Goal: Answer question/provide support: Share knowledge or assist other users

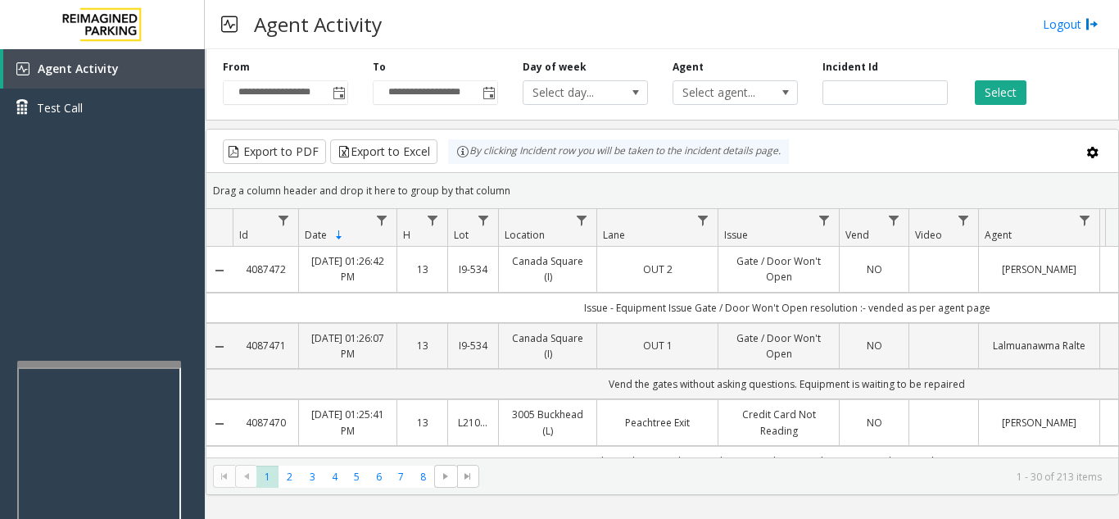
click at [93, 364] on div at bounding box center [99, 364] width 164 height 7
drag, startPoint x: 93, startPoint y: 300, endPoint x: 56, endPoint y: 297, distance: 37.0
click at [56, 297] on div "Agent Activity Test Call" at bounding box center [102, 308] width 205 height 519
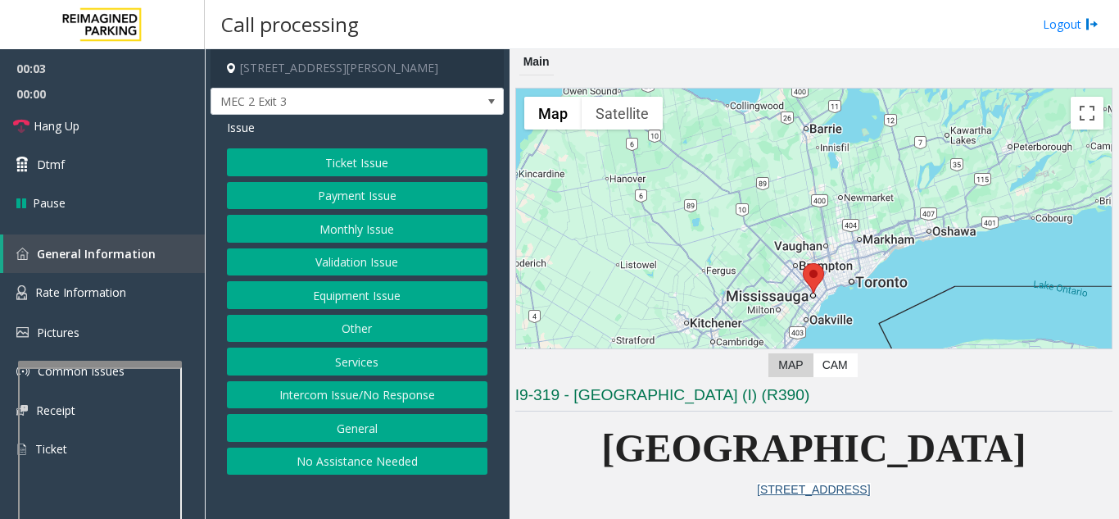
scroll to position [492, 0]
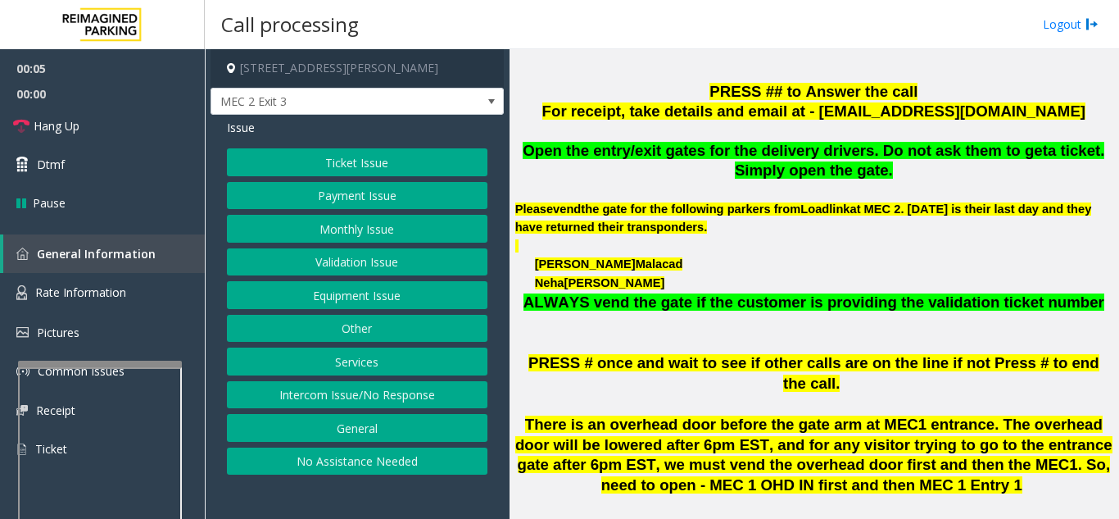
click at [362, 201] on button "Payment Issue" at bounding box center [357, 196] width 261 height 28
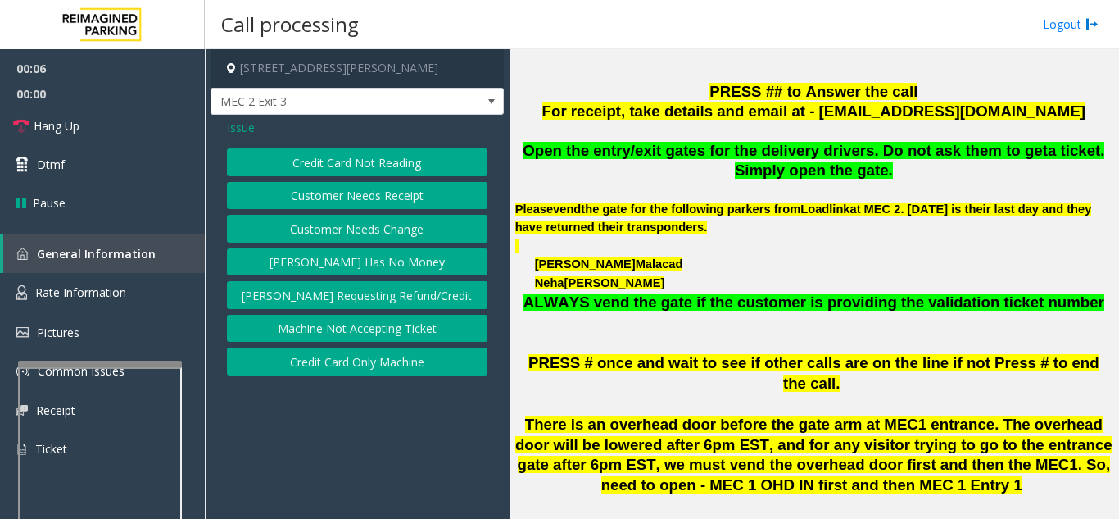
click at [341, 165] on button "Credit Card Not Reading" at bounding box center [357, 162] width 261 height 28
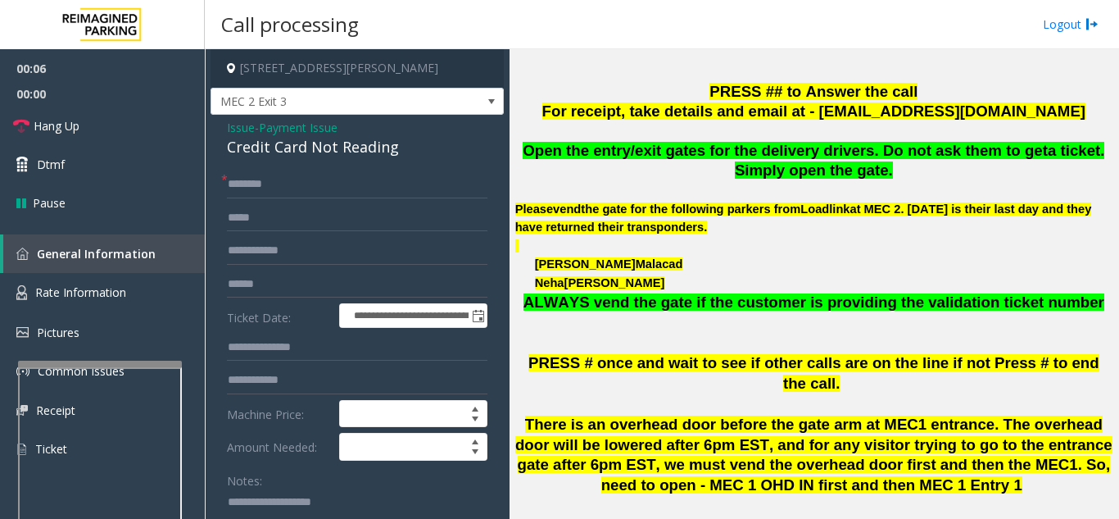
paste textarea "**********"
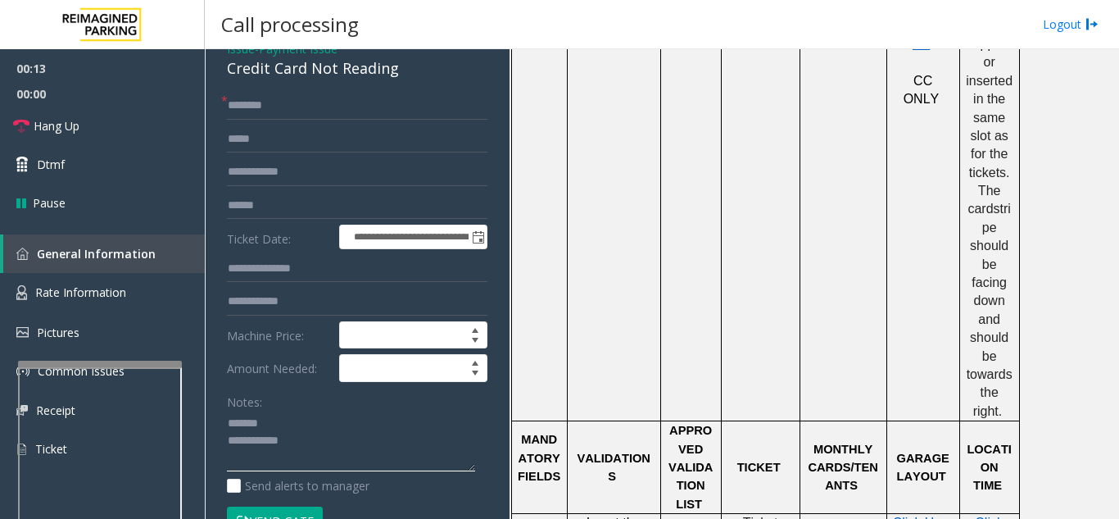
scroll to position [0, 0]
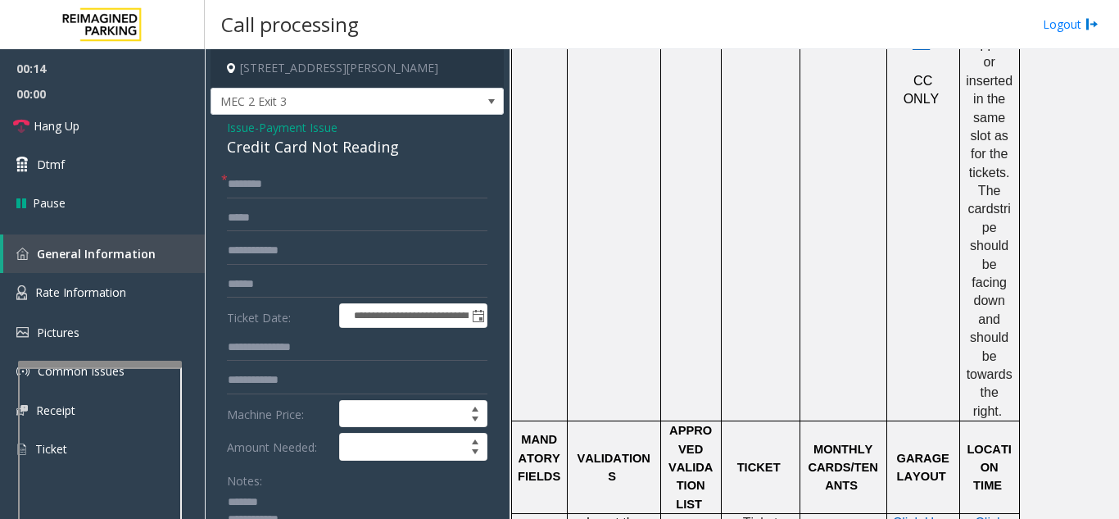
type textarea "**********"
click at [276, 144] on div "Credit Card Not Reading" at bounding box center [357, 147] width 261 height 22
click at [370, 256] on input "text" at bounding box center [357, 251] width 261 height 28
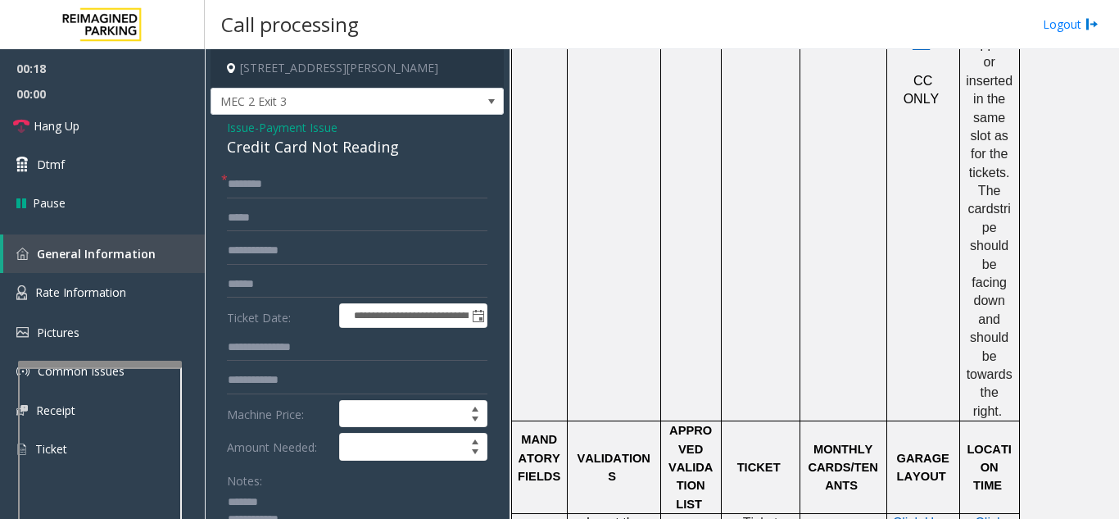
click at [238, 134] on span "Issue" at bounding box center [241, 127] width 28 height 17
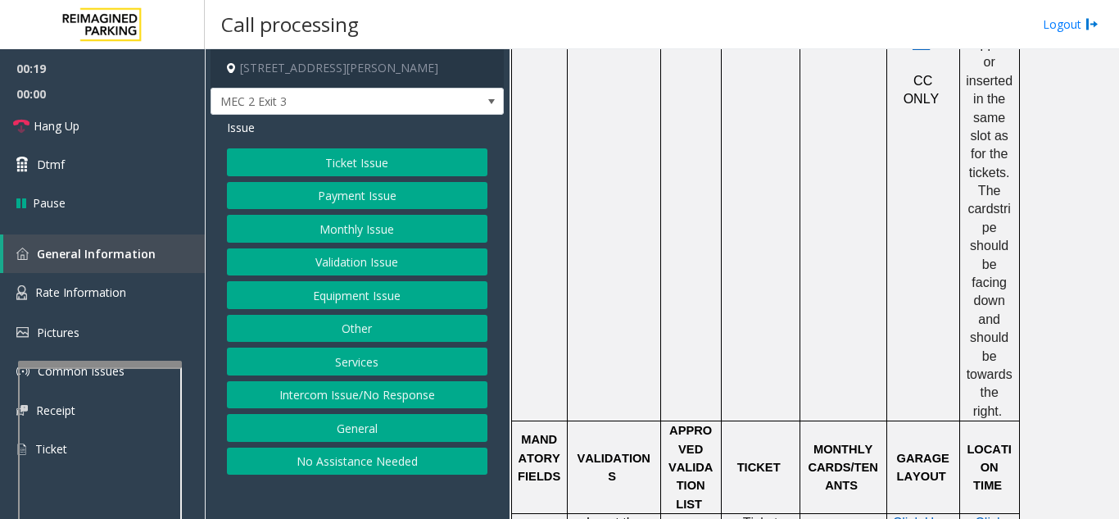
click at [286, 237] on button "Monthly Issue" at bounding box center [357, 229] width 261 height 28
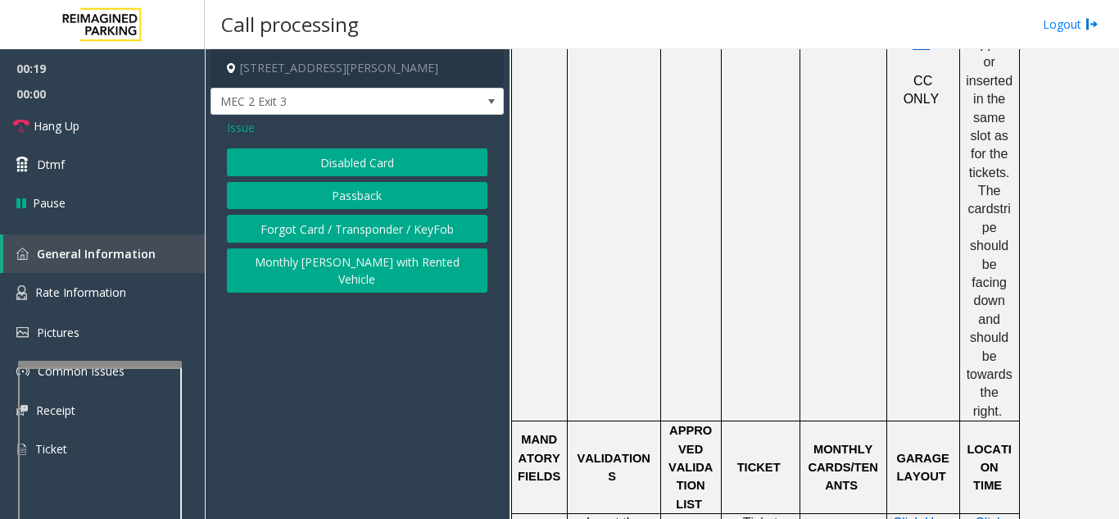
click at [298, 166] on button "Disabled Card" at bounding box center [357, 162] width 261 height 28
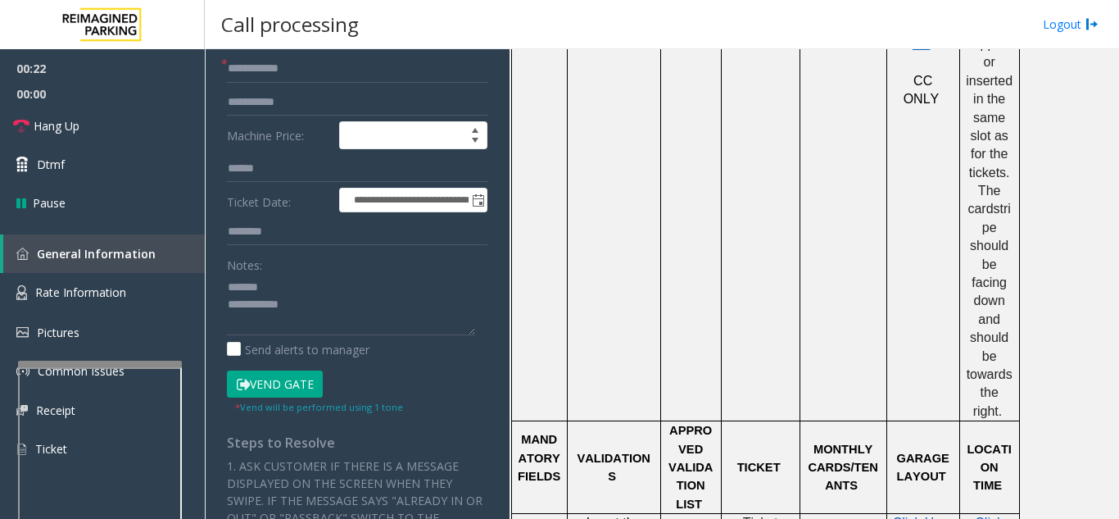
scroll to position [328, 0]
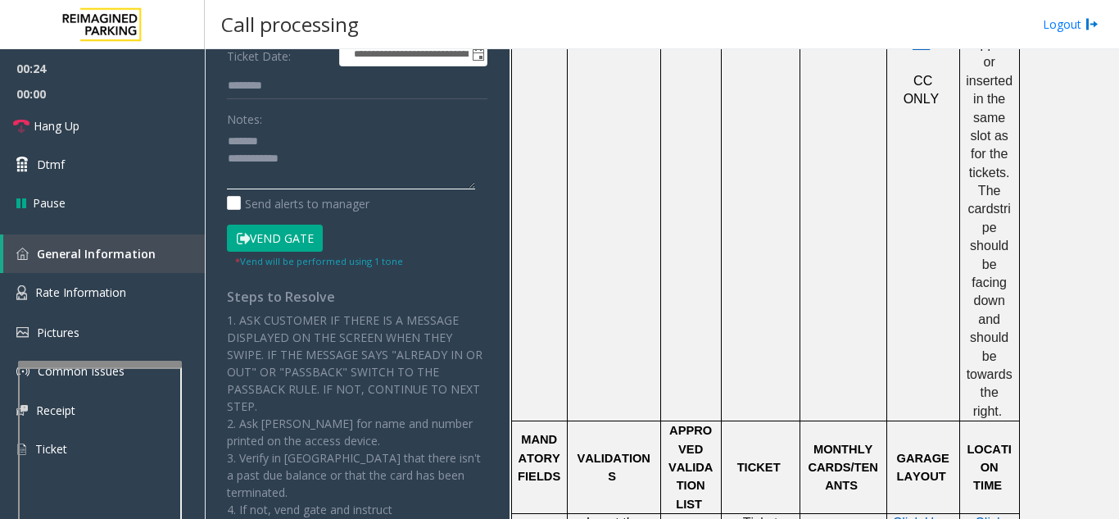
paste textarea "**********"
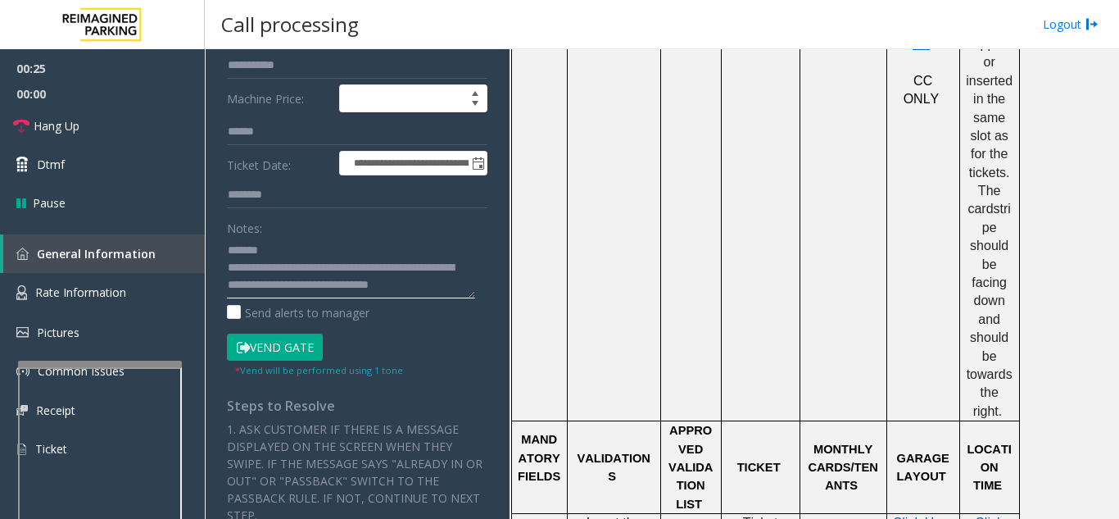
scroll to position [82, 0]
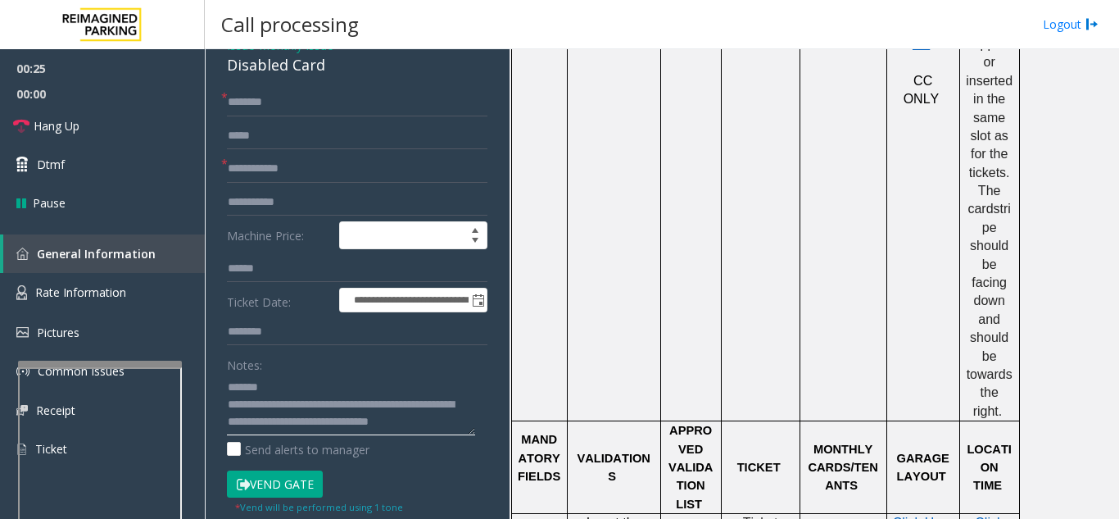
type textarea "**********"
click at [290, 166] on input "text" at bounding box center [357, 169] width 261 height 28
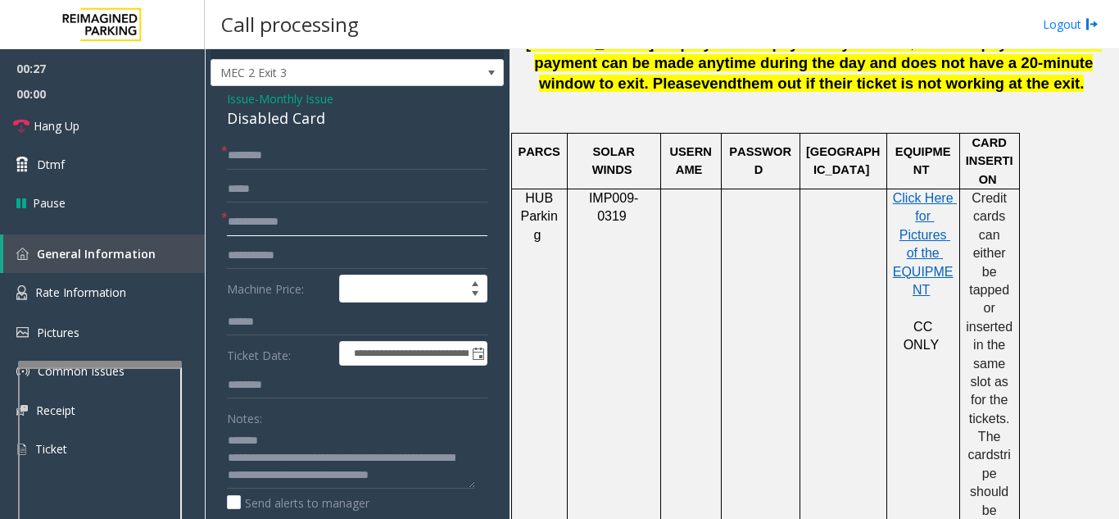
scroll to position [0, 0]
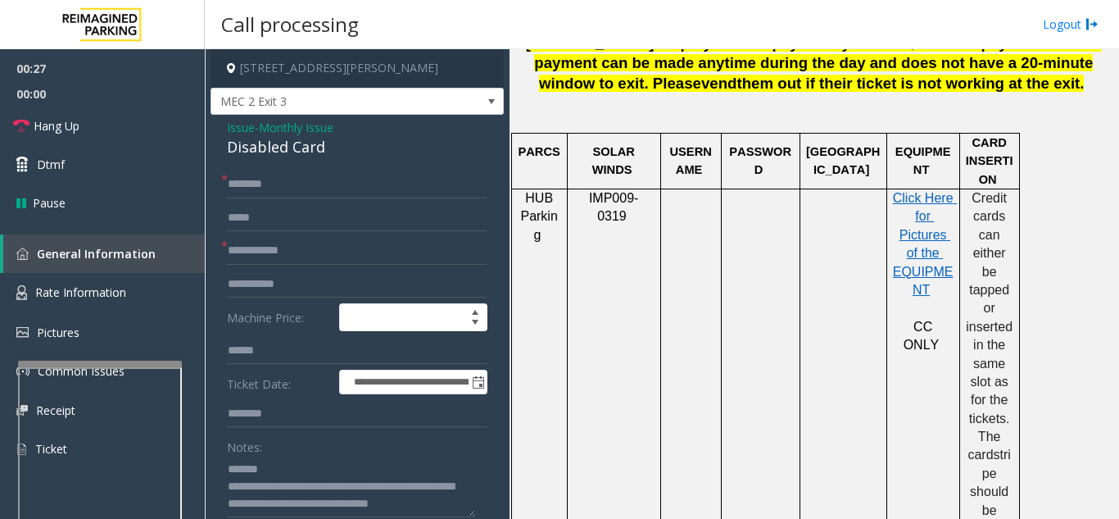
click at [240, 135] on span "Issue" at bounding box center [241, 127] width 28 height 17
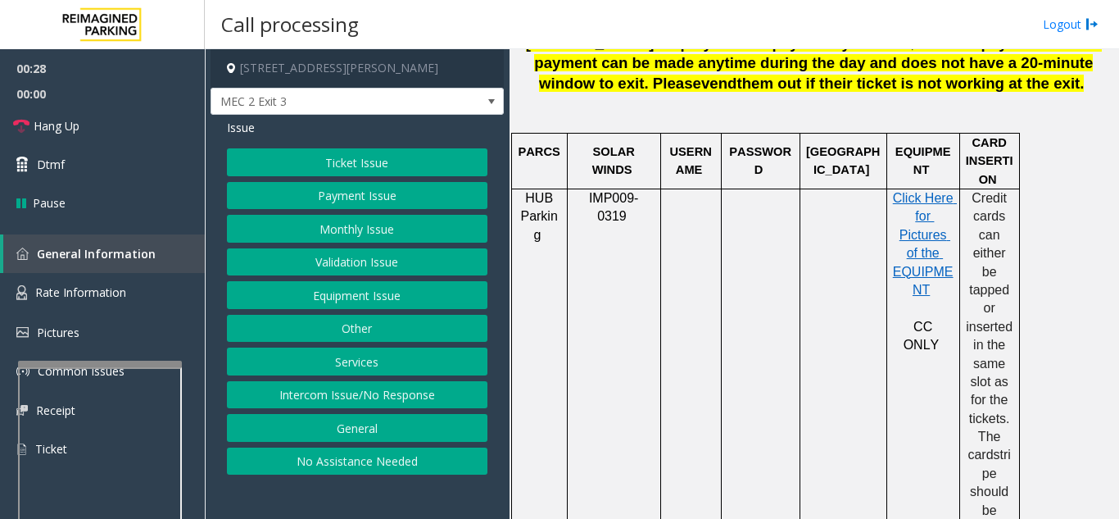
click at [351, 277] on div "Ticket Issue Payment Issue Monthly Issue Validation Issue Equipment Issue Other…" at bounding box center [357, 311] width 261 height 326
click at [350, 266] on button "Validation Issue" at bounding box center [357, 262] width 261 height 28
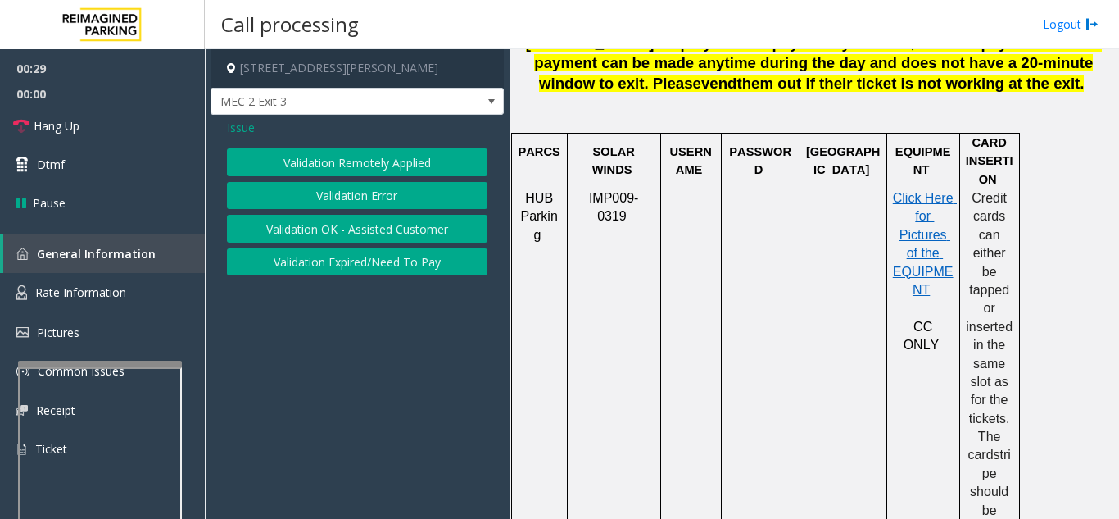
click at [346, 209] on button "Validation Error" at bounding box center [357, 196] width 261 height 28
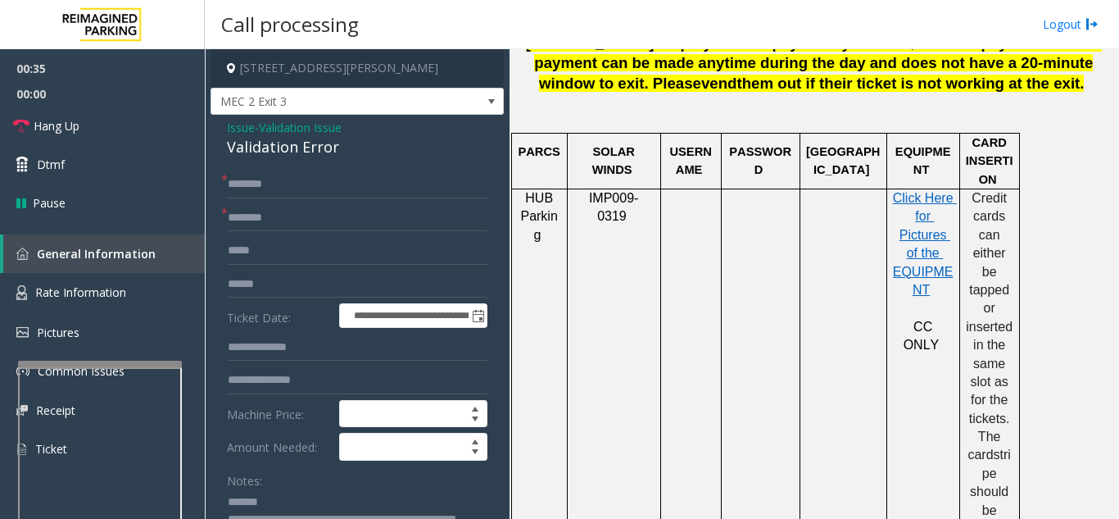
scroll to position [737, 0]
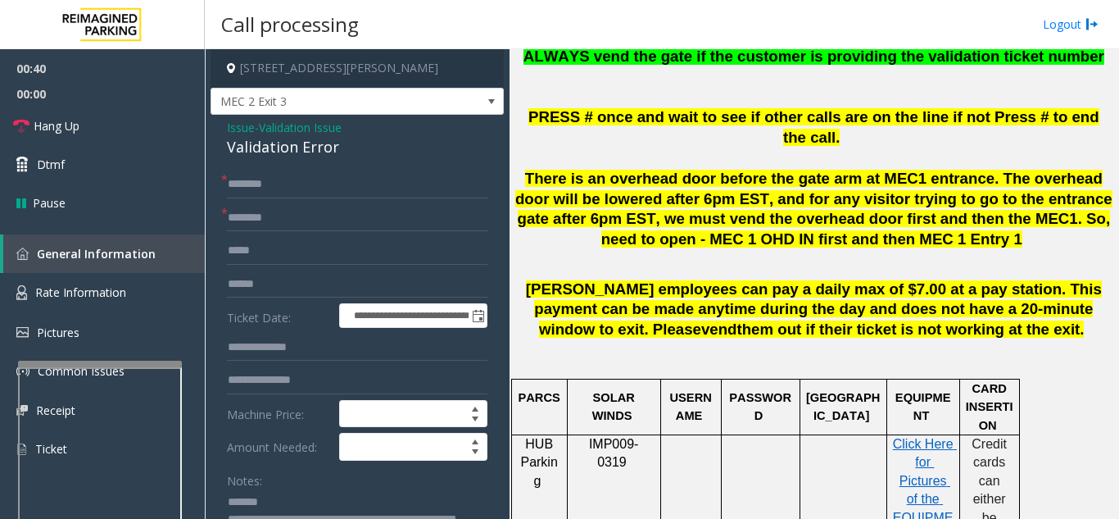
click at [284, 143] on div "Validation Error" at bounding box center [357, 147] width 261 height 22
type textarea "**********"
click at [316, 222] on input "text" at bounding box center [357, 218] width 261 height 28
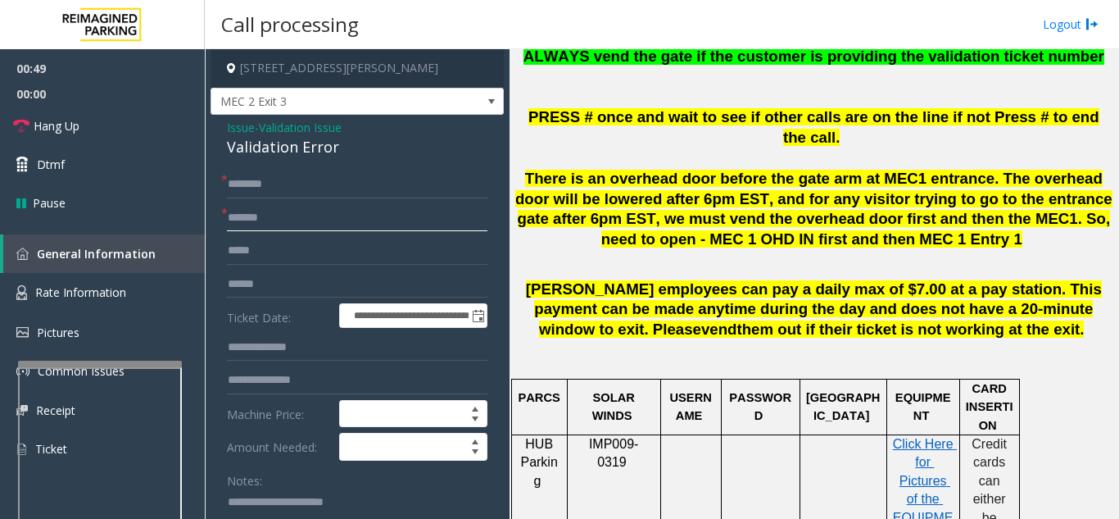
type input "*******"
click at [293, 277] on input "text" at bounding box center [357, 284] width 261 height 28
type input "*"
type input "*******"
click at [351, 195] on input "text" at bounding box center [357, 184] width 261 height 28
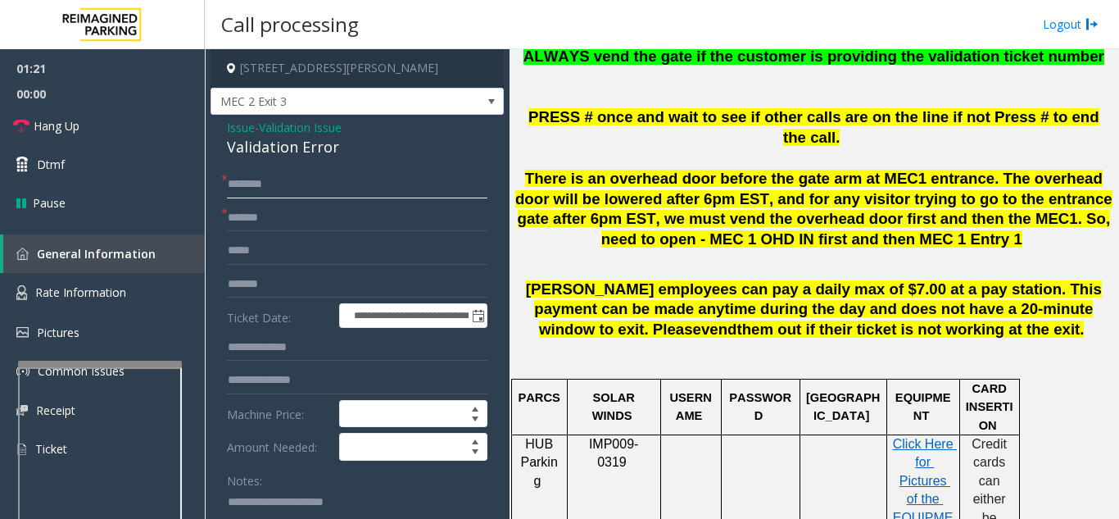
drag, startPoint x: 351, startPoint y: 193, endPoint x: 321, endPoint y: 175, distance: 35.7
click at [321, 175] on input "text" at bounding box center [357, 184] width 261 height 28
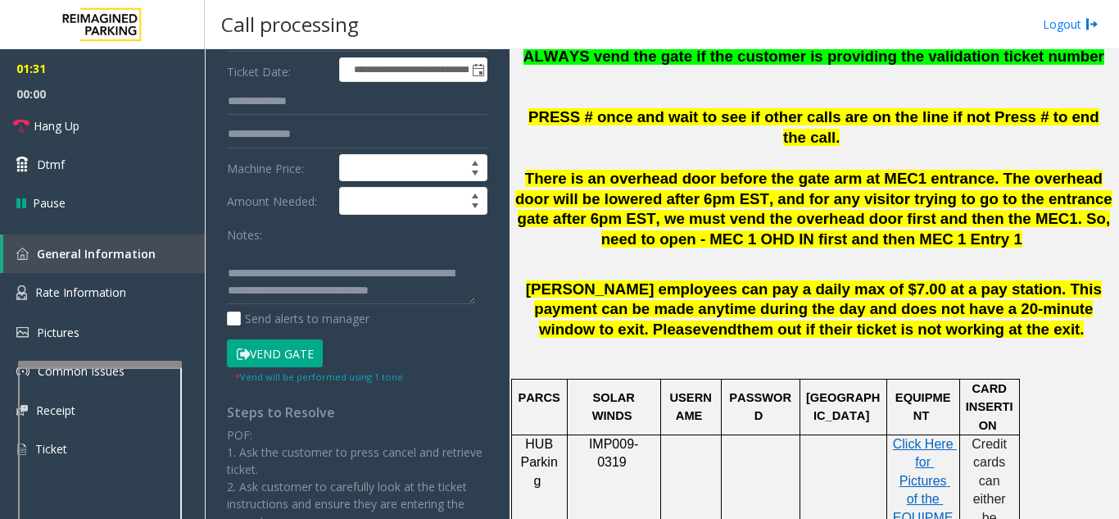
scroll to position [52, 0]
type input "*****"
click at [275, 294] on textarea at bounding box center [351, 273] width 248 height 61
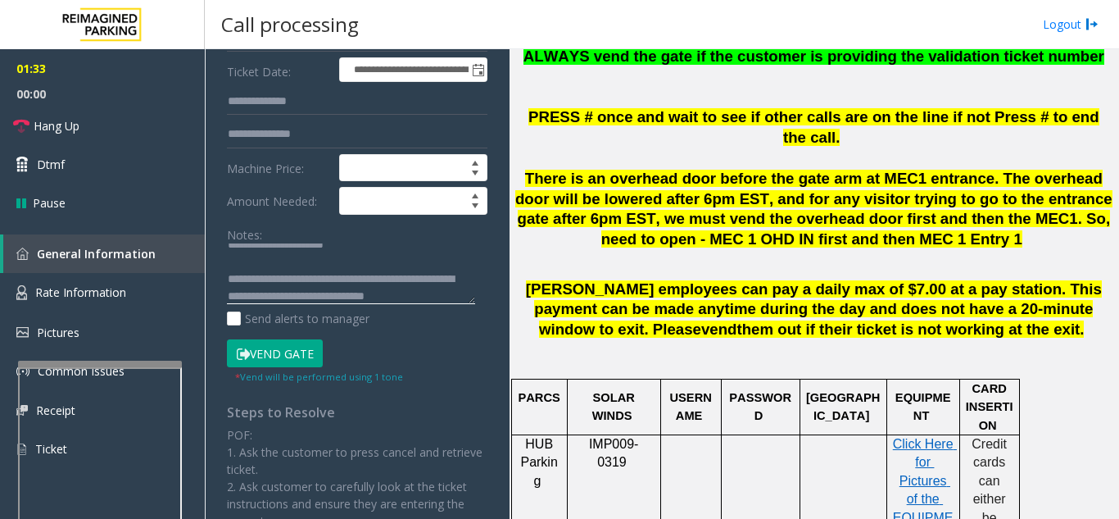
scroll to position [0, 0]
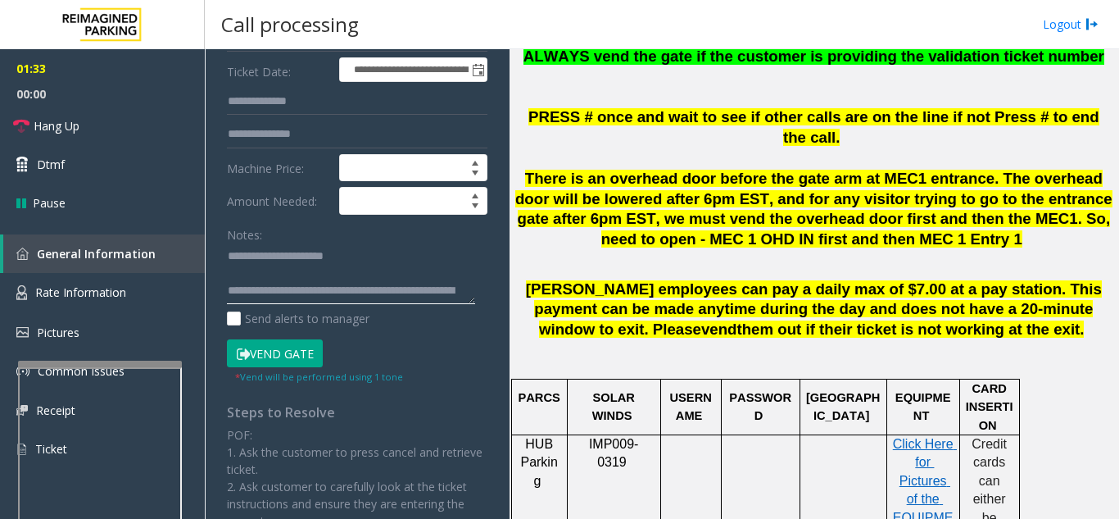
click at [297, 269] on textarea at bounding box center [351, 273] width 248 height 61
type textarea "**********"
click at [261, 354] on button "Vend Gate" at bounding box center [275, 353] width 96 height 28
click at [675, 195] on span "There is an overhead door before the gate arm at MEC1 entrance. The overhead do…" at bounding box center [813, 209] width 597 height 78
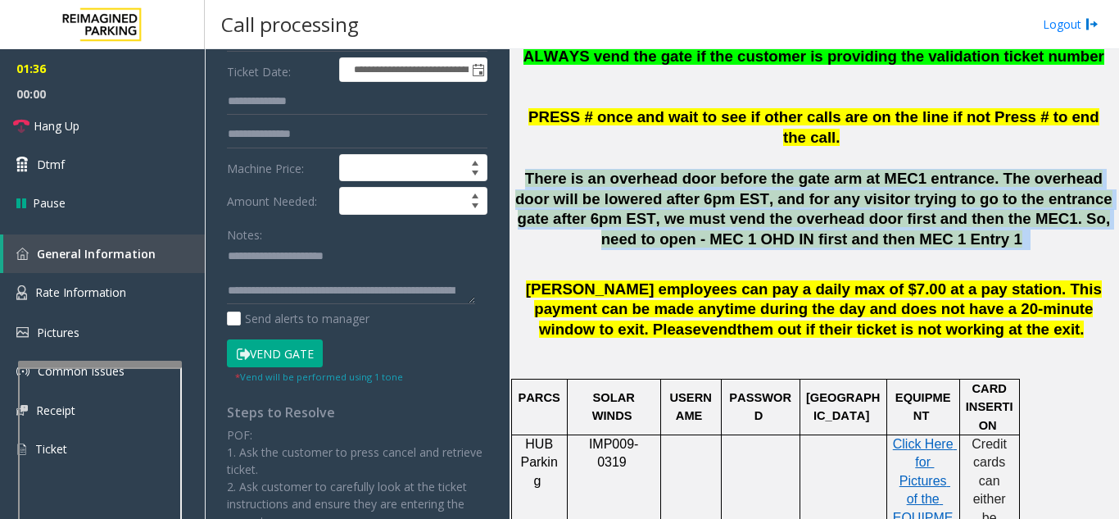
click at [675, 195] on span "There is an overhead door before the gate arm at MEC1 entrance. The overhead do…" at bounding box center [813, 209] width 597 height 78
click at [670, 244] on p "There is an overhead door before the gate arm at MEC1 entrance. The overhead do…" at bounding box center [813, 220] width 597 height 102
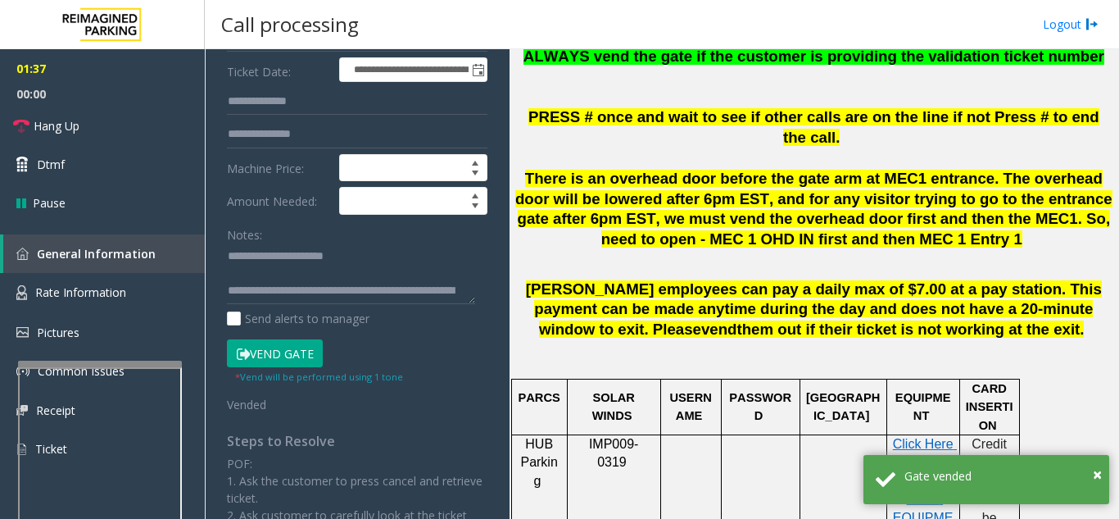
click at [669, 283] on span "[PERSON_NAME] employees can pay a daily max of $7.00 at a pay station. This pay…" at bounding box center [814, 309] width 576 height 58
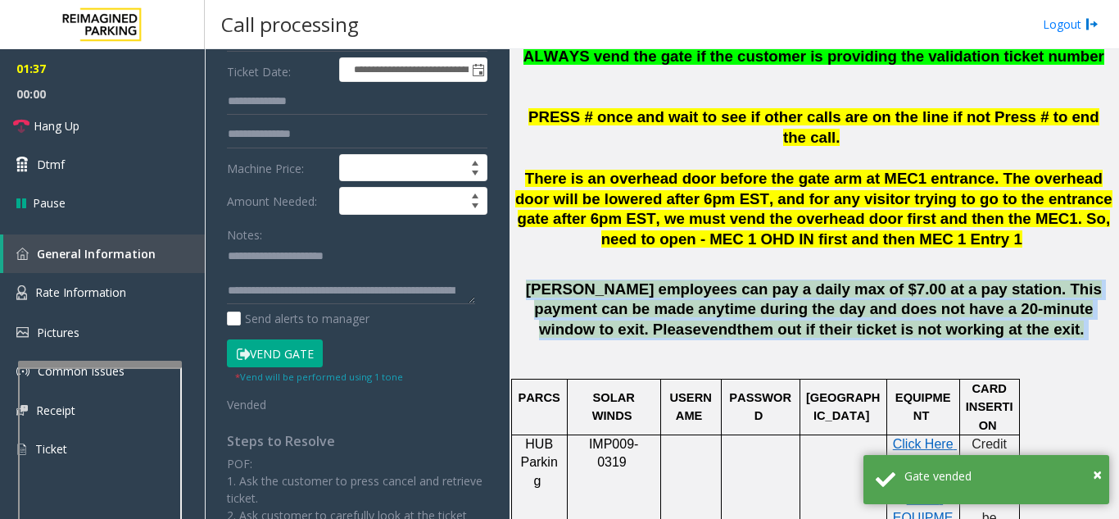
click at [669, 283] on span "[PERSON_NAME] employees can pay a daily max of $7.00 at a pay station. This pay…" at bounding box center [814, 309] width 576 height 58
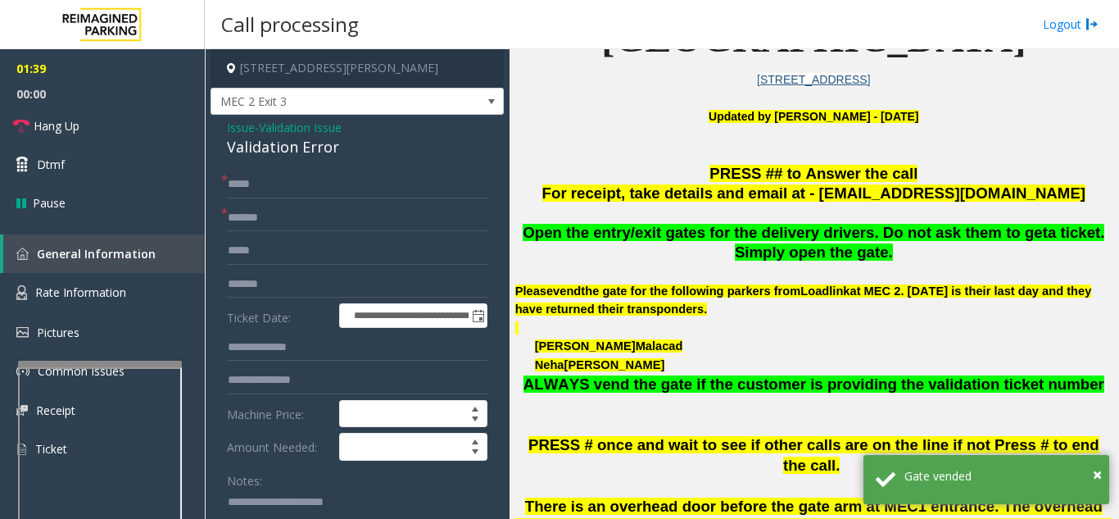
click at [732, 327] on p at bounding box center [813, 328] width 597 height 19
click at [994, 390] on p "ALWAYS vend the gate if the customer is providing the validation ticket number" at bounding box center [813, 394] width 597 height 41
click at [994, 390] on span "ALWAYS vend the gate if the customer is providing the validation ticket number" at bounding box center [814, 383] width 581 height 17
click at [787, 431] on p at bounding box center [813, 425] width 597 height 20
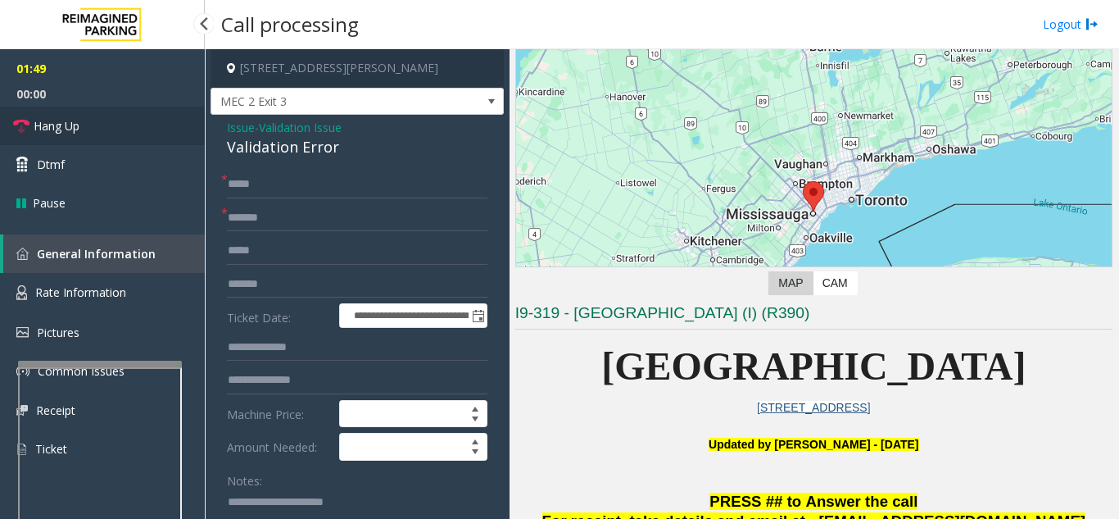
click at [140, 116] on link "Hang Up" at bounding box center [102, 126] width 205 height 39
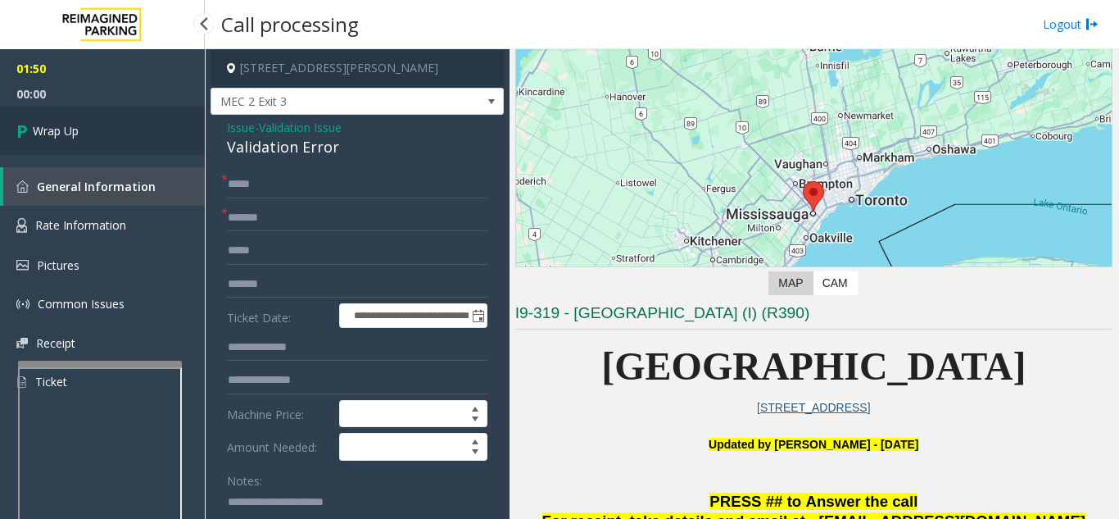
click at [146, 114] on link "Wrap Up" at bounding box center [102, 131] width 205 height 48
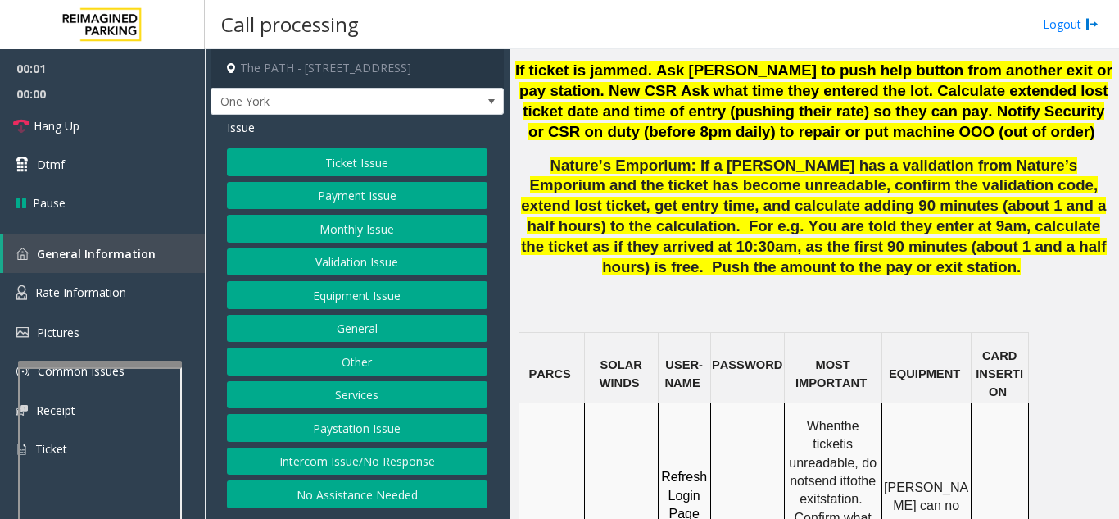
scroll to position [1229, 0]
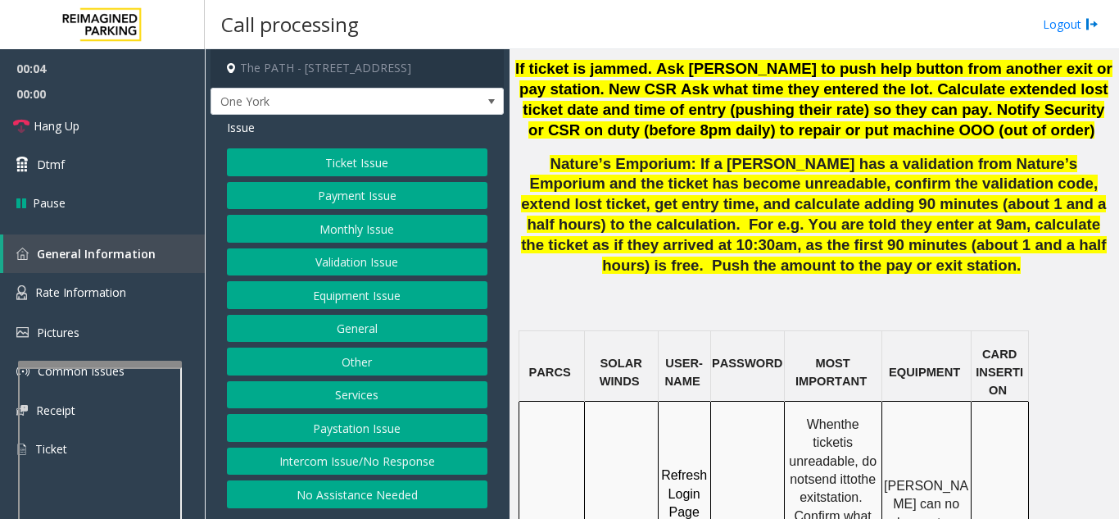
click at [331, 459] on button "Intercom Issue/No Response" at bounding box center [357, 461] width 261 height 28
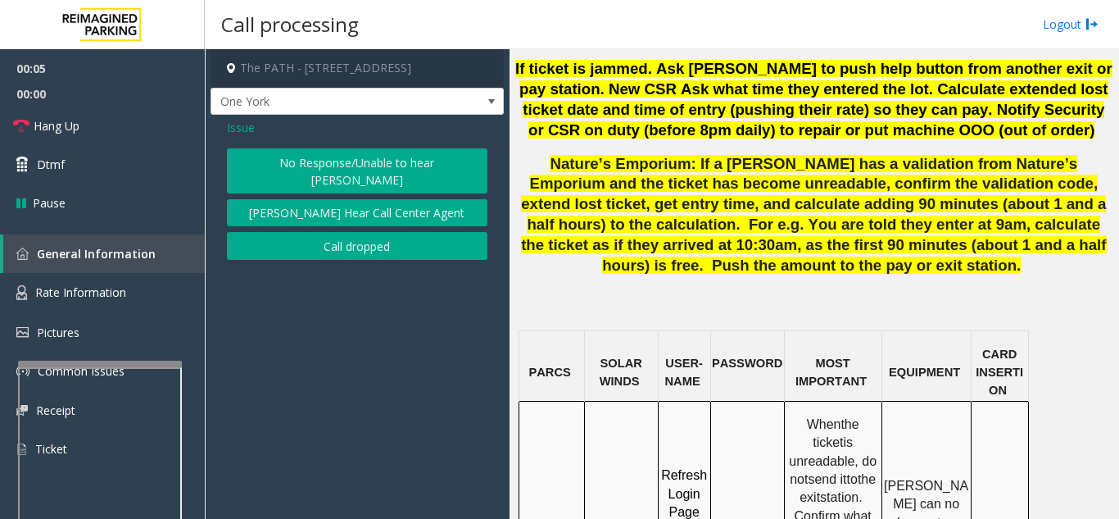
click at [329, 164] on button "No Response/Unable to hear [PERSON_NAME]" at bounding box center [357, 170] width 261 height 45
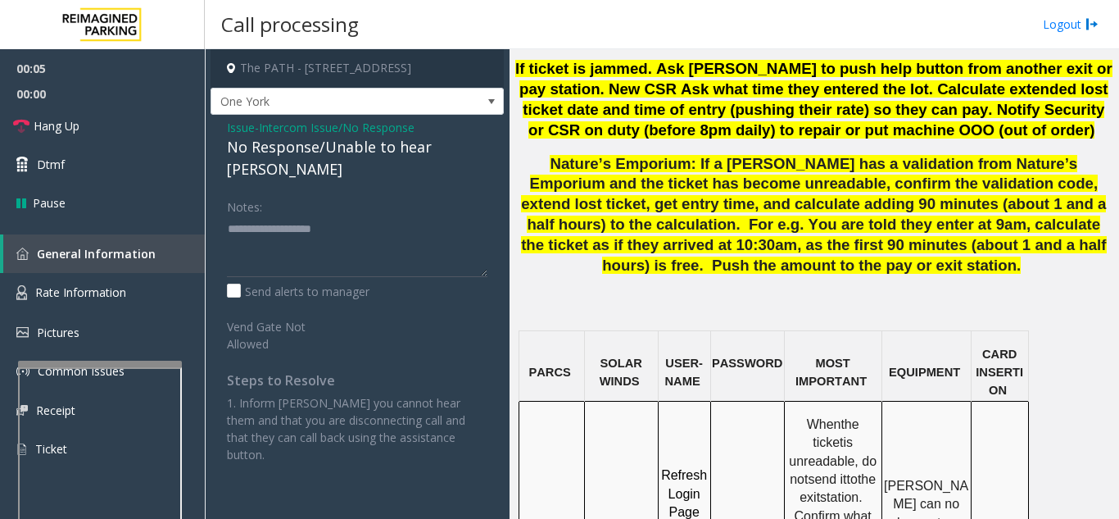
click at [331, 156] on div "No Response/Unable to hear [PERSON_NAME]" at bounding box center [357, 158] width 261 height 44
click at [330, 161] on div "Issue - Intercom Issue/No Response No Response/Unable to hear [PERSON_NAME] Not…" at bounding box center [357, 297] width 293 height 365
click at [337, 150] on div "No Response/Unable to hear [PERSON_NAME]" at bounding box center [357, 158] width 261 height 44
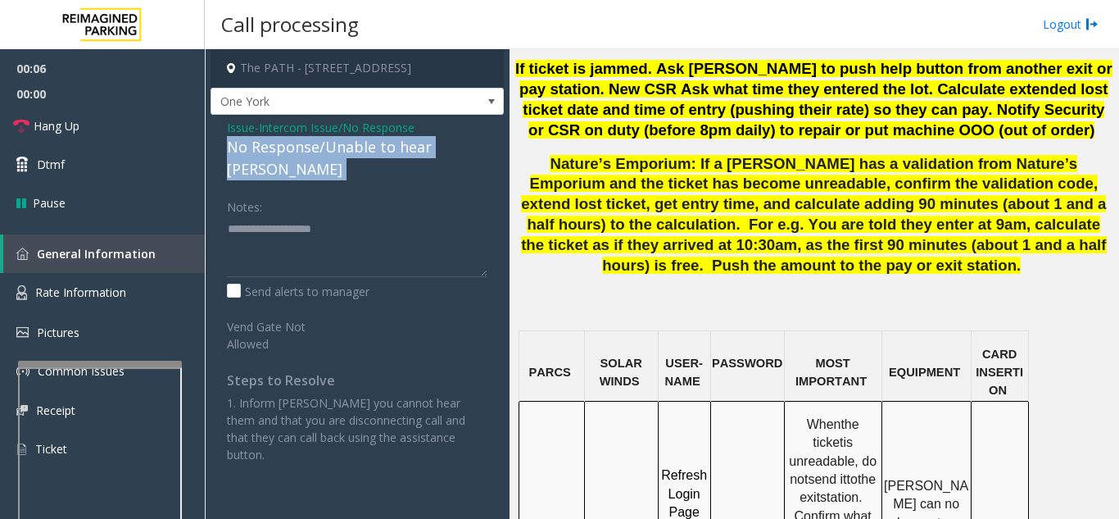
click at [337, 150] on div "No Response/Unable to hear [PERSON_NAME]" at bounding box center [357, 158] width 261 height 44
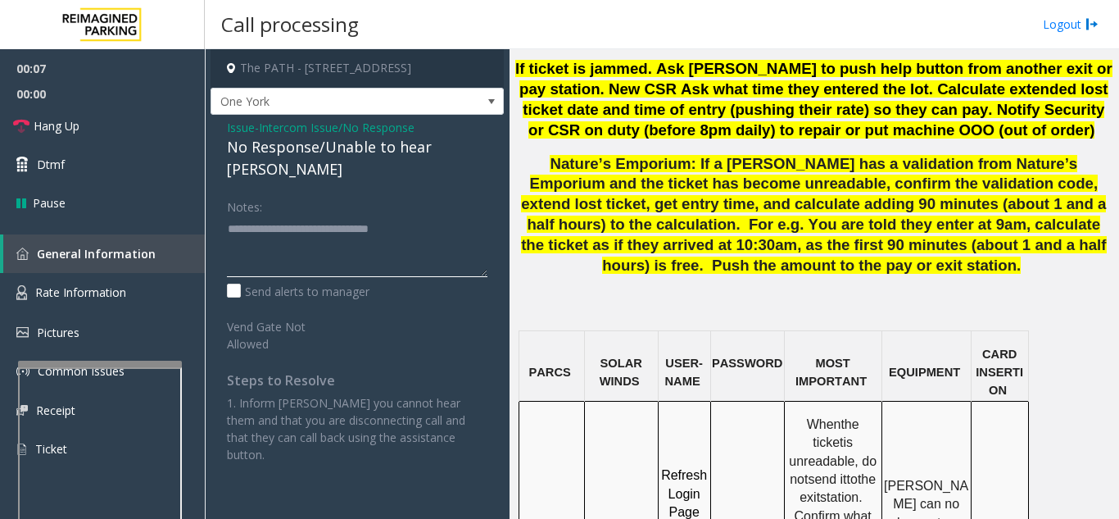
click at [462, 215] on textarea at bounding box center [357, 245] width 261 height 61
type textarea "**********"
click at [118, 118] on link "Hang Up" at bounding box center [102, 126] width 205 height 39
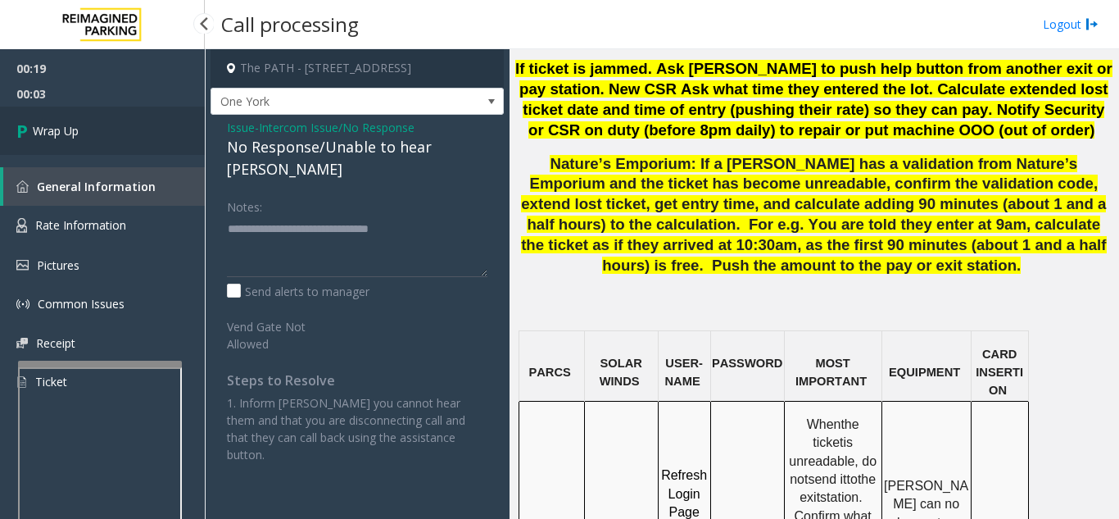
click at [121, 119] on link "Wrap Up" at bounding box center [102, 131] width 205 height 48
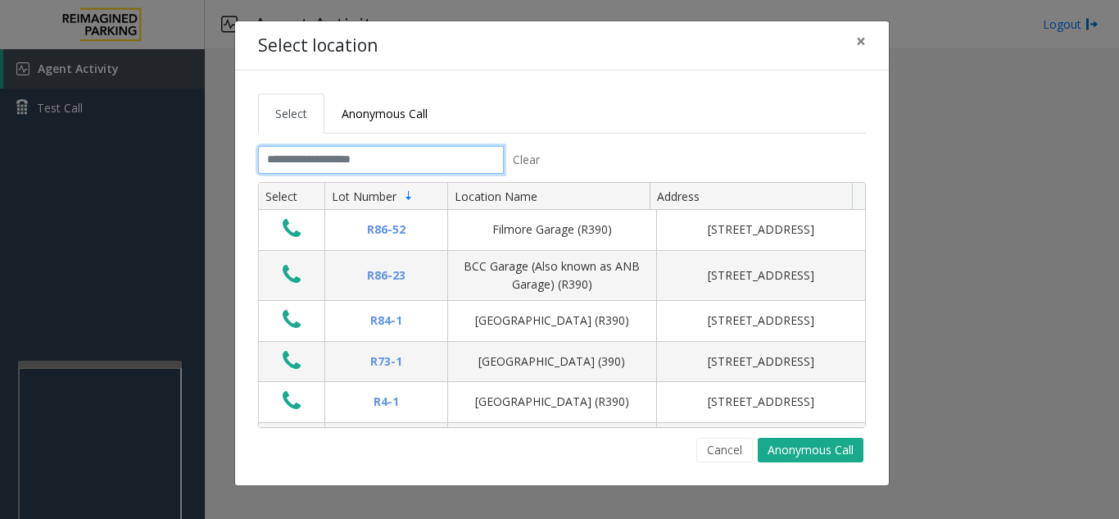
click at [391, 159] on input "text" at bounding box center [381, 160] width 246 height 28
click at [746, 460] on button "Cancel" at bounding box center [724, 450] width 57 height 25
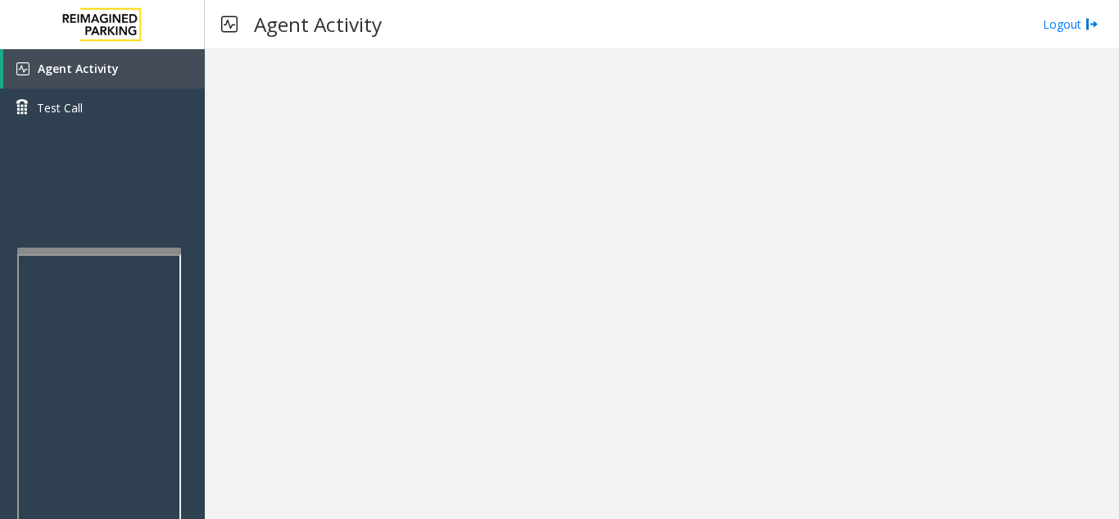
click at [96, 251] on div at bounding box center [99, 250] width 164 height 7
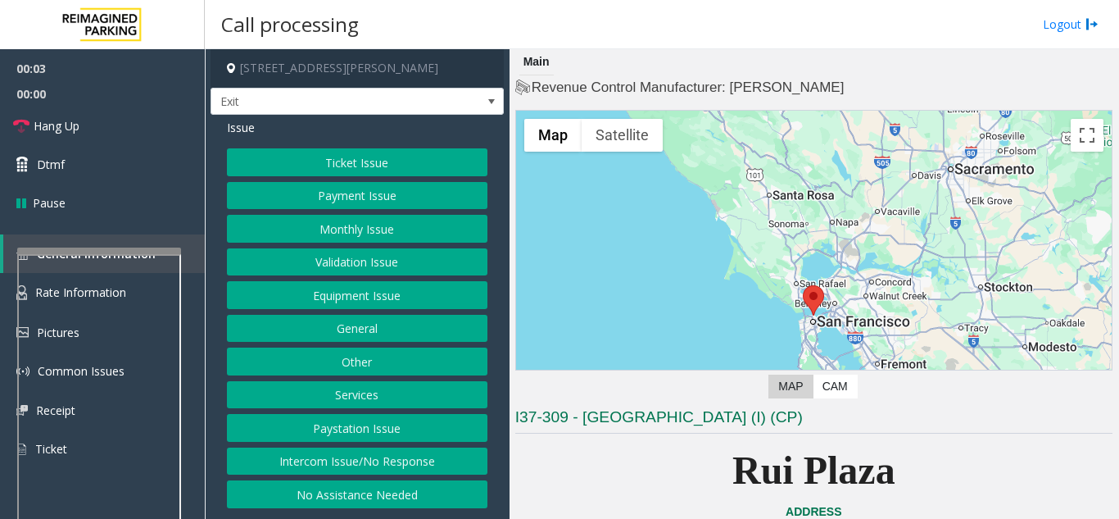
drag, startPoint x: 671, startPoint y: 516, endPoint x: 592, endPoint y: 485, distance: 85.4
click at [592, 485] on p "Rui Plaza" at bounding box center [813, 470] width 597 height 63
click at [338, 153] on button "Ticket Issue" at bounding box center [357, 162] width 261 height 28
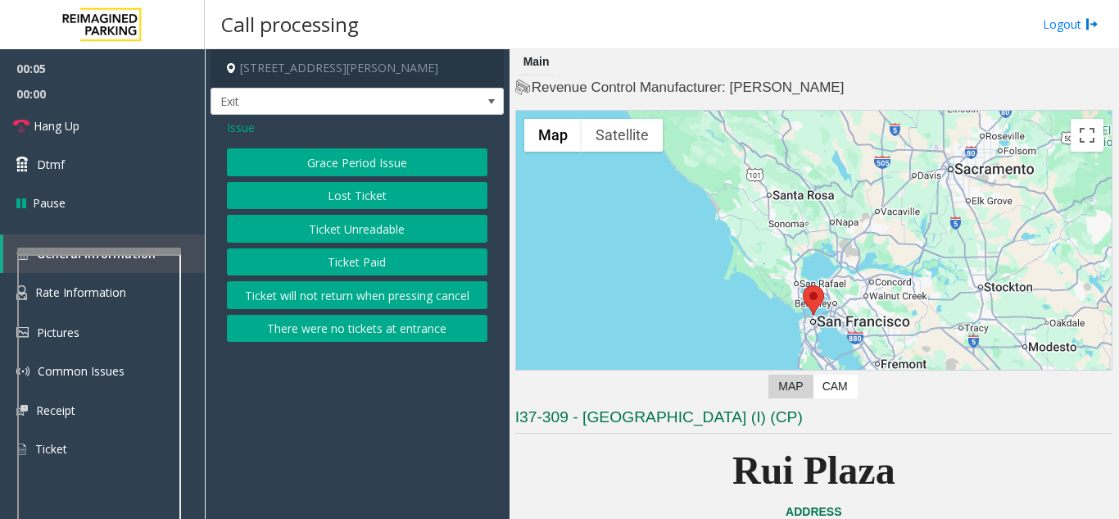
click at [333, 215] on div "Grace Period Issue Lost Ticket Ticket Unreadable Ticket Paid Ticket will not re…" at bounding box center [357, 244] width 261 height 193
click at [332, 219] on button "Ticket Unreadable" at bounding box center [357, 229] width 261 height 28
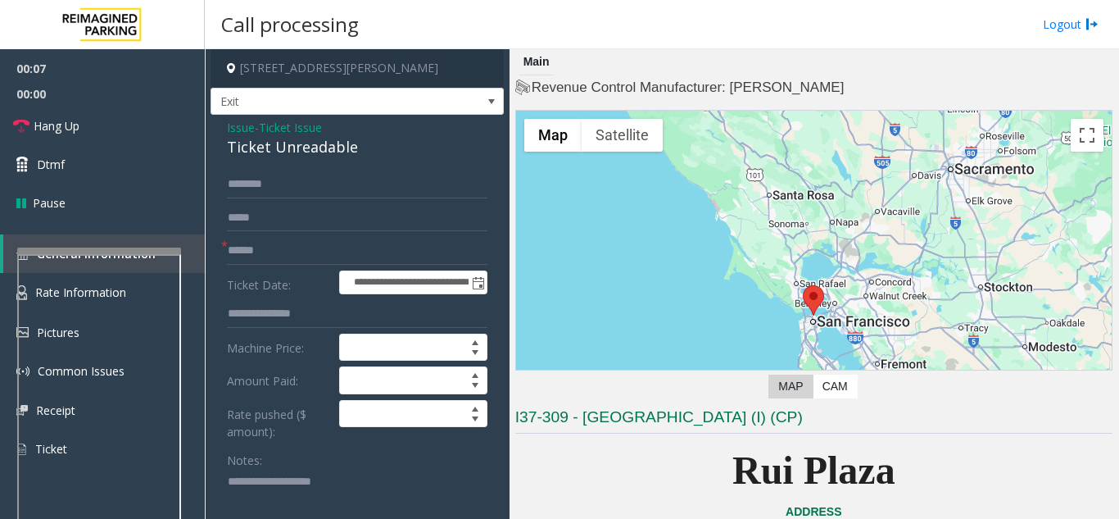
paste textarea "**********"
click at [276, 148] on div "Ticket Unreadable" at bounding box center [357, 147] width 261 height 22
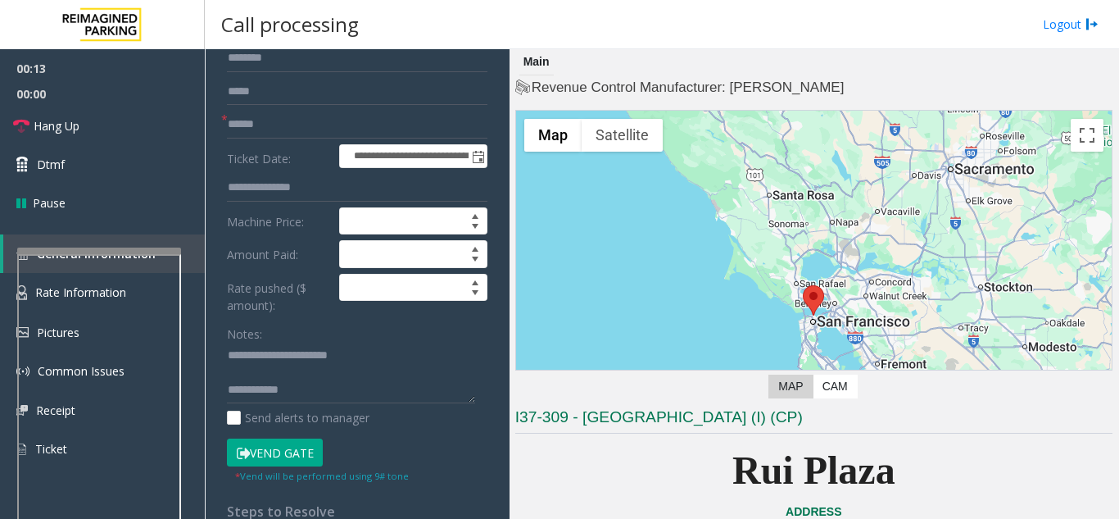
scroll to position [246, 0]
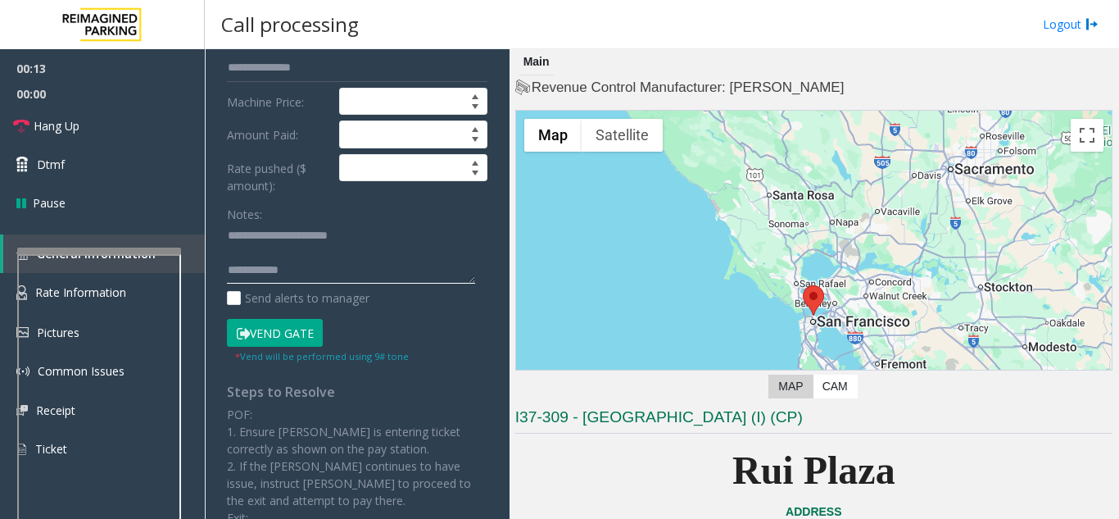
click at [343, 279] on textarea at bounding box center [351, 253] width 248 height 61
paste textarea "**********"
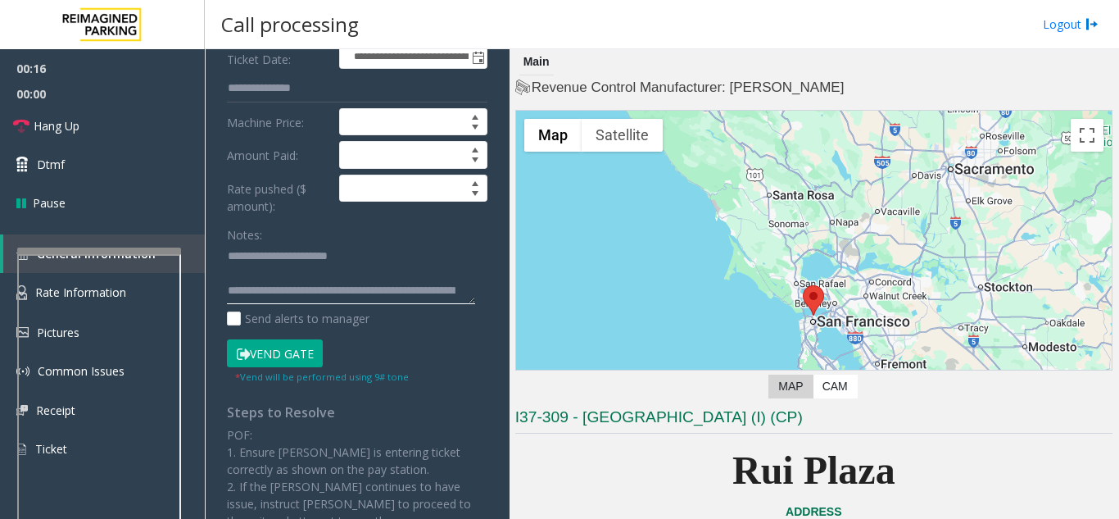
scroll to position [164, 0]
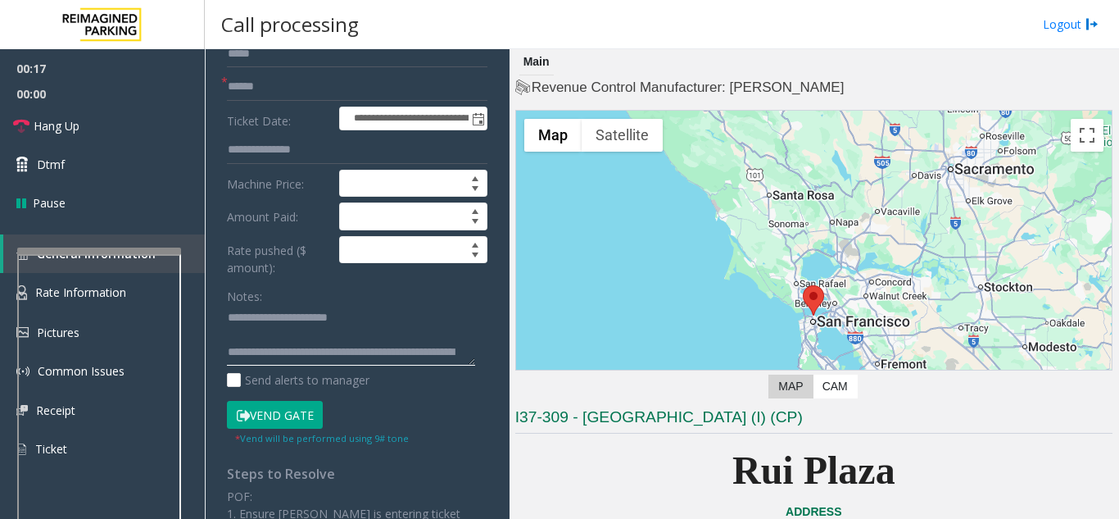
type textarea "**********"
click at [271, 74] on input "text" at bounding box center [357, 87] width 261 height 28
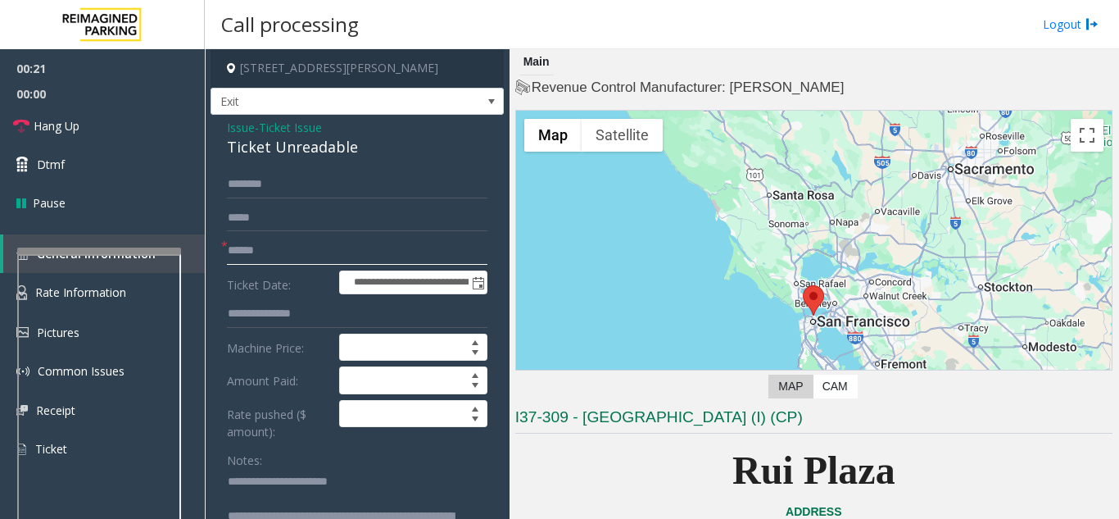
drag, startPoint x: 314, startPoint y: 247, endPoint x: 280, endPoint y: 245, distance: 33.7
click at [280, 245] on input "text" at bounding box center [357, 251] width 261 height 28
click at [607, 456] on p "Rui Plaza" at bounding box center [813, 470] width 597 height 63
drag, startPoint x: 329, startPoint y: 252, endPoint x: 318, endPoint y: 254, distance: 10.9
drag, startPoint x: 318, startPoint y: 254, endPoint x: 288, endPoint y: 246, distance: 31.4
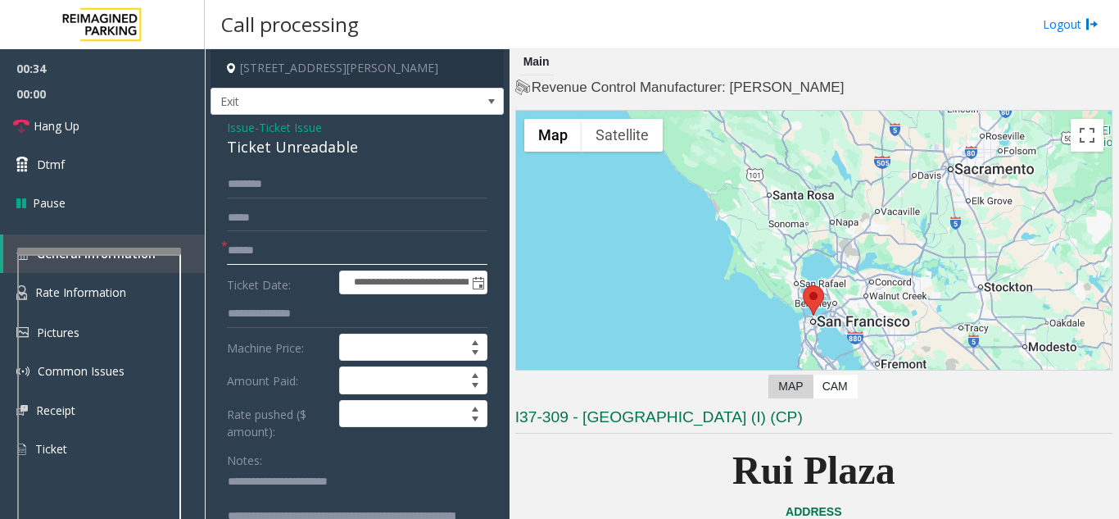
click at [288, 246] on input "text" at bounding box center [357, 251] width 261 height 28
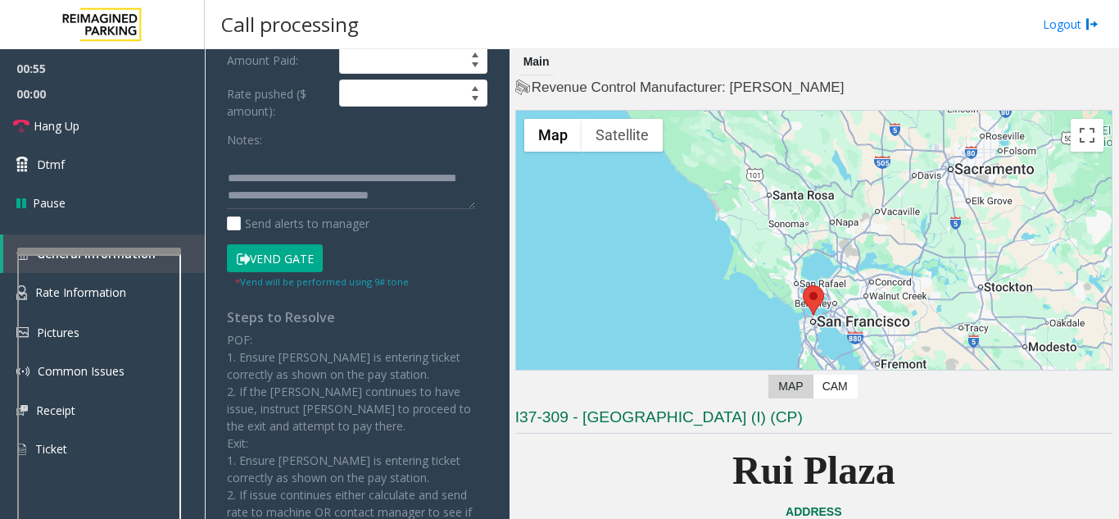
scroll to position [328, 0]
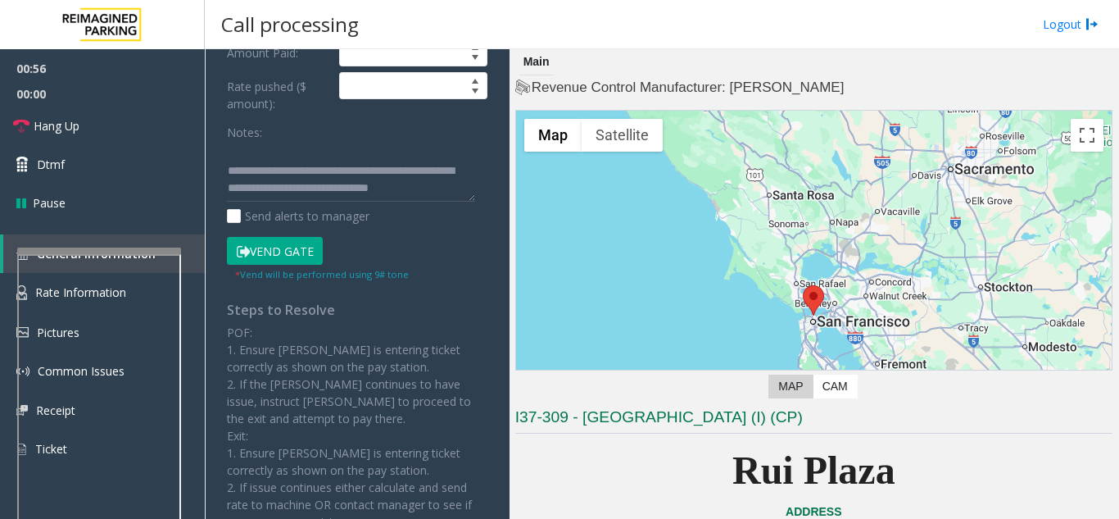
type input "******"
click at [266, 251] on button "Vend Gate" at bounding box center [275, 251] width 96 height 28
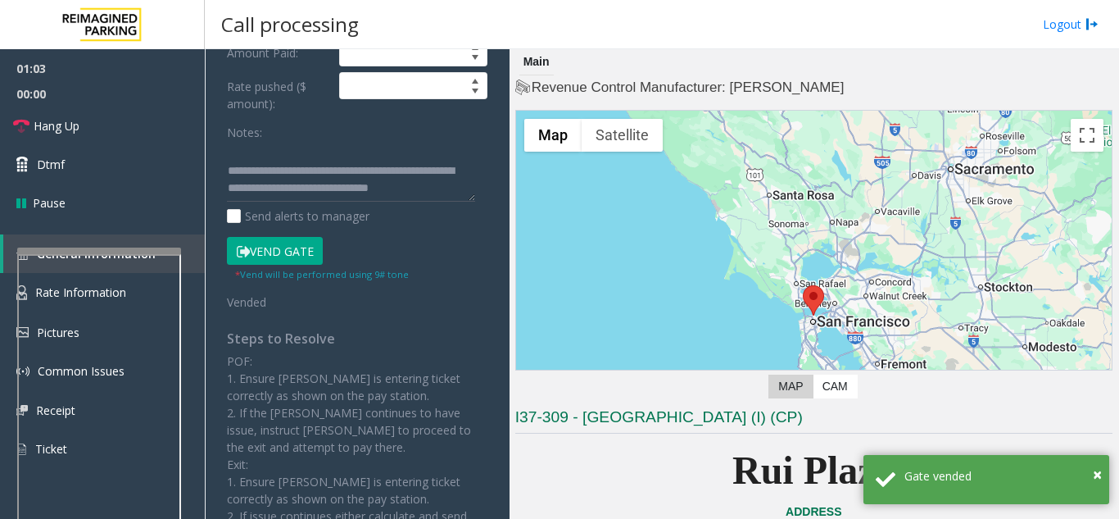
scroll to position [246, 0]
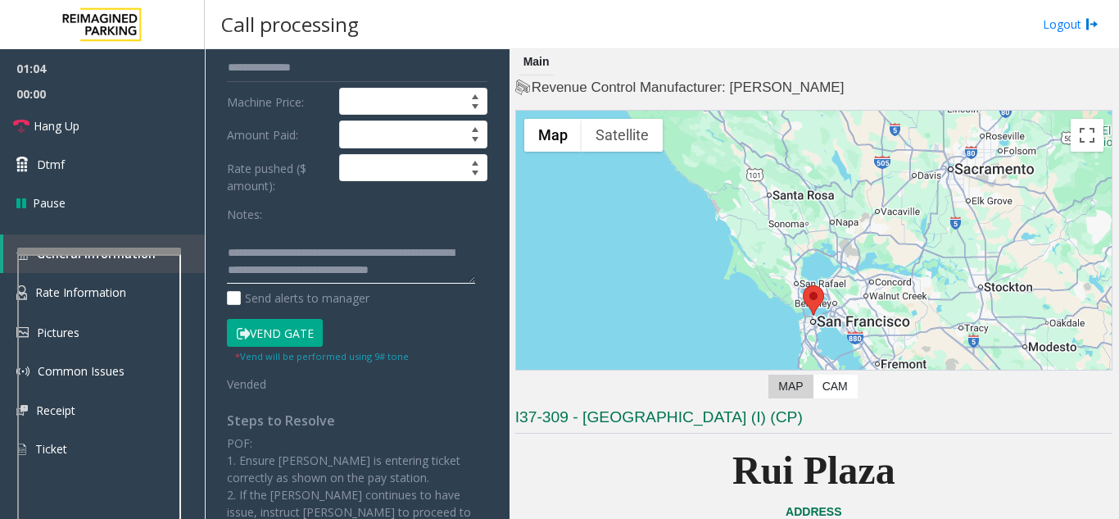
click at [373, 270] on textarea at bounding box center [351, 253] width 248 height 61
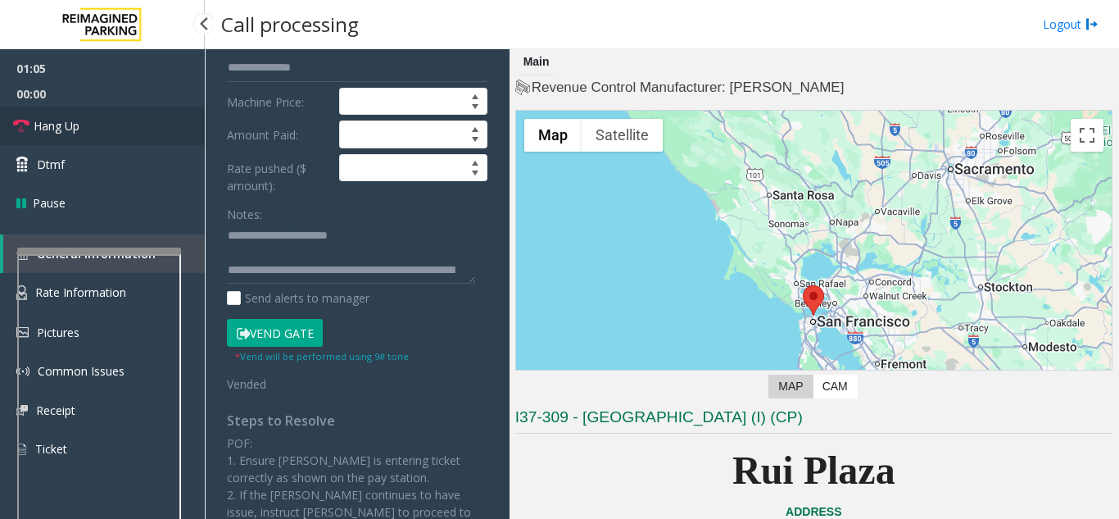
click at [87, 116] on link "Hang Up" at bounding box center [102, 126] width 205 height 39
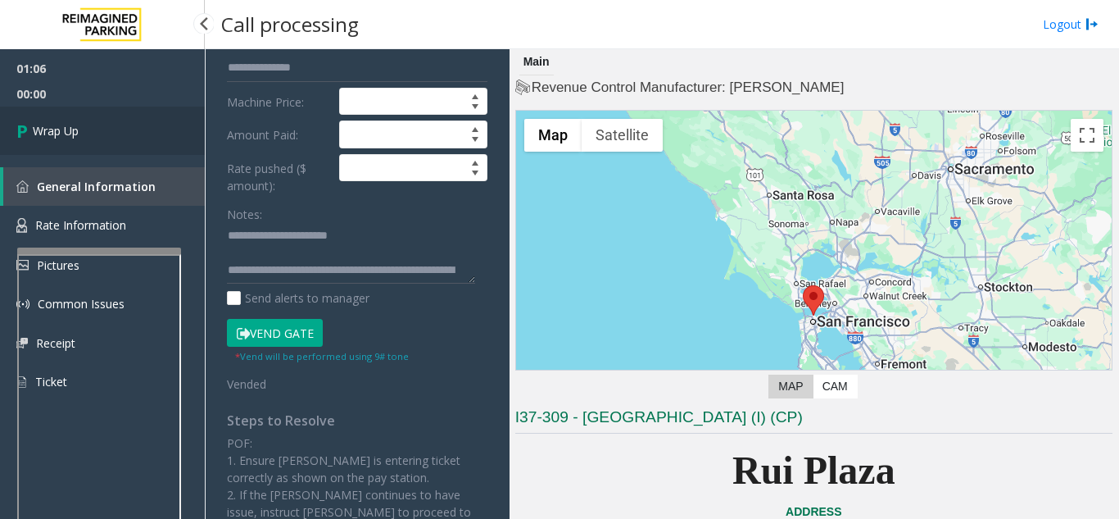
click at [154, 133] on link "Wrap Up" at bounding box center [102, 131] width 205 height 48
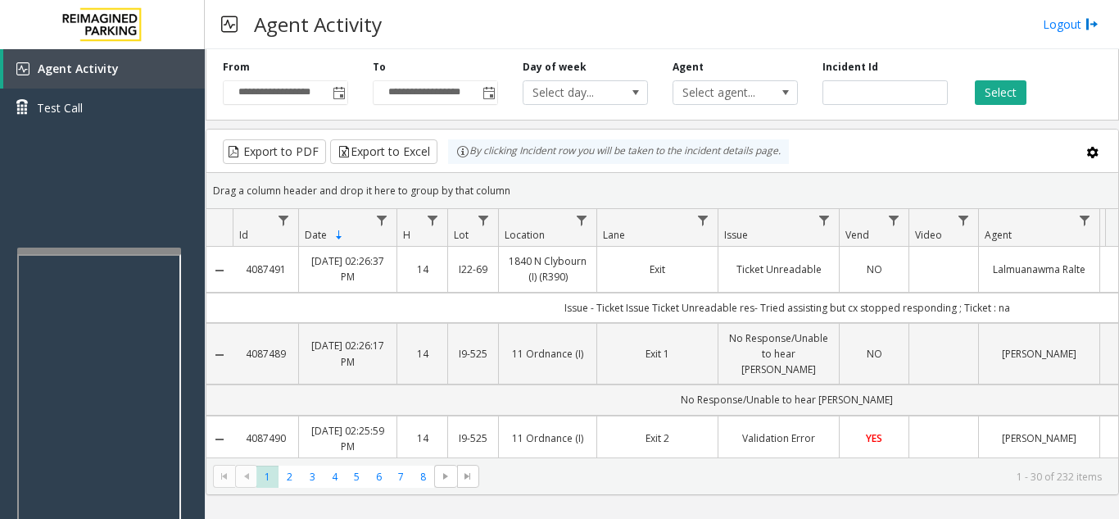
click at [502, 137] on kendo-grid-toolbar "Export to PDF Export to Excel By clicking Incident row you will be taken to the…" at bounding box center [662, 150] width 912 height 43
click at [510, 147] on div "By clicking Incident row you will be taken to the incident details page." at bounding box center [618, 151] width 341 height 25
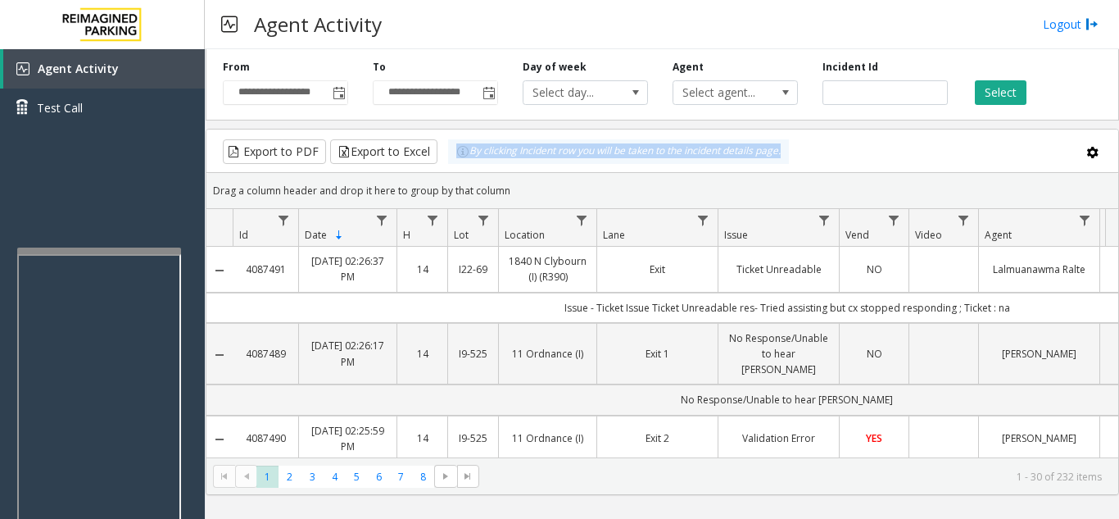
click at [725, 152] on div "By clicking Incident row you will be taken to the incident details page." at bounding box center [618, 151] width 341 height 25
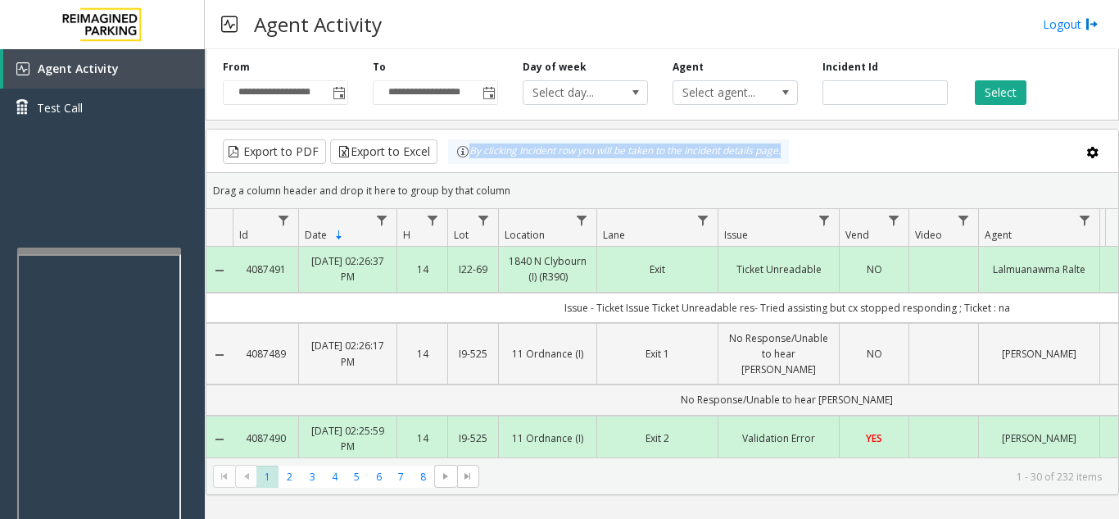
drag, startPoint x: 823, startPoint y: 147, endPoint x: 469, endPoint y: 167, distance: 354.5
click at [469, 167] on kendo-grid-toolbar "Export to PDF Export to Excel By clicking Incident row you will be taken to the…" at bounding box center [662, 150] width 912 height 43
click at [552, 40] on div "Agent Activity Logout" at bounding box center [662, 24] width 914 height 49
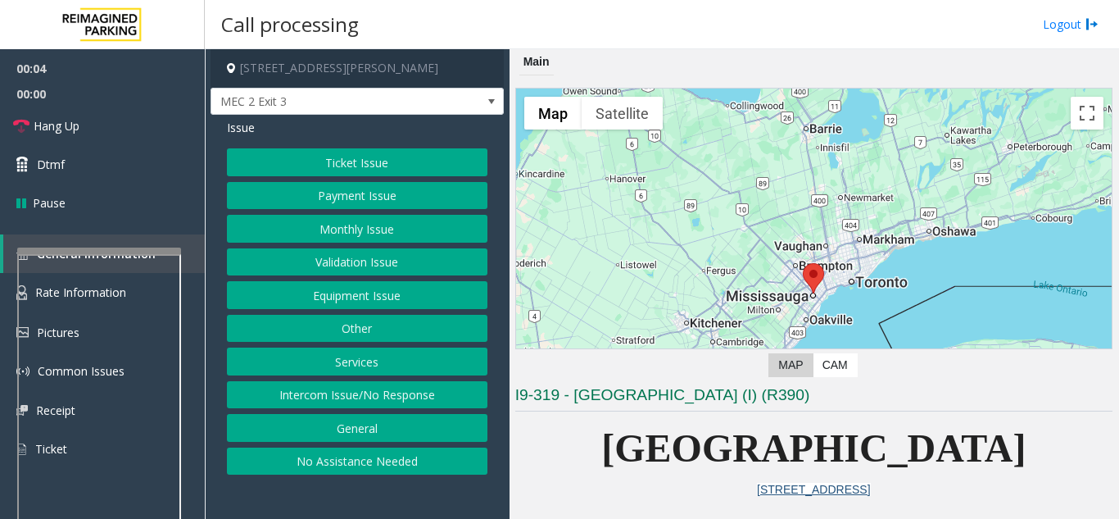
drag, startPoint x: 354, startPoint y: 394, endPoint x: 350, endPoint y: 383, distance: 11.4
click at [352, 391] on button "Intercom Issue/No Response" at bounding box center [357, 395] width 261 height 28
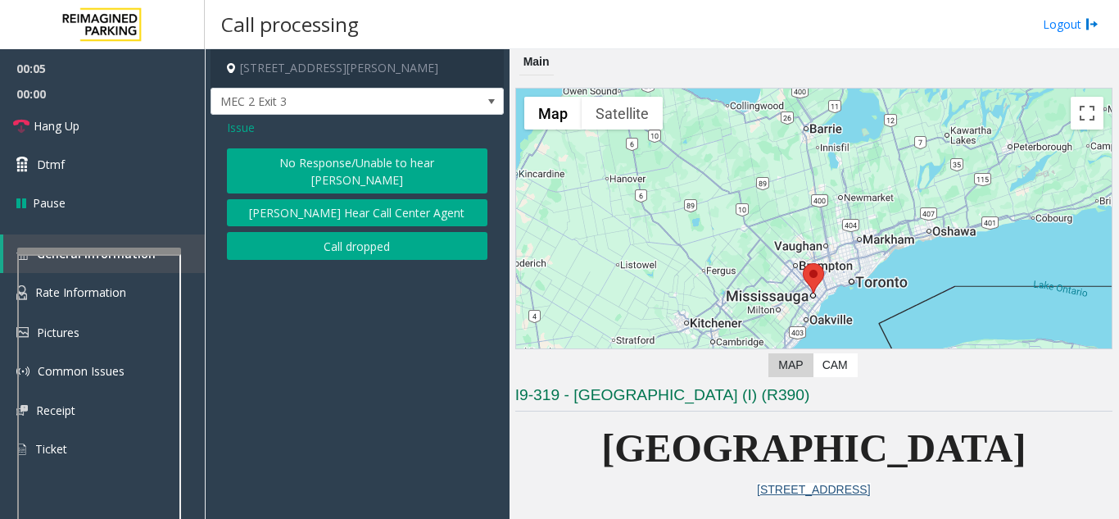
click at [355, 155] on button "No Response/Unable to hear [PERSON_NAME]" at bounding box center [357, 170] width 261 height 45
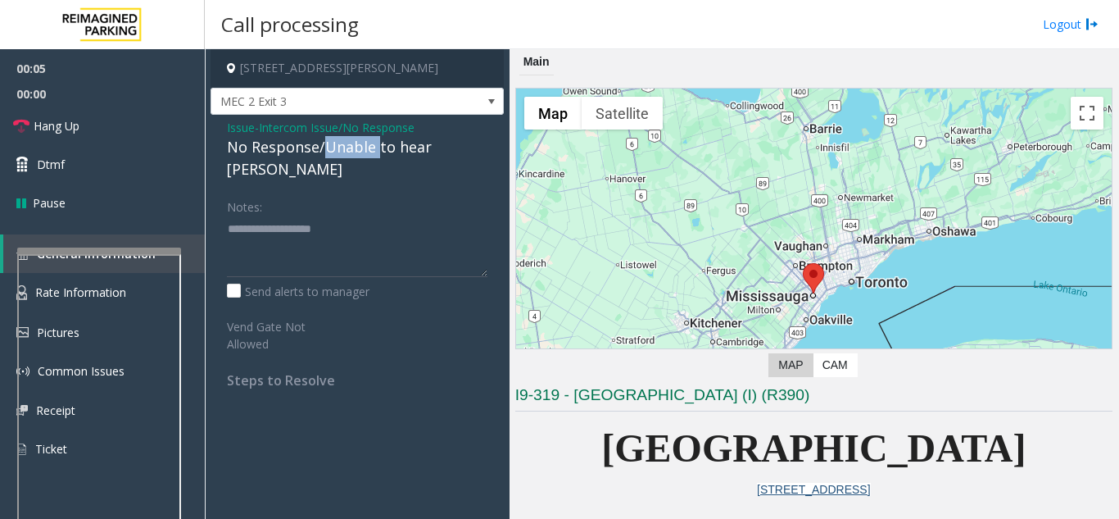
click at [355, 155] on div "No Response/Unable to hear [PERSON_NAME]" at bounding box center [357, 158] width 261 height 44
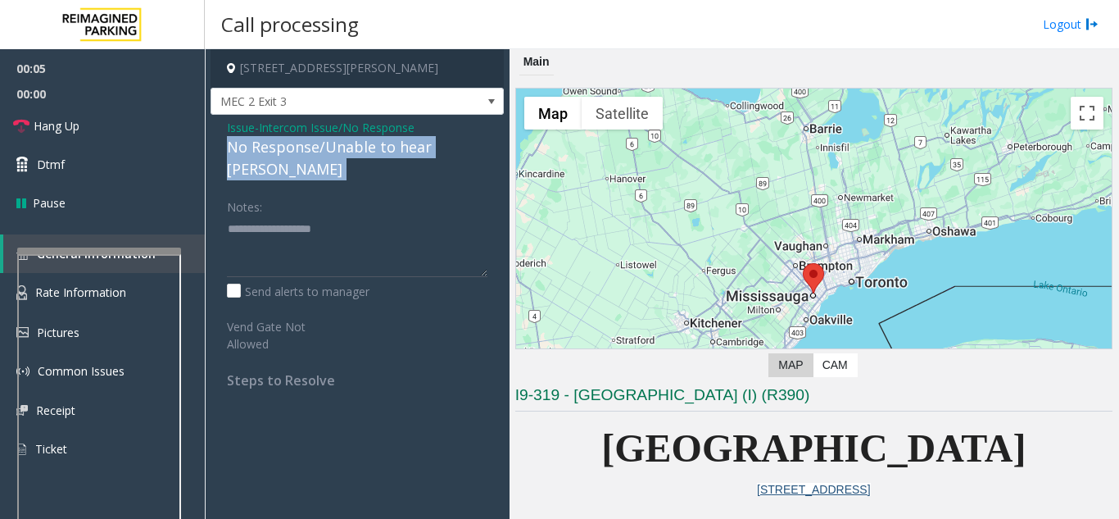
click at [355, 155] on div "No Response/Unable to hear [PERSON_NAME]" at bounding box center [357, 158] width 261 height 44
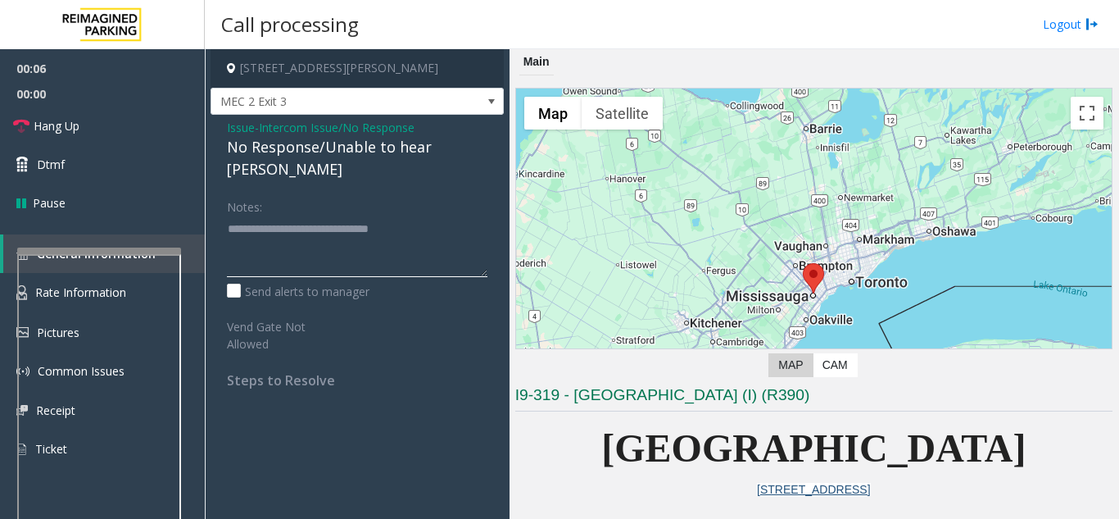
click at [447, 215] on textarea at bounding box center [357, 245] width 261 height 61
type textarea "**********"
click at [114, 115] on link "Hang Up" at bounding box center [102, 126] width 205 height 39
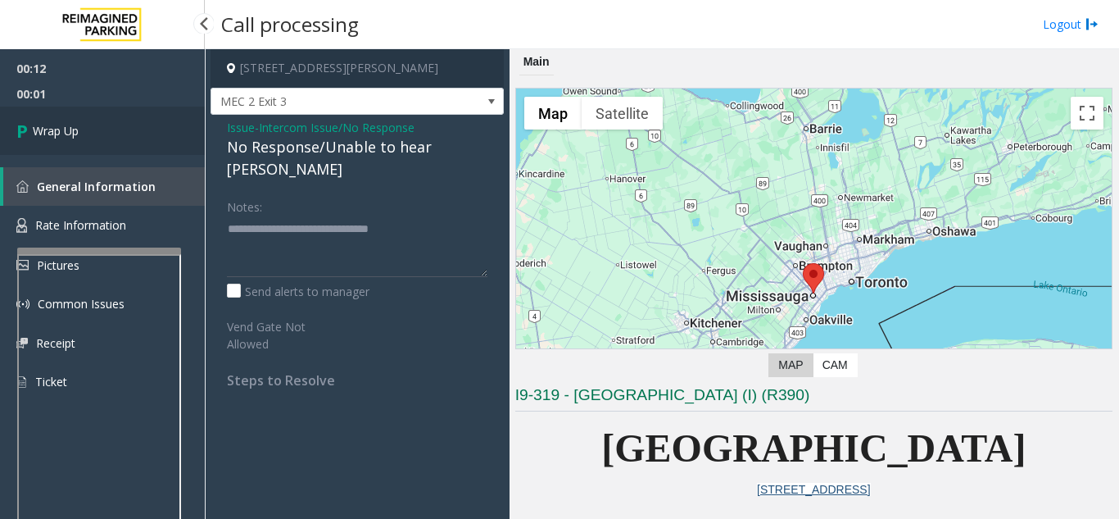
click at [99, 124] on link "Wrap Up" at bounding box center [102, 131] width 205 height 48
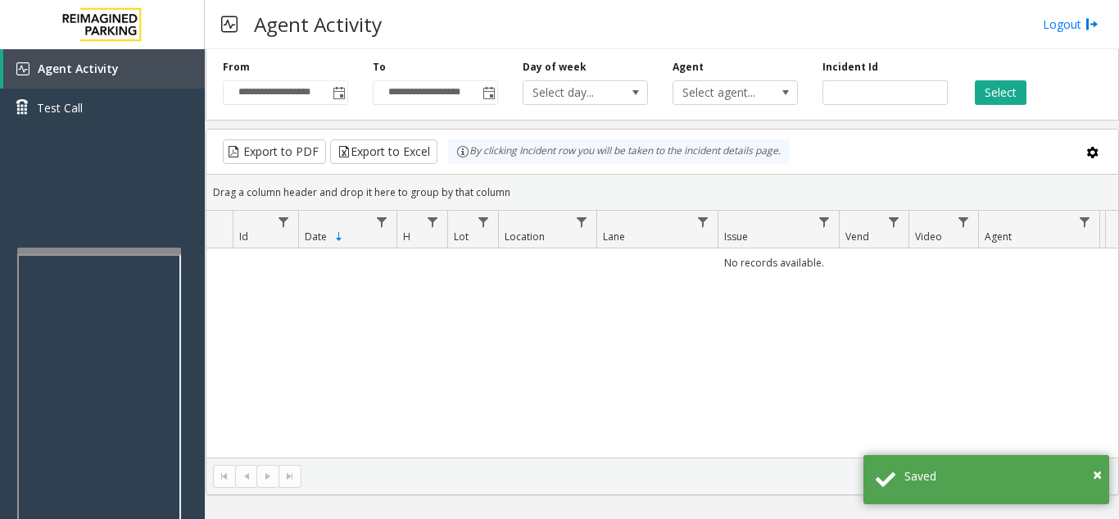
drag, startPoint x: 438, startPoint y: 392, endPoint x: 412, endPoint y: 409, distance: 30.9
click at [412, 409] on div "No records available." at bounding box center [662, 352] width 912 height 209
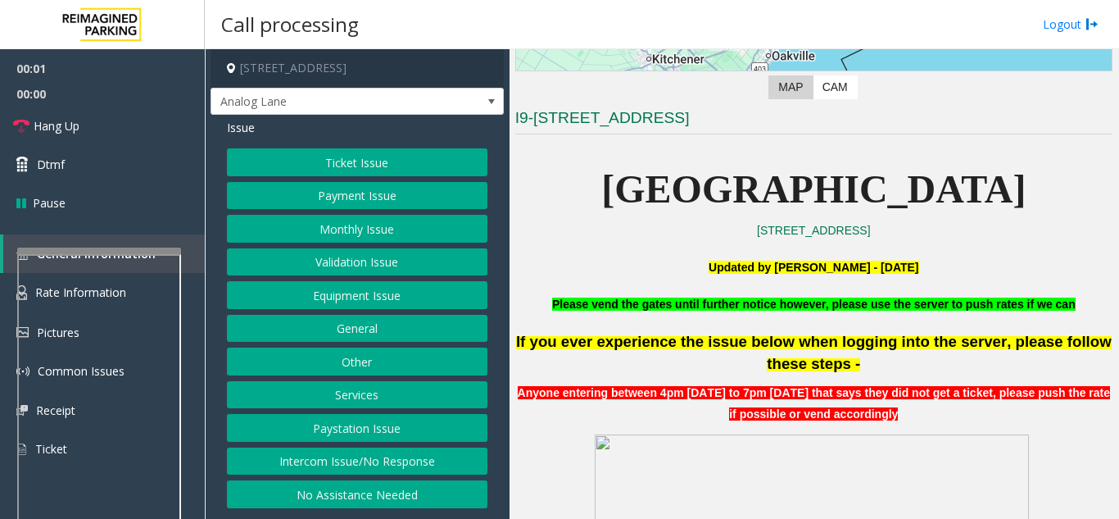
scroll to position [328, 0]
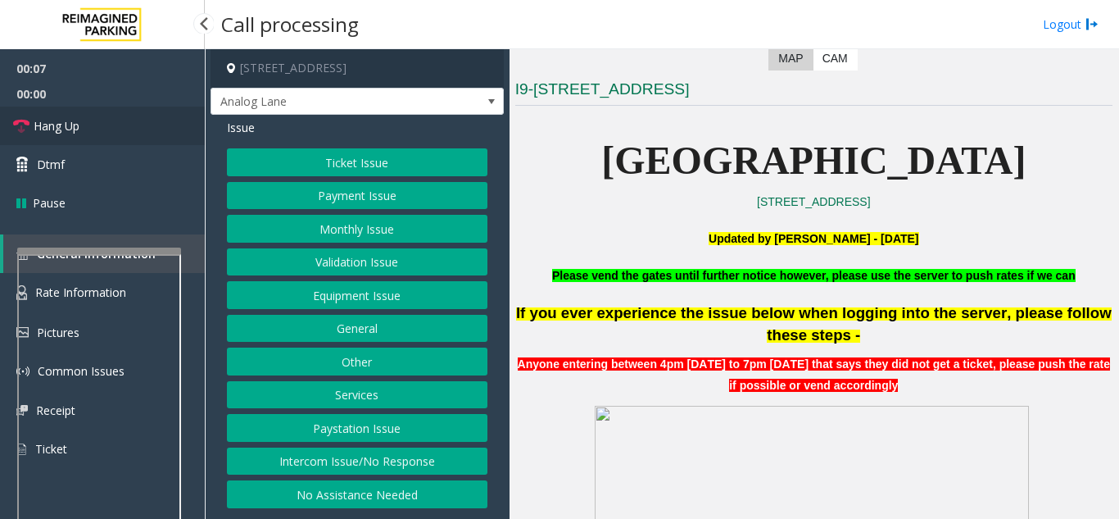
click at [112, 120] on link "Hang Up" at bounding box center [102, 126] width 205 height 39
click at [354, 467] on button "Intercom Issue/No Response" at bounding box center [357, 461] width 261 height 28
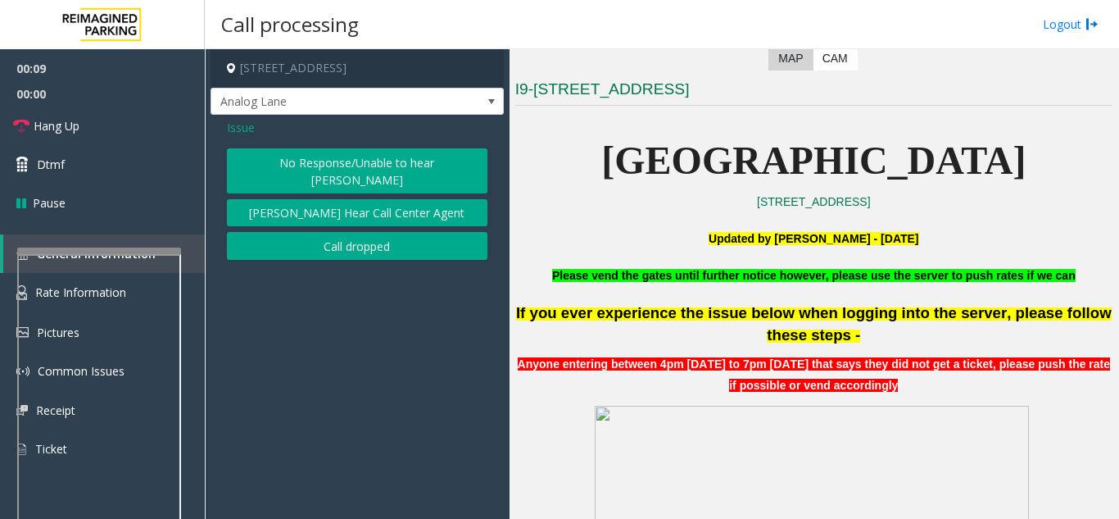
drag, startPoint x: 244, startPoint y: 124, endPoint x: 233, endPoint y: 133, distance: 14.6
click at [241, 125] on span "Issue" at bounding box center [241, 127] width 28 height 17
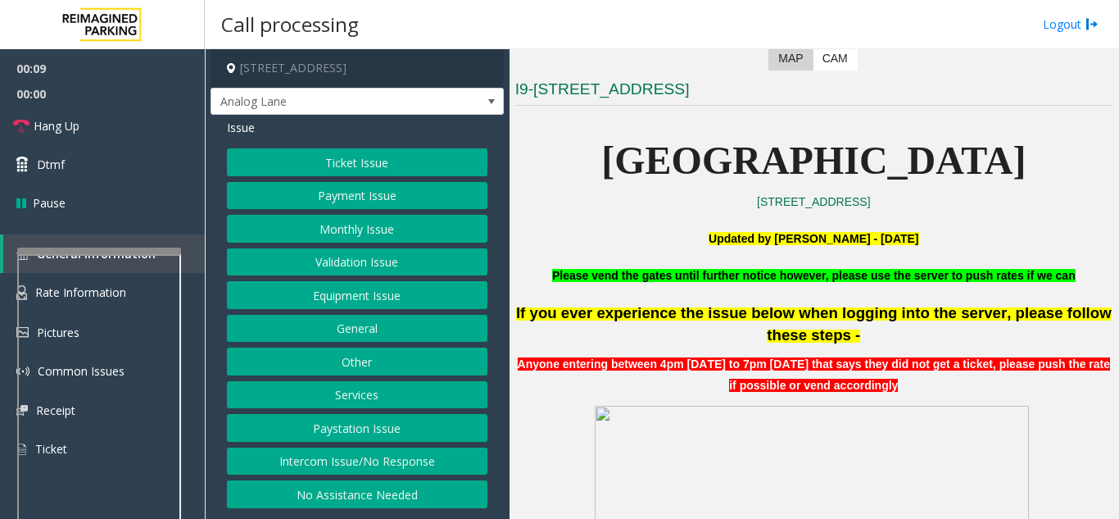
click at [433, 494] on button "No Assistance Needed" at bounding box center [357, 494] width 261 height 28
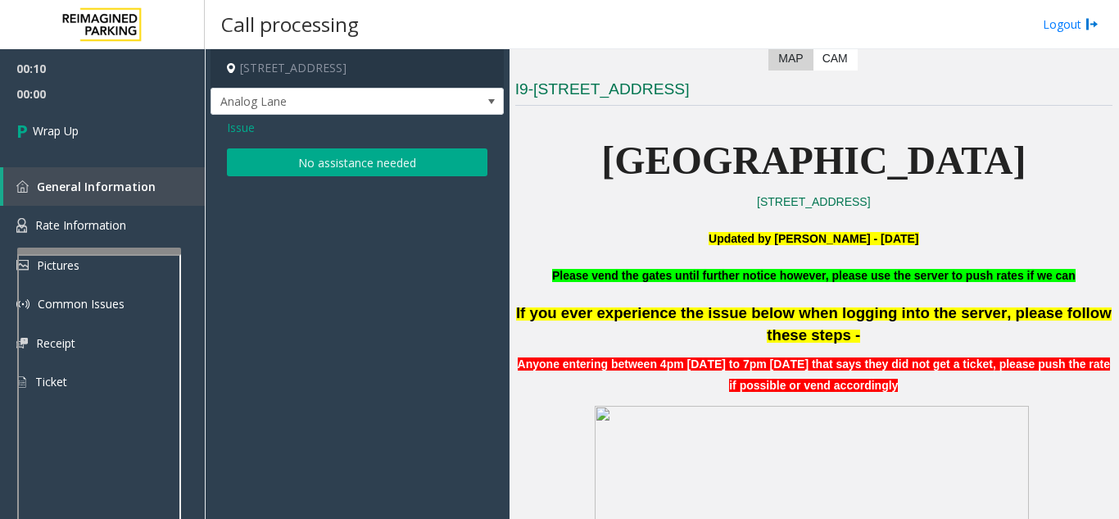
click at [368, 160] on button "No assistance needed" at bounding box center [357, 162] width 261 height 28
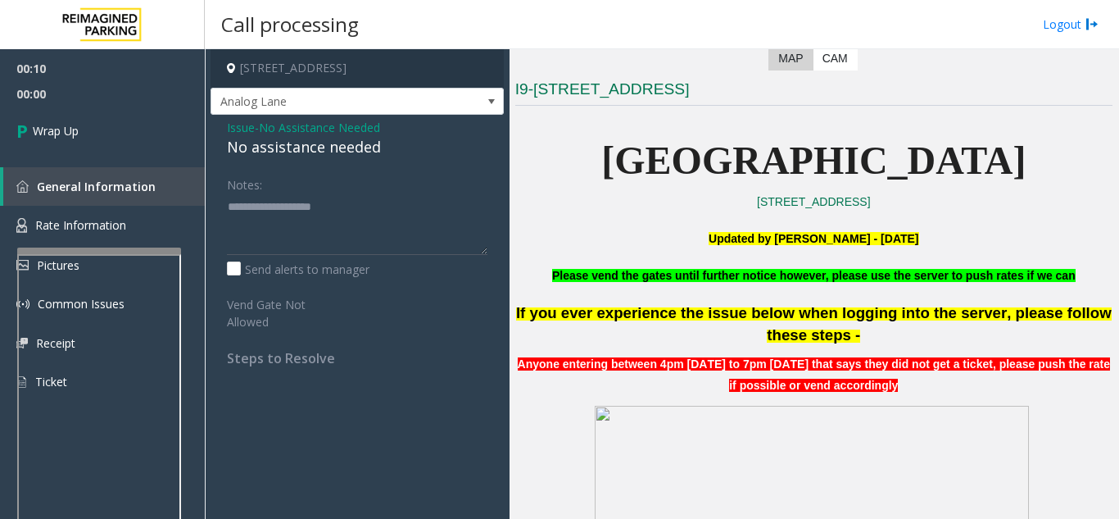
click at [320, 132] on span "No Assistance Needed" at bounding box center [319, 127] width 121 height 17
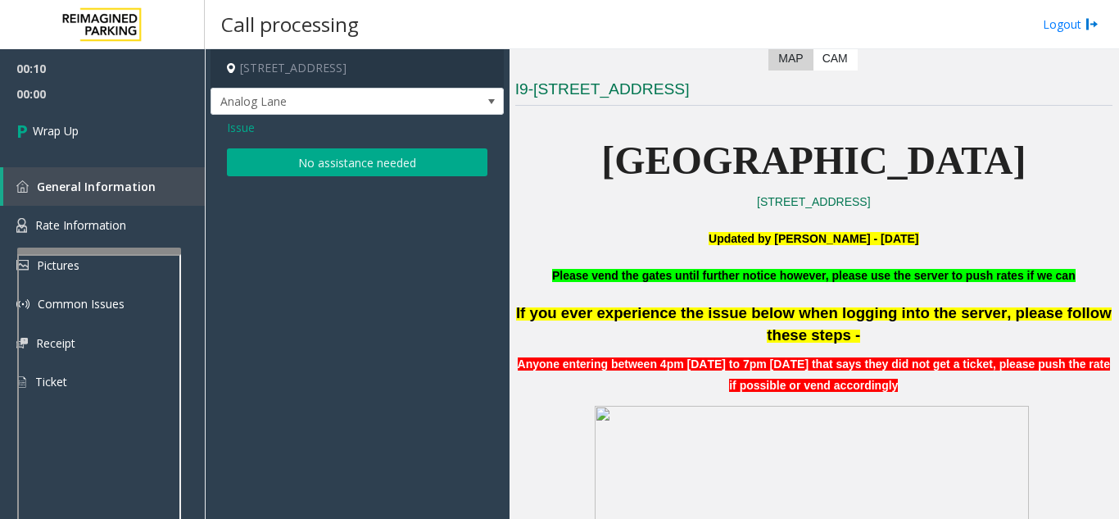
click at [320, 167] on button "No assistance needed" at bounding box center [357, 162] width 261 height 28
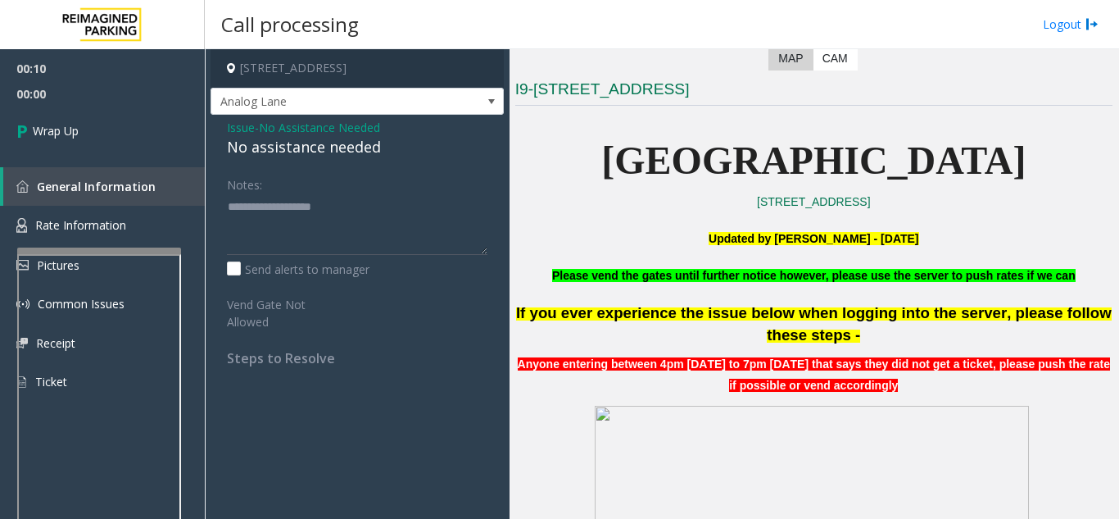
click at [297, 146] on div "No assistance needed" at bounding box center [357, 147] width 261 height 22
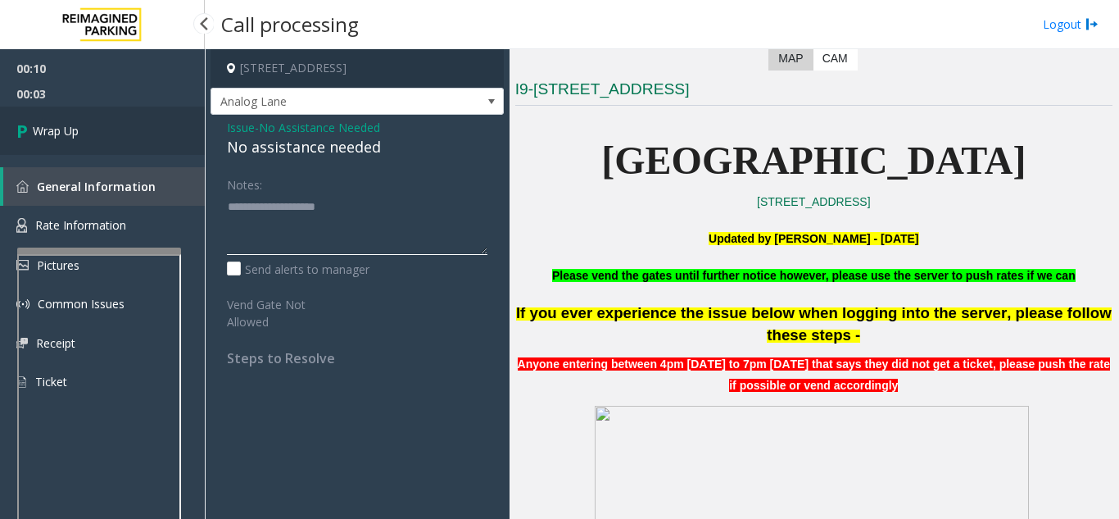
type textarea "**********"
click at [125, 125] on link "Wrap Up" at bounding box center [102, 131] width 205 height 48
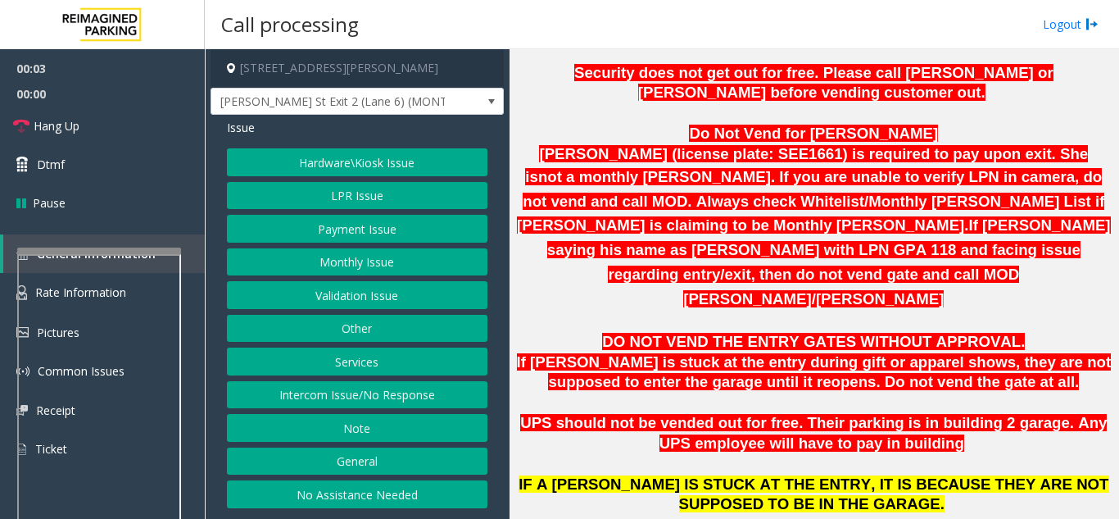
scroll to position [1147, 0]
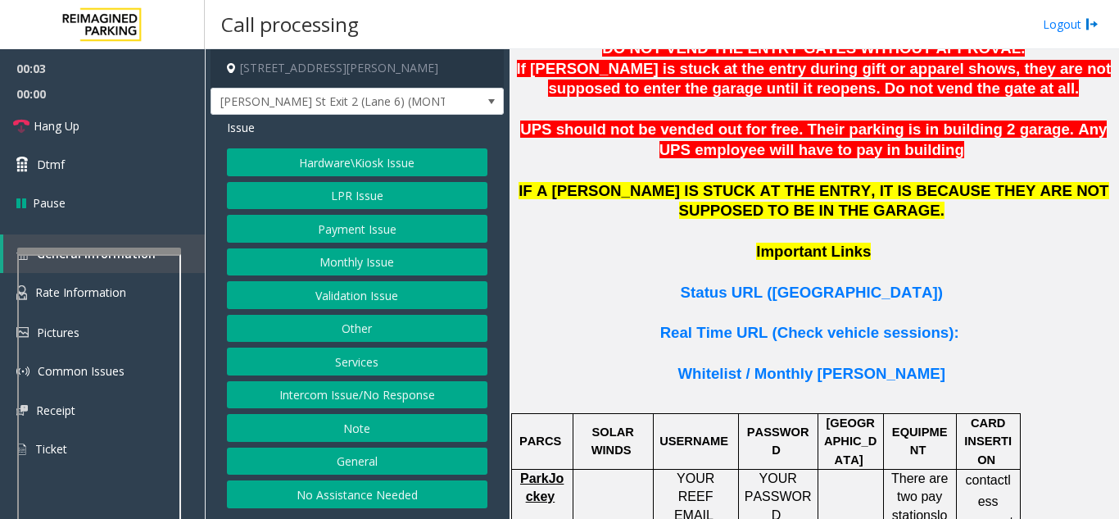
click at [819, 303] on p at bounding box center [813, 313] width 597 height 20
click at [819, 283] on span "Status URL ([GEOGRAPHIC_DATA])" at bounding box center [812, 291] width 262 height 17
click at [357, 197] on button "LPR Issue" at bounding box center [357, 196] width 261 height 28
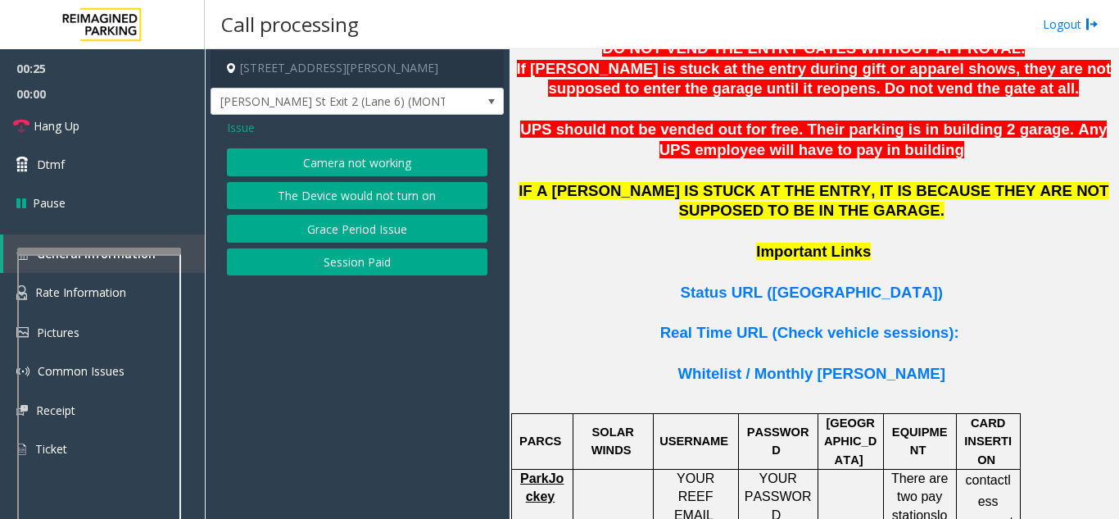
click at [358, 168] on button "Camera not working" at bounding box center [357, 162] width 261 height 28
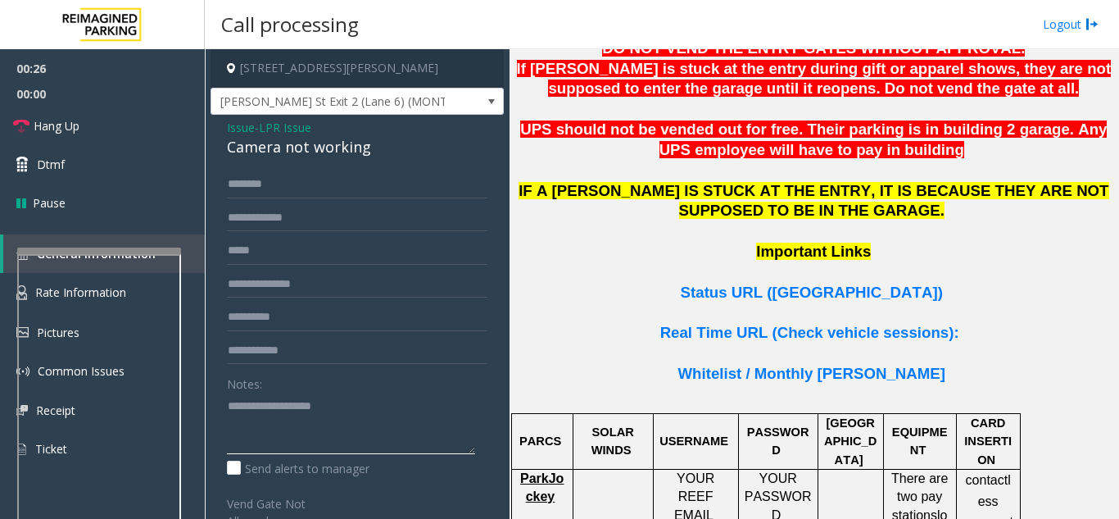
click at [313, 431] on textarea at bounding box center [351, 422] width 248 height 61
type textarea "**********"
click at [244, 127] on span "Issue" at bounding box center [241, 127] width 28 height 17
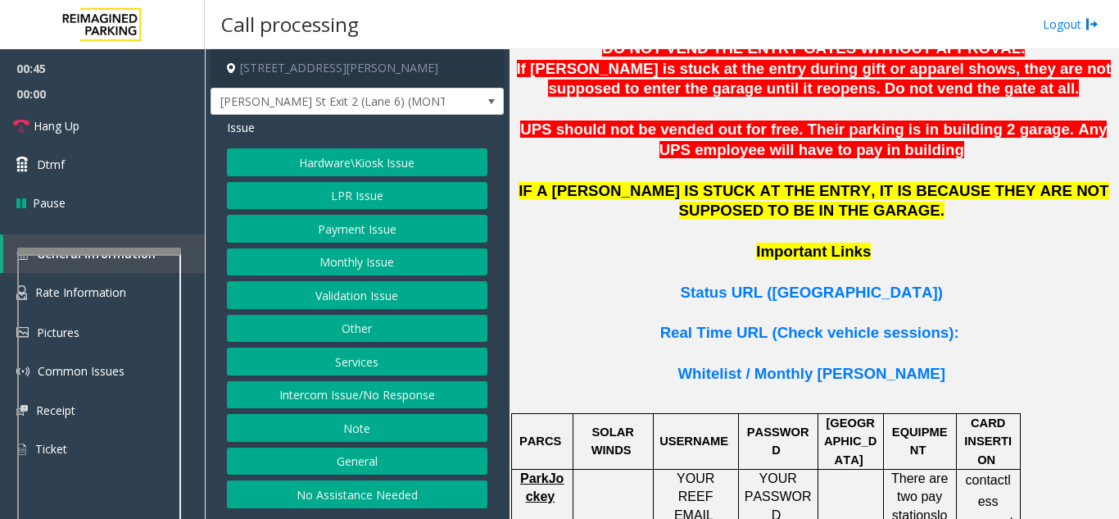
click at [387, 261] on button "Monthly Issue" at bounding box center [357, 262] width 261 height 28
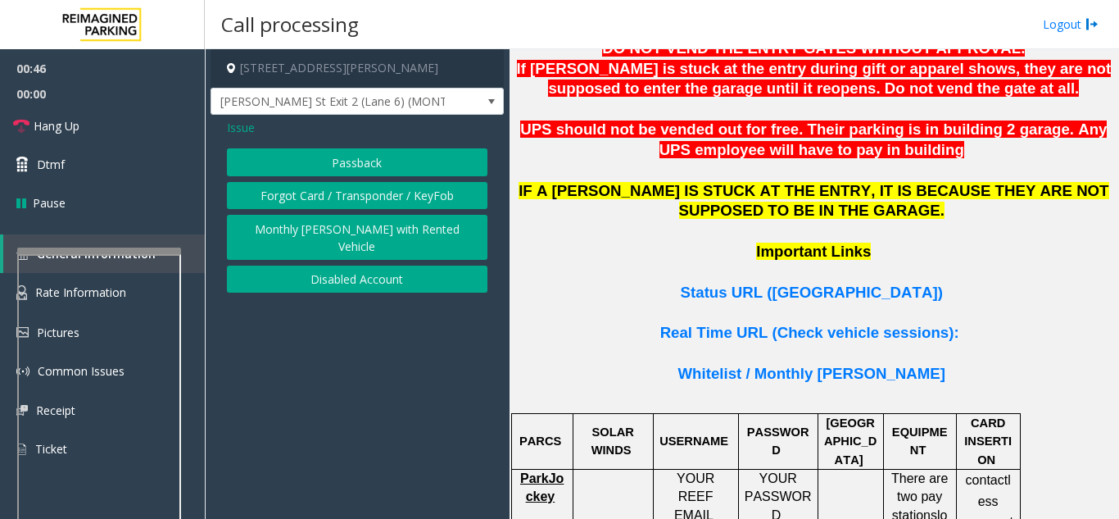
click at [361, 265] on button "Disabled Account" at bounding box center [357, 279] width 261 height 28
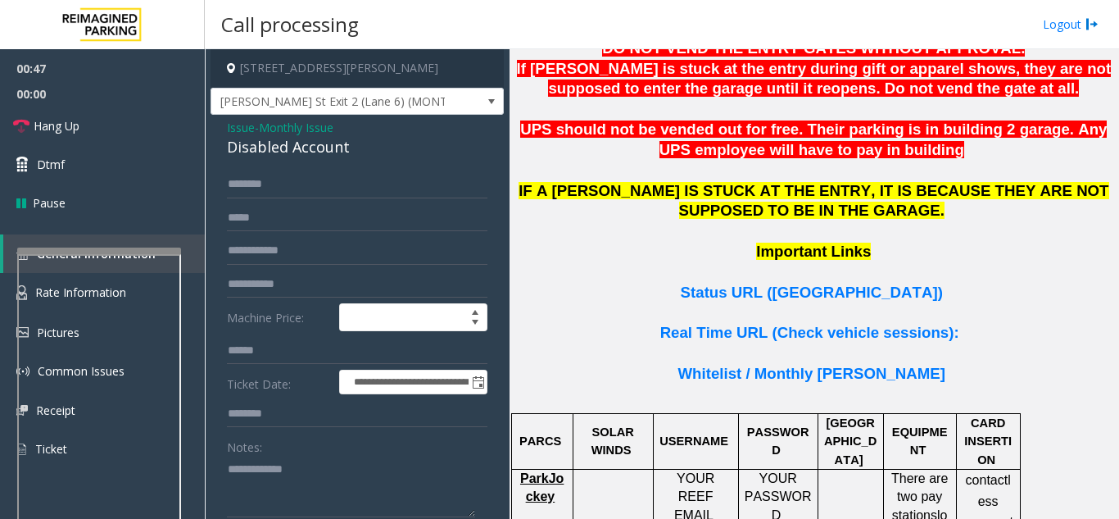
click at [317, 152] on div "Disabled Account" at bounding box center [357, 147] width 261 height 22
copy div "Disabled Account"
click at [355, 478] on textarea at bounding box center [351, 486] width 248 height 61
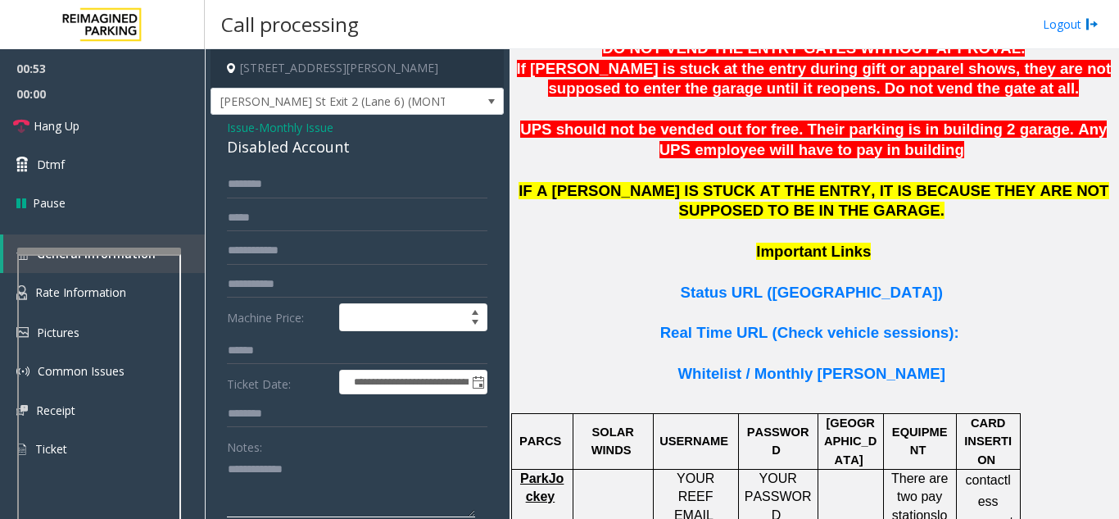
paste textarea "**********"
click at [298, 478] on textarea at bounding box center [351, 486] width 248 height 61
click at [296, 469] on textarea at bounding box center [351, 486] width 248 height 61
click at [321, 145] on div "Disabled Account" at bounding box center [357, 147] width 261 height 22
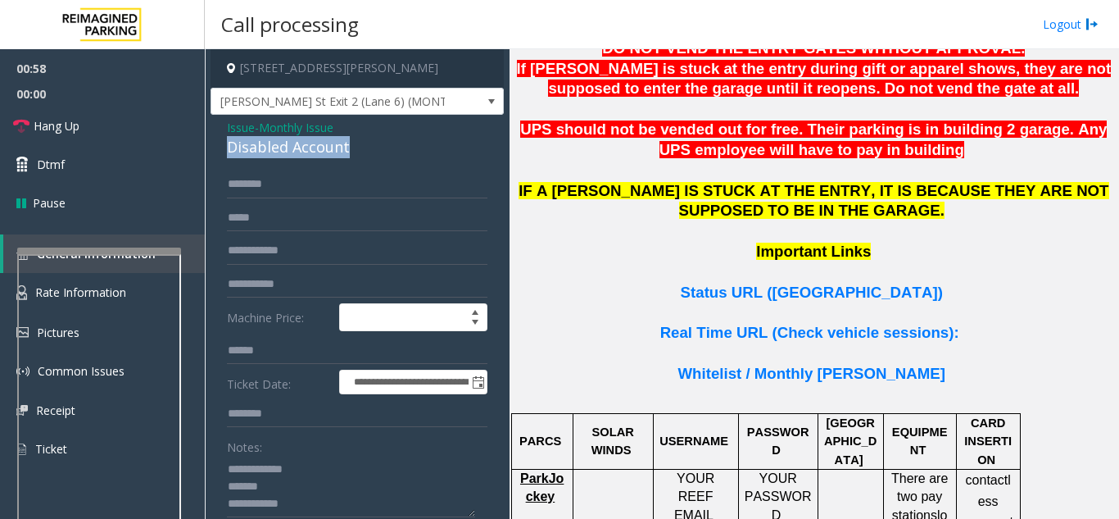
click at [321, 145] on div "Disabled Account" at bounding box center [357, 147] width 261 height 22
copy div "Disabled Account"
click at [306, 493] on textarea at bounding box center [351, 486] width 248 height 61
paste textarea "**********"
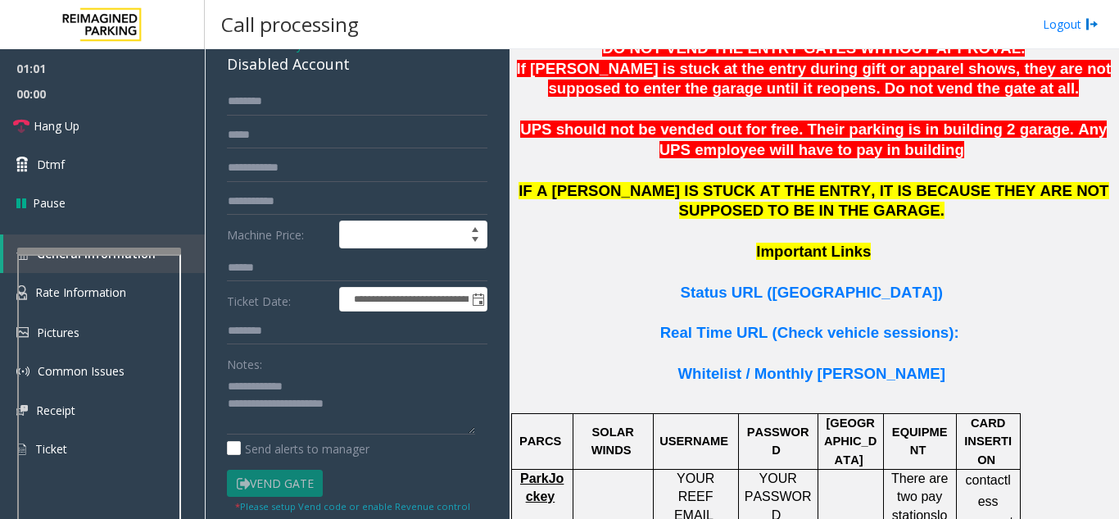
scroll to position [164, 0]
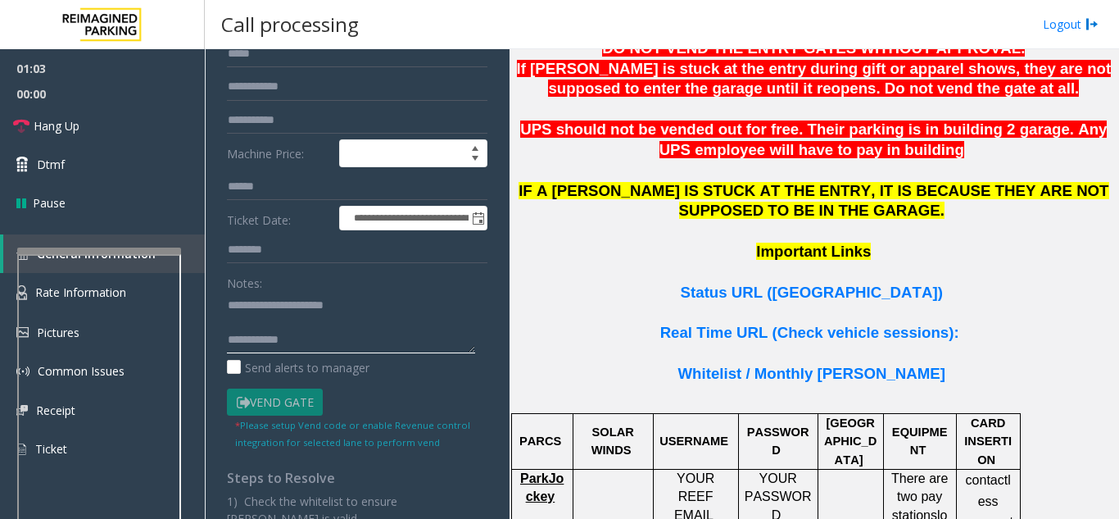
paste textarea "**********"
click at [363, 342] on textarea at bounding box center [351, 322] width 248 height 61
type textarea "**********"
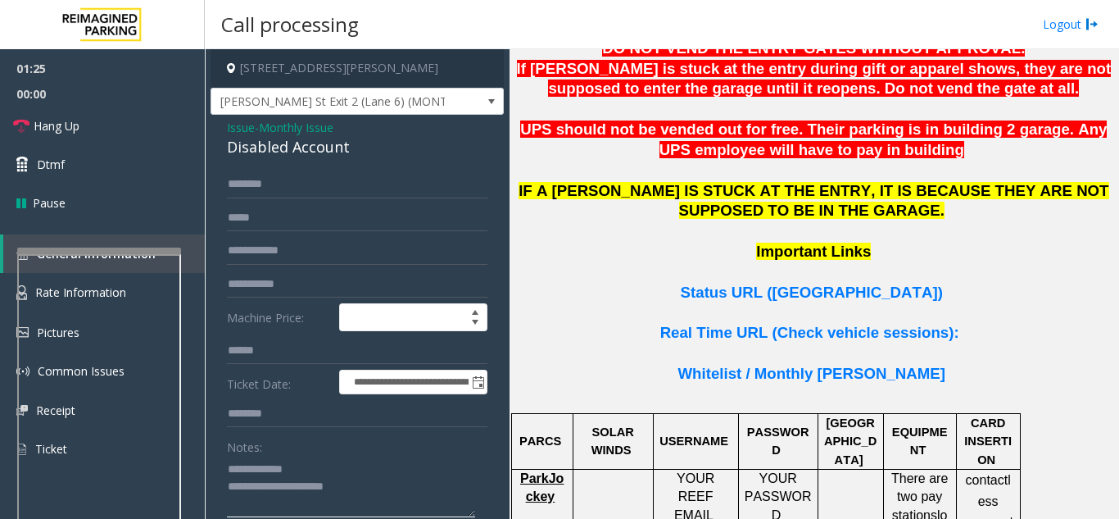
click at [289, 501] on textarea at bounding box center [351, 486] width 248 height 61
click at [301, 194] on input "text" at bounding box center [357, 184] width 261 height 28
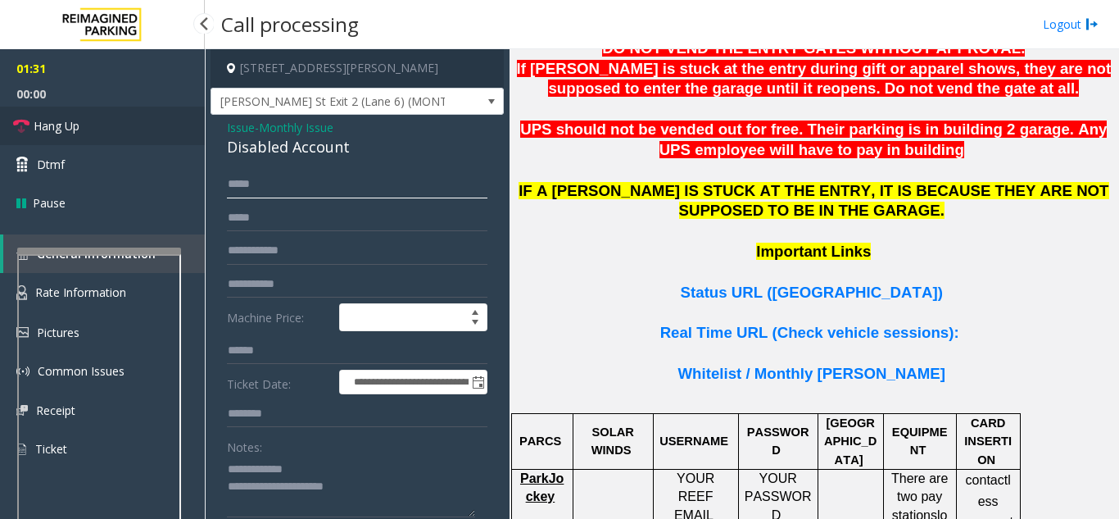
type input "*****"
click at [107, 142] on link "Hang Up" at bounding box center [102, 126] width 205 height 39
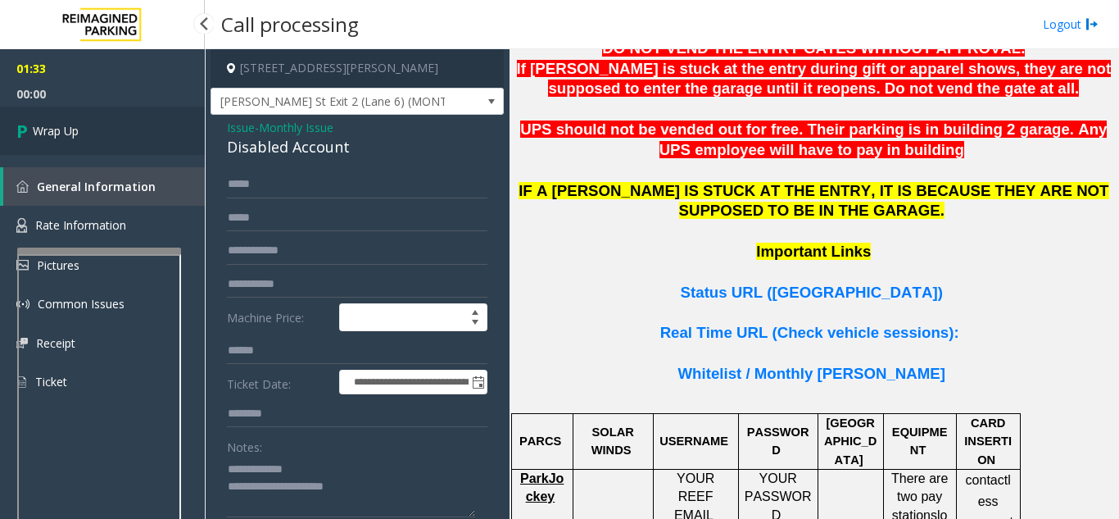
click at [142, 134] on link "Wrap Up" at bounding box center [102, 131] width 205 height 48
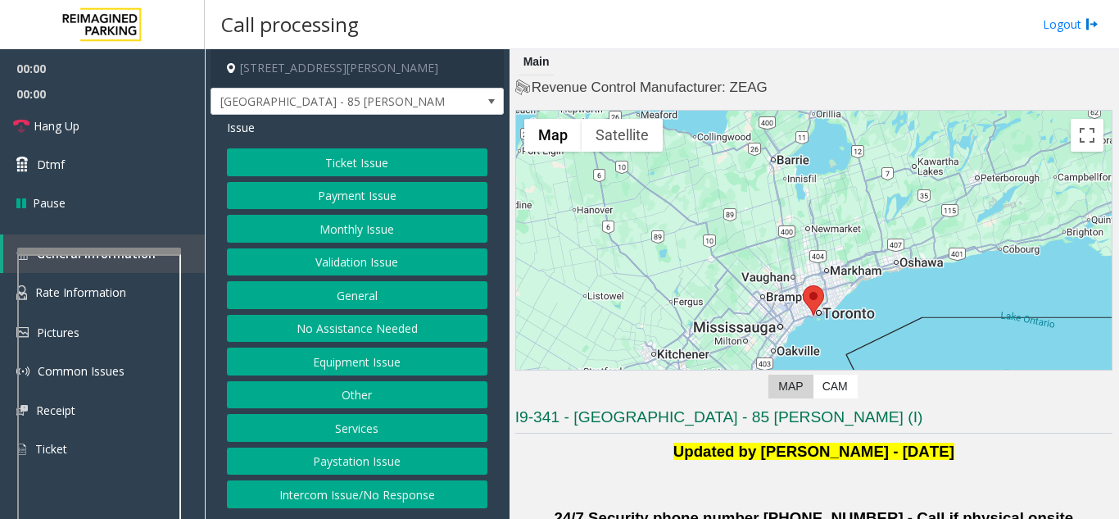
scroll to position [492, 0]
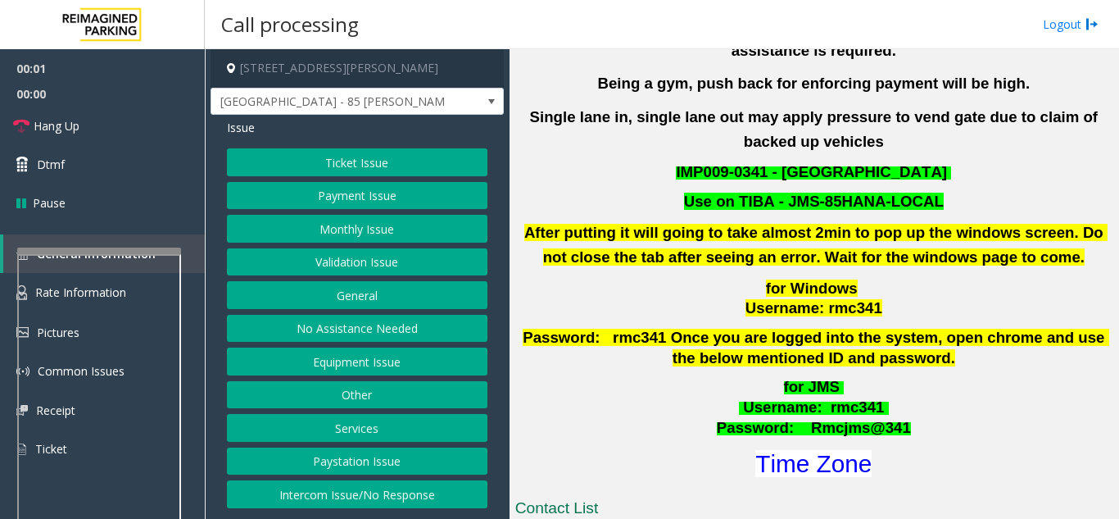
click at [406, 270] on button "Validation Issue" at bounding box center [357, 262] width 261 height 28
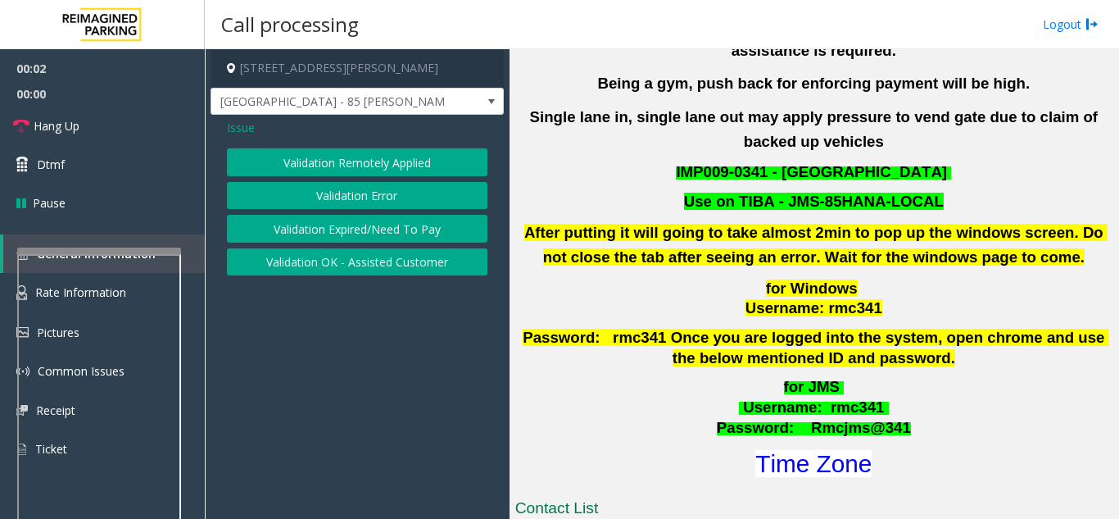
click at [384, 197] on button "Validation Error" at bounding box center [357, 196] width 261 height 28
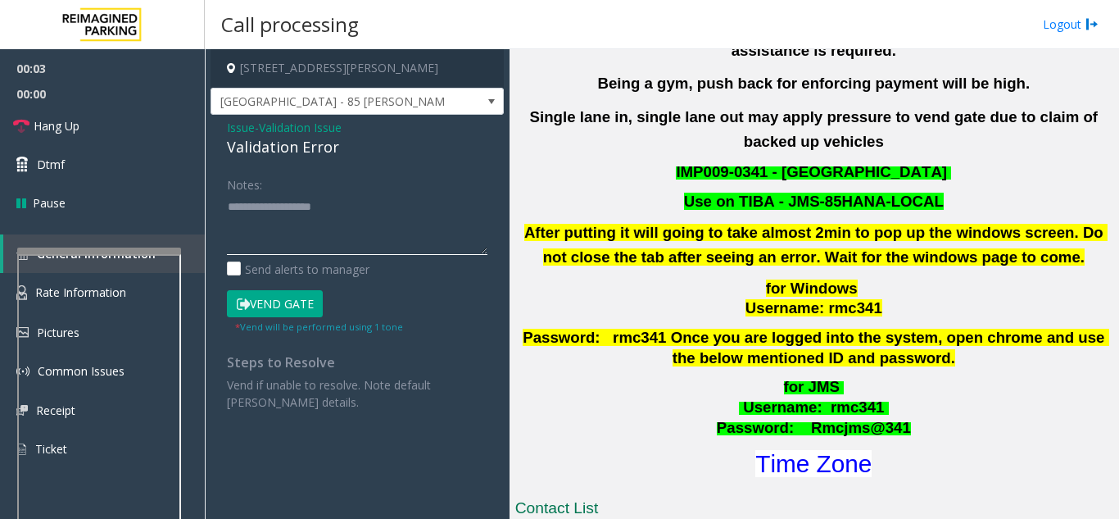
paste textarea "**********"
click at [344, 233] on textarea at bounding box center [357, 223] width 261 height 61
paste textarea "**********"
click at [310, 215] on textarea at bounding box center [357, 223] width 261 height 61
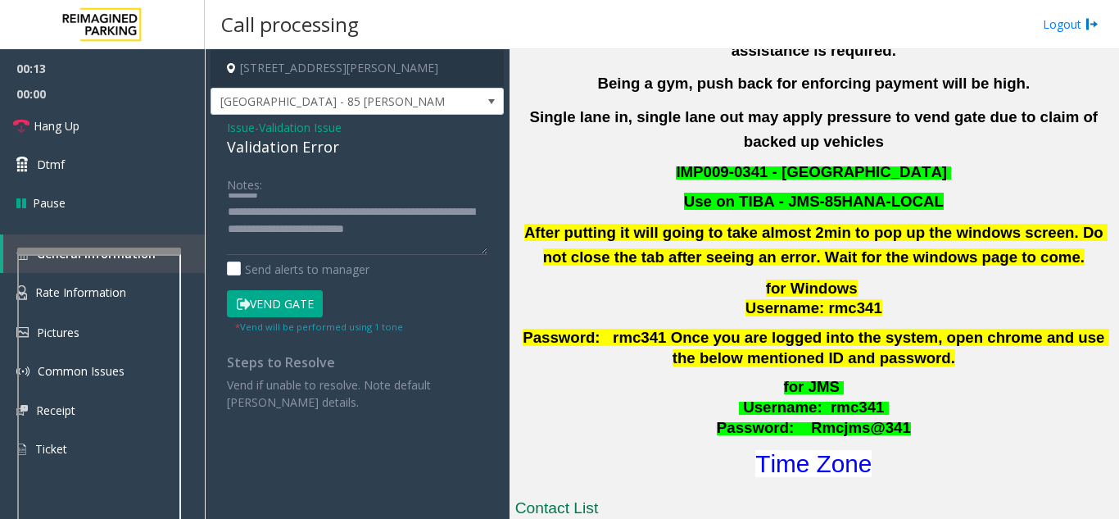
click at [276, 148] on div "Validation Error" at bounding box center [357, 147] width 261 height 22
click at [296, 193] on textarea at bounding box center [357, 223] width 261 height 61
paste textarea "**********"
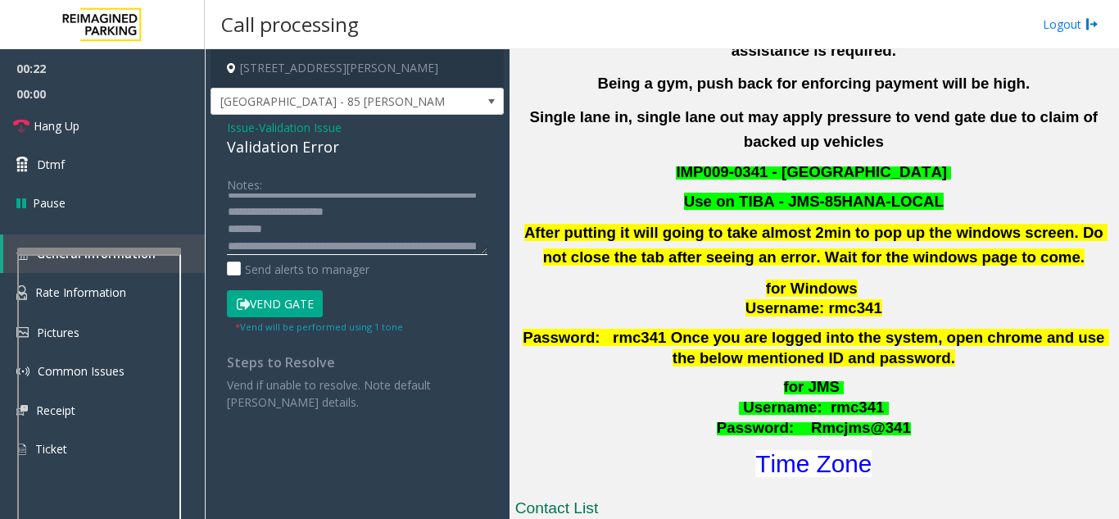
drag, startPoint x: 262, startPoint y: 201, endPoint x: 450, endPoint y: 217, distance: 188.3
click at [450, 217] on textarea at bounding box center [357, 223] width 261 height 61
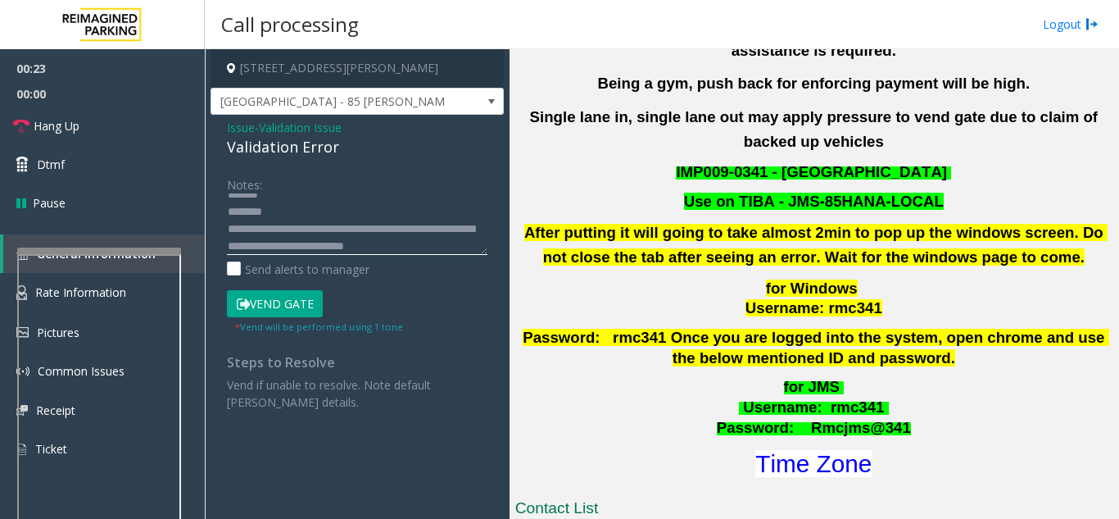
scroll to position [5, 0]
click at [260, 151] on div "Validation Error" at bounding box center [357, 147] width 261 height 22
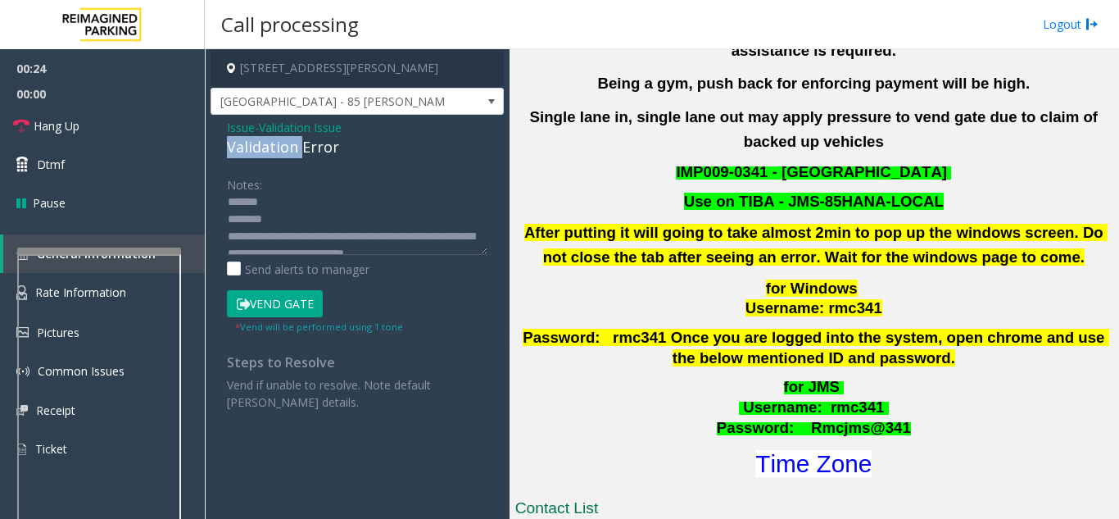
click at [260, 151] on div "Validation Error" at bounding box center [357, 147] width 261 height 22
copy div "Validation Error"
paste textarea "**********"
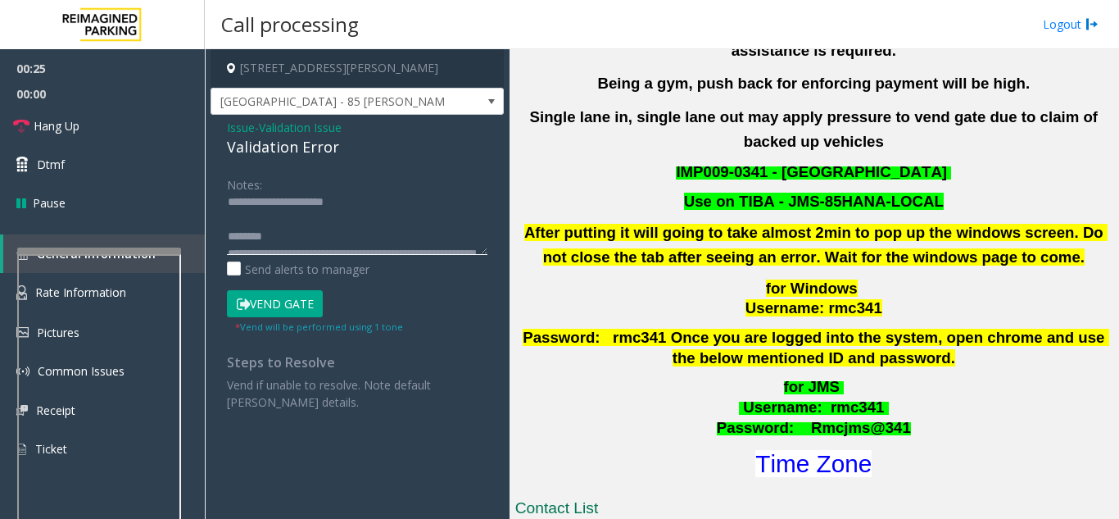
click at [281, 197] on textarea at bounding box center [357, 223] width 261 height 61
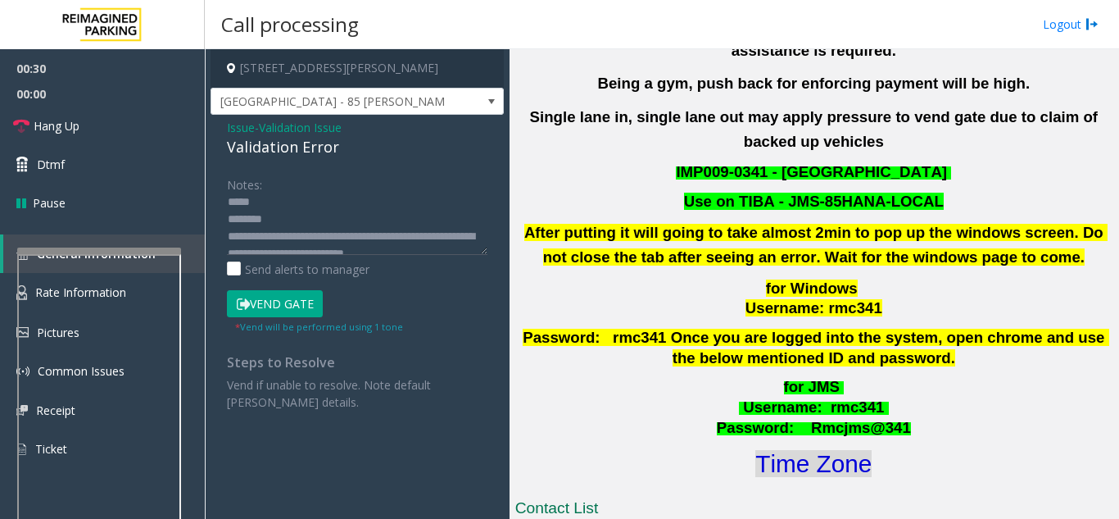
click at [799, 450] on font "Time Zone" at bounding box center [813, 463] width 116 height 27
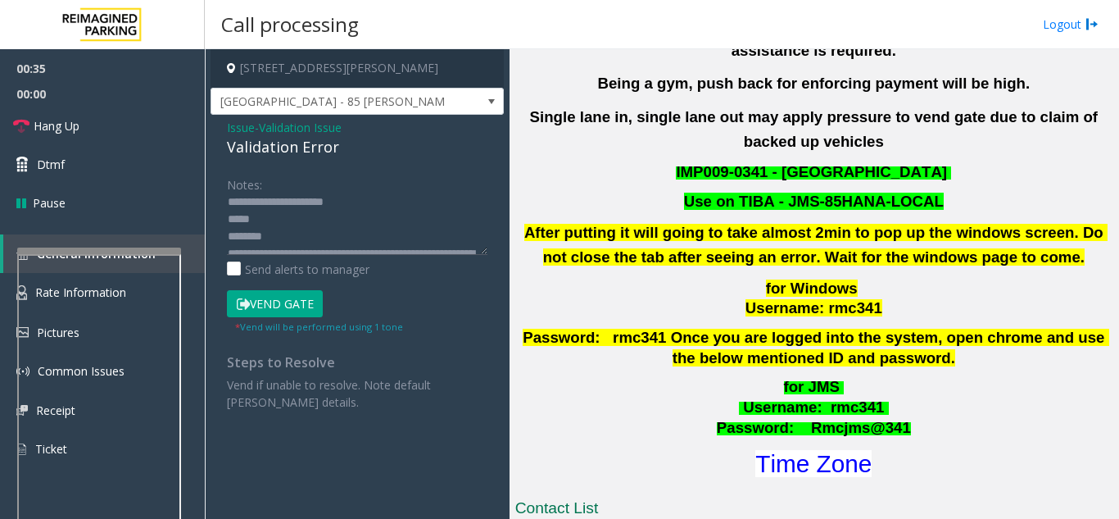
scroll to position [0, 0]
click at [302, 220] on textarea at bounding box center [357, 223] width 261 height 61
click at [258, 299] on button "Vend Gate" at bounding box center [275, 304] width 96 height 28
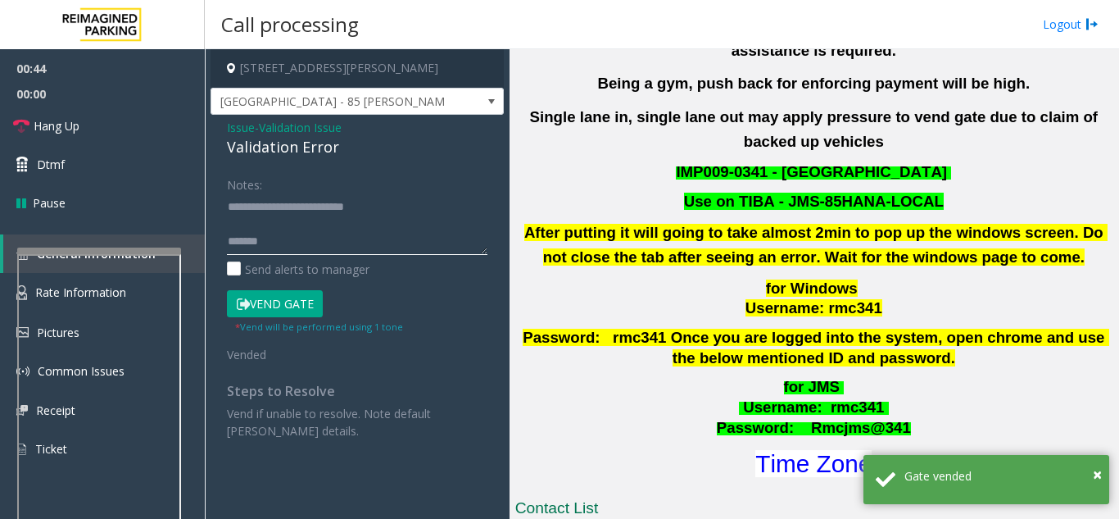
click at [266, 247] on textarea at bounding box center [357, 223] width 261 height 61
click at [257, 229] on textarea at bounding box center [357, 223] width 261 height 61
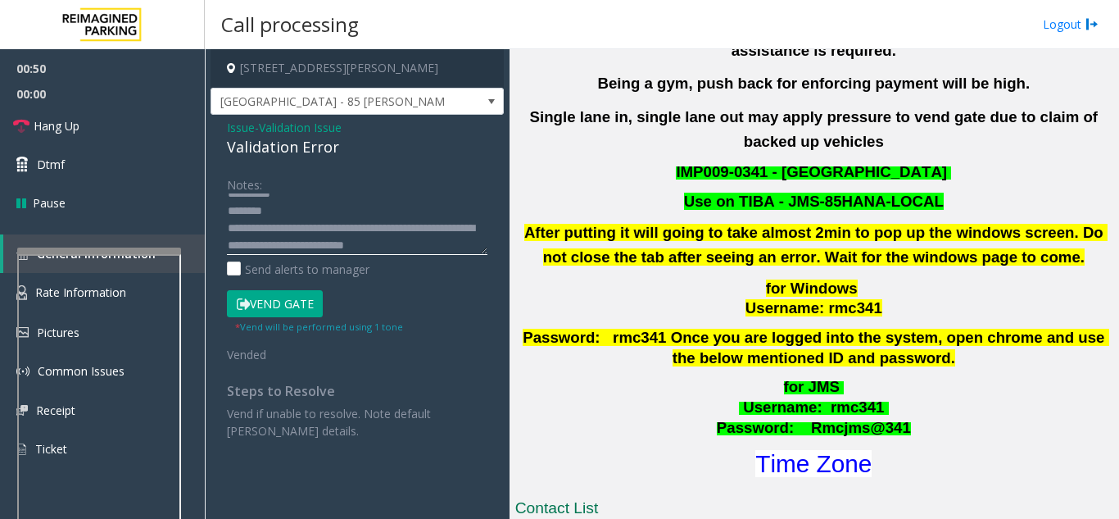
scroll to position [69, 0]
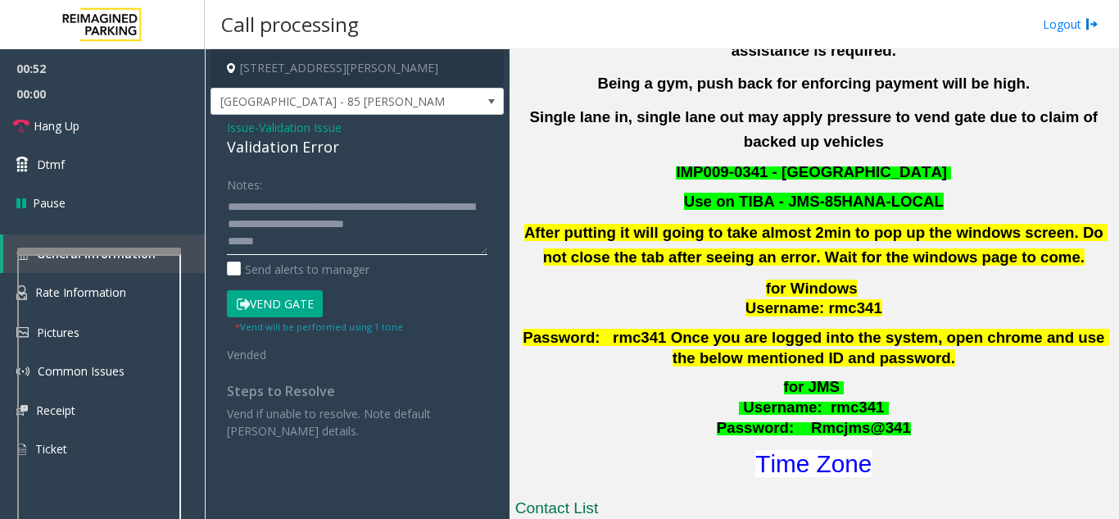
drag, startPoint x: 243, startPoint y: 198, endPoint x: 233, endPoint y: 194, distance: 11.4
click at [233, 194] on textarea at bounding box center [357, 223] width 261 height 61
type textarea "**********"
drag, startPoint x: 243, startPoint y: 191, endPoint x: 225, endPoint y: 197, distance: 19.2
click at [225, 197] on div "Notes: Send alerts to manager Vend Gate * Vend will be performed using 1 tone V…" at bounding box center [357, 304] width 285 height 269
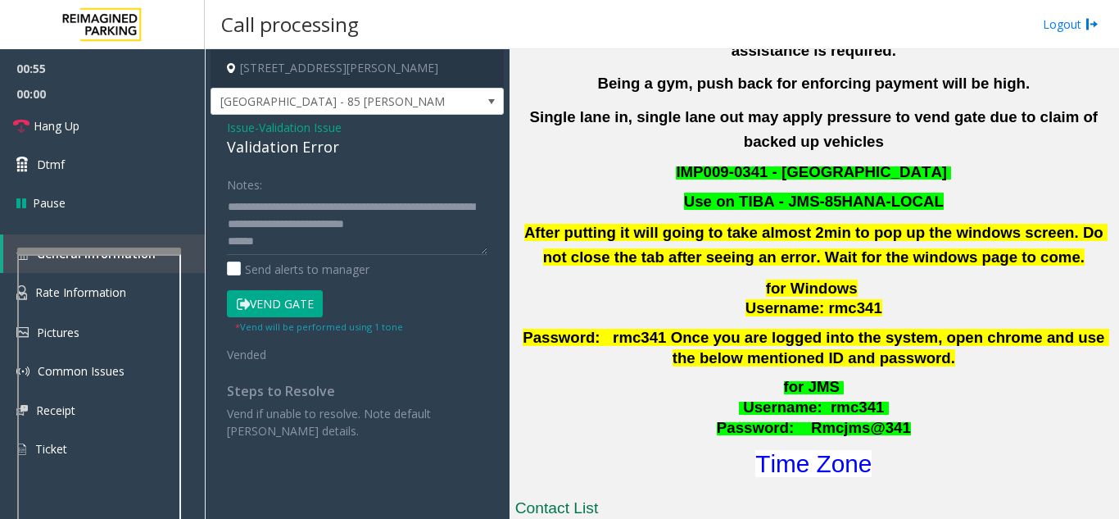
scroll to position [0, 0]
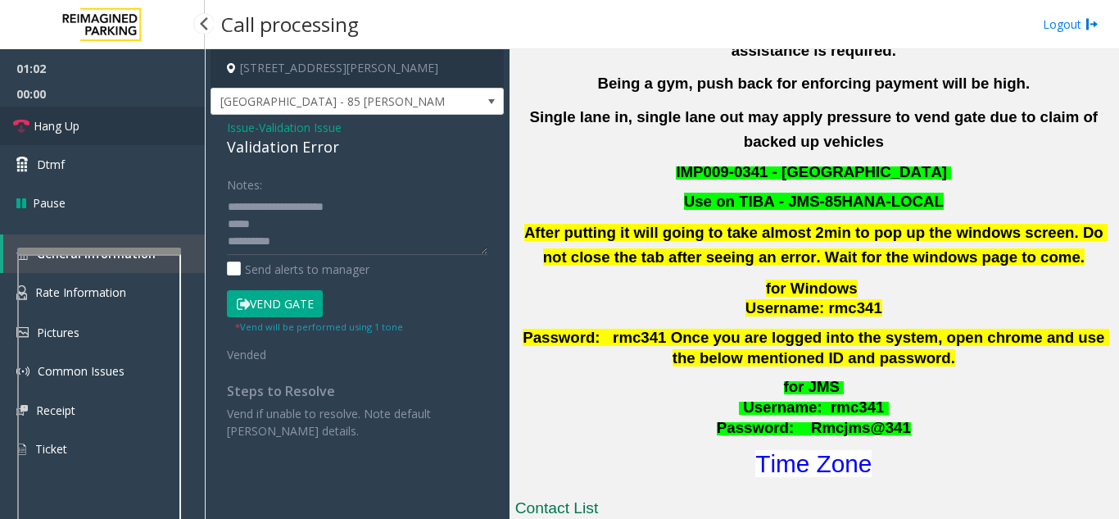
click at [122, 126] on link "Hang Up" at bounding box center [102, 126] width 205 height 39
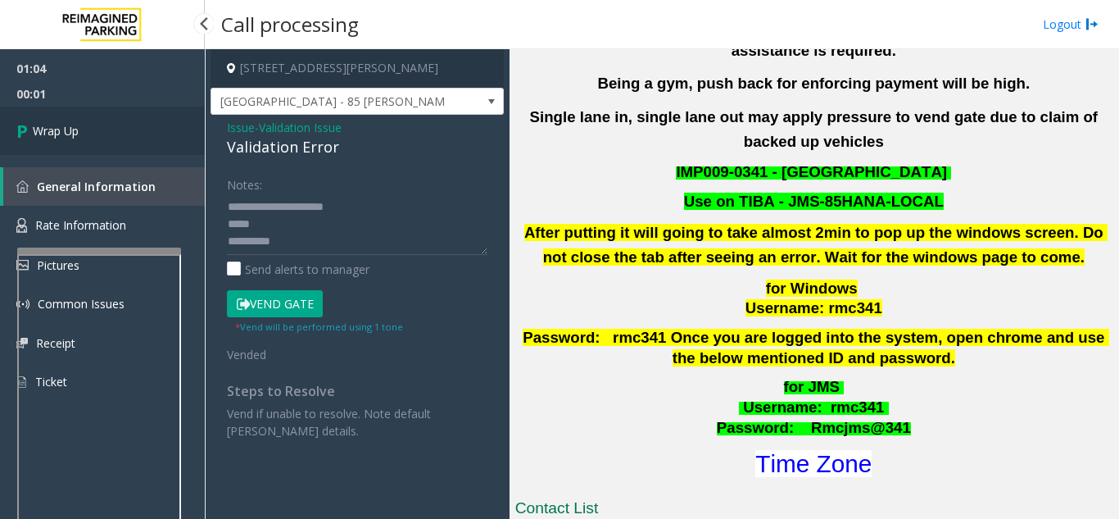
click at [122, 126] on link "Wrap Up" at bounding box center [102, 131] width 205 height 48
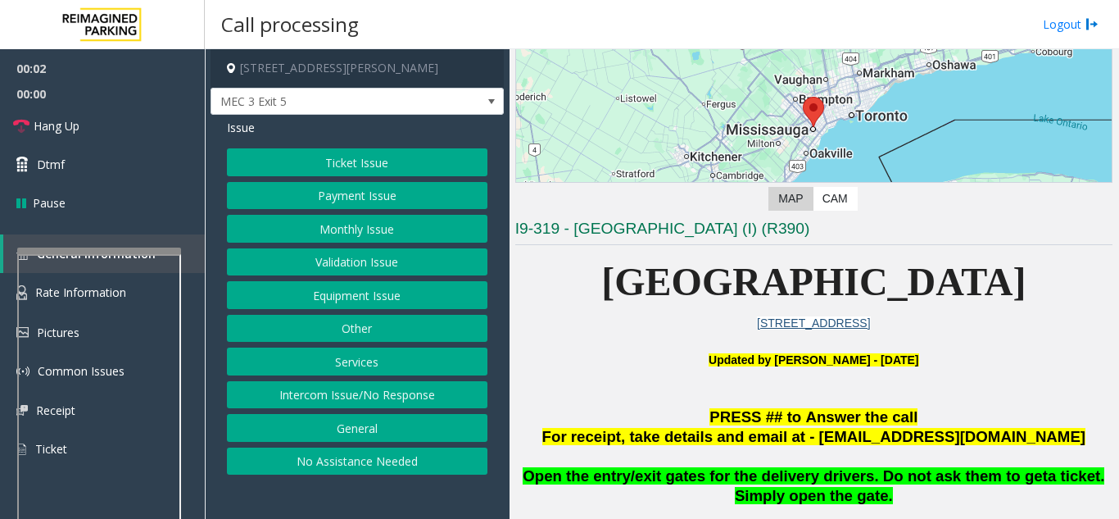
scroll to position [492, 0]
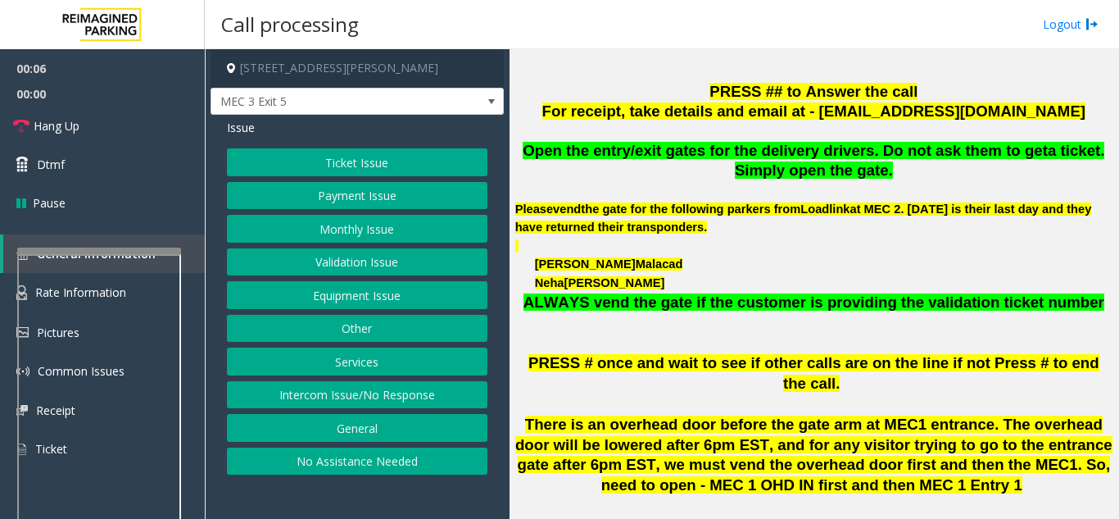
click at [373, 501] on app-call-processing-form "1 [PERSON_NAME][GEOGRAPHIC_DATA], [GEOGRAPHIC_DATA], [GEOGRAPHIC_DATA] MEC 3 Ex…" at bounding box center [357, 283] width 305 height 469
click at [381, 294] on button "Equipment Issue" at bounding box center [357, 295] width 261 height 28
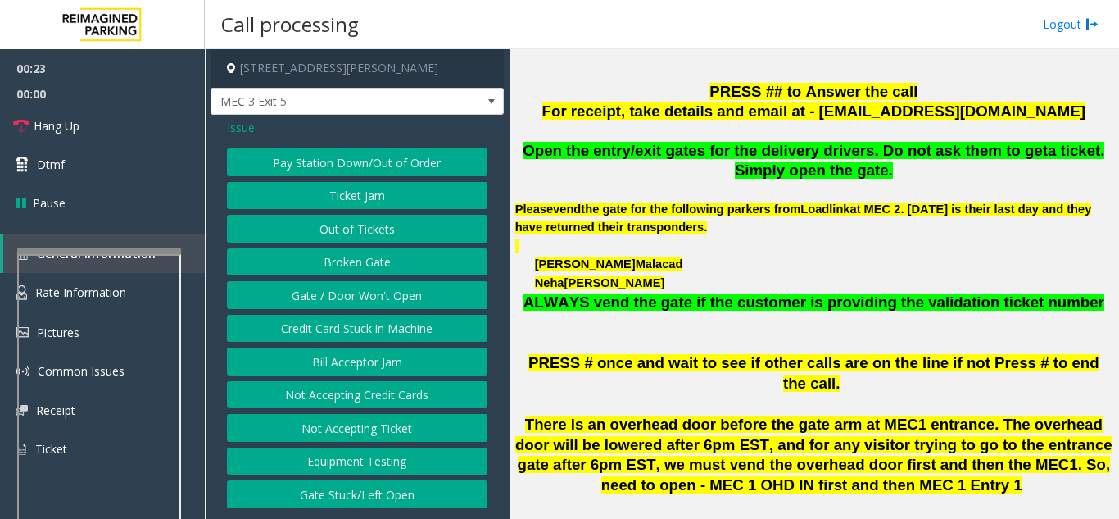
click at [245, 124] on span "Issue" at bounding box center [241, 127] width 28 height 17
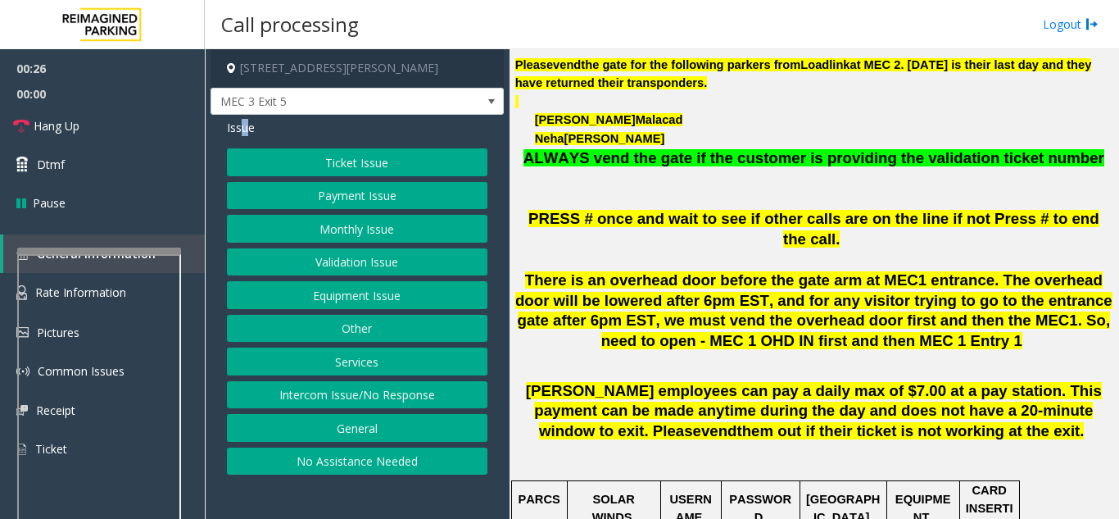
scroll to position [901, 0]
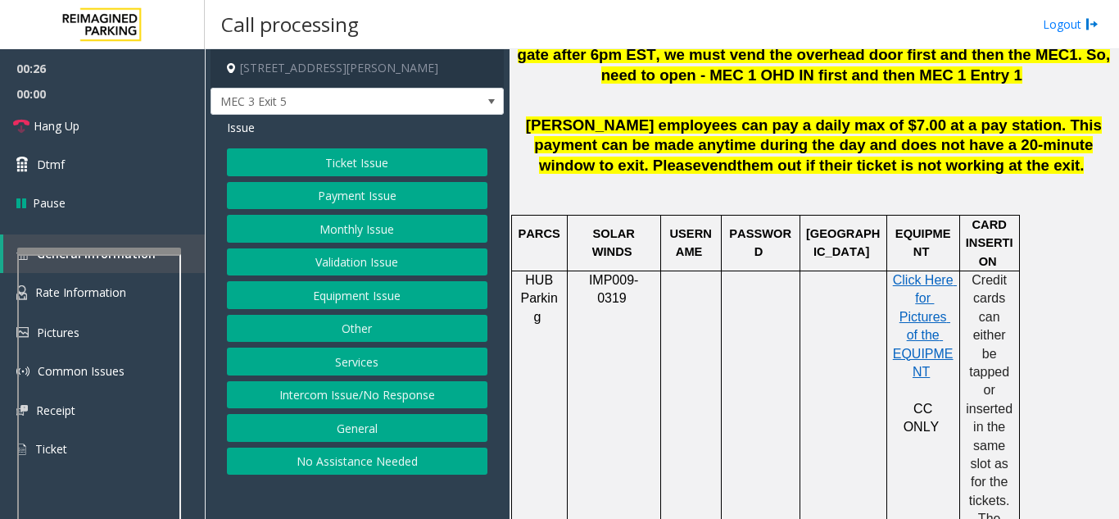
click at [701, 333] on td at bounding box center [690, 510] width 61 height 478
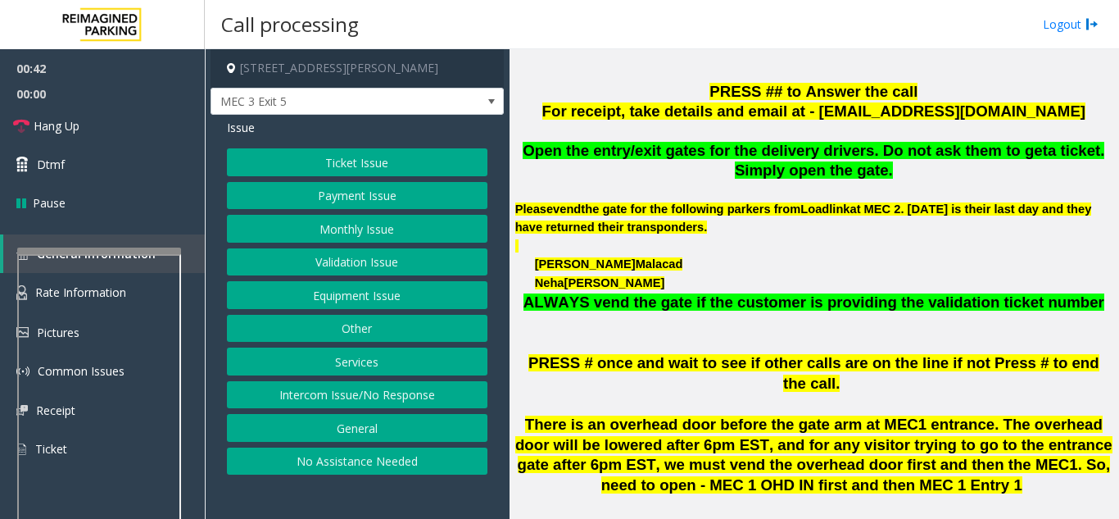
scroll to position [82, 0]
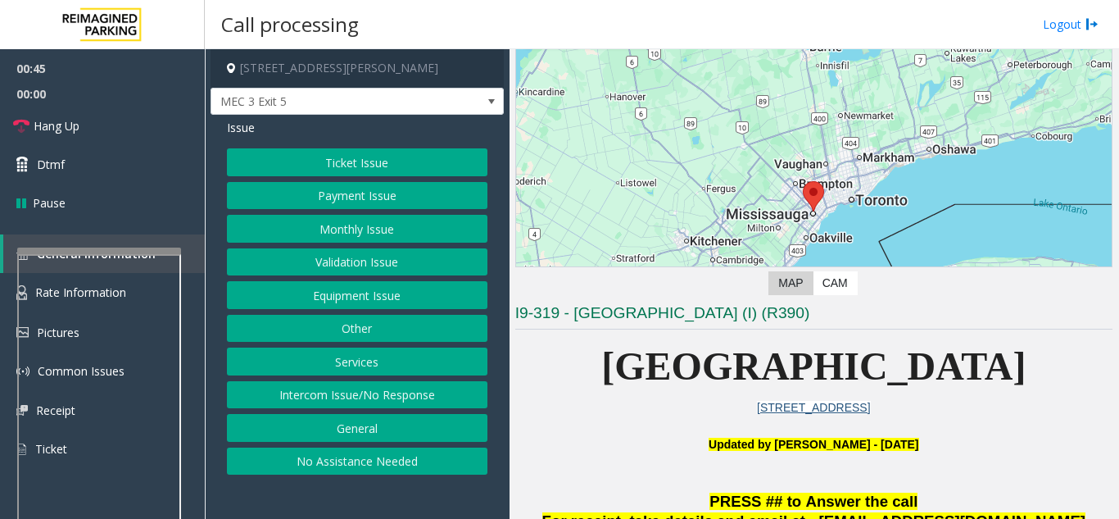
drag, startPoint x: 654, startPoint y: 419, endPoint x: 601, endPoint y: 442, distance: 58.0
click at [631, 448] on p "Updated by [PERSON_NAME] - [DATE]" at bounding box center [813, 453] width 597 height 37
click at [342, 303] on button "Equipment Issue" at bounding box center [357, 295] width 261 height 28
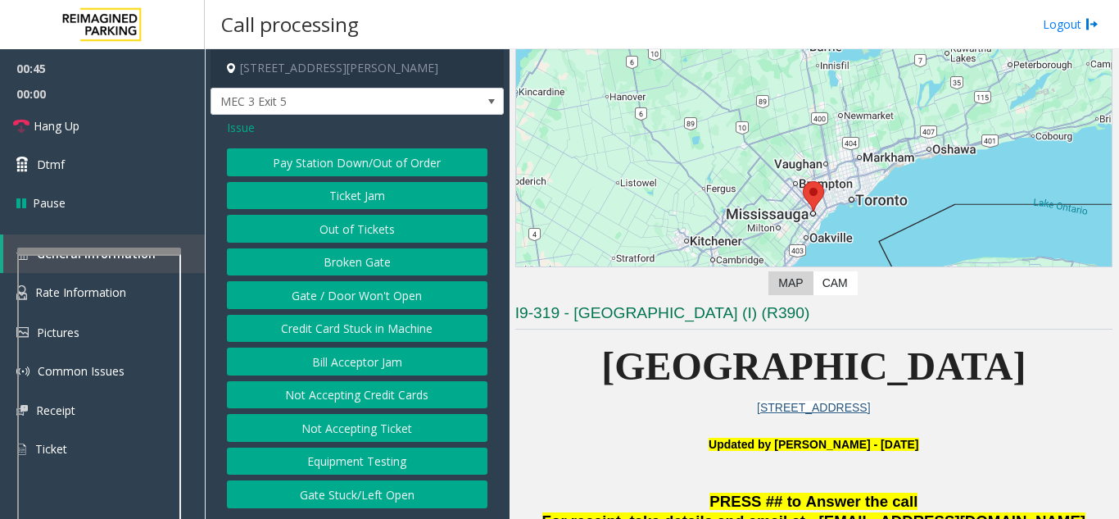
click at [342, 299] on button "Gate / Door Won't Open" at bounding box center [357, 295] width 261 height 28
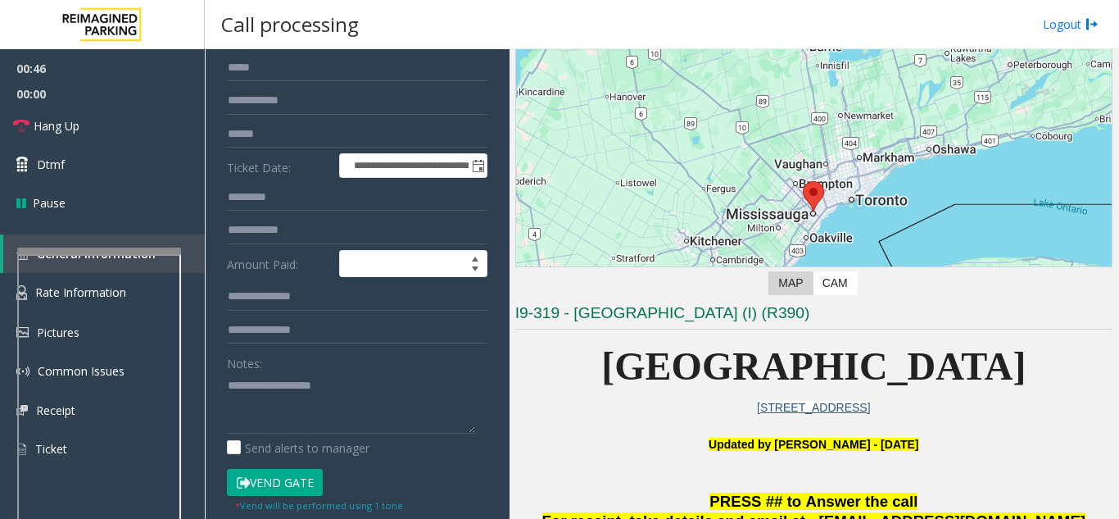
scroll to position [328, 0]
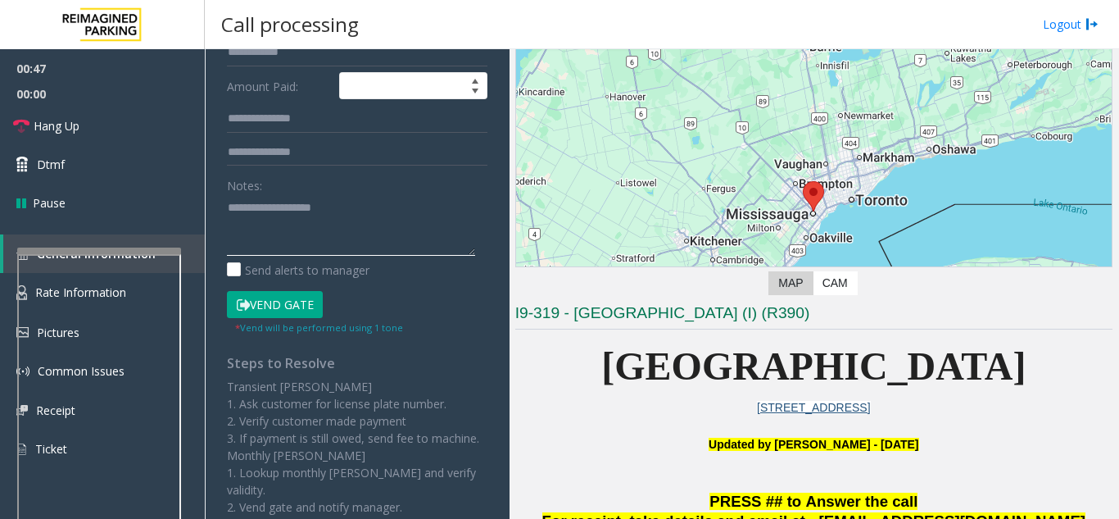
click at [310, 226] on textarea at bounding box center [351, 224] width 248 height 61
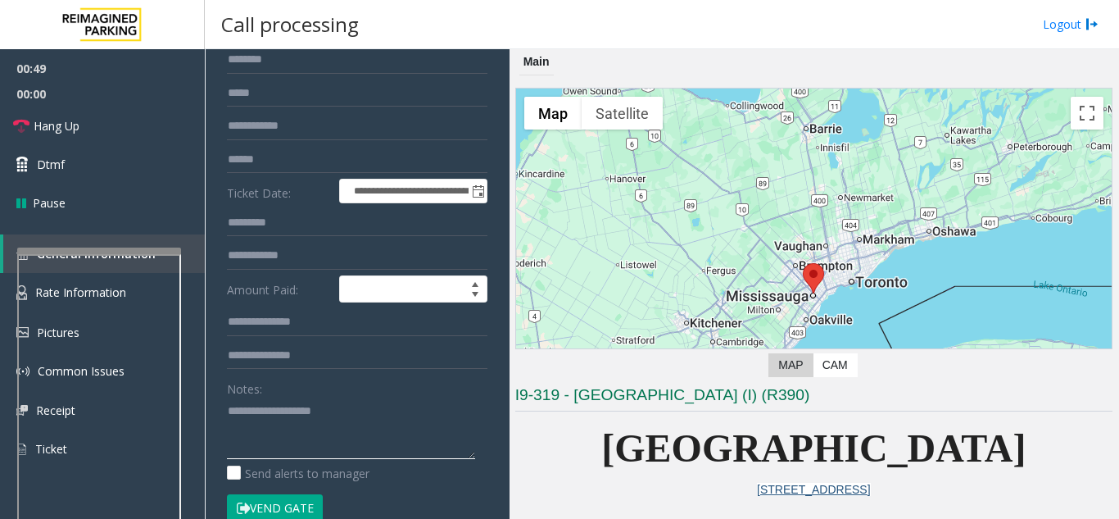
scroll to position [0, 0]
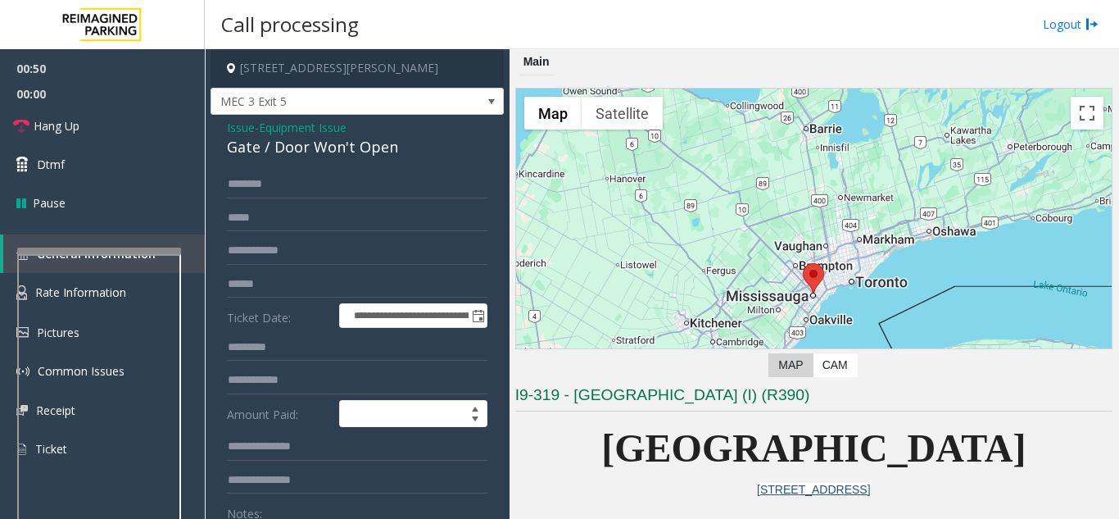
click at [237, 135] on span "Issue" at bounding box center [241, 127] width 28 height 17
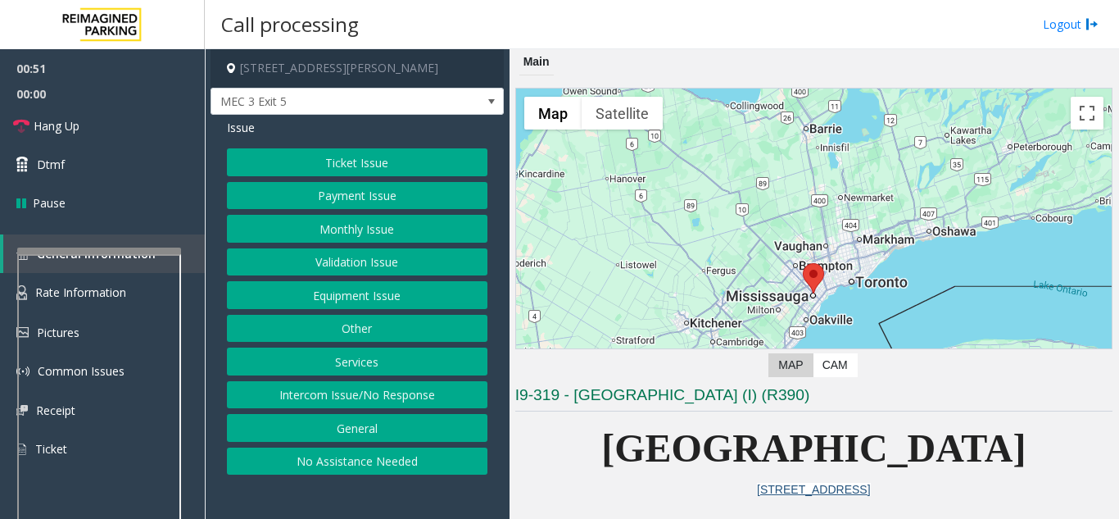
click at [347, 356] on button "Services" at bounding box center [357, 361] width 261 height 28
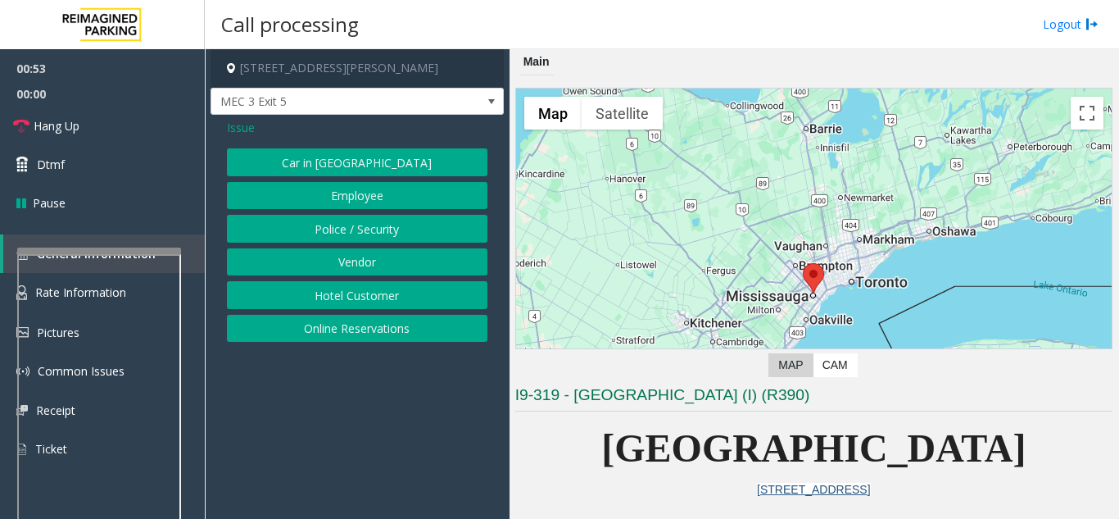
click at [354, 233] on button "Police / Security" at bounding box center [357, 229] width 261 height 28
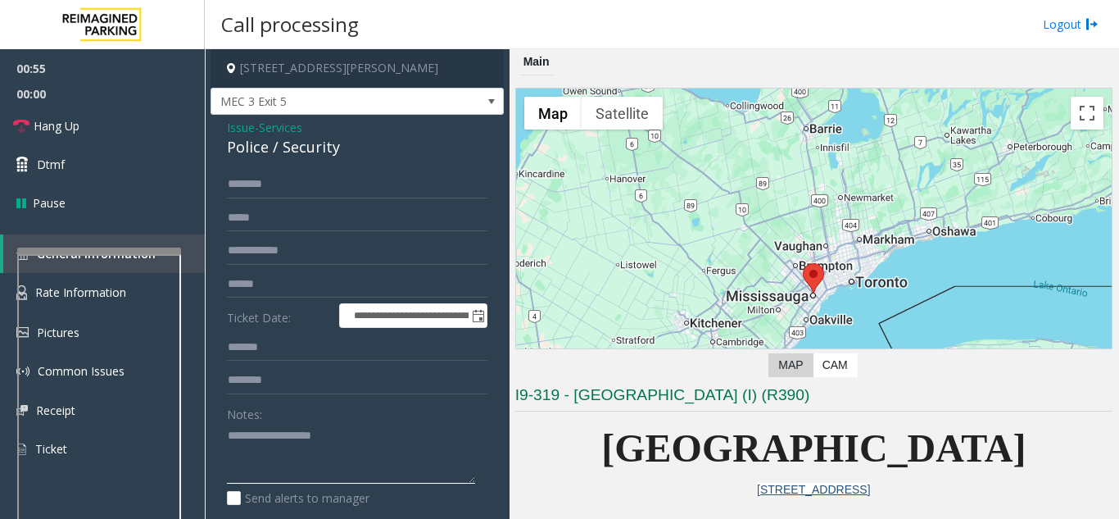
click at [342, 451] on textarea at bounding box center [351, 453] width 248 height 61
paste textarea "**********"
type textarea "**********"
click at [272, 199] on form "**********" at bounding box center [357, 366] width 261 height 393
click at [277, 193] on input "text" at bounding box center [357, 184] width 261 height 28
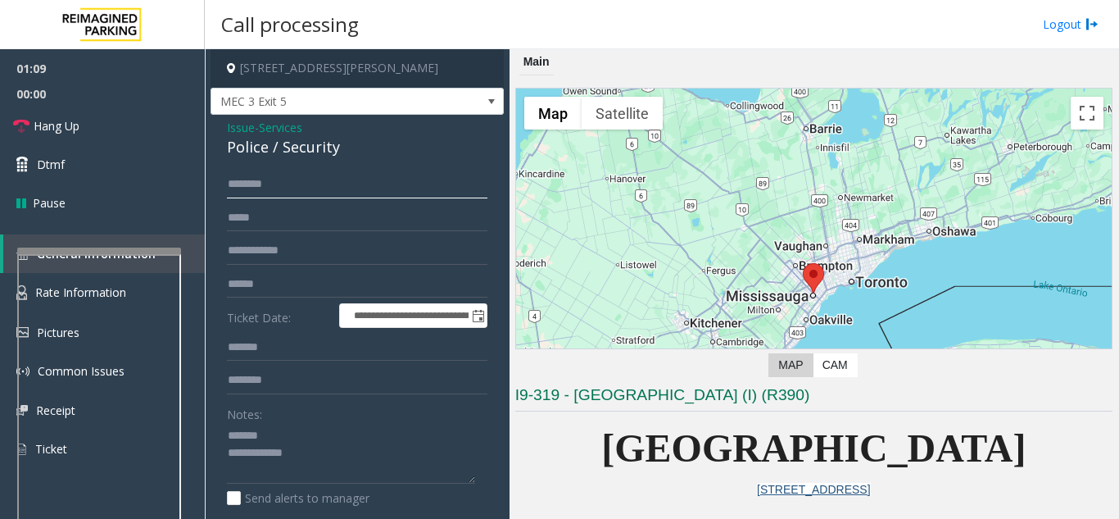
scroll to position [164, 0]
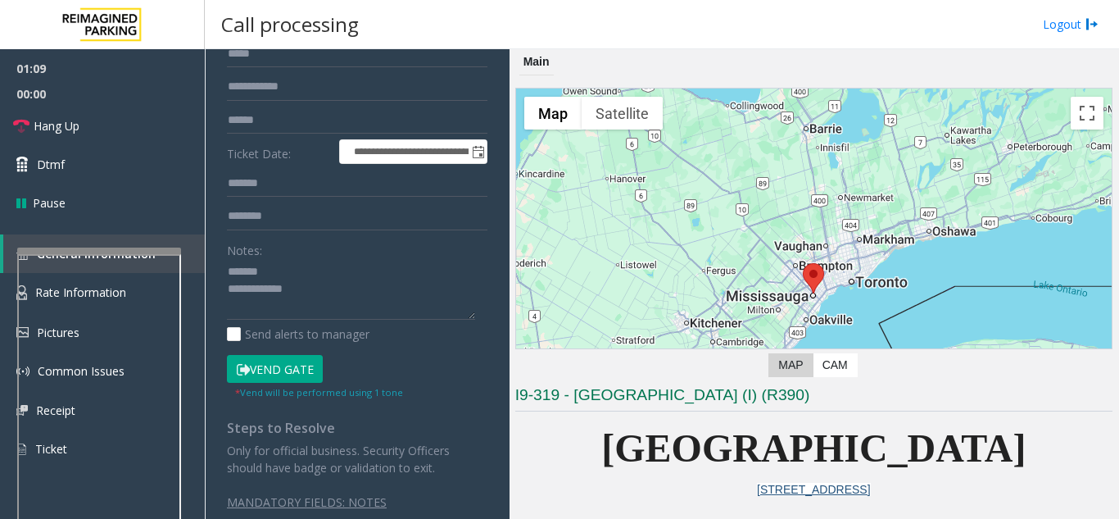
type input "*******"
click at [280, 359] on button "Vend Gate" at bounding box center [275, 369] width 96 height 28
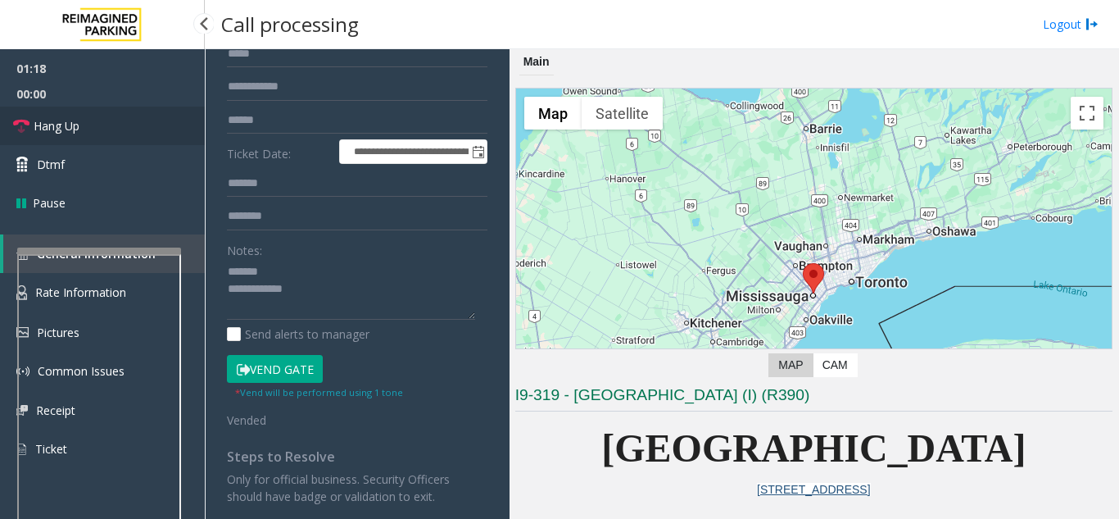
click at [157, 119] on link "Hang Up" at bounding box center [102, 126] width 205 height 39
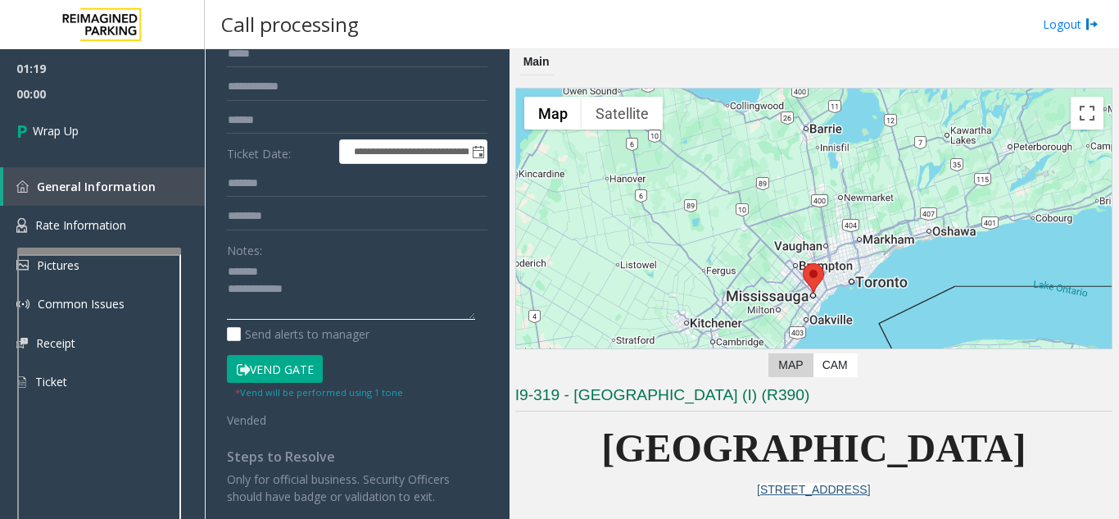
click at [355, 292] on textarea at bounding box center [351, 289] width 248 height 61
paste textarea "**********"
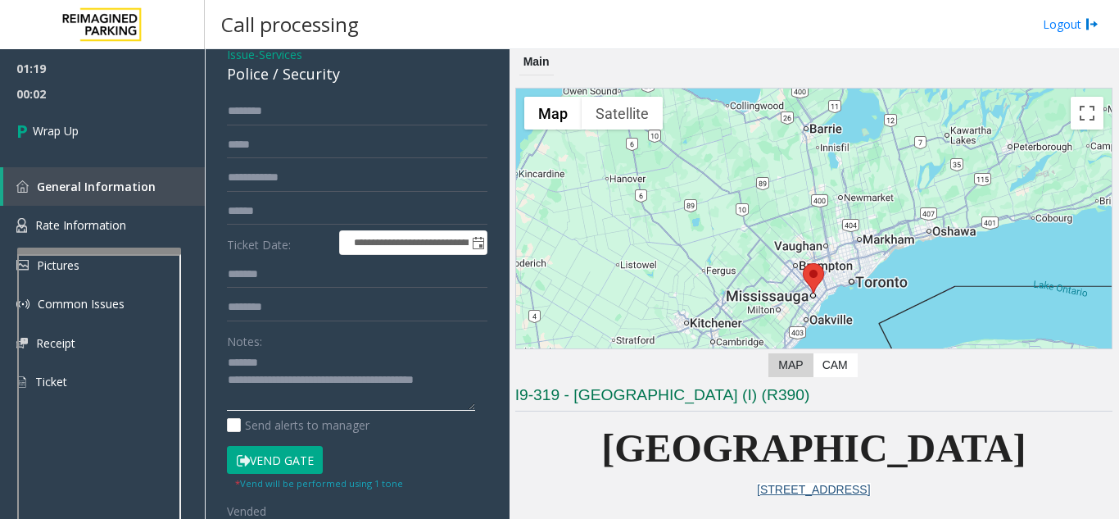
scroll to position [0, 0]
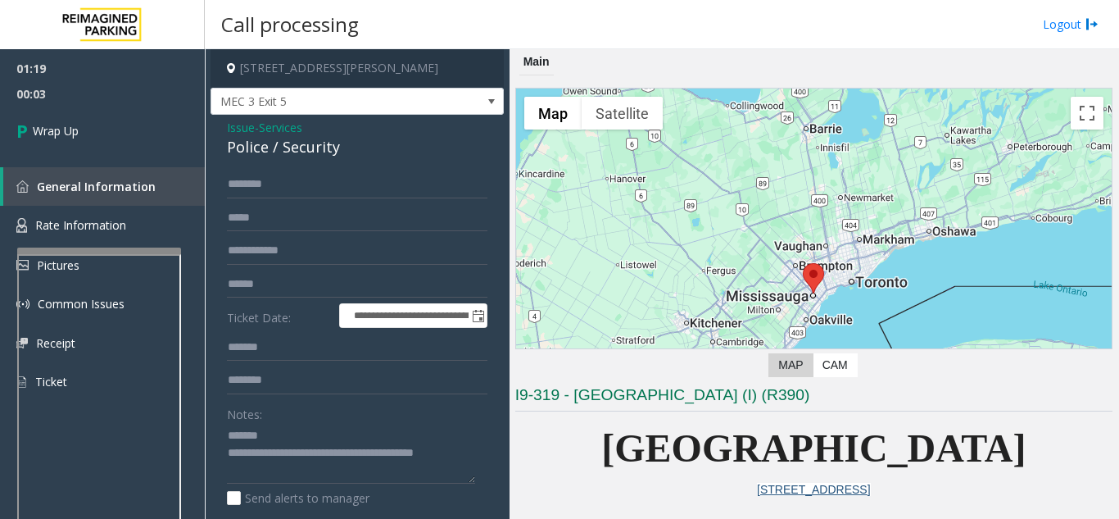
click at [302, 143] on div "Police / Security" at bounding box center [357, 147] width 261 height 22
copy div "Security"
click at [283, 438] on textarea at bounding box center [351, 453] width 248 height 61
paste textarea "********"
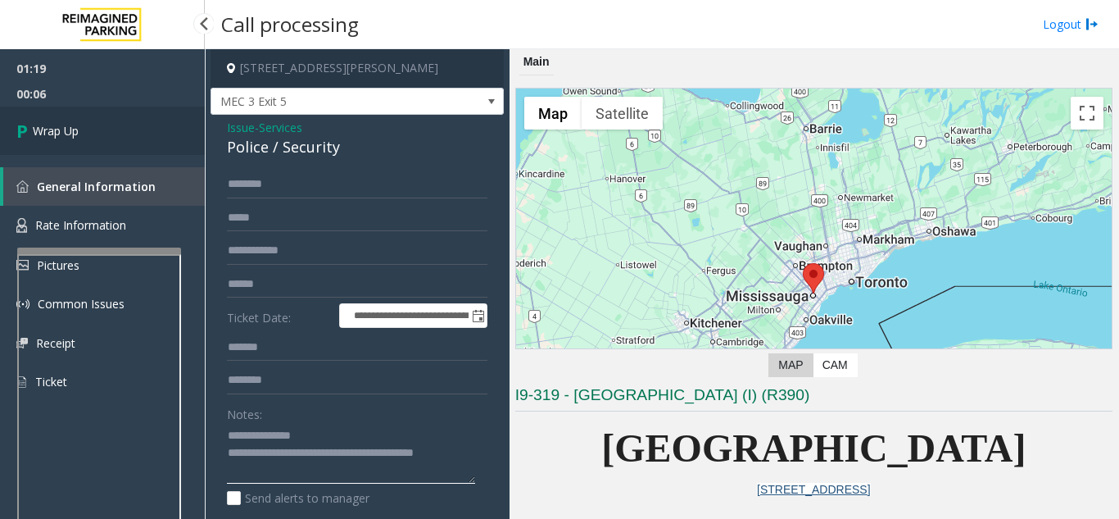
type textarea "**********"
click at [128, 129] on link "Wrap Up" at bounding box center [102, 131] width 205 height 48
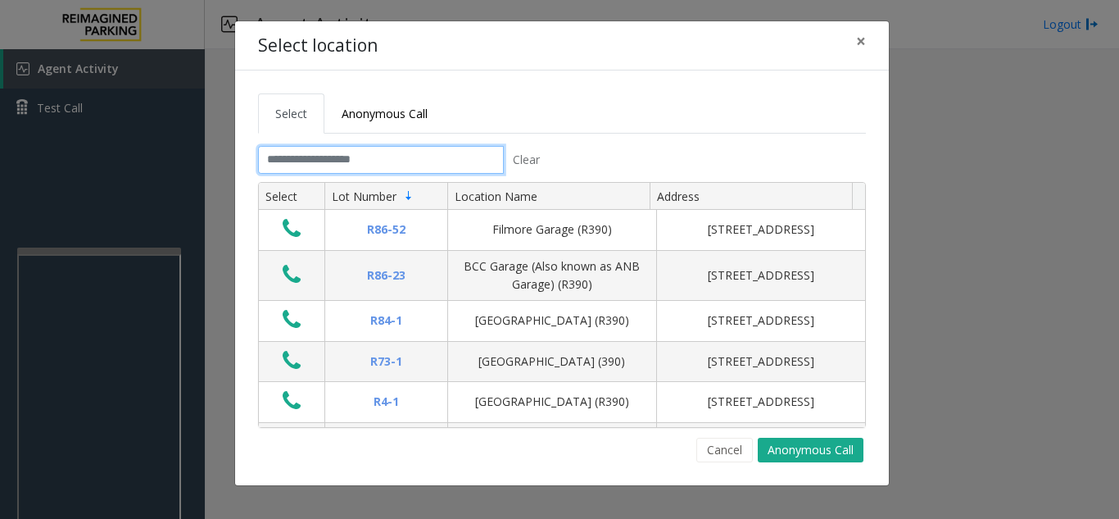
click at [429, 165] on input "text" at bounding box center [381, 160] width 246 height 28
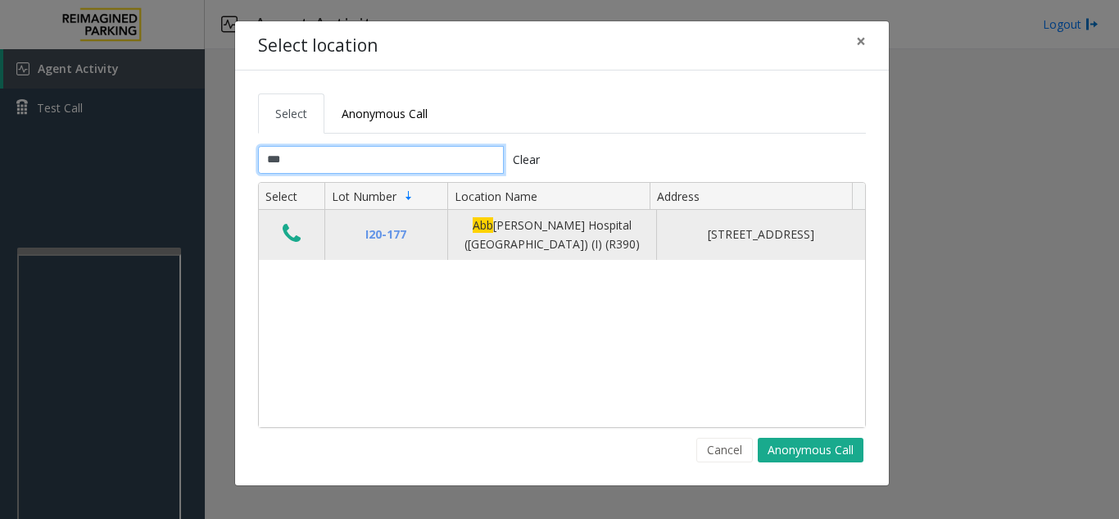
type input "***"
click at [288, 239] on icon "Data table" at bounding box center [292, 233] width 18 height 23
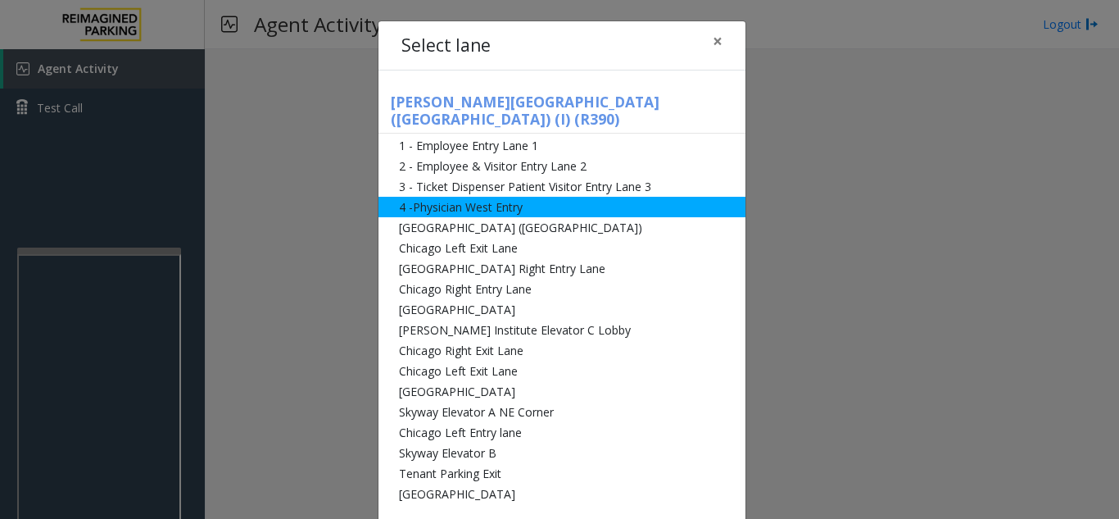
drag, startPoint x: 523, startPoint y: 215, endPoint x: 594, endPoint y: 183, distance: 78.5
click at [524, 217] on li "[GEOGRAPHIC_DATA] ([GEOGRAPHIC_DATA])" at bounding box center [562, 227] width 367 height 20
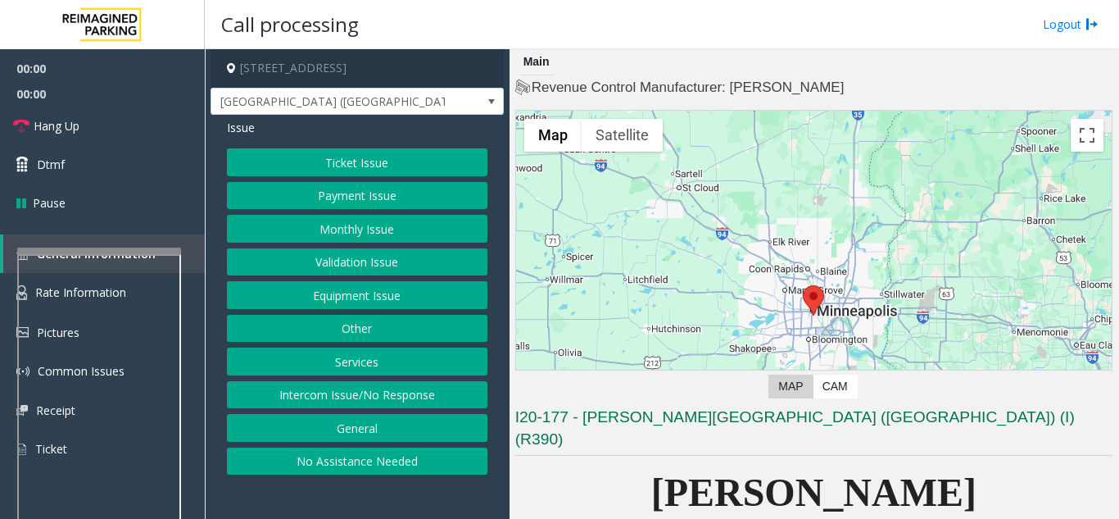
click at [402, 175] on button "Ticket Issue" at bounding box center [357, 162] width 261 height 28
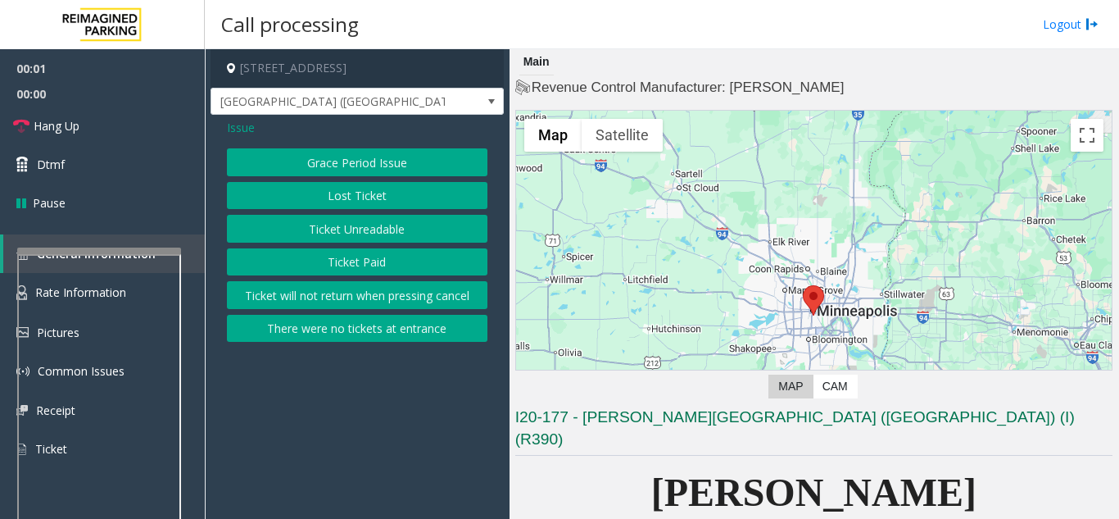
click at [383, 229] on button "Ticket Unreadable" at bounding box center [357, 229] width 261 height 28
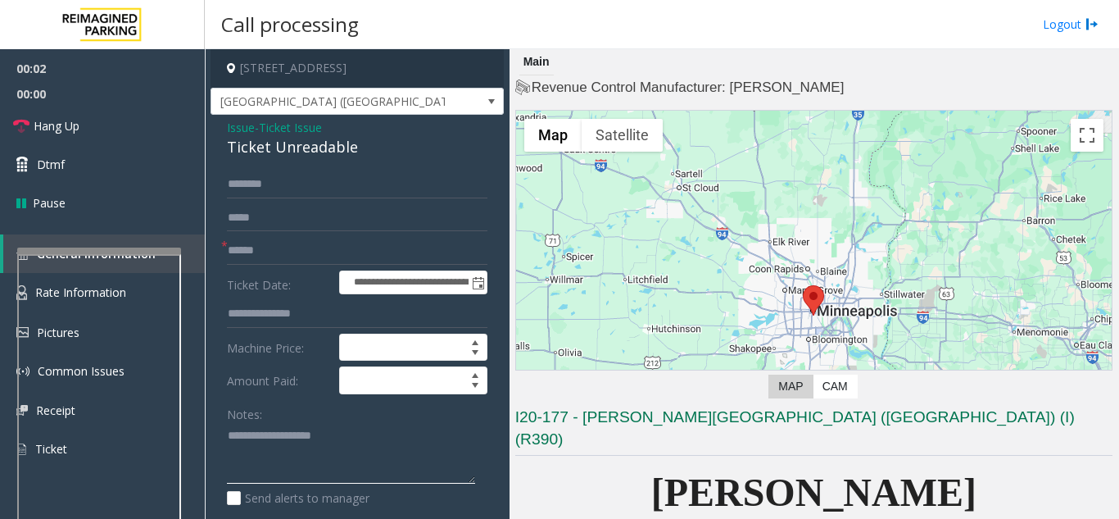
click at [311, 451] on textarea at bounding box center [351, 453] width 248 height 61
paste textarea "**********"
click at [279, 139] on div "Ticket Unreadable" at bounding box center [357, 147] width 261 height 22
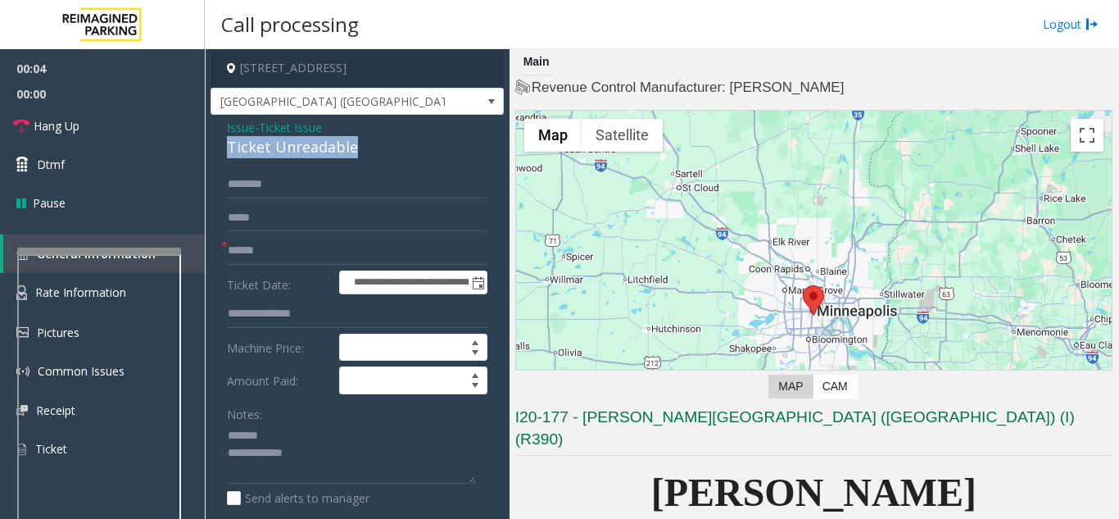
copy div "Ticket Unreadable"
click at [306, 430] on textarea at bounding box center [351, 453] width 248 height 61
paste textarea "**********"
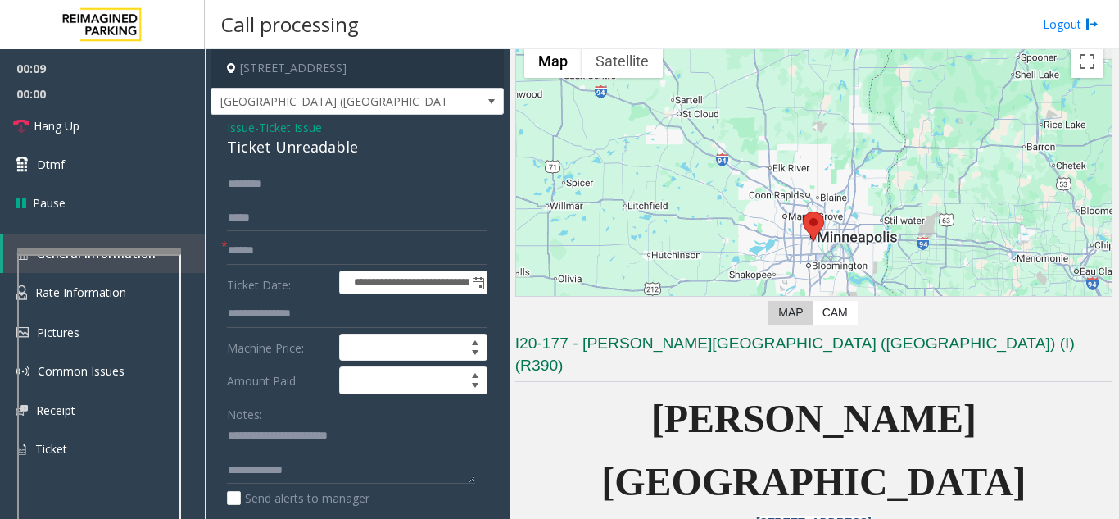
scroll to position [328, 0]
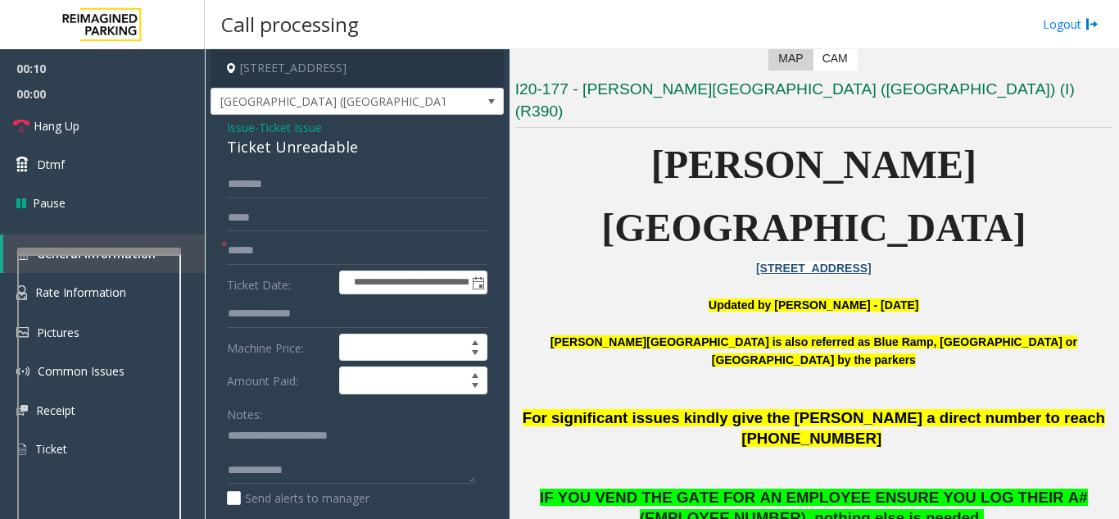
click at [692, 488] on span "IF YOU VEND THE GATE FOR AN EMPLOYEE ENSURE YOU LOG THEIR A# (EMPLOYEE NUMBER),…" at bounding box center [814, 507] width 548 height 38
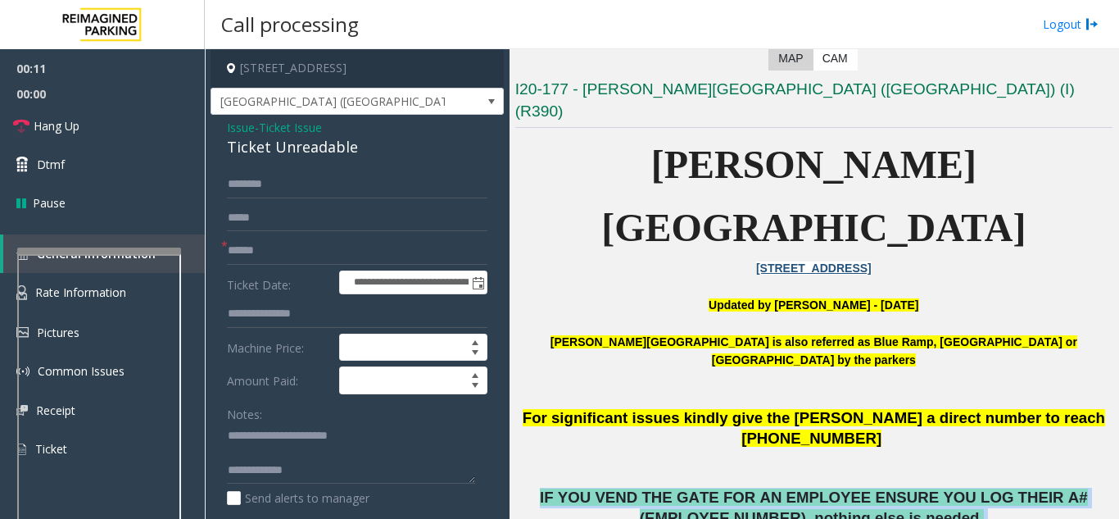
click at [692, 488] on span "IF YOU VEND THE GATE FOR AN EMPLOYEE ENSURE YOU LOG THEIR A# (EMPLOYEE NUMBER),…" at bounding box center [814, 507] width 548 height 38
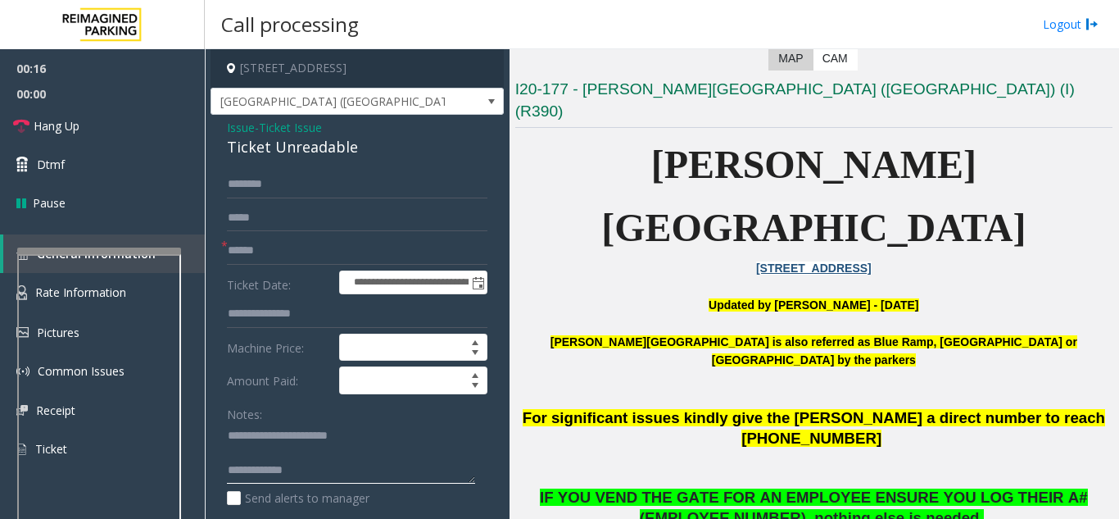
click at [338, 476] on textarea at bounding box center [351, 453] width 248 height 61
paste textarea "**********"
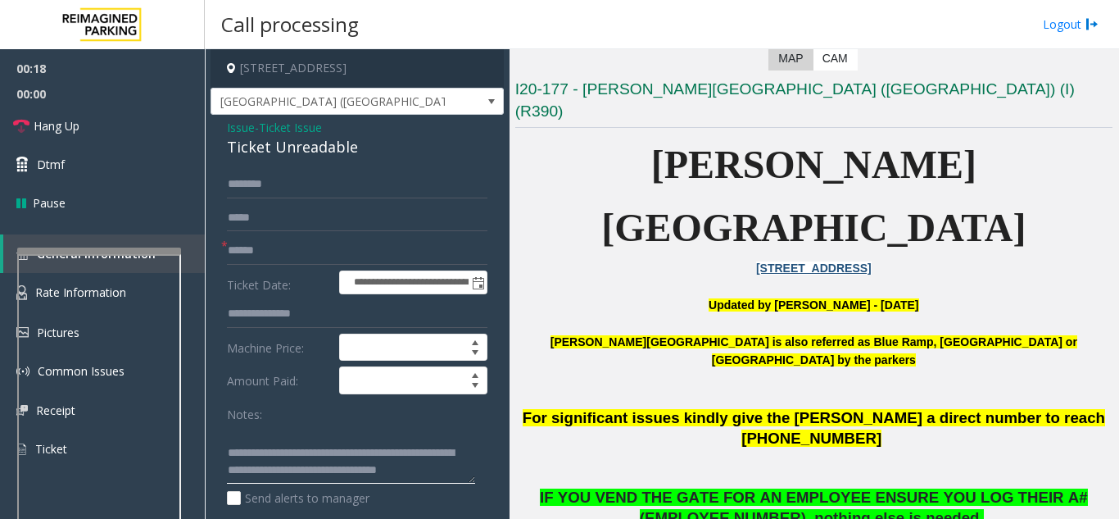
type textarea "**********"
click at [293, 256] on input "text" at bounding box center [357, 251] width 261 height 28
click at [692, 335] on b "[PERSON_NAME][GEOGRAPHIC_DATA] is also referred as Blue Ramp, [GEOGRAPHIC_DATA]…" at bounding box center [814, 350] width 527 height 31
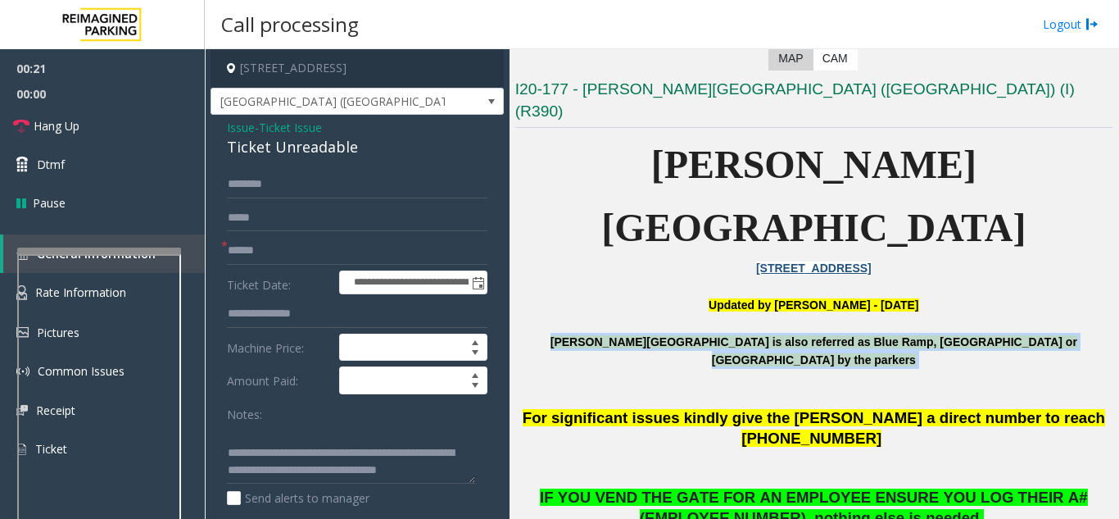
click at [692, 335] on b "[PERSON_NAME][GEOGRAPHIC_DATA] is also referred as Blue Ramp, [GEOGRAPHIC_DATA]…" at bounding box center [814, 350] width 527 height 31
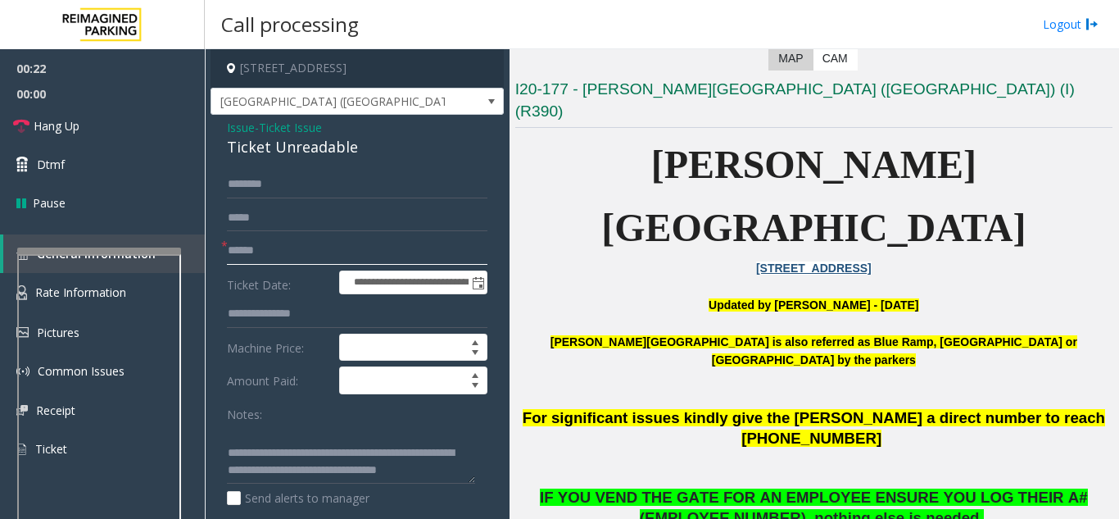
click at [275, 249] on input "text" at bounding box center [357, 251] width 261 height 28
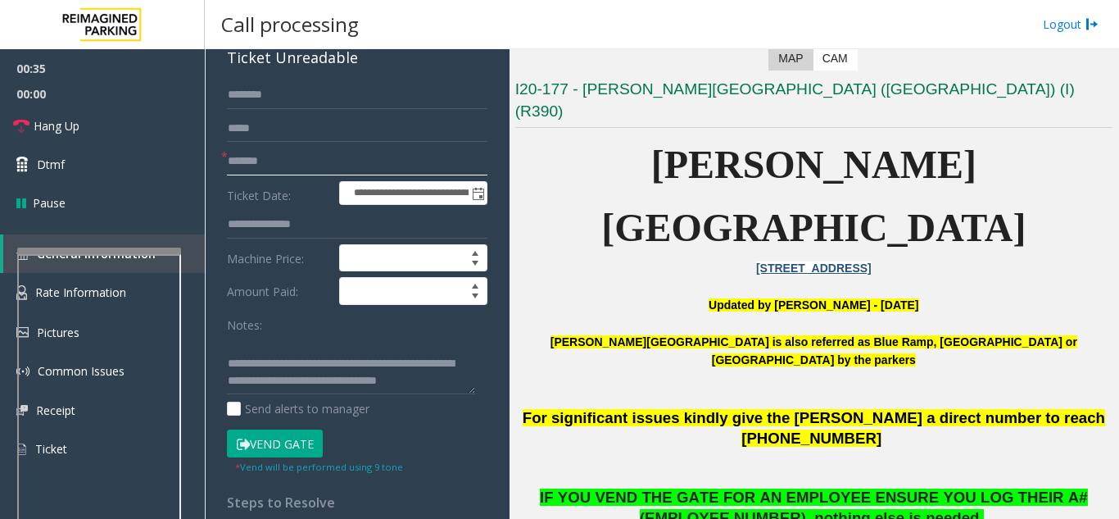
scroll to position [246, 0]
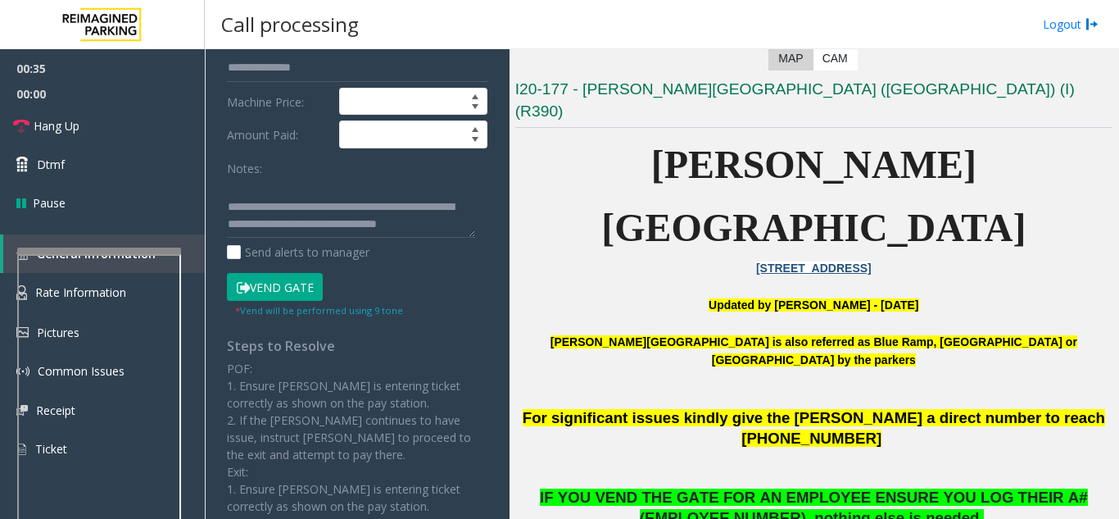
type input "*******"
click at [279, 289] on button "Vend Gate" at bounding box center [275, 287] width 96 height 28
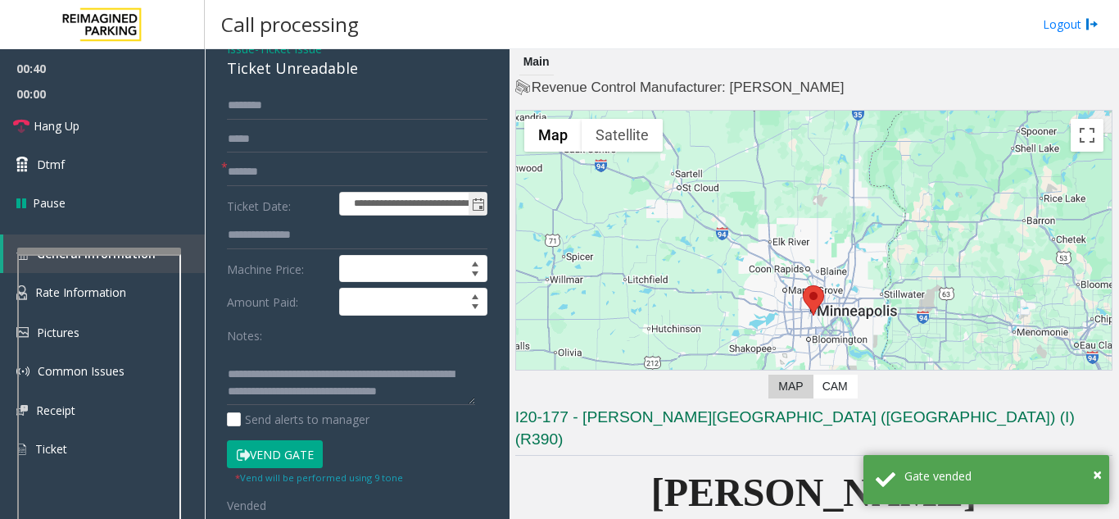
scroll to position [0, 0]
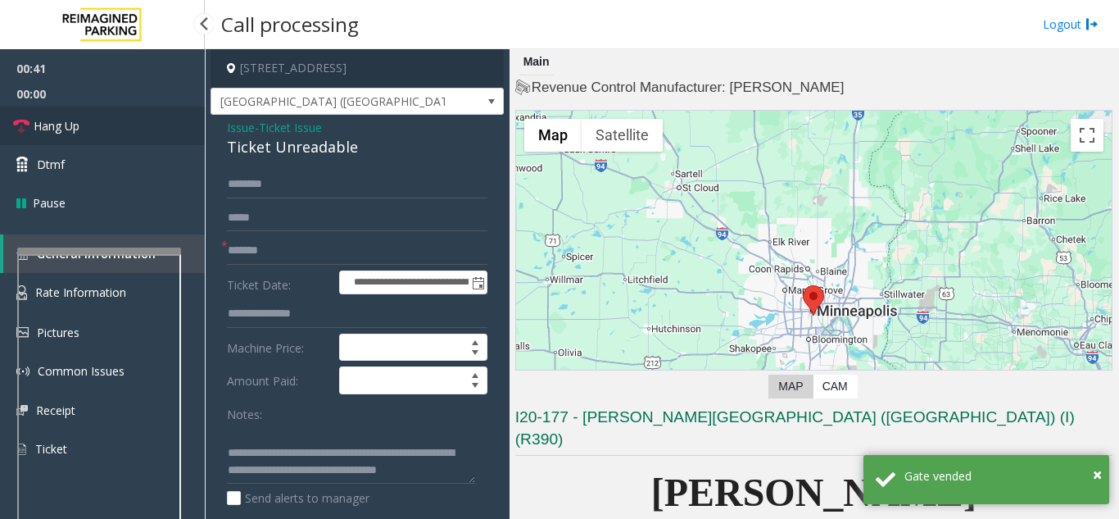
click at [158, 131] on link "Hang Up" at bounding box center [102, 126] width 205 height 39
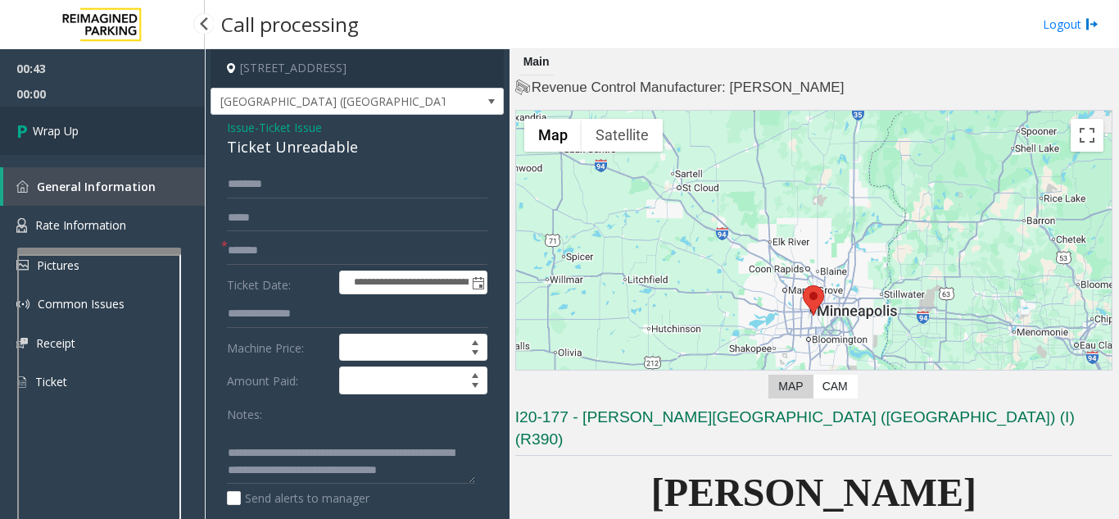
click at [147, 146] on link "Wrap Up" at bounding box center [102, 131] width 205 height 48
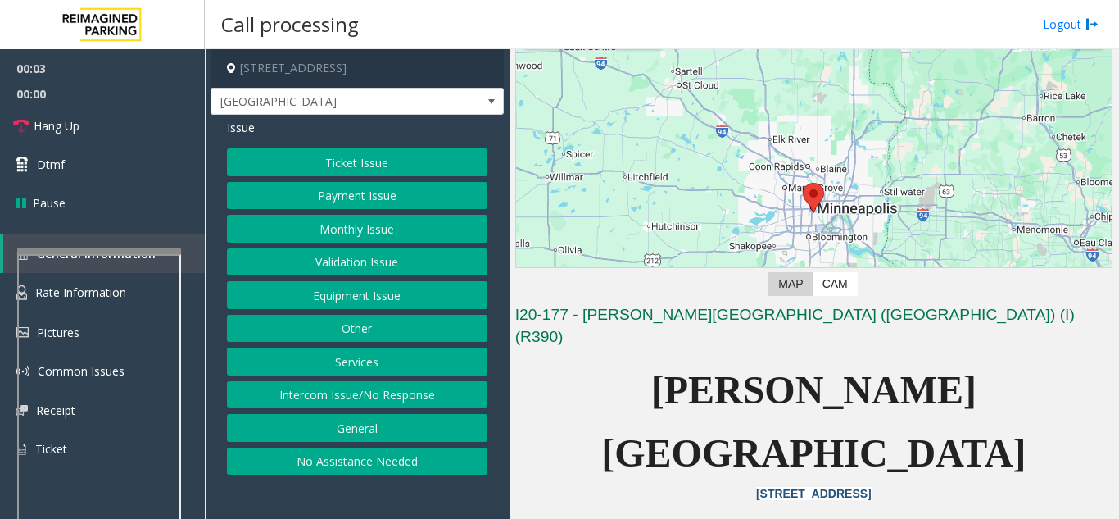
scroll to position [410, 0]
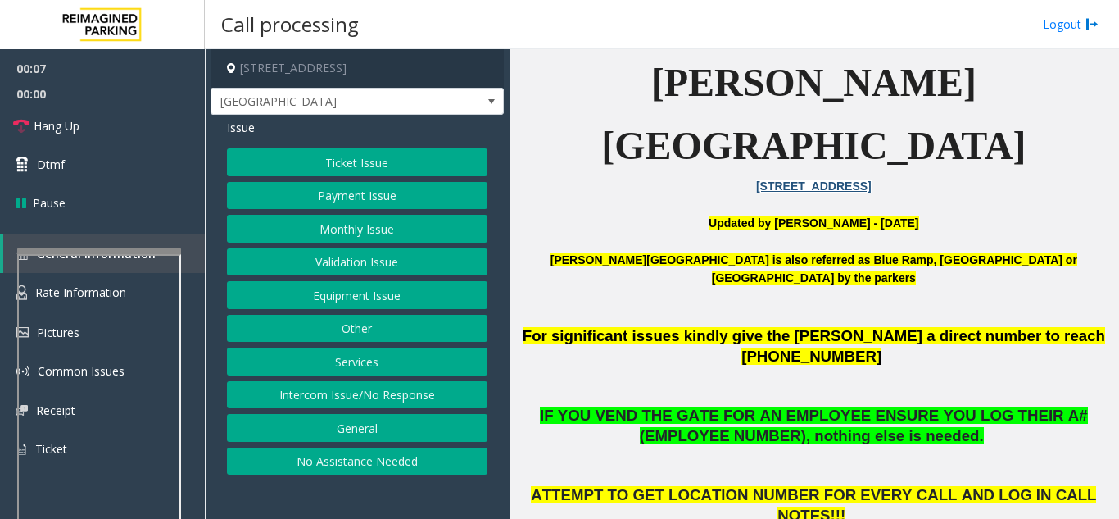
click at [448, 291] on button "Equipment Issue" at bounding box center [357, 295] width 261 height 28
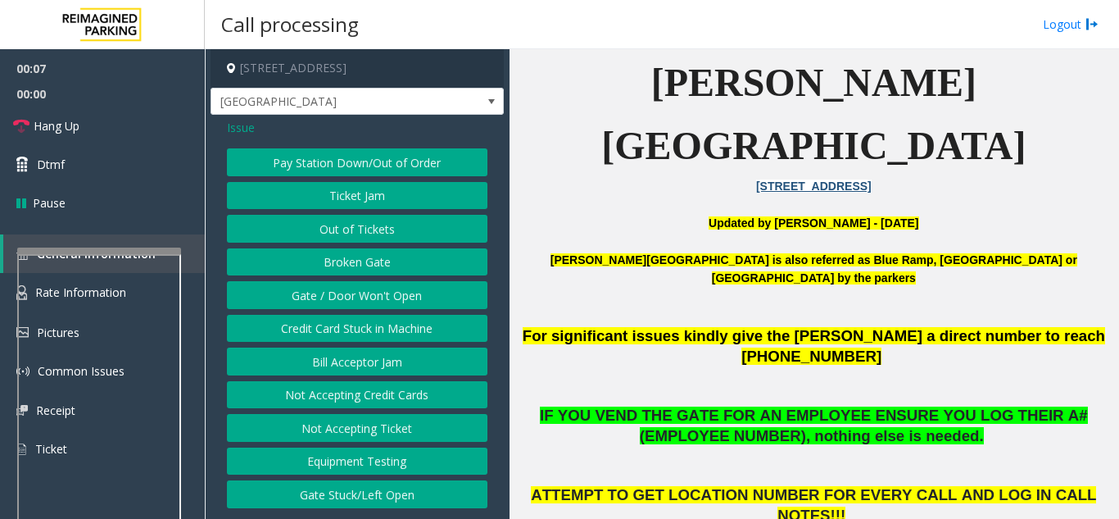
click at [448, 291] on button "Gate / Door Won't Open" at bounding box center [357, 295] width 261 height 28
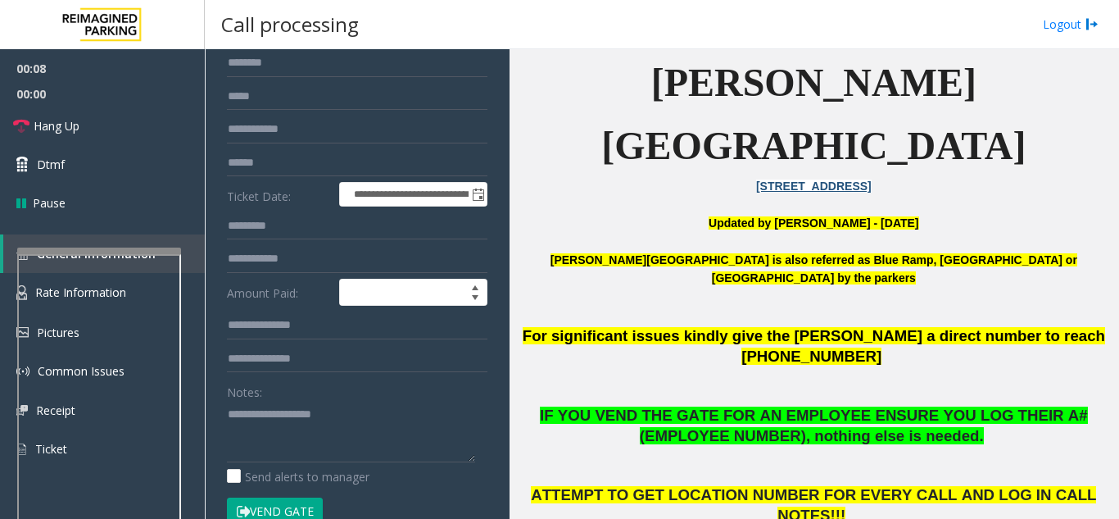
scroll to position [246, 0]
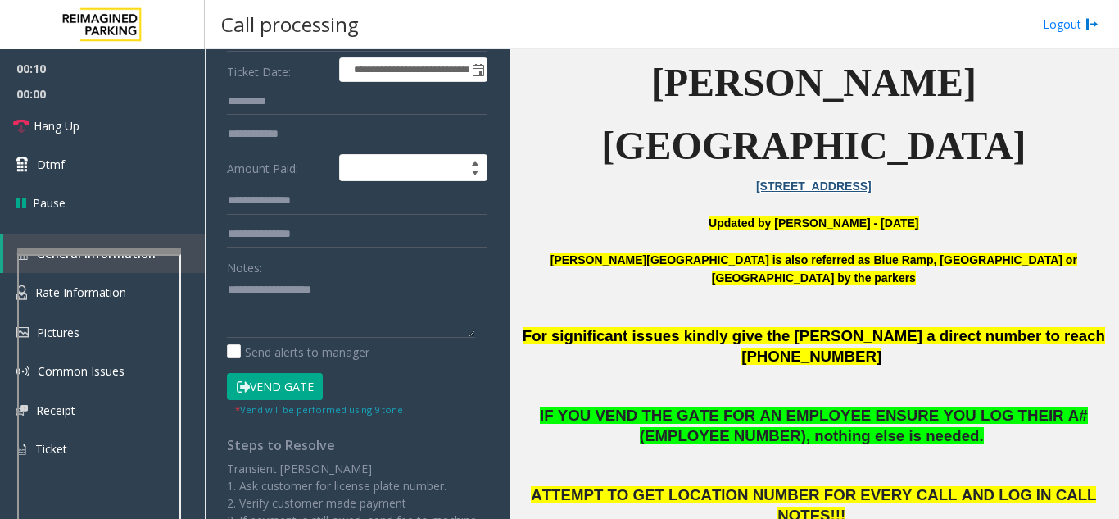
click at [292, 384] on button "Vend Gate" at bounding box center [275, 387] width 96 height 28
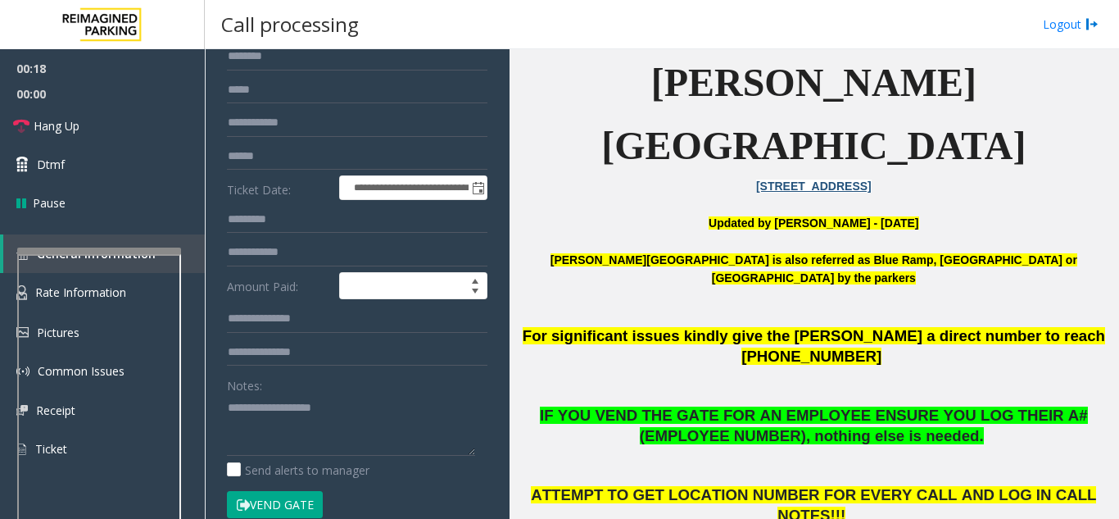
scroll to position [0, 0]
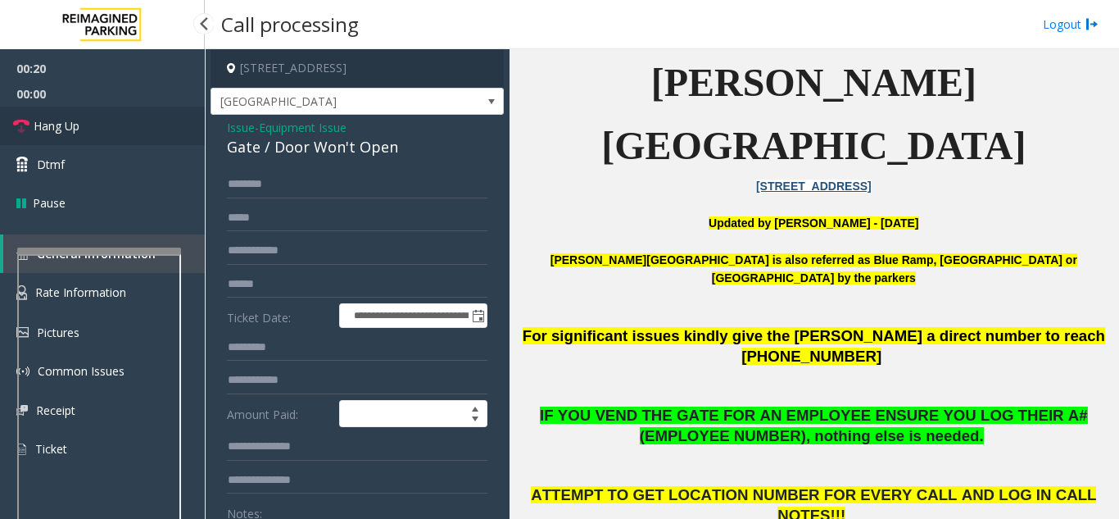
click at [154, 120] on link "Hang Up" at bounding box center [102, 126] width 205 height 39
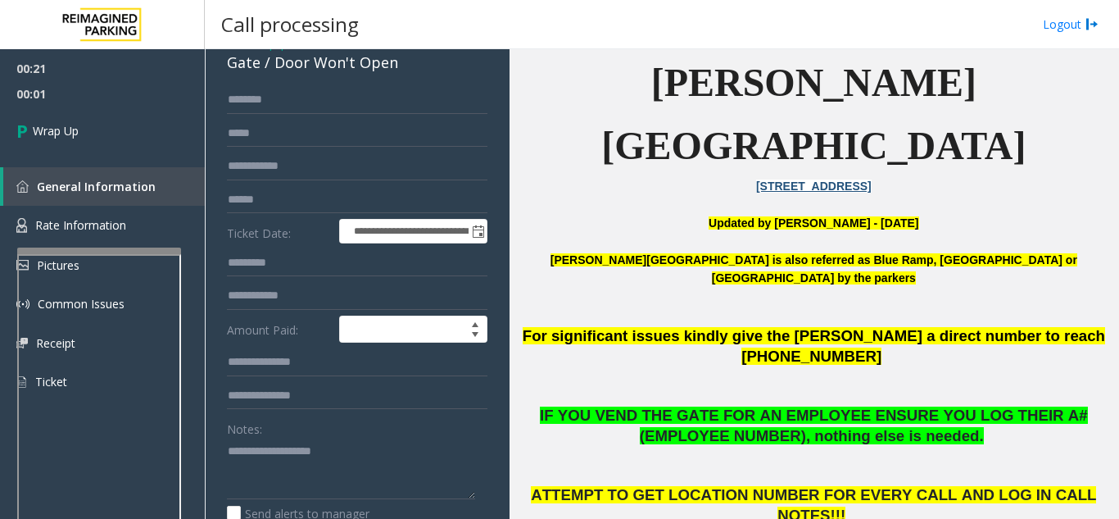
scroll to position [164, 0]
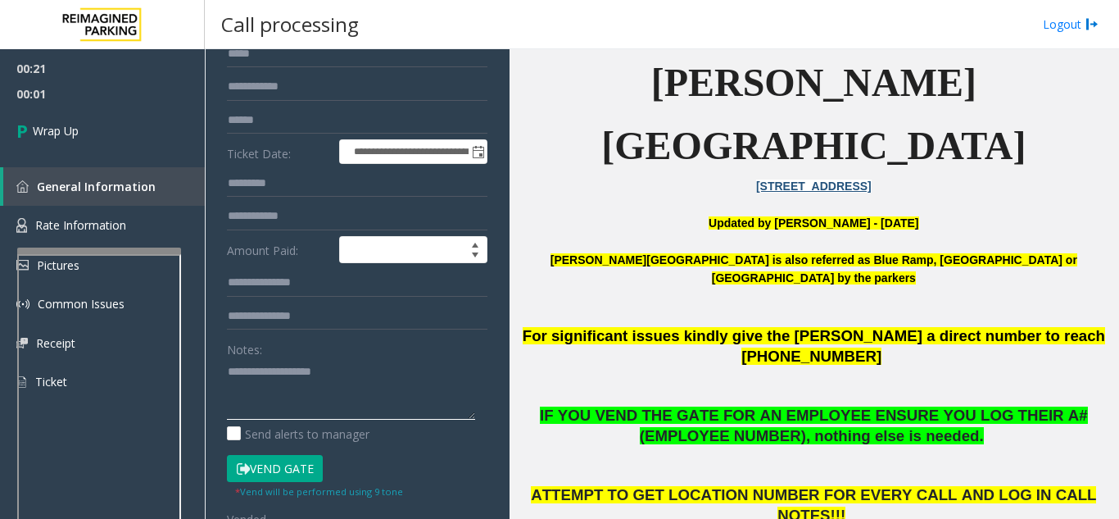
click at [301, 390] on textarea at bounding box center [351, 388] width 248 height 61
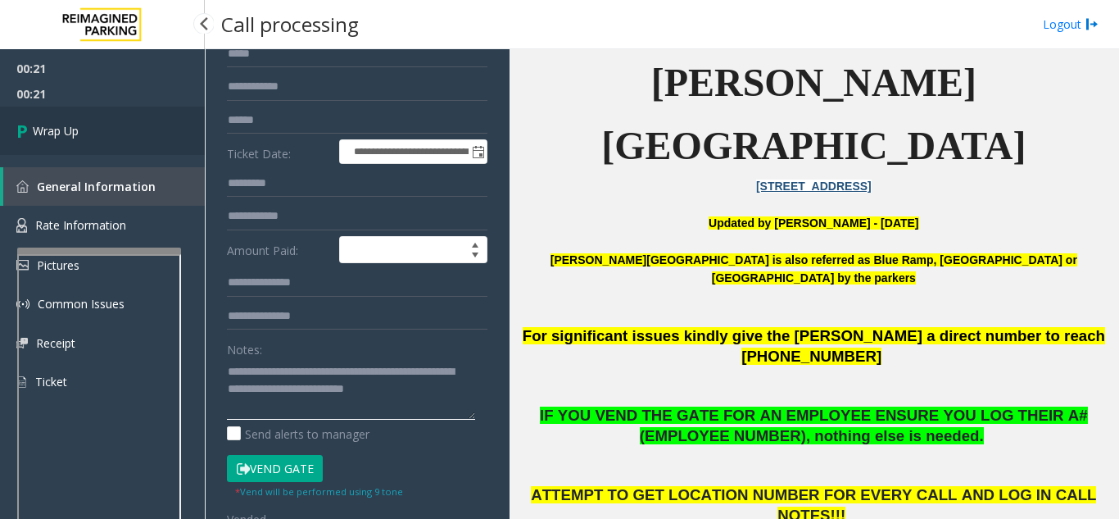
type textarea "**********"
click at [170, 138] on link "Wrap Up" at bounding box center [102, 131] width 205 height 48
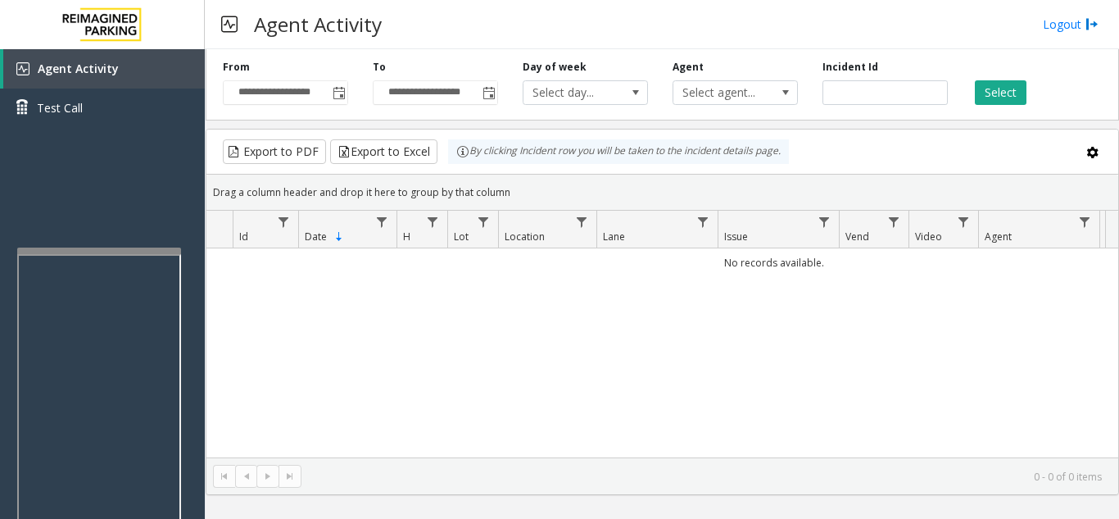
drag, startPoint x: 342, startPoint y: 334, endPoint x: 321, endPoint y: 347, distance: 23.9
drag, startPoint x: 321, startPoint y: 347, endPoint x: 306, endPoint y: 345, distance: 15.7
click at [302, 349] on div "No records available." at bounding box center [662, 352] width 912 height 209
drag, startPoint x: 470, startPoint y: 398, endPoint x: 409, endPoint y: 410, distance: 62.7
click at [409, 410] on div "No records available." at bounding box center [662, 352] width 912 height 209
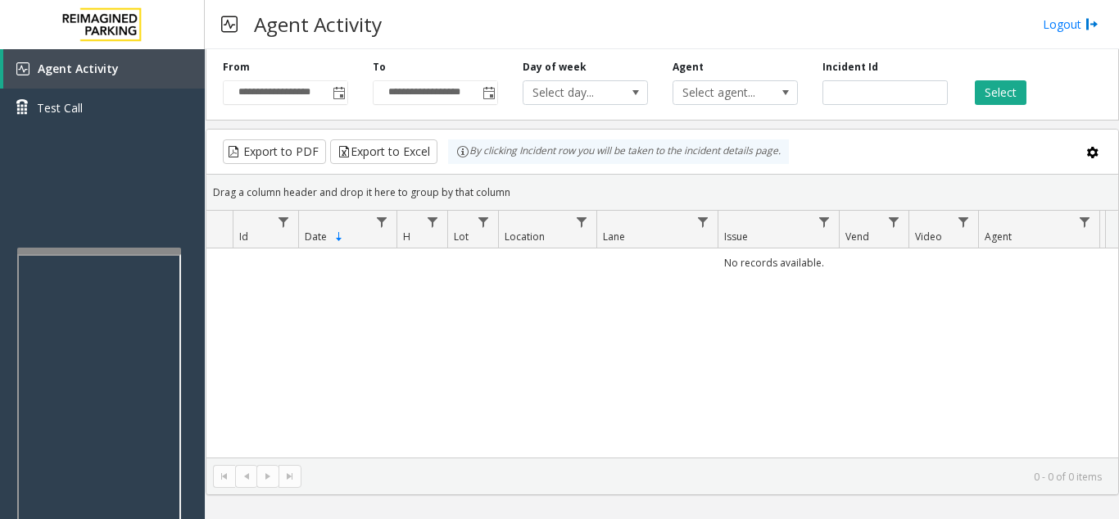
drag, startPoint x: 616, startPoint y: 368, endPoint x: 601, endPoint y: 368, distance: 14.7
drag, startPoint x: 601, startPoint y: 368, endPoint x: 508, endPoint y: 374, distance: 93.6
click at [508, 374] on div "No records available." at bounding box center [662, 352] width 912 height 209
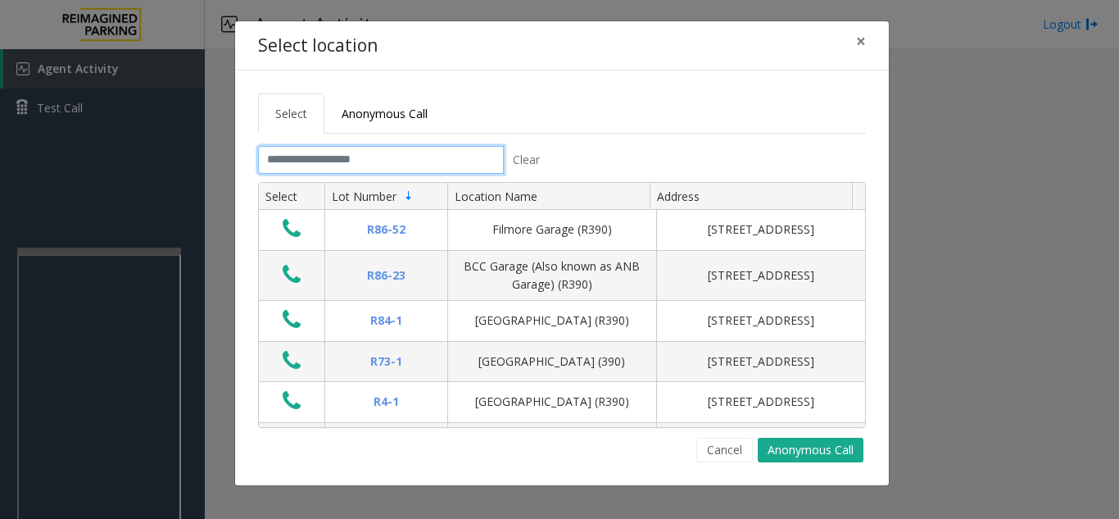
click at [377, 155] on input "text" at bounding box center [381, 160] width 246 height 28
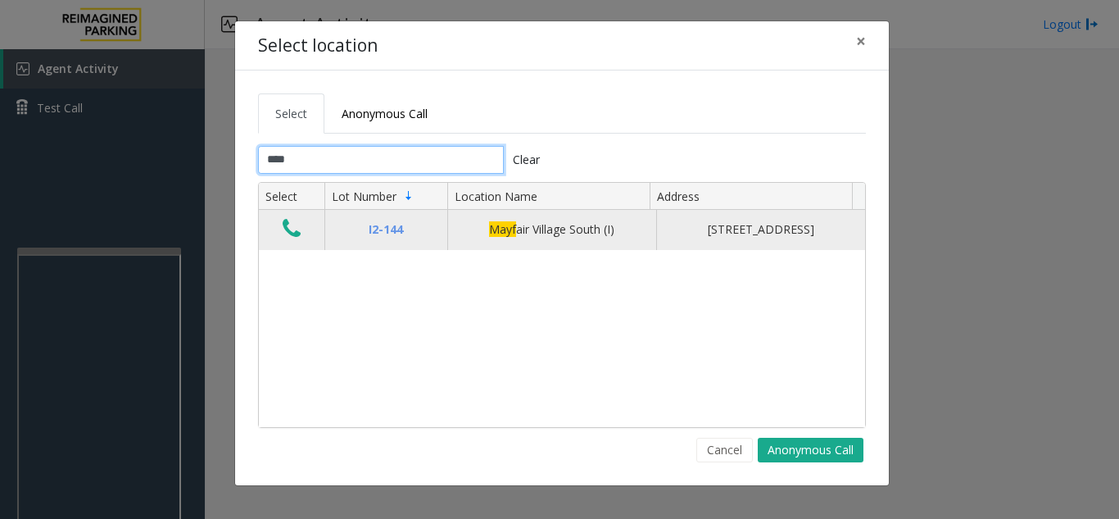
type input "****"
click at [286, 240] on icon "Data table" at bounding box center [292, 228] width 18 height 23
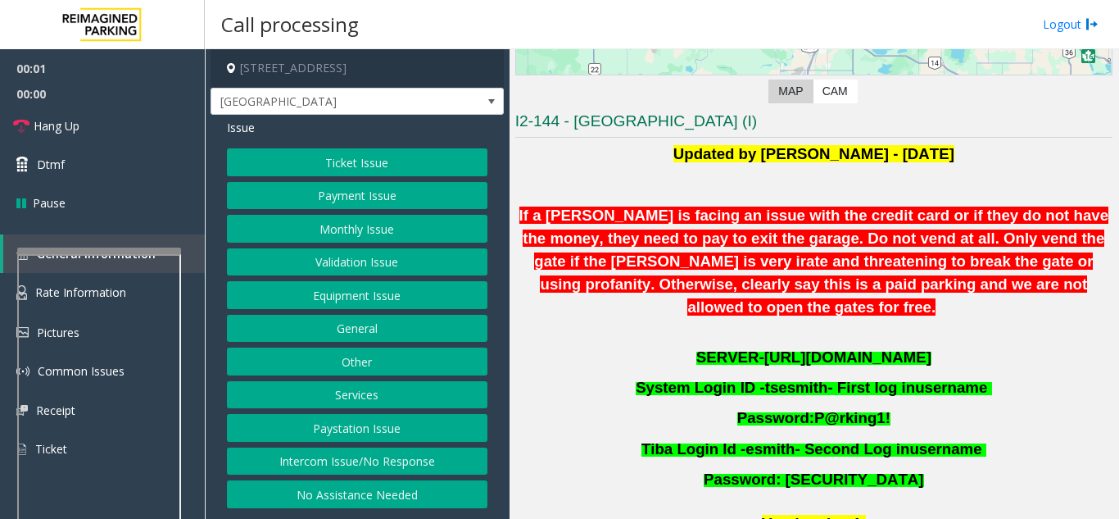
scroll to position [246, 0]
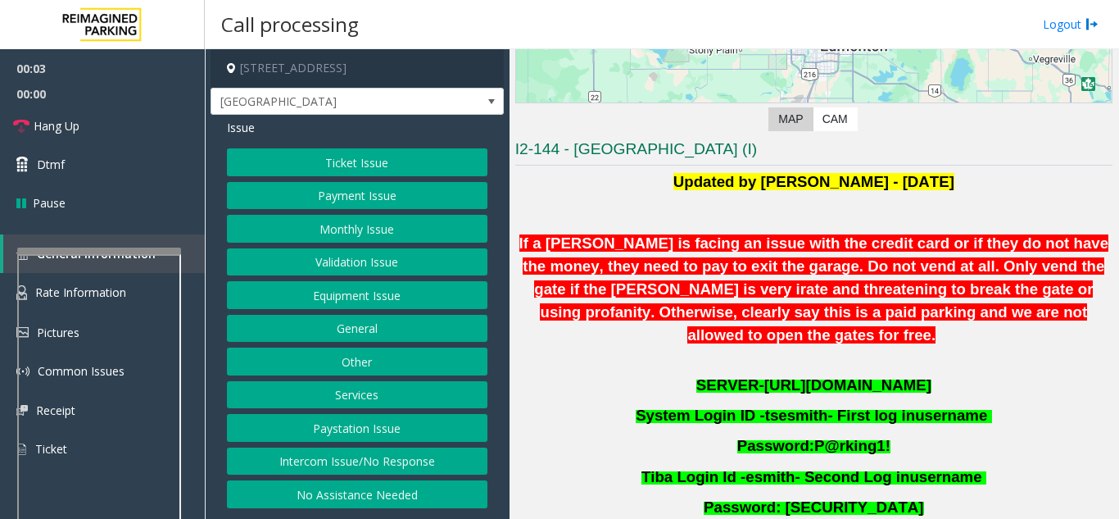
click at [379, 165] on button "Ticket Issue" at bounding box center [357, 162] width 261 height 28
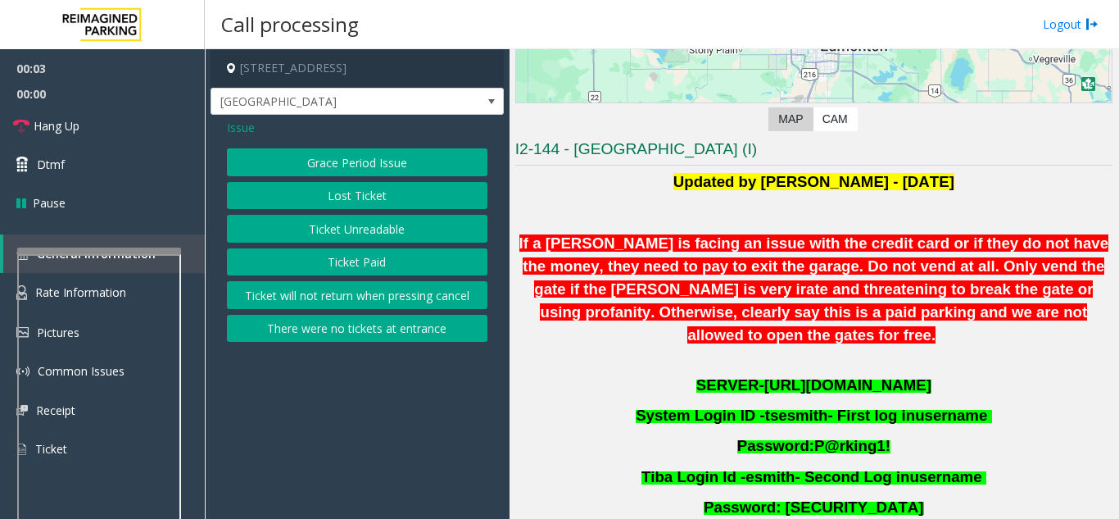
click at [368, 229] on button "Ticket Unreadable" at bounding box center [357, 229] width 261 height 28
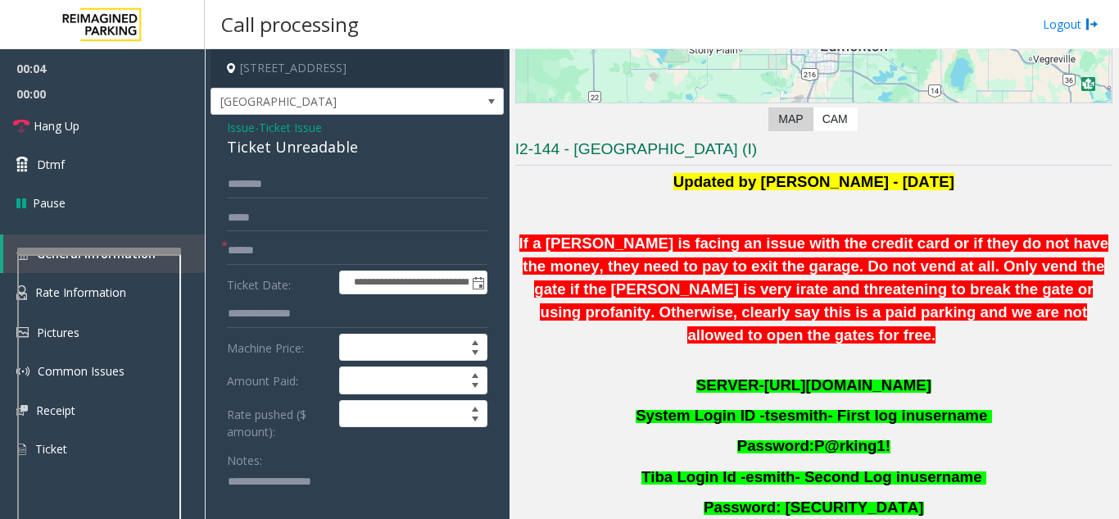
click at [346, 483] on textarea at bounding box center [351, 499] width 248 height 61
paste textarea "**********"
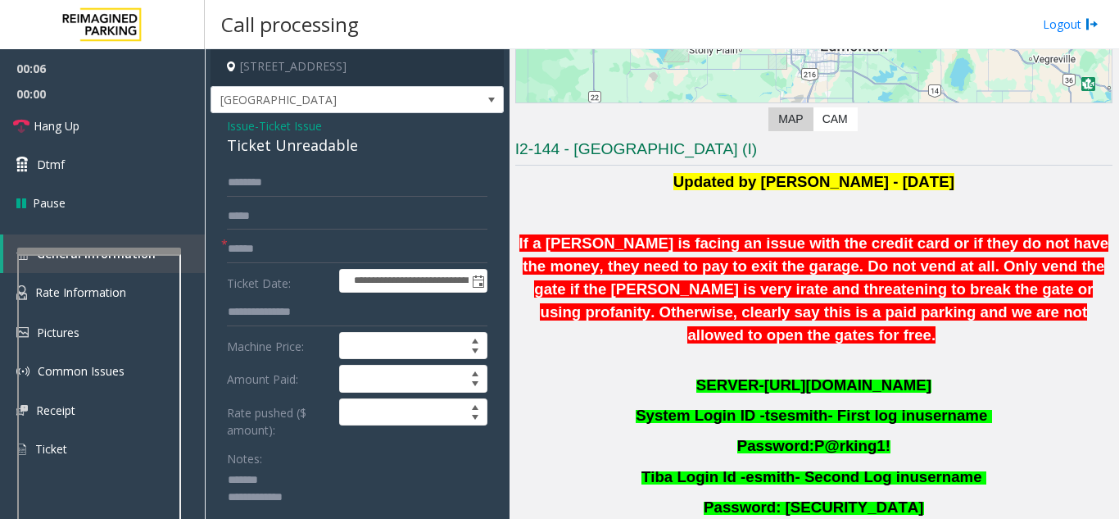
click at [286, 156] on div "Ticket Unreadable" at bounding box center [357, 145] width 261 height 22
click at [305, 485] on textarea at bounding box center [351, 497] width 248 height 61
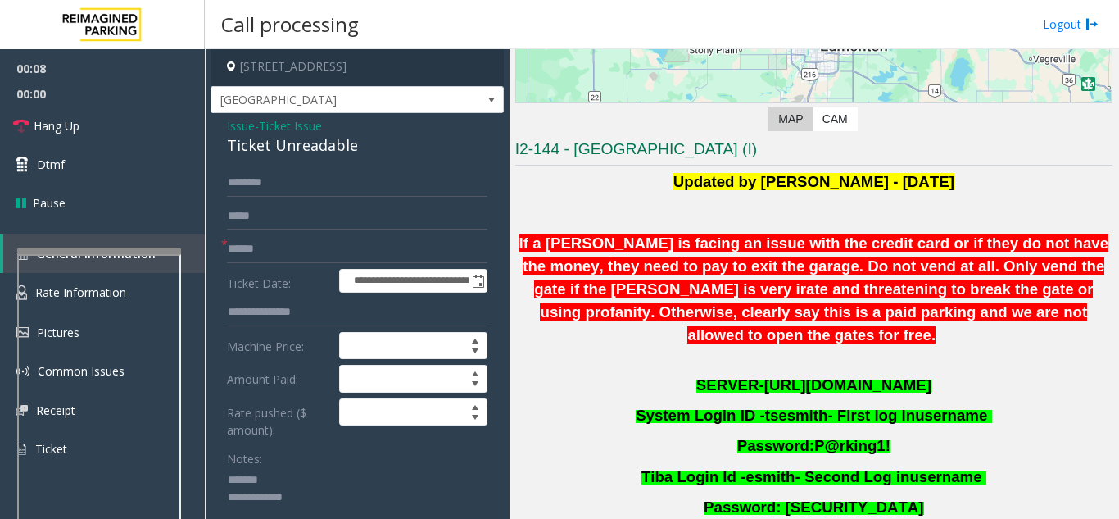
paste textarea "**********"
type textarea "**********"
click at [317, 249] on input "text" at bounding box center [357, 249] width 261 height 28
type input "**"
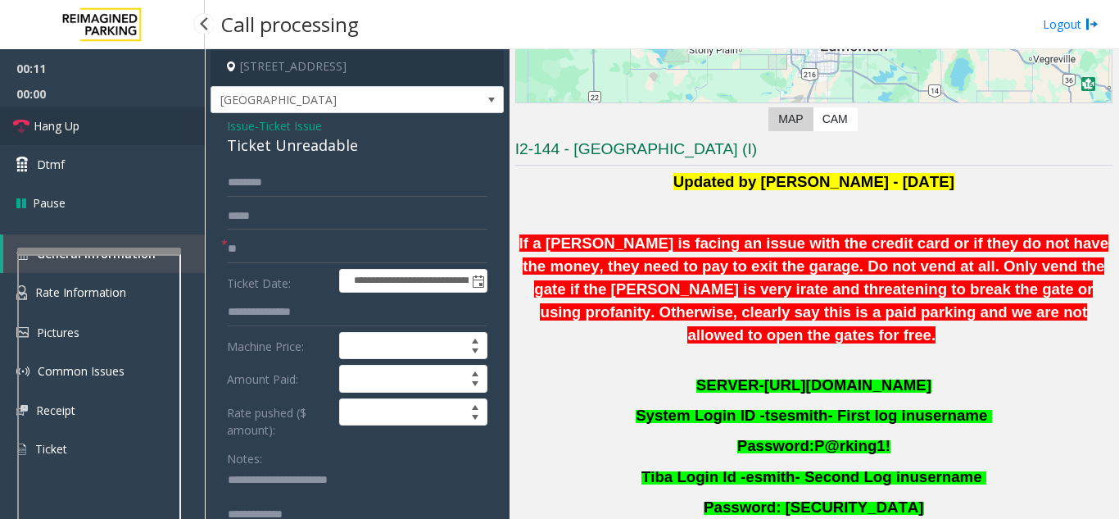
click at [112, 116] on link "Hang Up" at bounding box center [102, 126] width 205 height 39
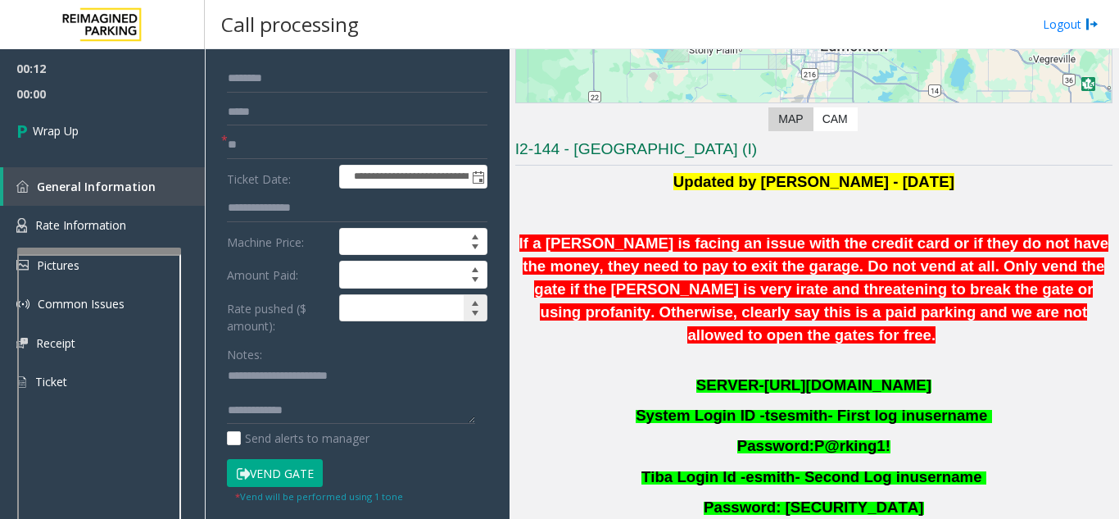
scroll to position [166, 0]
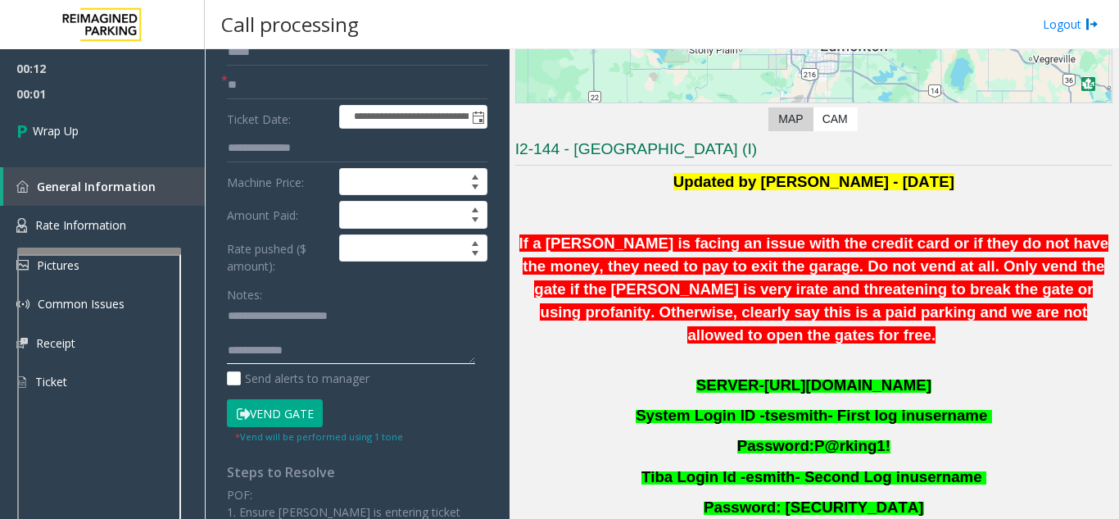
click at [361, 365] on textarea at bounding box center [351, 333] width 248 height 61
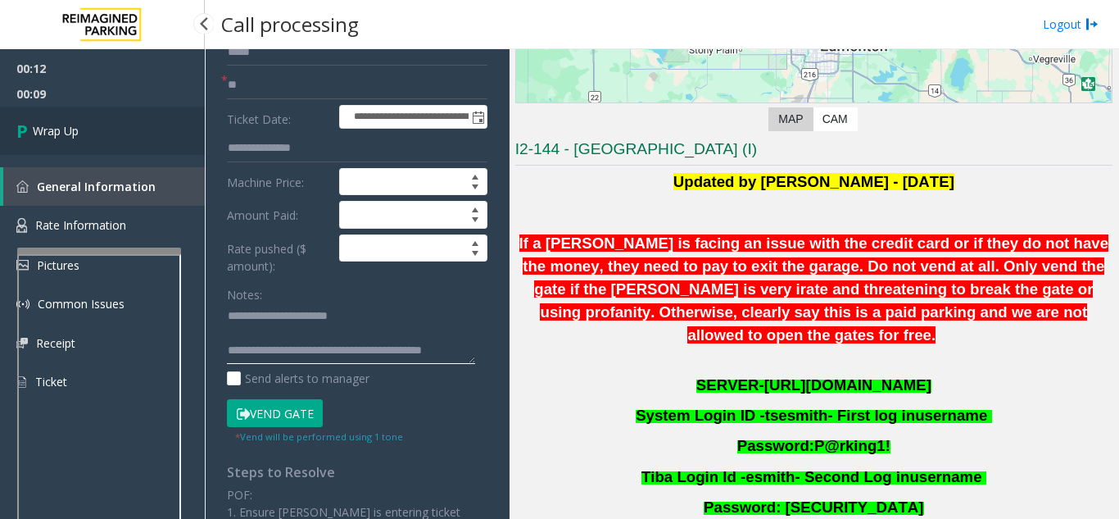
type textarea "**********"
click at [77, 127] on span "Wrap Up" at bounding box center [56, 130] width 46 height 17
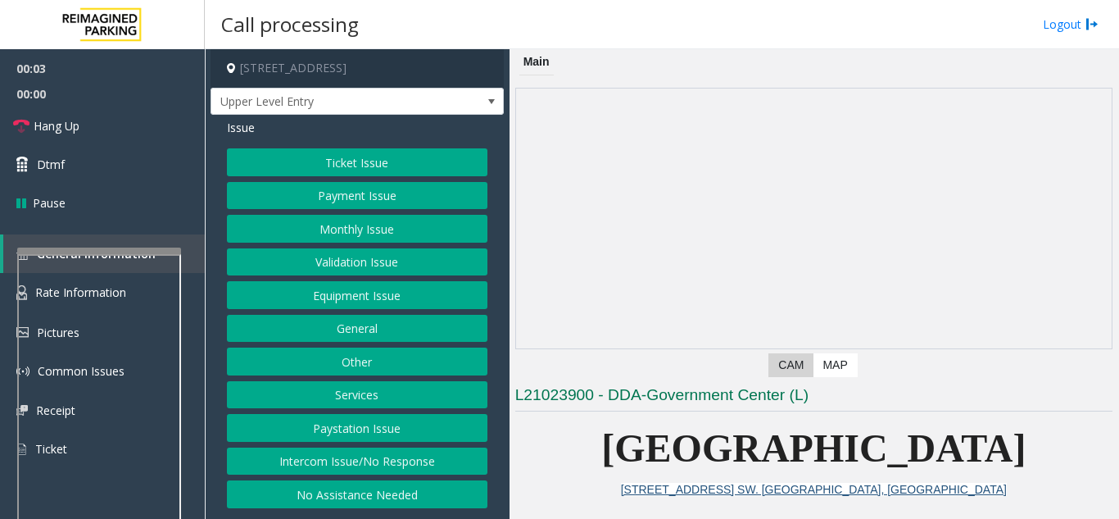
click at [433, 461] on button "Intercom Issue/No Response" at bounding box center [357, 461] width 261 height 28
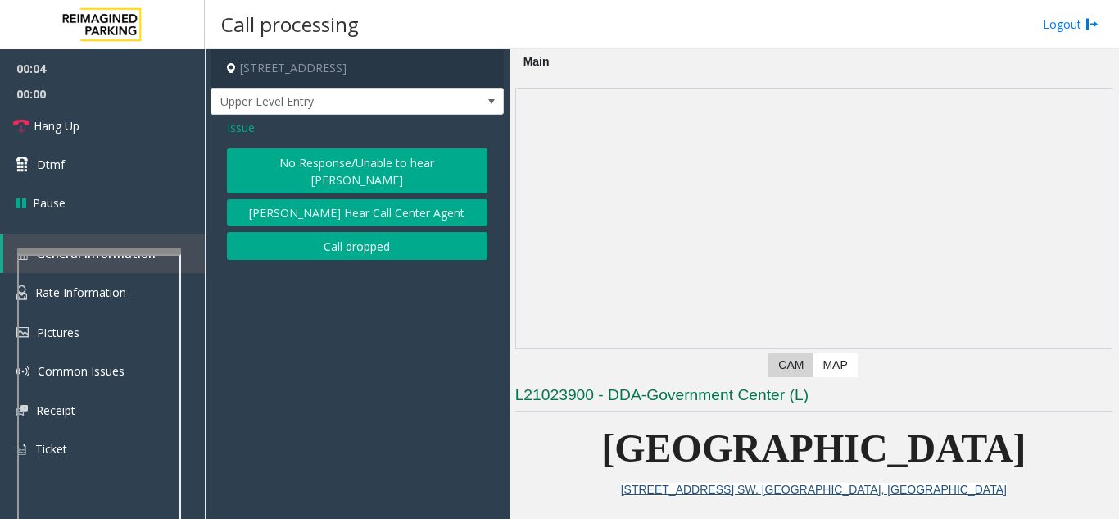
click at [415, 150] on button "No Response/Unable to hear [PERSON_NAME]" at bounding box center [357, 170] width 261 height 45
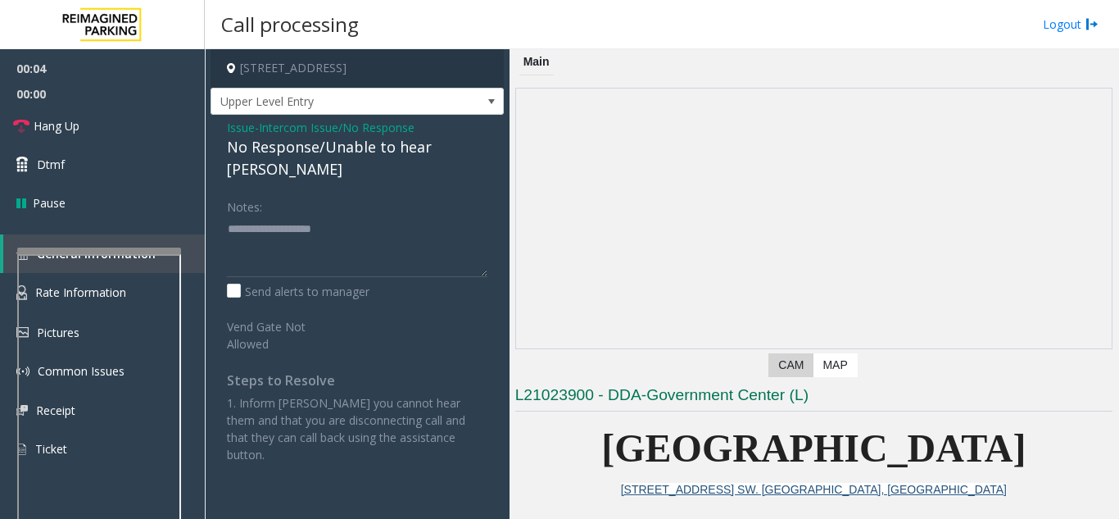
click at [400, 151] on div "No Response/Unable to hear [PERSON_NAME]" at bounding box center [357, 158] width 261 height 44
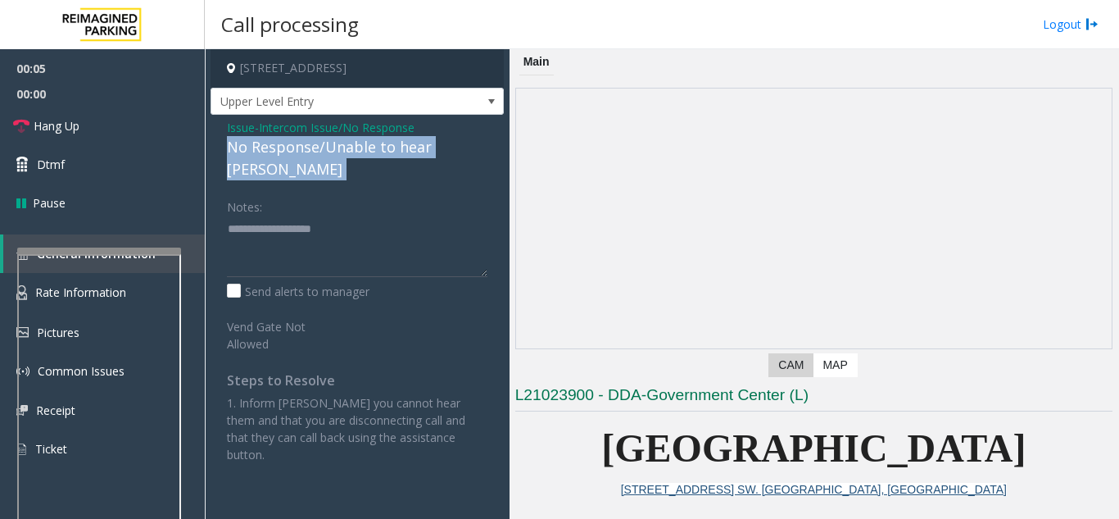
click at [400, 151] on div "No Response/Unable to hear [PERSON_NAME]" at bounding box center [357, 158] width 261 height 44
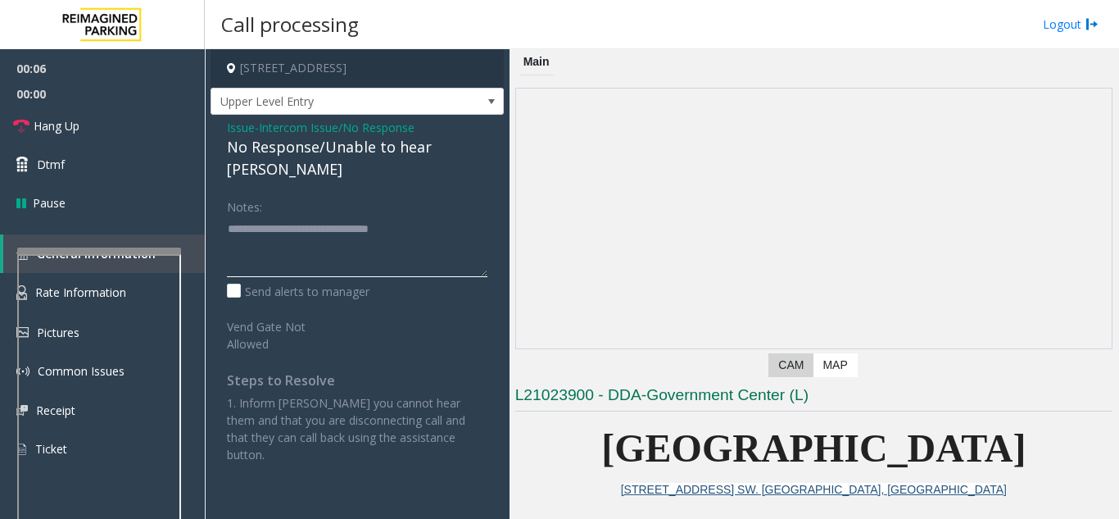
click at [482, 215] on textarea at bounding box center [357, 245] width 261 height 61
type textarea "**********"
click at [154, 115] on link "Hang Up" at bounding box center [102, 126] width 205 height 39
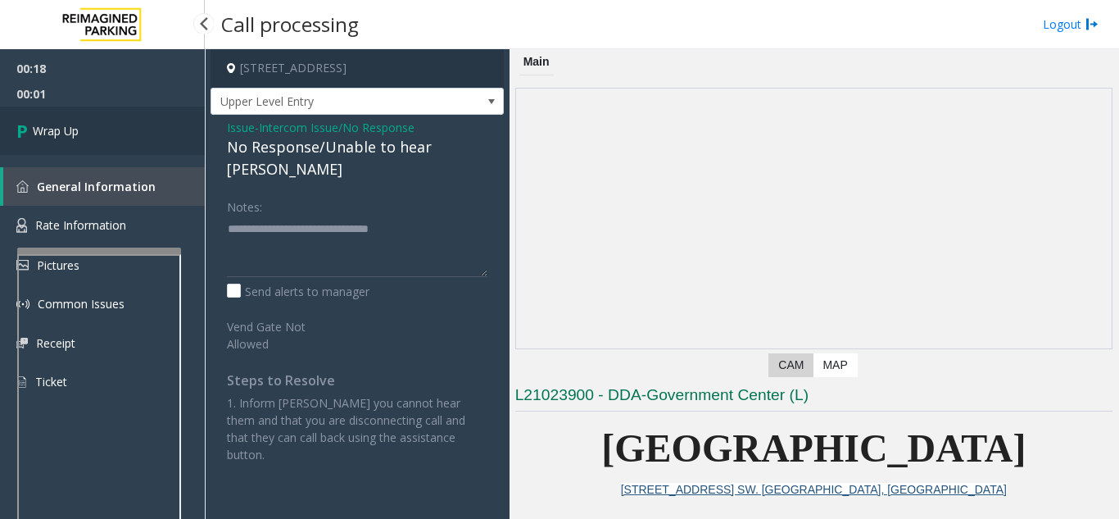
click at [111, 136] on link "Wrap Up" at bounding box center [102, 131] width 205 height 48
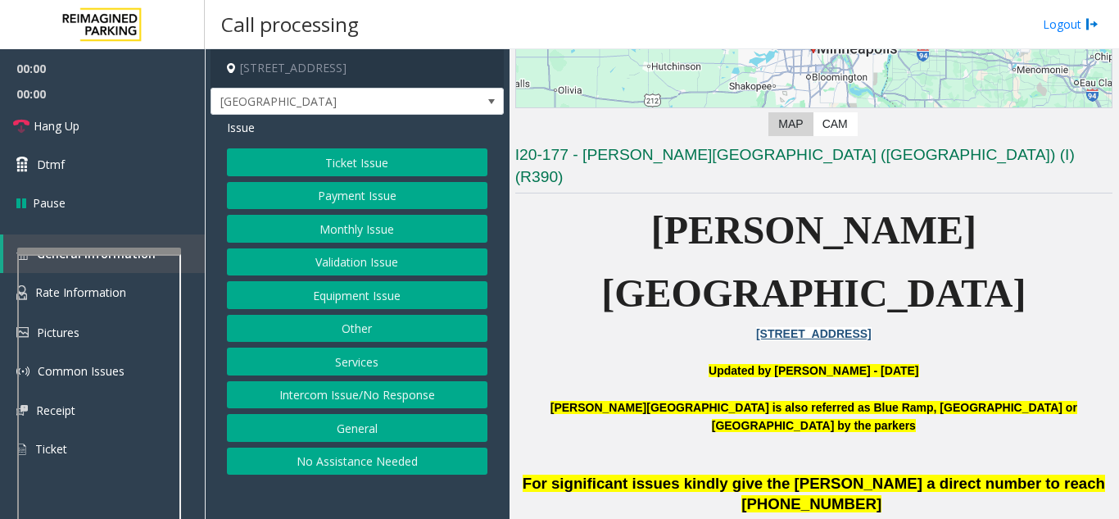
scroll to position [410, 0]
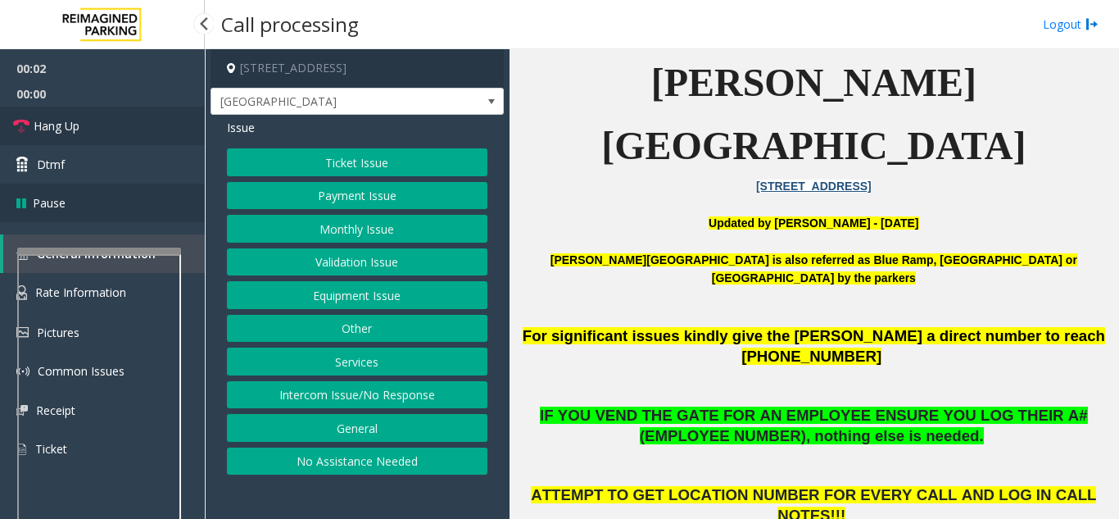
drag, startPoint x: 80, startPoint y: 120, endPoint x: 174, endPoint y: 198, distance: 121.6
click at [80, 120] on link "Hang Up" at bounding box center [102, 126] width 205 height 39
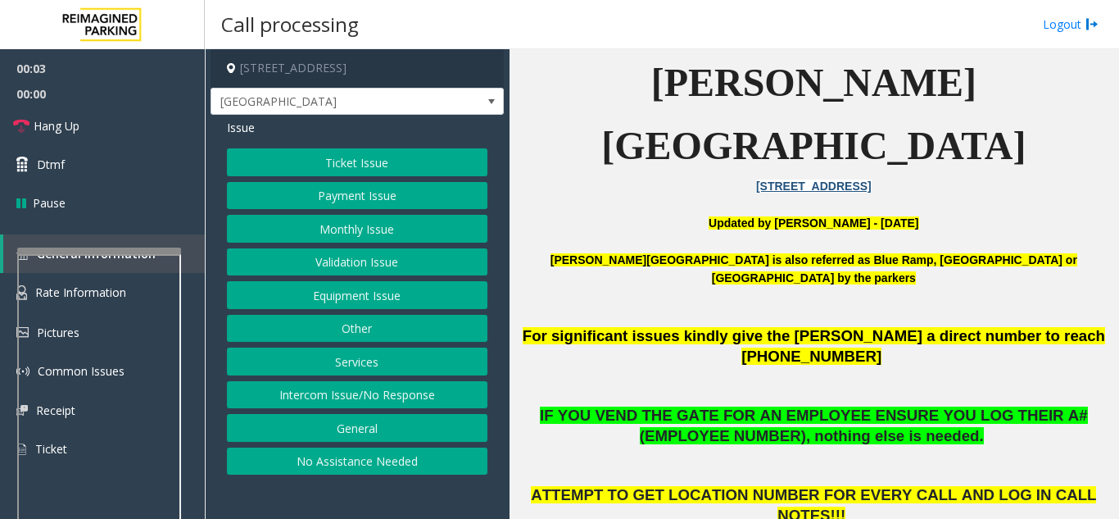
drag, startPoint x: 403, startPoint y: 466, endPoint x: 398, endPoint y: 447, distance: 20.3
click at [403, 466] on button "No Assistance Needed" at bounding box center [357, 461] width 261 height 28
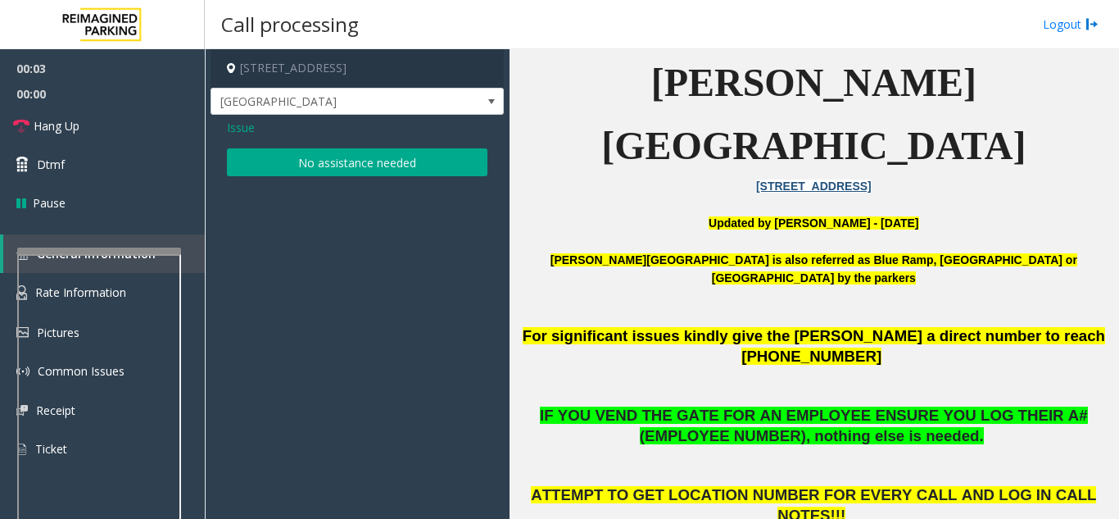
click at [349, 166] on button "No assistance needed" at bounding box center [357, 162] width 261 height 28
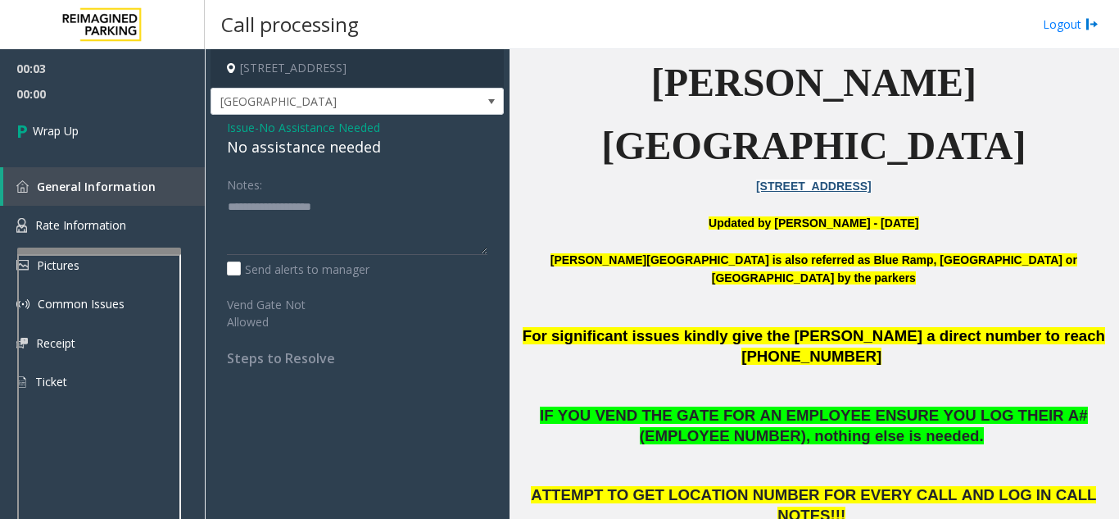
click at [344, 152] on div "No assistance needed" at bounding box center [357, 147] width 261 height 22
click at [351, 151] on div "No assistance needed" at bounding box center [357, 147] width 261 height 22
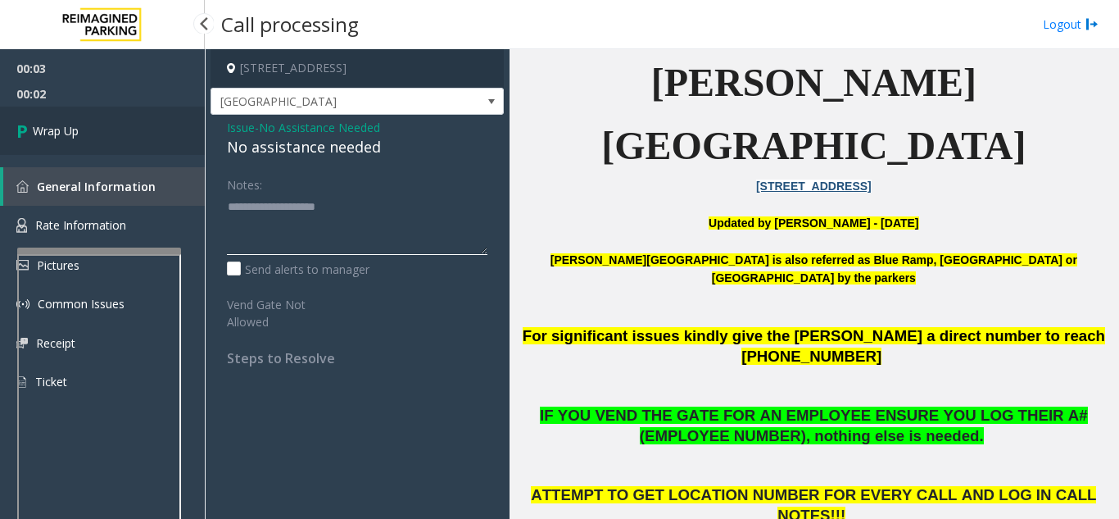
type textarea "**********"
click at [88, 122] on link "Wrap Up" at bounding box center [102, 131] width 205 height 48
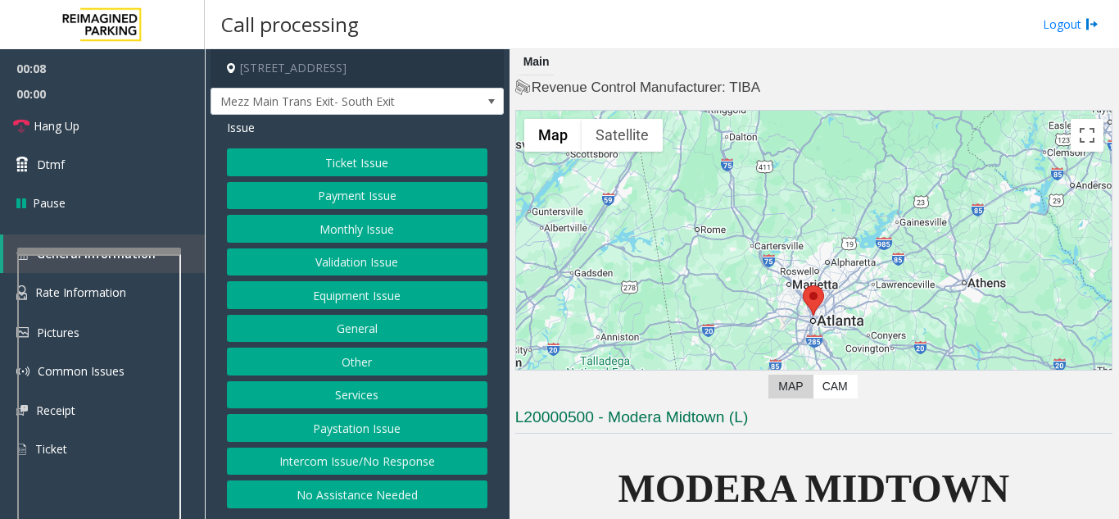
drag, startPoint x: 728, startPoint y: 421, endPoint x: 677, endPoint y: 465, distance: 68.0
click at [676, 465] on p "MODERA MIDTOWN" at bounding box center [813, 488] width 597 height 63
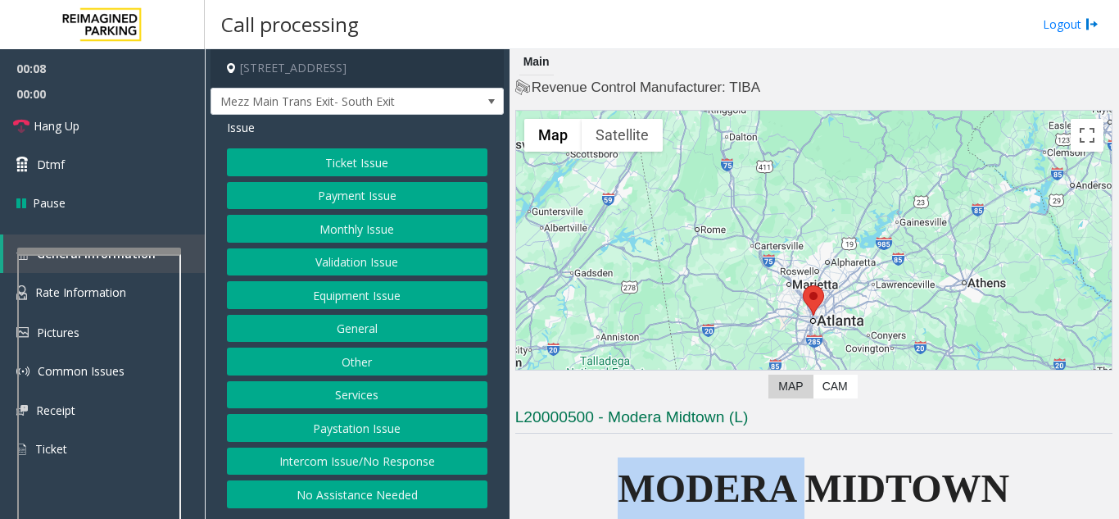
click at [677, 465] on p "MODERA MIDTOWN" at bounding box center [813, 488] width 597 height 63
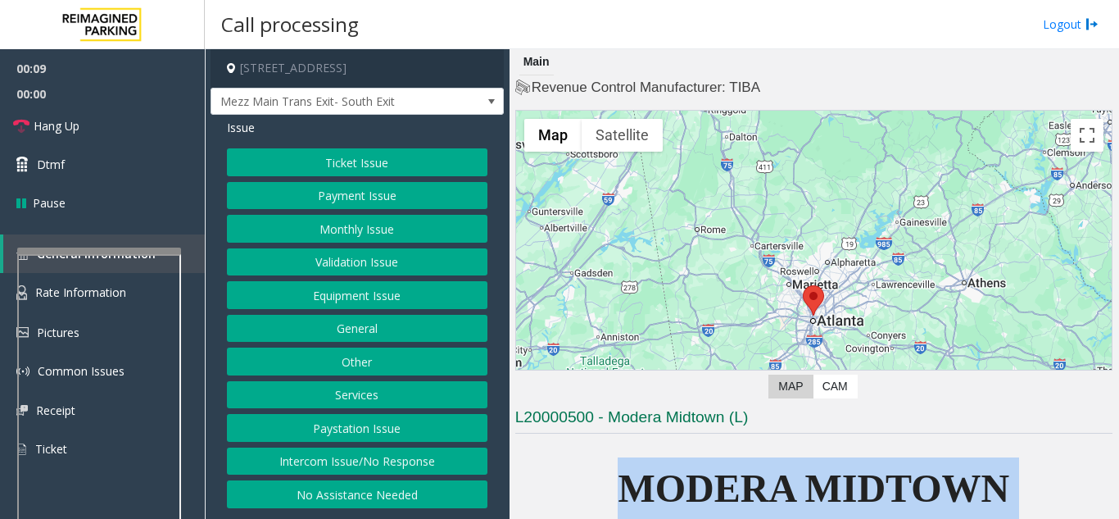
click at [677, 465] on p "MODERA MIDTOWN" at bounding box center [813, 488] width 597 height 63
click at [706, 486] on span "MODERA MIDTOWN" at bounding box center [814, 487] width 392 height 43
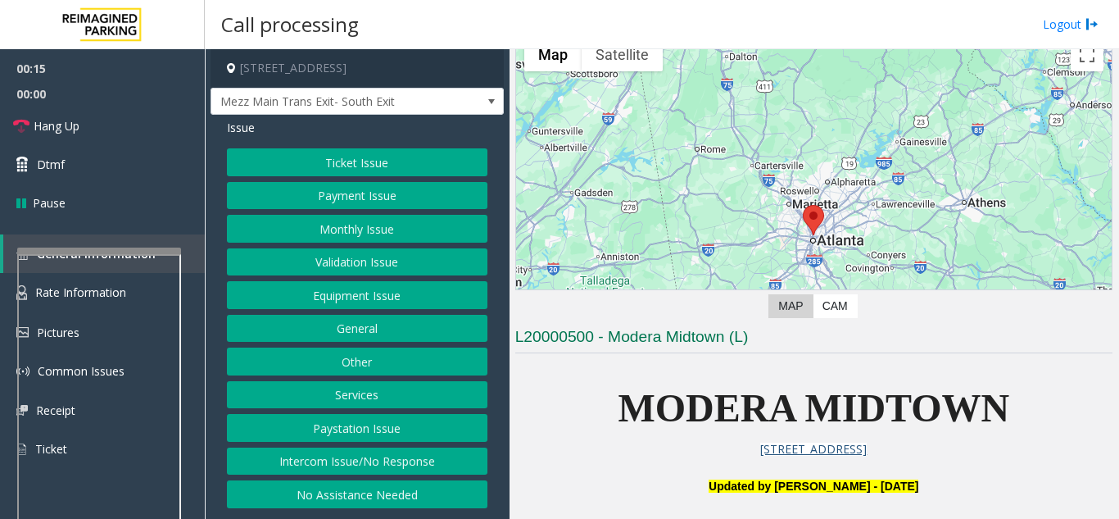
scroll to position [410, 0]
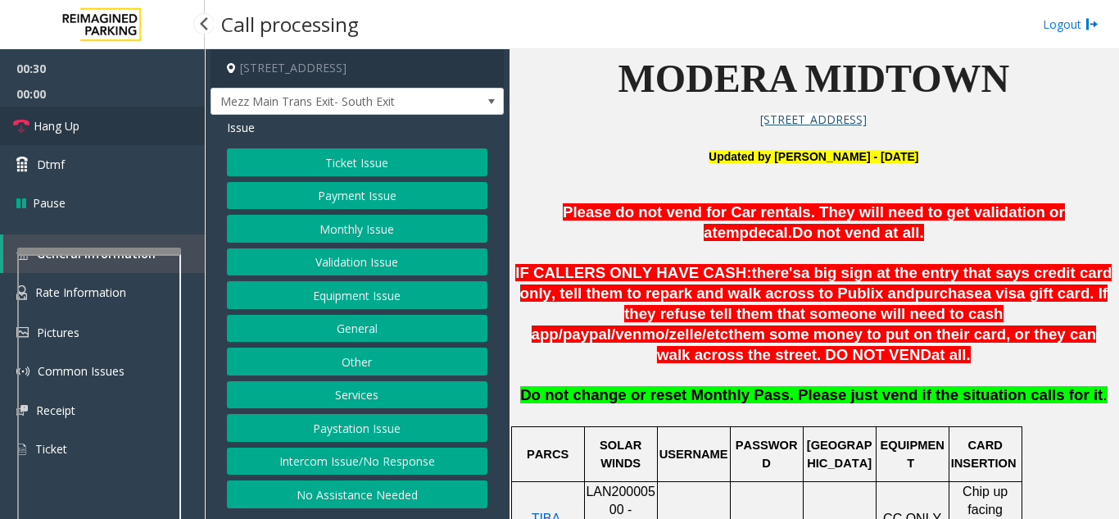
click at [73, 138] on link "Hang Up" at bounding box center [102, 126] width 205 height 39
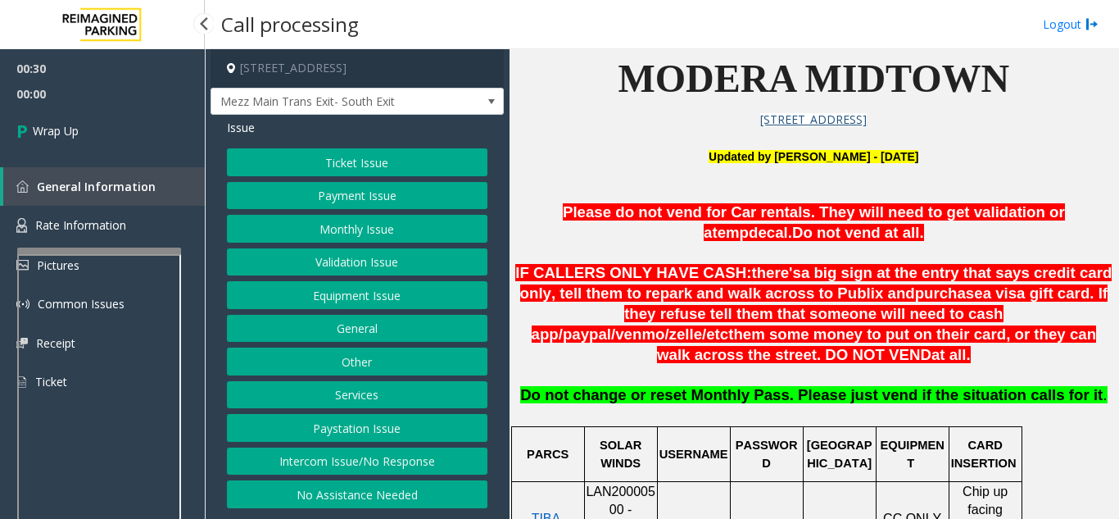
click at [73, 138] on span "Wrap Up" at bounding box center [56, 130] width 46 height 17
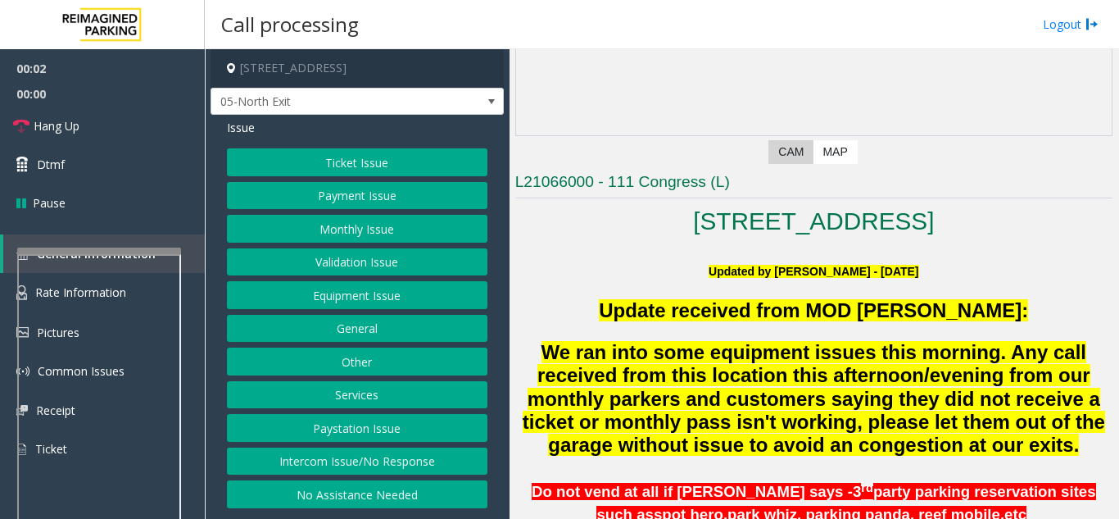
scroll to position [410, 0]
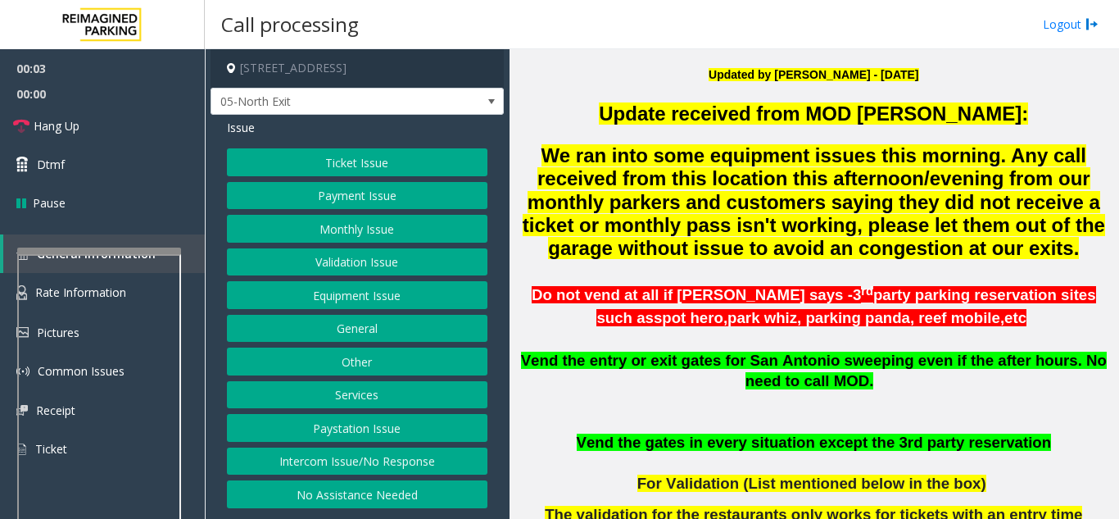
click at [375, 241] on button "Monthly Issue" at bounding box center [357, 229] width 261 height 28
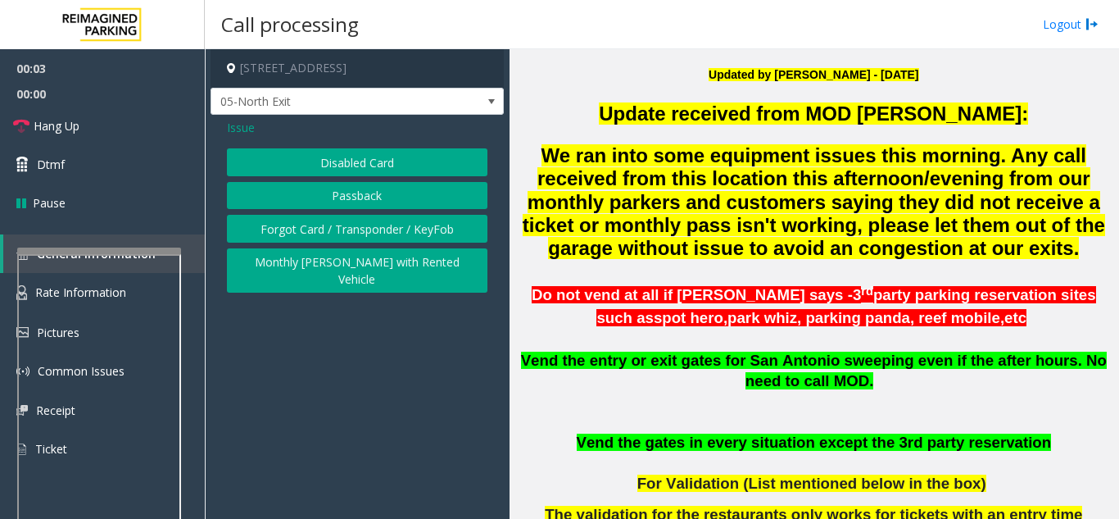
click at [397, 160] on button "Disabled Card" at bounding box center [357, 162] width 261 height 28
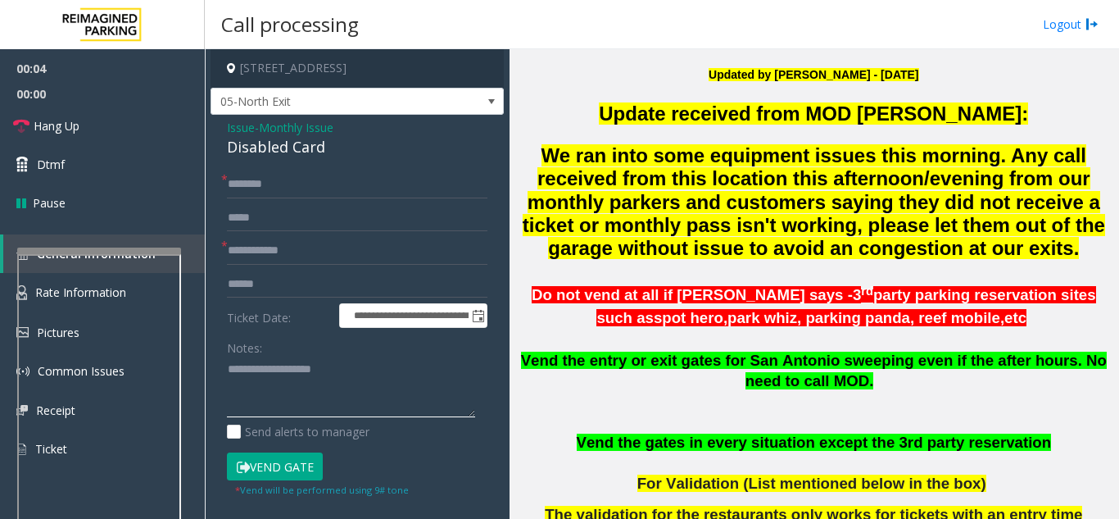
click at [343, 405] on textarea at bounding box center [351, 386] width 248 height 61
paste textarea "**********"
click at [295, 163] on div "**********" at bounding box center [357, 404] width 293 height 578
click at [290, 150] on div "Disabled Card" at bounding box center [357, 147] width 261 height 22
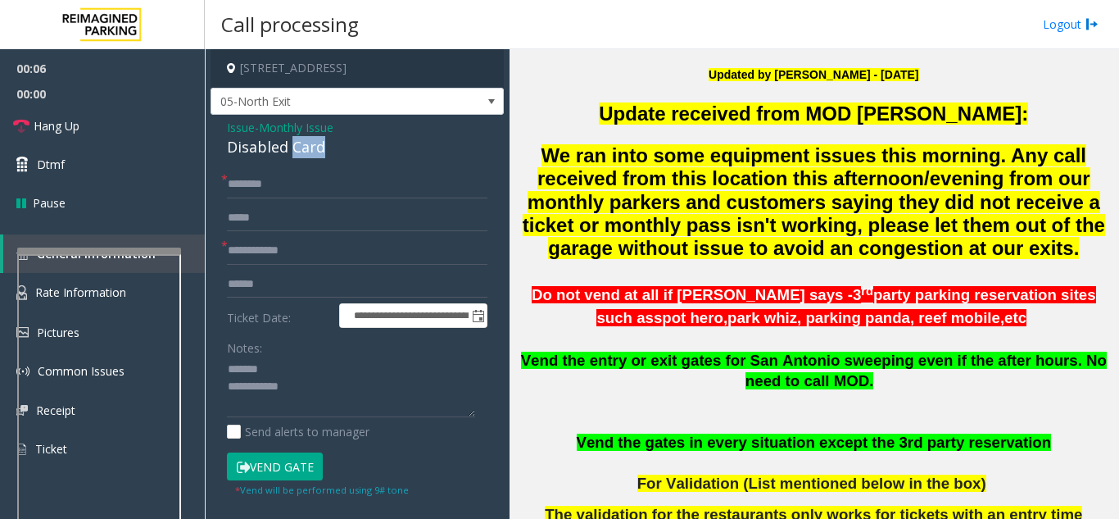
click at [290, 150] on div "Disabled Card" at bounding box center [357, 147] width 261 height 22
type textarea "**********"
click at [310, 243] on input "text" at bounding box center [357, 251] width 261 height 28
type input "********"
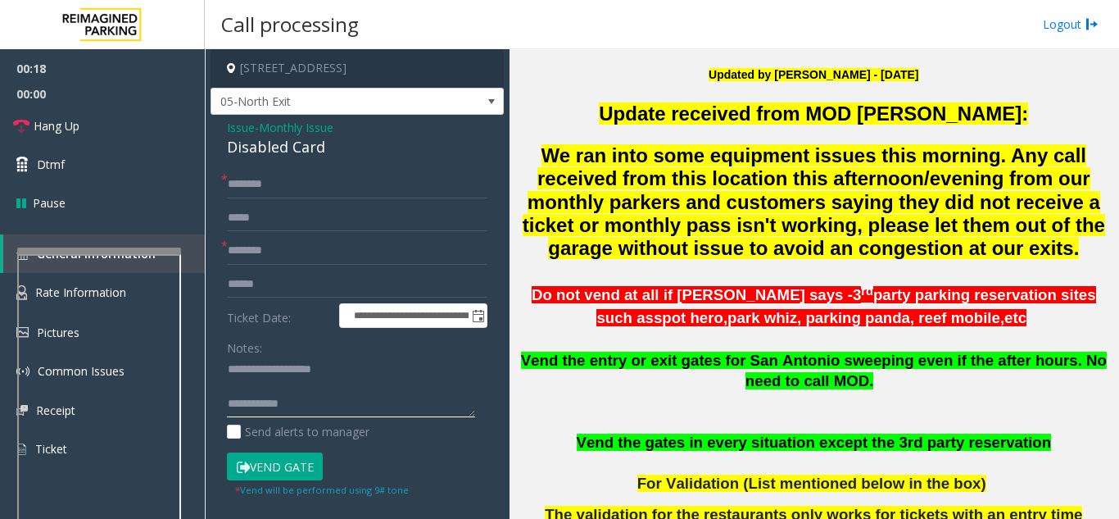
paste textarea "**********"
type textarea "**********"
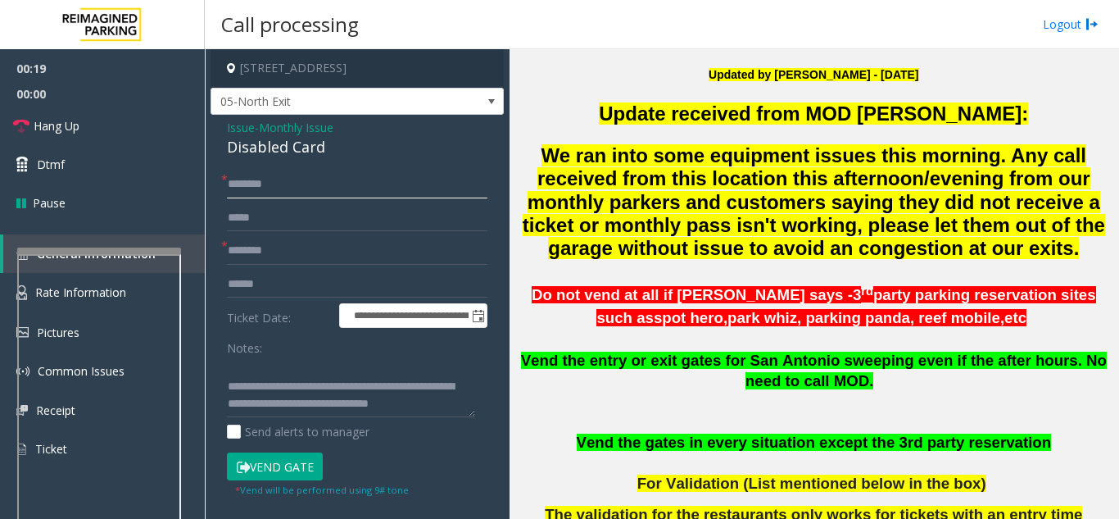
click at [286, 188] on input "text" at bounding box center [357, 184] width 261 height 28
type input "*****"
click at [284, 463] on button "Vend Gate" at bounding box center [275, 466] width 96 height 28
click at [145, 114] on link "Hang Up" at bounding box center [102, 126] width 205 height 39
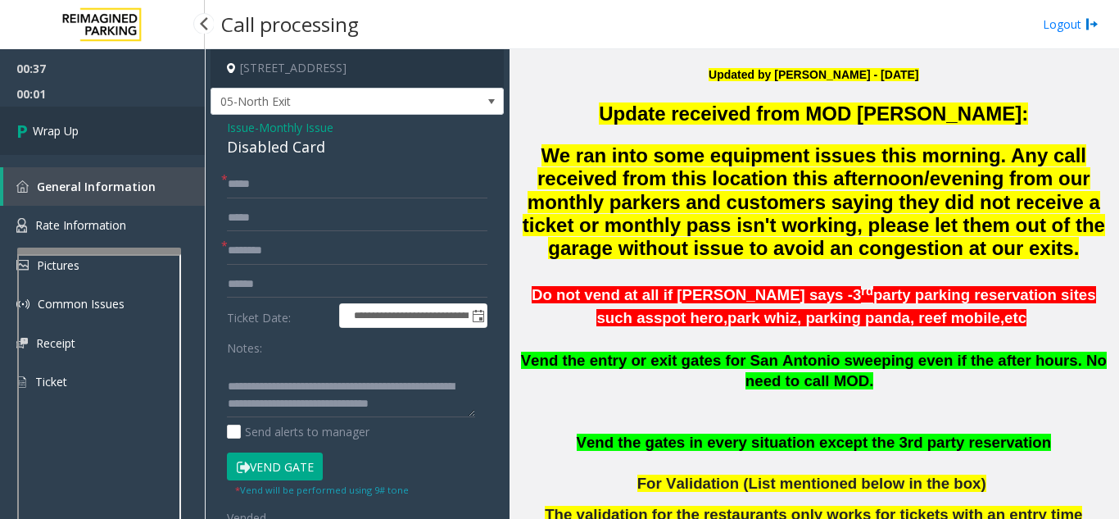
click at [134, 128] on link "Wrap Up" at bounding box center [102, 131] width 205 height 48
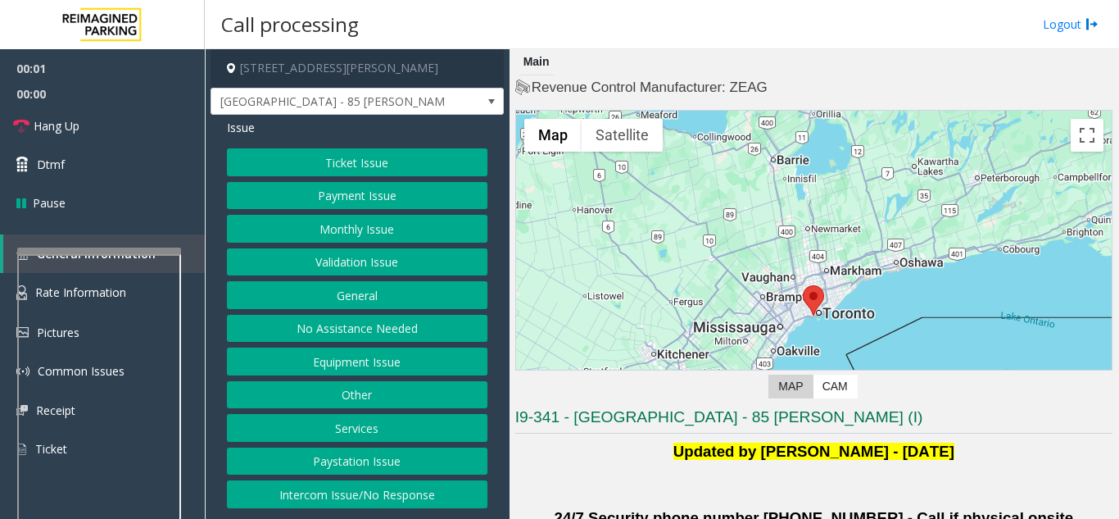
click at [375, 240] on button "Monthly Issue" at bounding box center [357, 229] width 261 height 28
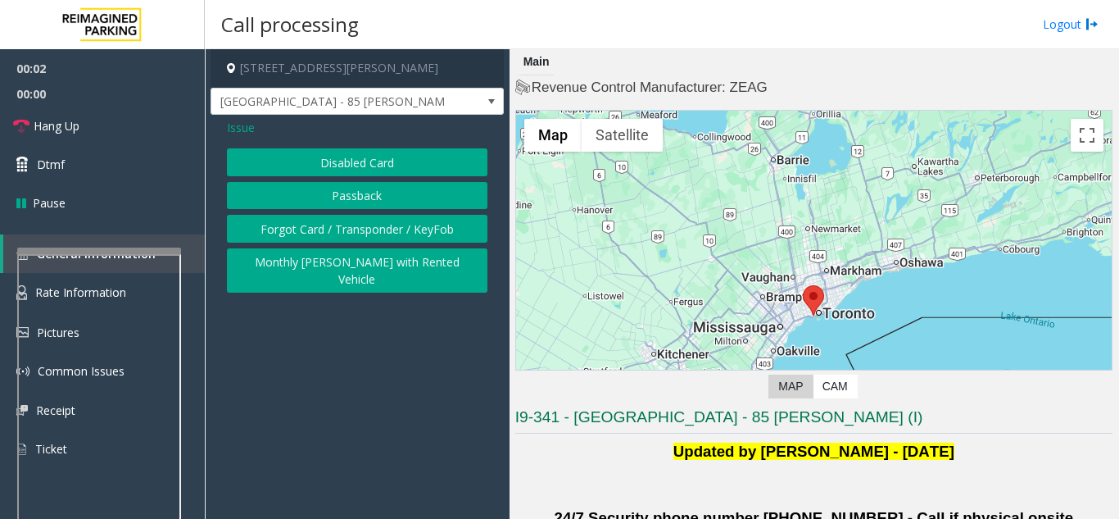
click at [244, 136] on span "Issue" at bounding box center [241, 127] width 28 height 17
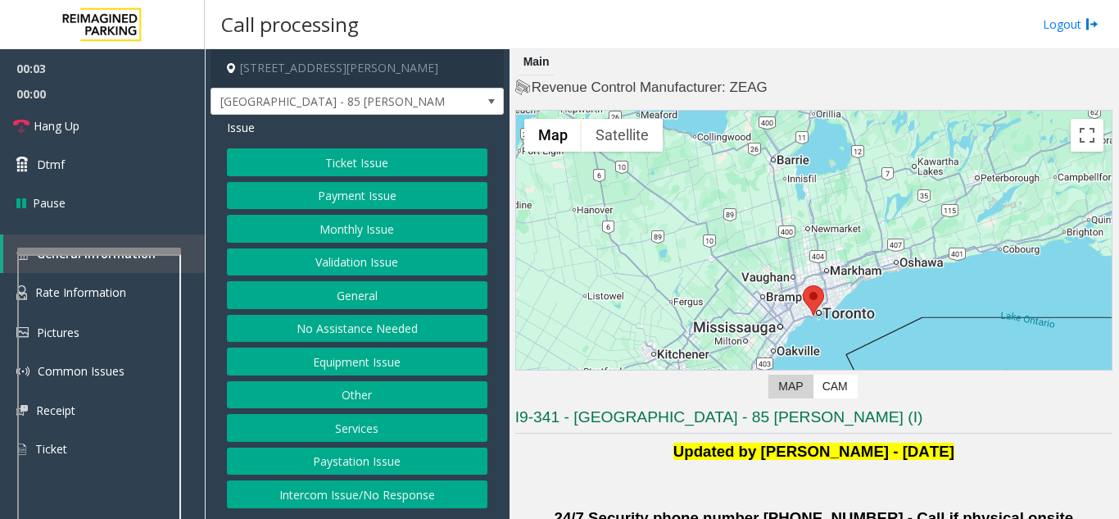
click at [324, 261] on button "Validation Issue" at bounding box center [357, 262] width 261 height 28
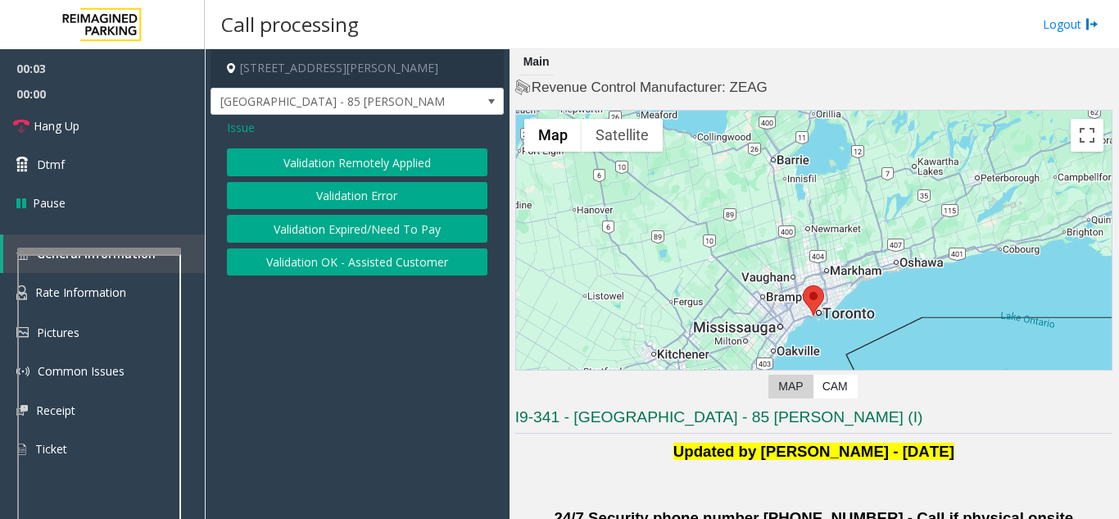
click at [332, 193] on button "Validation Error" at bounding box center [357, 196] width 261 height 28
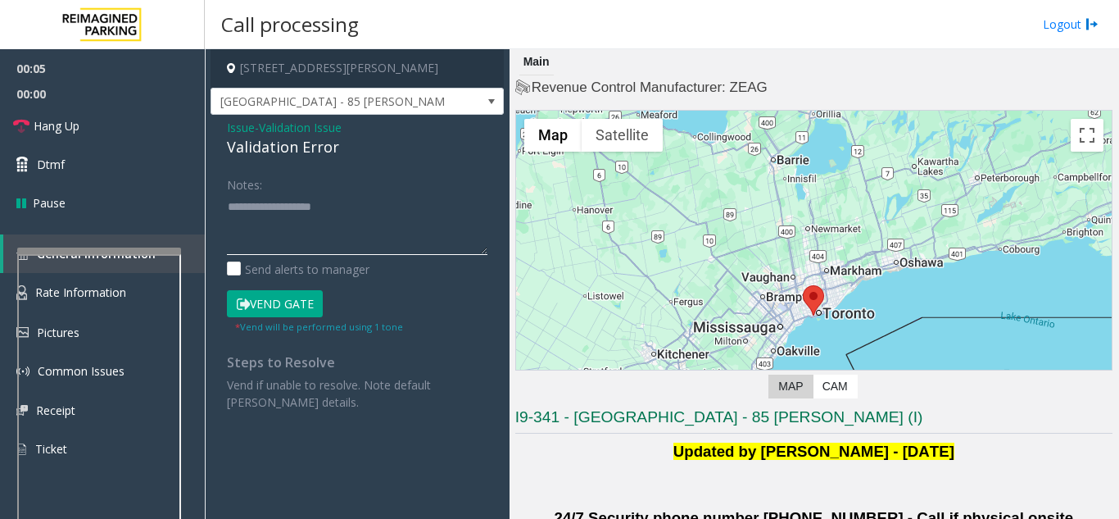
paste textarea "**********"
click at [279, 152] on div "Validation Error" at bounding box center [357, 147] width 261 height 22
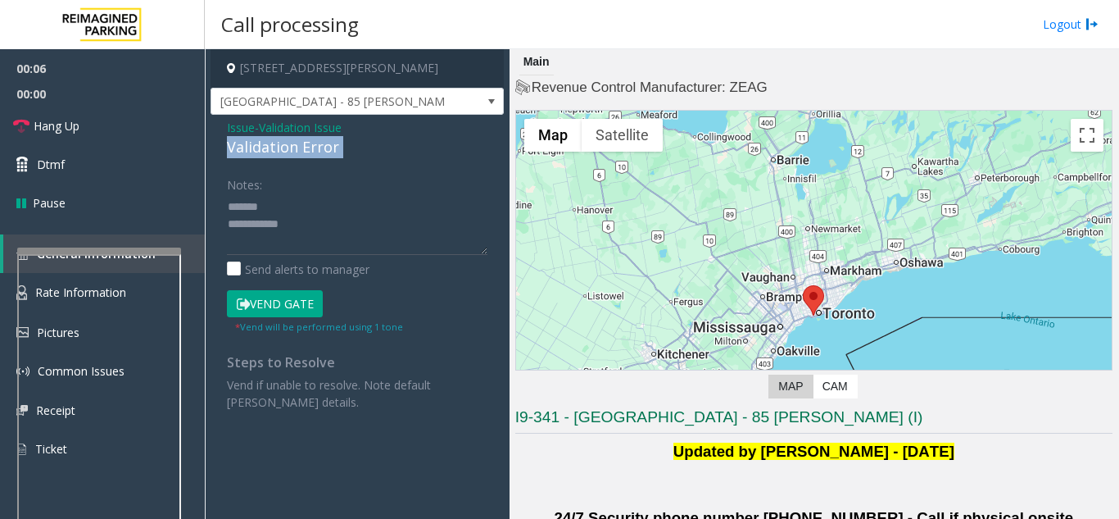
click at [279, 152] on div "Validation Error" at bounding box center [357, 147] width 261 height 22
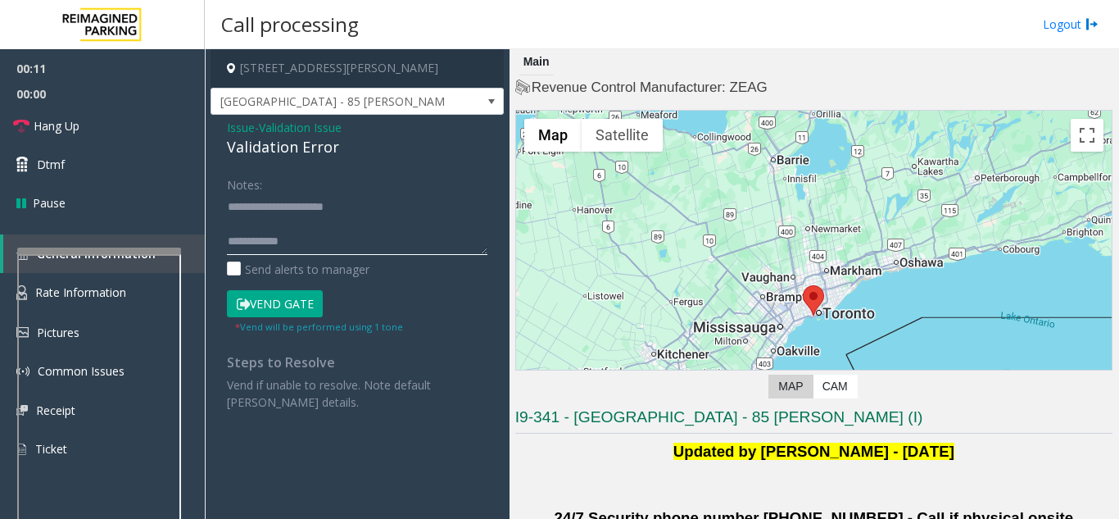
paste textarea "**********"
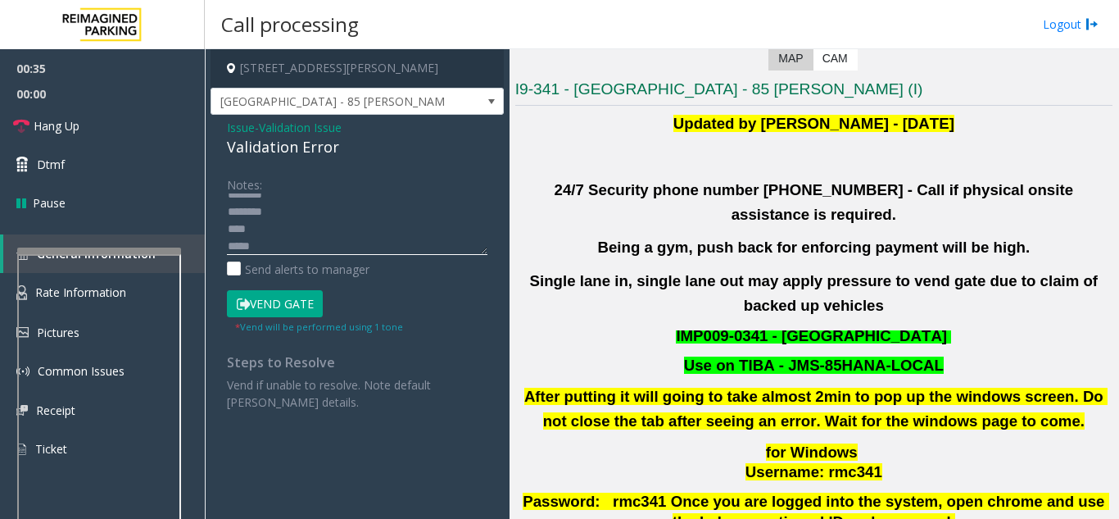
scroll to position [655, 0]
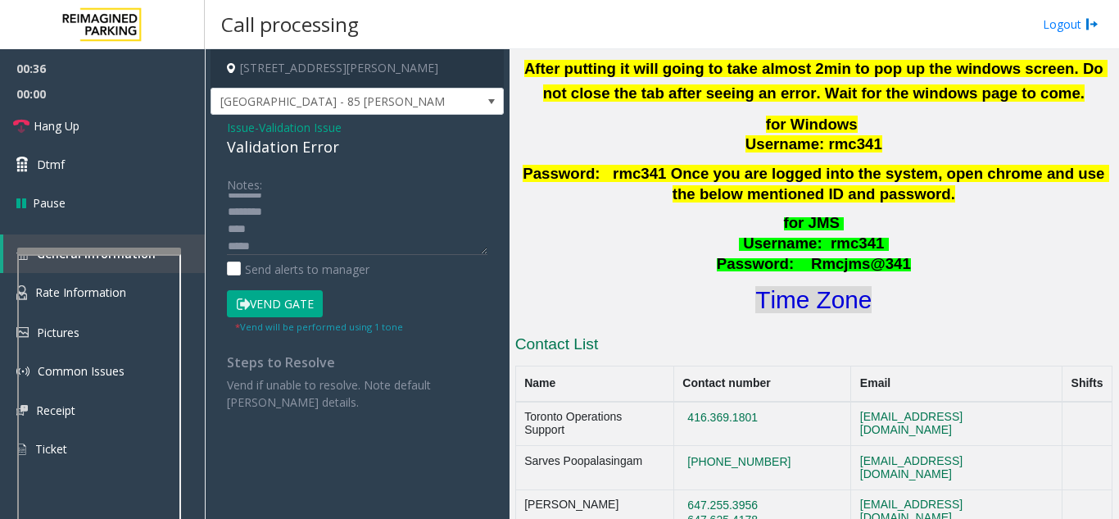
click at [802, 286] on font "Time Zone" at bounding box center [813, 299] width 116 height 27
click at [278, 294] on button "Vend Gate" at bounding box center [275, 304] width 96 height 28
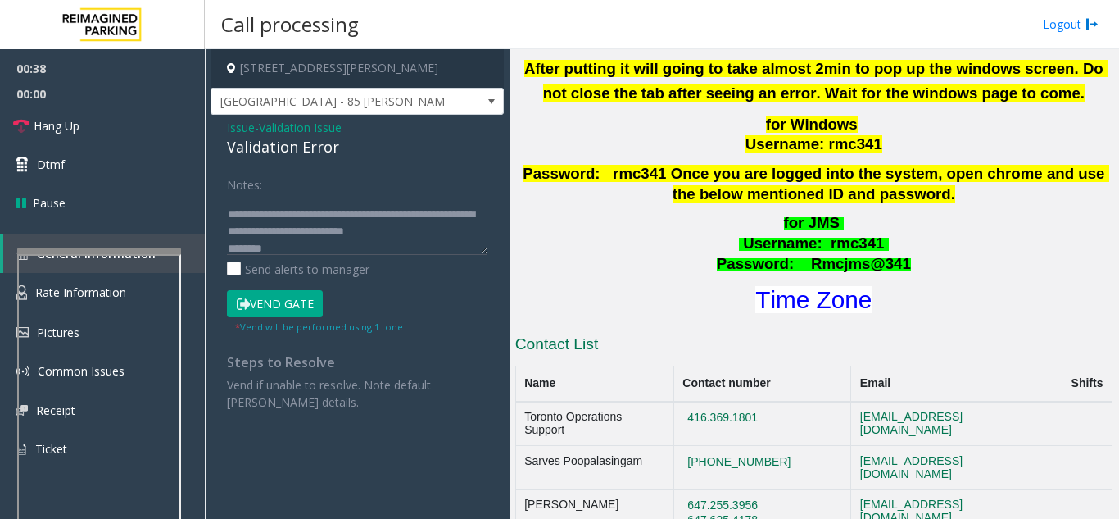
scroll to position [0, 0]
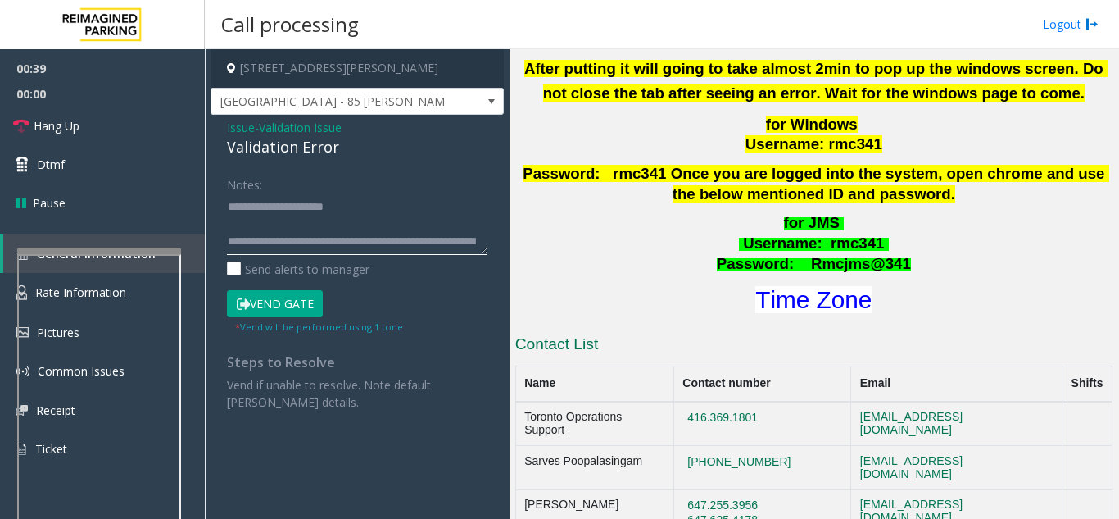
click at [292, 214] on textarea at bounding box center [357, 223] width 261 height 61
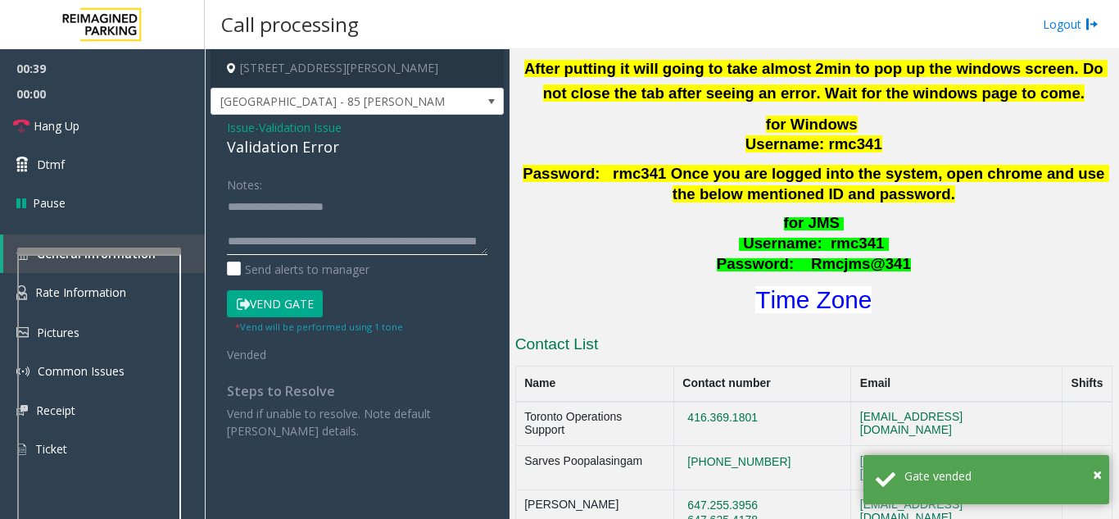
click at [296, 228] on textarea at bounding box center [357, 223] width 261 height 61
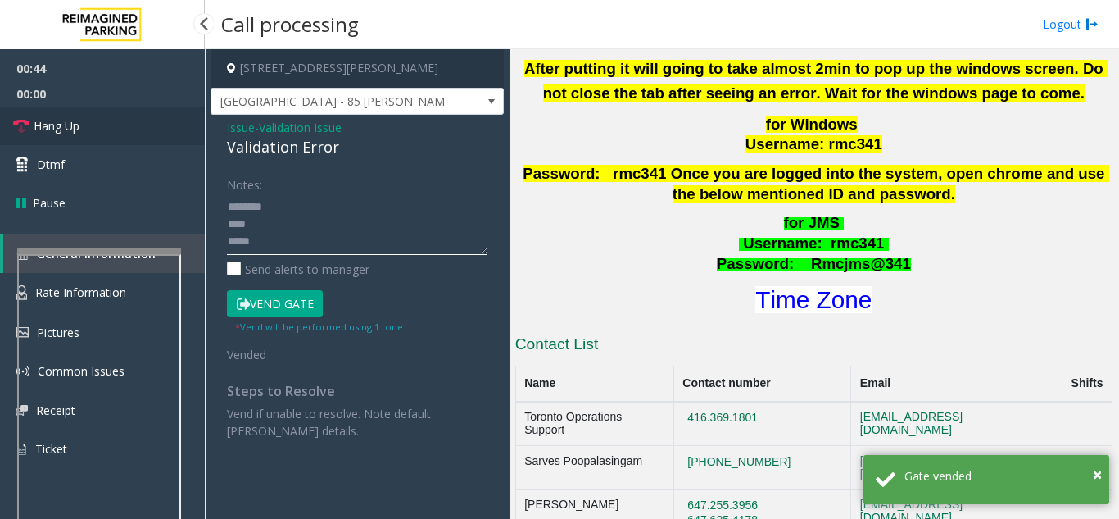
type textarea "**********"
click at [162, 120] on link "Hang Up" at bounding box center [102, 126] width 205 height 39
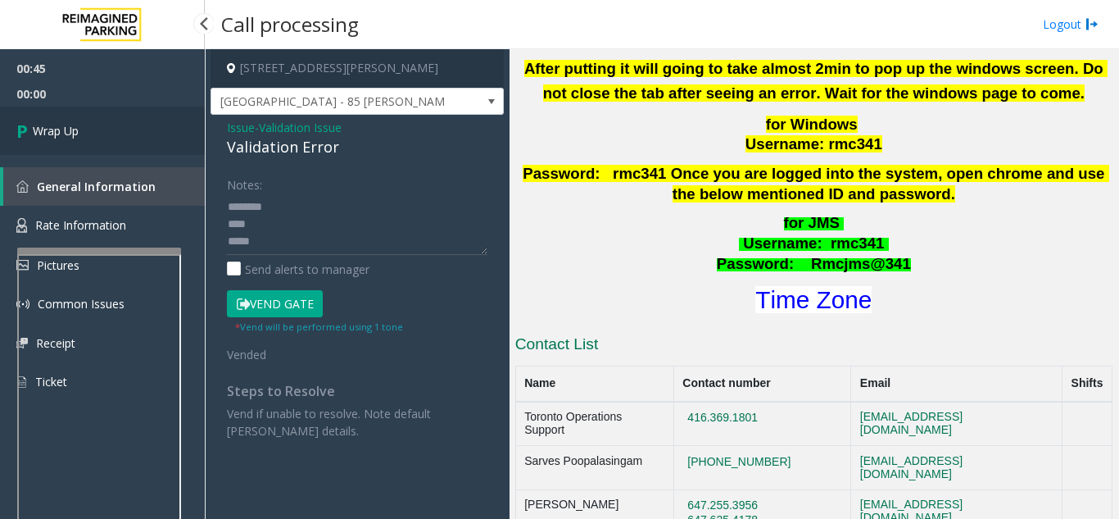
click at [148, 138] on link "Wrap Up" at bounding box center [102, 131] width 205 height 48
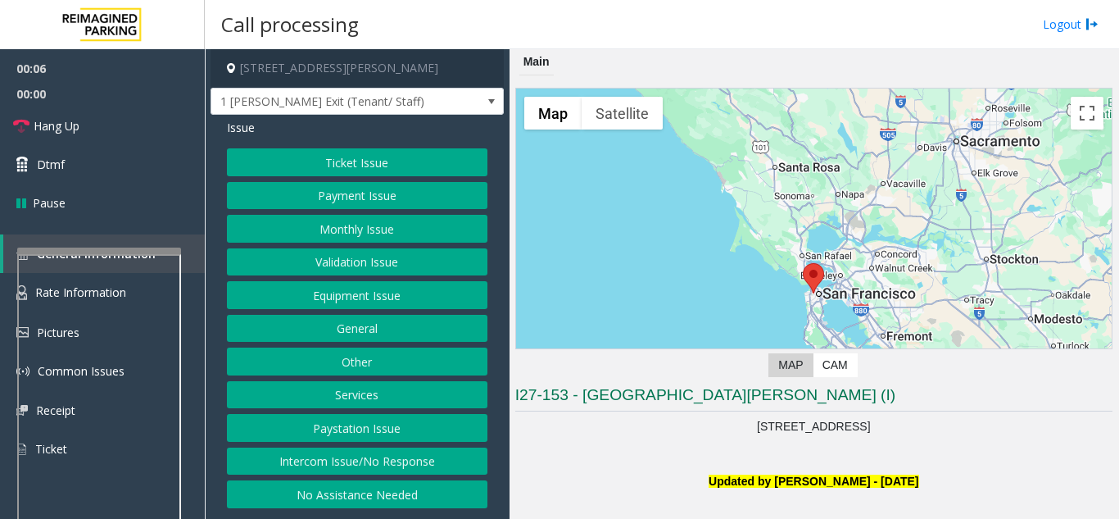
click at [302, 229] on button "Monthly Issue" at bounding box center [357, 229] width 261 height 28
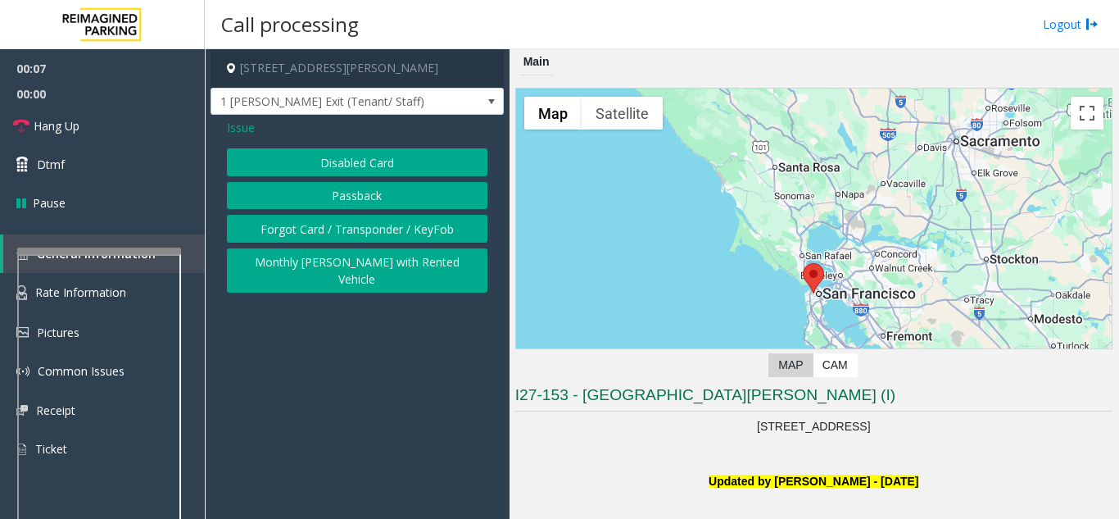
click at [311, 153] on button "Disabled Card" at bounding box center [357, 162] width 261 height 28
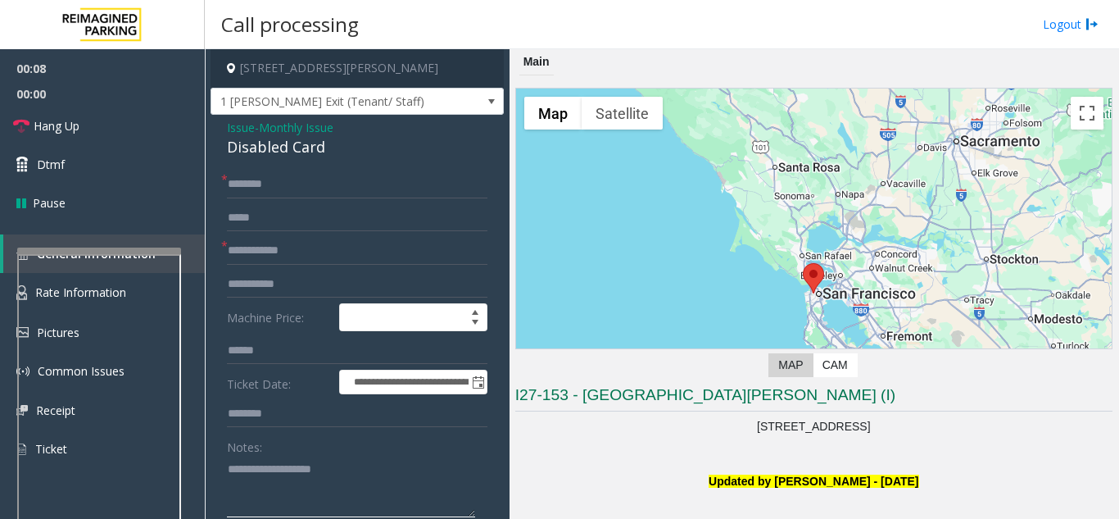
paste textarea "**********"
click at [268, 144] on div "Disabled Card" at bounding box center [357, 147] width 261 height 22
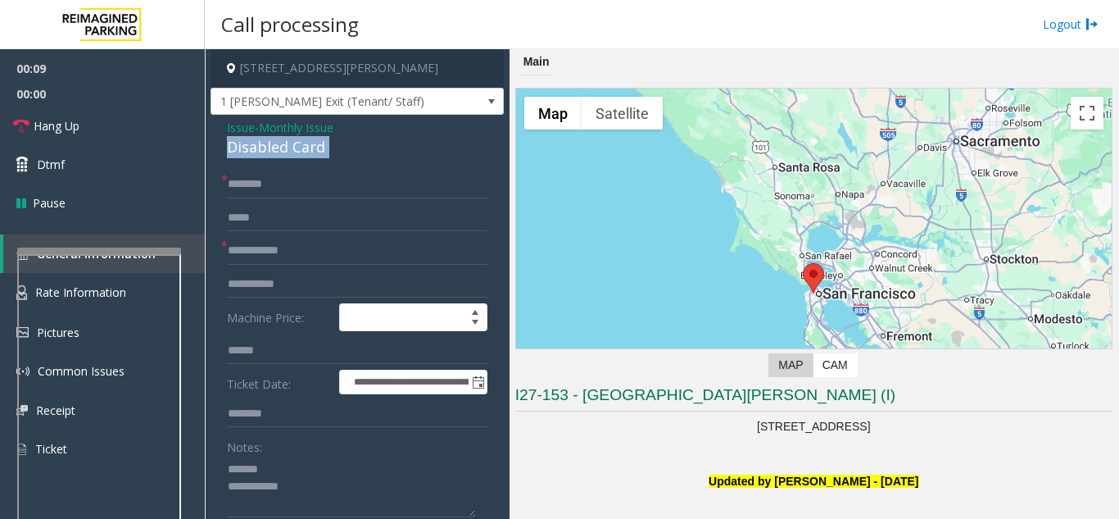
click at [268, 144] on div "Disabled Card" at bounding box center [357, 147] width 261 height 22
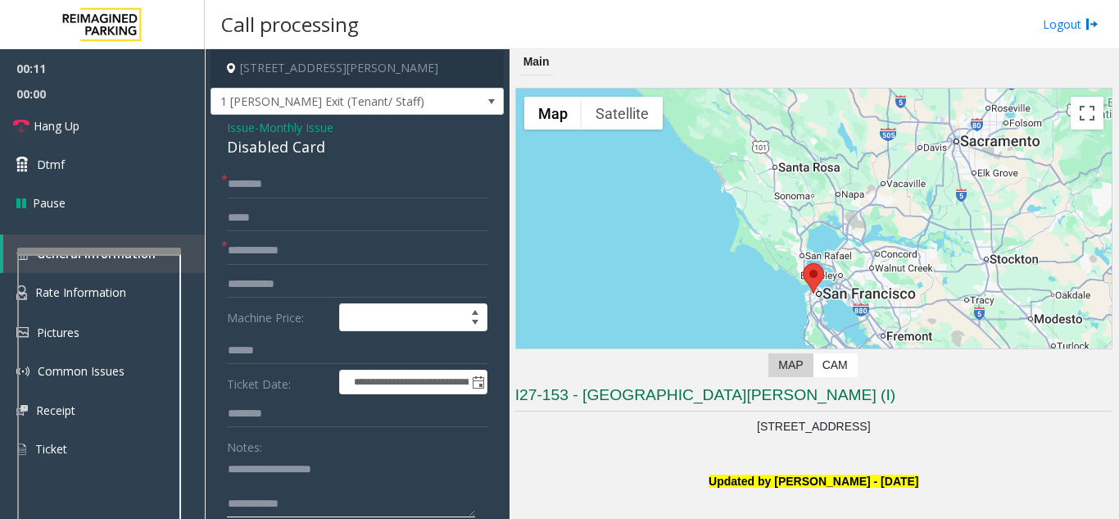
drag, startPoint x: 373, startPoint y: 502, endPoint x: 382, endPoint y: 501, distance: 9.2
click at [373, 503] on textarea at bounding box center [351, 486] width 248 height 61
paste textarea "**********"
type textarea "**********"
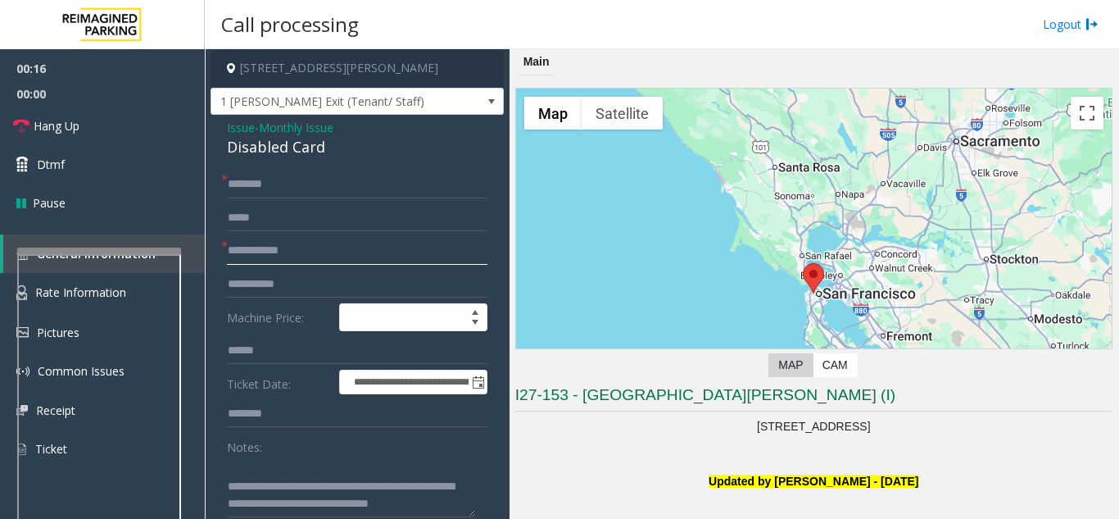
click at [307, 249] on input "text" at bounding box center [357, 251] width 261 height 28
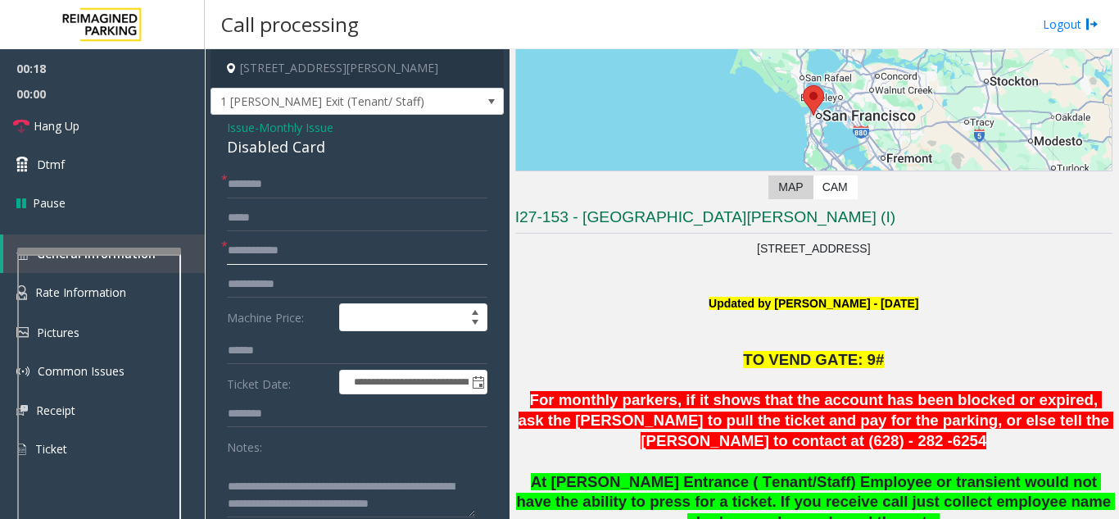
scroll to position [328, 0]
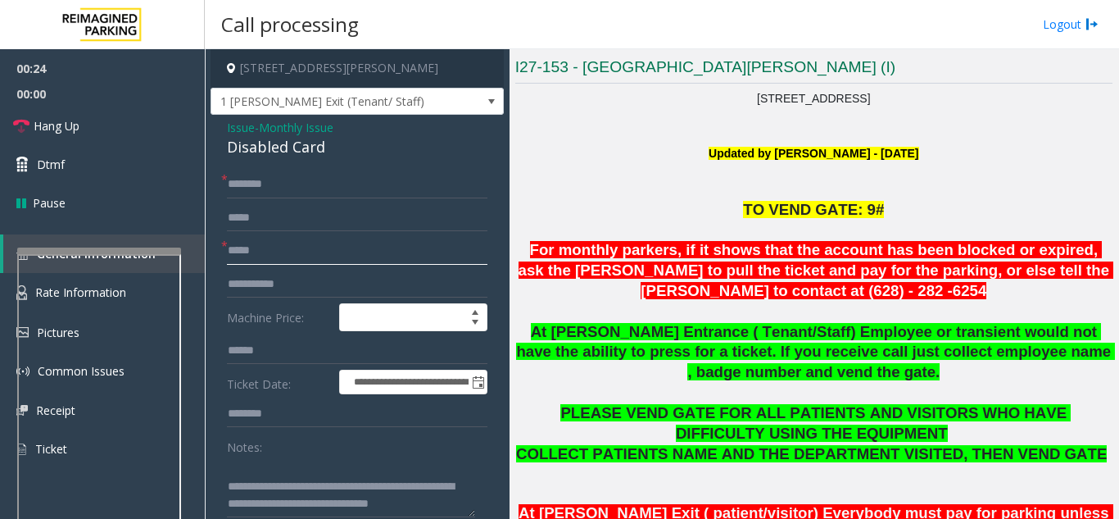
type input "*****"
click at [370, 179] on input "text" at bounding box center [357, 184] width 261 height 28
type input "*"
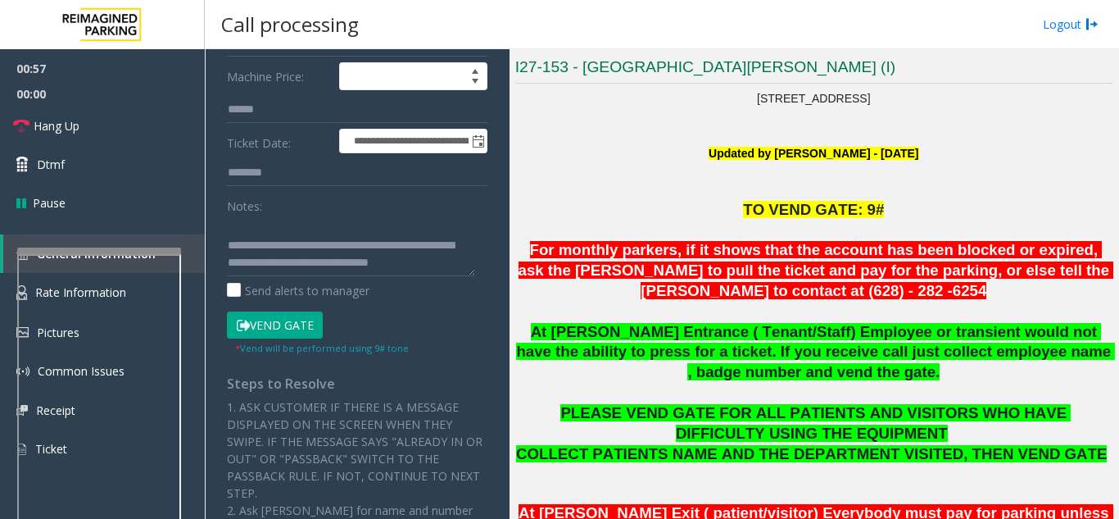
scroll to position [246, 0]
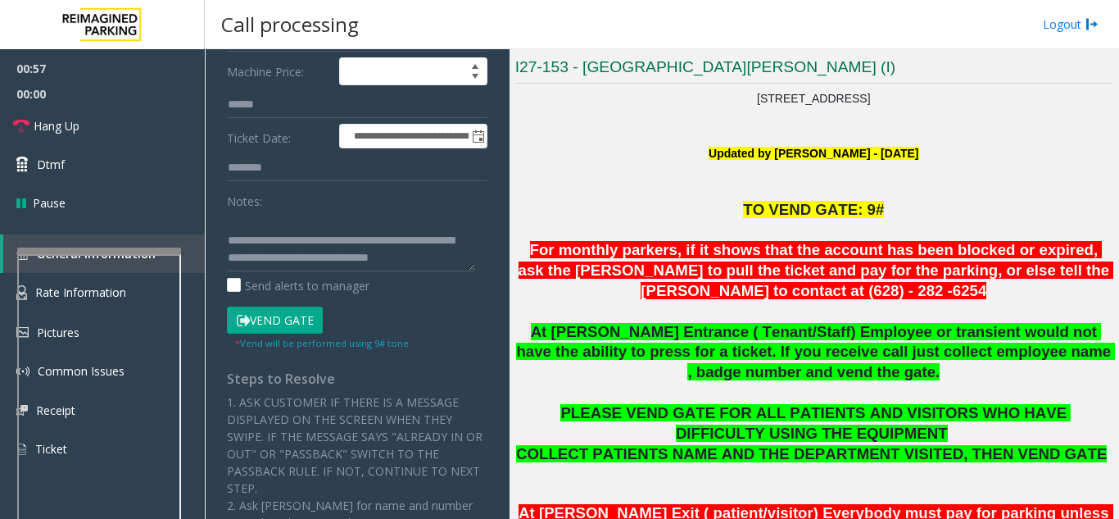
type input "*******"
click at [287, 332] on button "Vend Gate" at bounding box center [275, 320] width 96 height 28
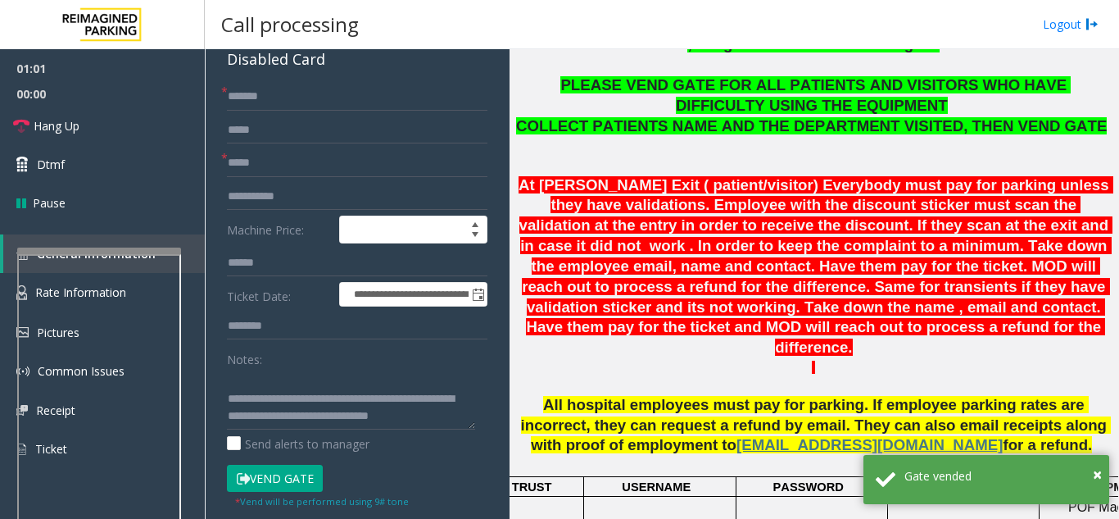
scroll to position [0, 0]
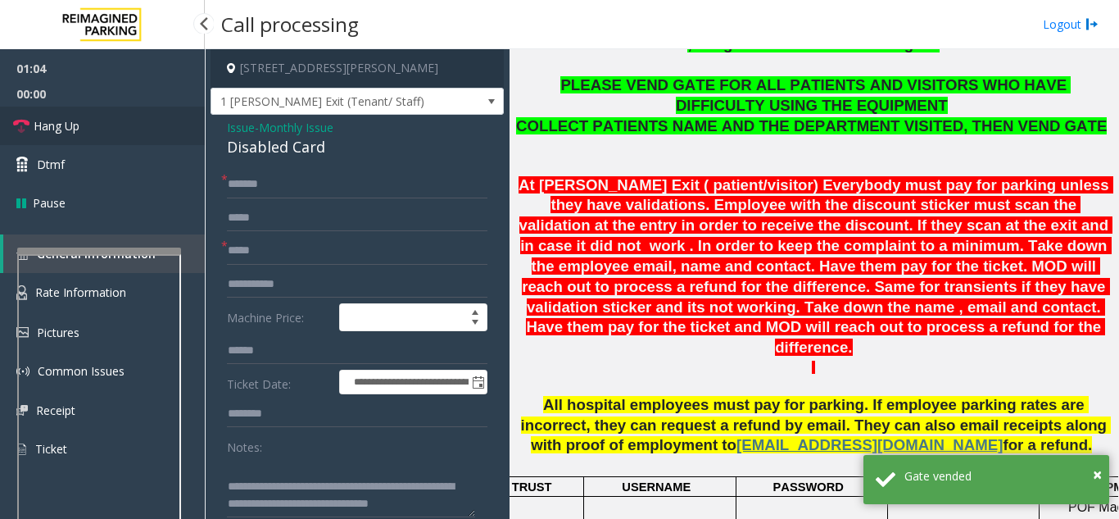
click at [126, 120] on link "Hang Up" at bounding box center [102, 126] width 205 height 39
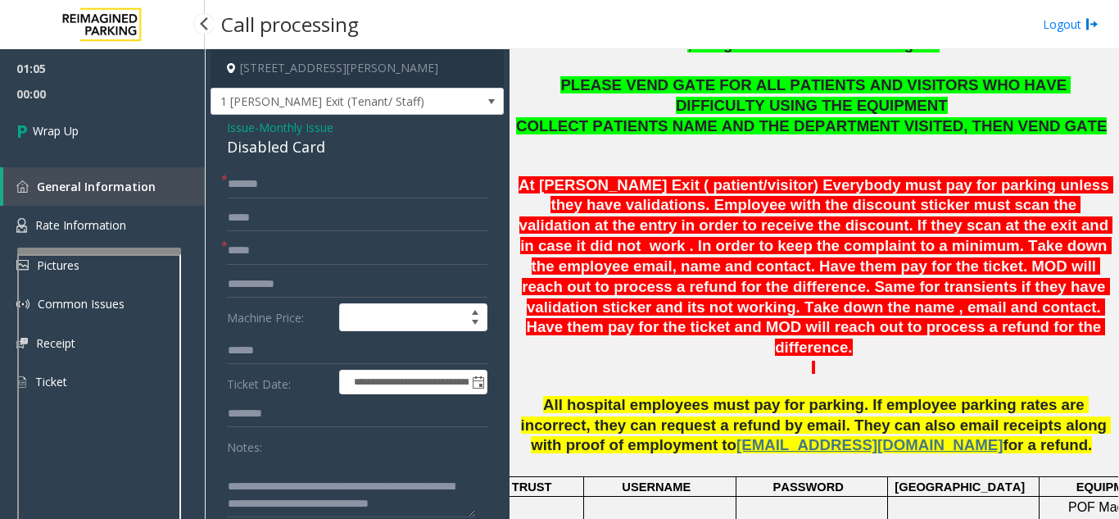
drag, startPoint x: 157, startPoint y: 91, endPoint x: 156, endPoint y: 100, distance: 9.0
click at [157, 91] on span "00:00" at bounding box center [102, 93] width 205 height 25
click at [132, 111] on link "Wrap Up" at bounding box center [102, 131] width 205 height 48
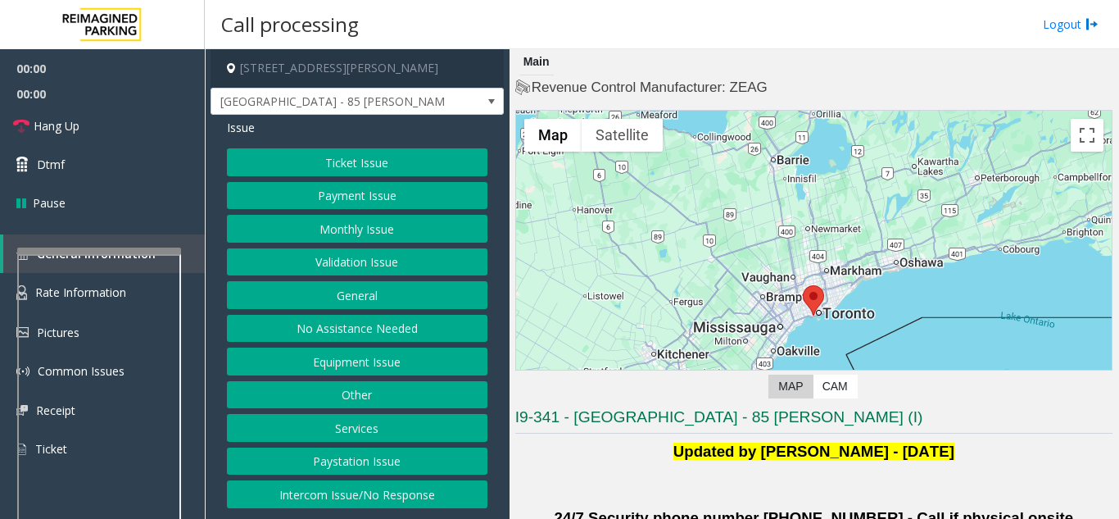
click at [347, 256] on button "Validation Issue" at bounding box center [357, 262] width 261 height 28
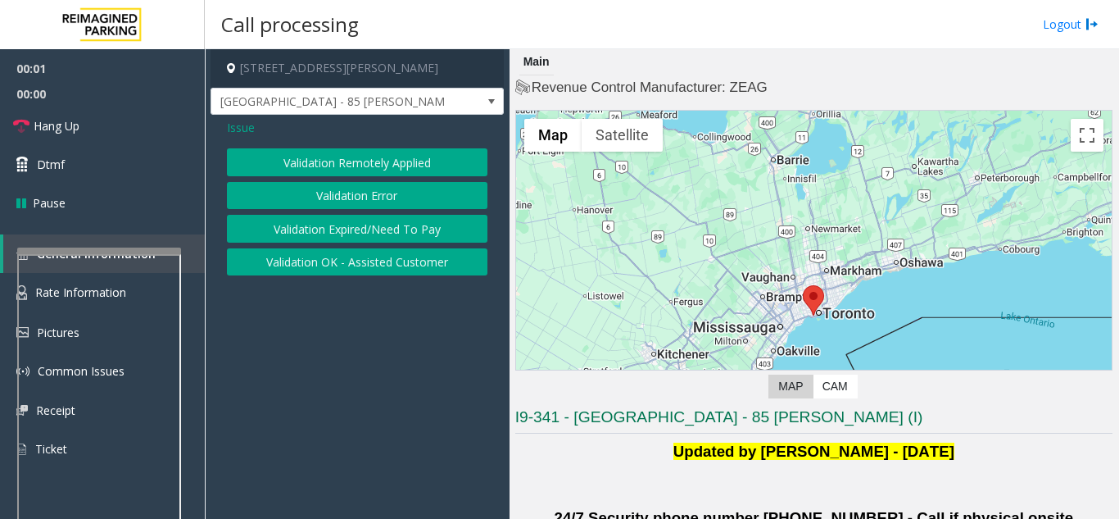
click at [351, 191] on button "Validation Error" at bounding box center [357, 196] width 261 height 28
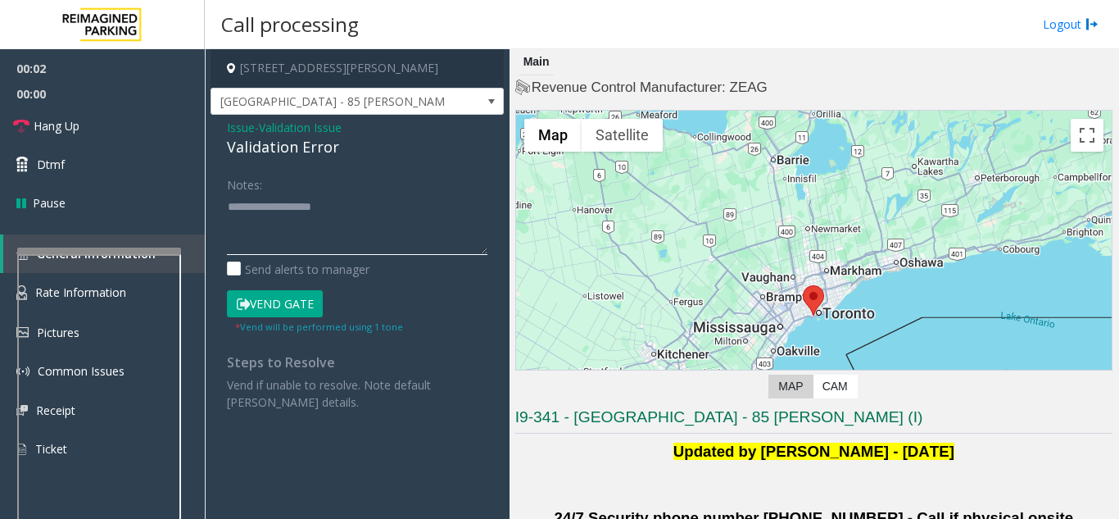
drag, startPoint x: 345, startPoint y: 197, endPoint x: 342, endPoint y: 208, distance: 11.1
paste textarea "**********"
click at [289, 147] on div "Validation Error" at bounding box center [357, 147] width 261 height 22
click at [288, 147] on div "Validation Error" at bounding box center [357, 147] width 261 height 22
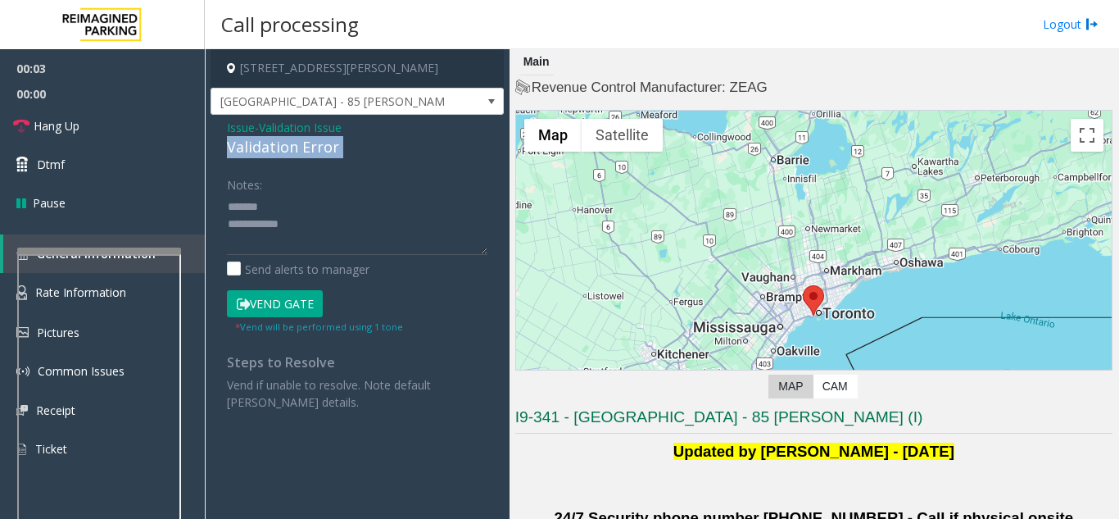
click at [288, 147] on div "Validation Error" at bounding box center [357, 147] width 261 height 22
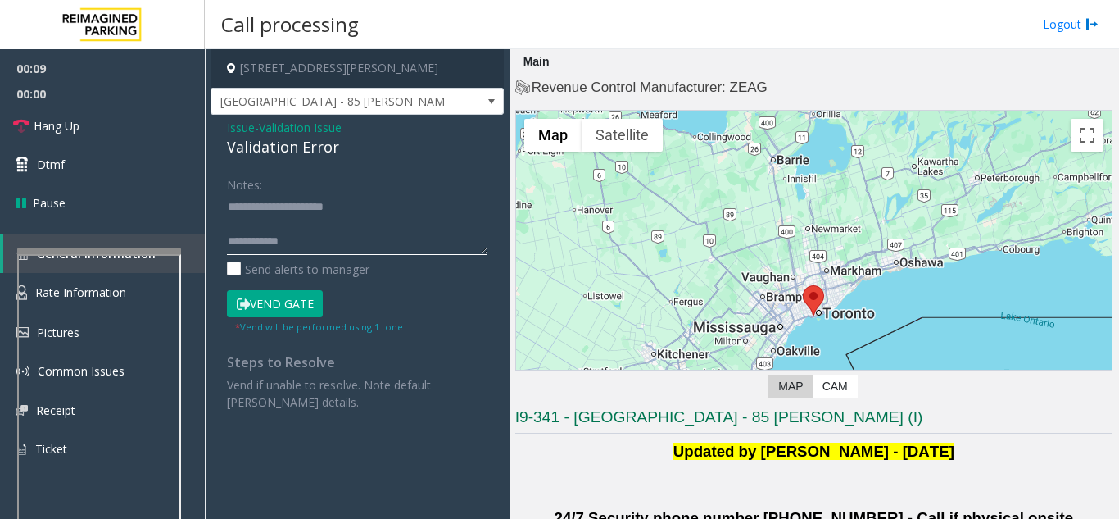
drag, startPoint x: 357, startPoint y: 238, endPoint x: 326, endPoint y: 250, distance: 33.2
paste textarea "**********"
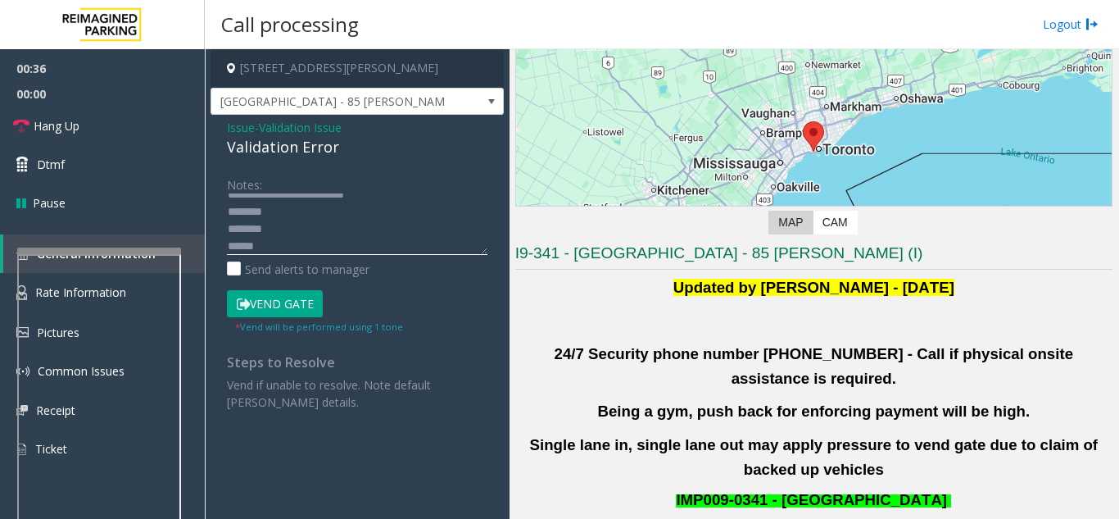
scroll to position [81, 0]
click at [306, 301] on button "Vend Gate" at bounding box center [275, 304] width 96 height 28
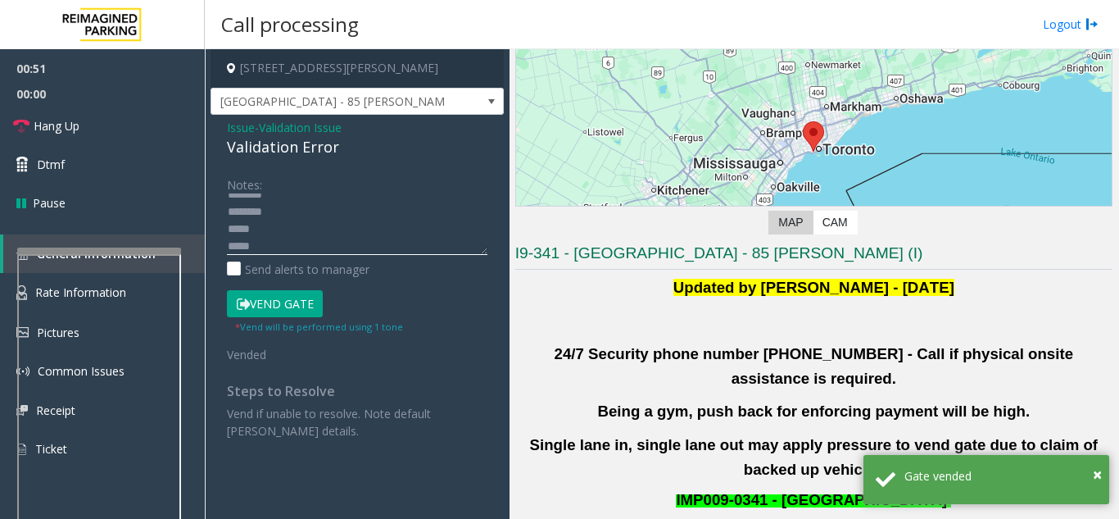
click at [282, 252] on textarea at bounding box center [357, 223] width 261 height 61
type textarea "**********"
click at [86, 110] on link "Hang Up" at bounding box center [102, 126] width 205 height 39
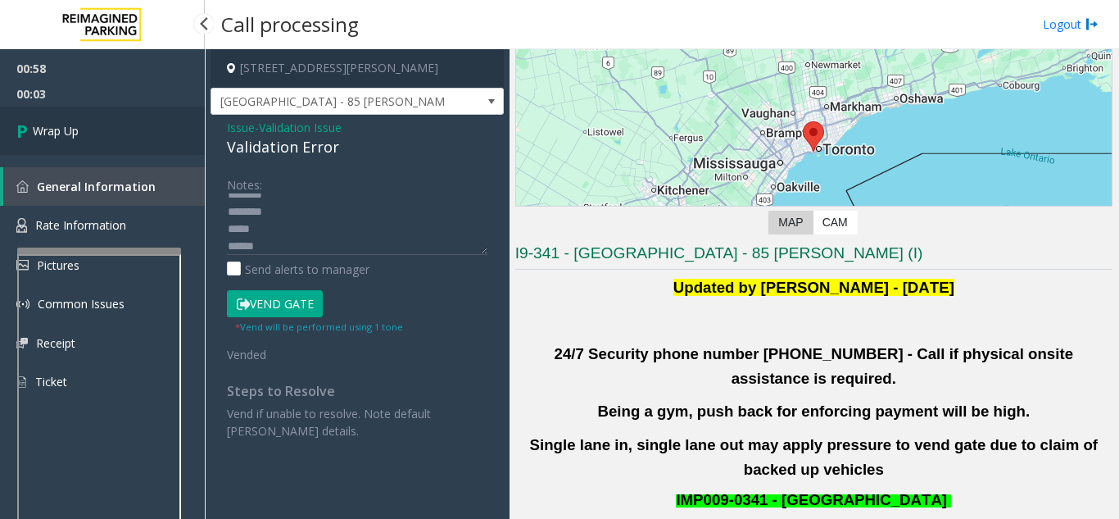
click at [172, 131] on link "Wrap Up" at bounding box center [102, 131] width 205 height 48
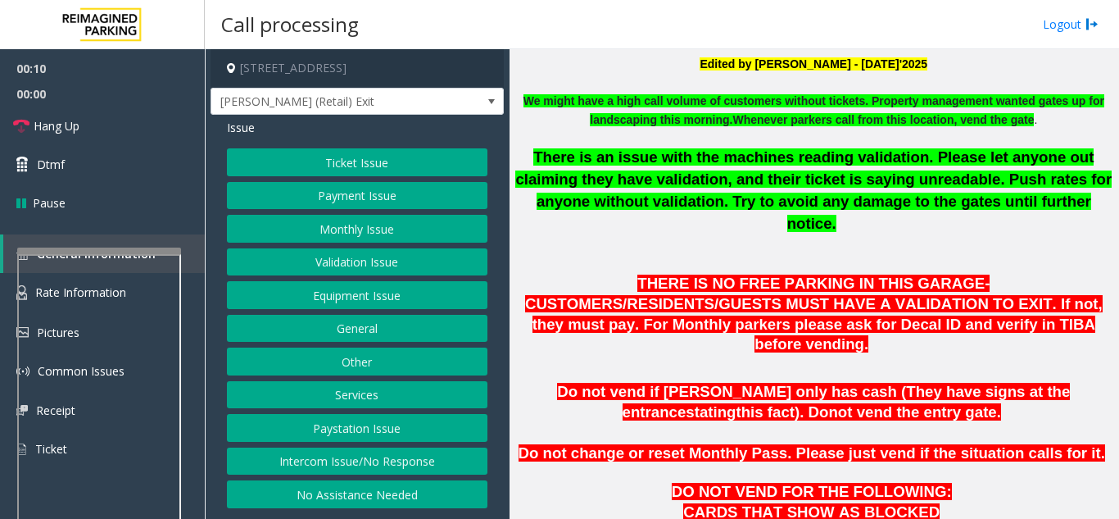
scroll to position [574, 0]
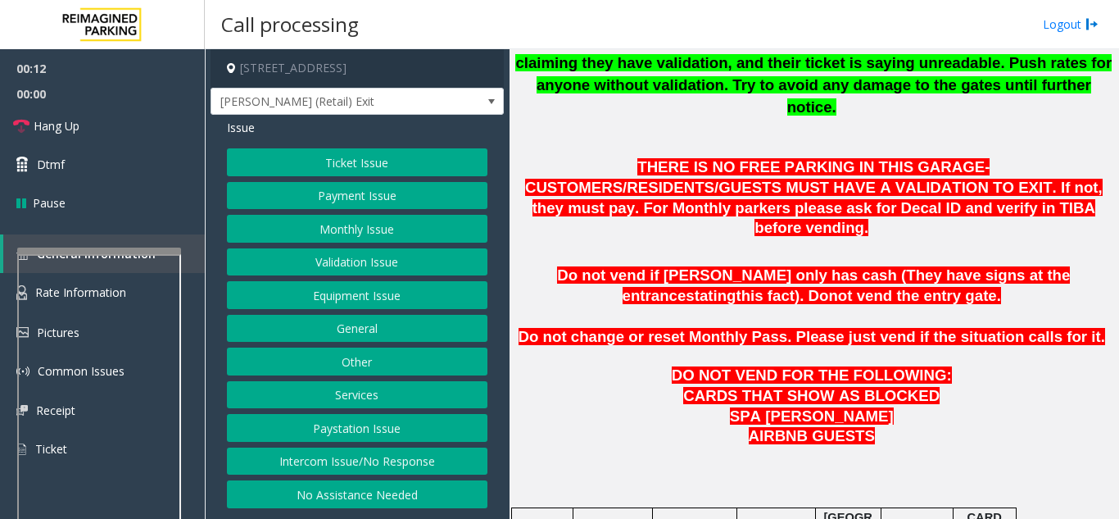
click at [650, 447] on p at bounding box center [813, 456] width 597 height 18
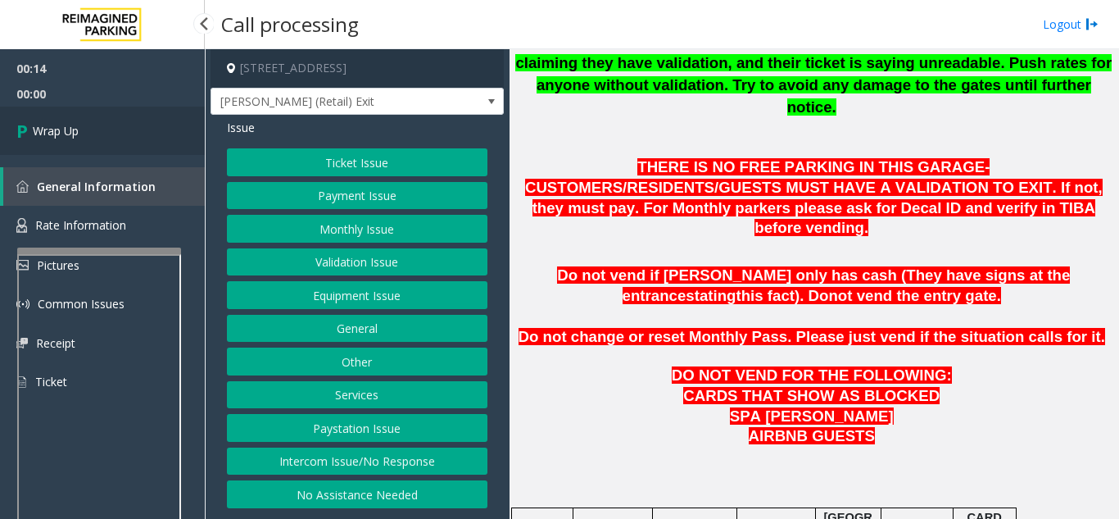
click at [121, 131] on link "Wrap Up" at bounding box center [102, 131] width 205 height 48
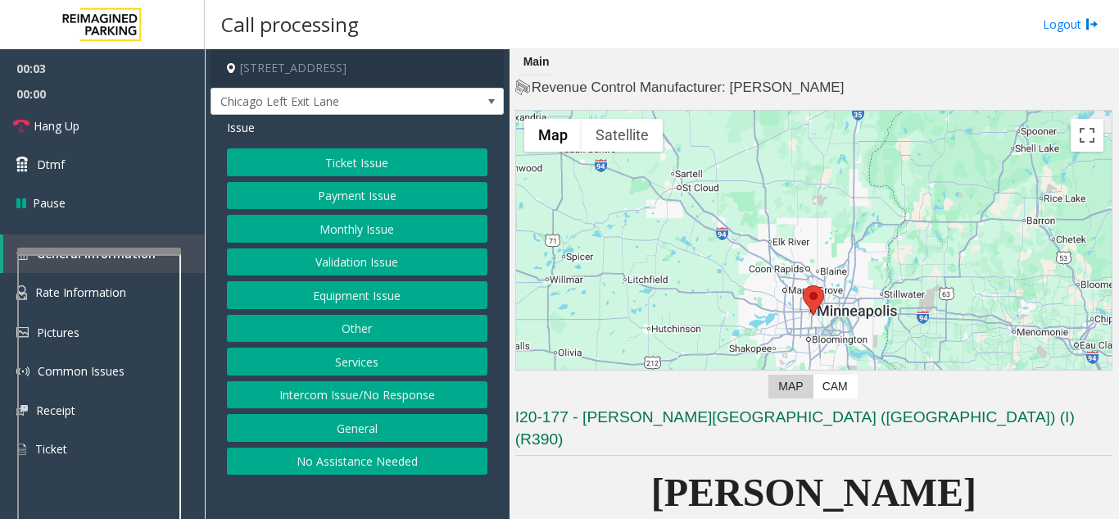
click at [308, 224] on button "Monthly Issue" at bounding box center [357, 229] width 261 height 28
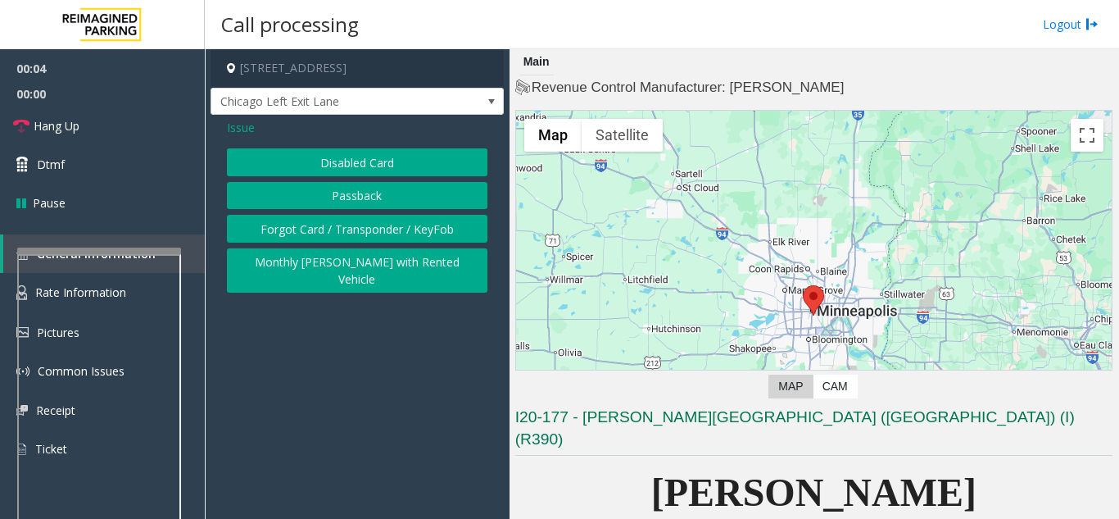
click at [334, 175] on button "Disabled Card" at bounding box center [357, 162] width 261 height 28
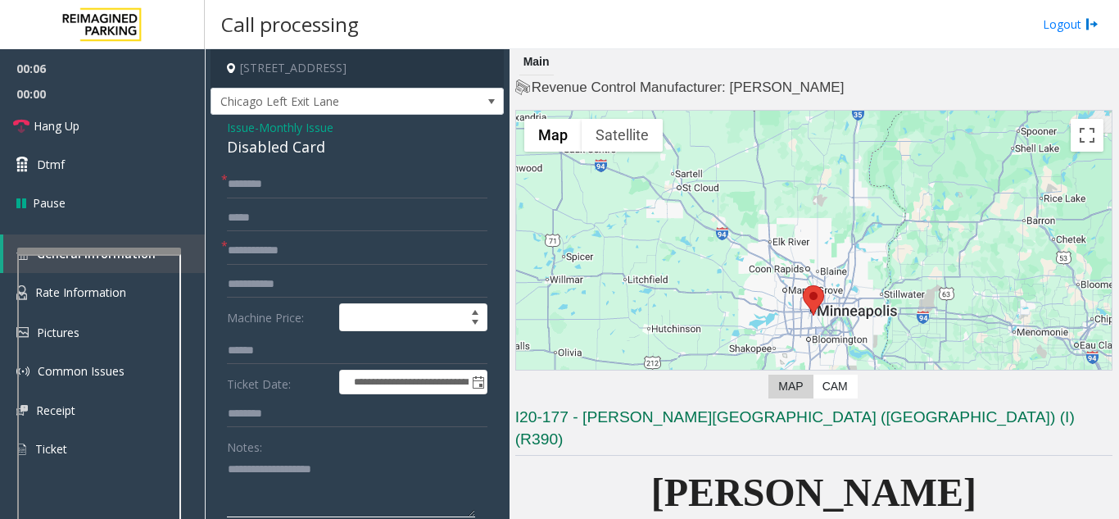
click at [351, 478] on textarea at bounding box center [351, 486] width 248 height 61
paste textarea "**********"
click at [288, 147] on div "Disabled Card" at bounding box center [357, 147] width 261 height 22
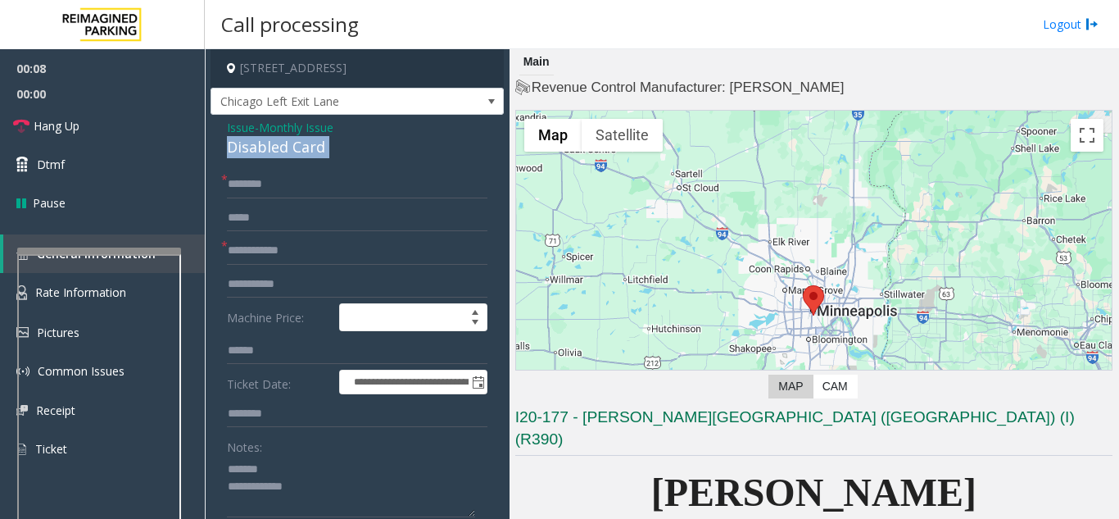
click at [288, 147] on div "Disabled Card" at bounding box center [357, 147] width 261 height 22
copy div "Disabled Card"
paste textarea "**********"
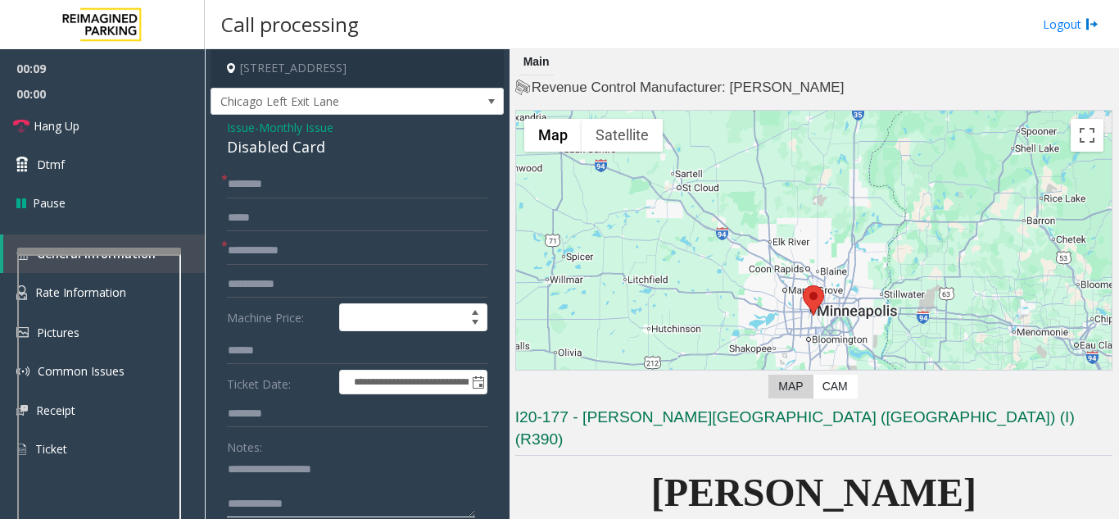
click at [298, 470] on textarea at bounding box center [351, 486] width 248 height 61
paste textarea "**********"
click at [350, 497] on textarea at bounding box center [351, 486] width 248 height 61
type textarea "**********"
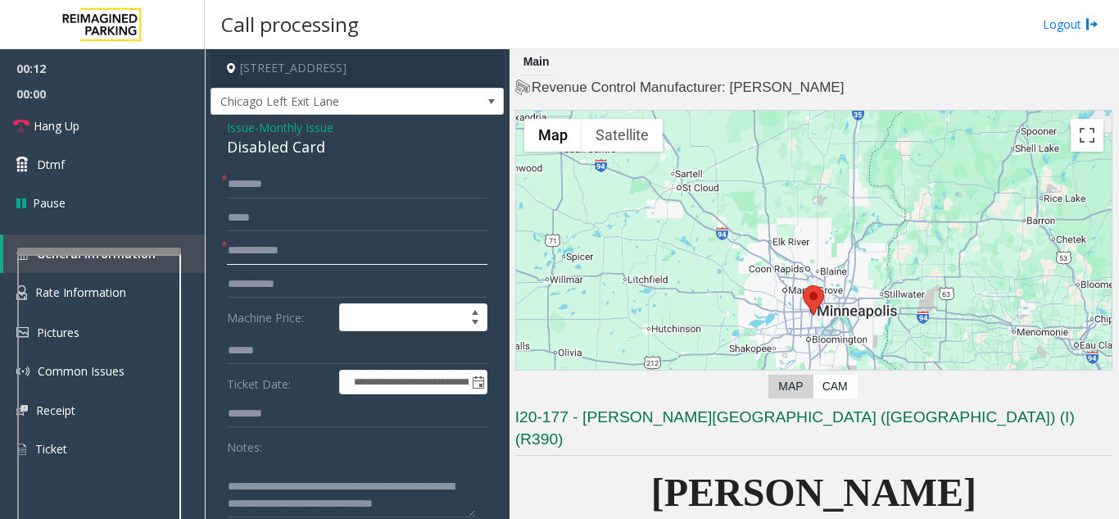
click at [324, 244] on input "text" at bounding box center [357, 251] width 261 height 28
click at [237, 136] on div "Disabled Card" at bounding box center [357, 147] width 261 height 22
click at [243, 142] on div "Disabled Card" at bounding box center [357, 147] width 261 height 22
click at [247, 135] on span "Issue" at bounding box center [241, 127] width 28 height 17
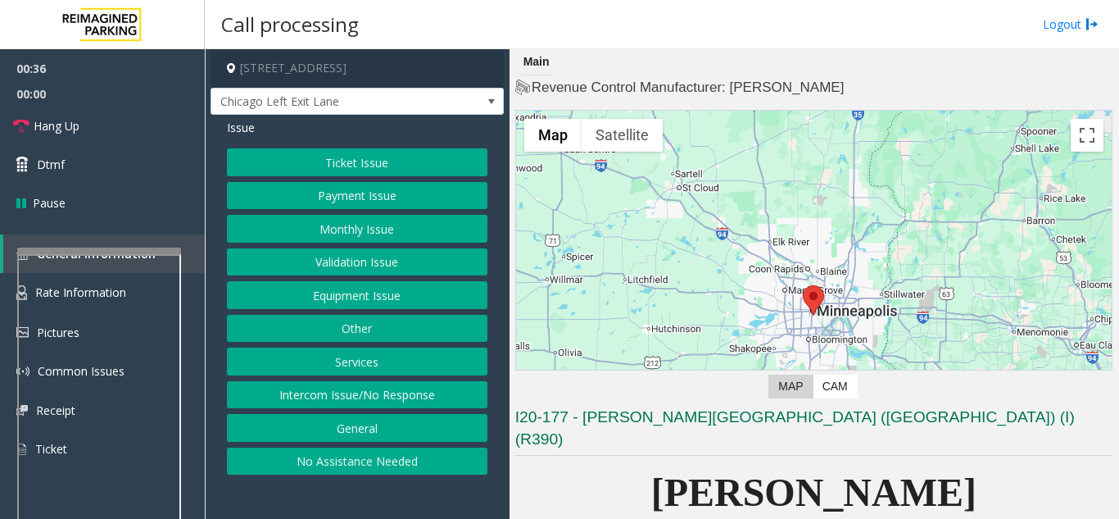
click at [307, 156] on button "Ticket Issue" at bounding box center [357, 162] width 261 height 28
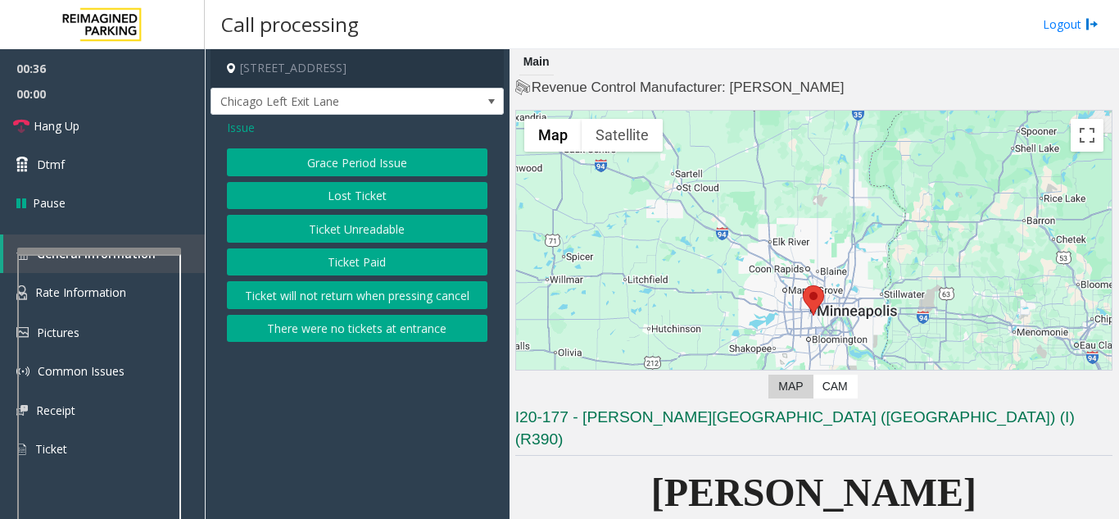
click at [324, 217] on button "Ticket Unreadable" at bounding box center [357, 229] width 261 height 28
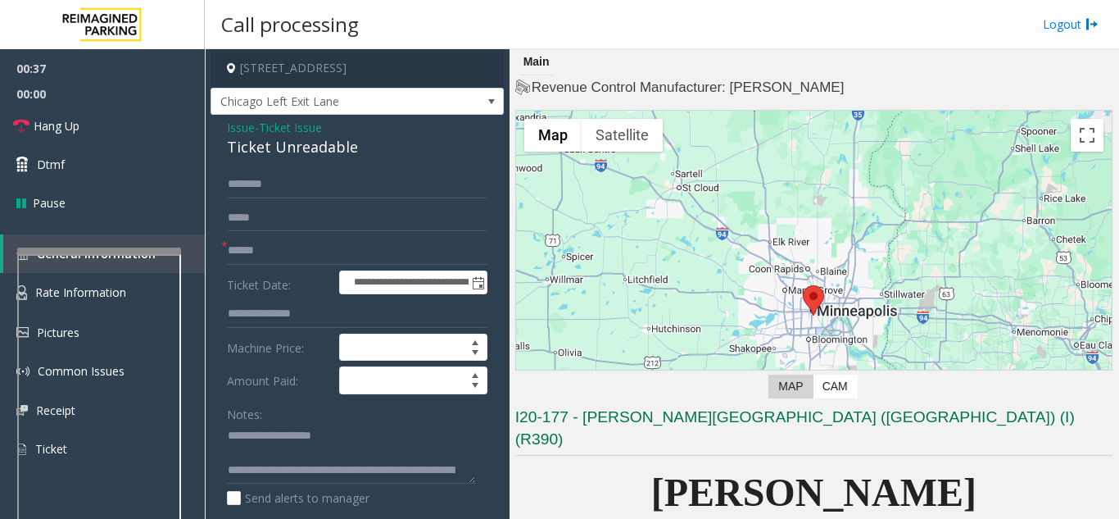
click at [287, 155] on div "Ticket Unreadable" at bounding box center [357, 147] width 261 height 22
copy div "Ticket Unreadable"
drag, startPoint x: 264, startPoint y: 432, endPoint x: 508, endPoint y: 431, distance: 244.2
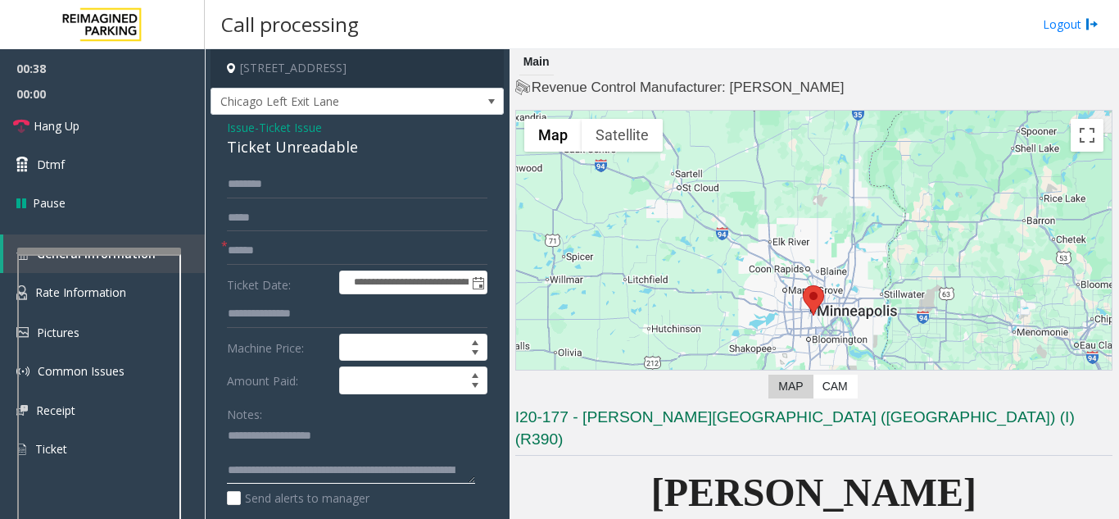
click at [508, 431] on app-call-processing-form "**********" at bounding box center [357, 283] width 305 height 469
paste textarea "**********"
click at [274, 245] on input "text" at bounding box center [357, 251] width 261 height 28
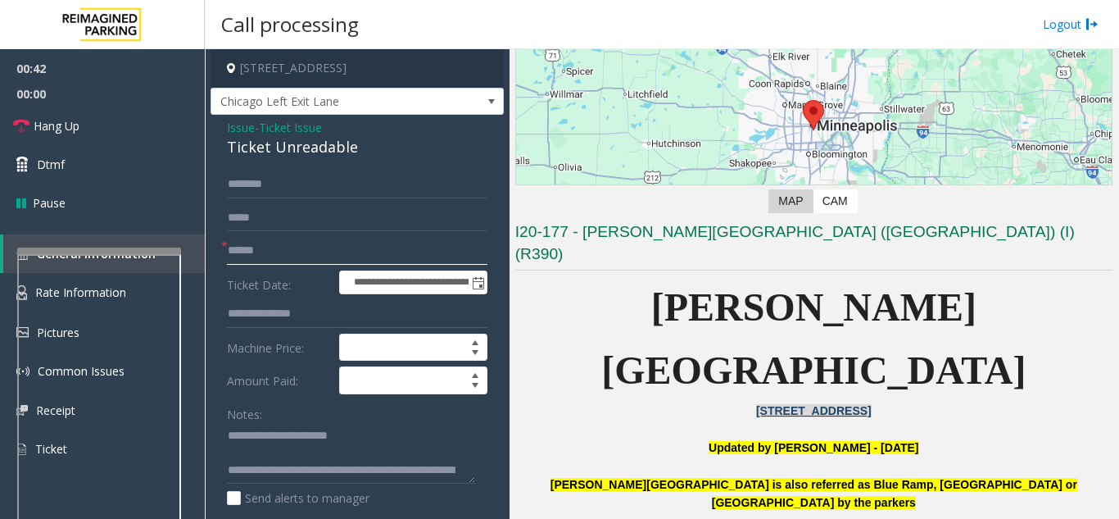
scroll to position [492, 0]
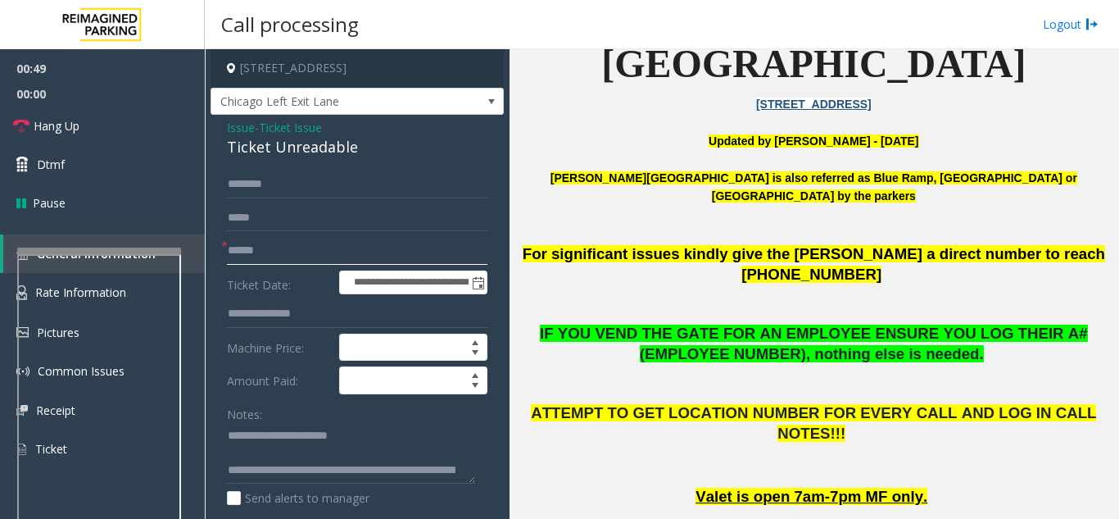
click at [289, 243] on input "text" at bounding box center [357, 251] width 261 height 28
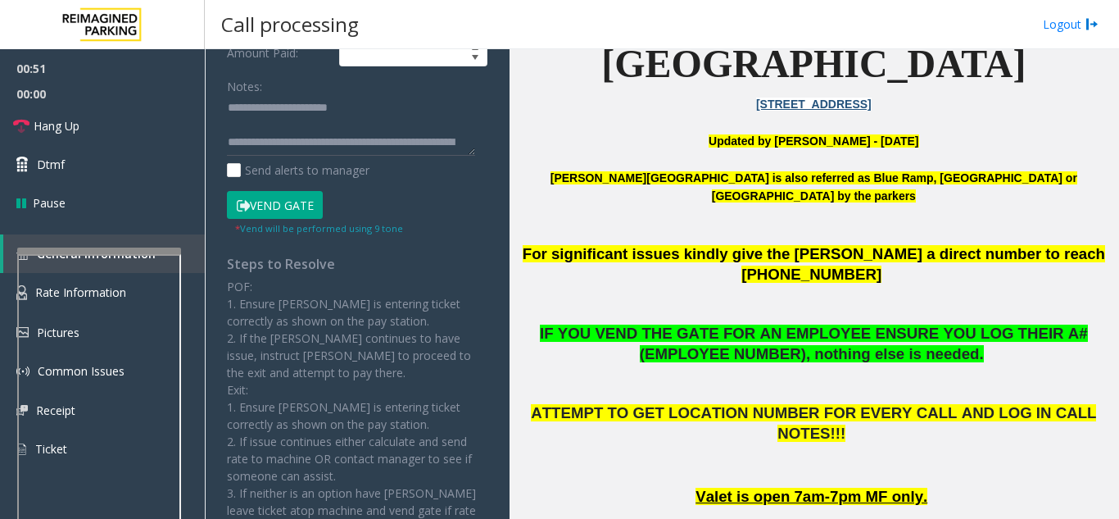
click at [288, 215] on button "Vend Gate" at bounding box center [275, 205] width 96 height 28
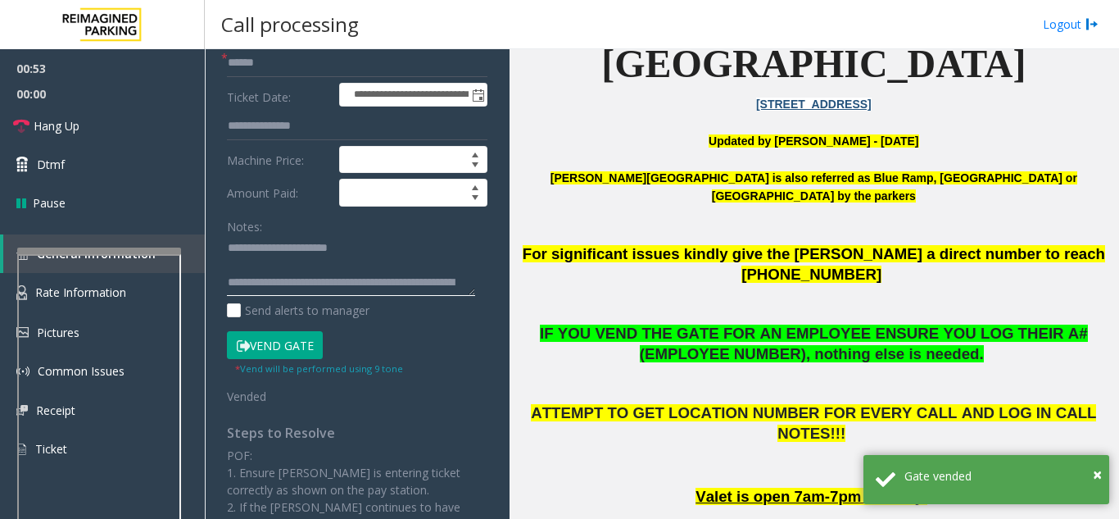
scroll to position [52, 0]
drag, startPoint x: 297, startPoint y: 279, endPoint x: 451, endPoint y: 313, distance: 157.8
click at [447, 314] on div "Notes: Send alerts to manager" at bounding box center [357, 265] width 261 height 107
type textarea "**********"
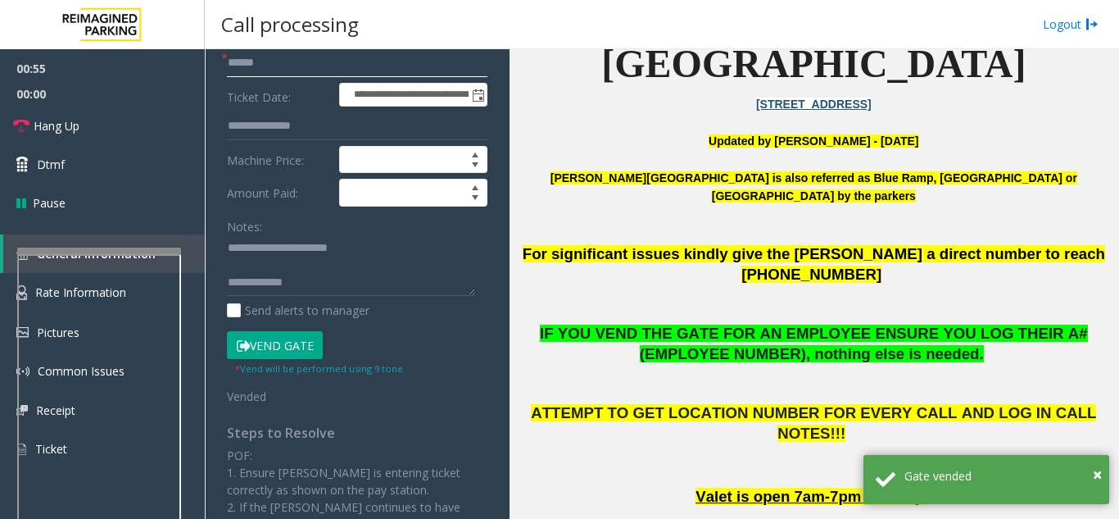
click at [243, 66] on input "text" at bounding box center [357, 63] width 261 height 28
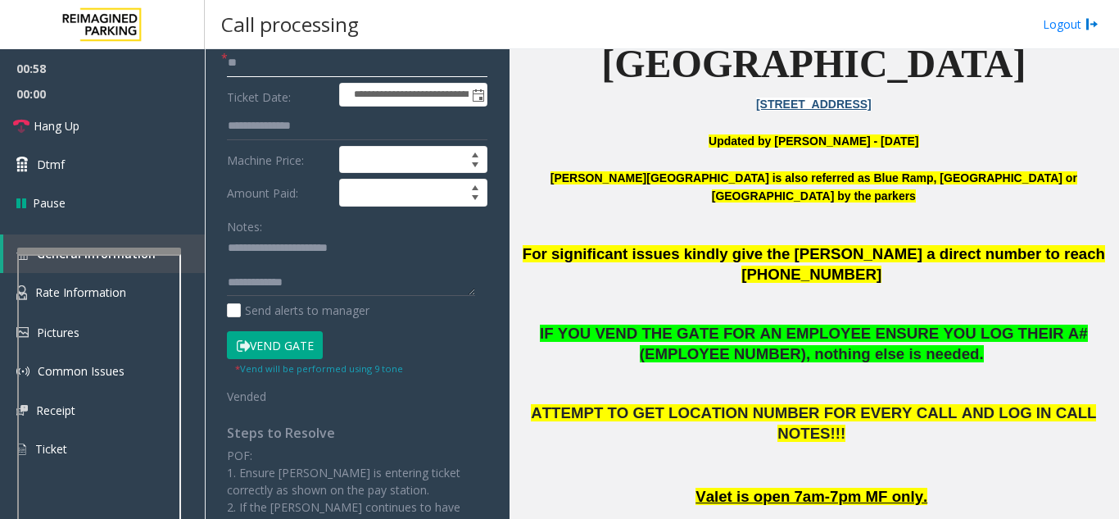
type input "**"
click at [335, 271] on textarea at bounding box center [351, 265] width 248 height 61
click at [347, 278] on textarea at bounding box center [351, 265] width 248 height 61
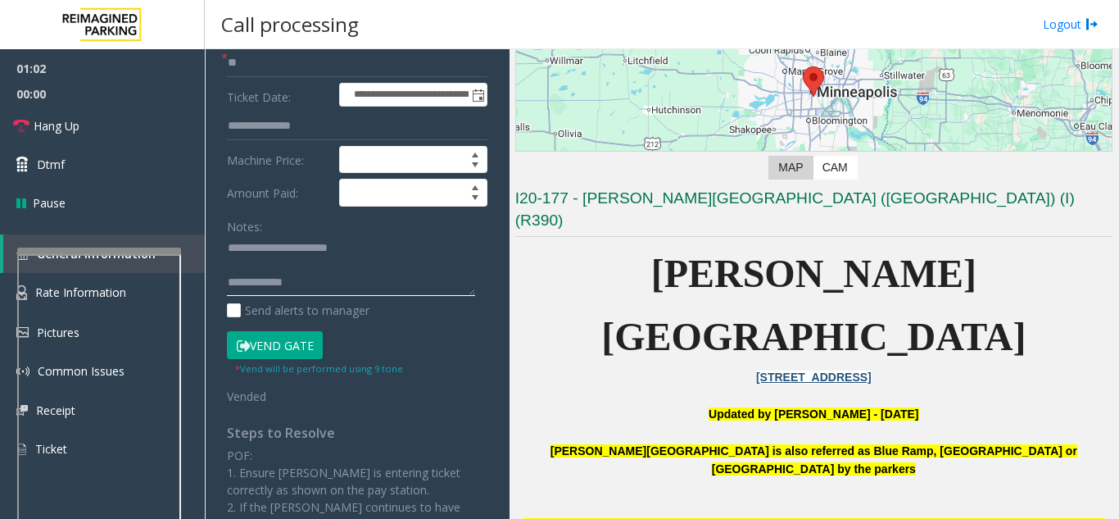
scroll to position [82, 0]
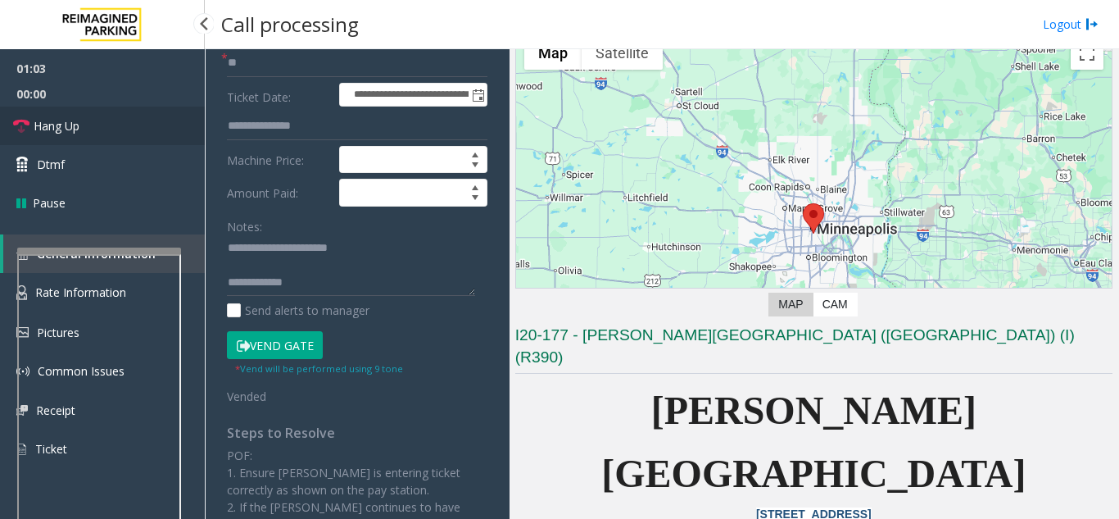
click at [147, 126] on link "Hang Up" at bounding box center [102, 126] width 205 height 39
click at [331, 287] on textarea at bounding box center [351, 265] width 248 height 61
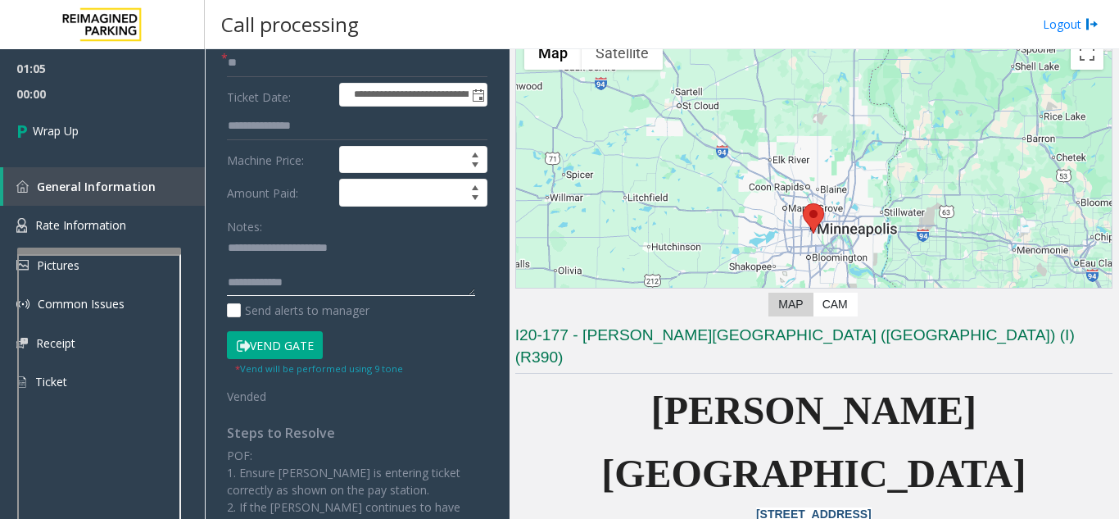
click at [331, 287] on textarea at bounding box center [351, 265] width 248 height 61
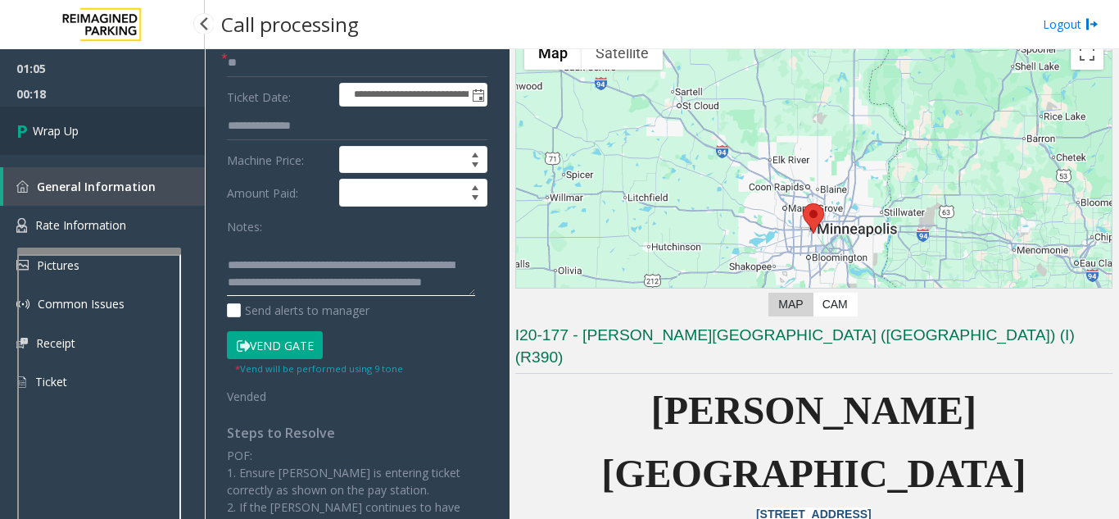
type textarea "**********"
click at [140, 118] on link "Wrap Up" at bounding box center [102, 131] width 205 height 48
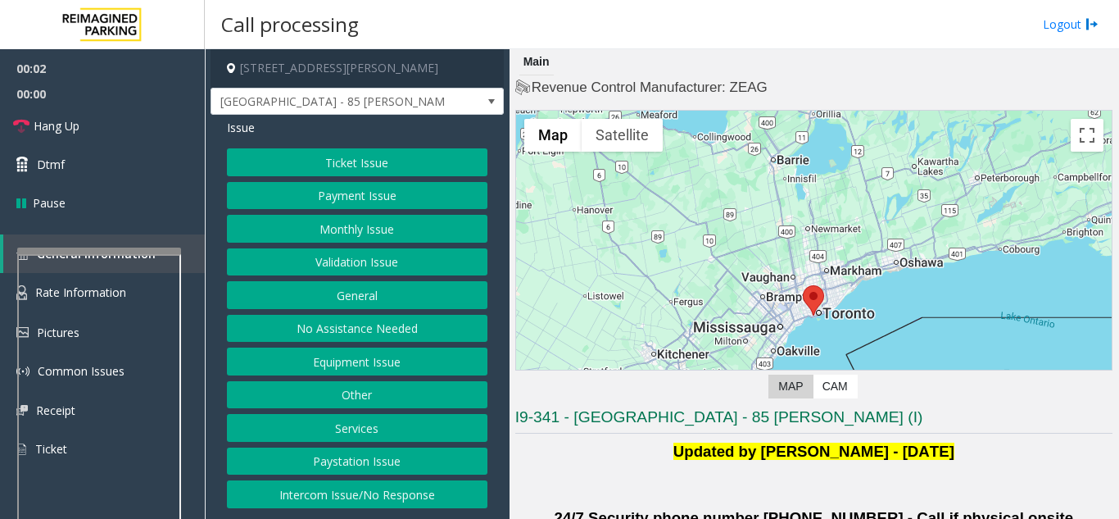
click at [340, 265] on button "Validation Issue" at bounding box center [357, 262] width 261 height 28
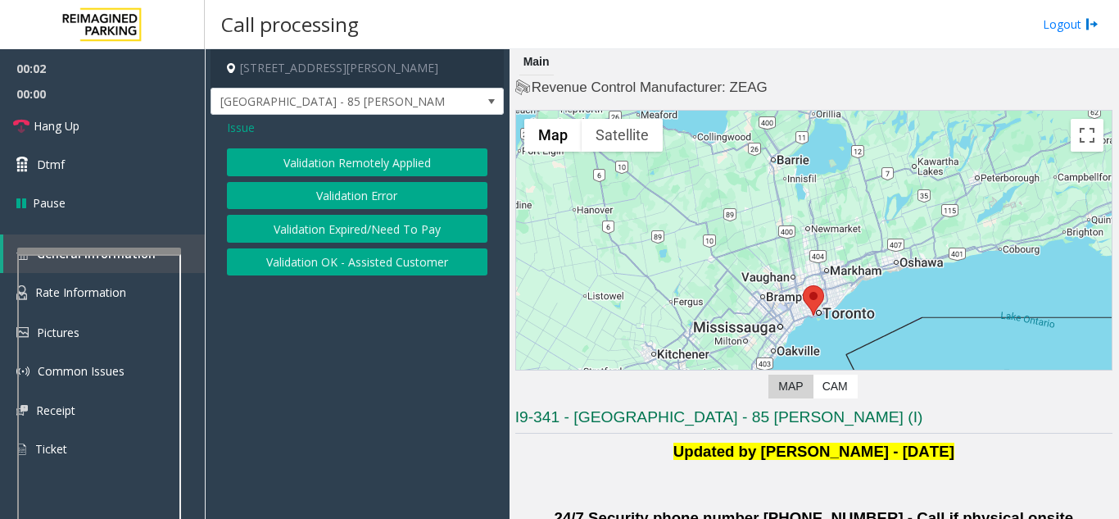
click at [333, 177] on div "Validation Remotely Applied Validation Error Validation Expired/Need To Pay Val…" at bounding box center [357, 211] width 261 height 127
click at [323, 191] on button "Validation Error" at bounding box center [357, 196] width 261 height 28
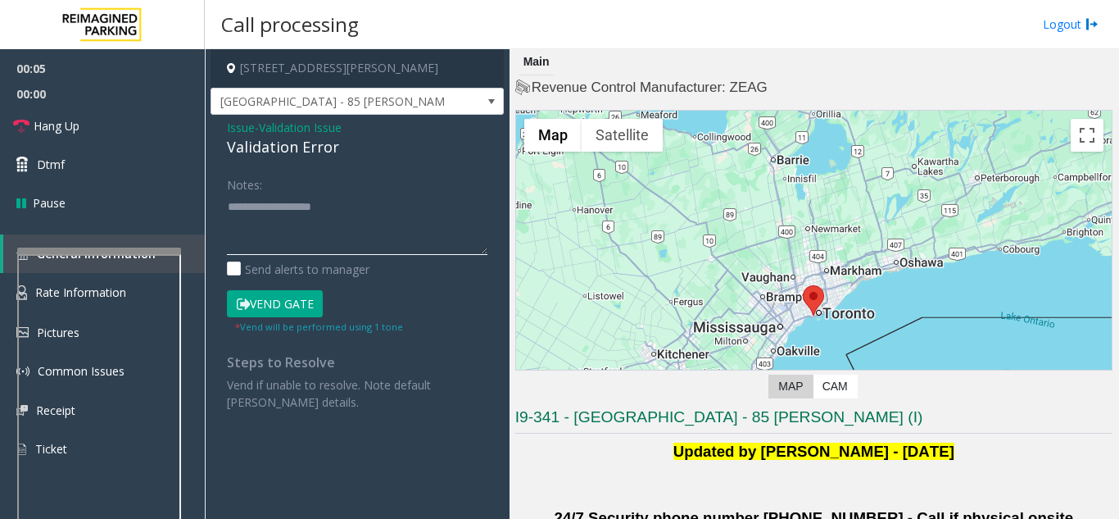
drag, startPoint x: 316, startPoint y: 187, endPoint x: 260, endPoint y: 206, distance: 59.6
paste textarea "**********"
type textarea "**********"
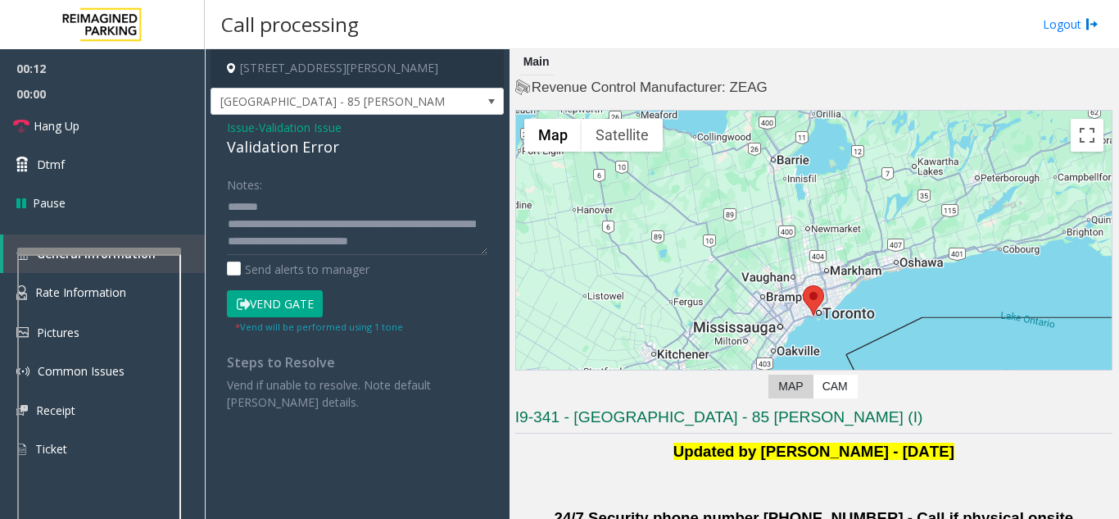
click at [242, 122] on span "Issue" at bounding box center [241, 127] width 28 height 17
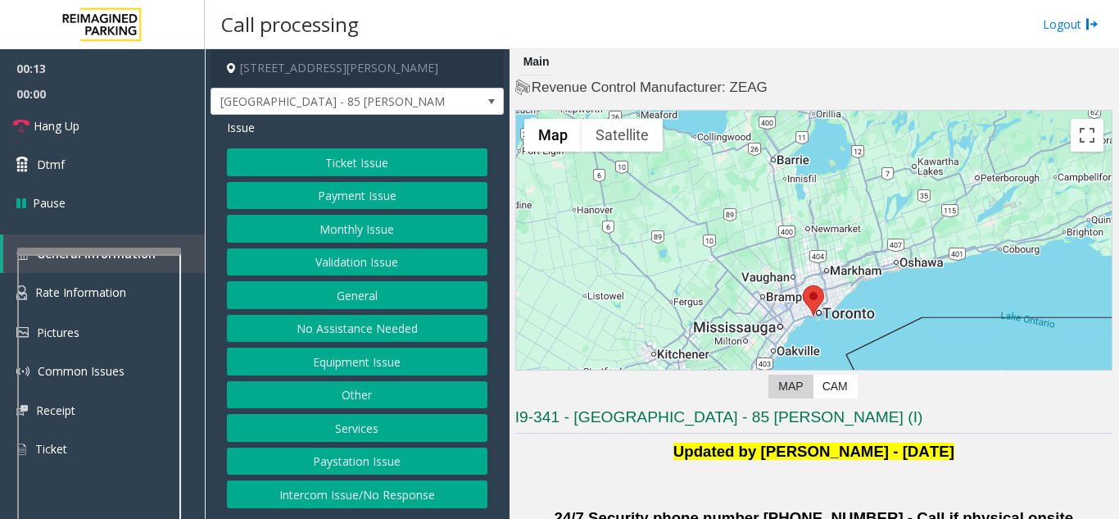
click at [347, 422] on button "Services" at bounding box center [357, 428] width 261 height 28
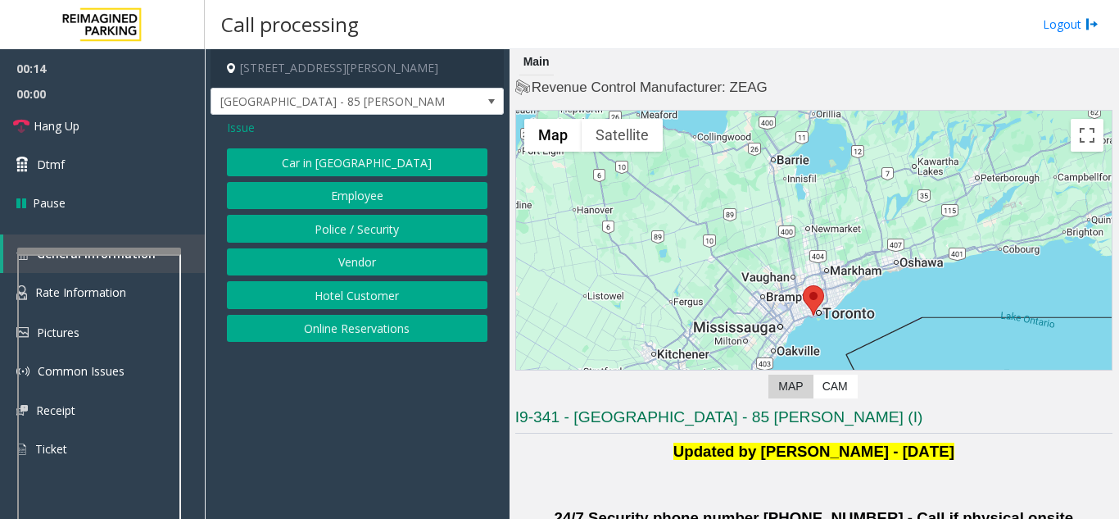
click at [363, 321] on button "Online Reservations" at bounding box center [357, 329] width 261 height 28
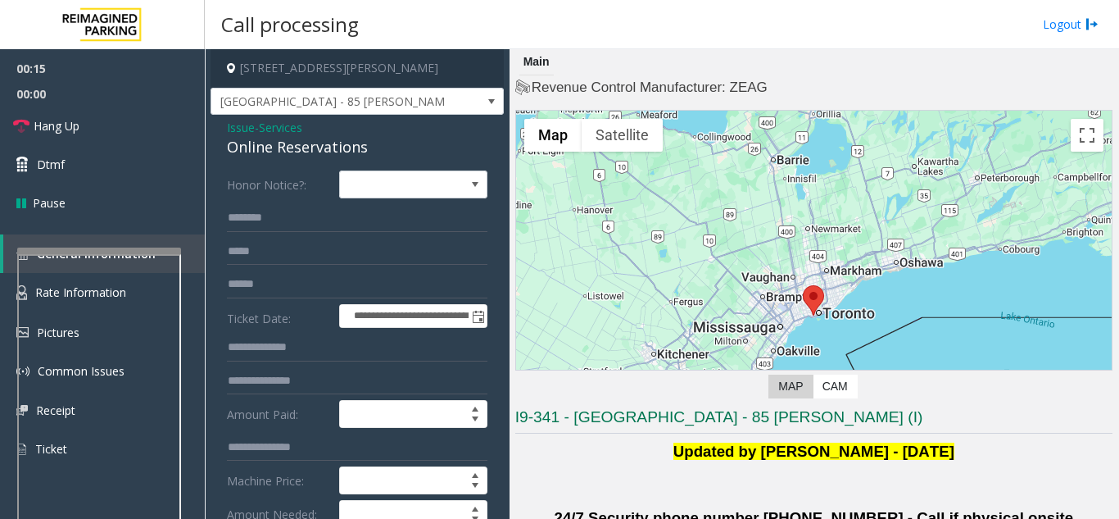
click at [310, 155] on div "Online Reservations" at bounding box center [357, 147] width 261 height 22
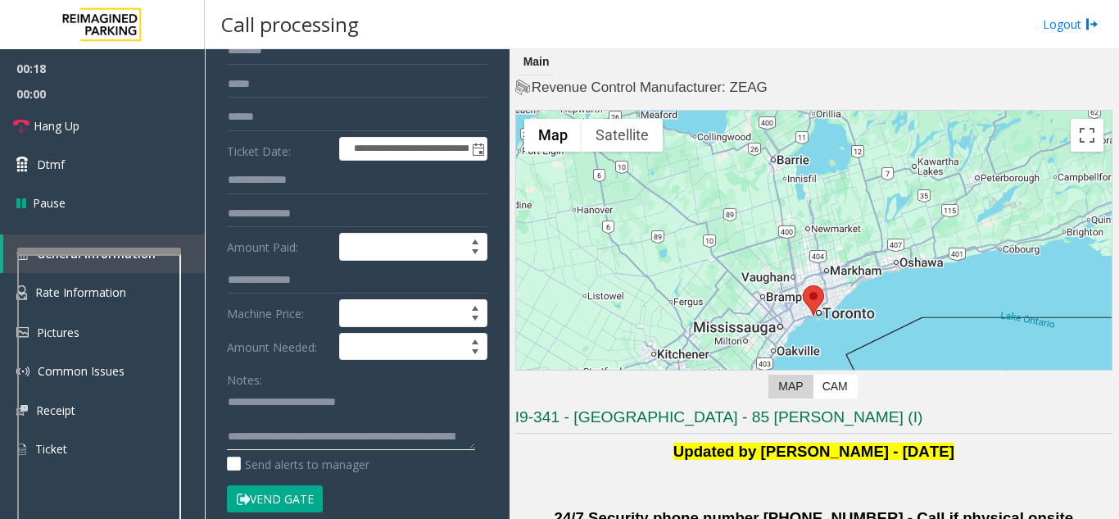
click at [352, 422] on textarea at bounding box center [351, 418] width 248 height 61
drag, startPoint x: 252, startPoint y: 432, endPoint x: 241, endPoint y: 416, distance: 19.3
drag, startPoint x: 241, startPoint y: 416, endPoint x: 324, endPoint y: 427, distance: 84.2
click at [324, 427] on textarea at bounding box center [351, 418] width 248 height 61
click at [243, 424] on textarea at bounding box center [351, 418] width 248 height 61
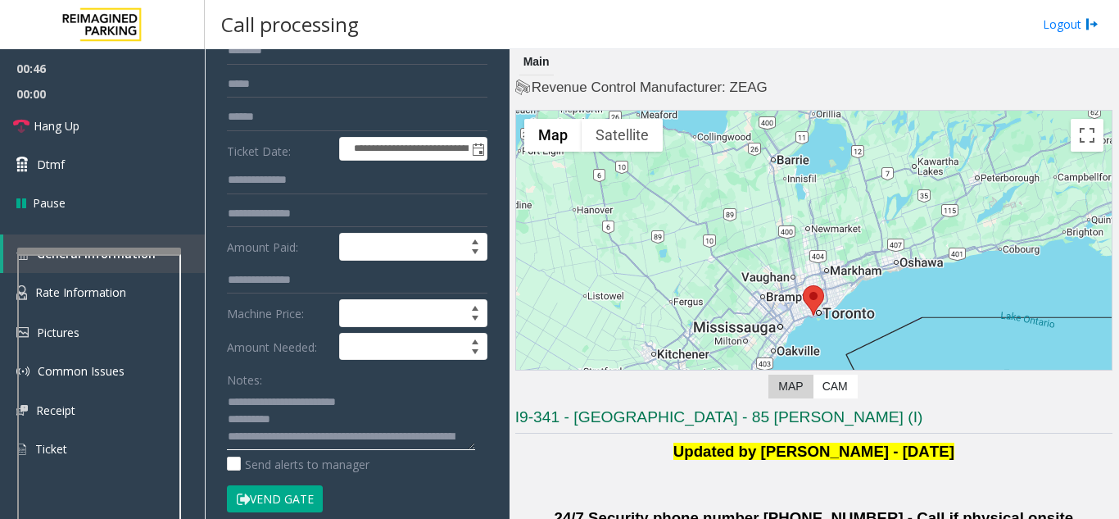
click at [315, 413] on textarea at bounding box center [351, 418] width 248 height 61
click at [267, 506] on button "Vend Gate" at bounding box center [275, 499] width 96 height 28
click at [283, 442] on textarea at bounding box center [351, 418] width 248 height 61
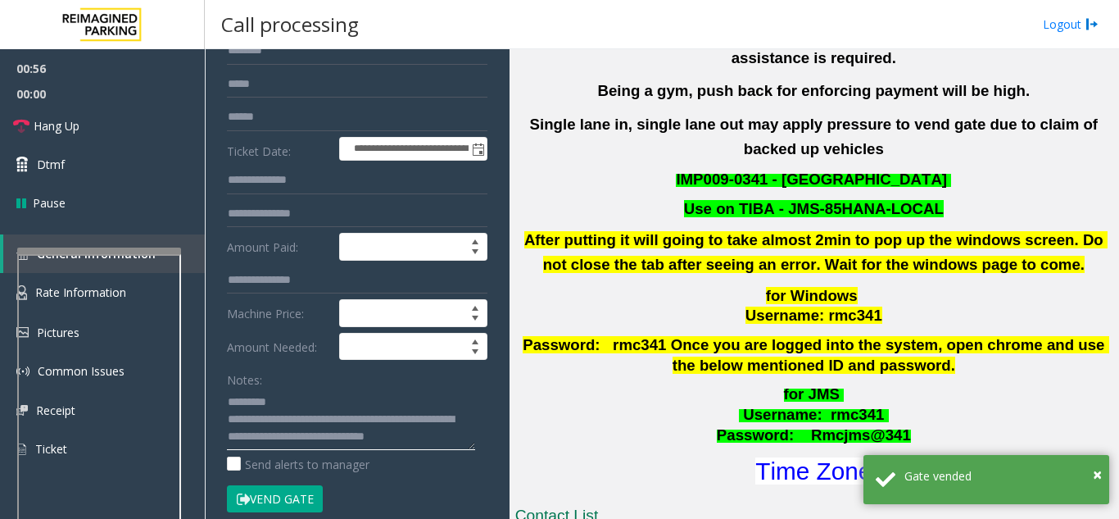
scroll to position [492, 0]
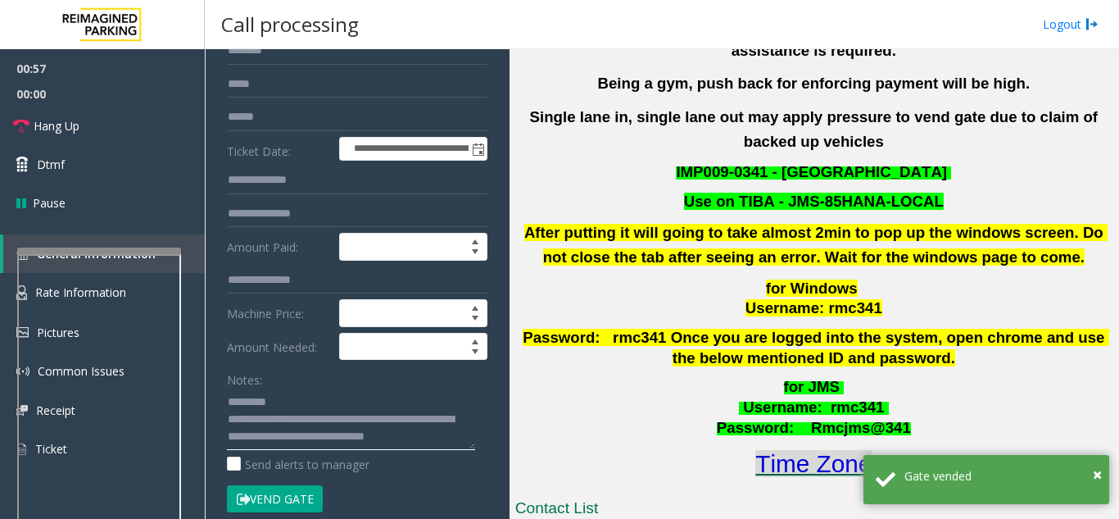
type textarea "**********"
click at [801, 450] on font "Time Zone" at bounding box center [813, 463] width 116 height 27
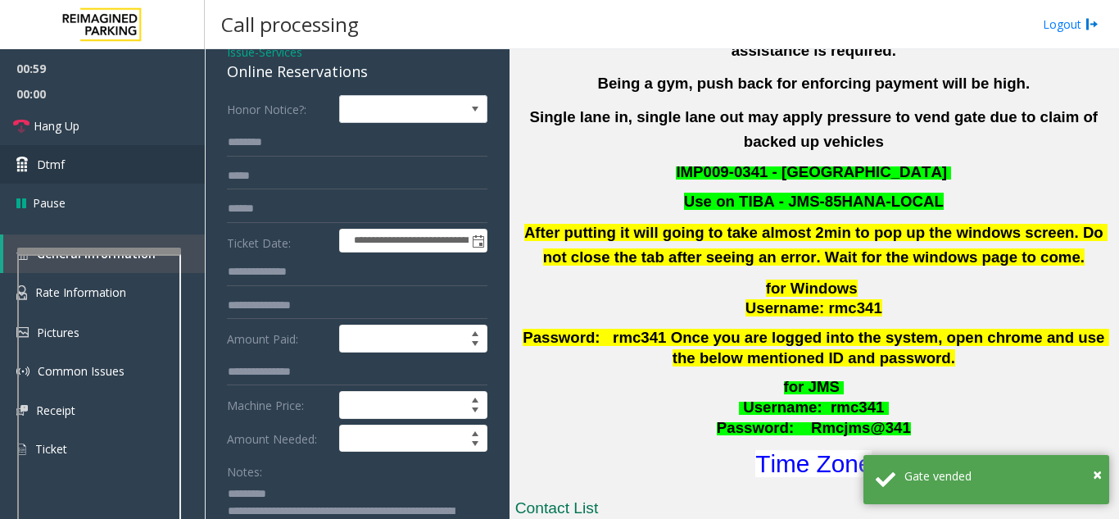
scroll to position [0, 0]
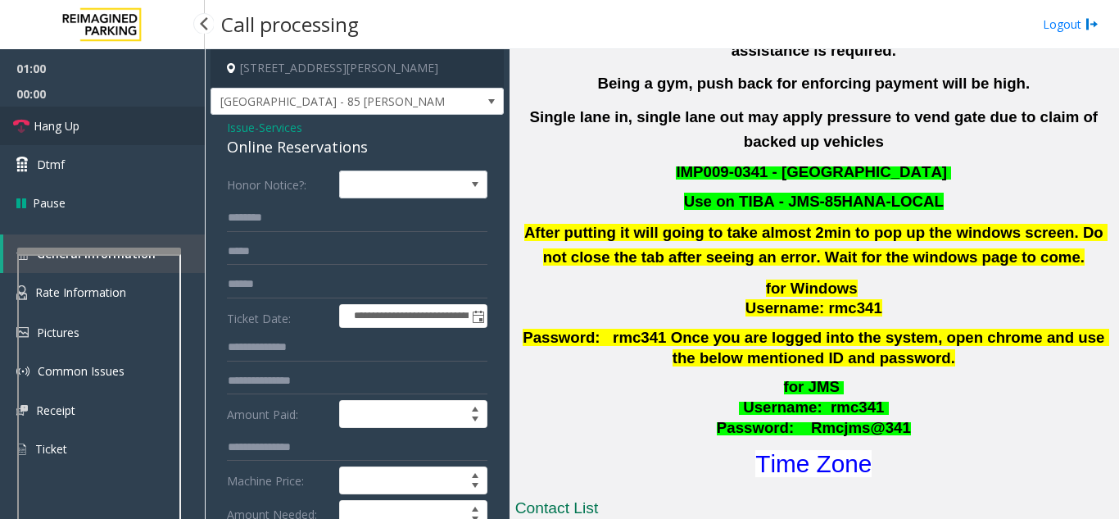
drag, startPoint x: 134, startPoint y: 129, endPoint x: 181, endPoint y: 70, distance: 75.2
click at [134, 129] on link "Hang Up" at bounding box center [102, 126] width 205 height 39
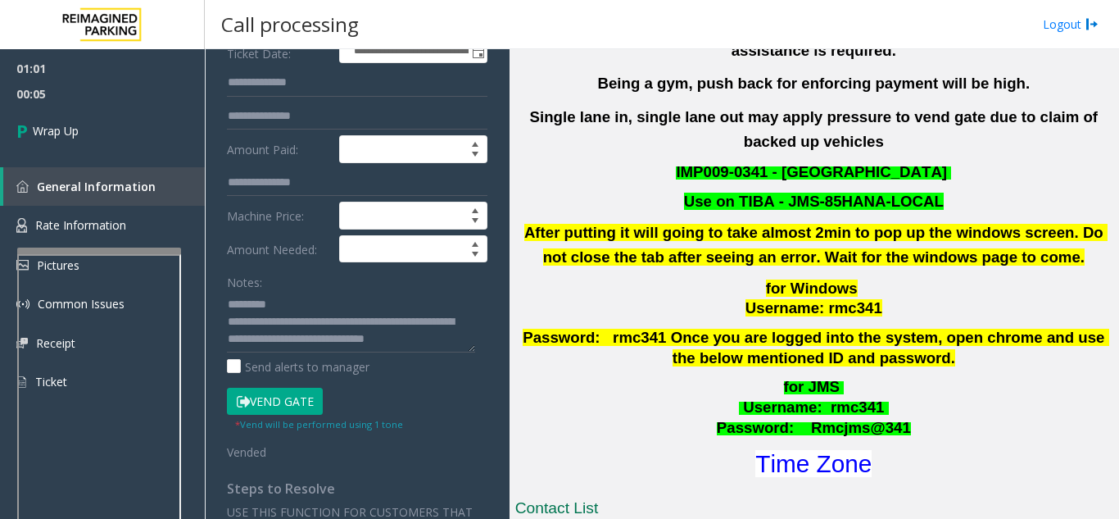
scroll to position [410, 0]
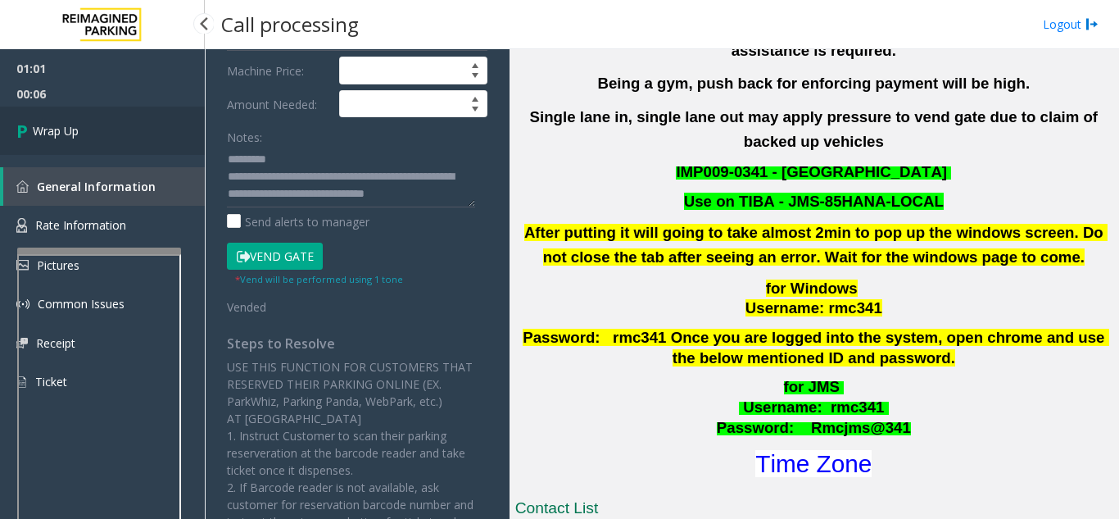
click at [57, 124] on link "Wrap Up" at bounding box center [102, 131] width 205 height 48
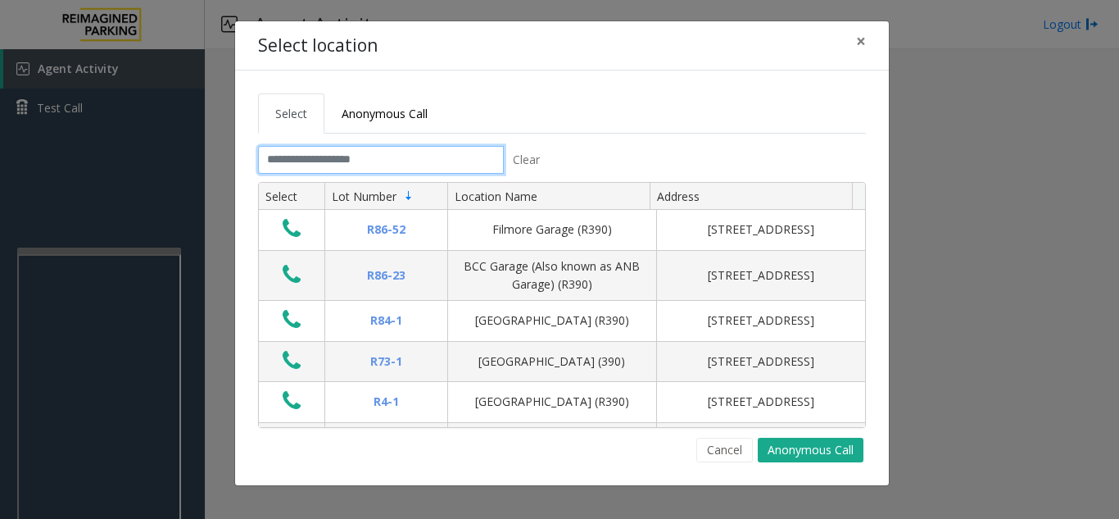
click at [400, 162] on input "text" at bounding box center [381, 160] width 246 height 28
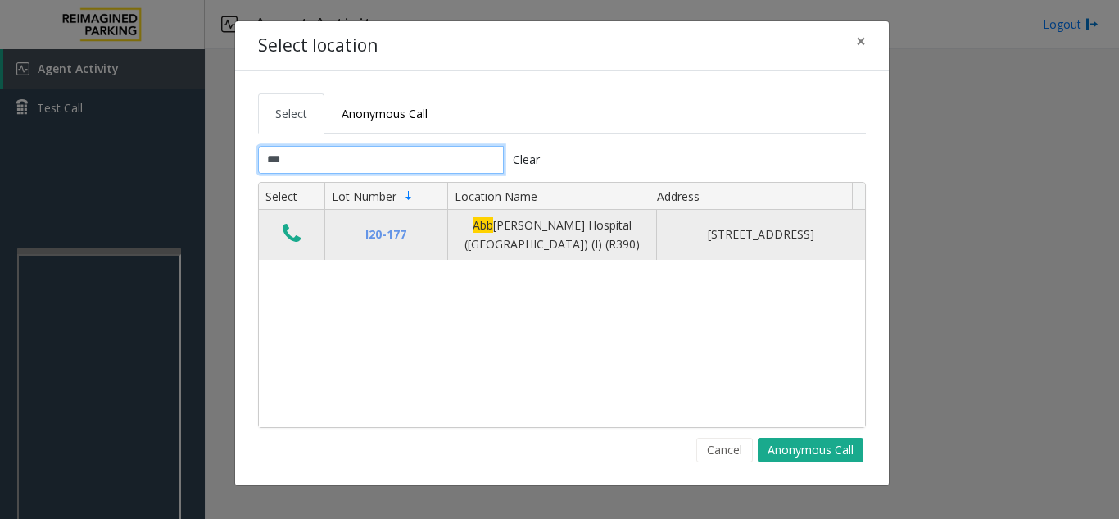
type input "***"
click at [293, 238] on icon "Data table" at bounding box center [292, 233] width 18 height 23
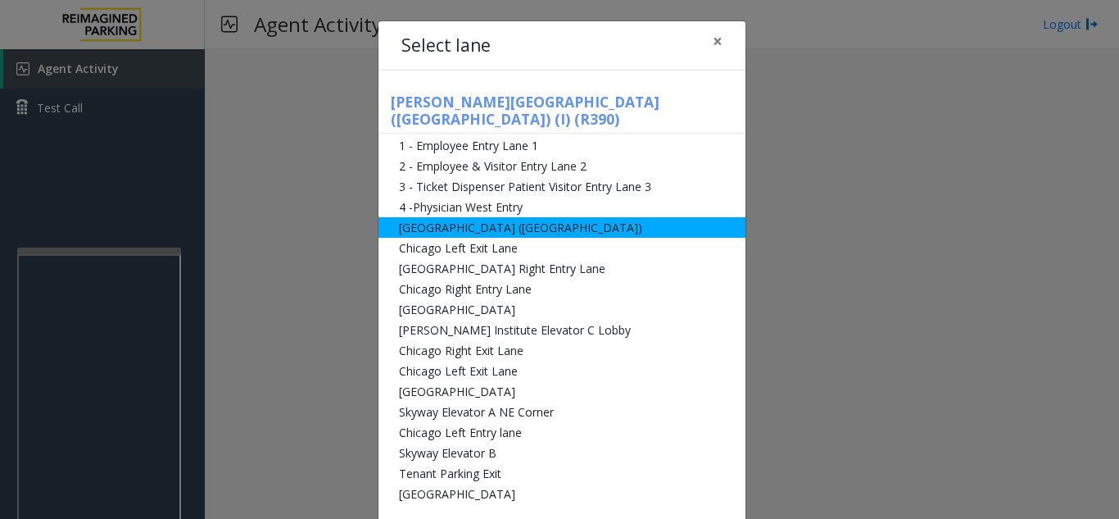
click at [533, 217] on li "[GEOGRAPHIC_DATA] ([GEOGRAPHIC_DATA])" at bounding box center [562, 227] width 367 height 20
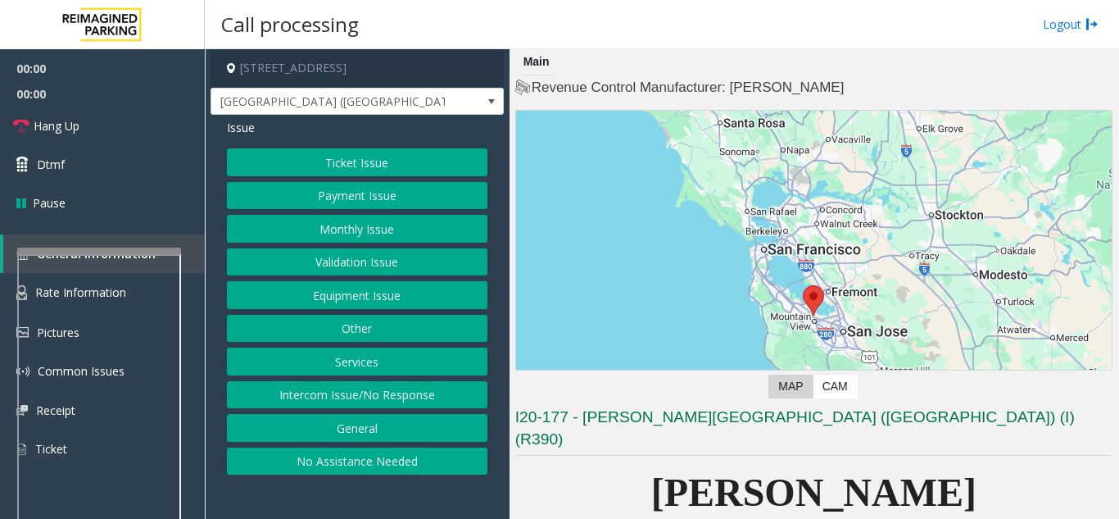
click at [343, 166] on button "Ticket Issue" at bounding box center [357, 162] width 261 height 28
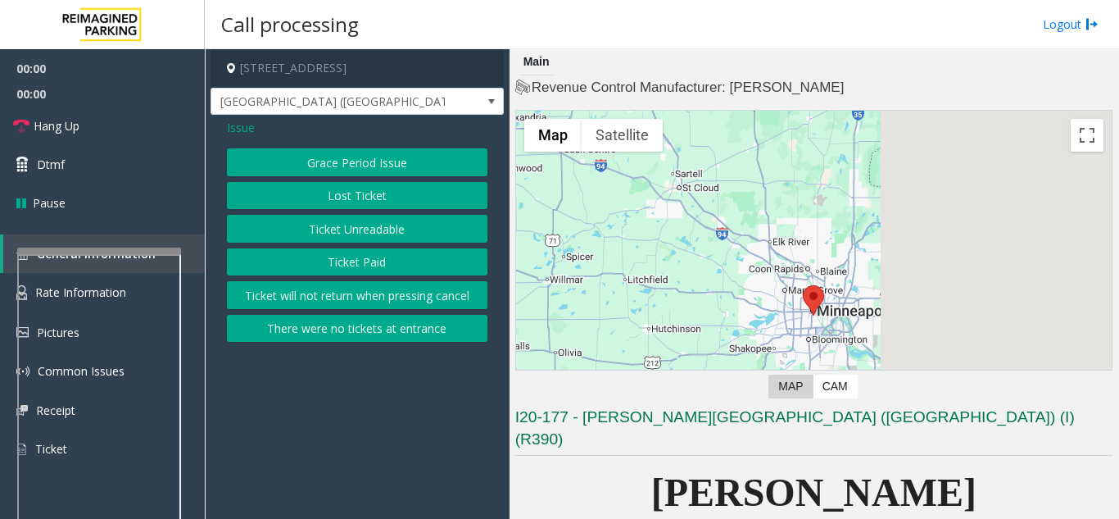
click at [343, 217] on button "Ticket Unreadable" at bounding box center [357, 229] width 261 height 28
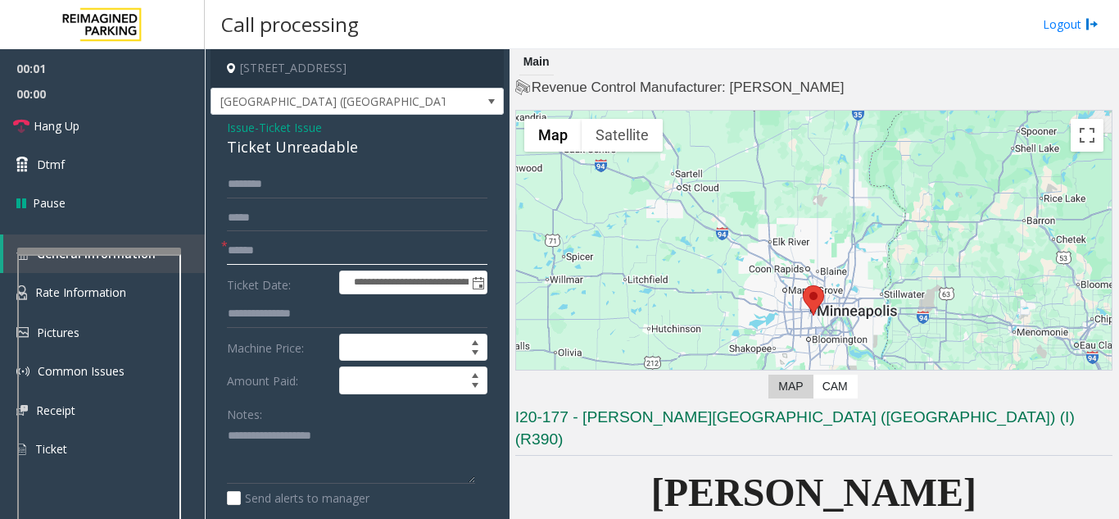
click at [348, 258] on input "text" at bounding box center [357, 251] width 261 height 28
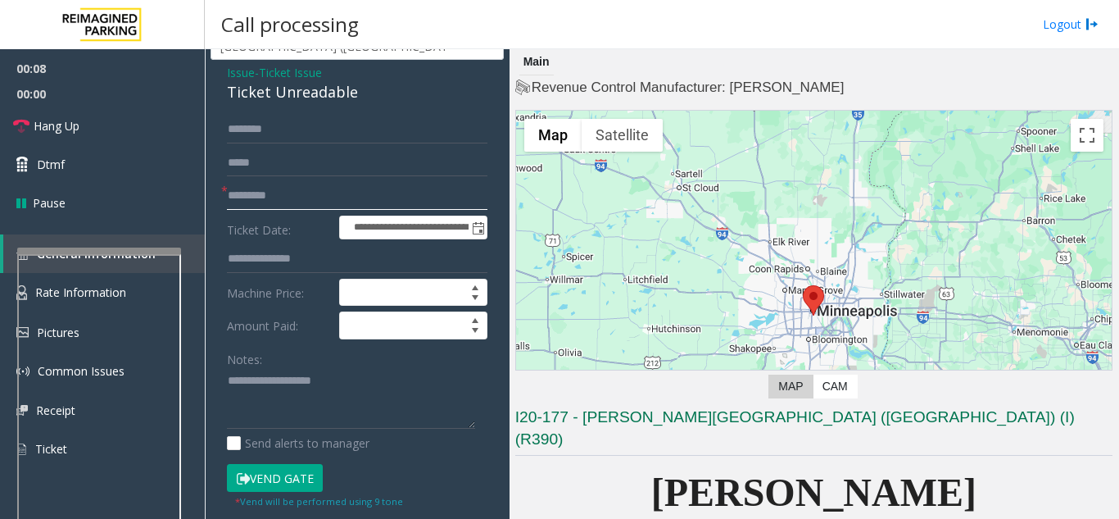
scroll to position [164, 0]
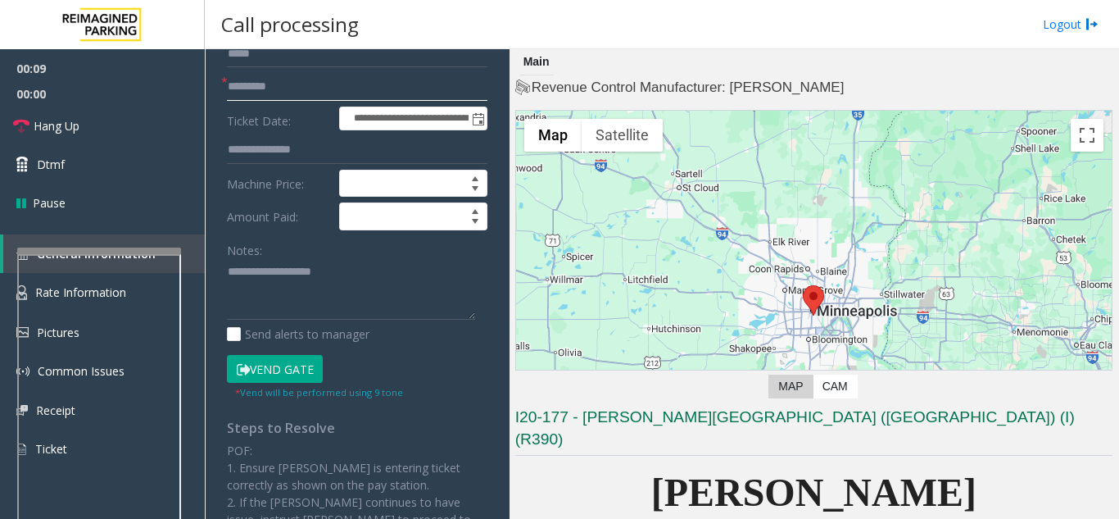
type input "*********"
click at [306, 358] on button "Vend Gate" at bounding box center [275, 369] width 96 height 28
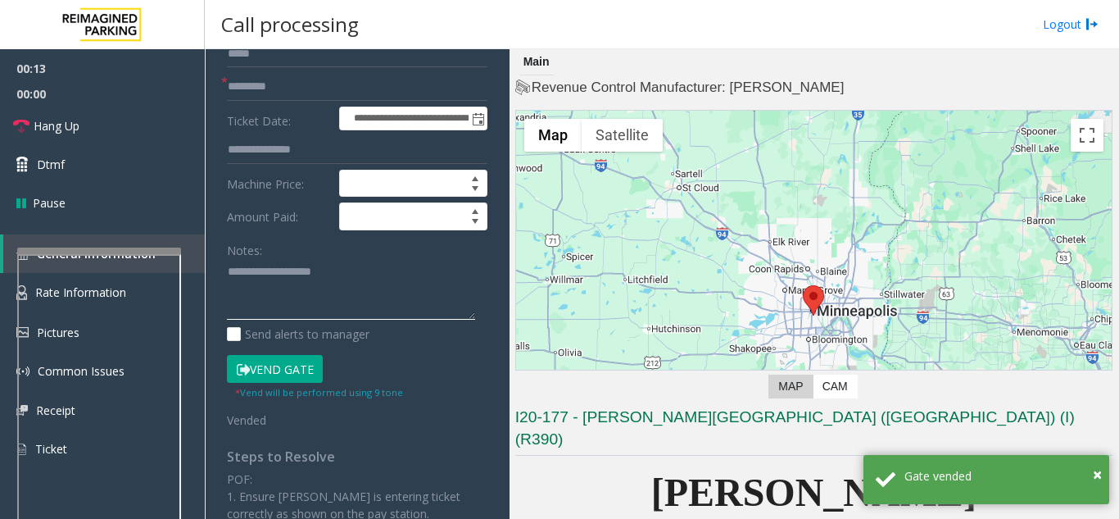
paste textarea "**********"
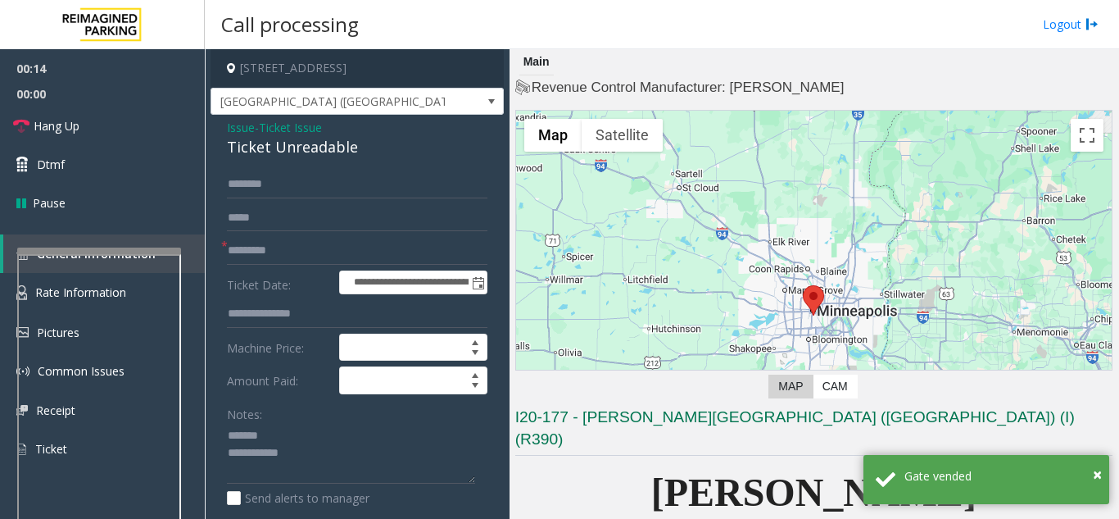
click at [270, 153] on div "Ticket Unreadable" at bounding box center [357, 147] width 261 height 22
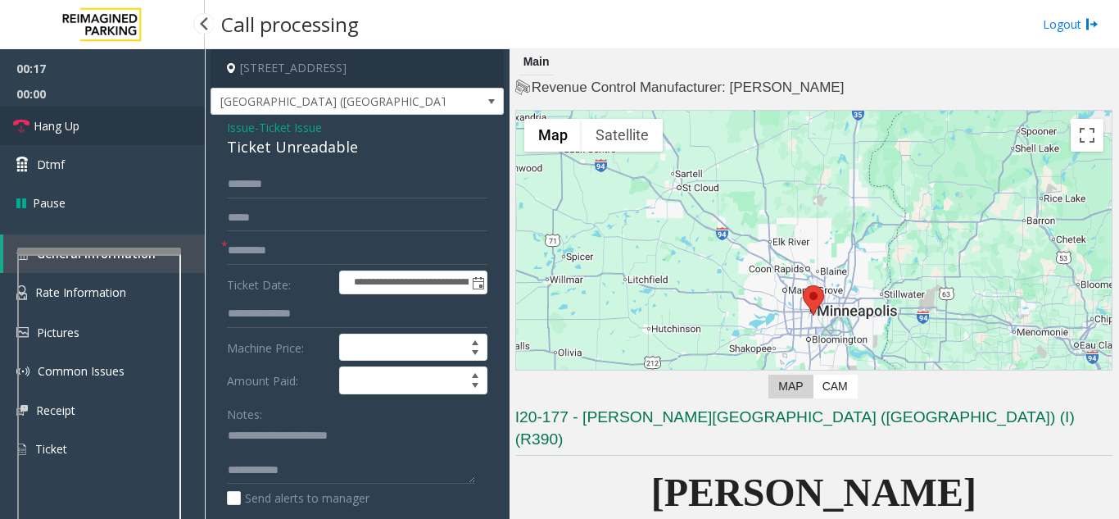
click at [151, 127] on link "Hang Up" at bounding box center [102, 126] width 205 height 39
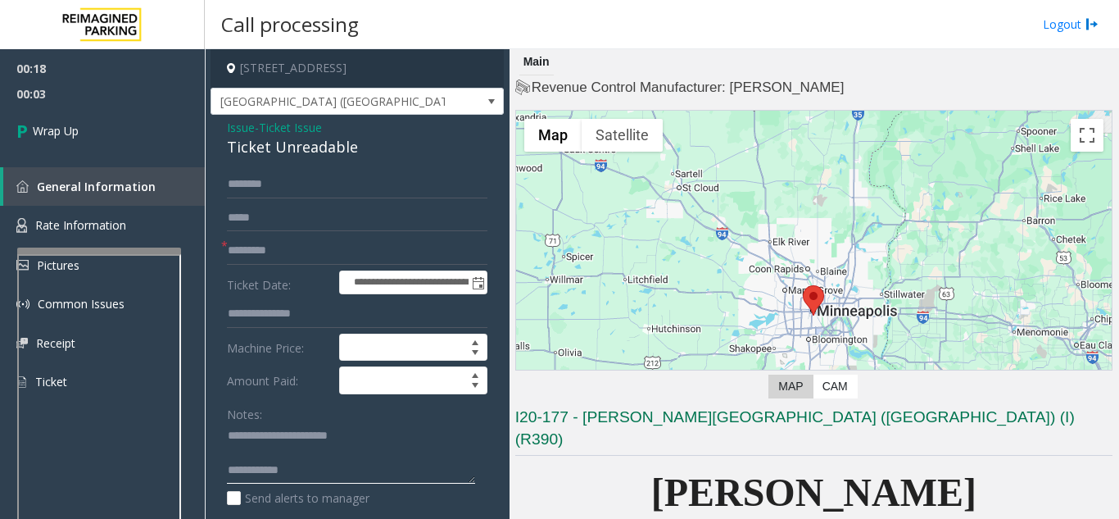
paste textarea "**********"
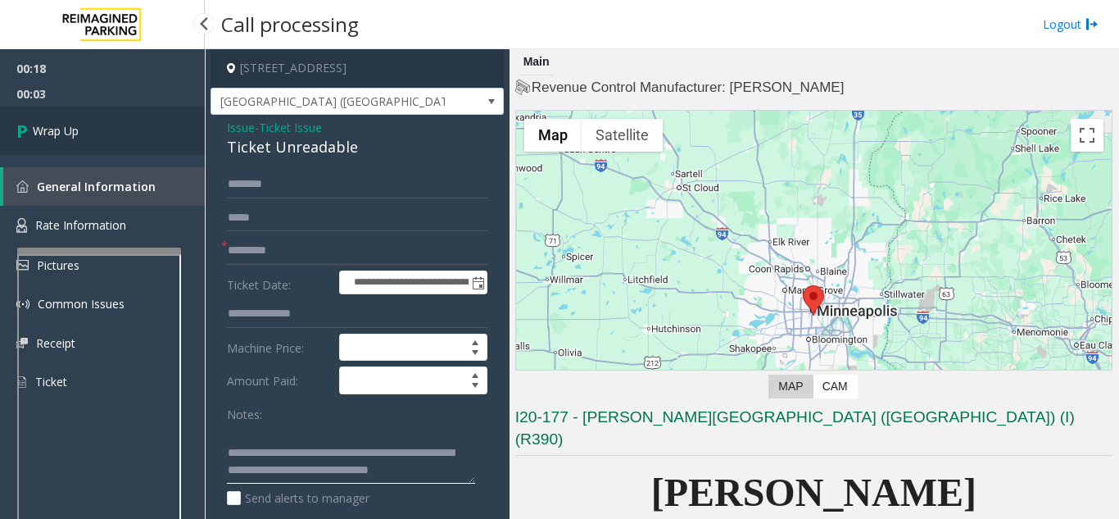
type textarea "**********"
click at [117, 141] on link "Wrap Up" at bounding box center [102, 131] width 205 height 48
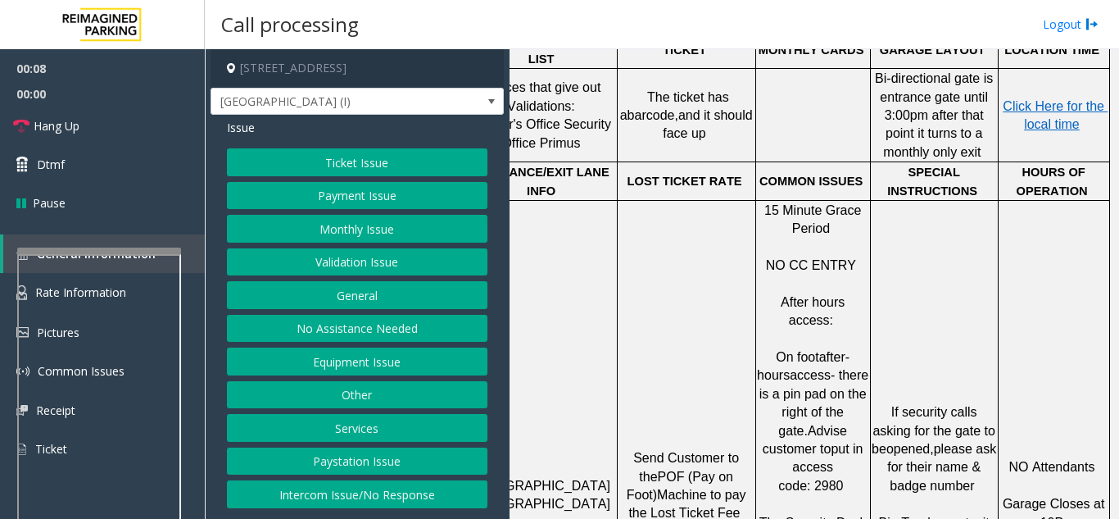
scroll to position [1147, 302]
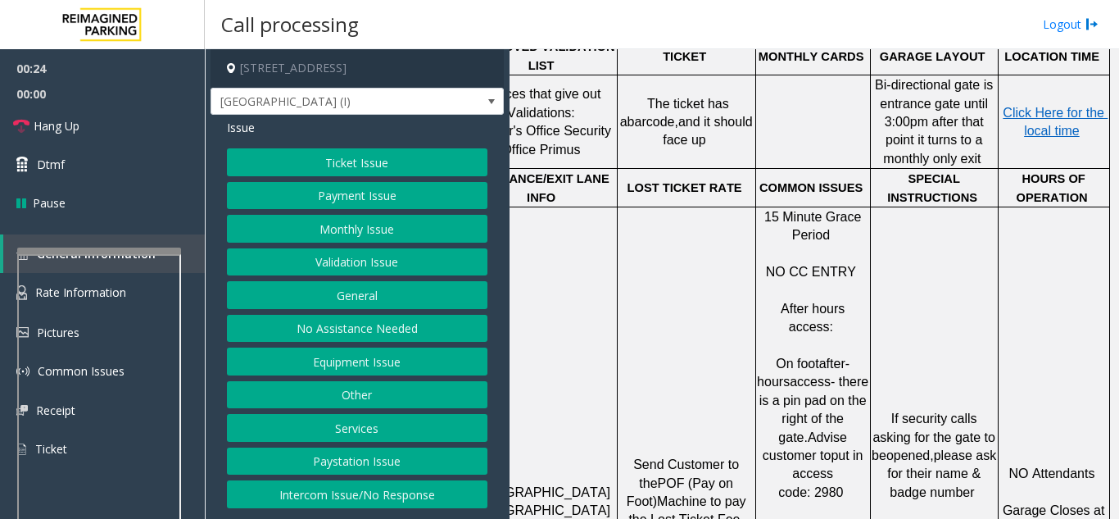
click at [342, 361] on button "Equipment Issue" at bounding box center [357, 361] width 261 height 28
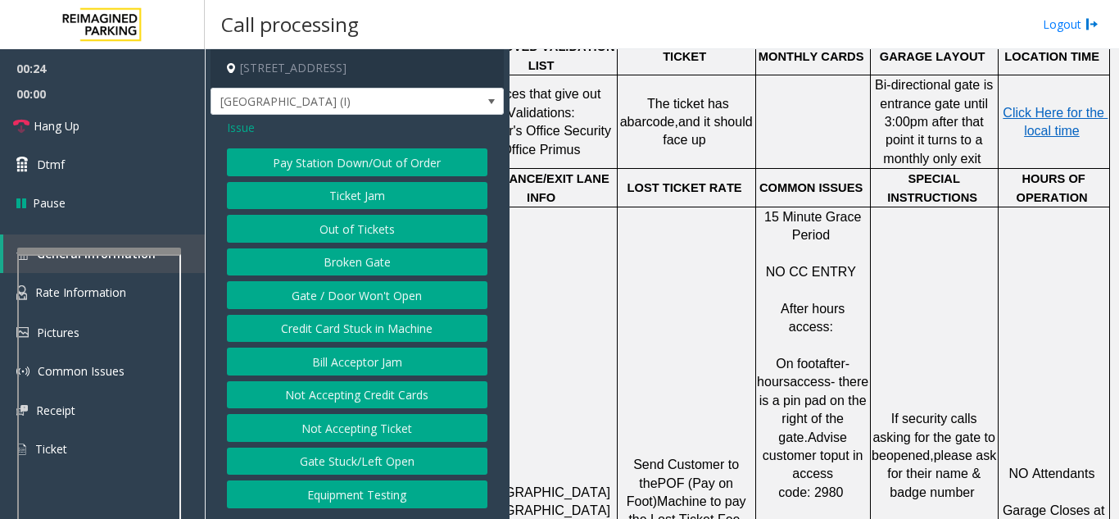
click at [329, 299] on button "Gate / Door Won't Open" at bounding box center [357, 295] width 261 height 28
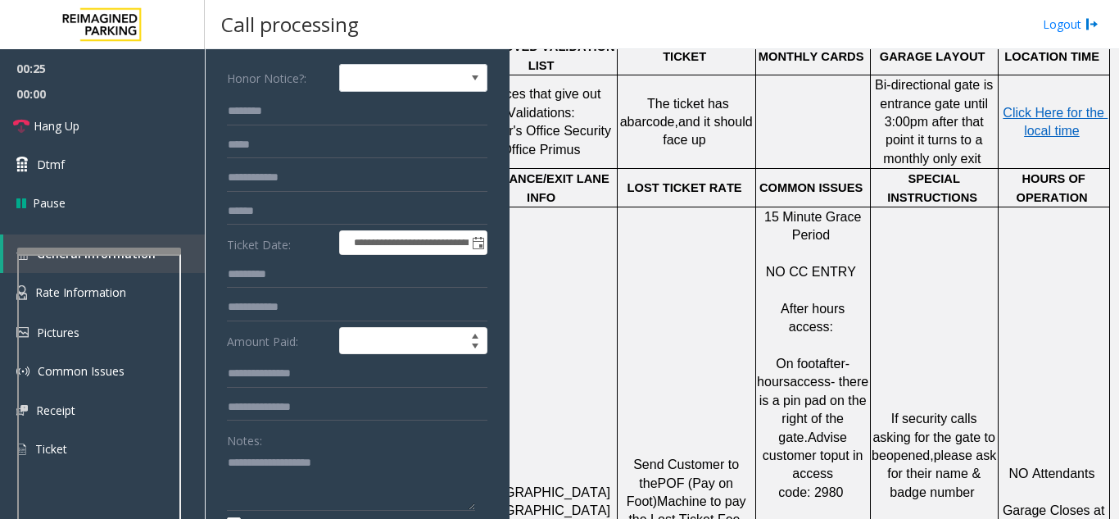
scroll to position [328, 0]
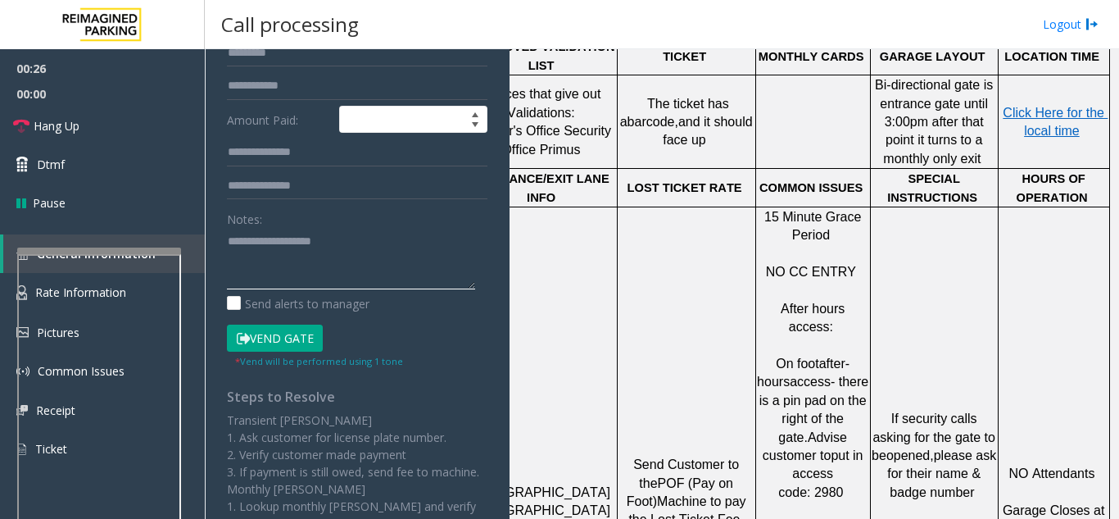
click at [308, 276] on textarea at bounding box center [351, 258] width 248 height 61
paste textarea "**********"
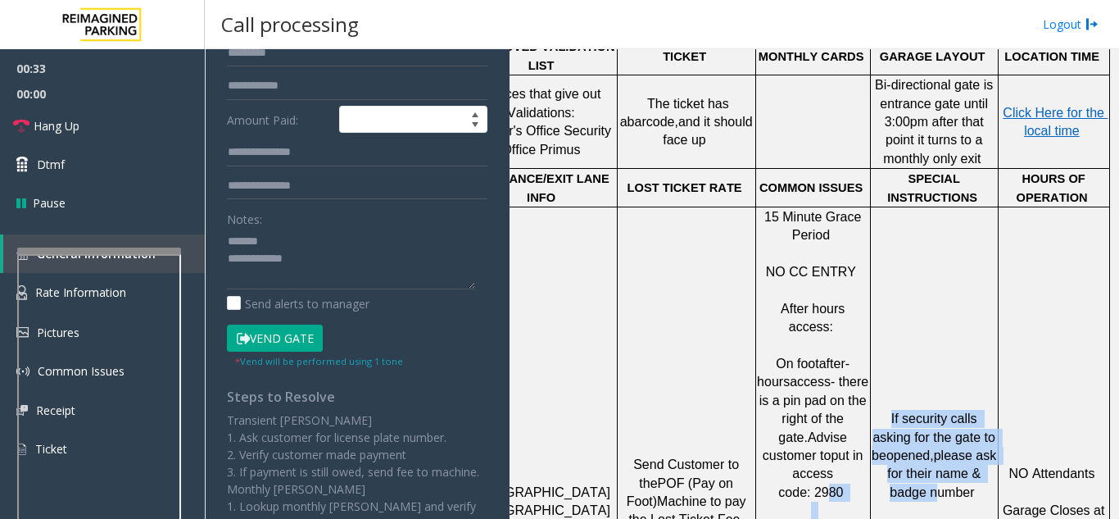
drag, startPoint x: 823, startPoint y: 365, endPoint x: 864, endPoint y: 361, distance: 40.4
click at [864, 361] on tr "[GEOGRAPHIC_DATA] Send Customer to the POF (Pay on Foot) Machine to pay the Los…" at bounding box center [664, 509] width 889 height 607
click at [832, 448] on span "put in access code: 2980" at bounding box center [822, 473] width 88 height 51
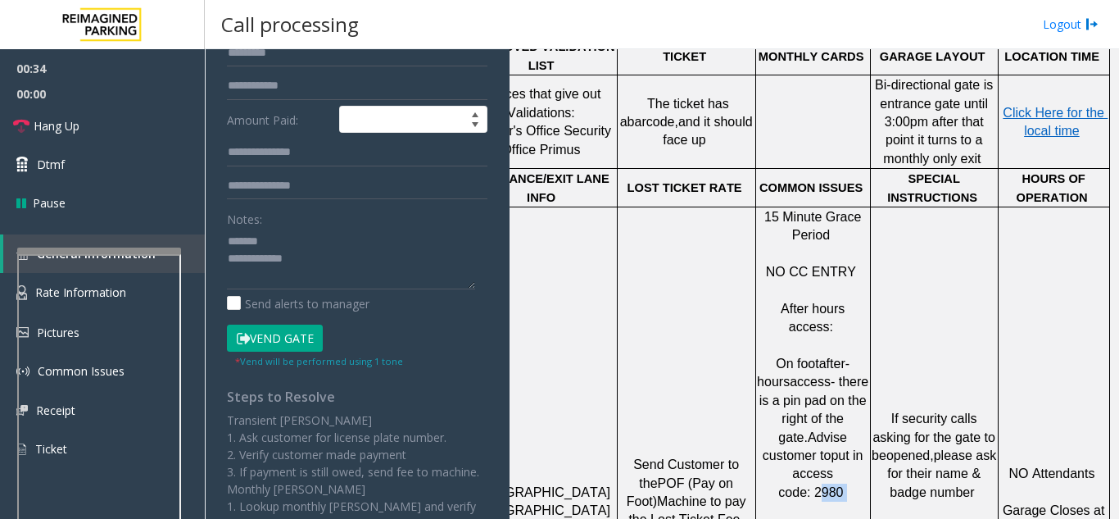
click at [832, 448] on span "put in access code: 2980" at bounding box center [822, 473] width 88 height 51
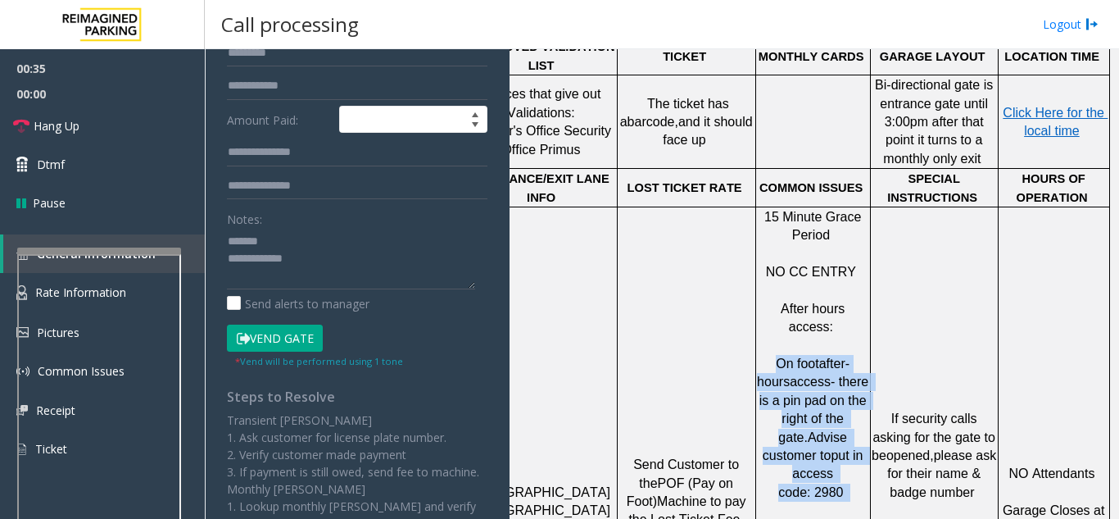
click at [832, 448] on span "put in access code: 2980" at bounding box center [822, 473] width 88 height 51
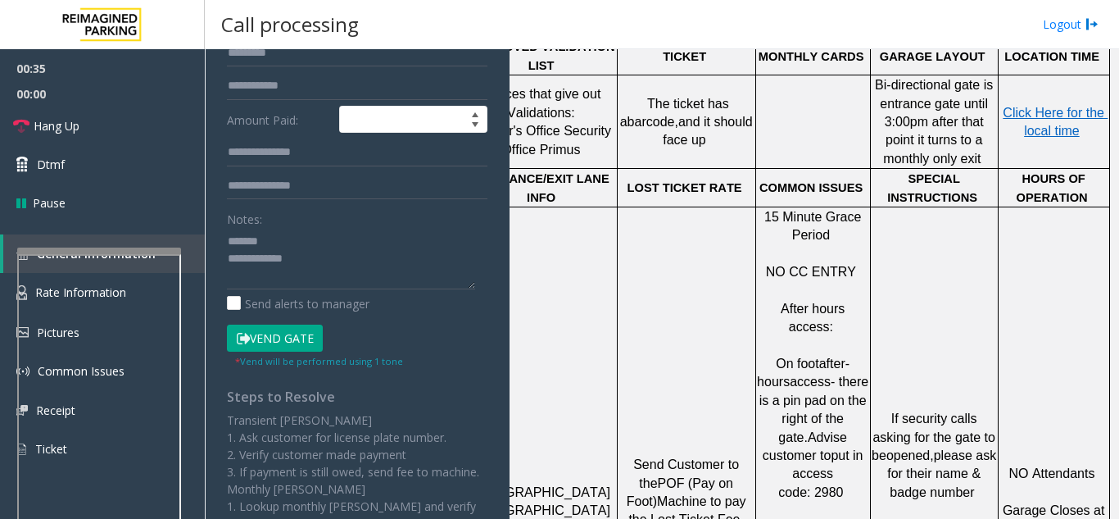
click at [832, 386] on p "On foot after-hours access- there is a pin pad on the right of the gate. Advise…" at bounding box center [813, 493] width 112 height 312
click at [105, 123] on link "Hang Up" at bounding box center [102, 126] width 205 height 39
click at [325, 253] on textarea at bounding box center [351, 258] width 248 height 61
click at [326, 243] on textarea at bounding box center [351, 258] width 248 height 61
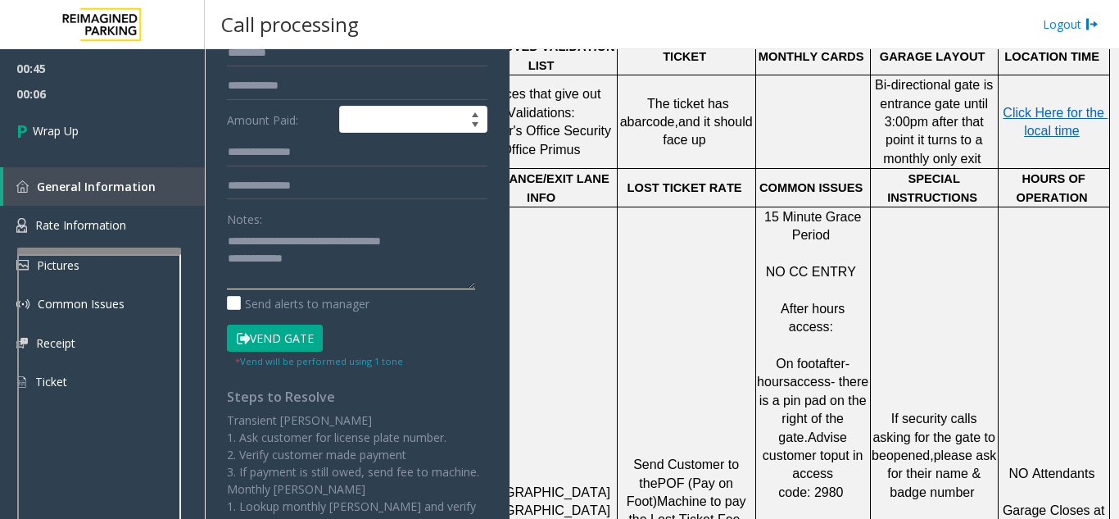
click at [329, 269] on textarea at bounding box center [351, 258] width 248 height 61
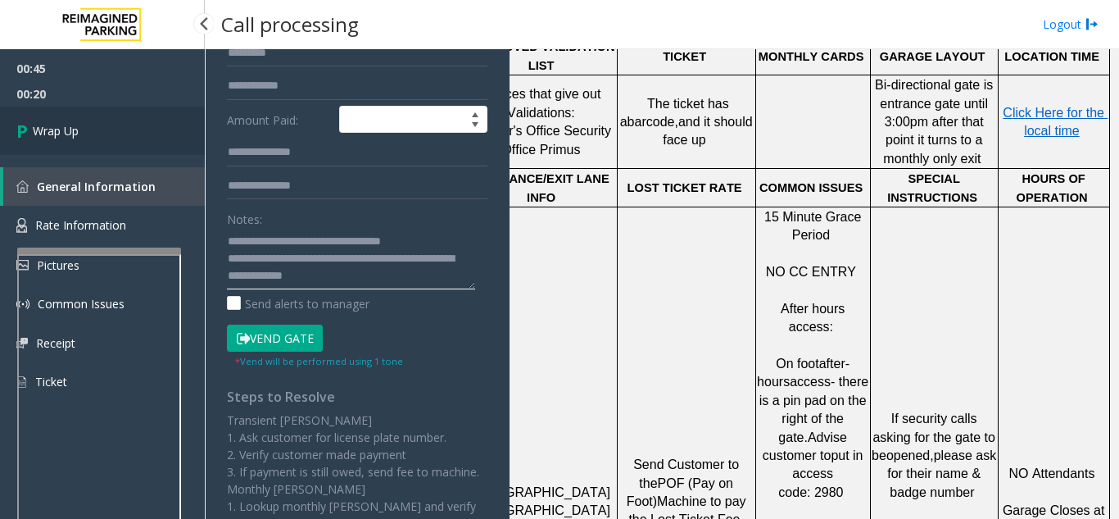
type textarea "**********"
click at [180, 128] on link "Wrap Up" at bounding box center [102, 131] width 205 height 48
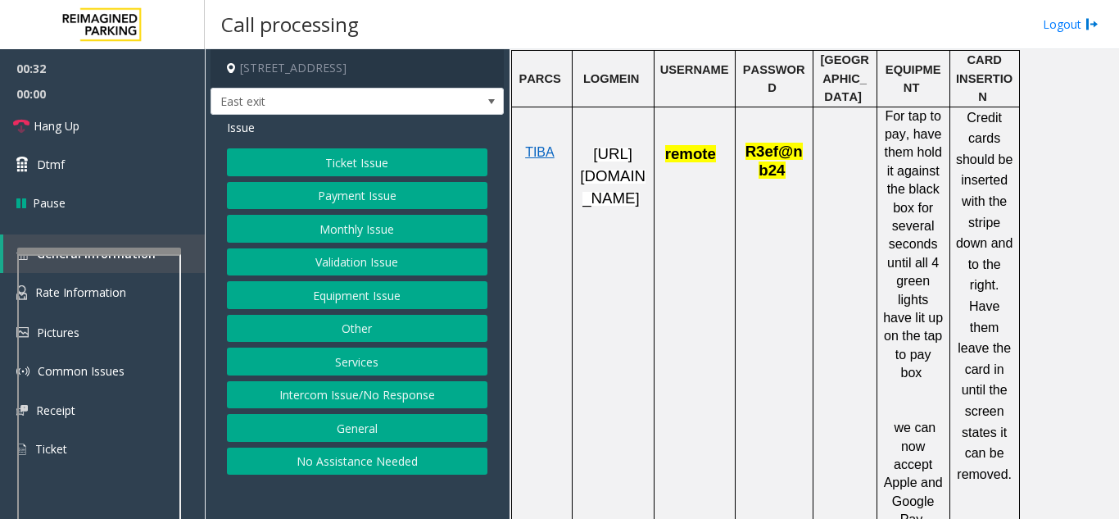
scroll to position [410, 0]
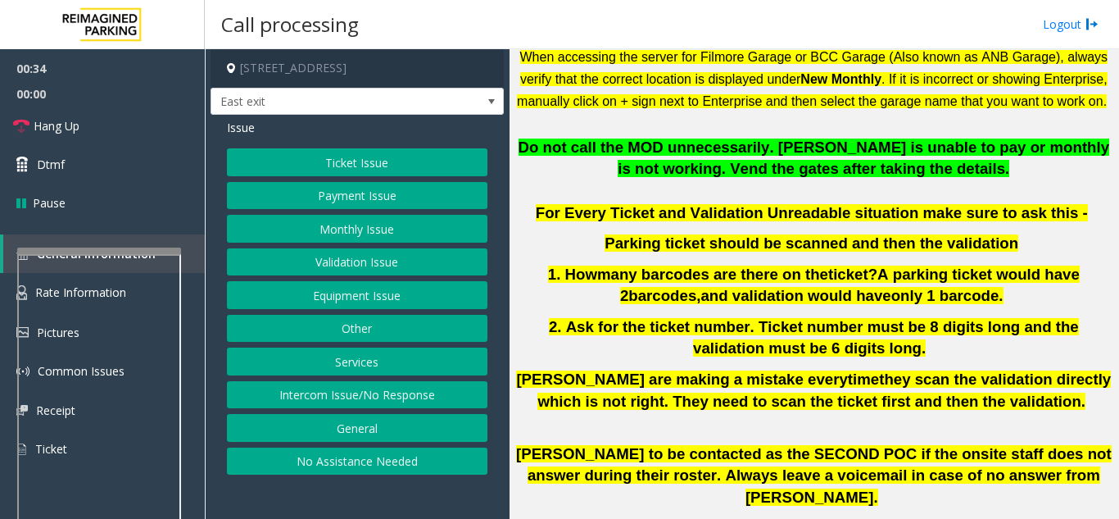
click at [338, 211] on div "Ticket Issue Payment Issue Monthly Issue Validation Issue Equipment Issue Other…" at bounding box center [357, 311] width 261 height 326
click at [338, 201] on button "Payment Issue" at bounding box center [357, 196] width 261 height 28
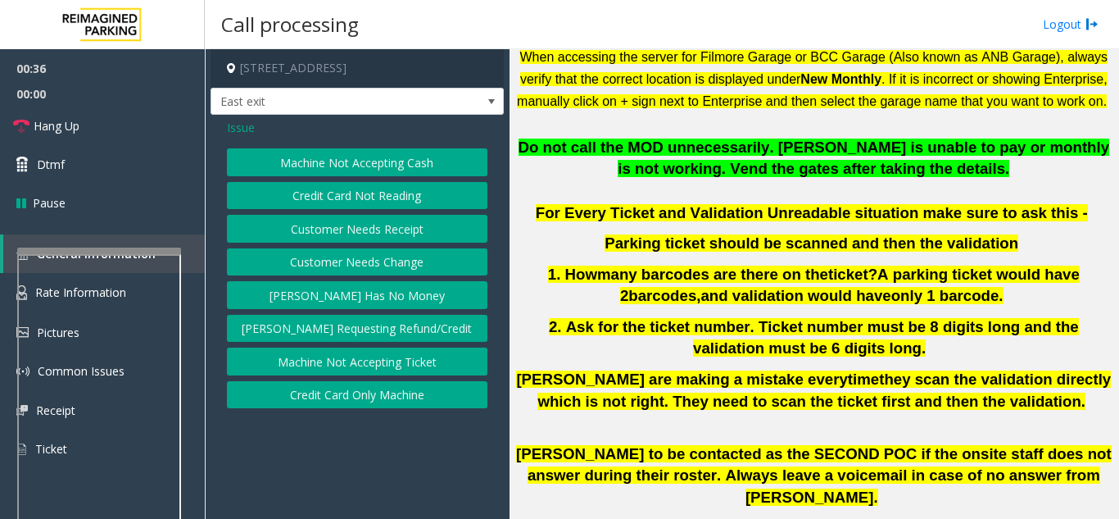
click at [376, 391] on button "Credit Card Only Machine" at bounding box center [357, 395] width 261 height 28
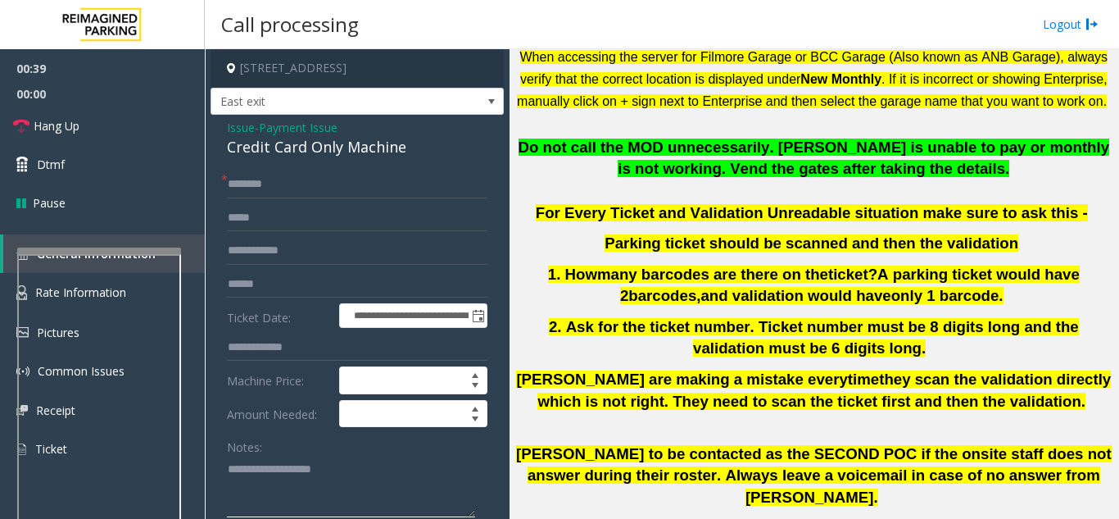
paste textarea "**********"
type textarea "**********"
drag, startPoint x: 310, startPoint y: 277, endPoint x: 322, endPoint y: 259, distance: 21.8
click at [311, 276] on input "text" at bounding box center [357, 284] width 261 height 28
type input "*********"
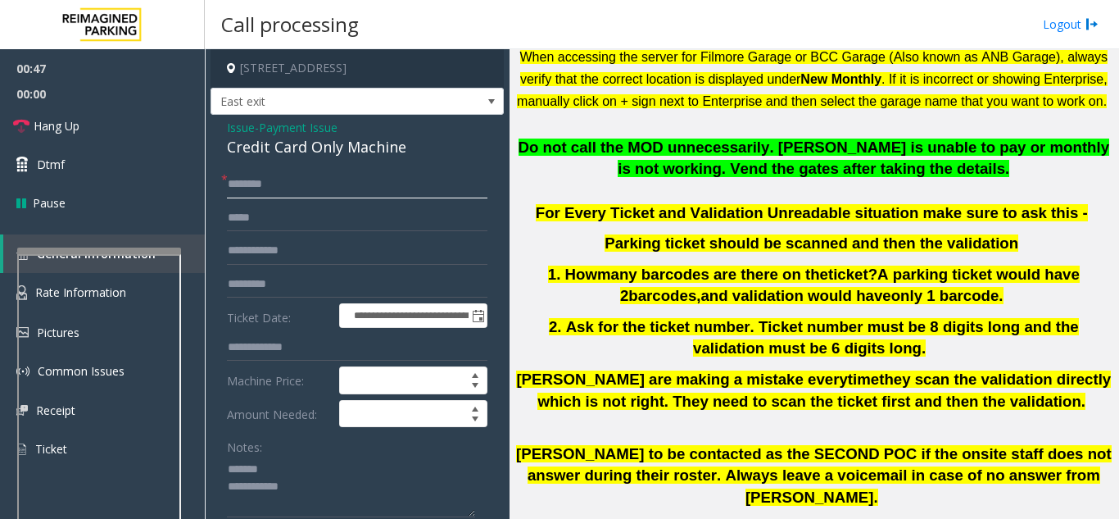
click at [324, 188] on input "text" at bounding box center [357, 184] width 261 height 28
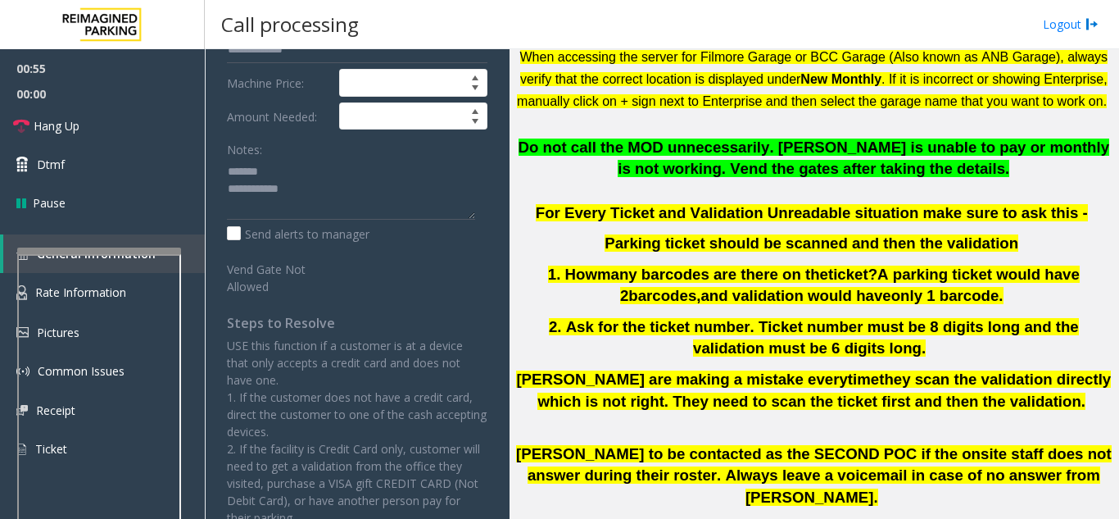
scroll to position [328, 0]
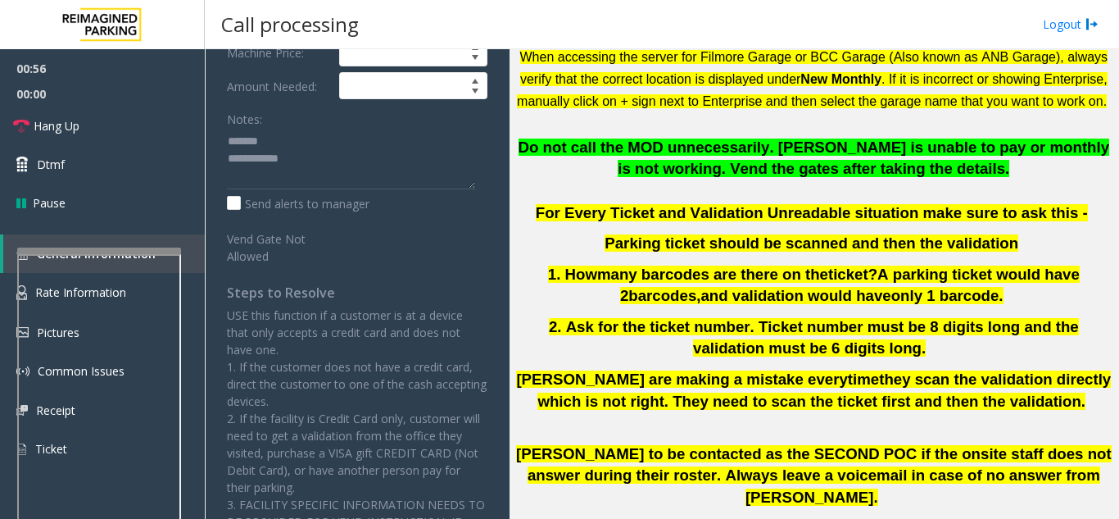
type input "******"
click at [313, 173] on textarea at bounding box center [351, 158] width 248 height 61
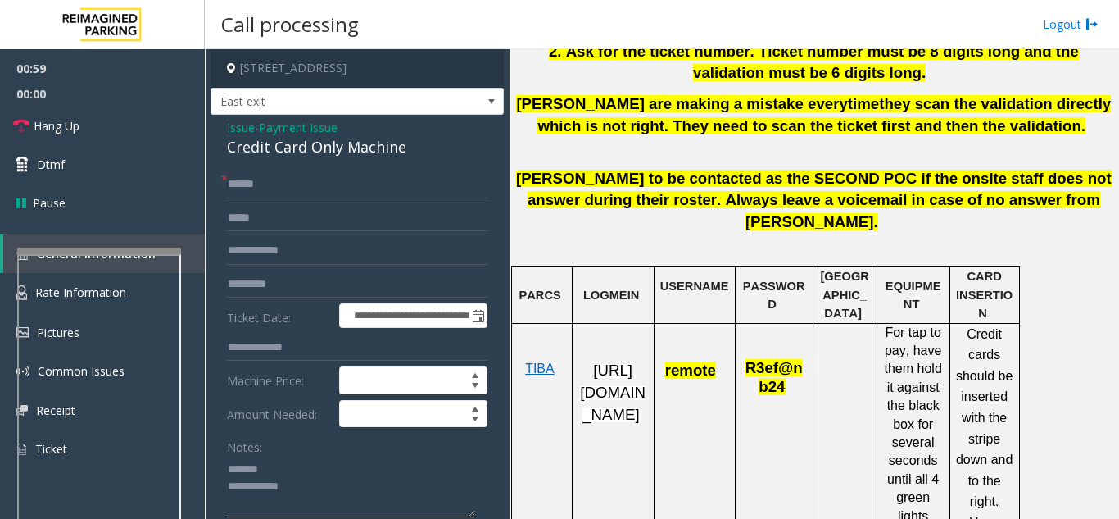
scroll to position [819, 0]
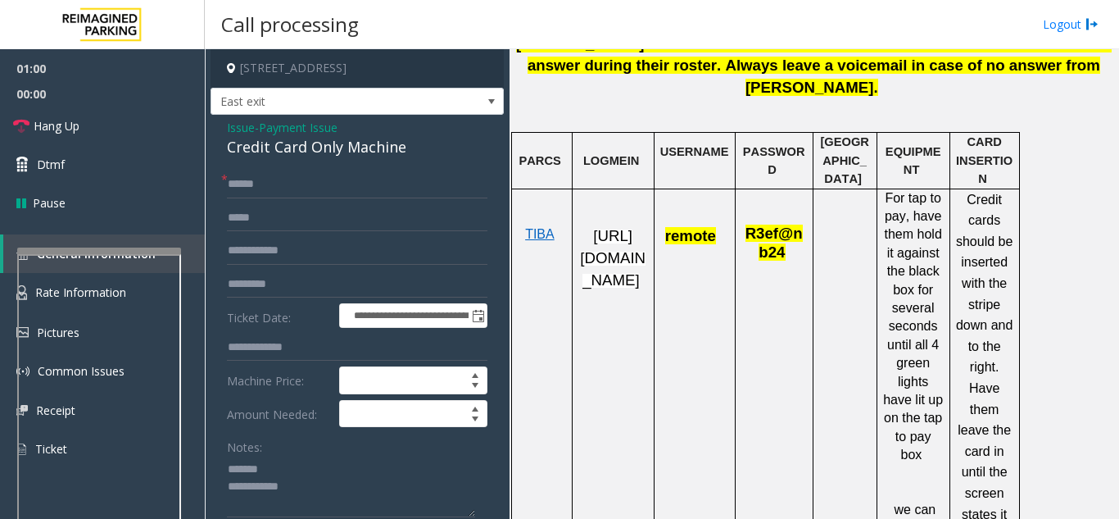
click at [240, 126] on span "Issue" at bounding box center [241, 127] width 28 height 17
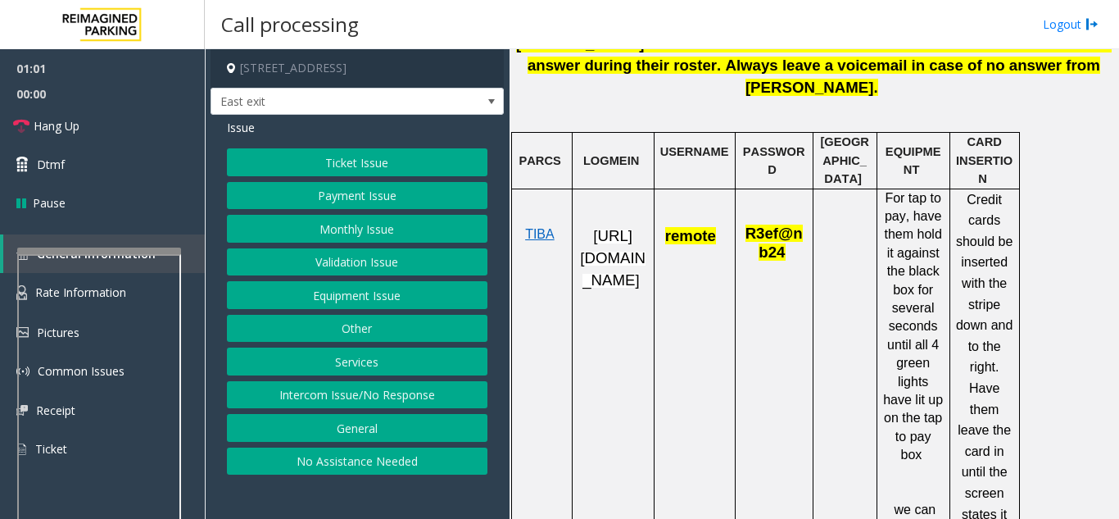
click at [345, 159] on button "Ticket Issue" at bounding box center [357, 162] width 261 height 28
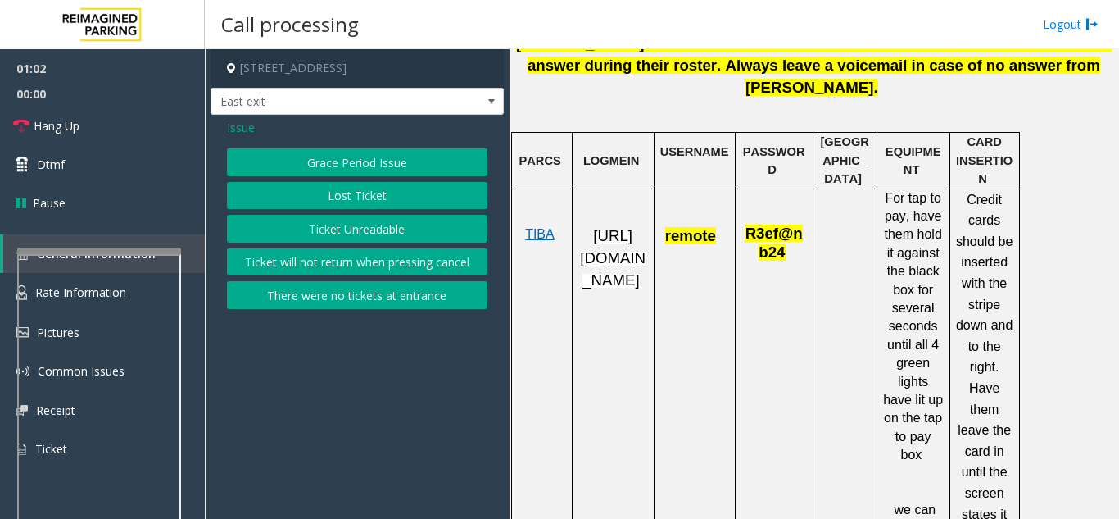
click at [329, 309] on div "Issue Grace Period Issue Lost Ticket Ticket Unreadable Ticket will not return w…" at bounding box center [357, 216] width 293 height 202
click at [331, 300] on button "There were no tickets at entrance" at bounding box center [357, 295] width 261 height 28
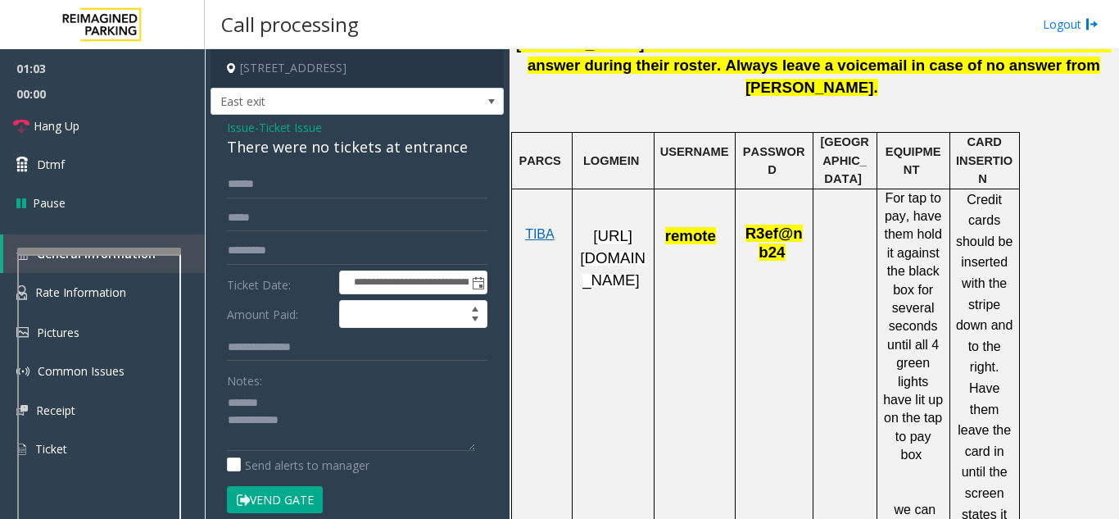
click at [268, 497] on button "Vend Gate" at bounding box center [275, 500] width 96 height 28
click at [238, 137] on div "There were no tickets at entrance" at bounding box center [357, 147] width 261 height 22
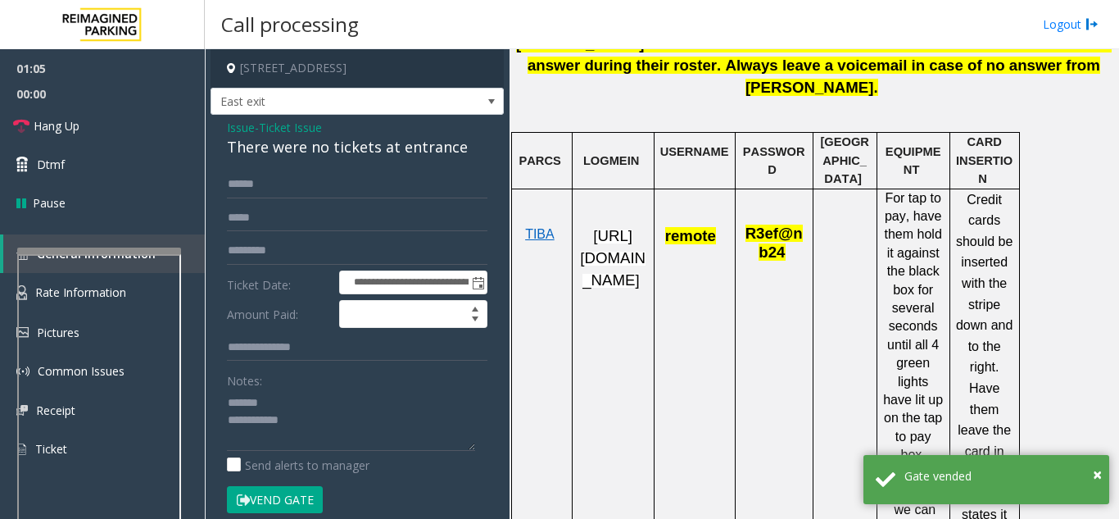
click at [244, 124] on span "Issue" at bounding box center [241, 127] width 28 height 17
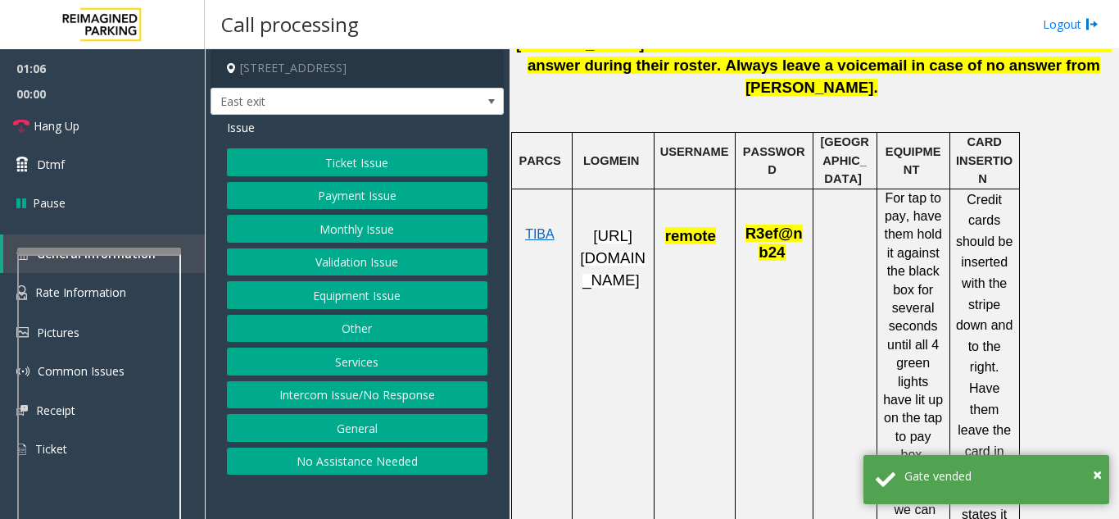
click at [324, 164] on button "Ticket Issue" at bounding box center [357, 162] width 261 height 28
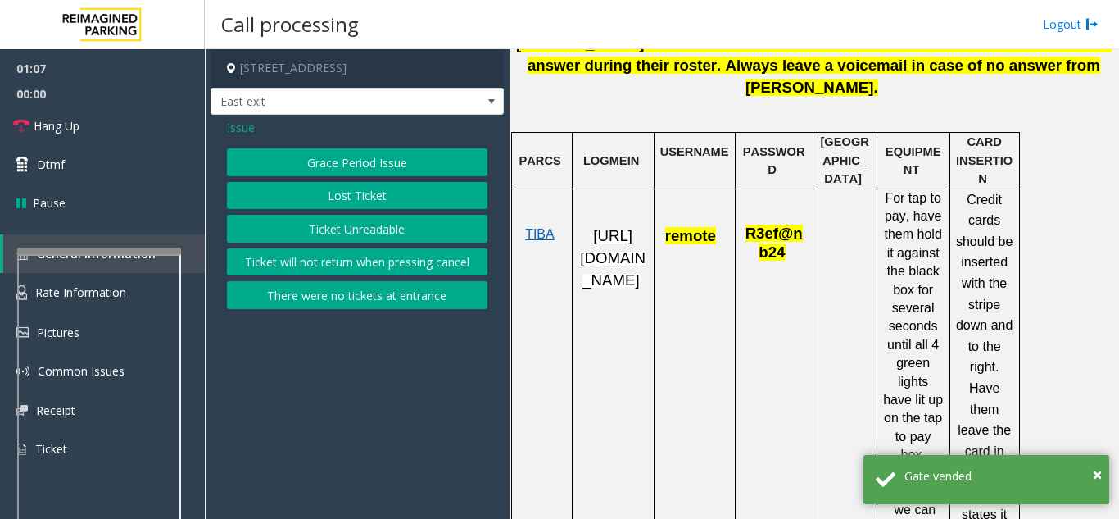
click at [318, 230] on button "Ticket Unreadable" at bounding box center [357, 229] width 261 height 28
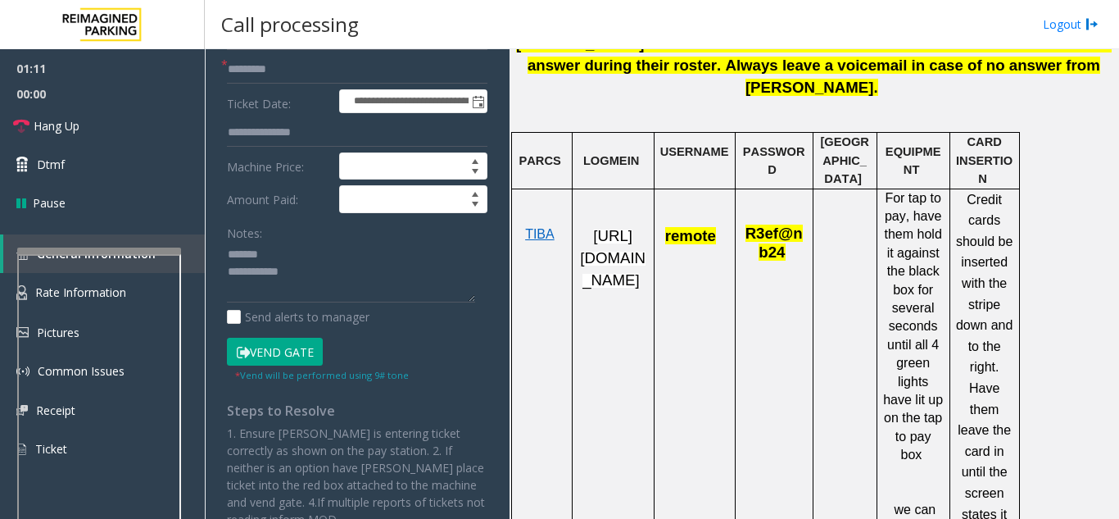
scroll to position [0, 0]
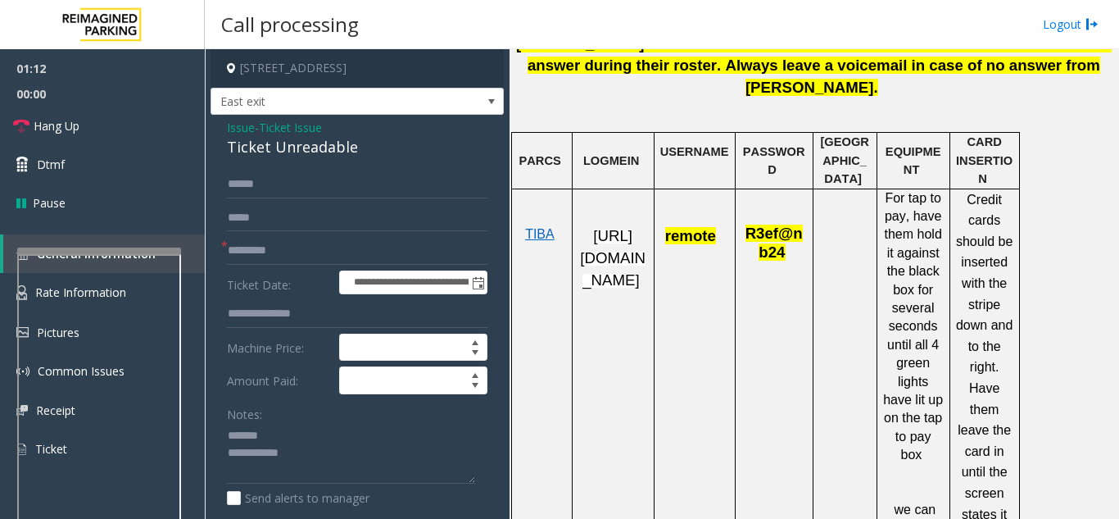
click at [237, 129] on span "Issue" at bounding box center [241, 127] width 28 height 17
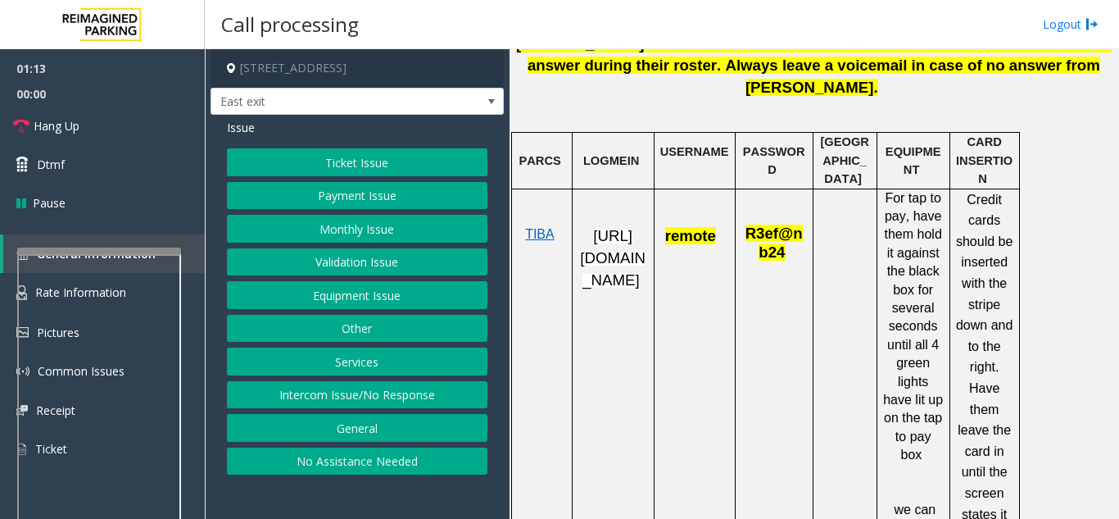
click at [320, 203] on button "Payment Issue" at bounding box center [357, 196] width 261 height 28
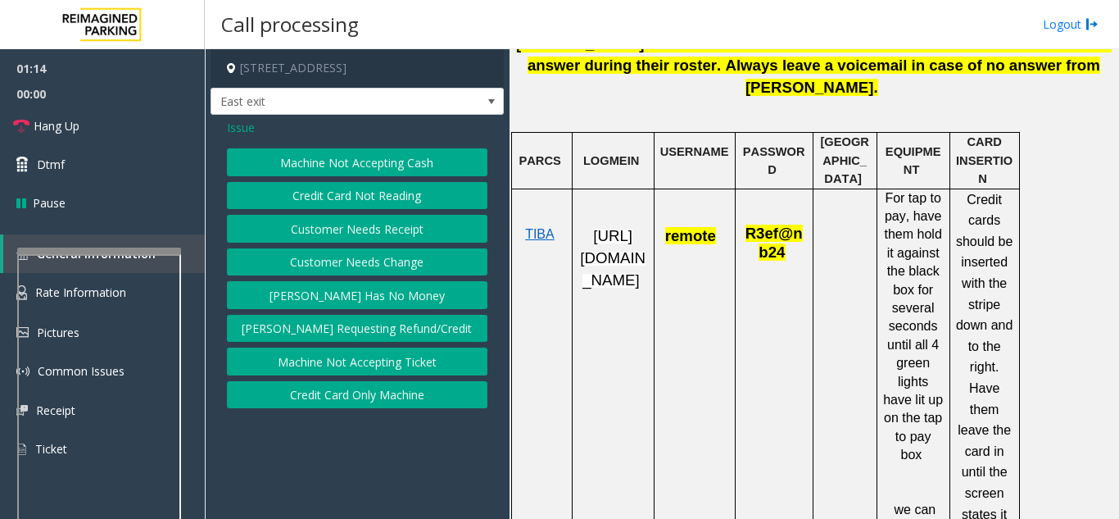
click at [311, 401] on button "Credit Card Only Machine" at bounding box center [357, 395] width 261 height 28
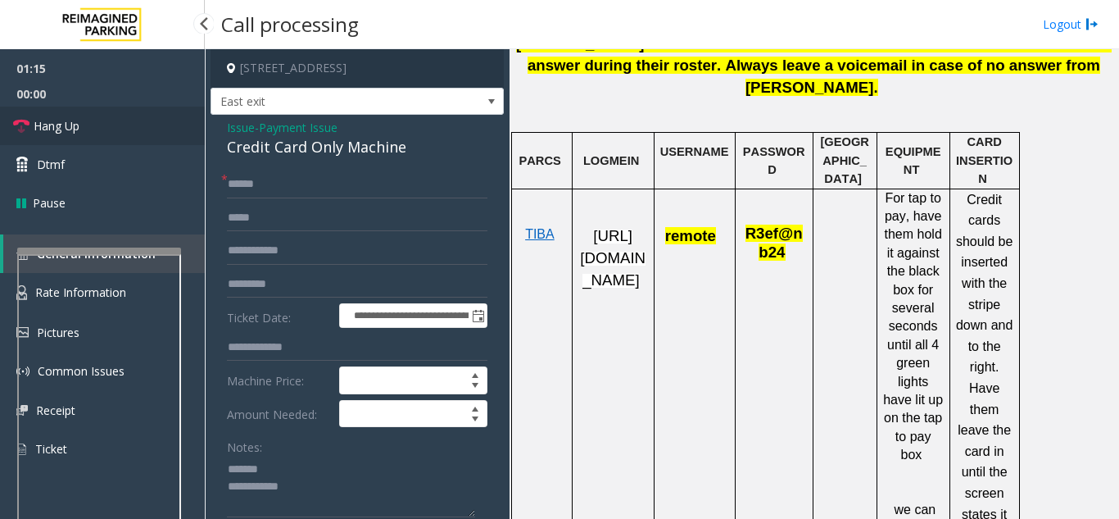
click at [135, 135] on link "Hang Up" at bounding box center [102, 126] width 205 height 39
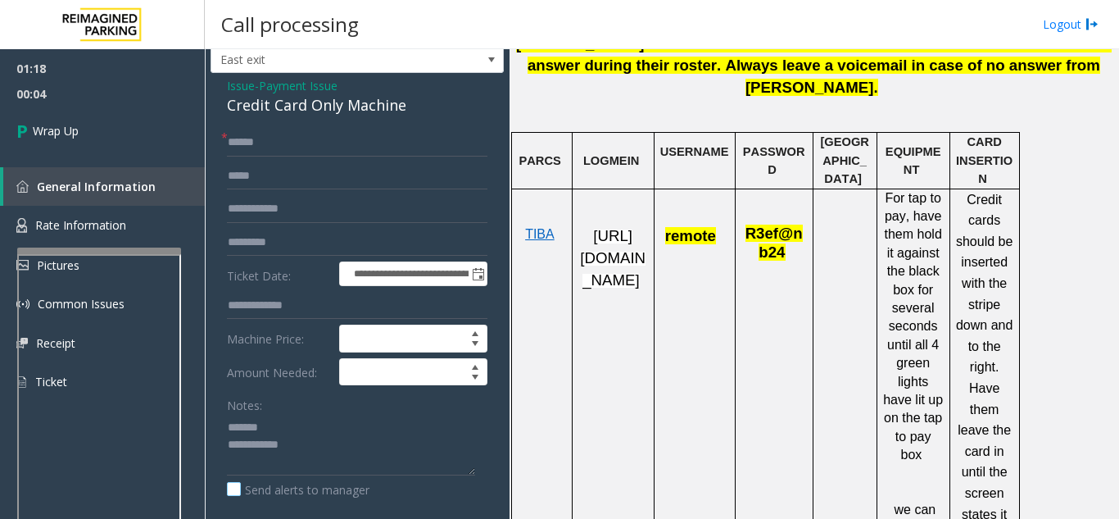
scroll to position [82, 0]
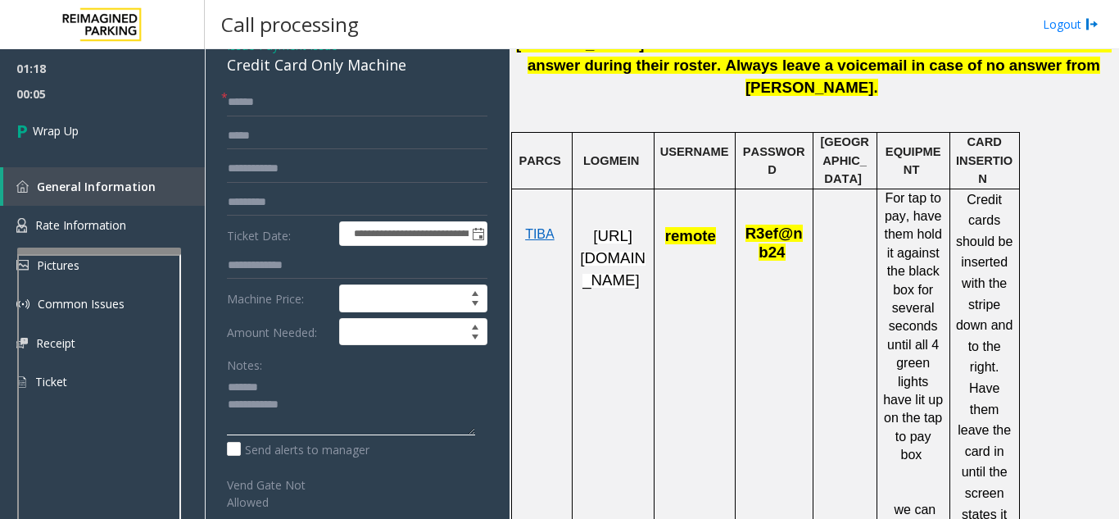
click at [315, 393] on textarea at bounding box center [351, 404] width 248 height 61
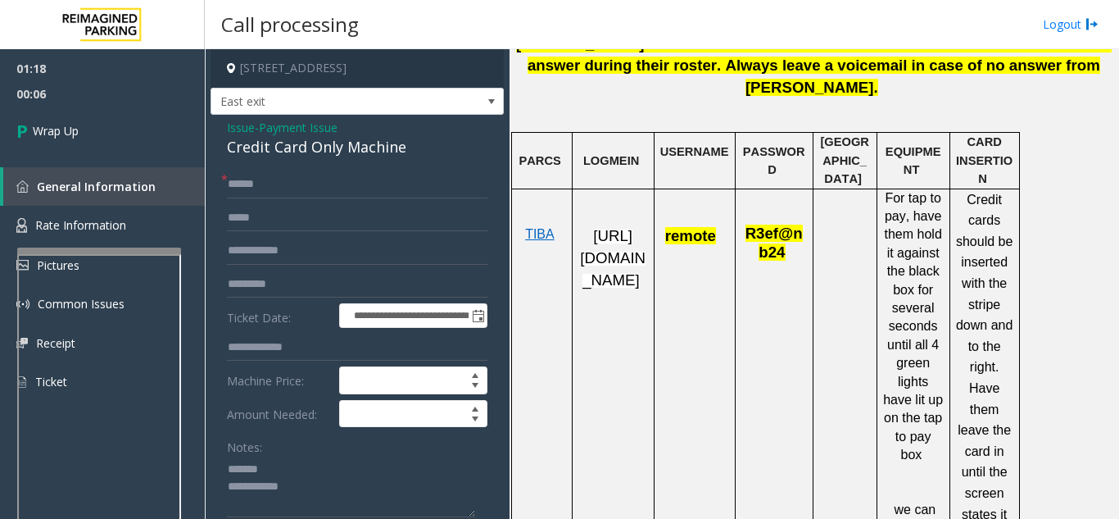
click at [308, 149] on div "Credit Card Only Machine" at bounding box center [357, 147] width 261 height 22
copy div "Credit Card Only Machine"
paste textarea "**********"
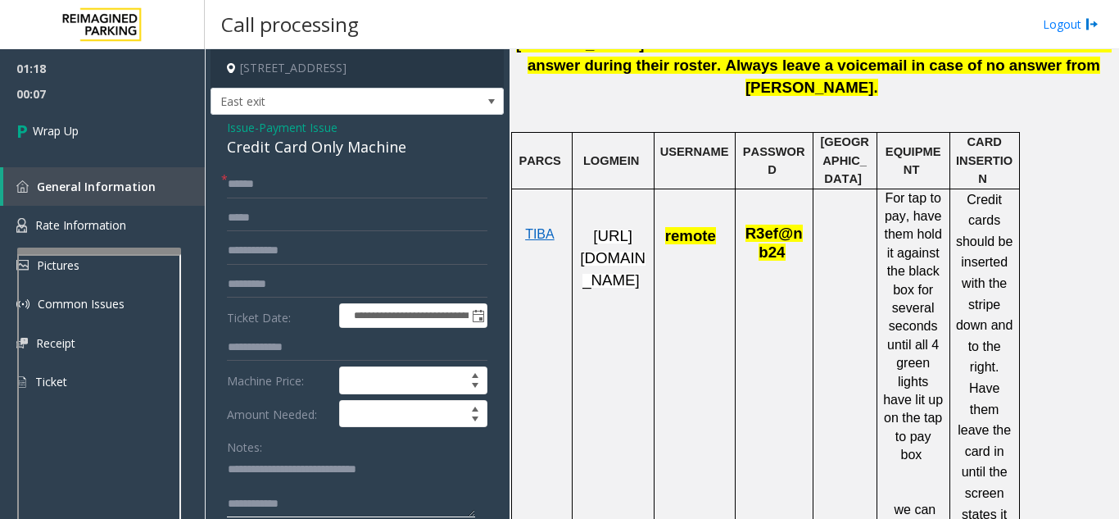
click at [285, 473] on textarea at bounding box center [351, 486] width 248 height 61
paste textarea "**********"
click at [361, 508] on textarea at bounding box center [351, 486] width 248 height 61
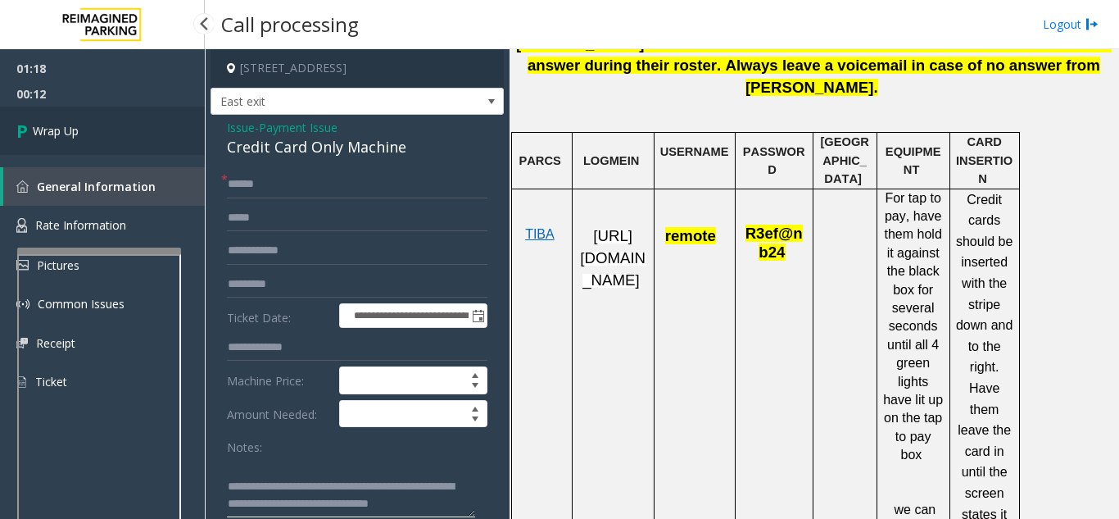
type textarea "**********"
click at [122, 113] on link "Wrap Up" at bounding box center [102, 131] width 205 height 48
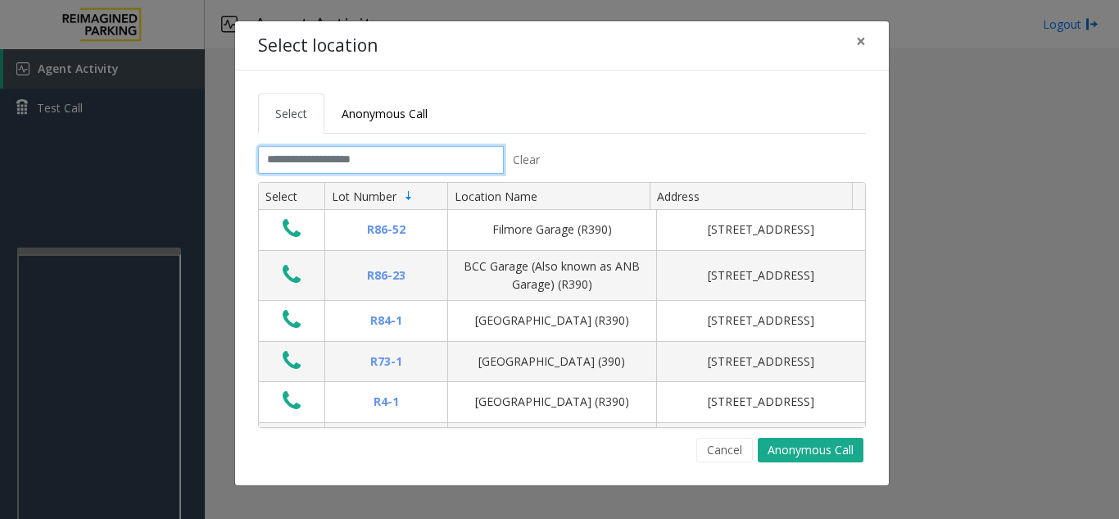
click at [335, 165] on input "text" at bounding box center [381, 160] width 246 height 28
click at [710, 448] on button "Cancel" at bounding box center [724, 450] width 57 height 25
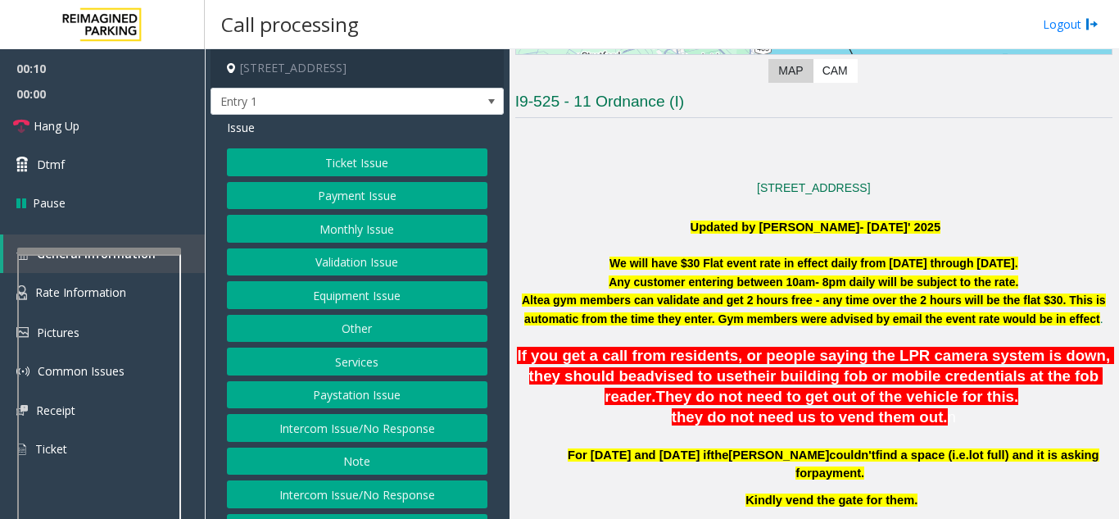
scroll to position [328, 0]
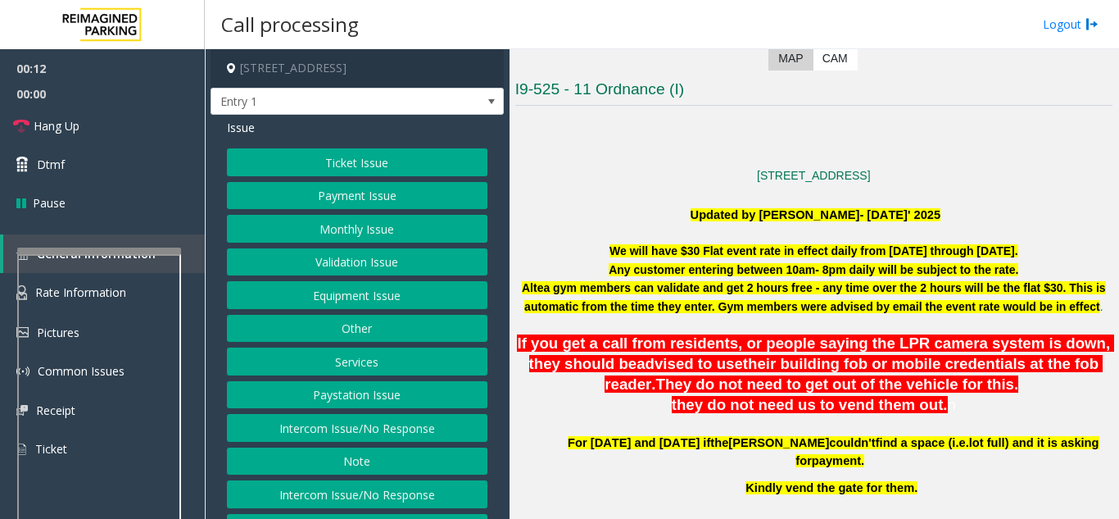
click at [650, 252] on font "We will have $30 Flat event rate in effect daily from [DATE] through [DATE]." at bounding box center [814, 250] width 409 height 13
click at [651, 249] on font "We will have $30 Flat event rate in effect daily from [DATE] through [DATE]." at bounding box center [814, 250] width 409 height 13
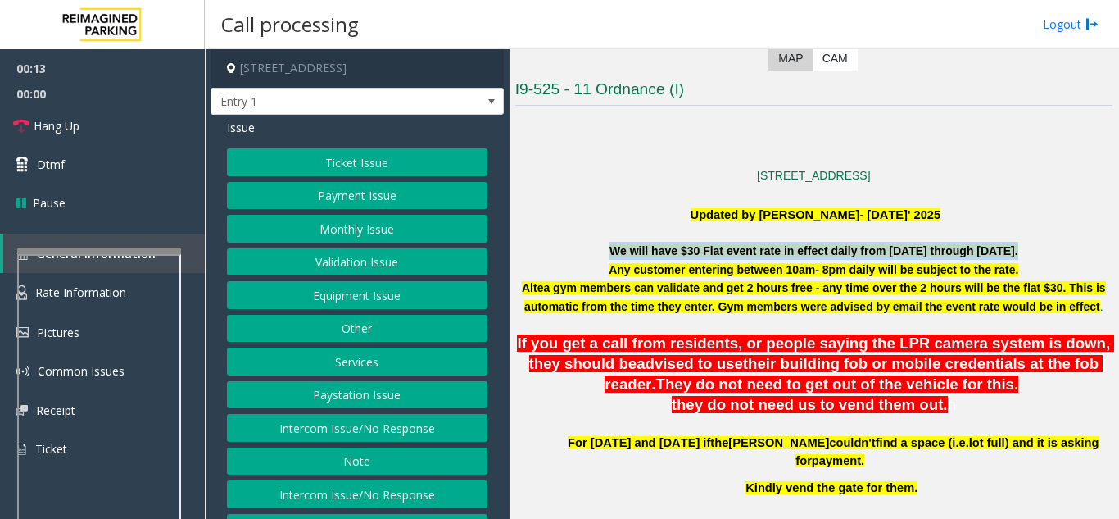
click at [651, 249] on font "We will have $30 Flat event rate in effect daily from [DATE] through [DATE]." at bounding box center [814, 250] width 409 height 13
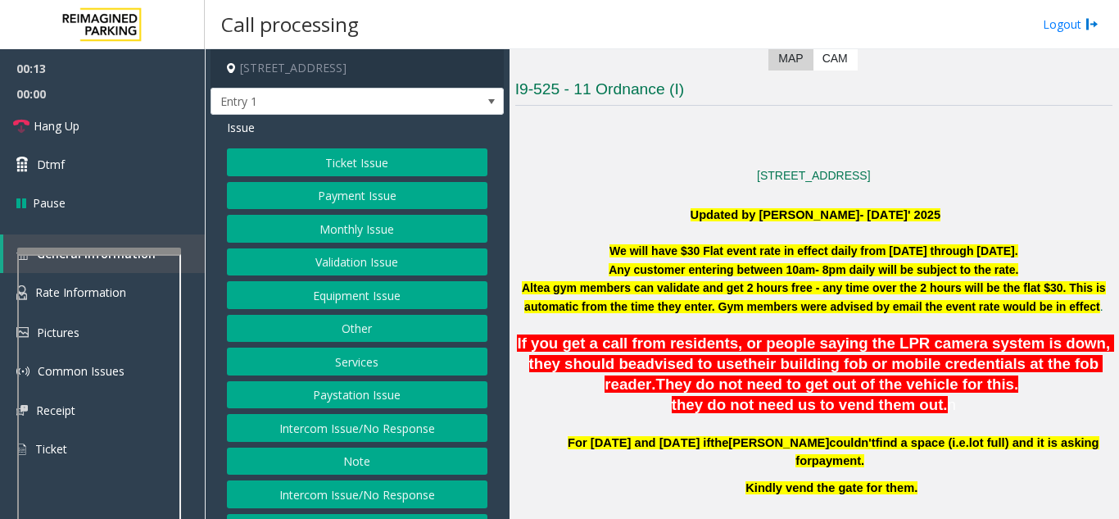
click at [702, 309] on font "Altea gym members can validate and get 2 hours free - any time over the 2 hours…" at bounding box center [814, 296] width 584 height 31
click at [724, 383] on span "They do not need to get out of the vehicle for this." at bounding box center [837, 383] width 363 height 17
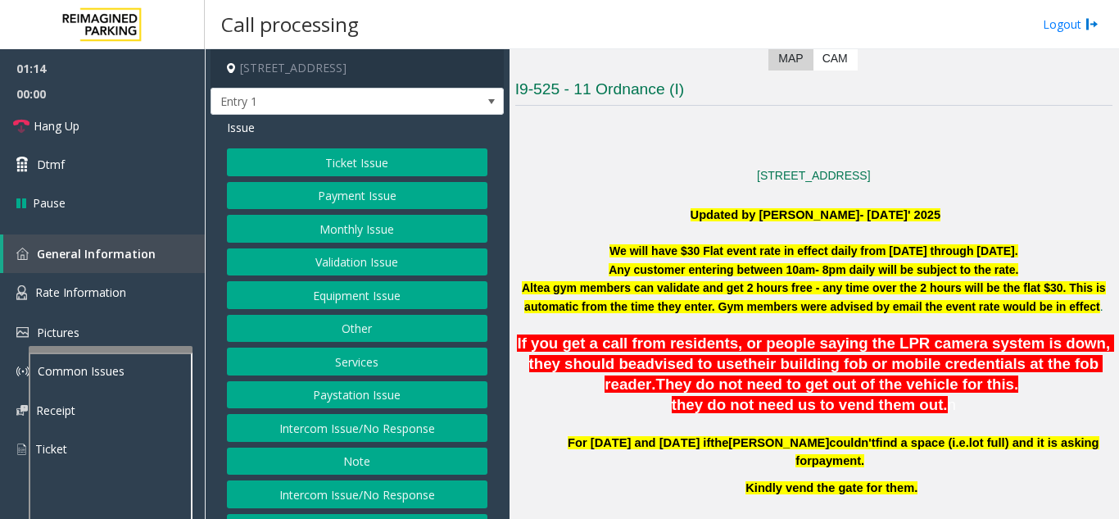
click at [103, 348] on div at bounding box center [111, 349] width 164 height 7
click at [105, 287] on span "Rate Information" at bounding box center [80, 292] width 91 height 16
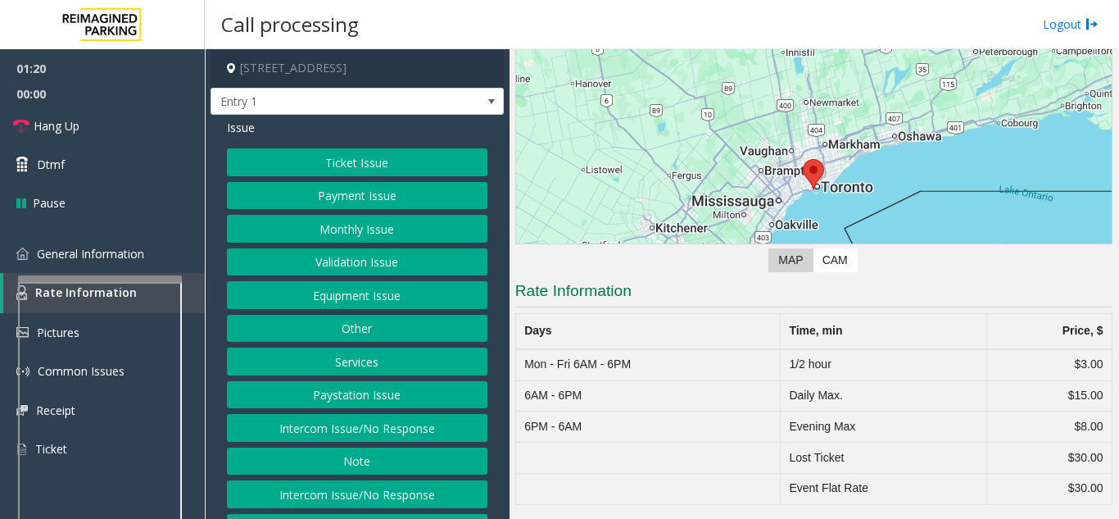
click at [98, 280] on div at bounding box center [100, 278] width 164 height 7
click at [142, 243] on link "General Information" at bounding box center [102, 253] width 205 height 39
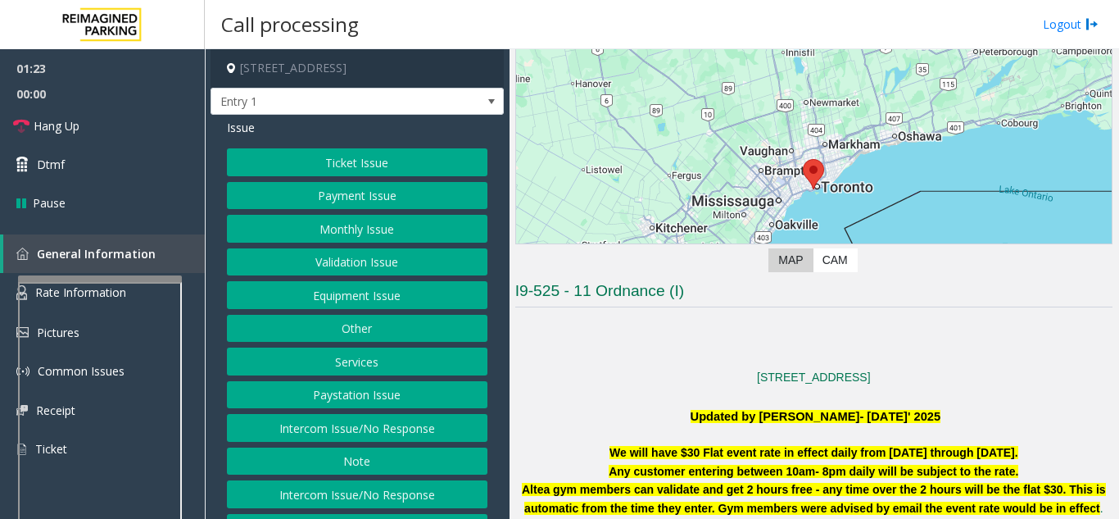
scroll to position [328, 0]
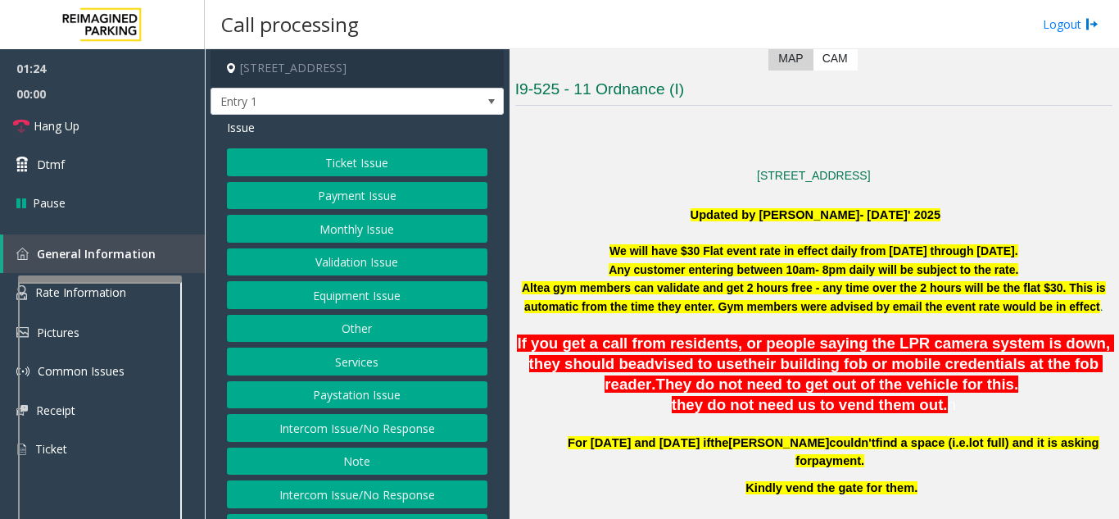
click at [810, 398] on span "they do not need us to vend them out." at bounding box center [810, 404] width 276 height 17
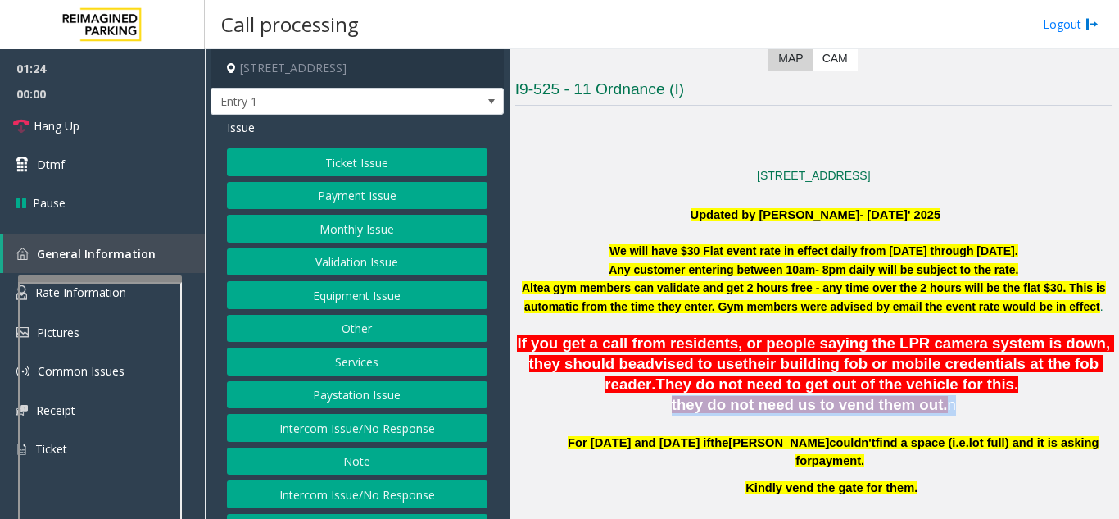
click at [810, 398] on span "they do not need us to vend them out." at bounding box center [810, 404] width 276 height 17
click at [808, 415] on p at bounding box center [813, 424] width 597 height 18
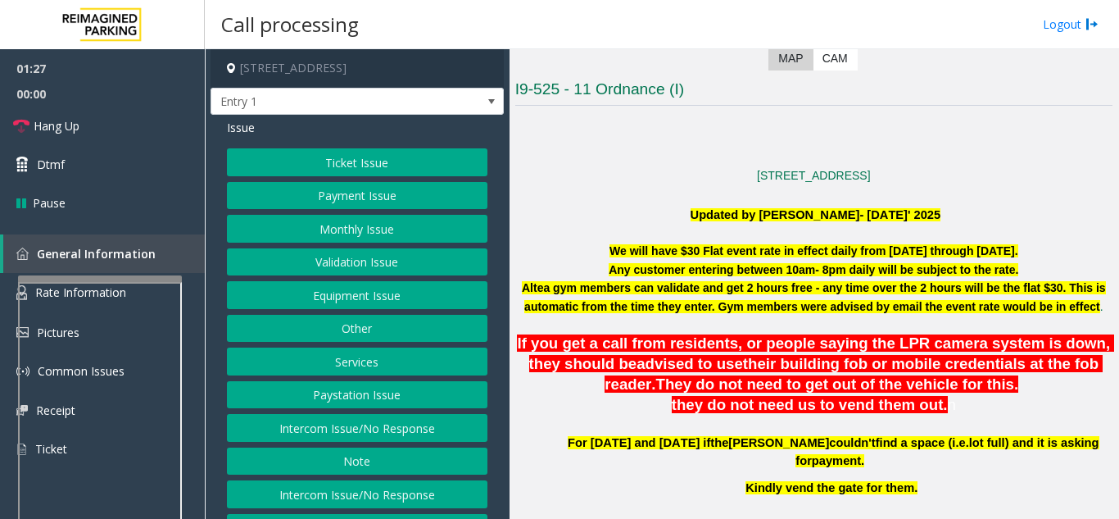
click at [372, 302] on button "Equipment Issue" at bounding box center [357, 295] width 261 height 28
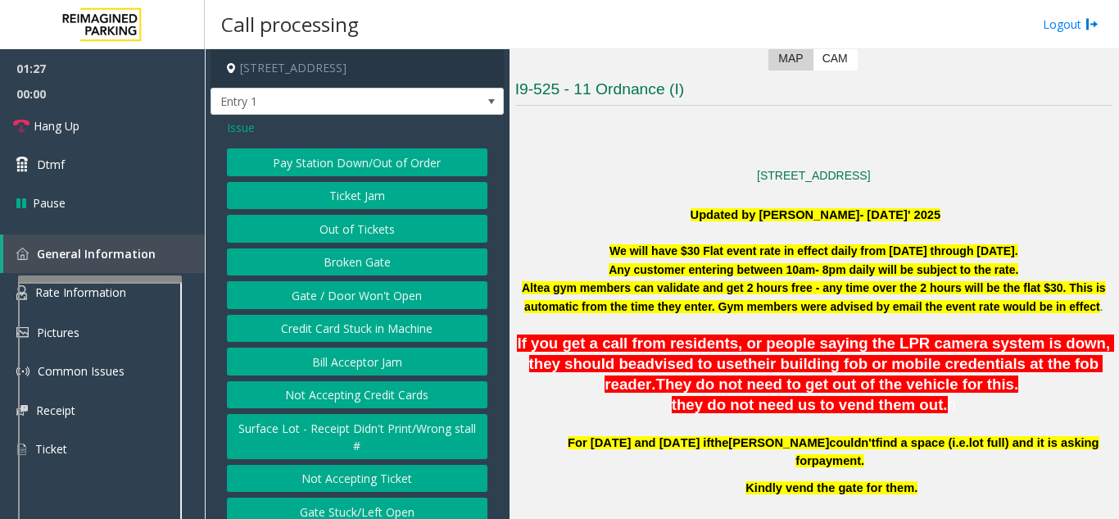
click at [373, 302] on button "Gate / Door Won't Open" at bounding box center [357, 295] width 261 height 28
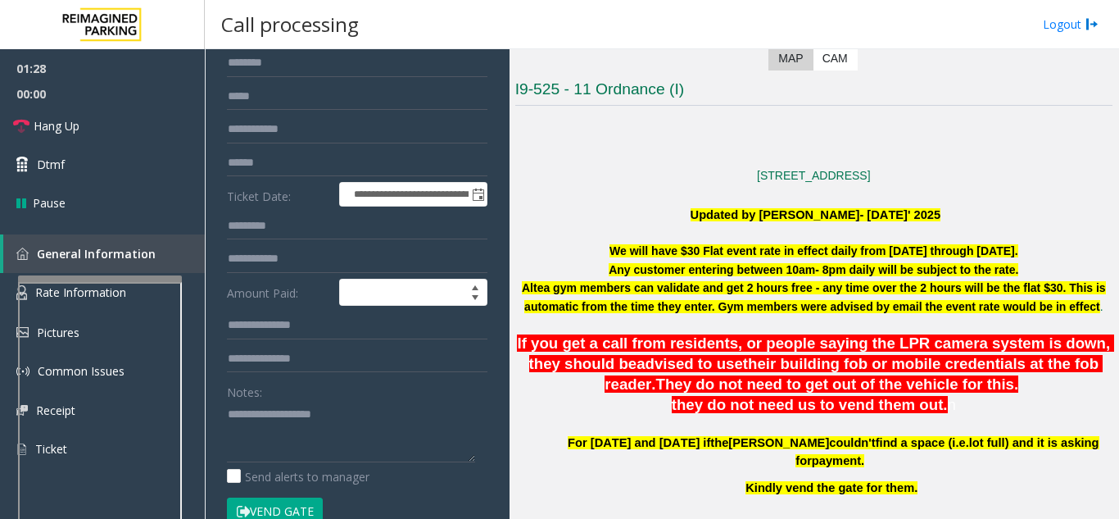
scroll to position [246, 0]
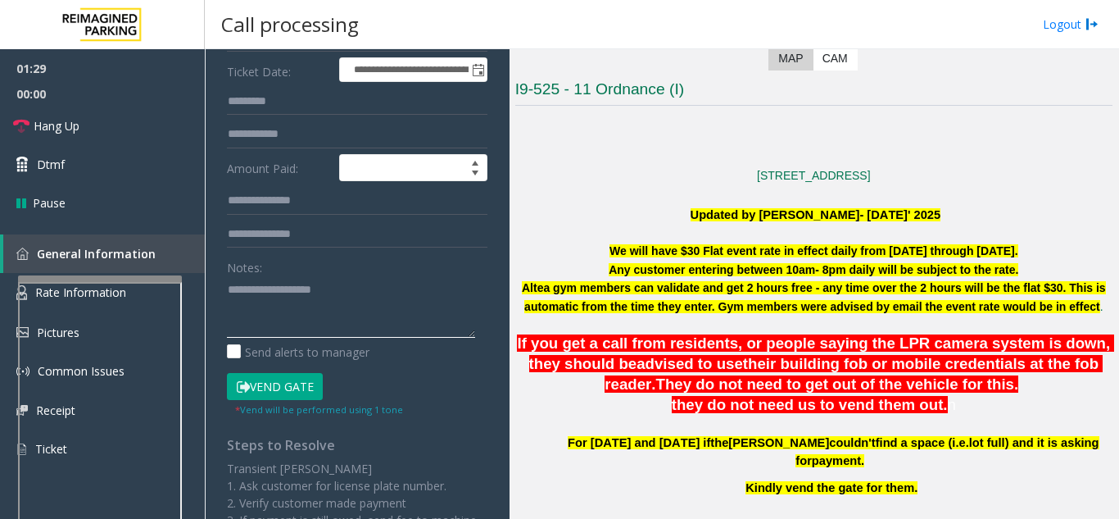
click at [345, 313] on textarea at bounding box center [351, 306] width 248 height 61
drag, startPoint x: 342, startPoint y: 313, endPoint x: 301, endPoint y: 327, distance: 43.3
click at [301, 327] on textarea at bounding box center [351, 306] width 248 height 61
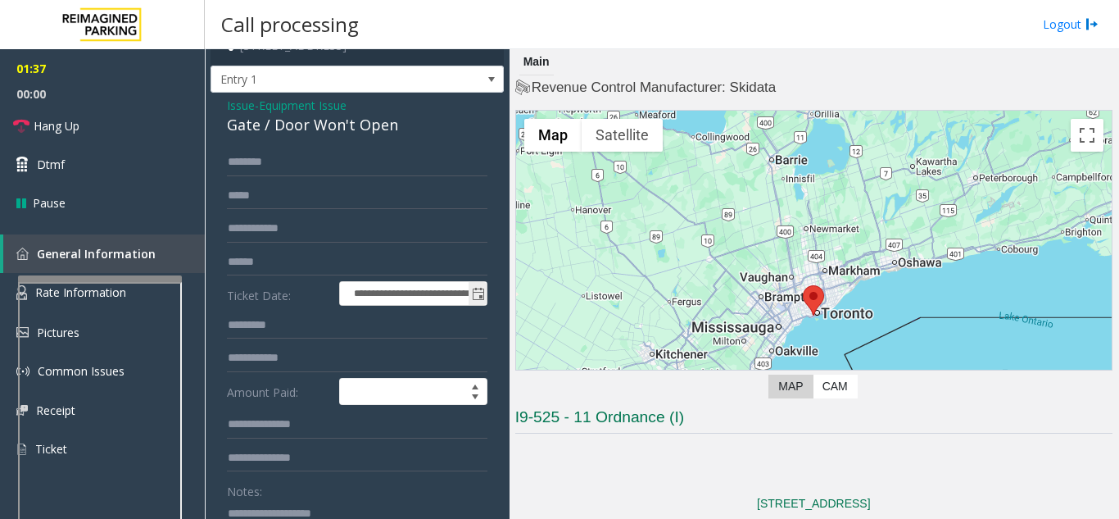
scroll to position [0, 0]
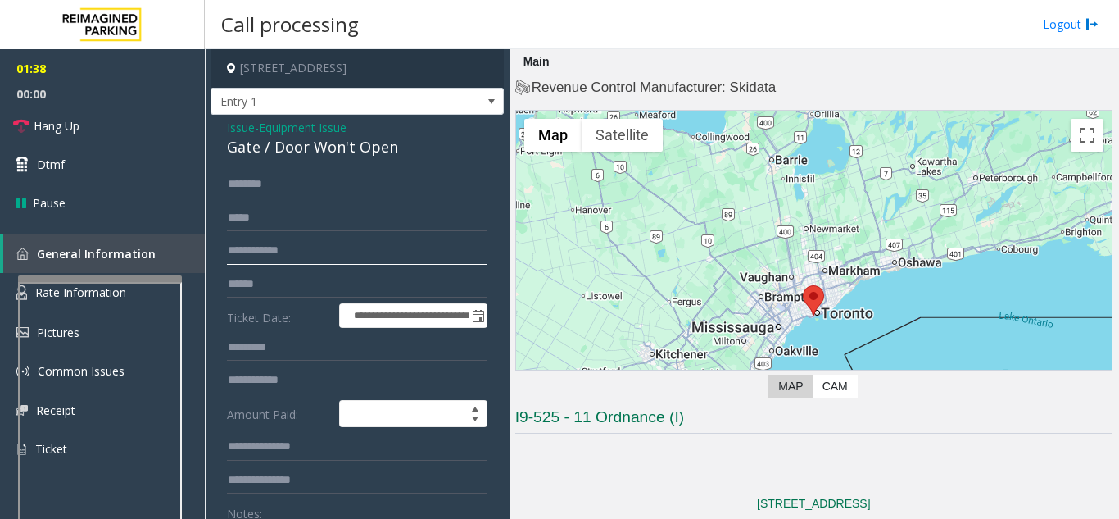
click at [309, 264] on input "text" at bounding box center [357, 251] width 261 height 28
click at [277, 272] on input "text" at bounding box center [357, 284] width 261 height 28
click at [330, 294] on input "text" at bounding box center [357, 284] width 261 height 28
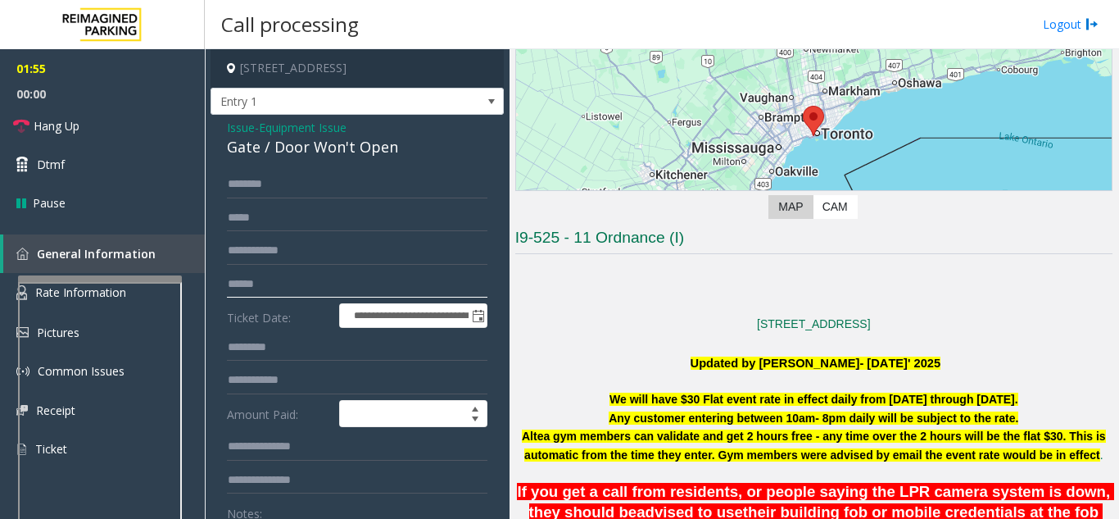
scroll to position [328, 0]
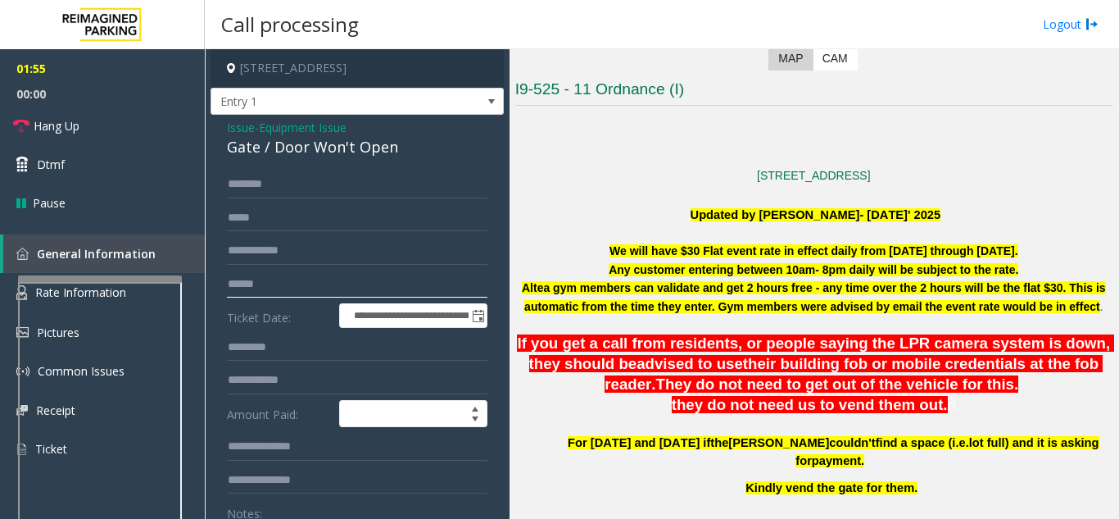
click at [303, 270] on input "text" at bounding box center [357, 284] width 261 height 28
click at [120, 120] on link "Hang Up" at bounding box center [102, 126] width 205 height 39
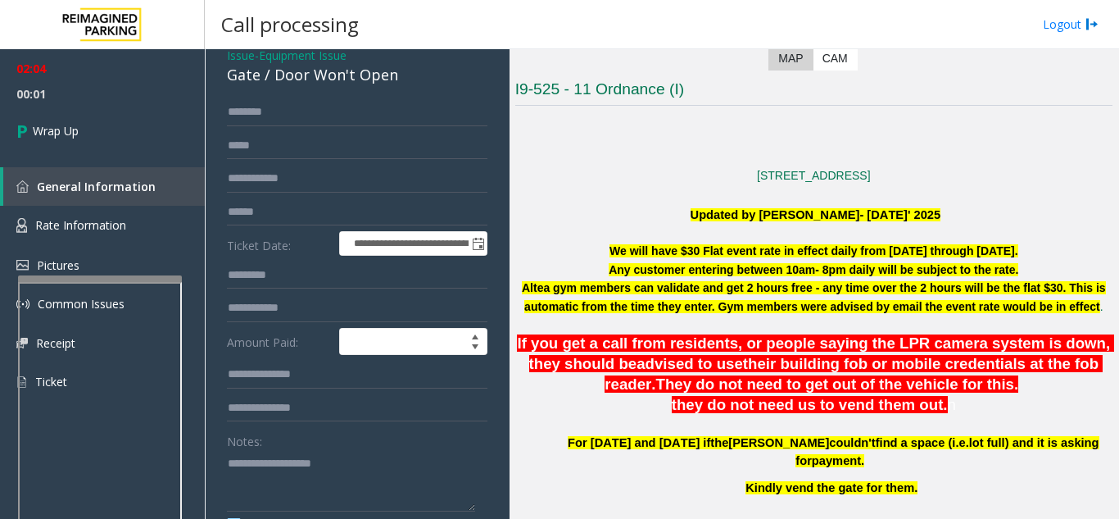
scroll to position [164, 0]
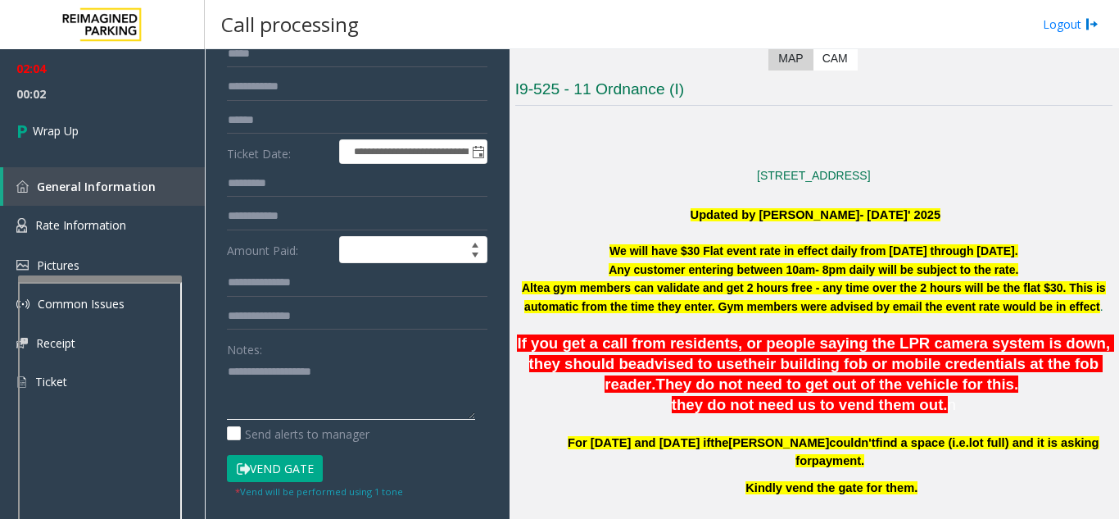
click at [287, 388] on textarea at bounding box center [351, 388] width 248 height 61
click at [387, 399] on textarea at bounding box center [351, 388] width 248 height 61
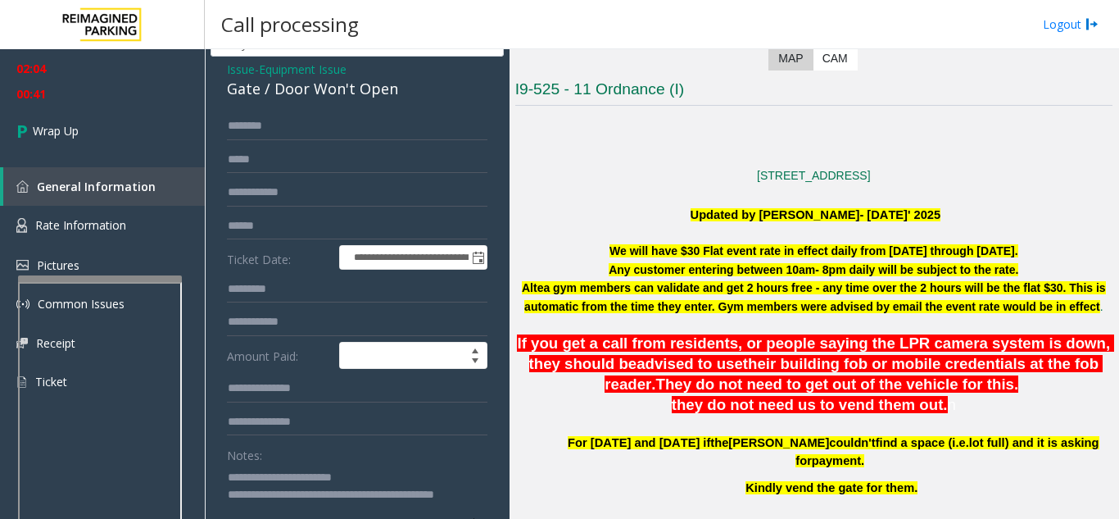
scroll to position [0, 0]
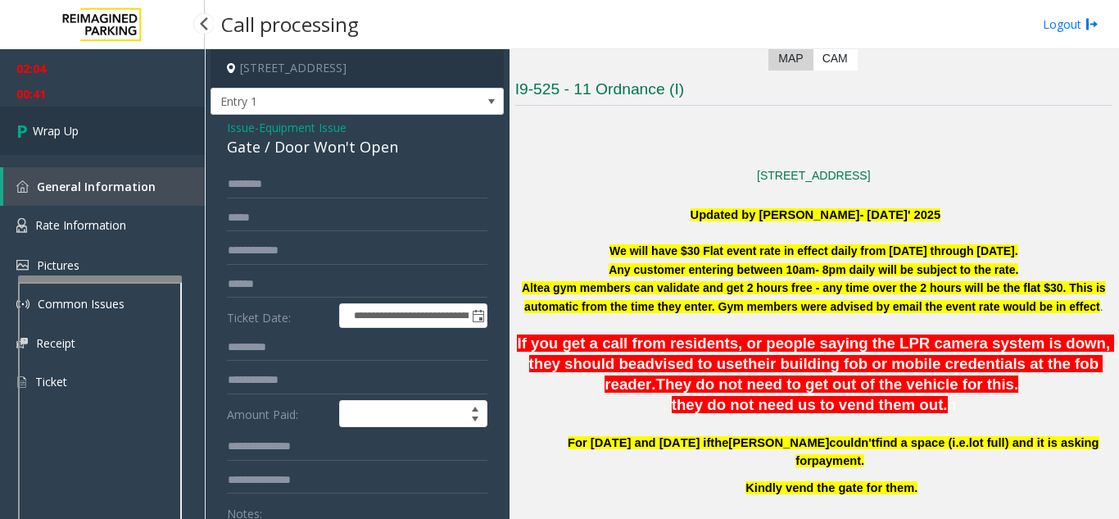
type textarea "**********"
click at [147, 151] on link "Wrap Up" at bounding box center [102, 131] width 205 height 48
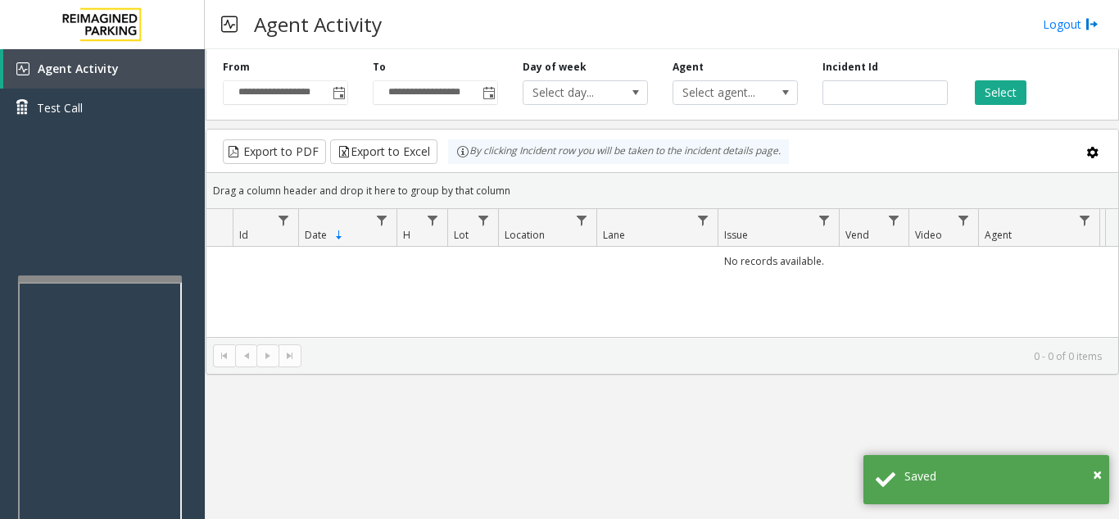
click at [463, 11] on div "Agent Activity Logout" at bounding box center [662, 24] width 914 height 49
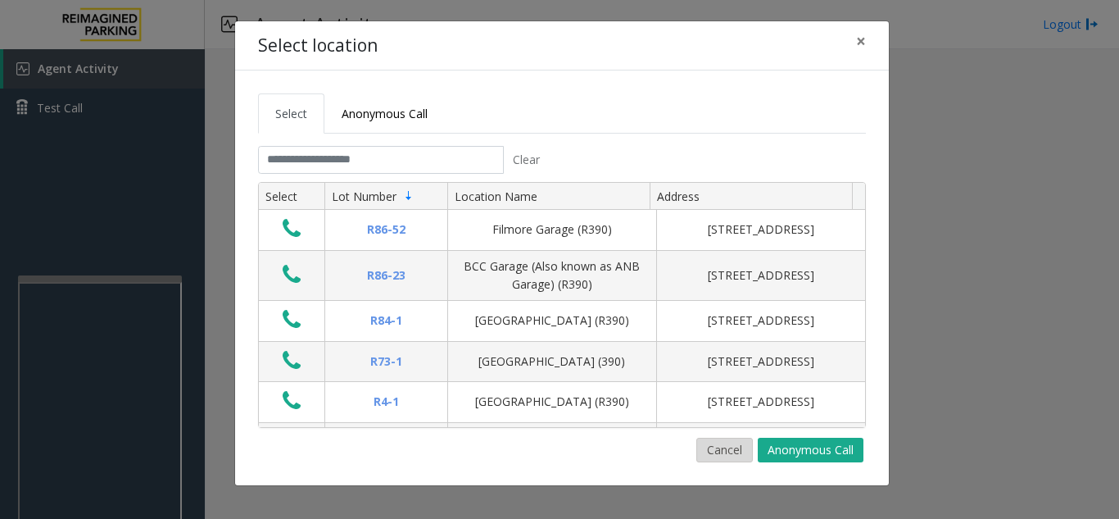
click at [709, 460] on button "Cancel" at bounding box center [724, 450] width 57 height 25
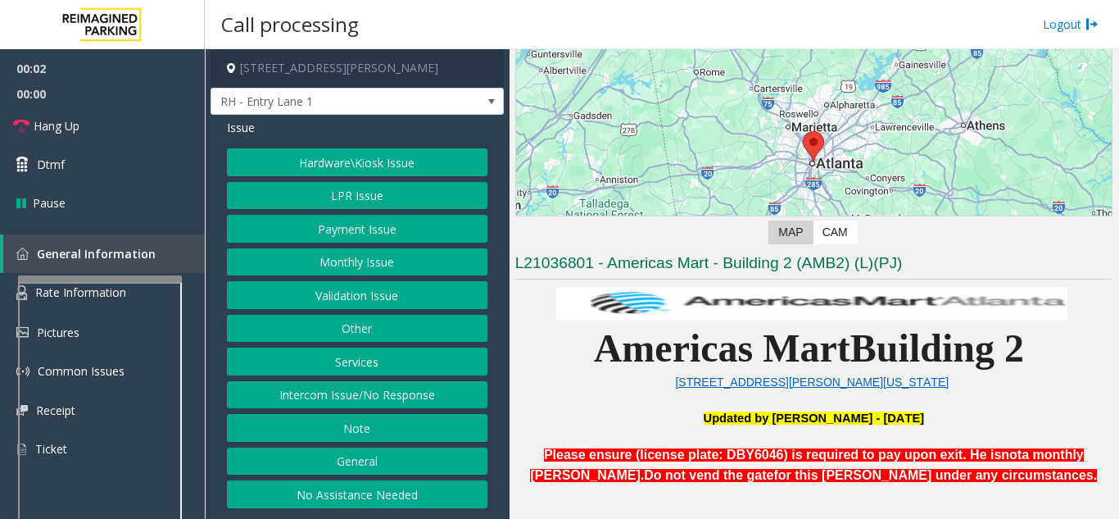
scroll to position [410, 0]
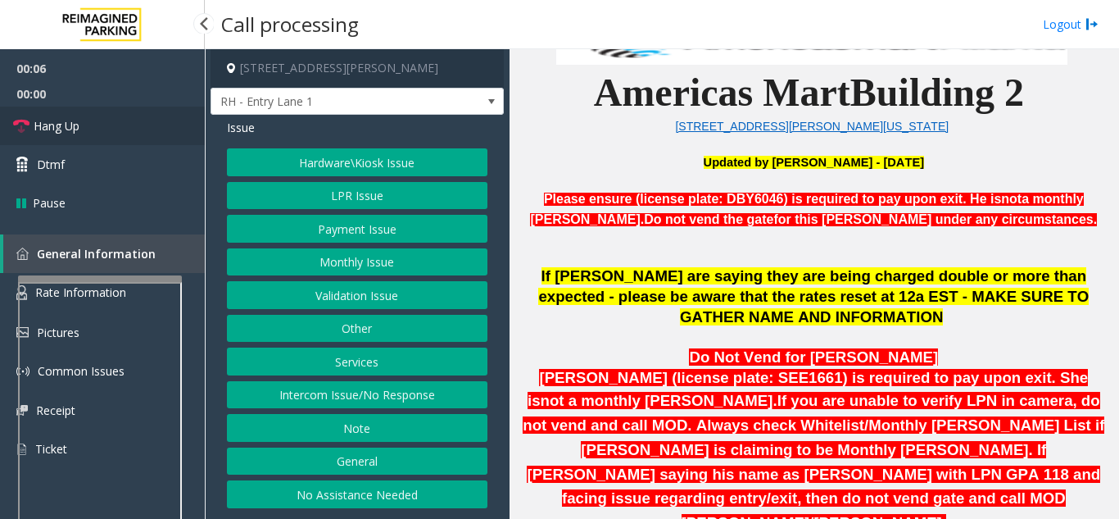
click at [121, 128] on link "Hang Up" at bounding box center [102, 126] width 205 height 39
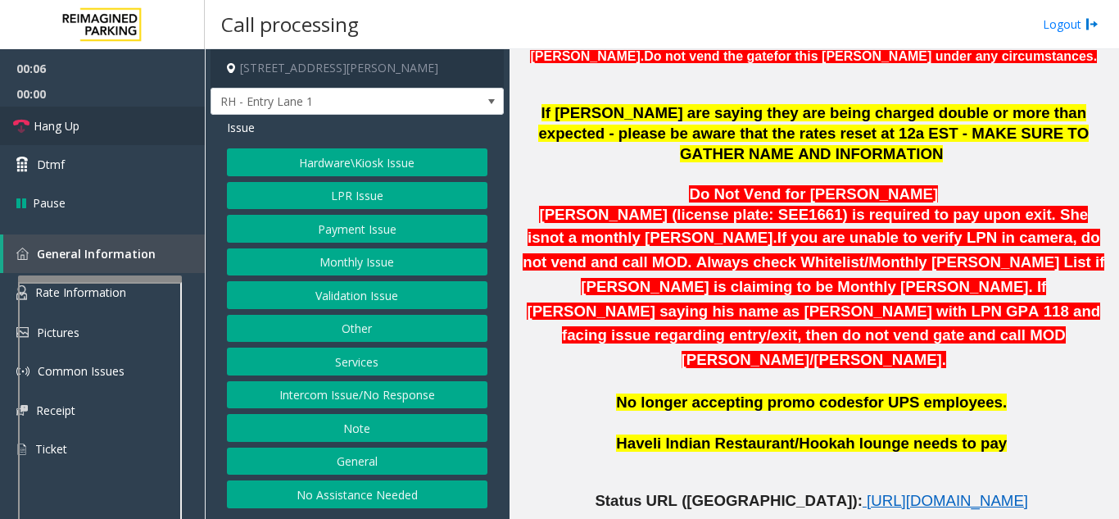
scroll to position [574, 0]
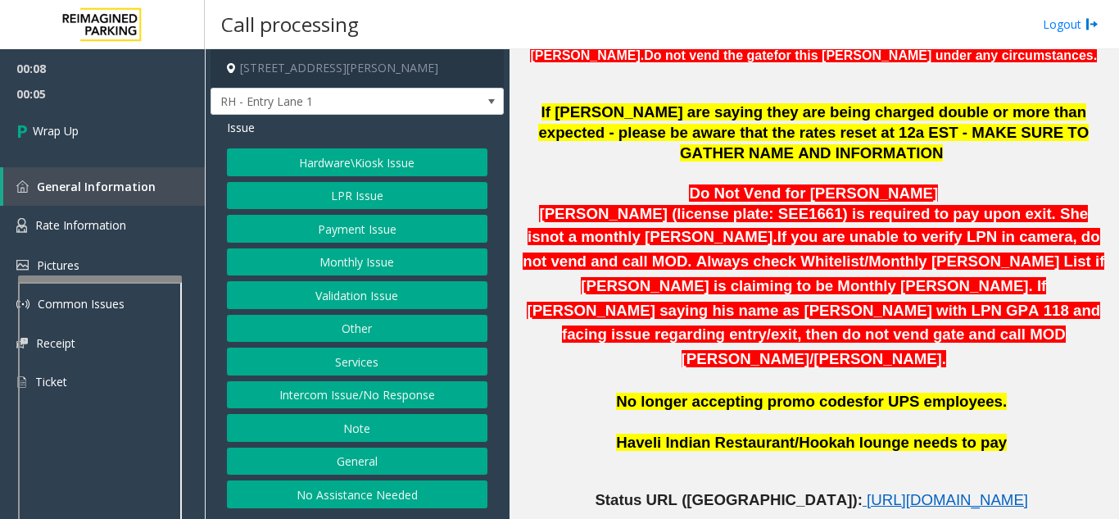
click at [355, 498] on button "No Assistance Needed" at bounding box center [357, 494] width 261 height 28
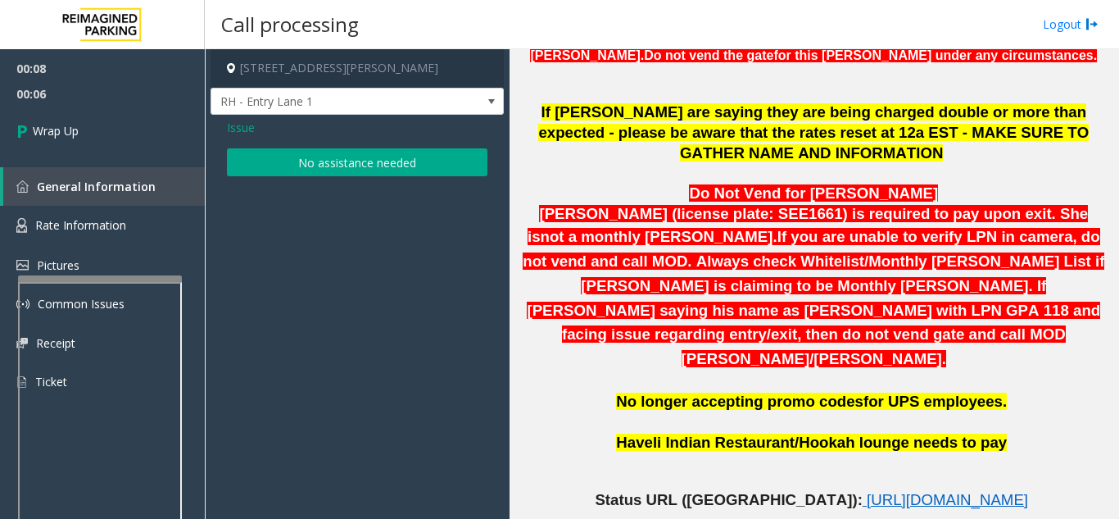
click at [312, 168] on button "No assistance needed" at bounding box center [357, 162] width 261 height 28
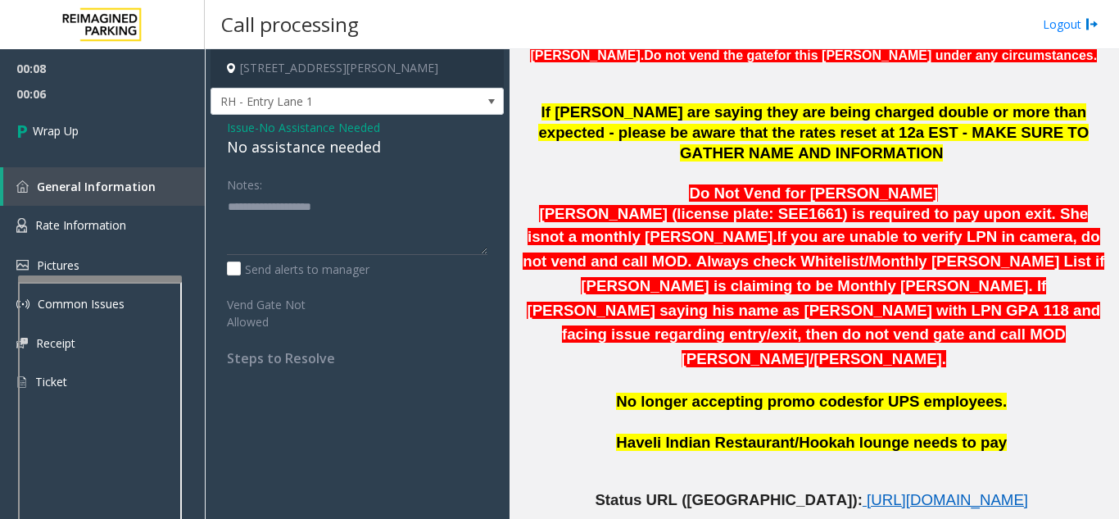
click at [311, 164] on div "Issue - No Assistance Needed No assistance needed Notes: Send alerts to manager…" at bounding box center [357, 249] width 293 height 268
click at [311, 152] on div "No assistance needed" at bounding box center [357, 147] width 261 height 22
type textarea "**********"
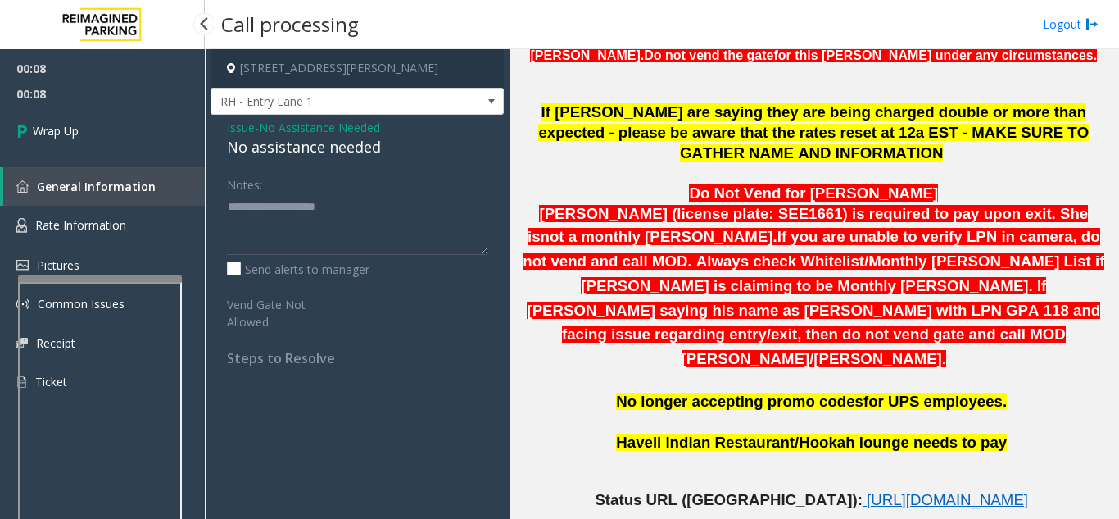
click at [80, 105] on span "00:08" at bounding box center [102, 93] width 205 height 25
click at [153, 133] on link "Wrap Up" at bounding box center [102, 131] width 205 height 48
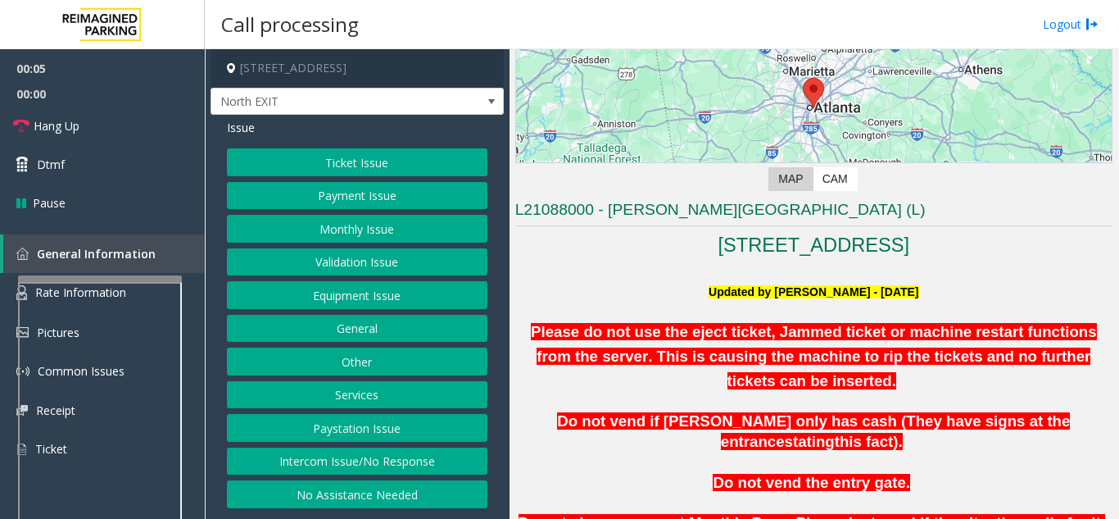
scroll to position [492, 0]
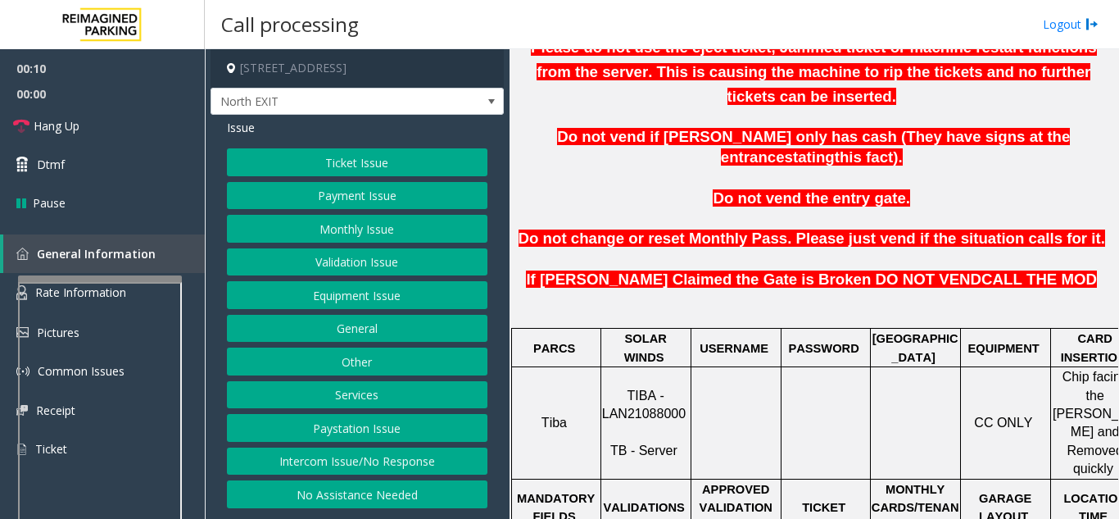
click at [649, 388] on span "TIBA - LAN21088000" at bounding box center [644, 404] width 84 height 32
copy p "LAN21088000"
click at [380, 293] on button "Equipment Issue" at bounding box center [357, 295] width 261 height 28
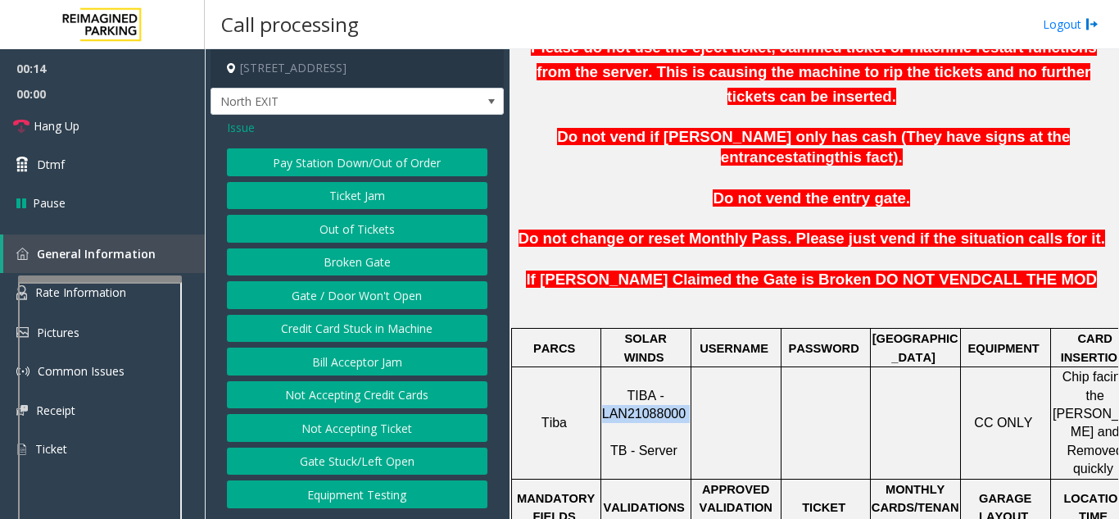
click at [380, 293] on button "Gate / Door Won't Open" at bounding box center [357, 295] width 261 height 28
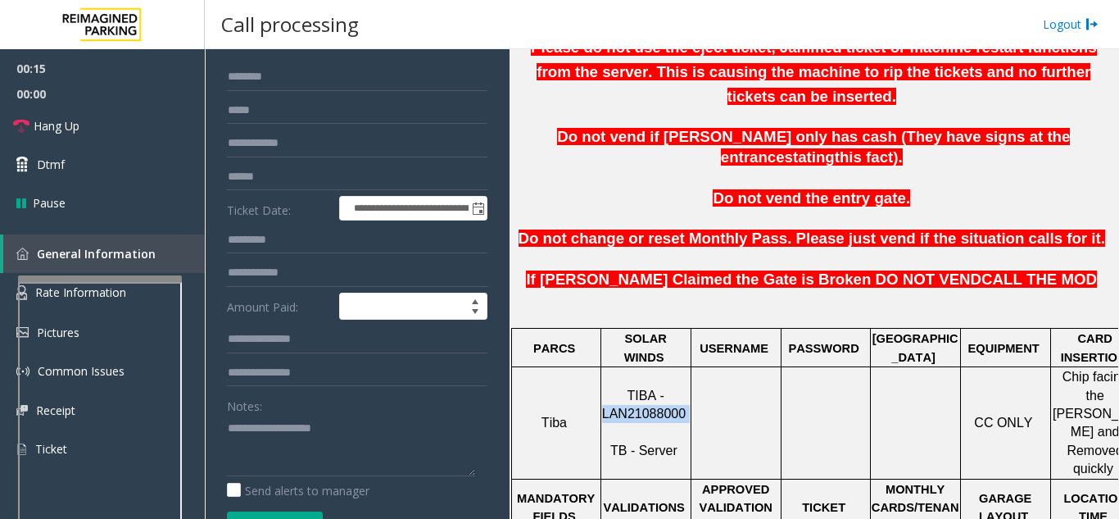
scroll to position [246, 0]
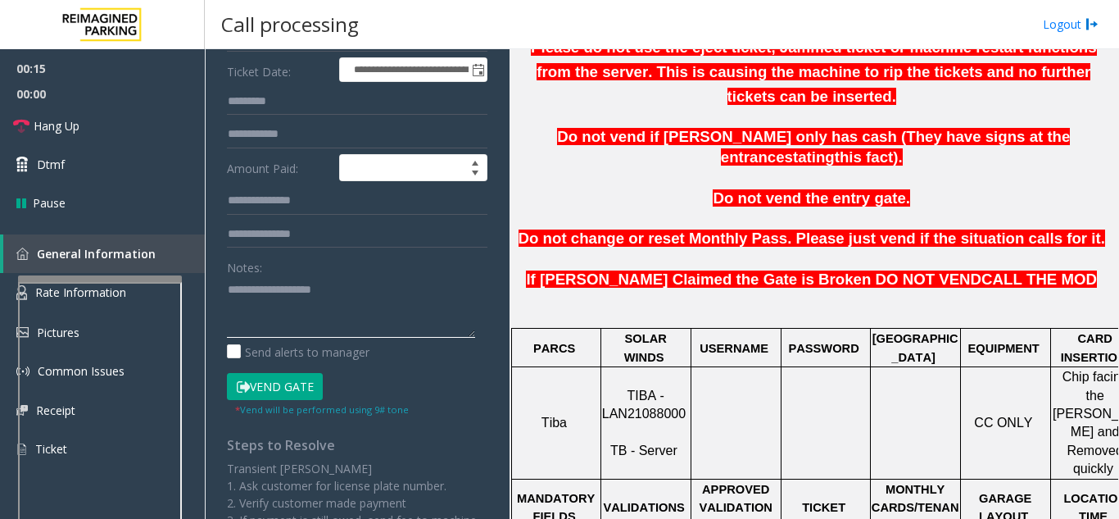
drag, startPoint x: 347, startPoint y: 333, endPoint x: 347, endPoint y: 324, distance: 9.0
click at [347, 328] on textarea at bounding box center [351, 306] width 248 height 61
click at [427, 289] on textarea at bounding box center [351, 306] width 248 height 61
click at [263, 326] on textarea at bounding box center [351, 306] width 248 height 61
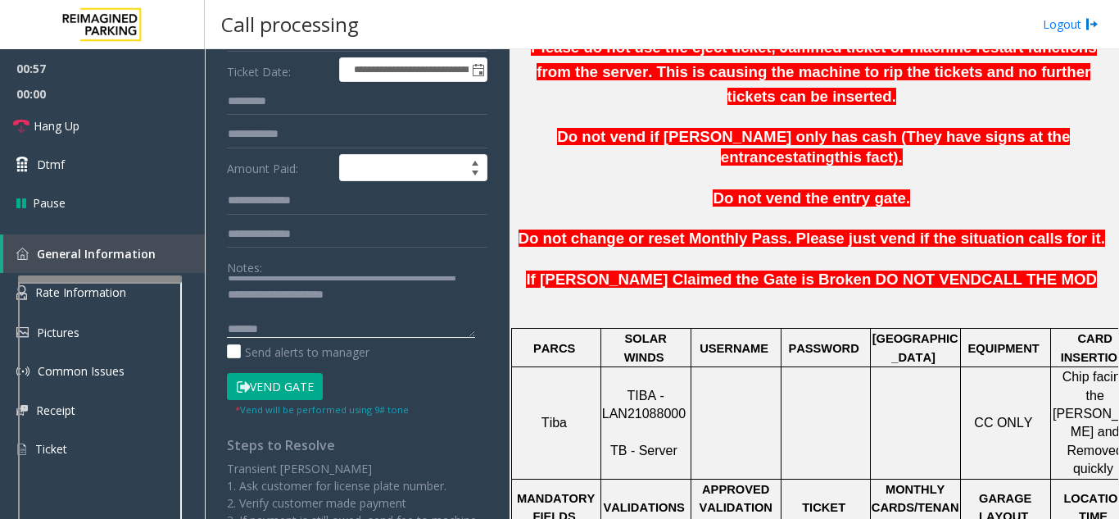
click at [263, 326] on textarea at bounding box center [351, 306] width 248 height 61
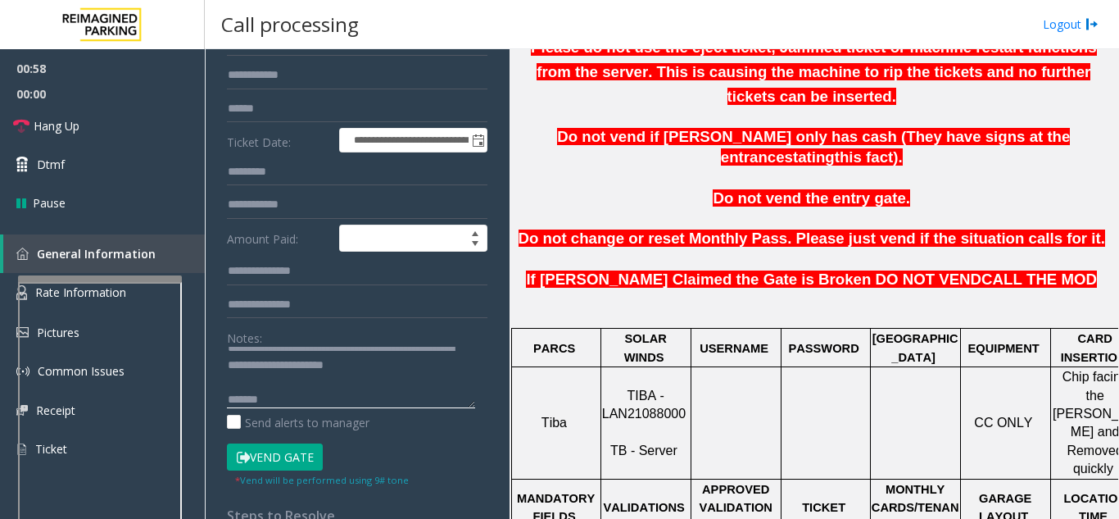
scroll to position [82, 0]
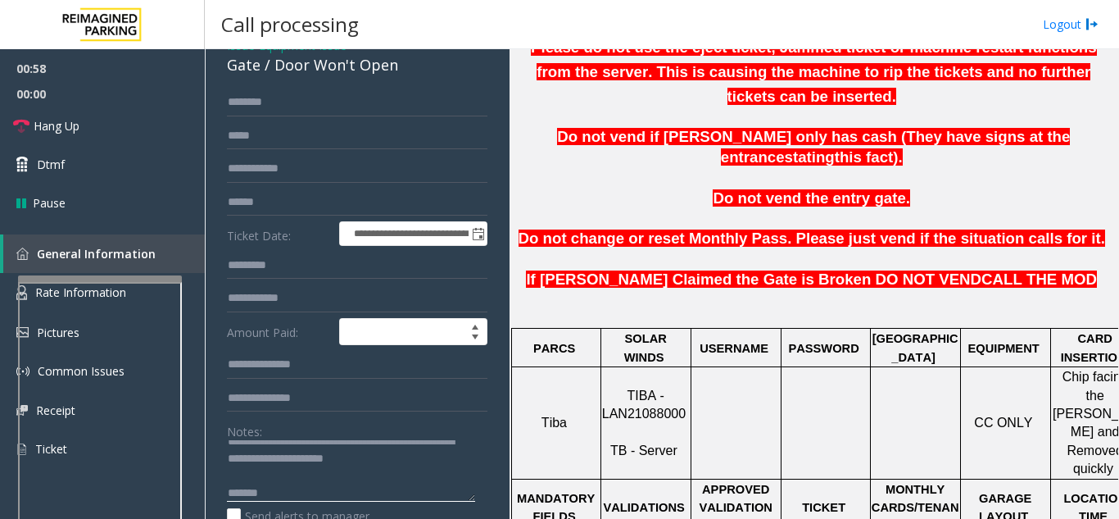
type textarea "**********"
click at [311, 208] on input "text" at bounding box center [357, 202] width 261 height 28
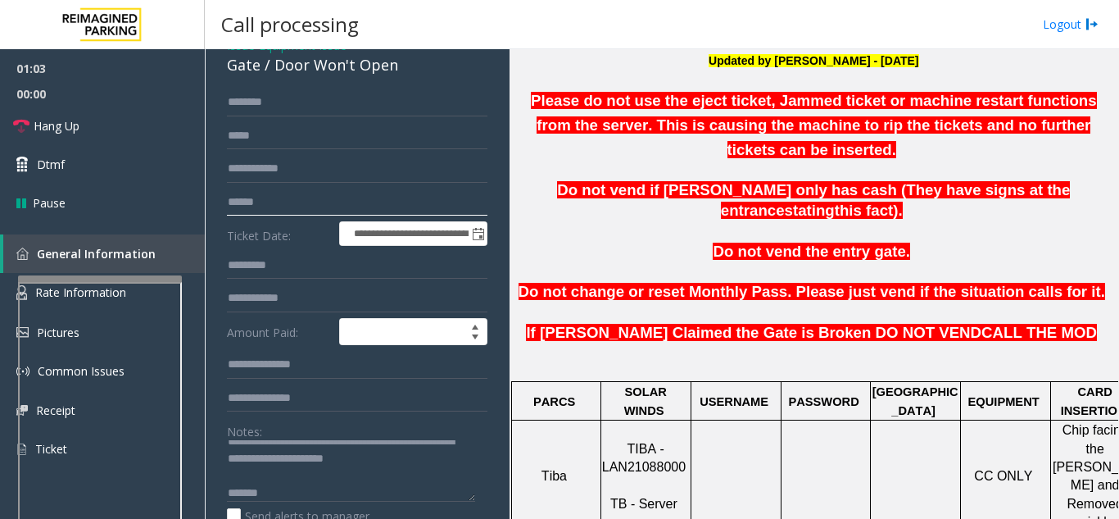
scroll to position [410, 0]
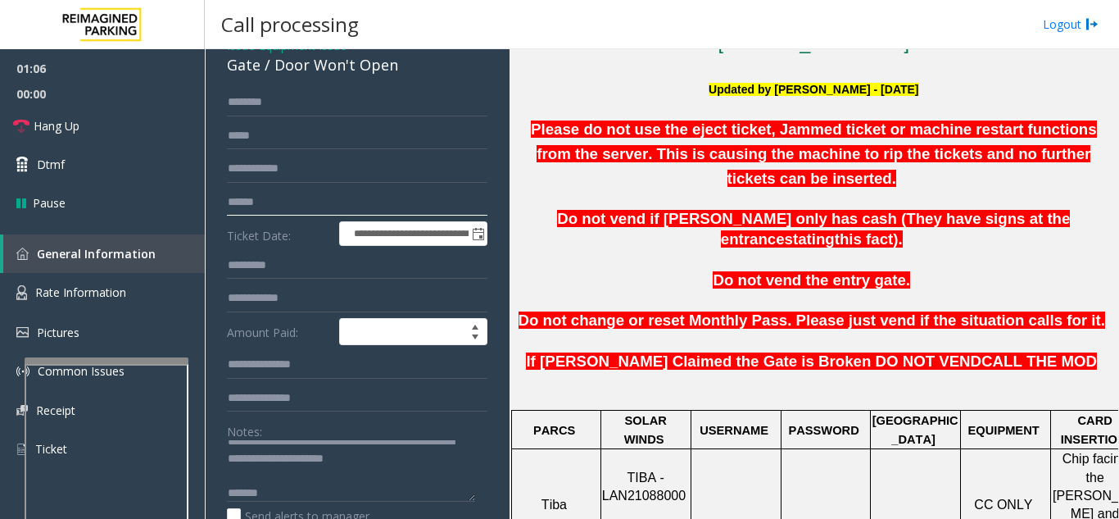
click at [89, 357] on div at bounding box center [107, 360] width 164 height 7
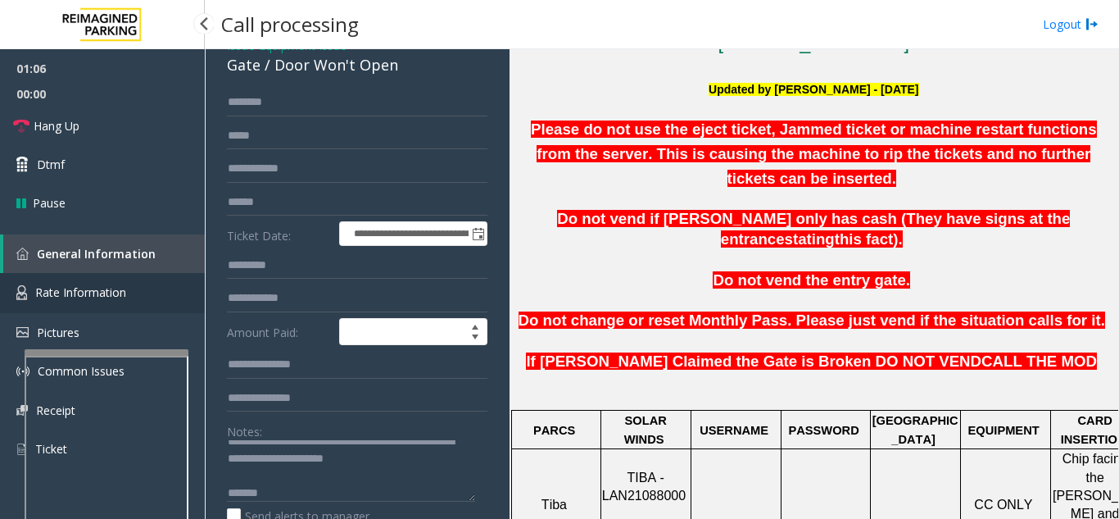
click at [95, 291] on span "Rate Information" at bounding box center [80, 292] width 91 height 16
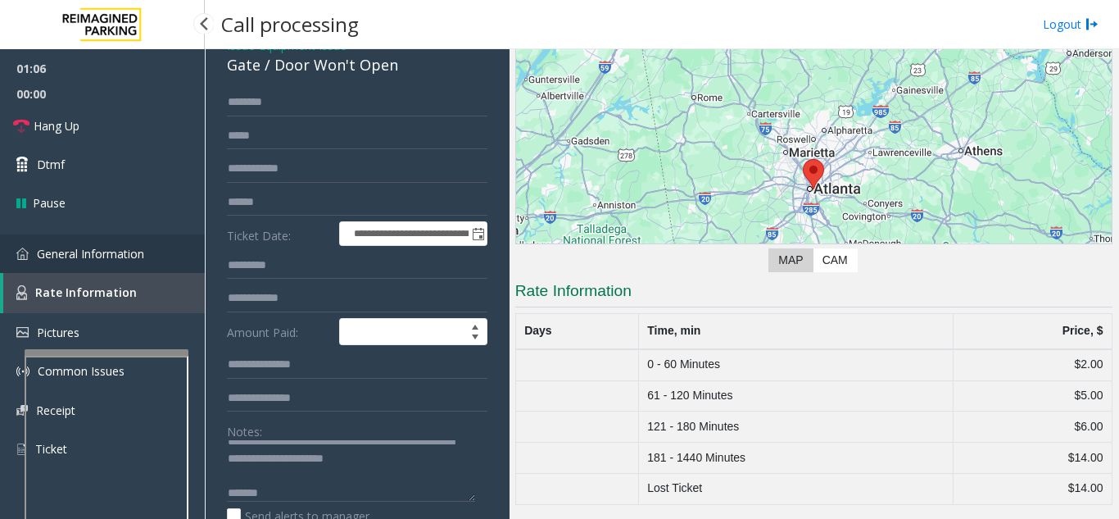
scroll to position [126, 0]
click at [123, 253] on span "General Information" at bounding box center [90, 254] width 107 height 16
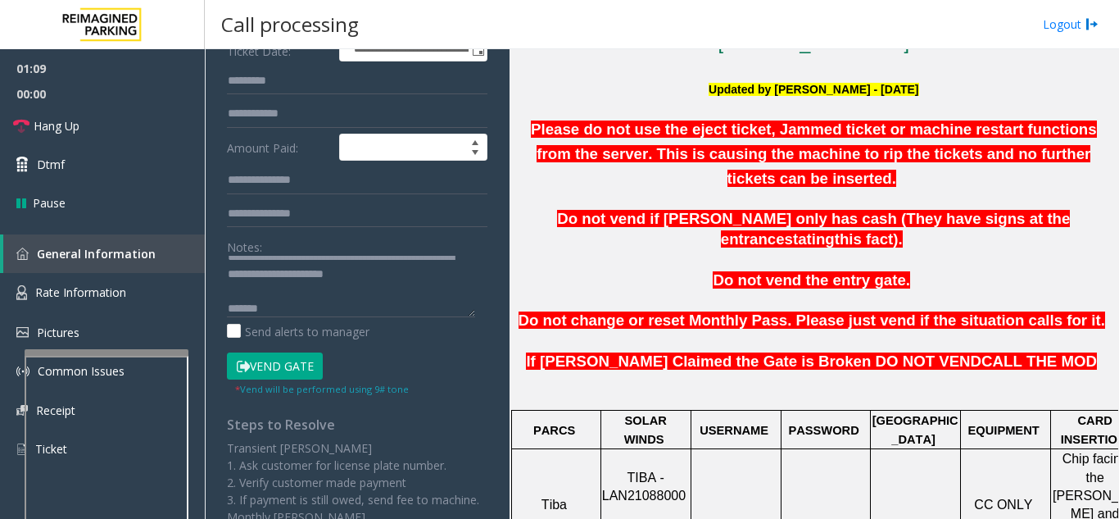
scroll to position [444, 0]
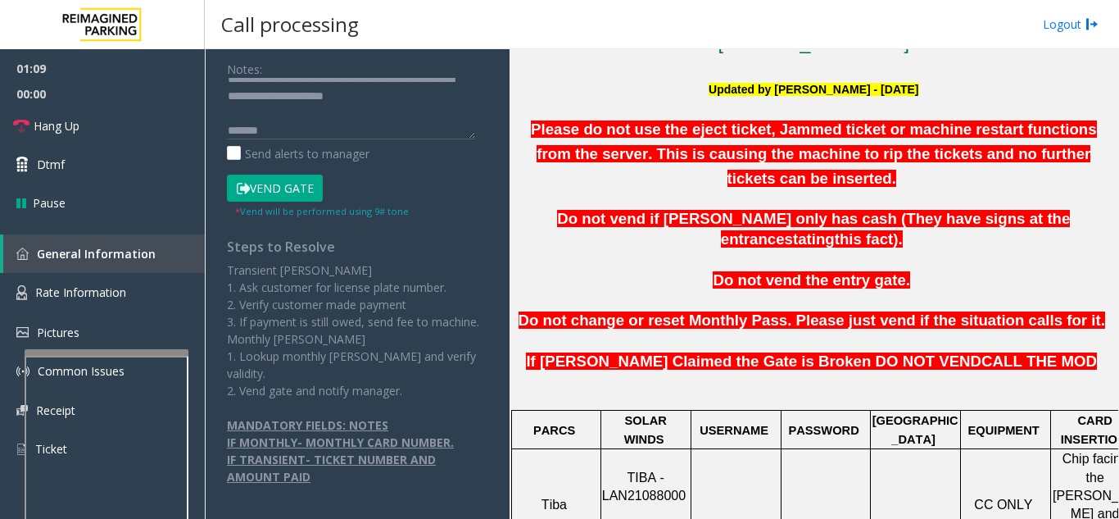
click at [267, 178] on button "Vend Gate" at bounding box center [275, 189] width 96 height 28
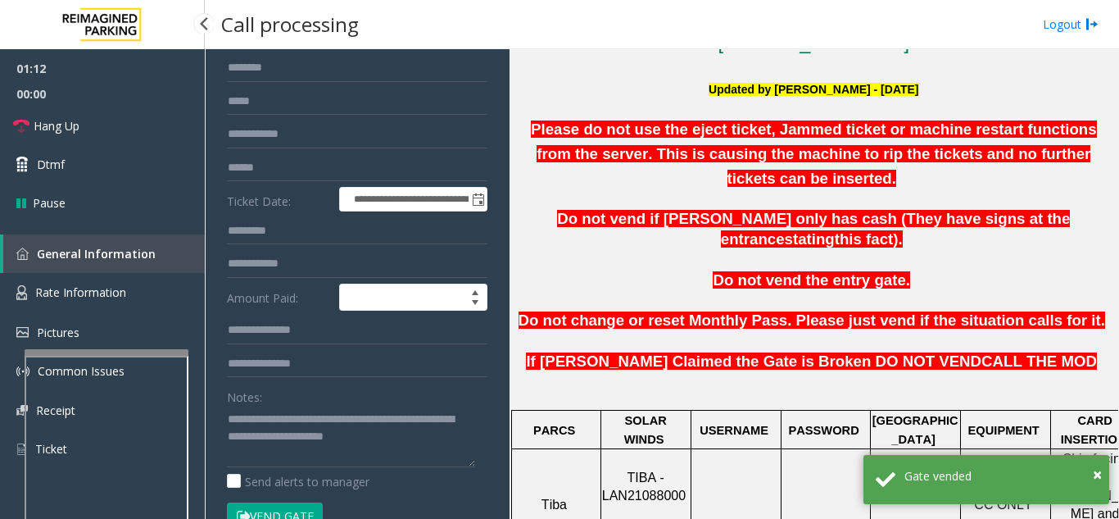
scroll to position [0, 0]
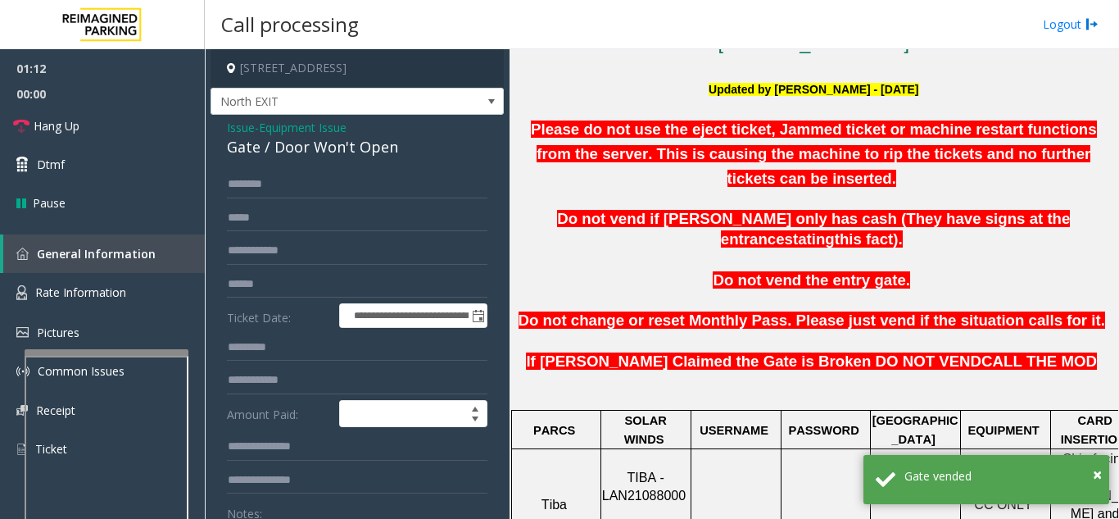
click at [238, 128] on span "Issue" at bounding box center [241, 127] width 28 height 17
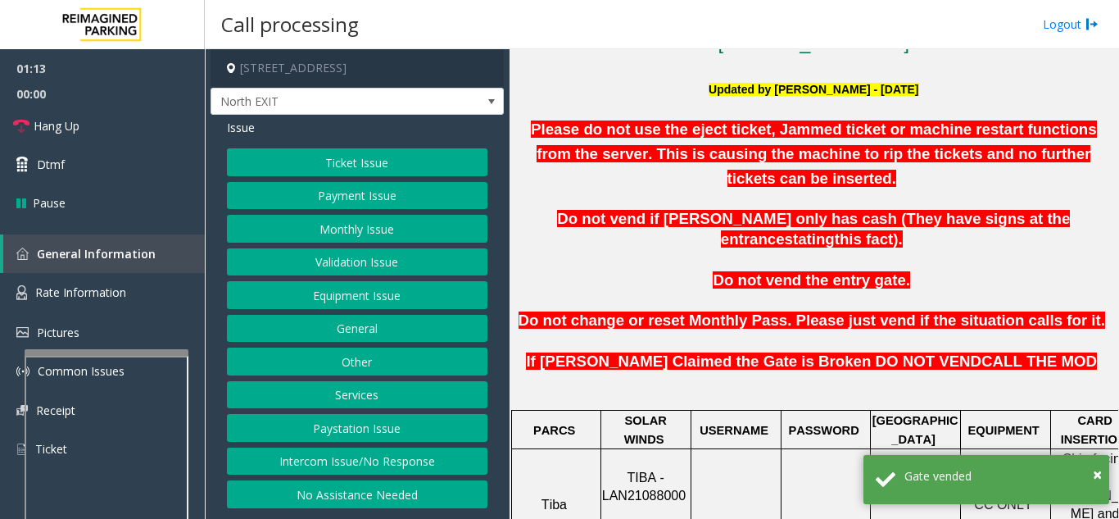
click at [330, 248] on button "Validation Issue" at bounding box center [357, 262] width 261 height 28
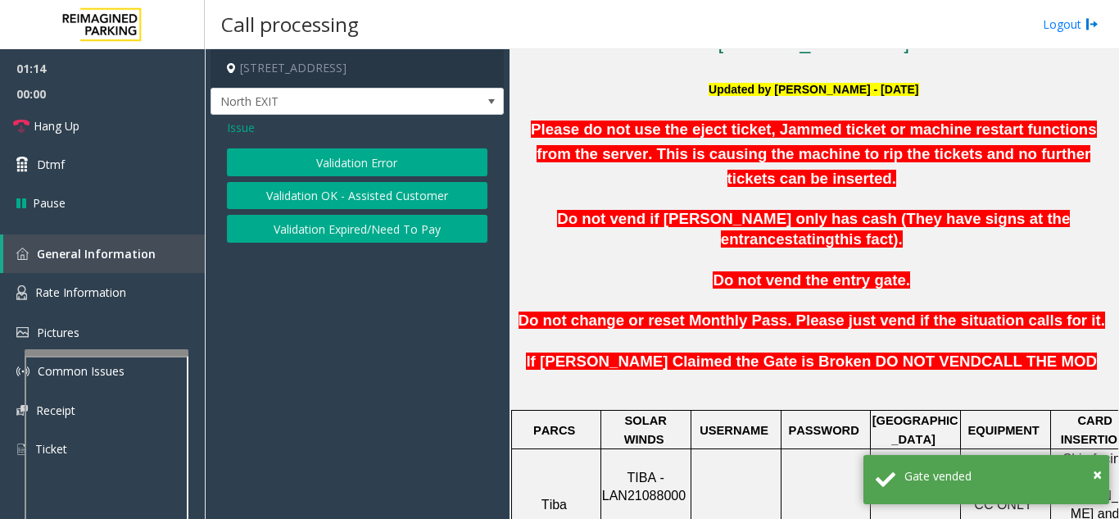
click at [301, 161] on button "Validation Error" at bounding box center [357, 162] width 261 height 28
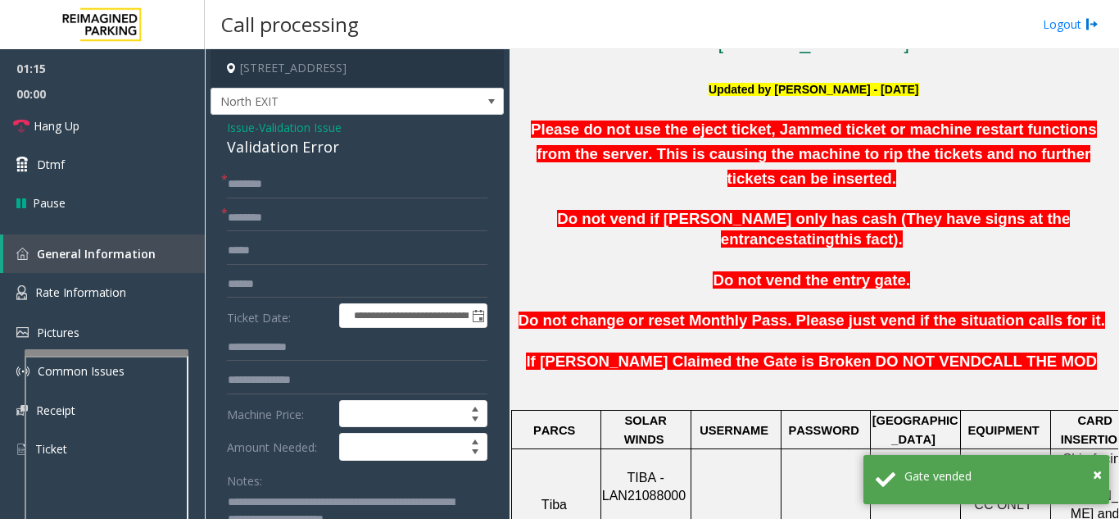
click at [282, 149] on div "Validation Error" at bounding box center [357, 147] width 261 height 22
copy div "Validation Error"
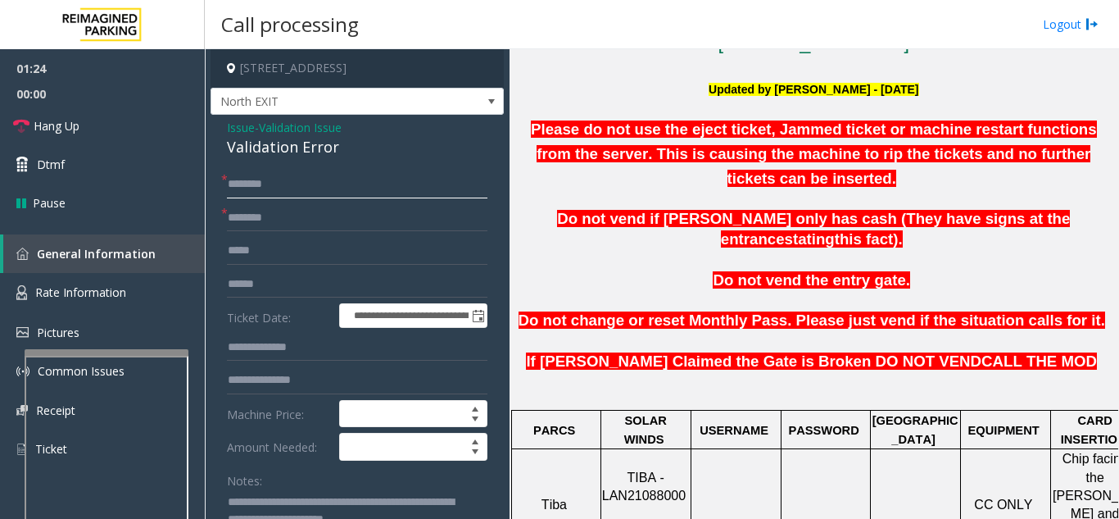
click at [305, 187] on input "text" at bounding box center [357, 184] width 261 height 28
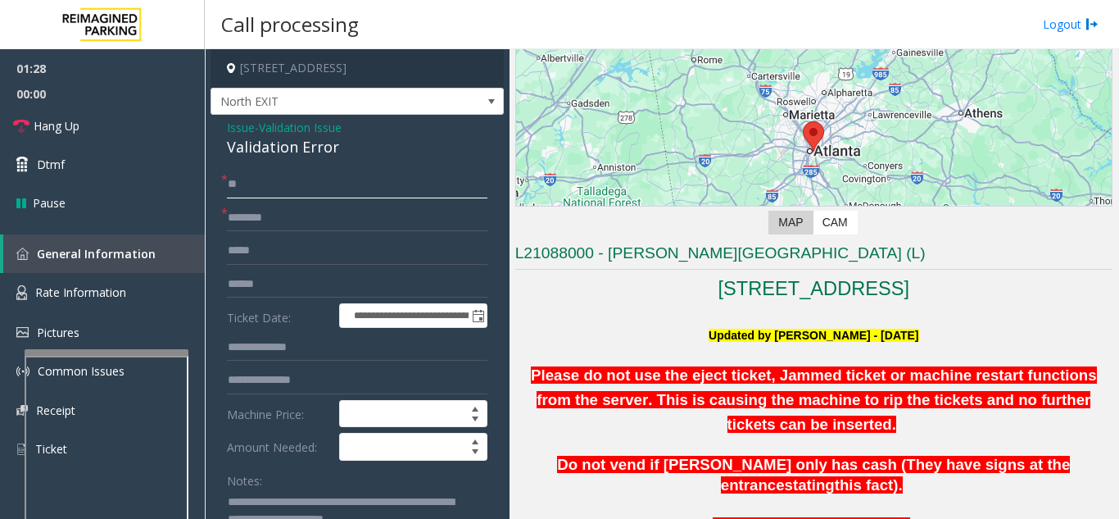
type input "**"
drag, startPoint x: 605, startPoint y: 254, endPoint x: 788, endPoint y: 262, distance: 183.7
click at [788, 262] on h3 "L21088000 - [PERSON_NAME][GEOGRAPHIC_DATA] (L)" at bounding box center [813, 256] width 597 height 27
click at [309, 212] on input "text" at bounding box center [357, 218] width 261 height 28
paste input "**********"
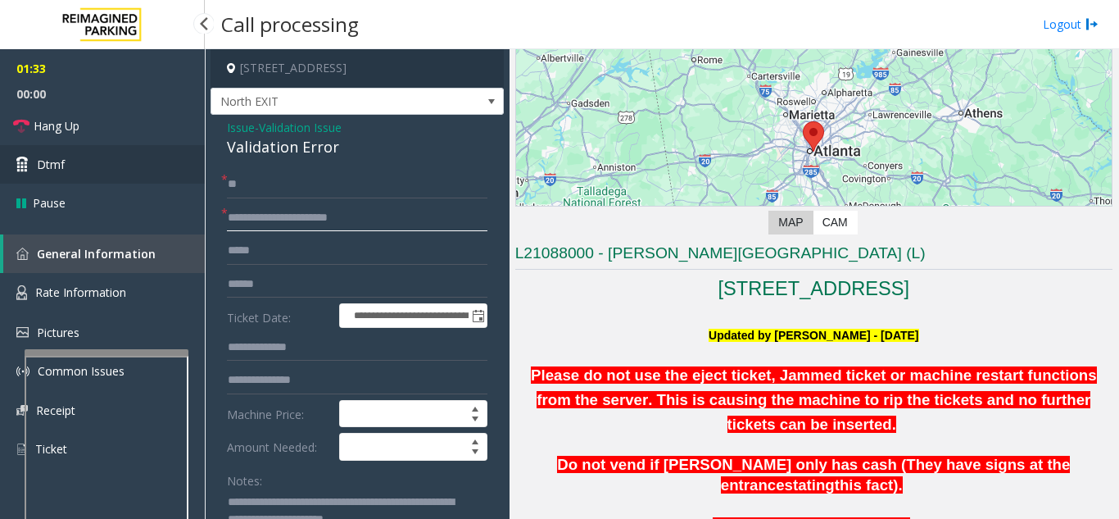
type input "**********"
click at [129, 150] on link "Dtmf" at bounding box center [102, 164] width 205 height 39
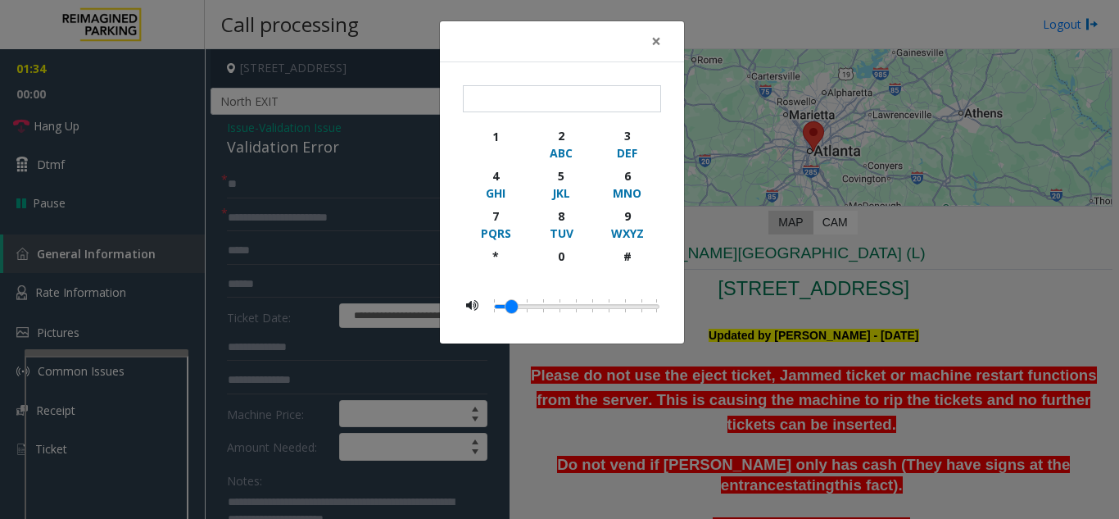
click at [125, 127] on div "× 1 2 ABC 3 DEF 4 GHI 5 JKL 6 MNO 7 PQRS 8 TUV 9 WXYZ * 0 #" at bounding box center [559, 259] width 1119 height 519
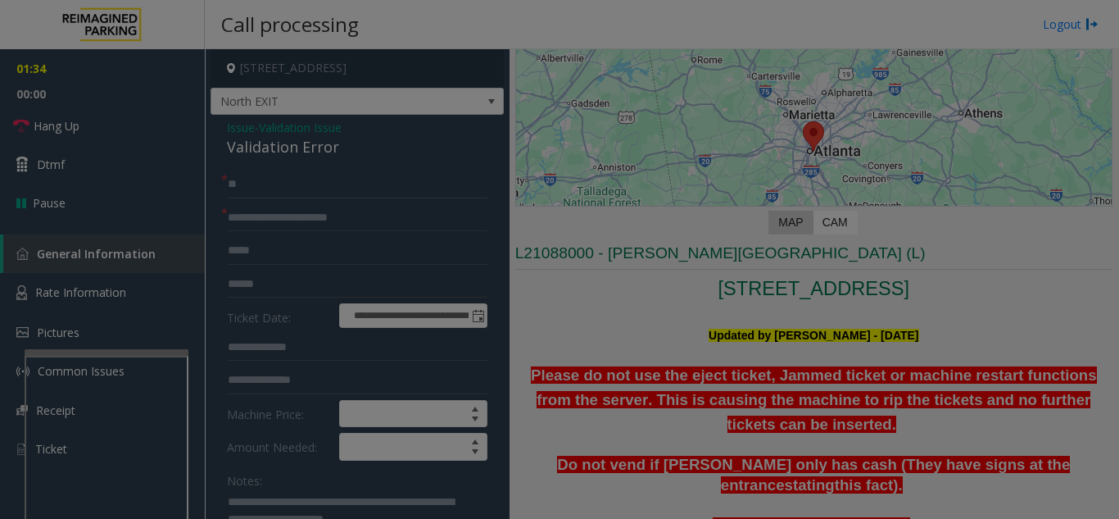
click at [125, 127] on div "× 1 2 ABC 3 DEF 4 GHI 5 JKL 6 MNO 7 PQRS 8 TUV 9 WXYZ * 0 #" at bounding box center [559, 259] width 1119 height 519
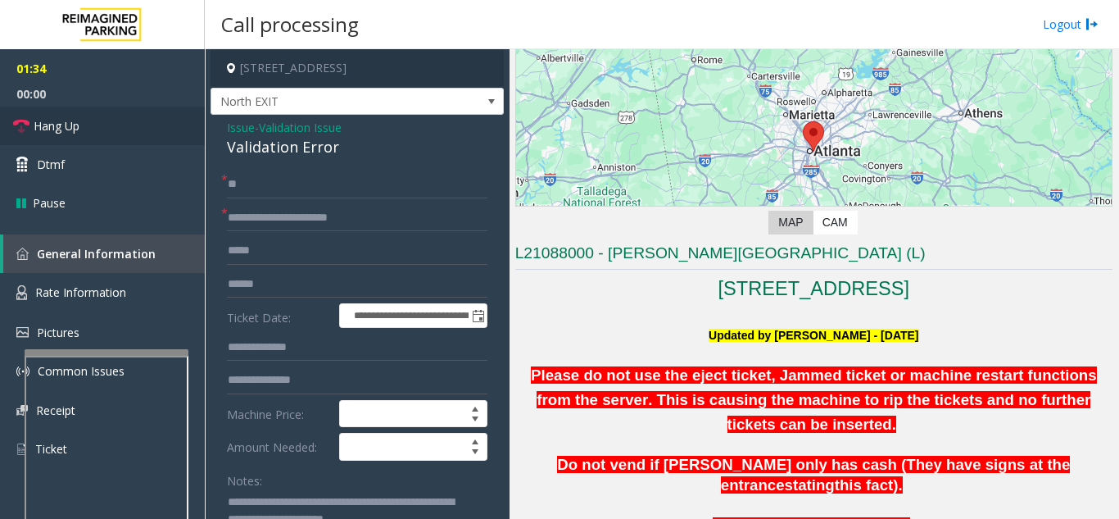
click at [134, 135] on link "Hang Up" at bounding box center [102, 126] width 205 height 39
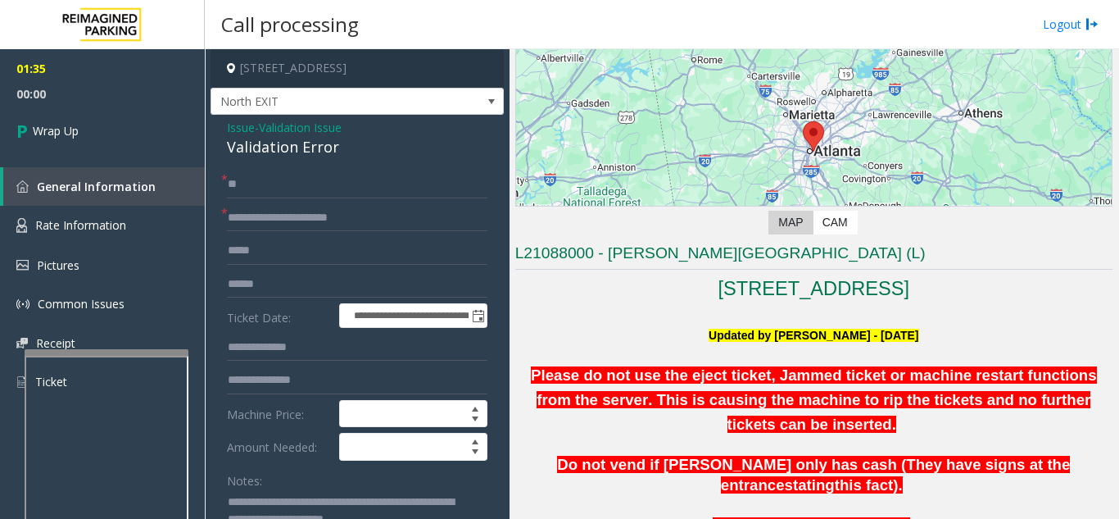
scroll to position [410, 0]
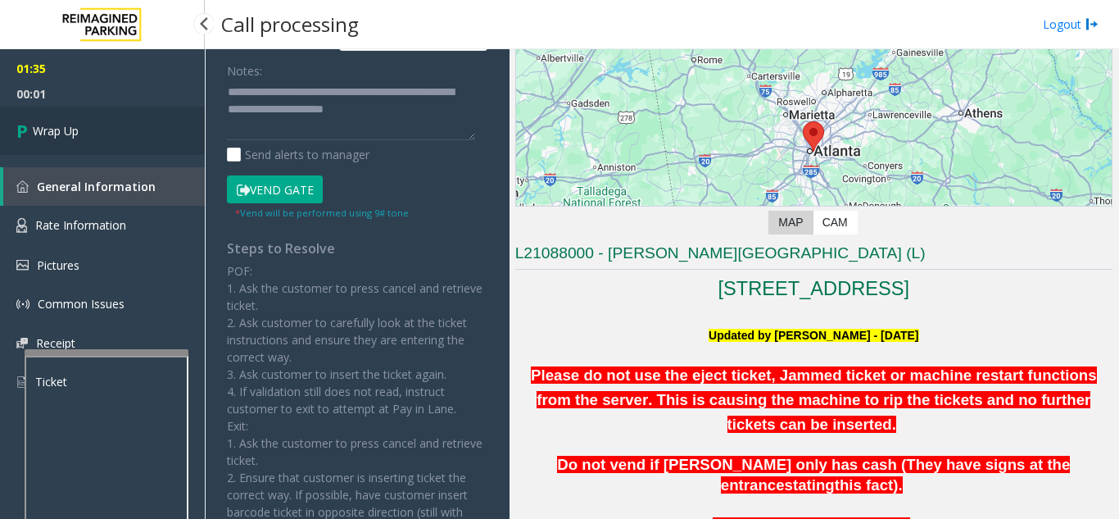
click at [112, 145] on link "Wrap Up" at bounding box center [102, 131] width 205 height 48
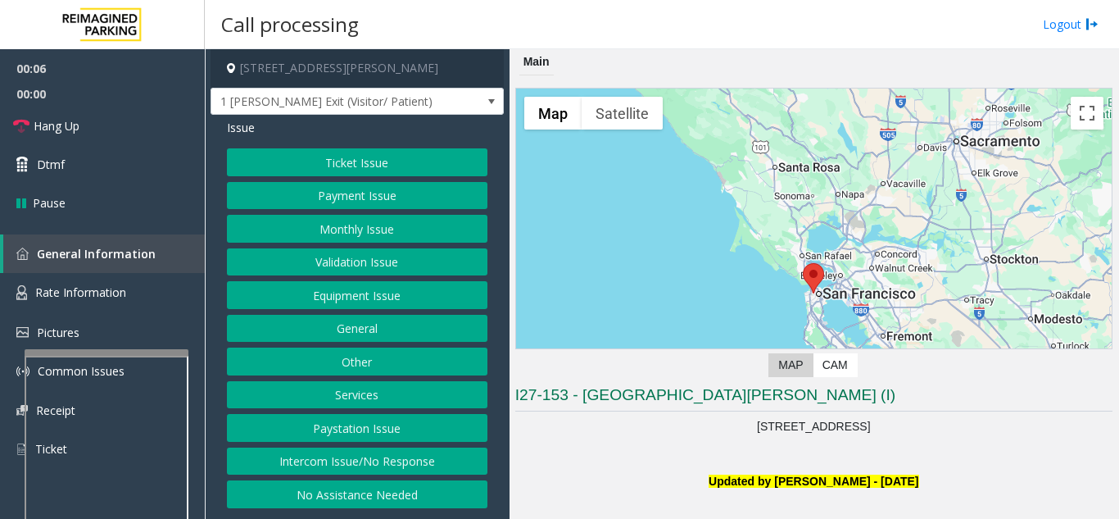
drag, startPoint x: 592, startPoint y: 474, endPoint x: 248, endPoint y: 355, distance: 364.0
click at [585, 481] on p "Updated by [PERSON_NAME] - [DATE]" at bounding box center [813, 481] width 597 height 18
click at [161, 293] on link "Rate Information" at bounding box center [102, 293] width 205 height 40
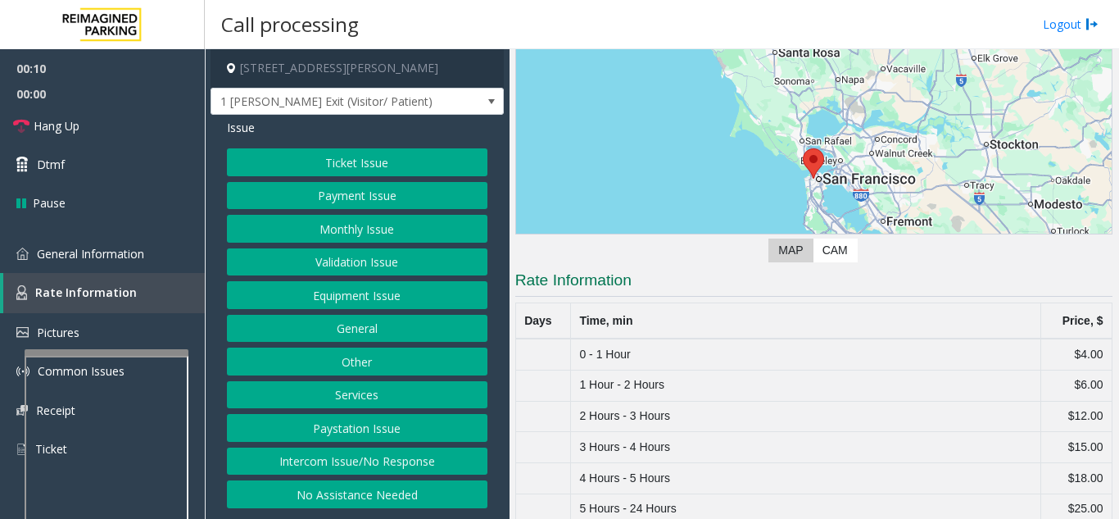
scroll to position [228, 0]
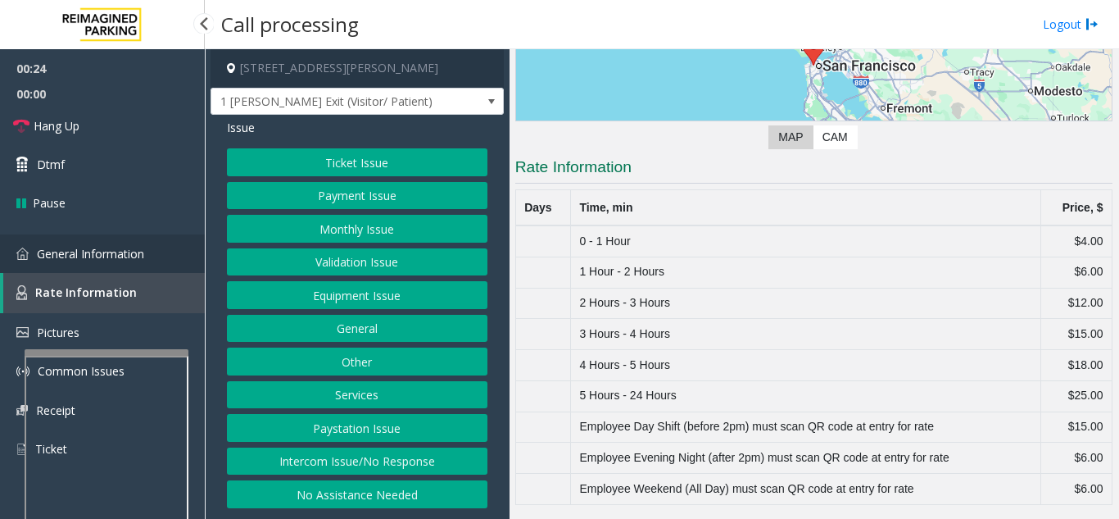
click at [168, 248] on link "General Information" at bounding box center [102, 253] width 205 height 39
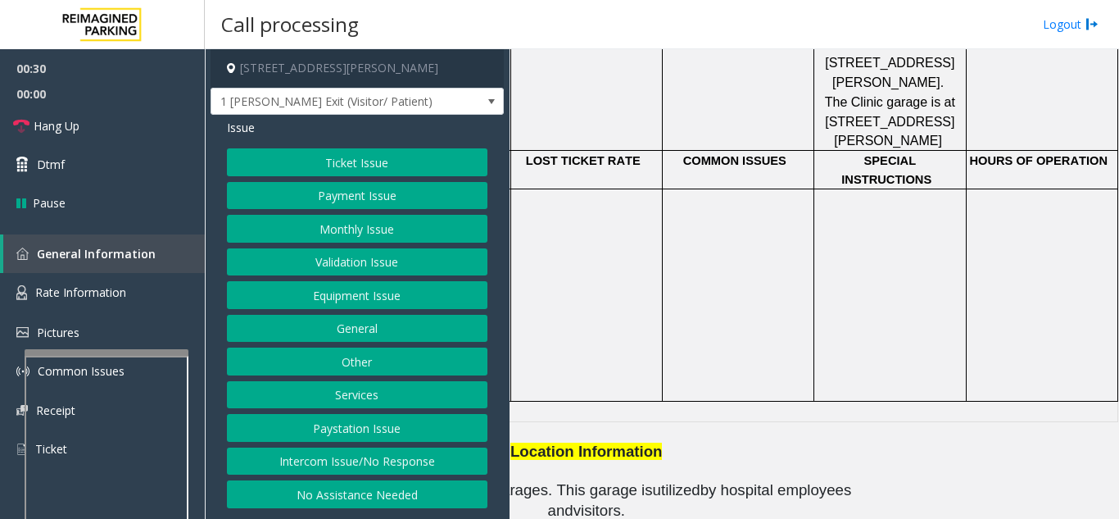
scroll to position [1532, 231]
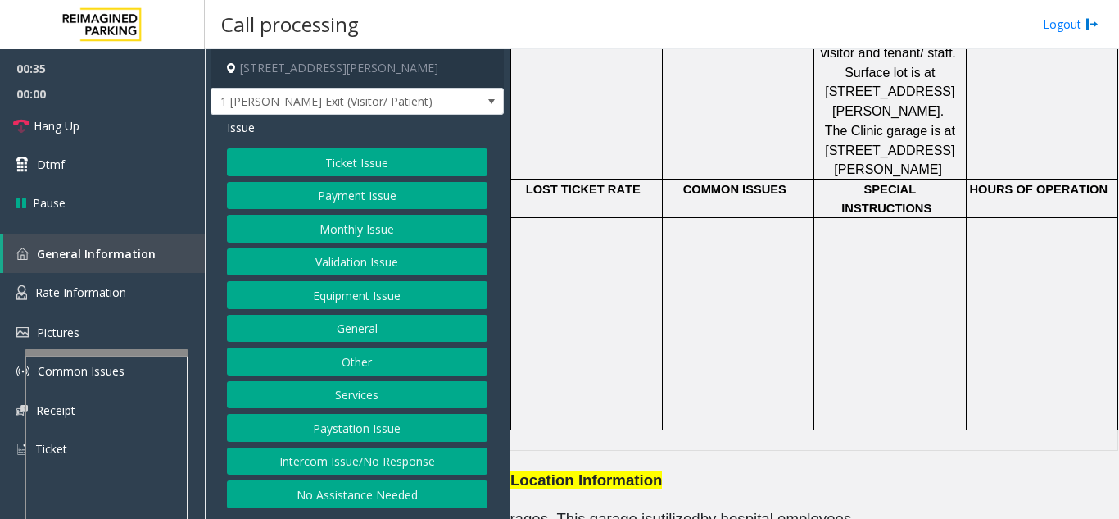
drag, startPoint x: 393, startPoint y: 311, endPoint x: 392, endPoint y: 300, distance: 10.7
click at [393, 311] on div "Ticket Issue Payment Issue Monthly Issue Validation Issue Equipment Issue Gener…" at bounding box center [357, 328] width 261 height 360
click at [392, 300] on button "Equipment Issue" at bounding box center [357, 295] width 261 height 28
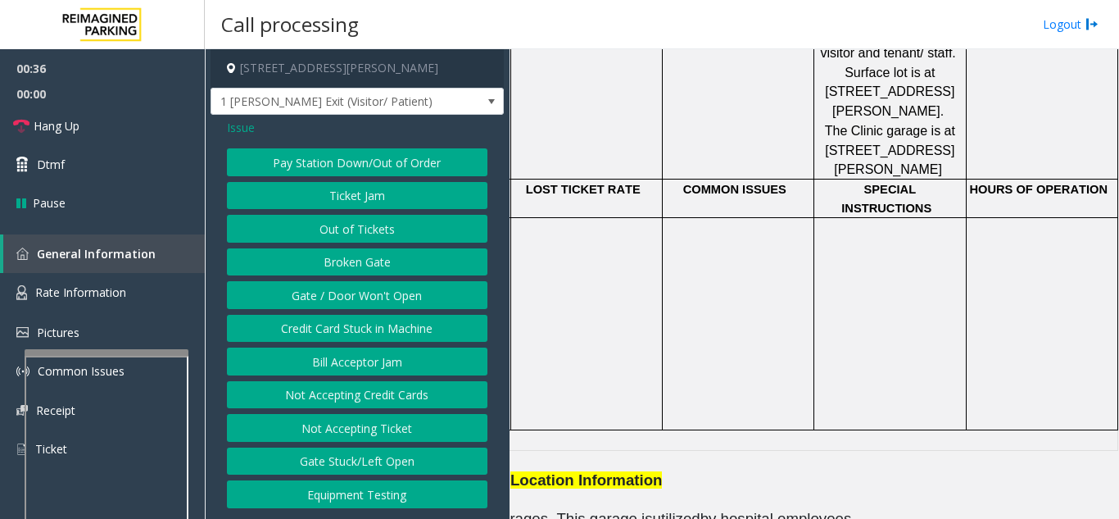
click at [391, 297] on button "Gate / Door Won't Open" at bounding box center [357, 295] width 261 height 28
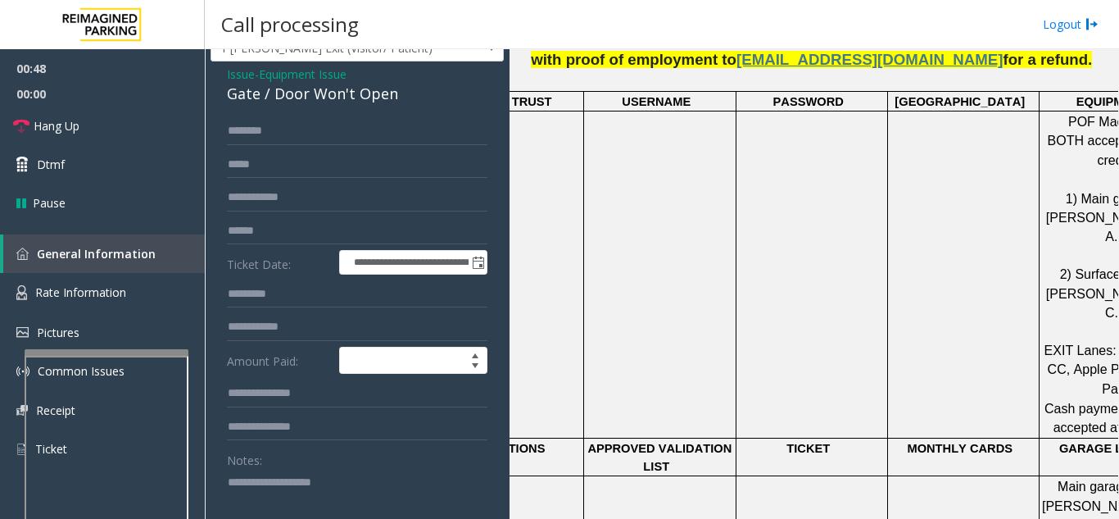
scroll to position [82, 0]
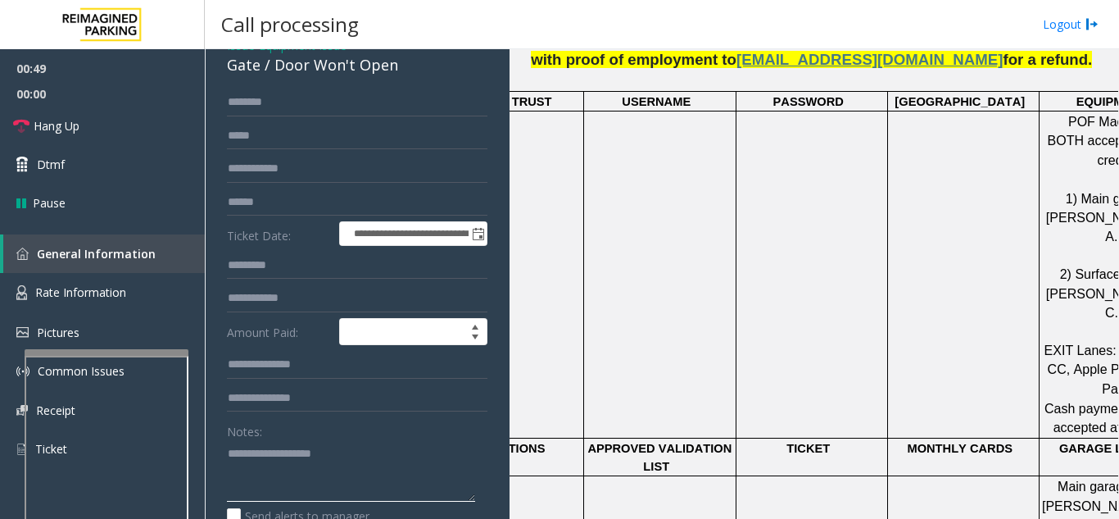
click at [313, 473] on textarea at bounding box center [351, 470] width 248 height 61
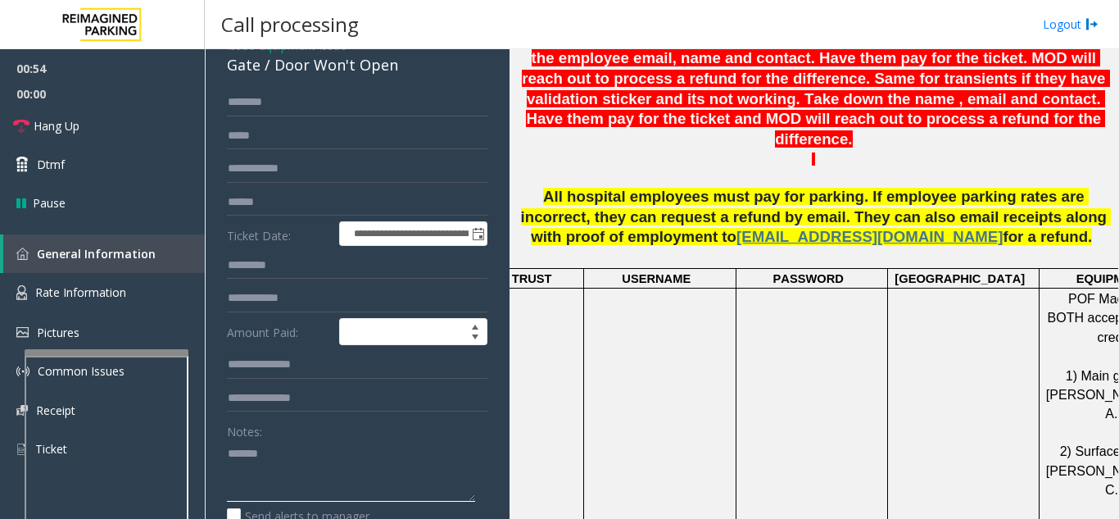
scroll to position [713, 0]
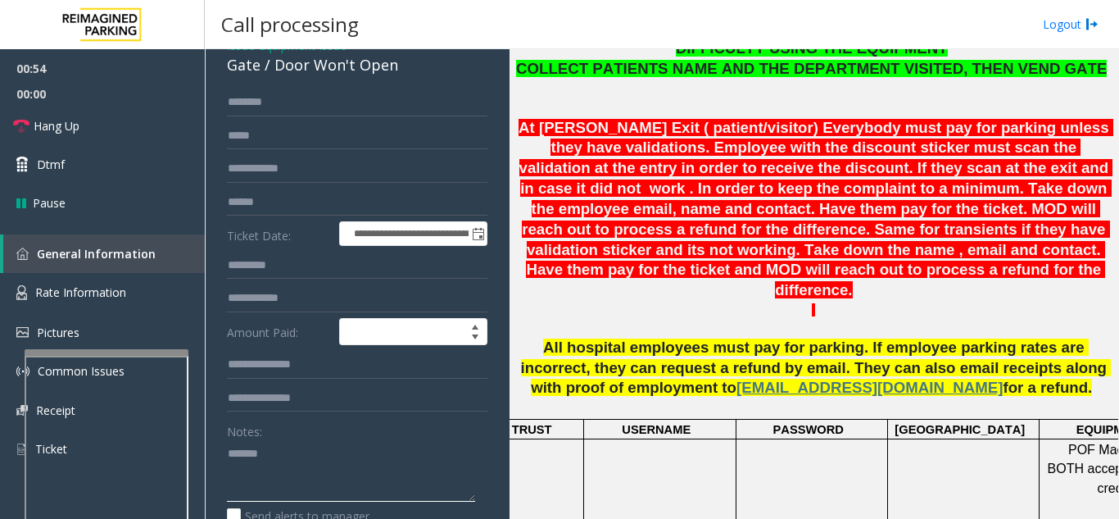
type textarea "*******"
click at [709, 203] on span "At [PERSON_NAME] Exit ( patient/visitor) Everybody must pay for parking unless …" at bounding box center [816, 209] width 595 height 180
click at [710, 202] on span "At [PERSON_NAME] Exit ( patient/visitor) Everybody must pay for parking unless …" at bounding box center [816, 209] width 595 height 180
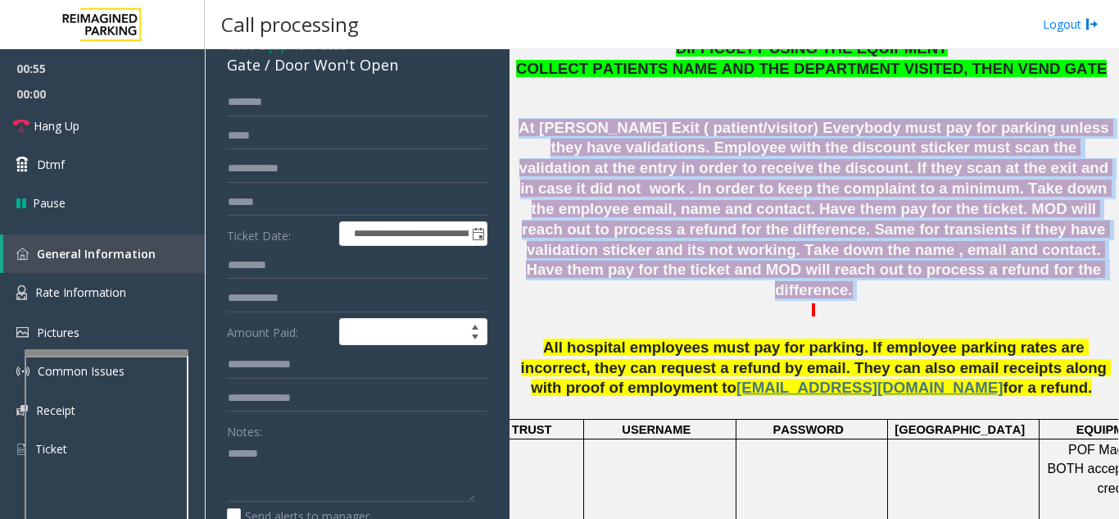
click at [710, 202] on span "At [PERSON_NAME] Exit ( patient/visitor) Everybody must pay for parking unless …" at bounding box center [816, 209] width 595 height 180
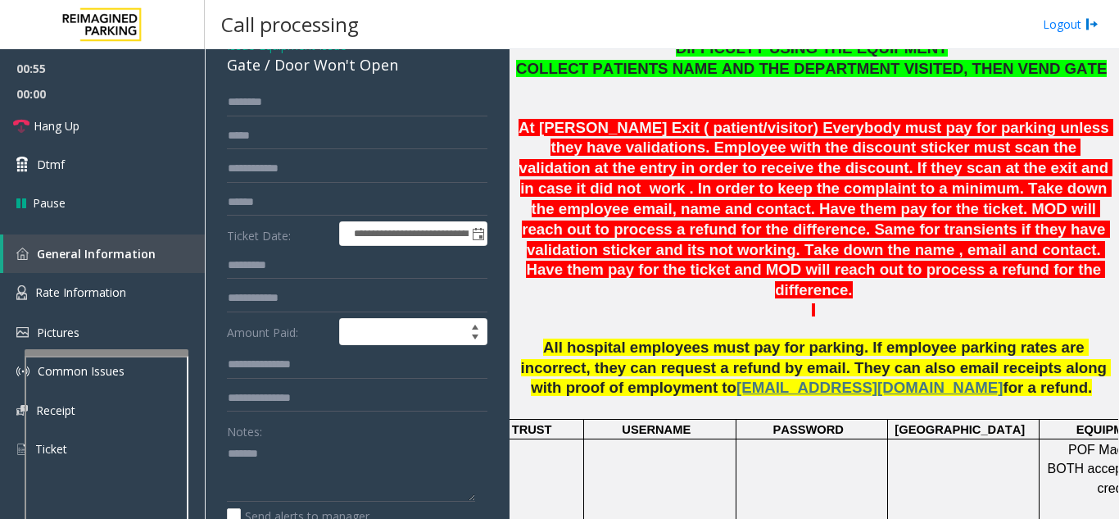
click at [660, 338] on span "All hospital employees must pay for parking. If employee parking rates are inco…" at bounding box center [816, 367] width 591 height 58
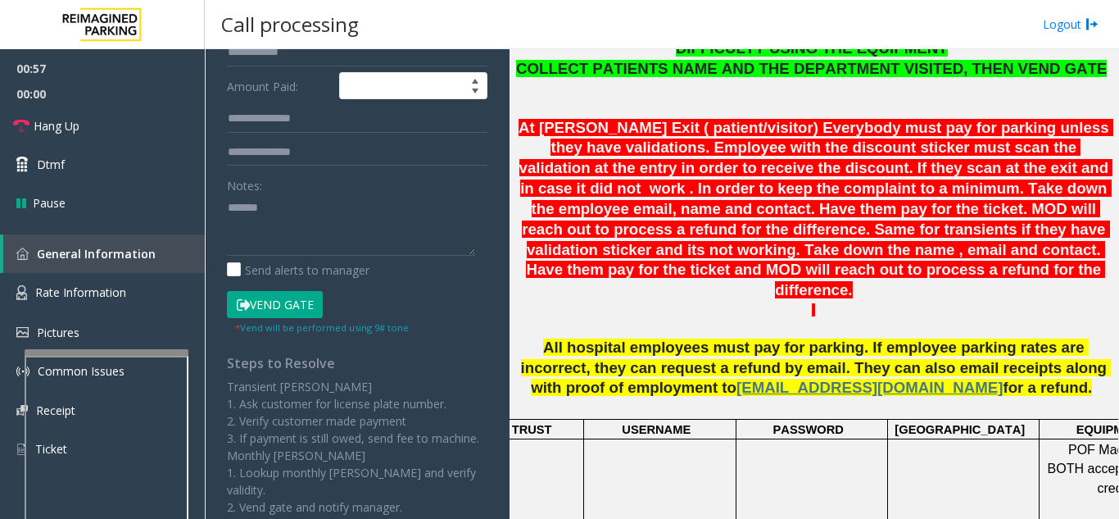
click at [257, 303] on button "Vend Gate" at bounding box center [275, 305] width 96 height 28
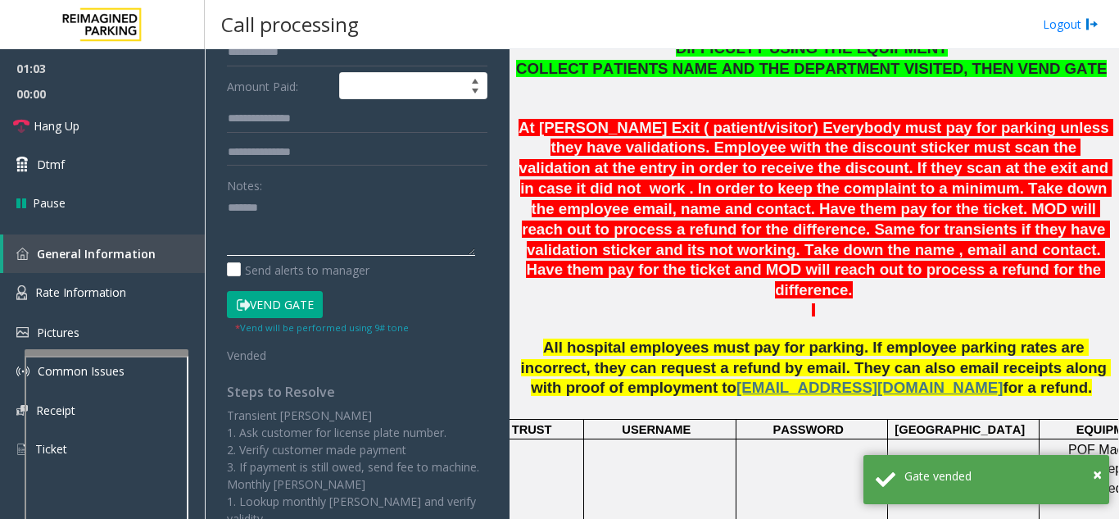
drag, startPoint x: 332, startPoint y: 207, endPoint x: 217, endPoint y: 202, distance: 114.8
click at [218, 203] on div "**********" at bounding box center [357, 245] width 285 height 804
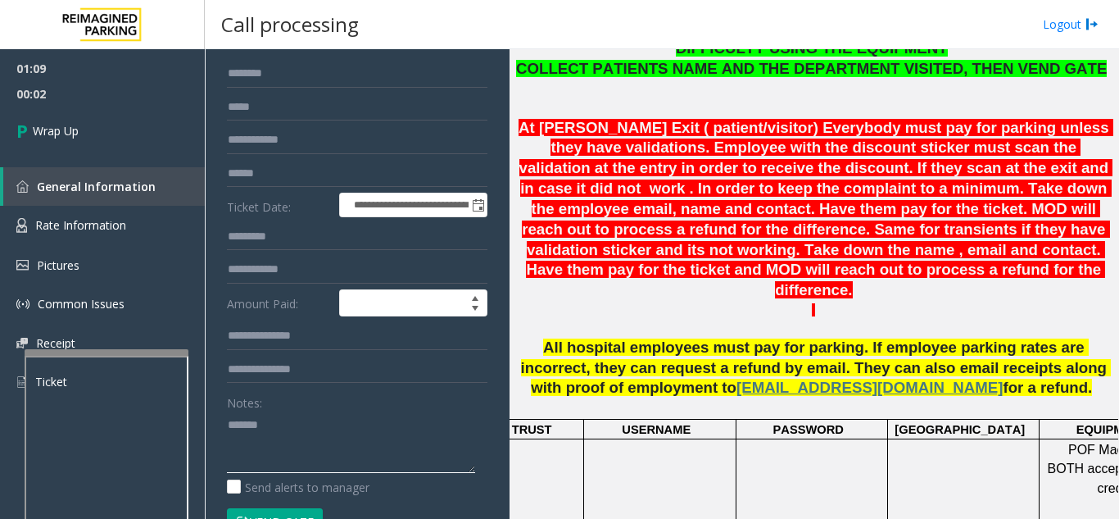
scroll to position [82, 0]
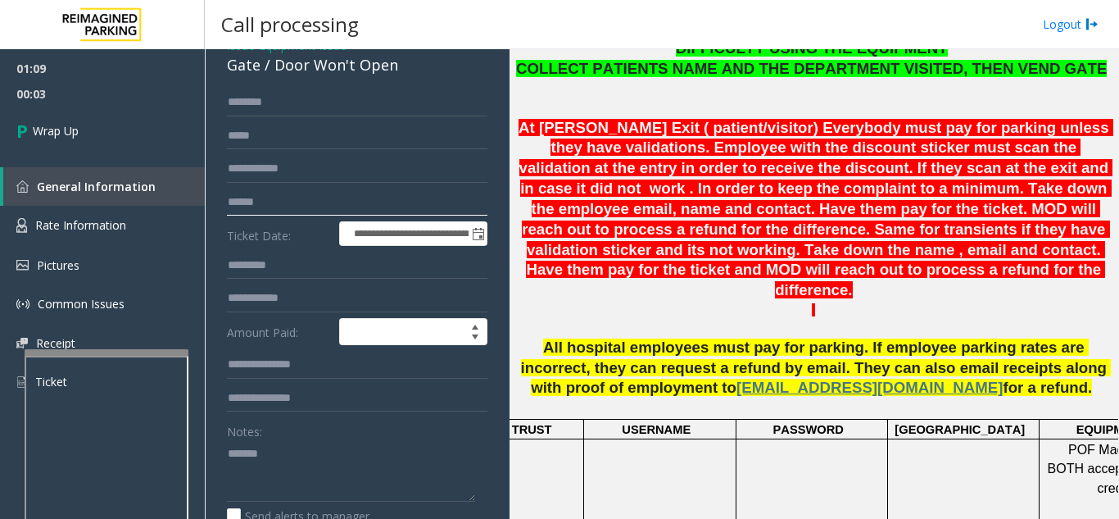
click at [285, 197] on input "text" at bounding box center [357, 202] width 261 height 28
paste input "*******"
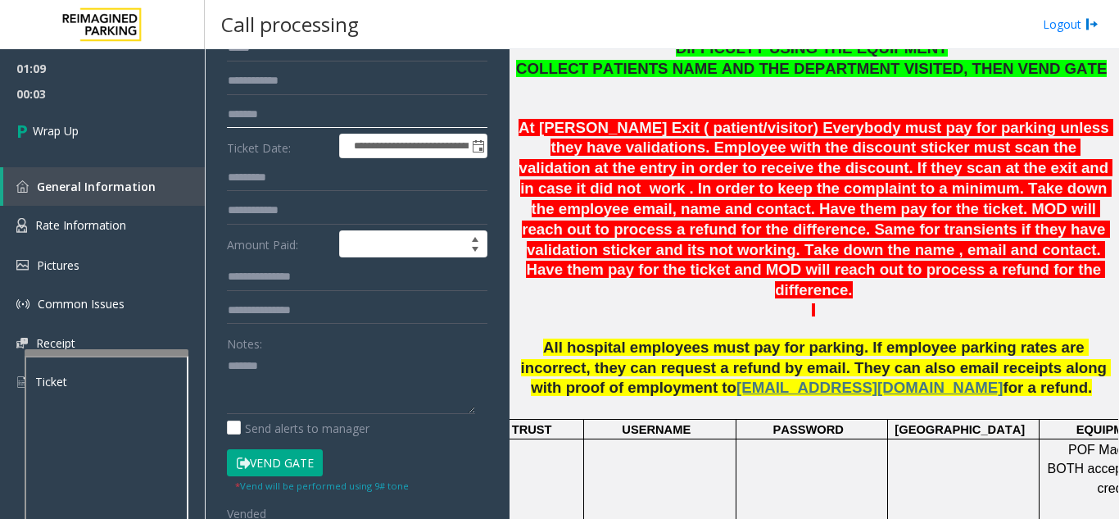
scroll to position [246, 0]
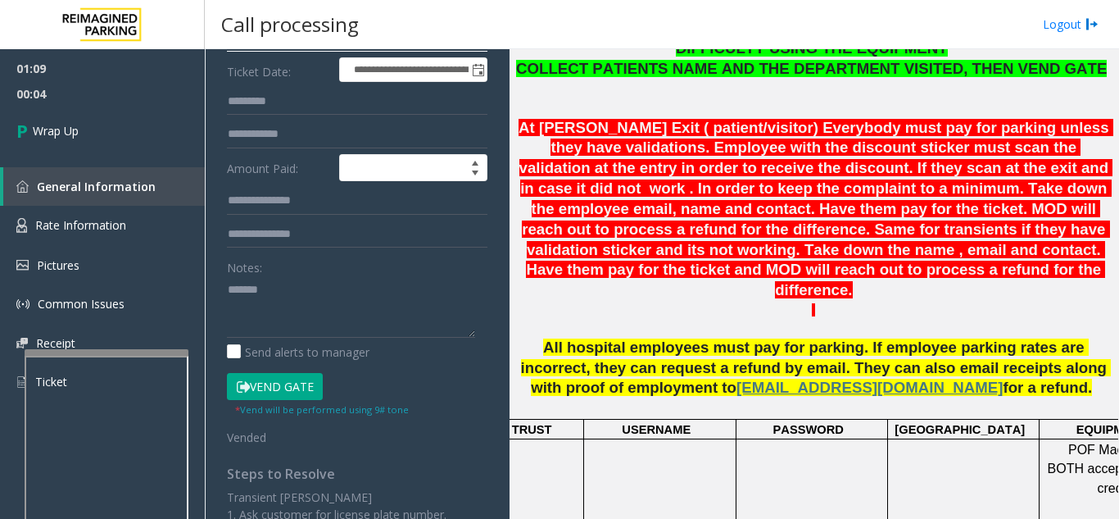
type input "*******"
drag, startPoint x: 298, startPoint y: 292, endPoint x: 216, endPoint y: 292, distance: 81.9
click at [216, 292] on div "**********" at bounding box center [357, 327] width 285 height 804
paste textarea "**********"
click at [320, 280] on textarea at bounding box center [351, 306] width 248 height 61
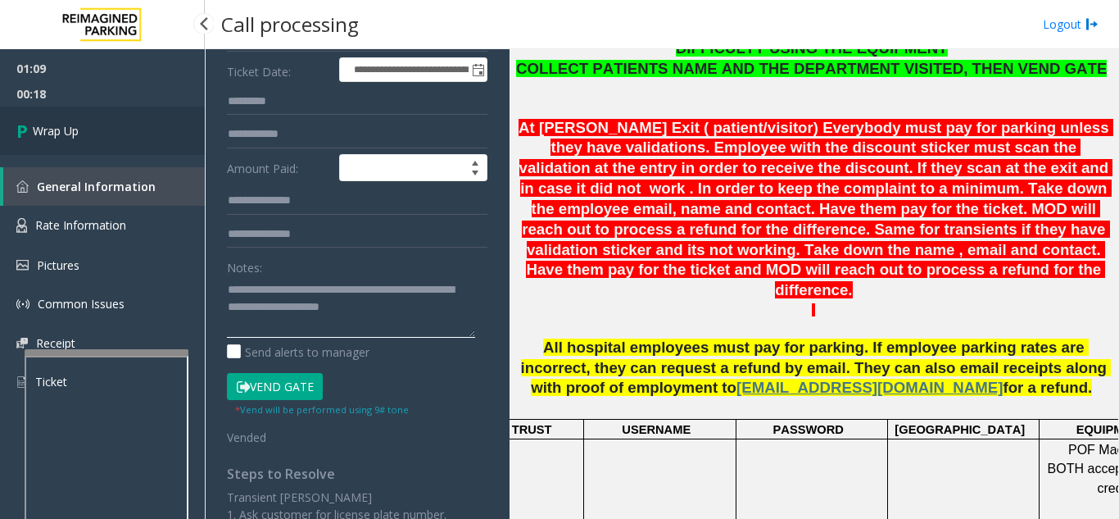
type textarea "**********"
click at [125, 141] on link "Wrap Up" at bounding box center [102, 131] width 205 height 48
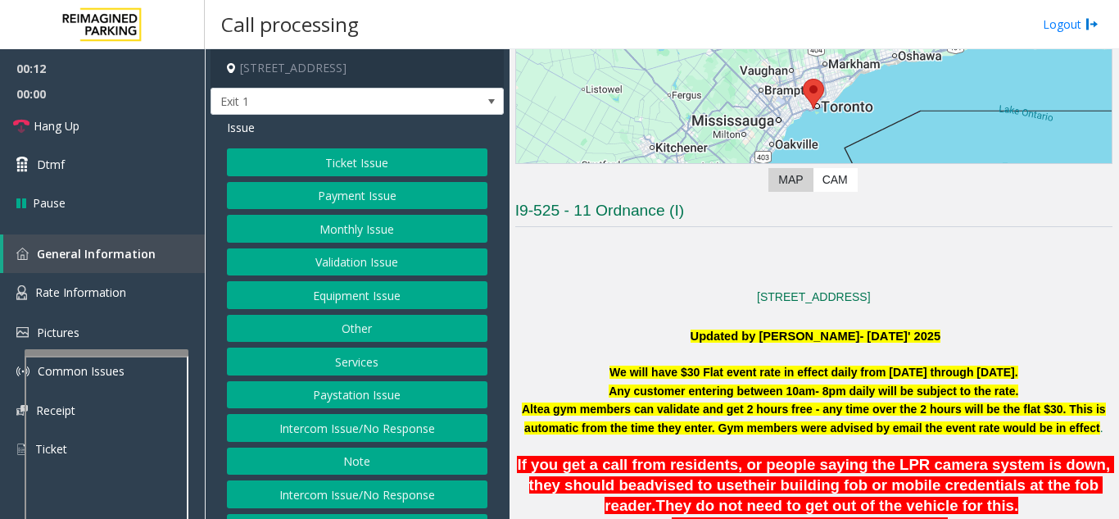
scroll to position [328, 0]
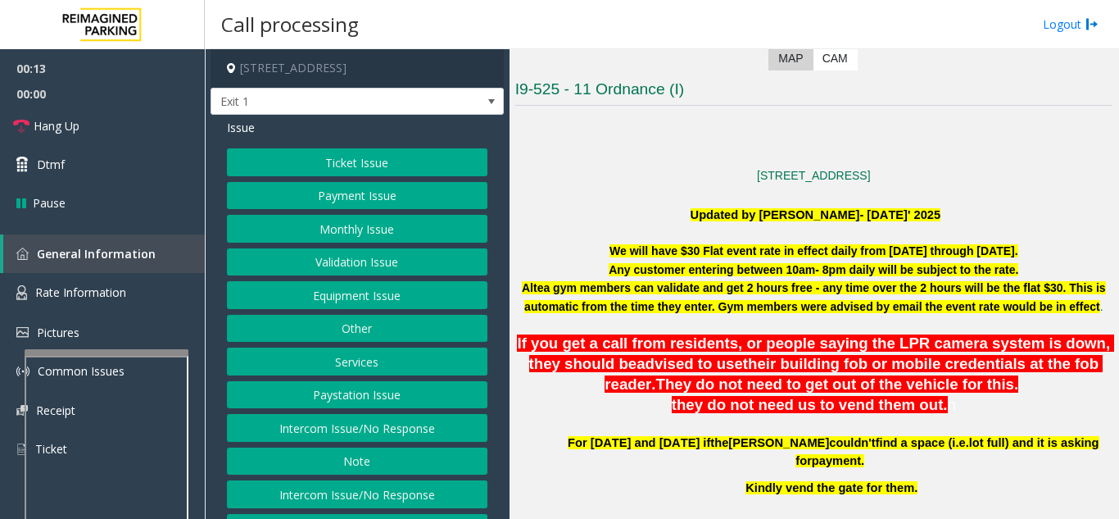
drag, startPoint x: 754, startPoint y: 384, endPoint x: 664, endPoint y: 429, distance: 99.7
click at [664, 429] on p at bounding box center [813, 424] width 597 height 18
click at [142, 296] on link "Rate Information" at bounding box center [102, 293] width 205 height 40
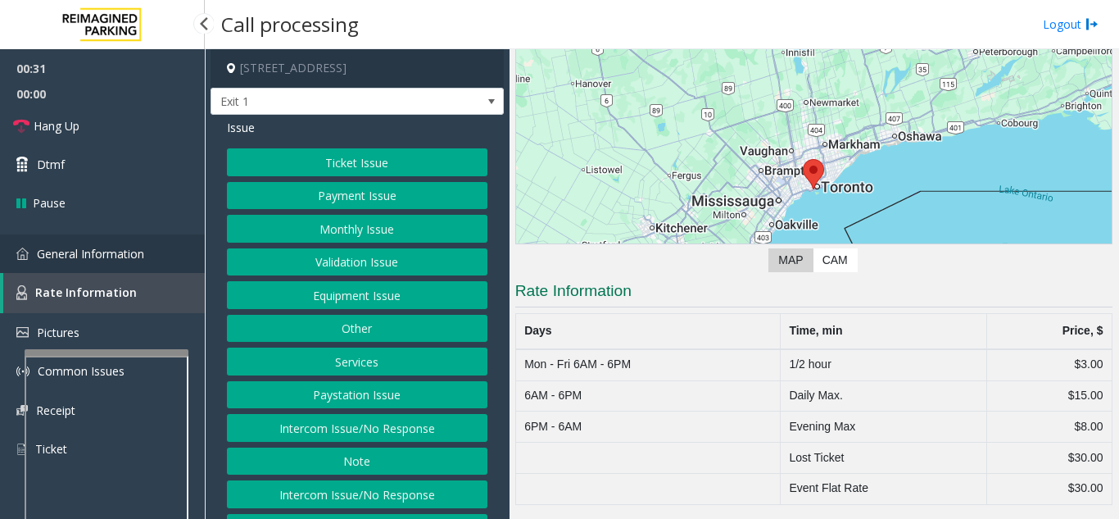
click at [168, 241] on link "General Information" at bounding box center [102, 253] width 205 height 39
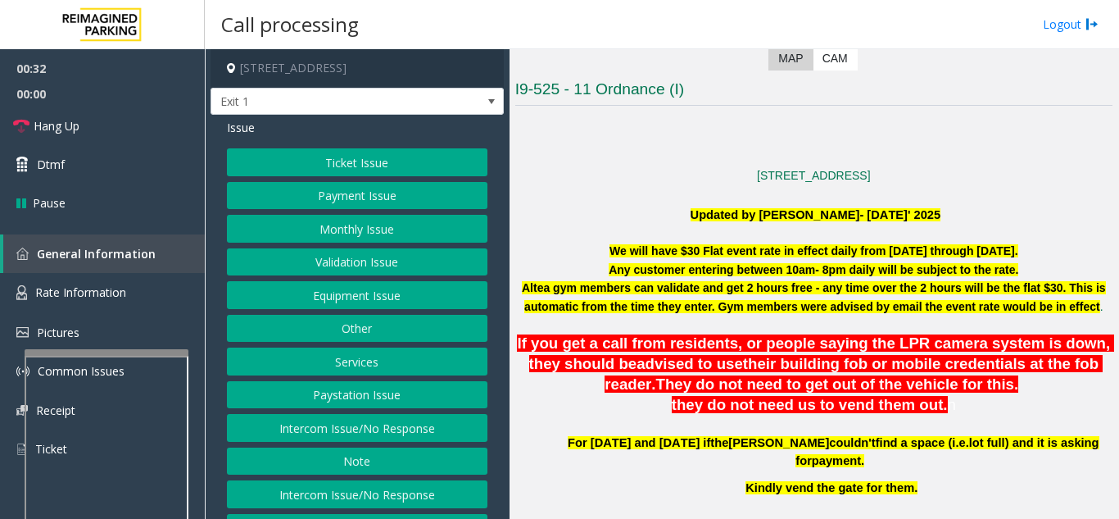
click at [366, 302] on button "Equipment Issue" at bounding box center [357, 295] width 261 height 28
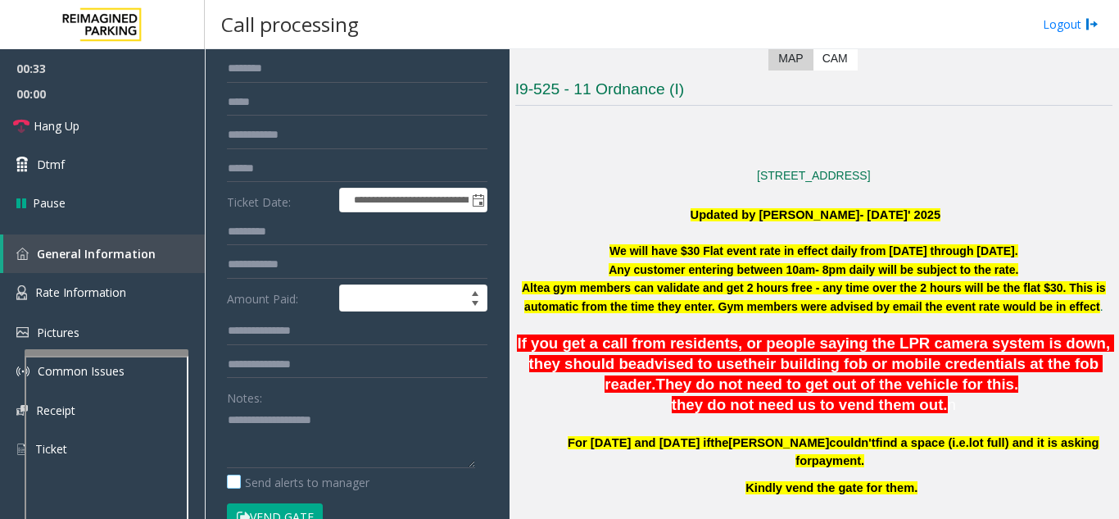
scroll to position [246, 0]
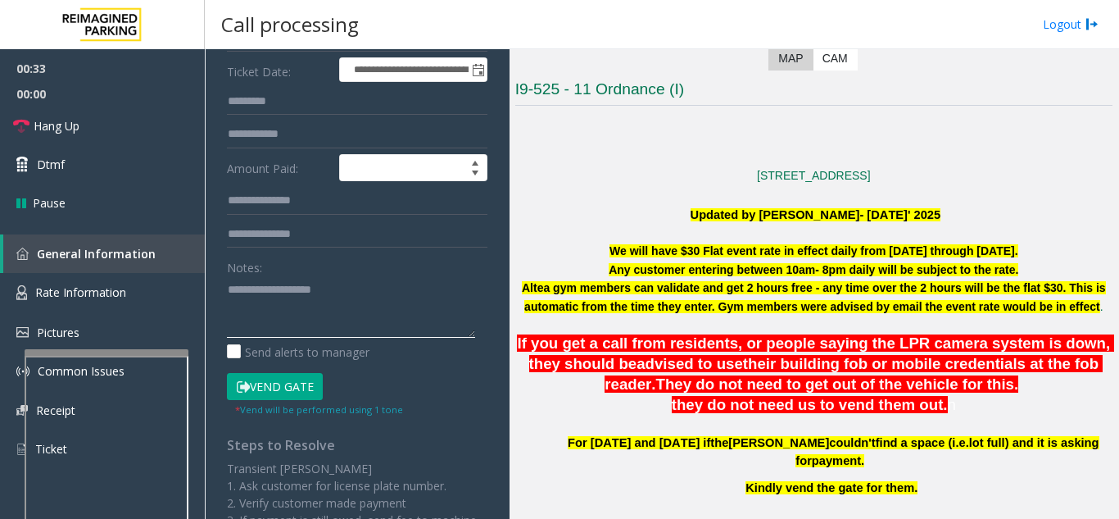
click at [326, 319] on textarea at bounding box center [351, 306] width 248 height 61
drag, startPoint x: 402, startPoint y: 320, endPoint x: 407, endPoint y: 361, distance: 41.3
click at [383, 383] on div "Vend Gate * Vend will be performed using 1 tone" at bounding box center [357, 395] width 269 height 45
drag, startPoint x: 408, startPoint y: 290, endPoint x: 409, endPoint y: 279, distance: 11.5
click at [339, 335] on textarea at bounding box center [351, 306] width 248 height 61
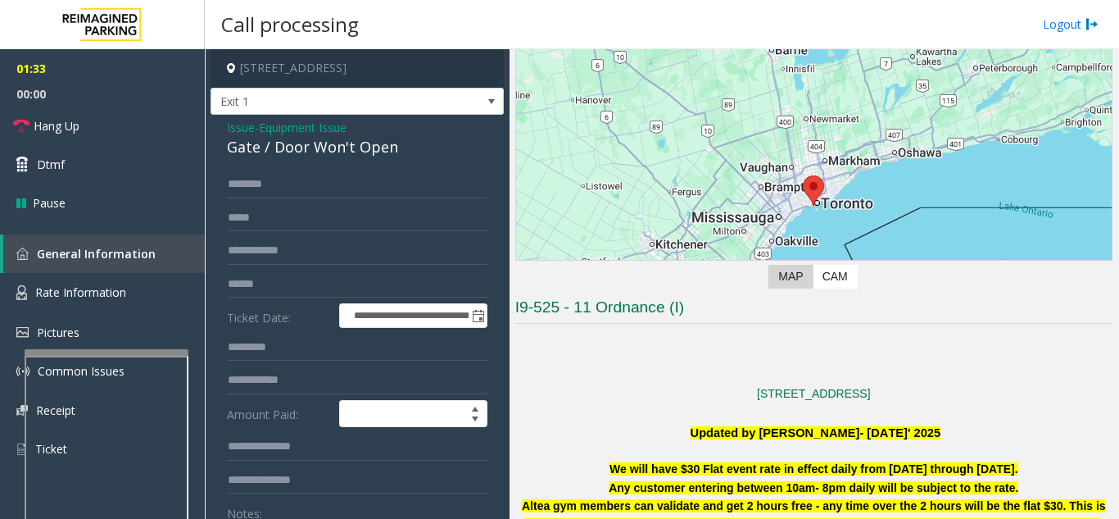
scroll to position [0, 0]
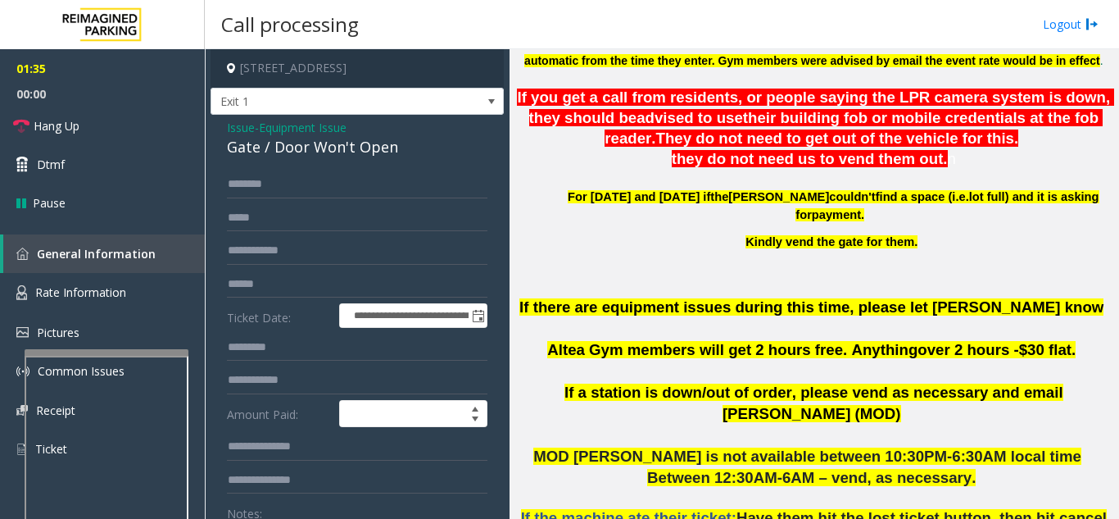
drag, startPoint x: 693, startPoint y: 356, endPoint x: 659, endPoint y: 369, distance: 36.8
click at [659, 371] on p "If there are equipment issues during this time, please let [PERSON_NAME] know A…" at bounding box center [813, 339] width 597 height 85
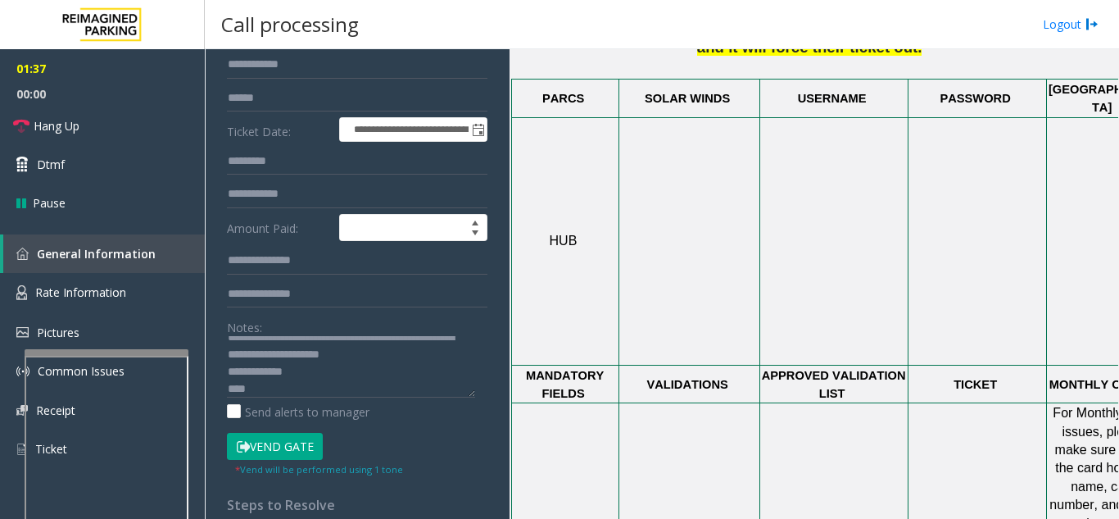
scroll to position [410, 0]
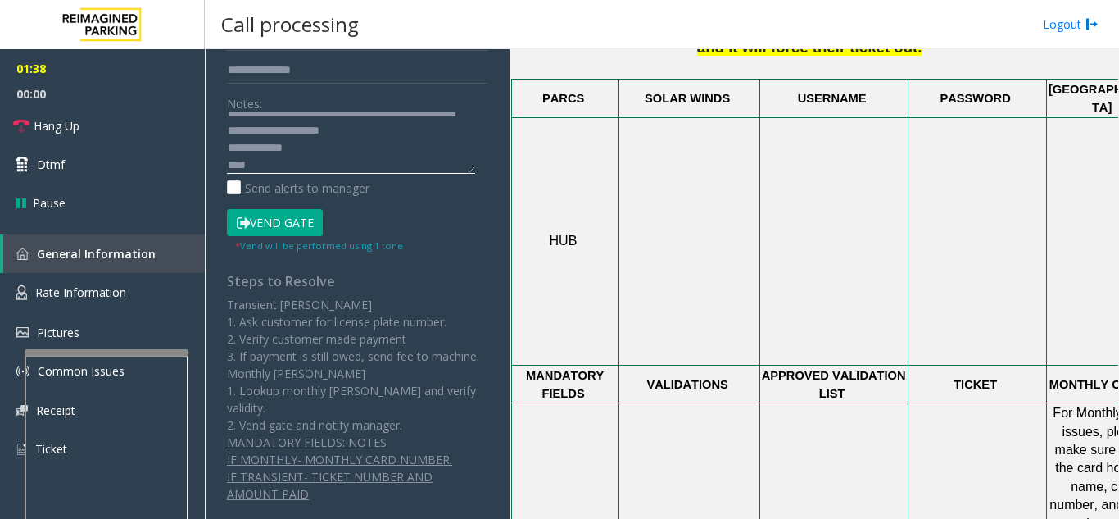
click at [292, 163] on textarea at bounding box center [351, 142] width 248 height 61
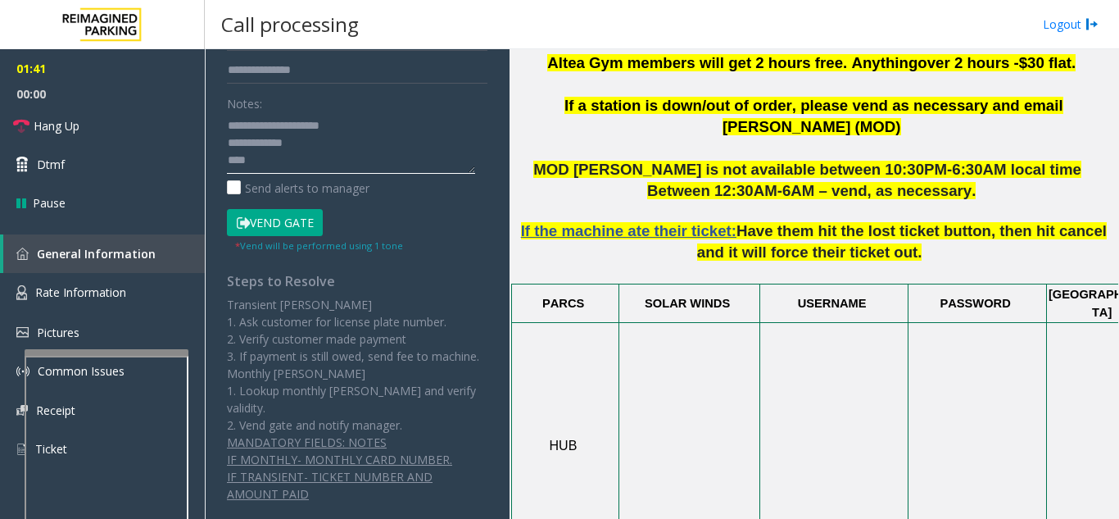
scroll to position [655, 0]
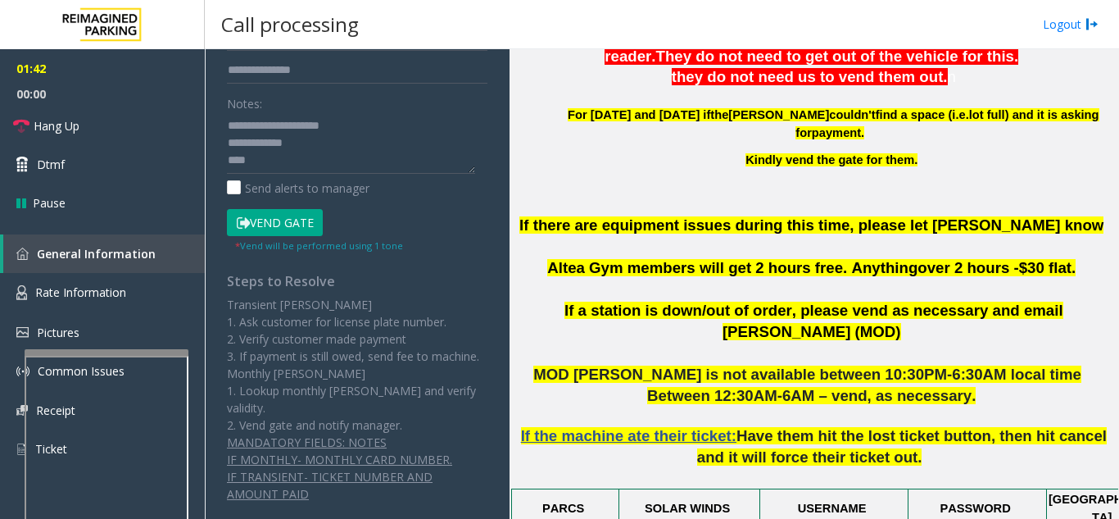
click at [277, 220] on button "Vend Gate" at bounding box center [275, 223] width 96 height 28
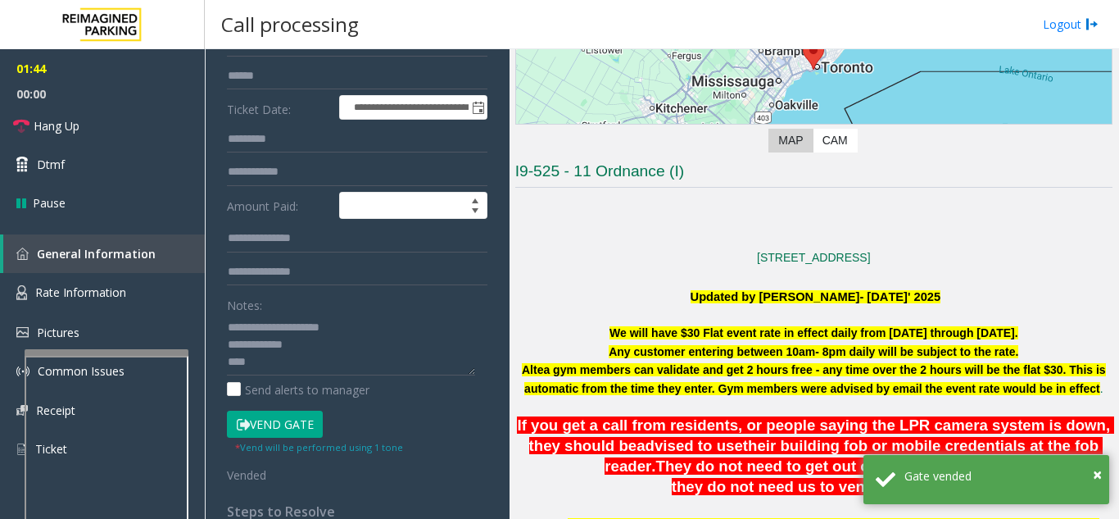
scroll to position [0, 0]
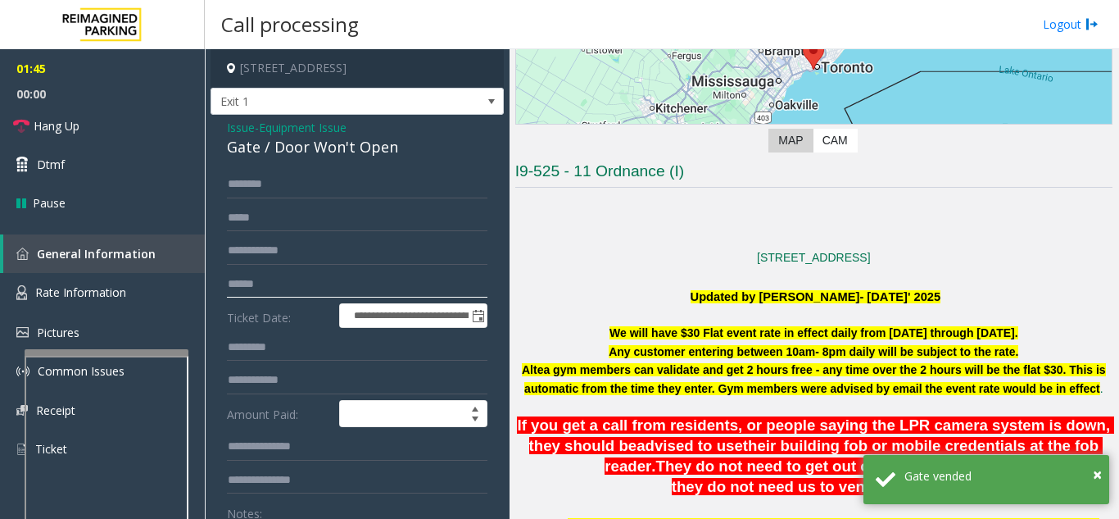
drag, startPoint x: 351, startPoint y: 263, endPoint x: 312, endPoint y: 283, distance: 43.2
click at [312, 283] on input "text" at bounding box center [357, 284] width 261 height 28
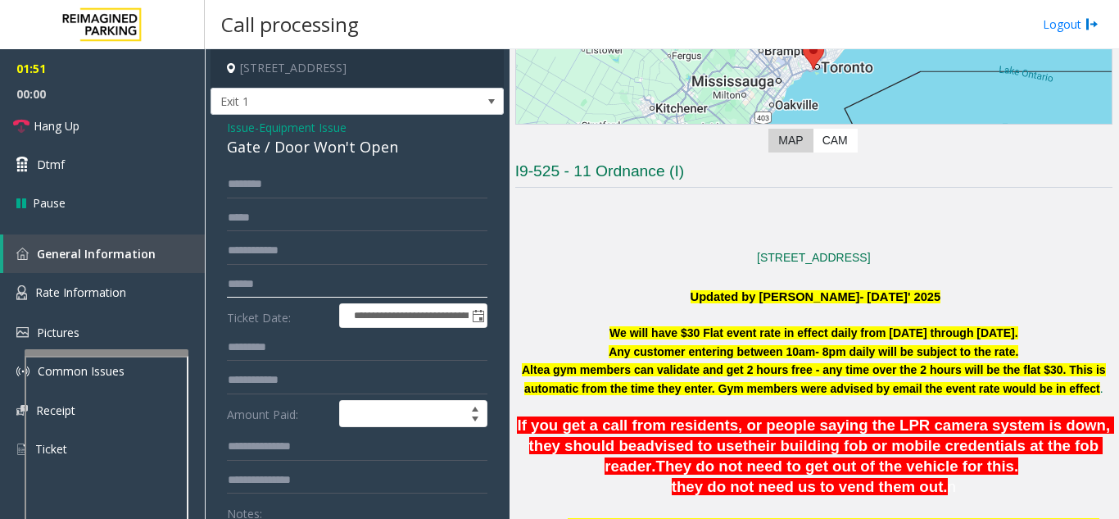
click at [271, 292] on input "text" at bounding box center [357, 284] width 261 height 28
click at [109, 140] on link "Hang Up" at bounding box center [102, 126] width 205 height 39
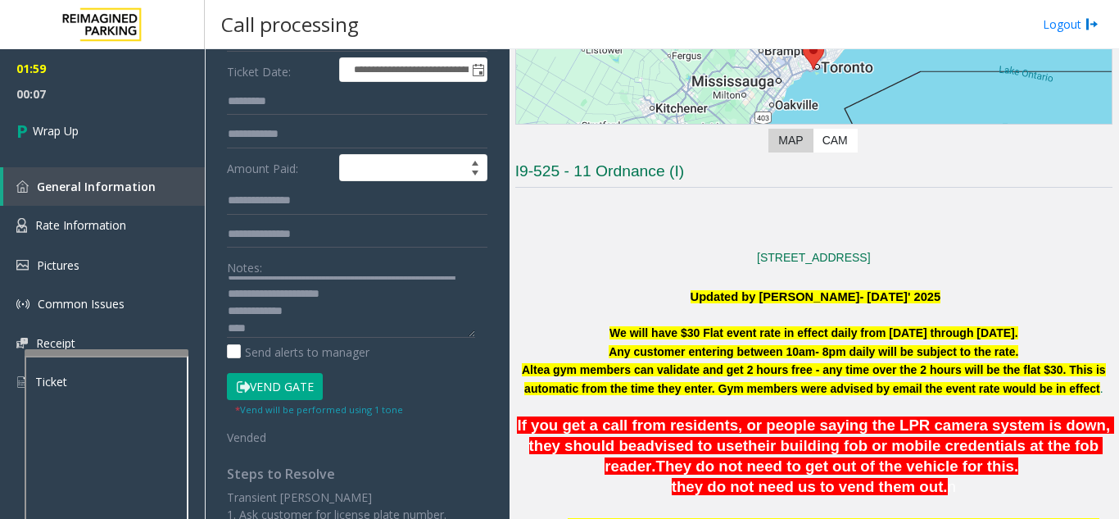
scroll to position [17, 0]
click at [292, 339] on div "Notes: Send alerts to manager" at bounding box center [357, 306] width 261 height 107
drag, startPoint x: 342, startPoint y: 310, endPoint x: 372, endPoint y: 335, distance: 38.9
click at [362, 329] on textarea at bounding box center [351, 306] width 248 height 61
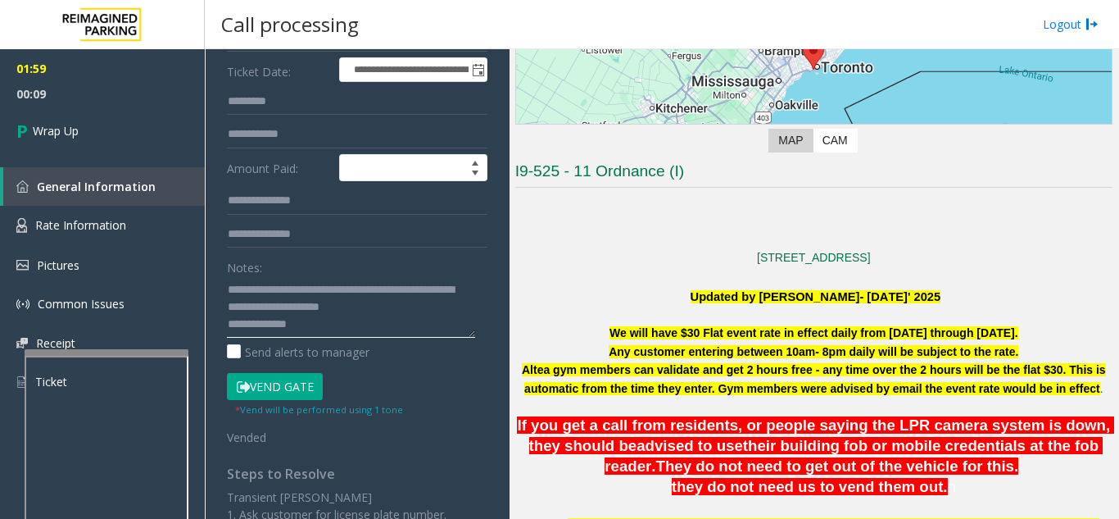
scroll to position [0, 0]
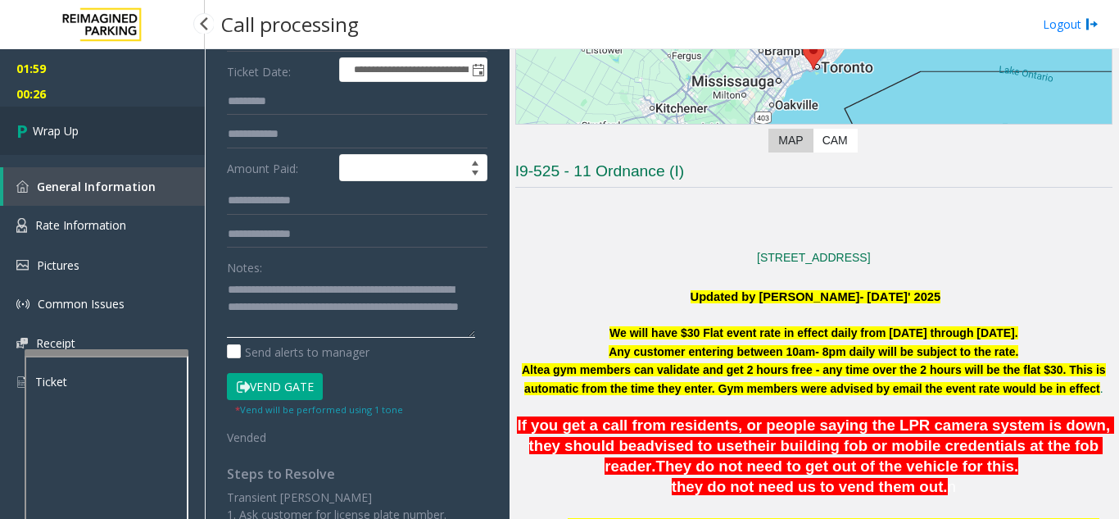
type textarea "**********"
click at [115, 120] on link "Wrap Up" at bounding box center [102, 131] width 205 height 48
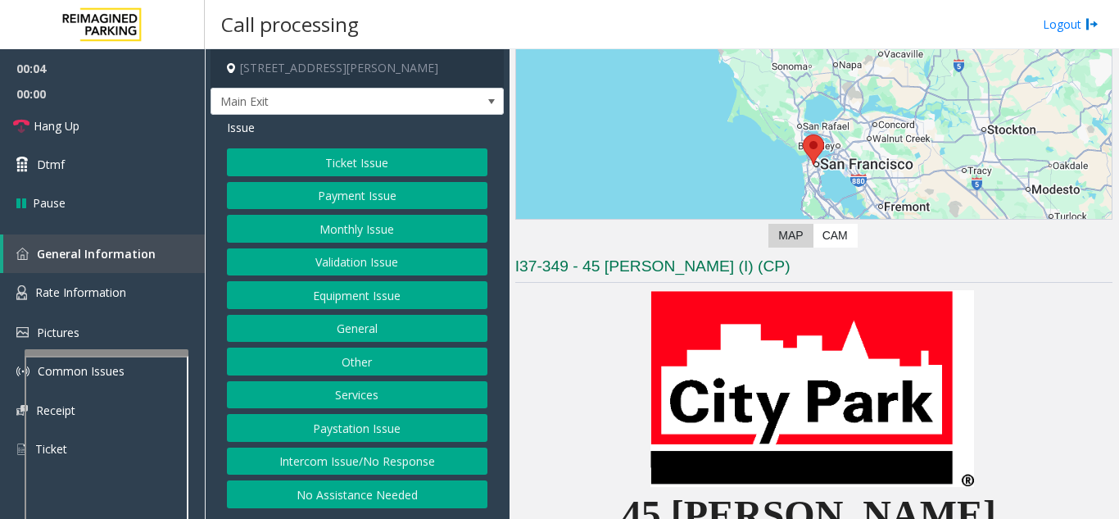
scroll to position [328, 0]
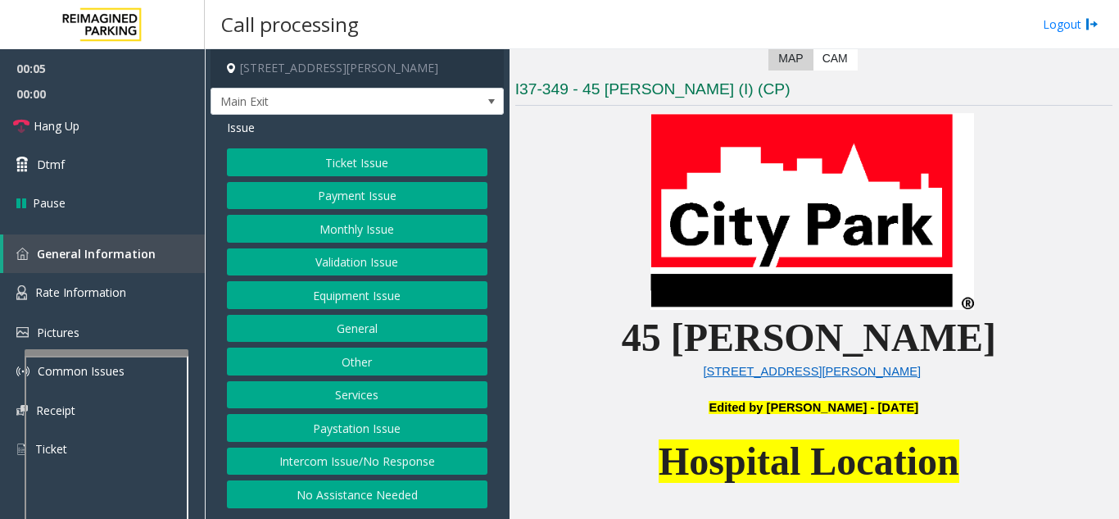
click at [342, 227] on button "Monthly Issue" at bounding box center [357, 229] width 261 height 28
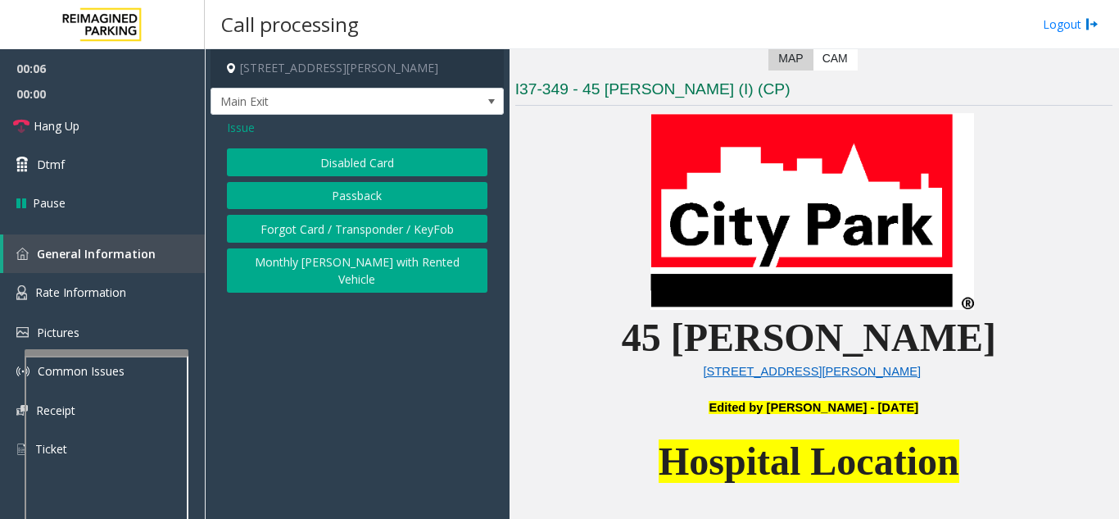
click at [324, 168] on button "Disabled Card" at bounding box center [357, 162] width 261 height 28
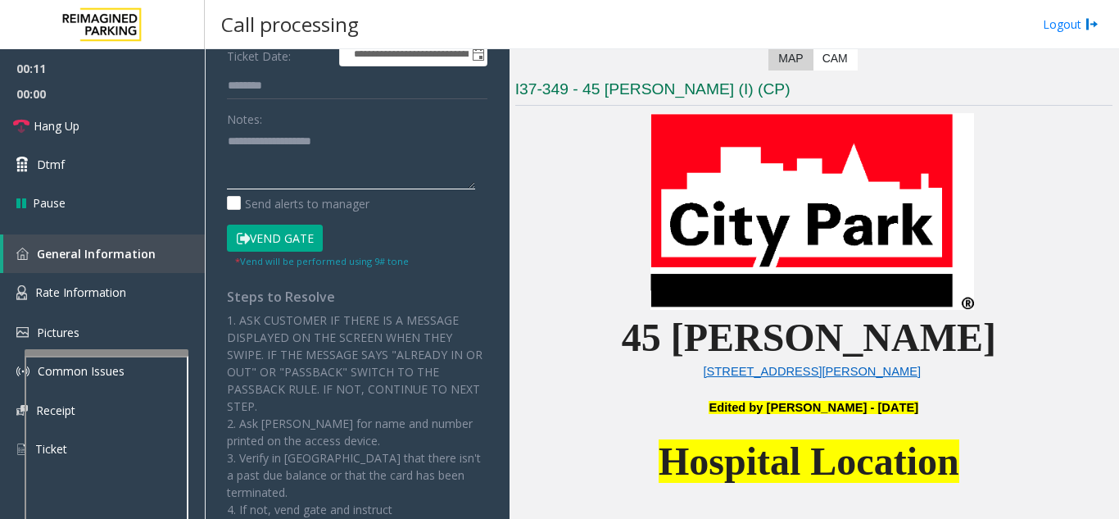
paste textarea "**********"
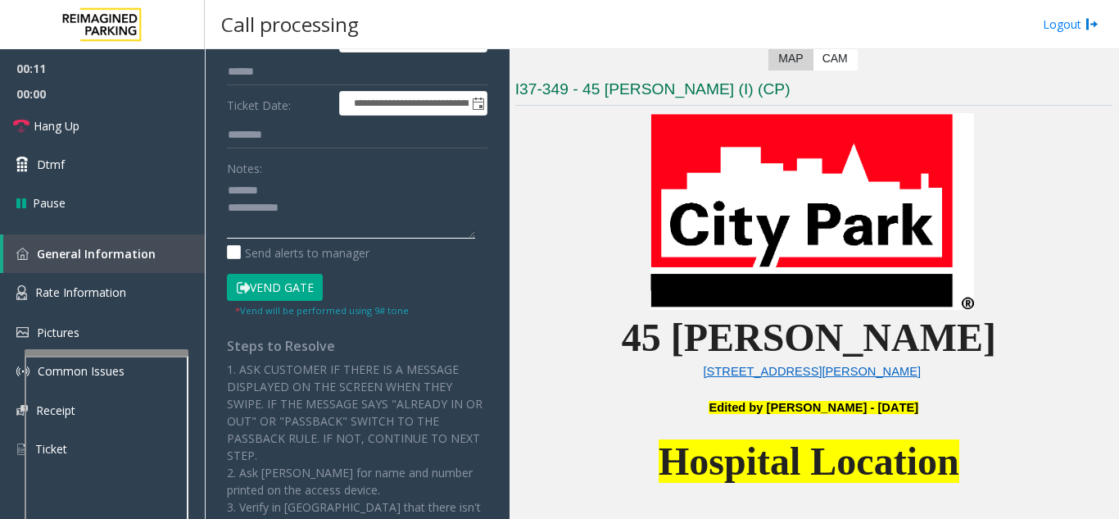
scroll to position [82, 0]
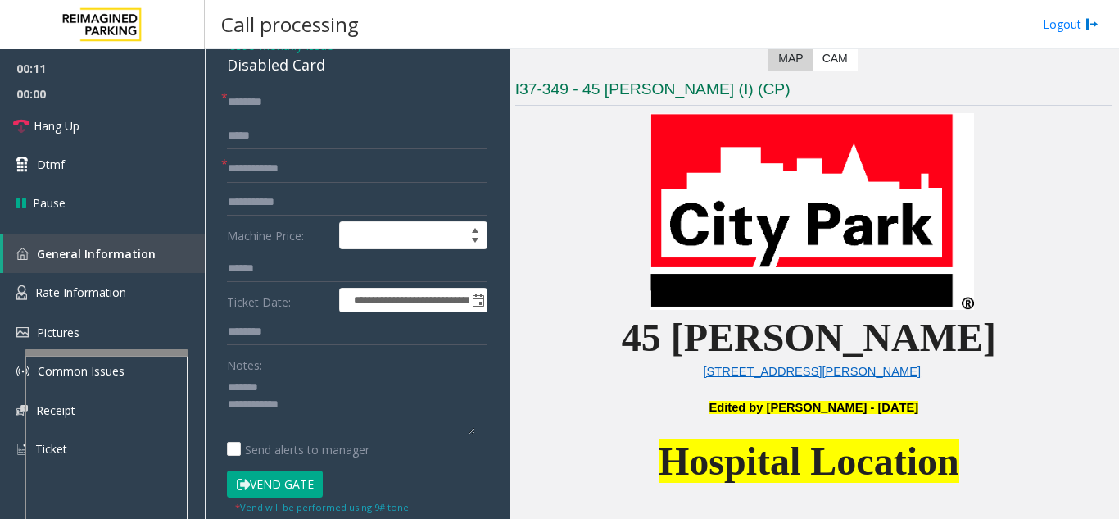
type textarea "**********"
drag, startPoint x: 270, startPoint y: 165, endPoint x: 1019, endPoint y: 315, distance: 764.5
click at [274, 165] on input "text" at bounding box center [357, 169] width 261 height 28
type input "********"
click at [252, 64] on div "Disabled Card" at bounding box center [357, 65] width 261 height 22
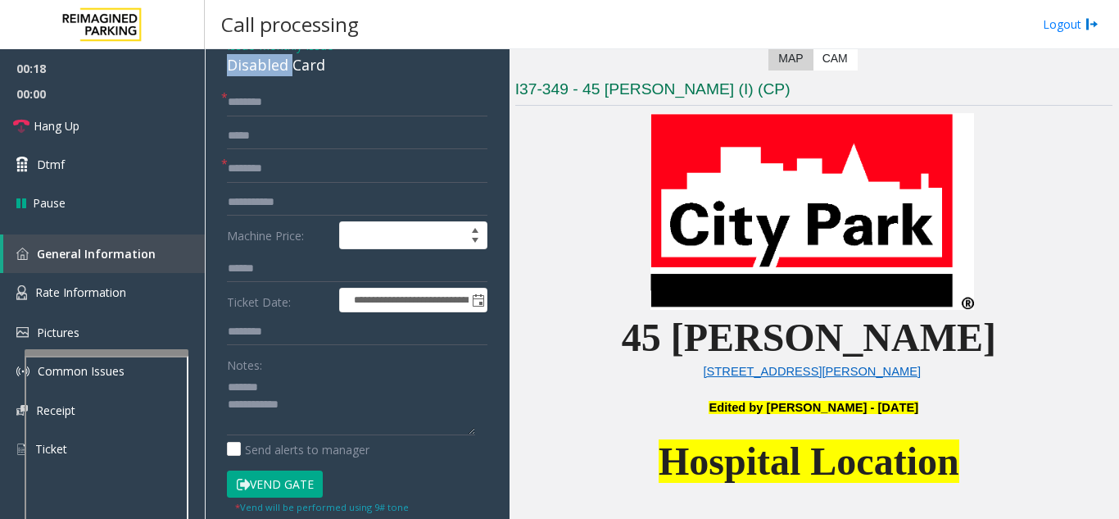
click at [252, 64] on div "Disabled Card" at bounding box center [357, 65] width 261 height 22
paste textarea "**********"
click at [288, 389] on textarea at bounding box center [351, 404] width 248 height 61
paste textarea "**********"
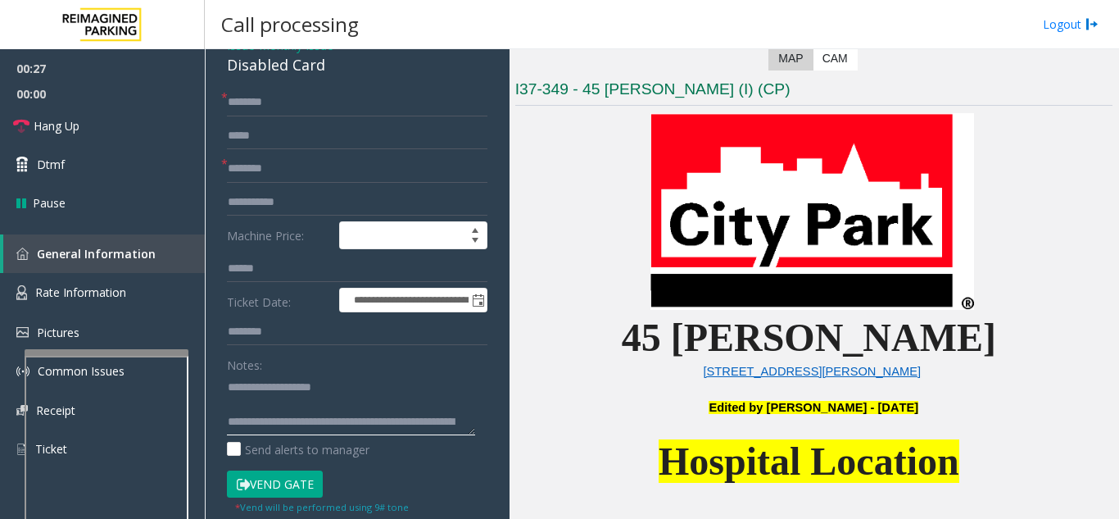
click at [338, 434] on textarea at bounding box center [351, 404] width 248 height 61
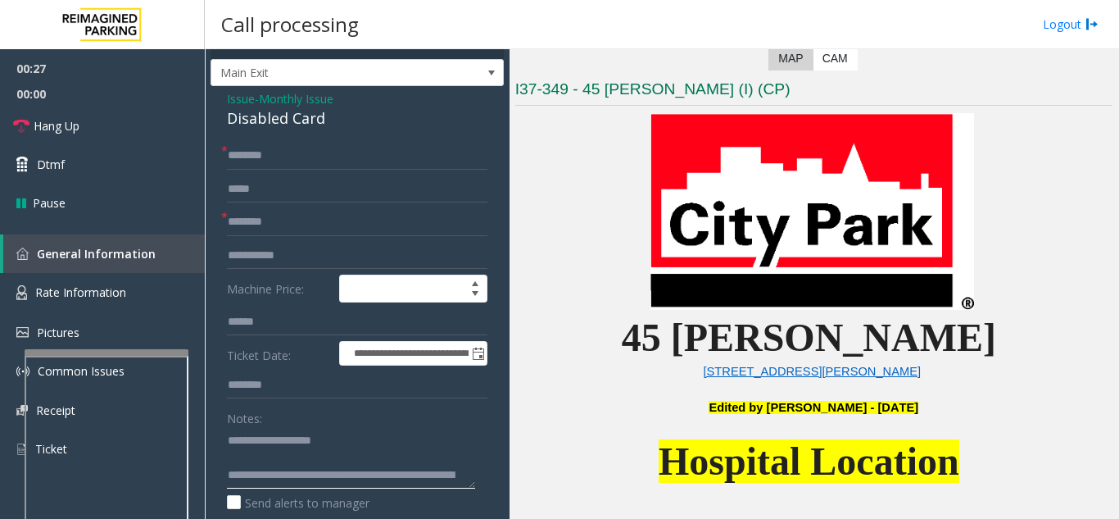
scroll to position [0, 0]
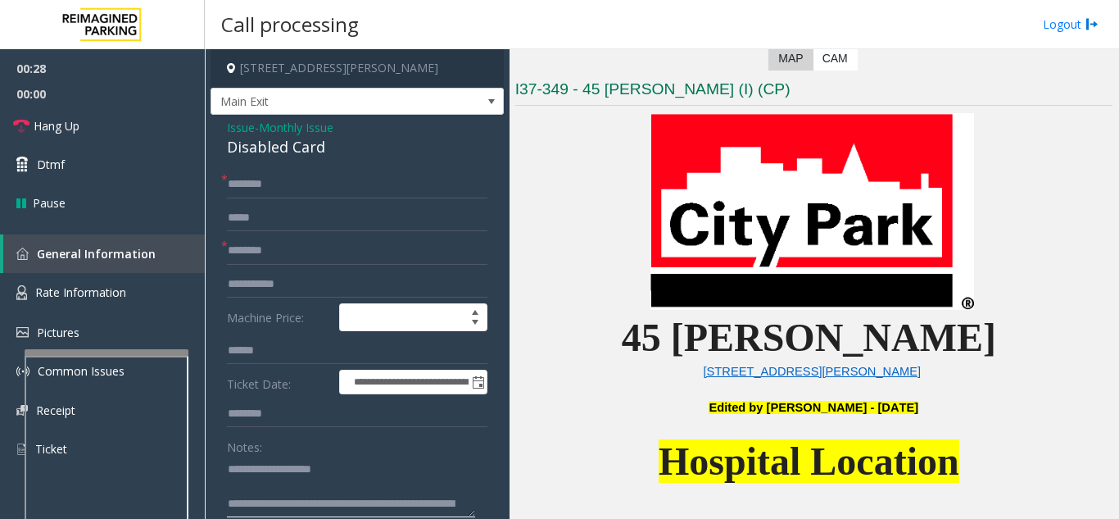
type textarea "**********"
click at [319, 181] on input "text" at bounding box center [357, 184] width 261 height 28
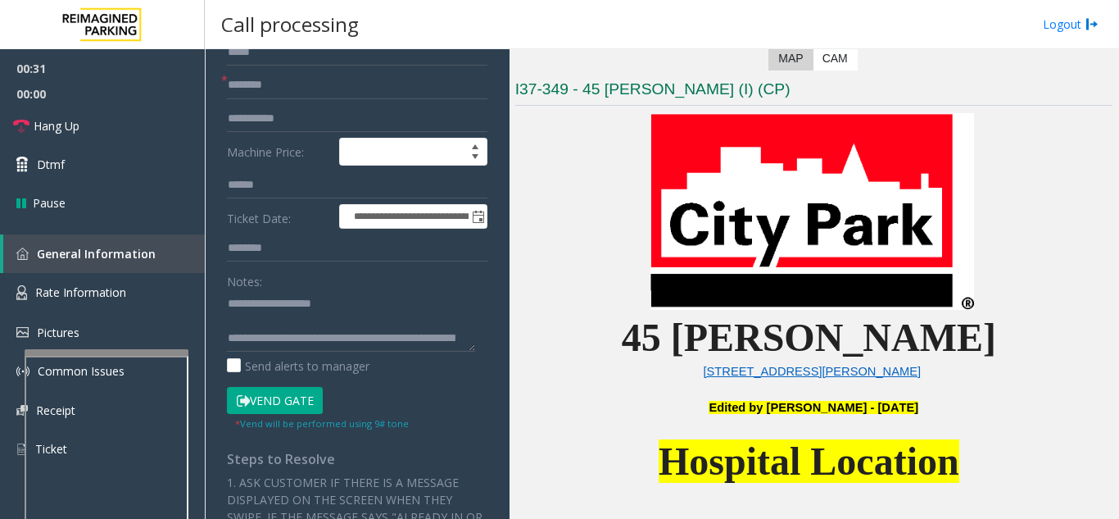
scroll to position [246, 0]
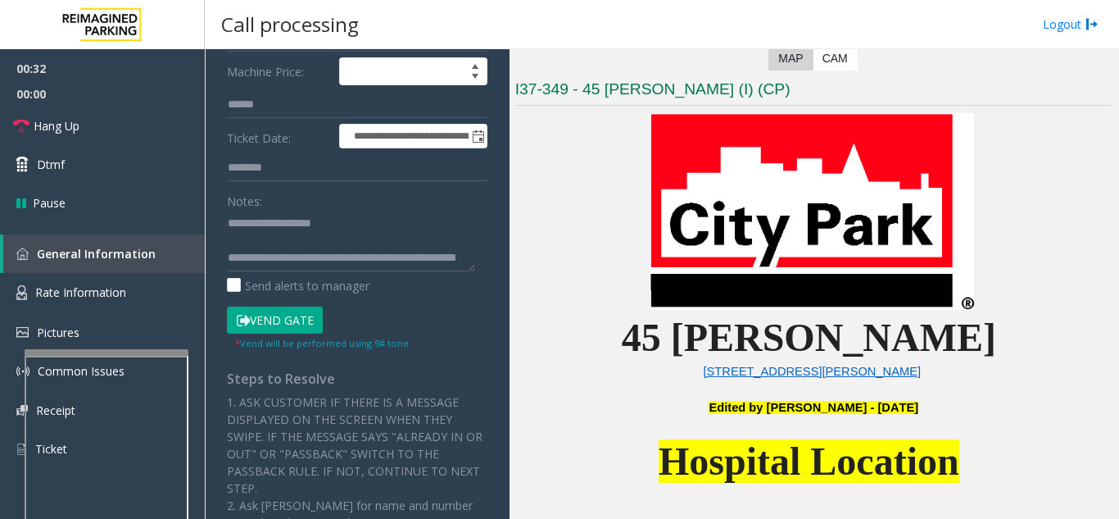
type input "*****"
click at [289, 324] on button "Vend Gate" at bounding box center [275, 320] width 96 height 28
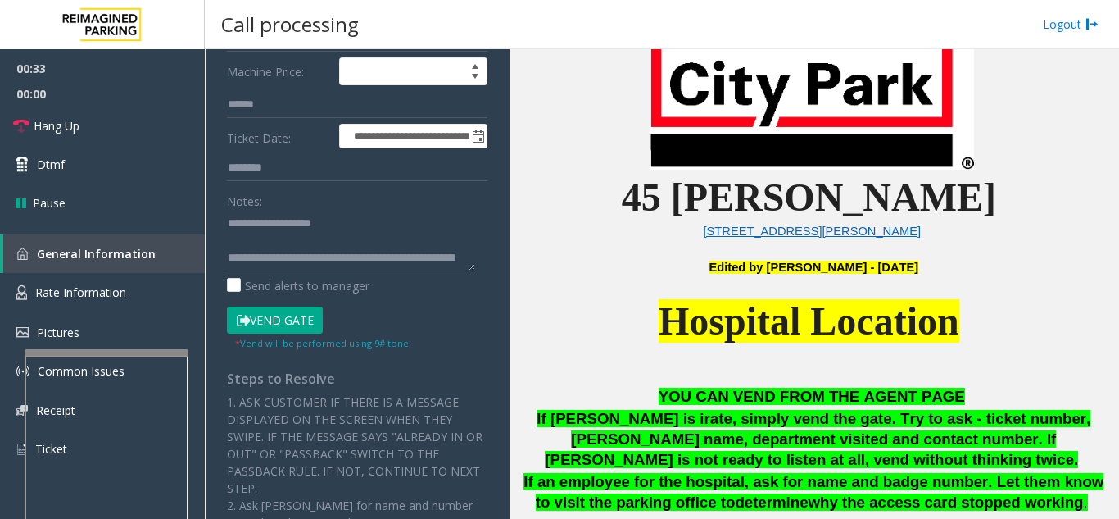
scroll to position [655, 0]
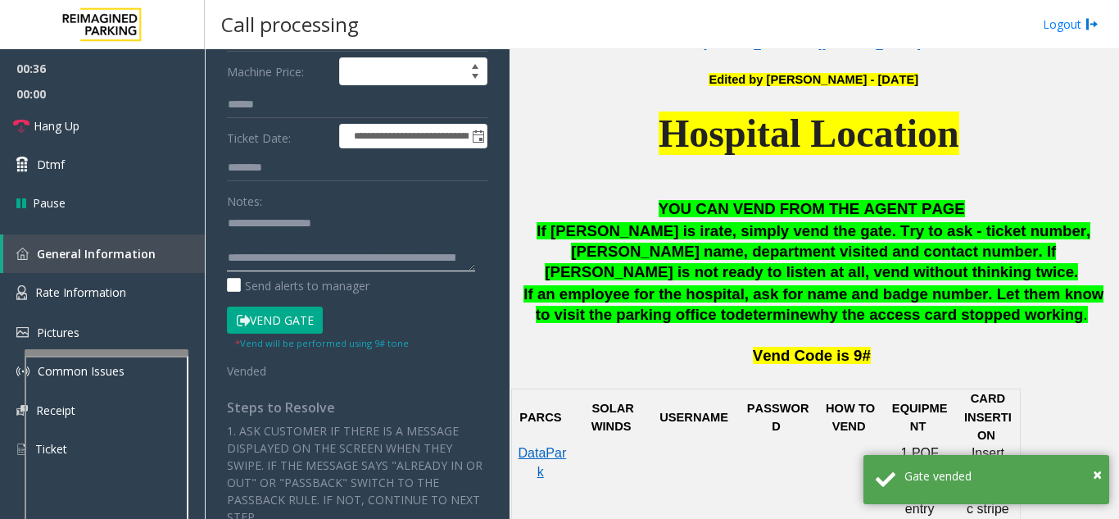
click at [381, 232] on textarea at bounding box center [351, 240] width 248 height 61
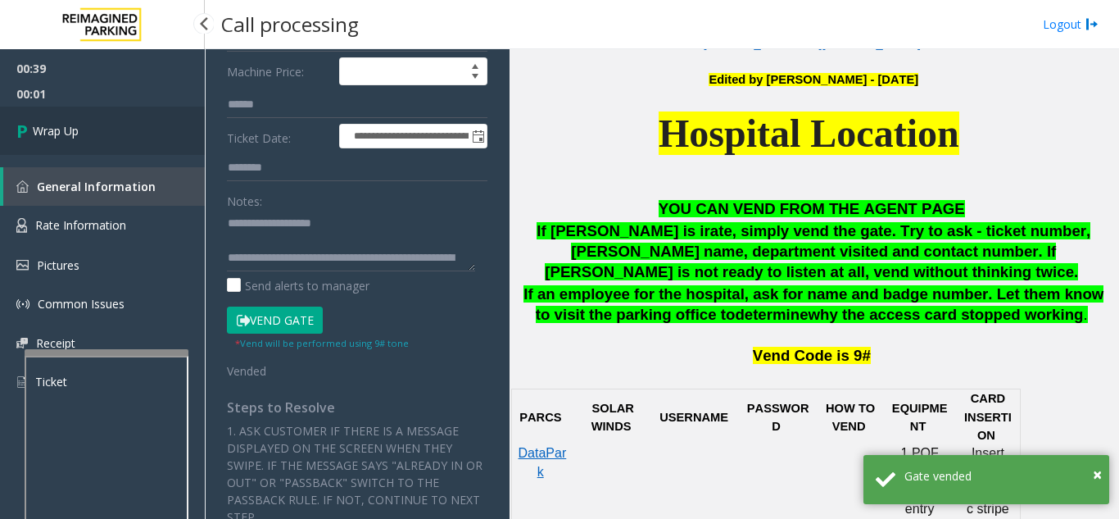
click at [102, 145] on link "Wrap Up" at bounding box center [102, 131] width 205 height 48
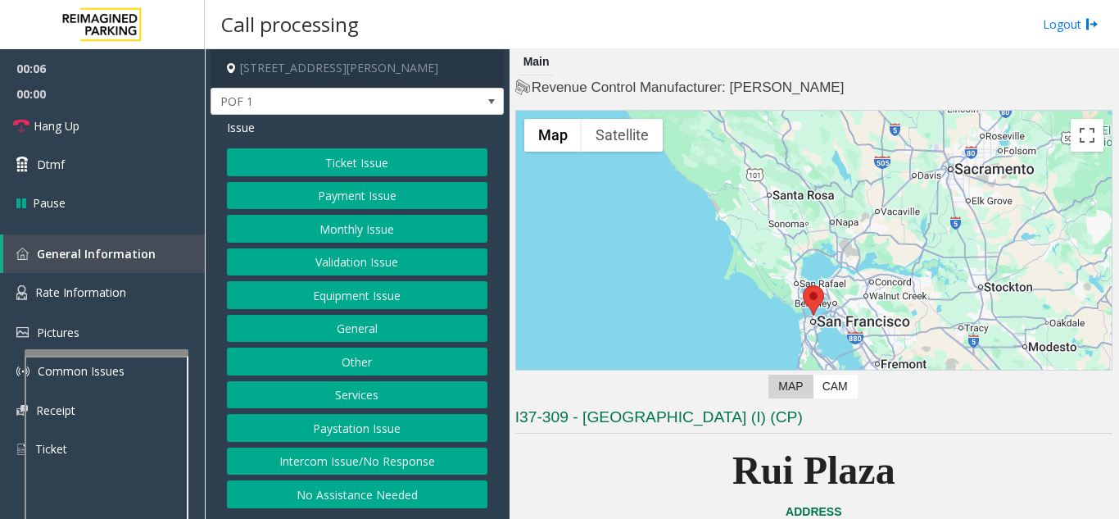
click at [270, 301] on button "Equipment Issue" at bounding box center [357, 295] width 261 height 28
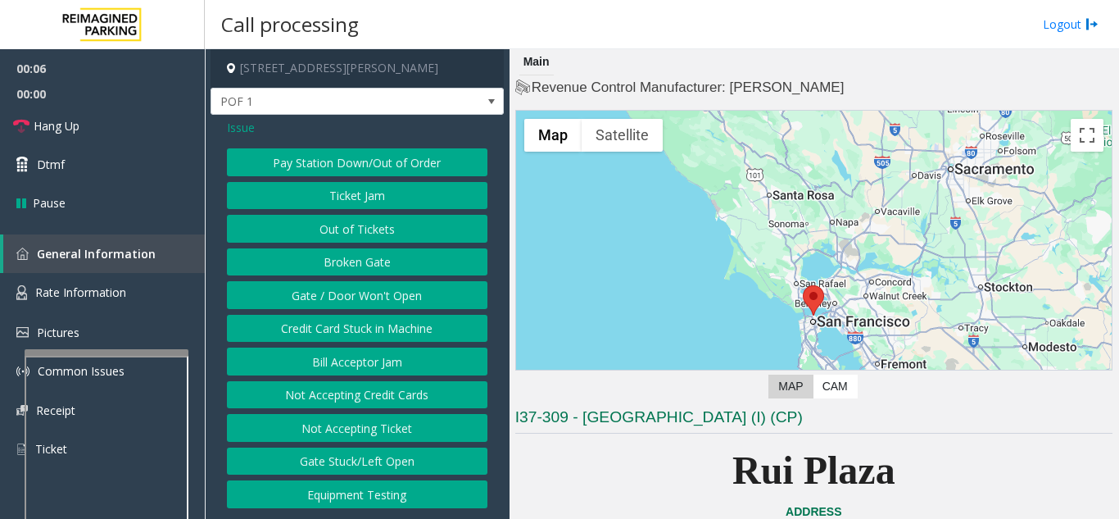
click at [270, 301] on button "Gate / Door Won't Open" at bounding box center [357, 295] width 261 height 28
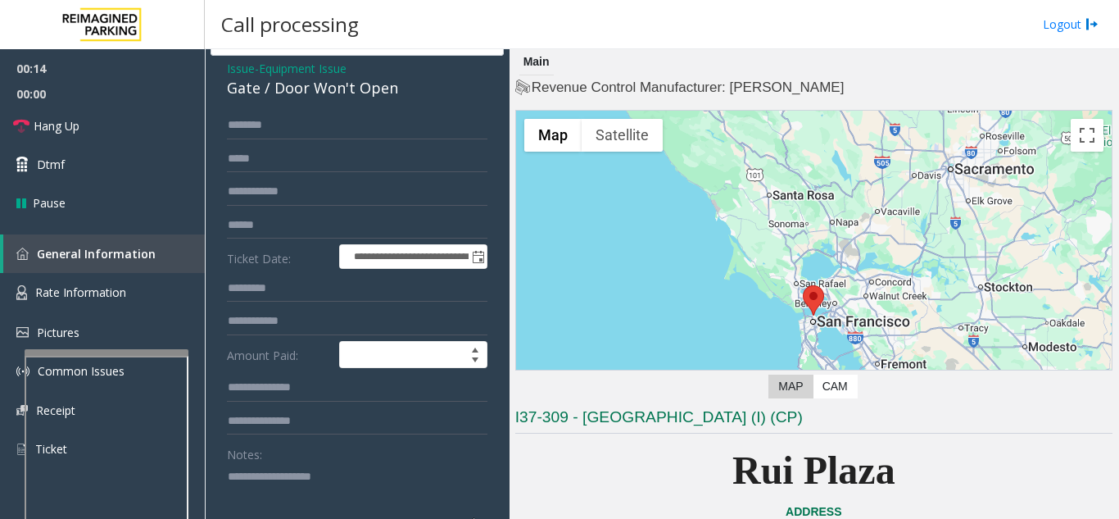
scroll to position [246, 0]
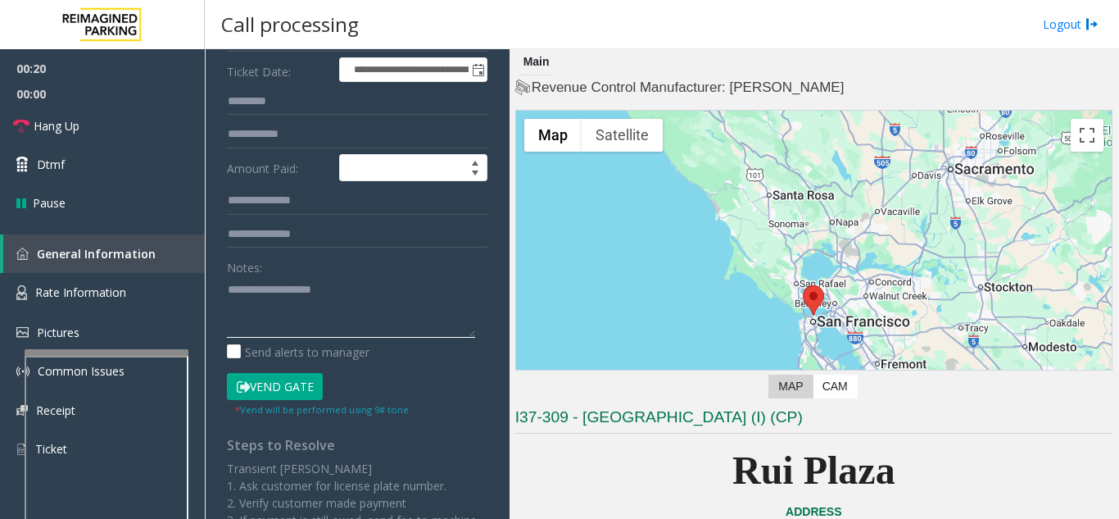
paste textarea "**********"
click at [387, 318] on textarea at bounding box center [351, 306] width 248 height 61
click at [364, 293] on textarea at bounding box center [351, 306] width 248 height 61
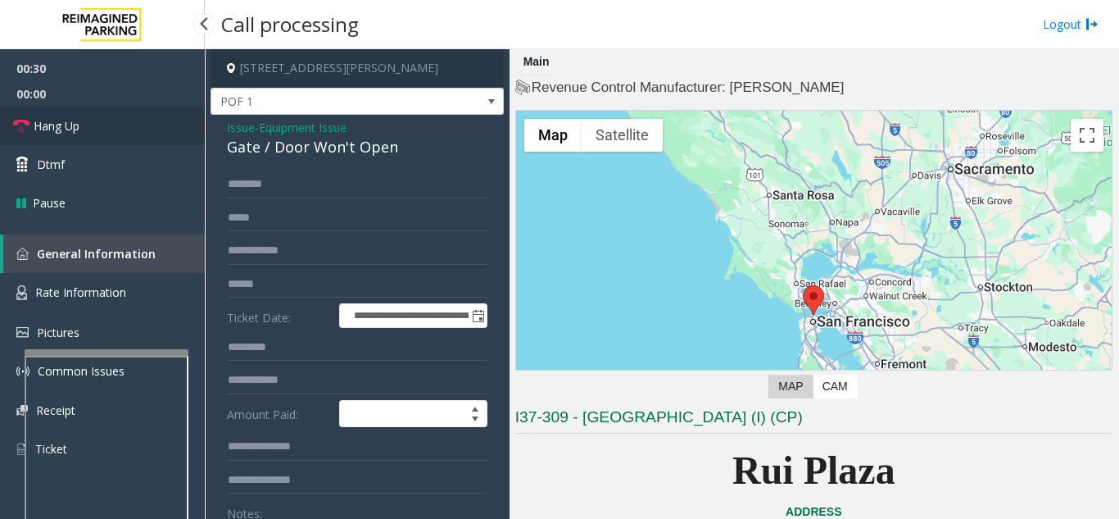
type textarea "**********"
click at [91, 129] on link "Hang Up" at bounding box center [102, 126] width 205 height 39
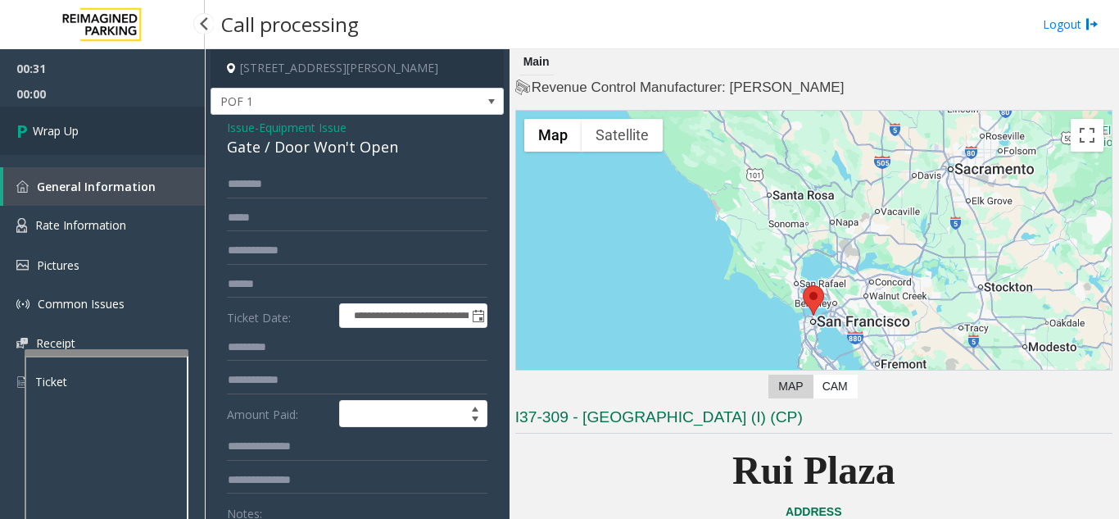
click at [86, 129] on link "Wrap Up" at bounding box center [102, 131] width 205 height 48
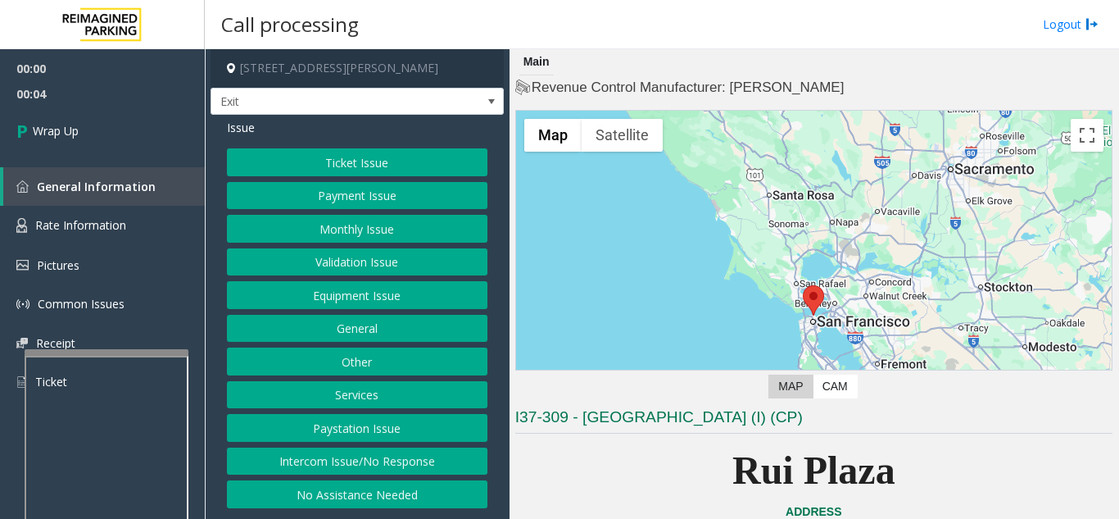
click at [370, 468] on button "Intercom Issue/No Response" at bounding box center [357, 461] width 261 height 28
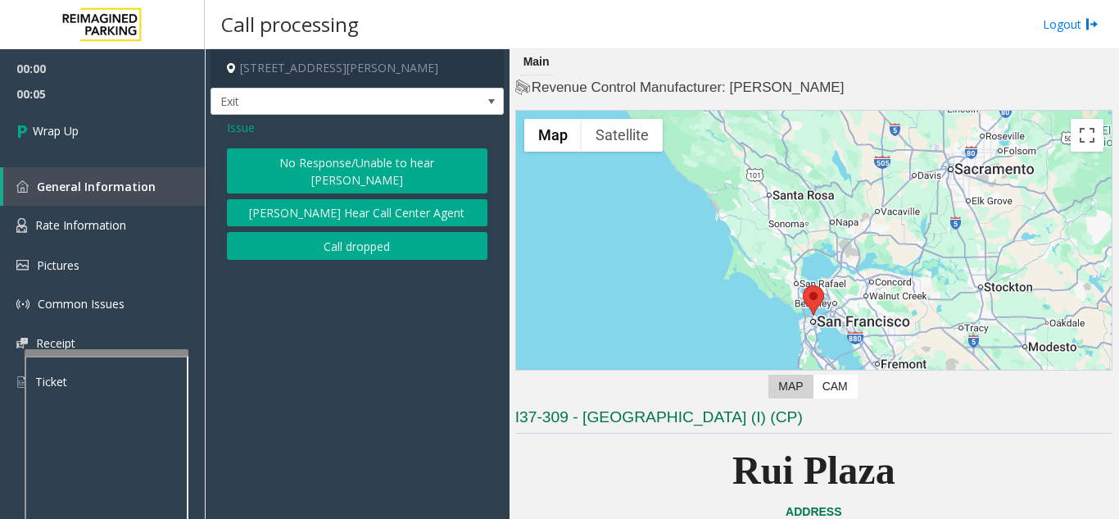
drag, startPoint x: 324, startPoint y: 226, endPoint x: 266, endPoint y: 165, distance: 84.6
click at [324, 232] on button "Call dropped" at bounding box center [357, 246] width 261 height 28
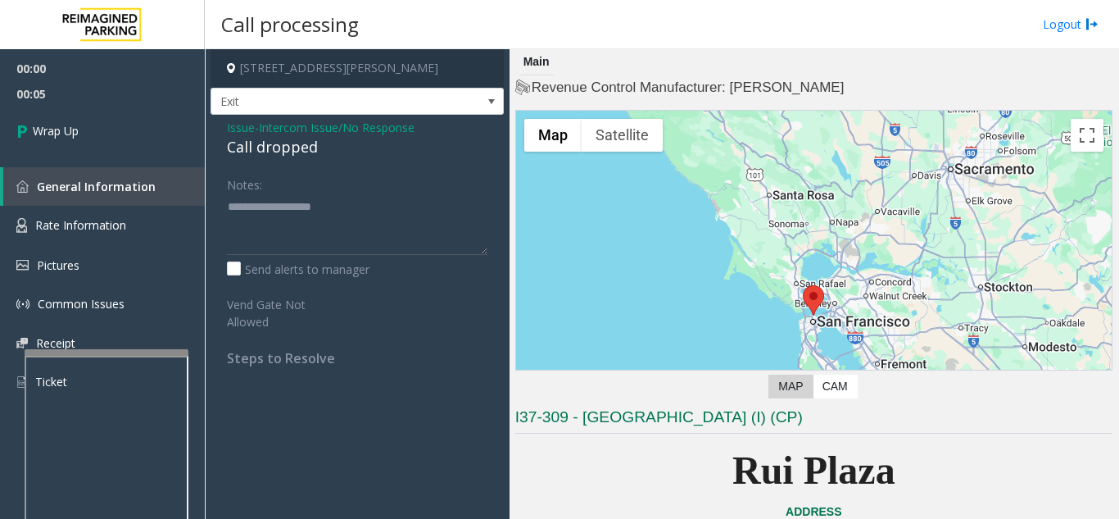
click at [269, 148] on div "Call dropped" at bounding box center [357, 147] width 261 height 22
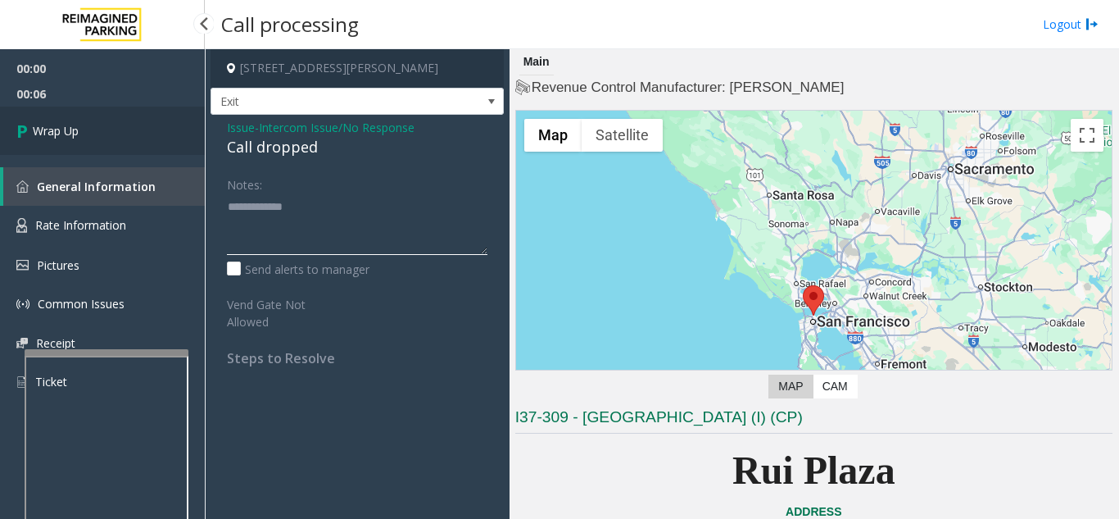
type textarea "**********"
click at [80, 147] on link "Wrap Up" at bounding box center [102, 131] width 205 height 48
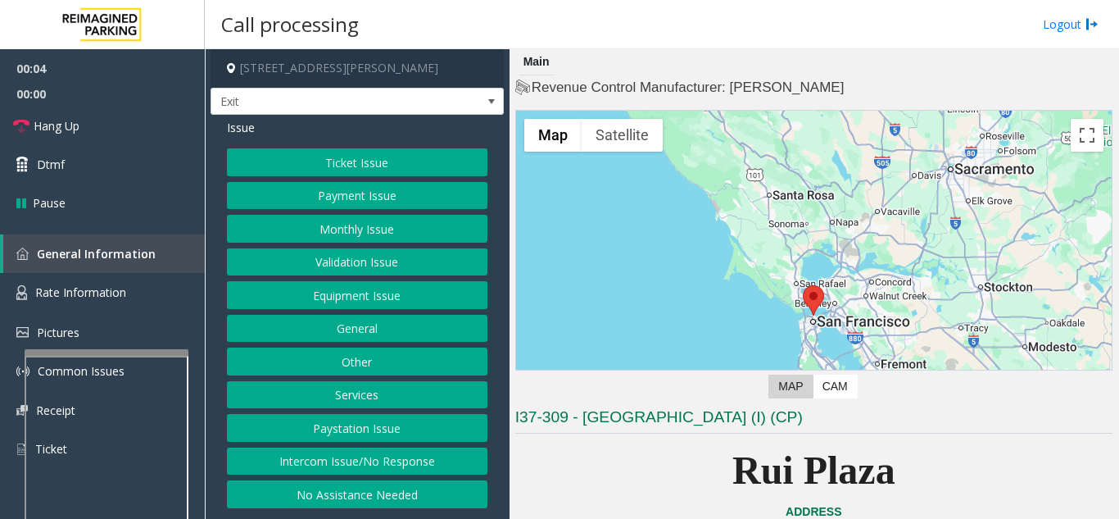
click at [344, 157] on button "Ticket Issue" at bounding box center [357, 162] width 261 height 28
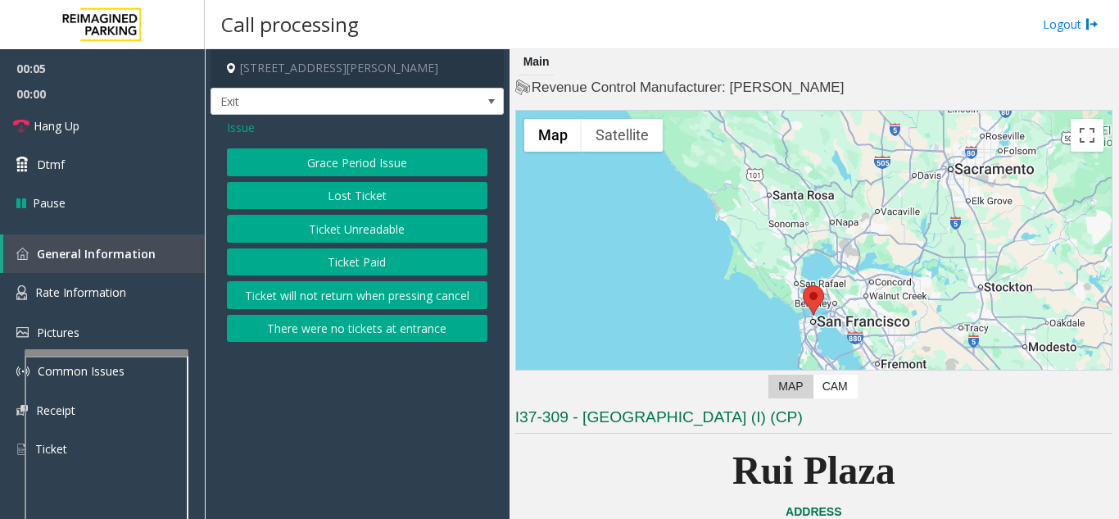
click at [364, 235] on button "Ticket Unreadable" at bounding box center [357, 229] width 261 height 28
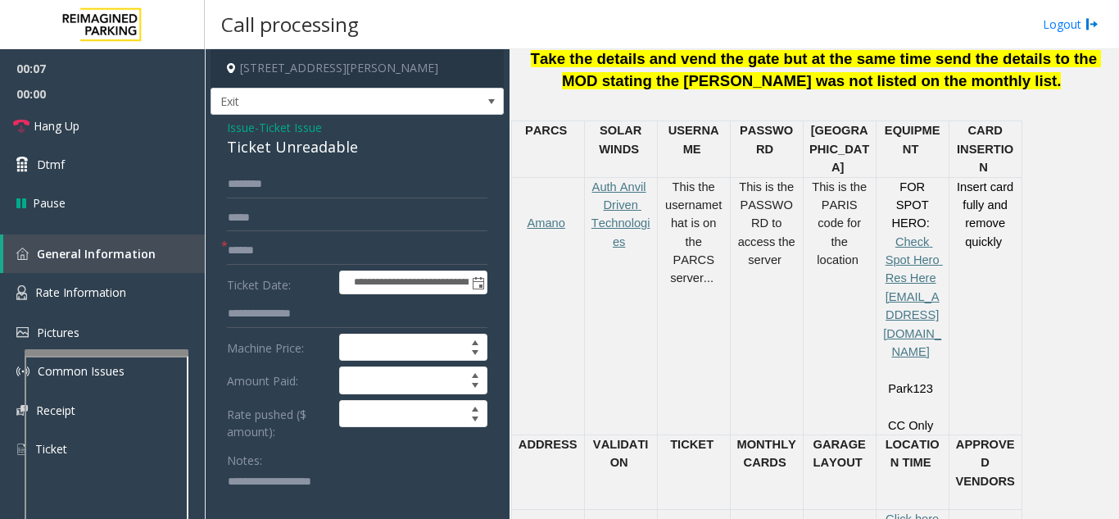
scroll to position [737, 0]
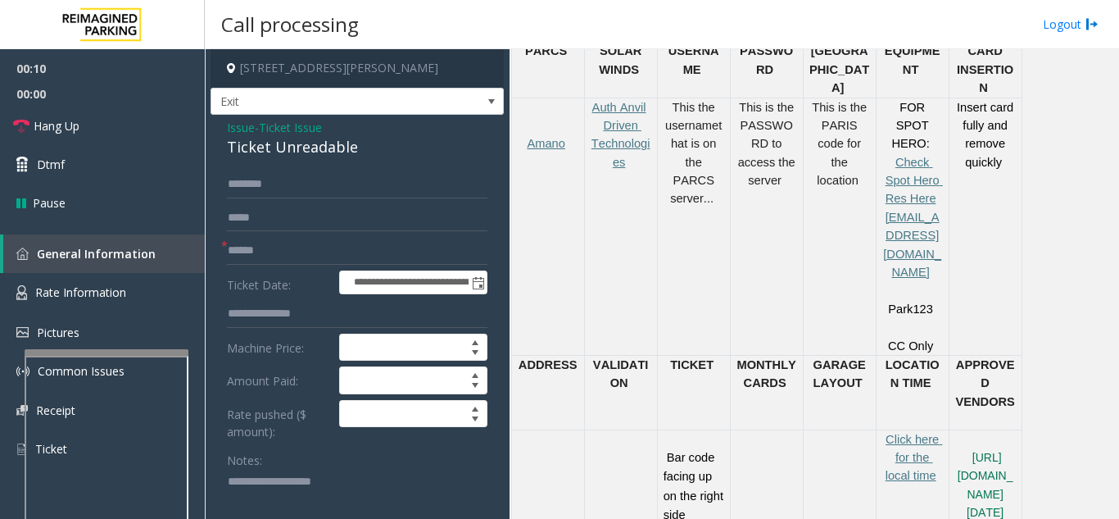
paste textarea "**********"
click at [414, 510] on textarea at bounding box center [351, 499] width 248 height 61
type textarea "**********"
click at [305, 131] on span "Ticket Issue" at bounding box center [290, 127] width 63 height 17
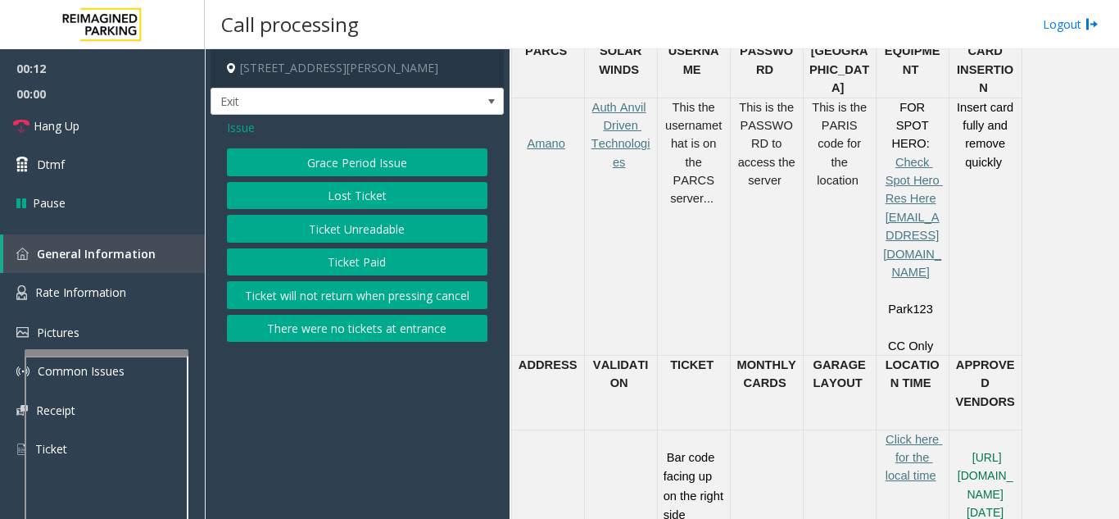
click at [305, 131] on div "Issue" at bounding box center [357, 127] width 261 height 17
click at [336, 234] on button "Ticket Unreadable" at bounding box center [357, 229] width 261 height 28
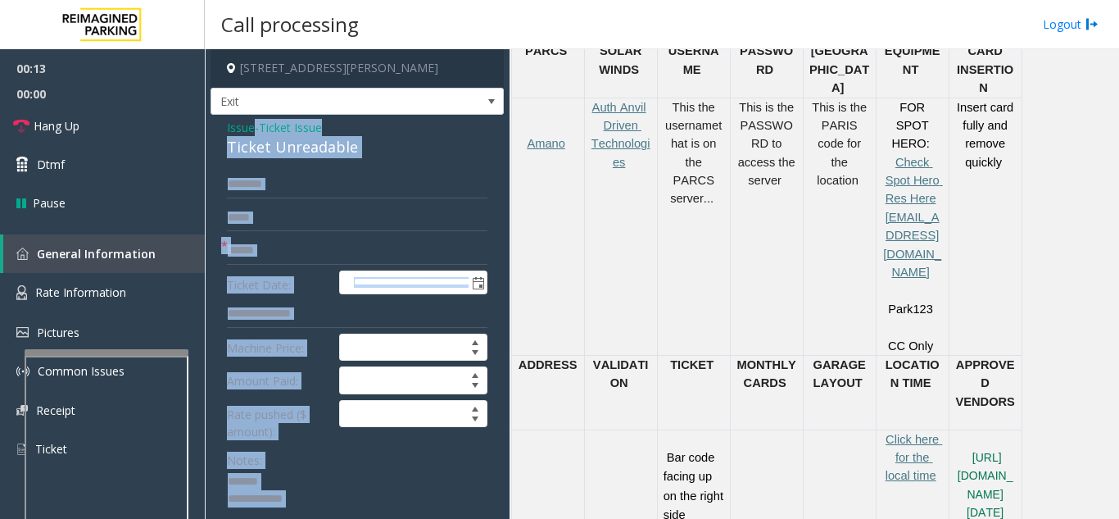
click at [297, 156] on div "Ticket Unreadable" at bounding box center [357, 147] width 261 height 22
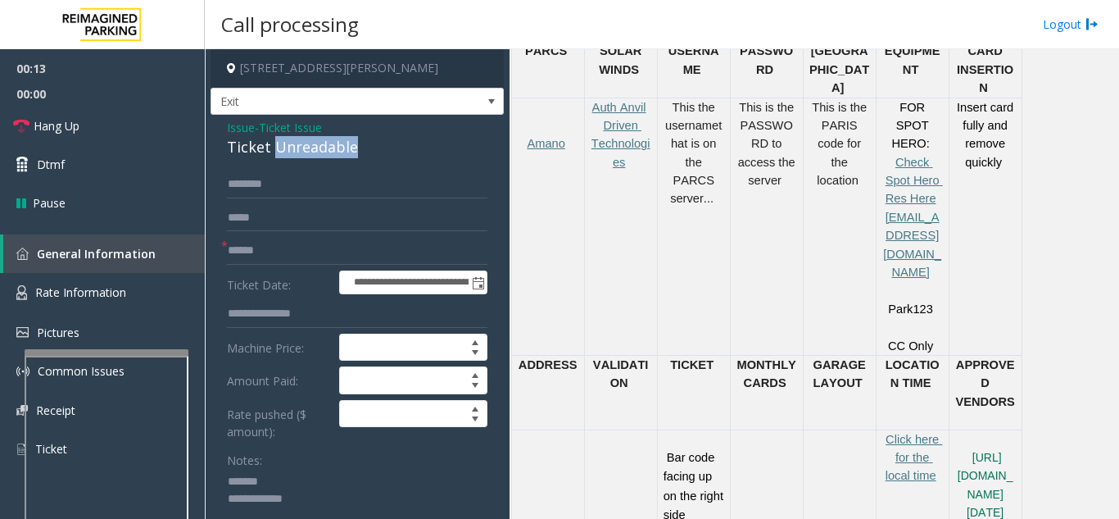
click at [297, 156] on div "Ticket Unreadable" at bounding box center [357, 147] width 261 height 22
paste textarea "**********"
drag, startPoint x: 297, startPoint y: 477, endPoint x: 633, endPoint y: 490, distance: 335.4
click at [311, 478] on textarea at bounding box center [351, 499] width 248 height 61
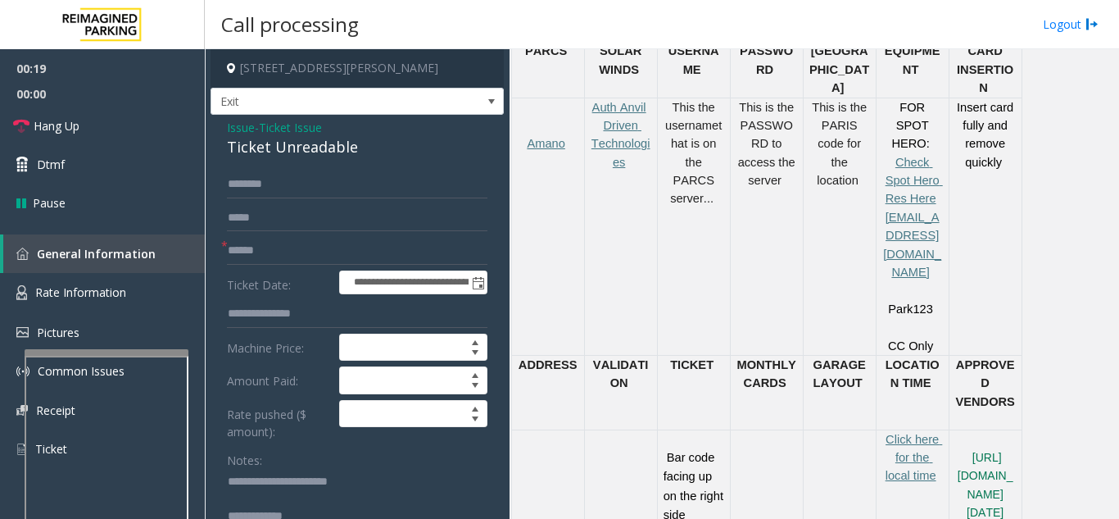
drag, startPoint x: 344, startPoint y: 517, endPoint x: 317, endPoint y: 510, distance: 27.8
click at [317, 510] on textarea at bounding box center [351, 499] width 248 height 61
paste textarea "**********"
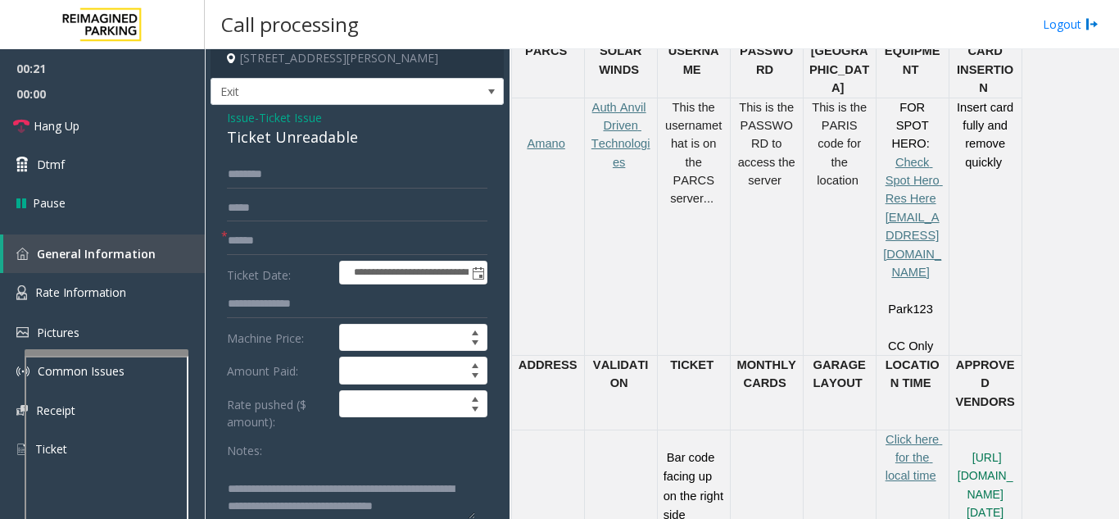
type textarea "**********"
click at [274, 224] on form "**********" at bounding box center [357, 380] width 261 height 439
click at [288, 241] on input "text" at bounding box center [357, 241] width 261 height 28
type input "*"
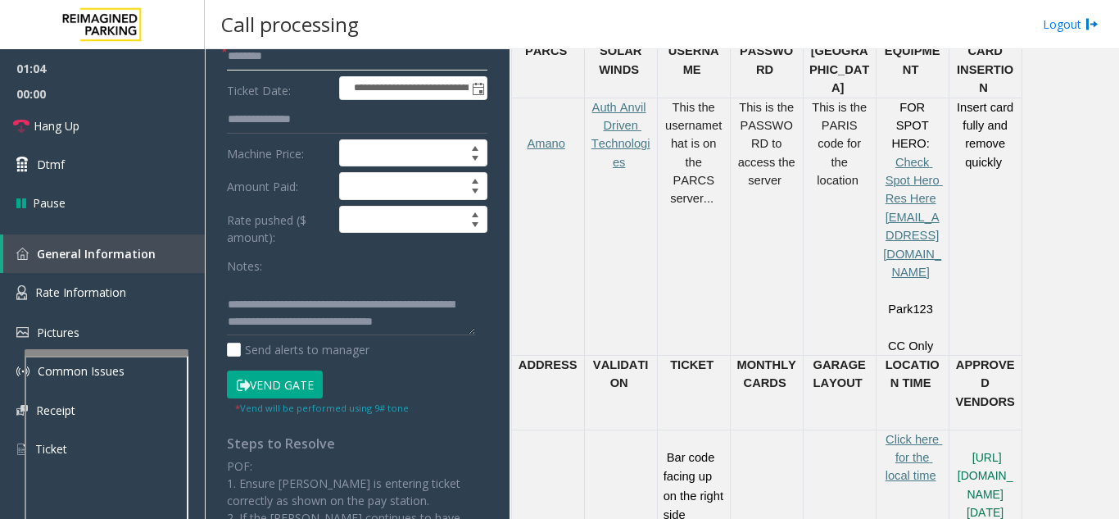
scroll to position [338, 0]
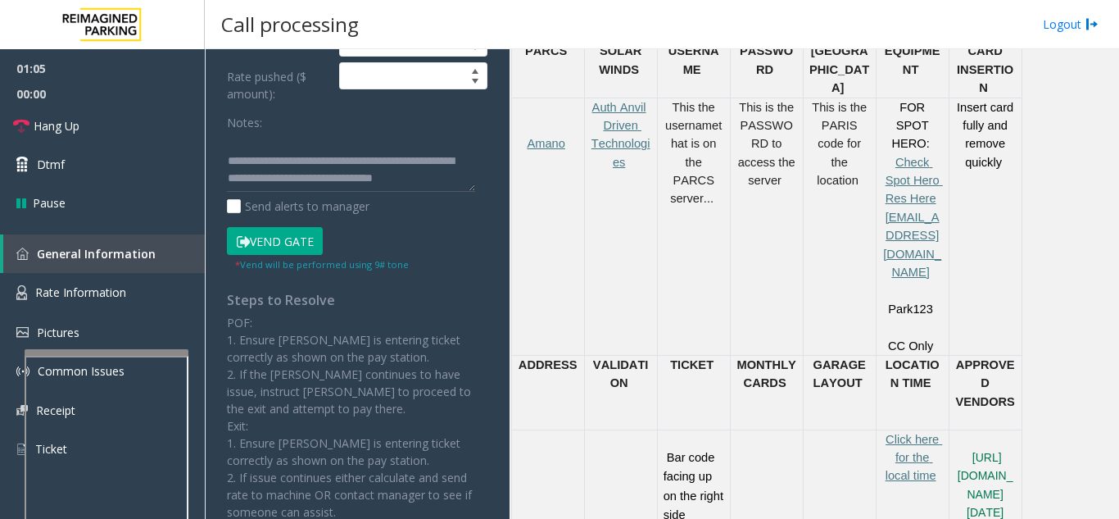
type input "********"
click at [274, 229] on button "Vend Gate" at bounding box center [275, 241] width 96 height 28
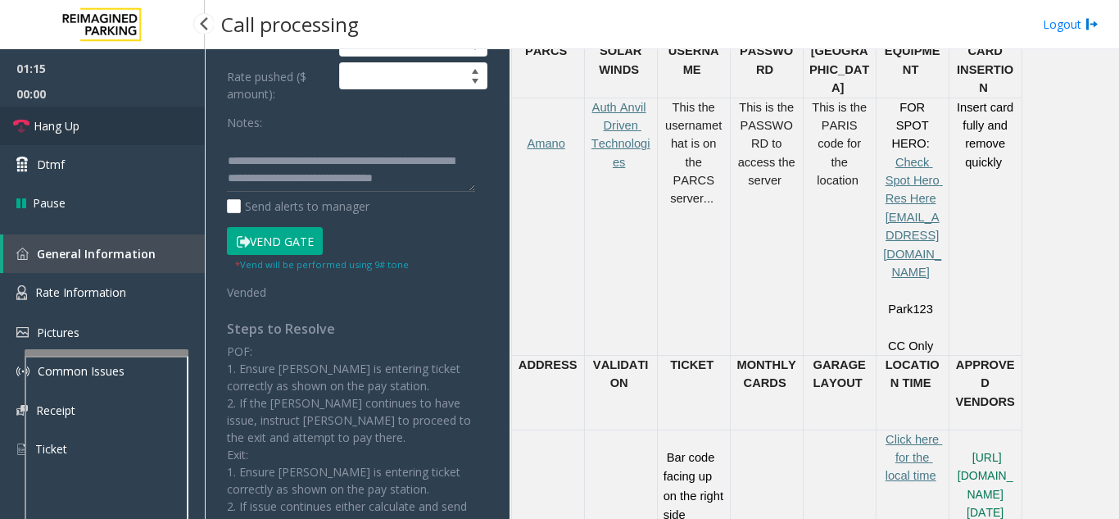
click at [133, 111] on link "Hang Up" at bounding box center [102, 126] width 205 height 39
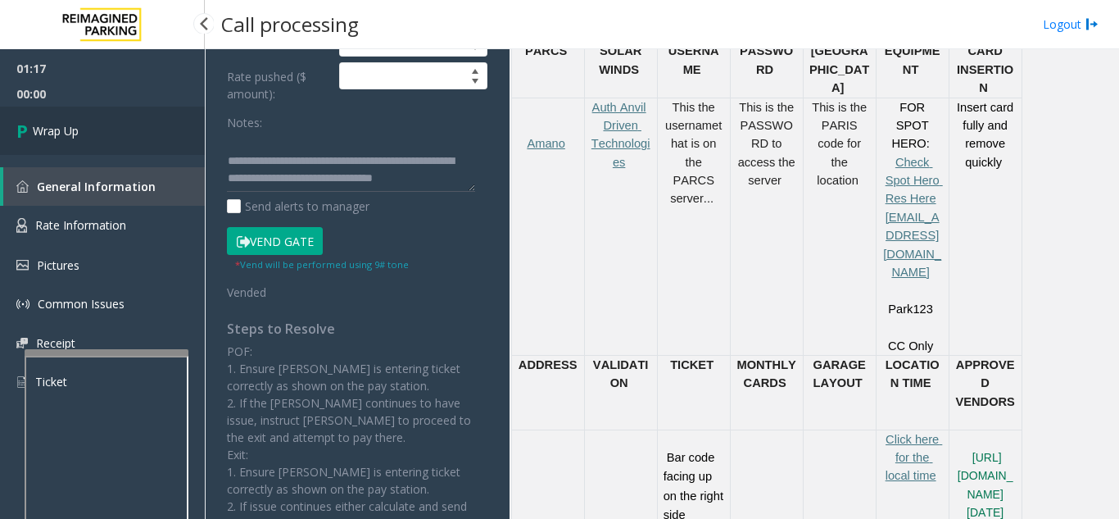
click at [152, 128] on link "Wrap Up" at bounding box center [102, 131] width 205 height 48
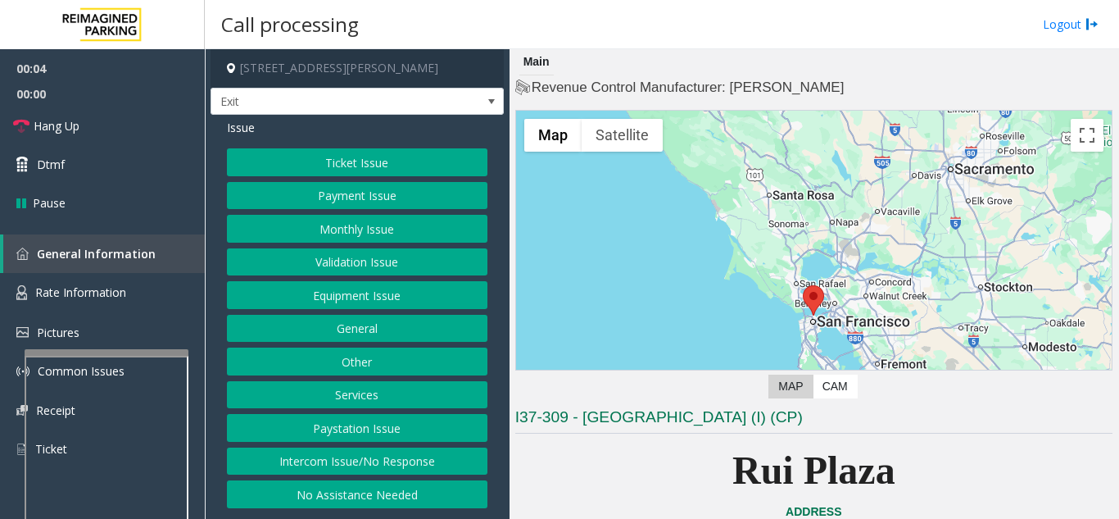
drag, startPoint x: 641, startPoint y: 462, endPoint x: 915, endPoint y: 428, distance: 276.6
click at [620, 471] on p "Rui Plaza" at bounding box center [813, 470] width 597 height 63
click at [374, 393] on button "Services" at bounding box center [357, 395] width 261 height 28
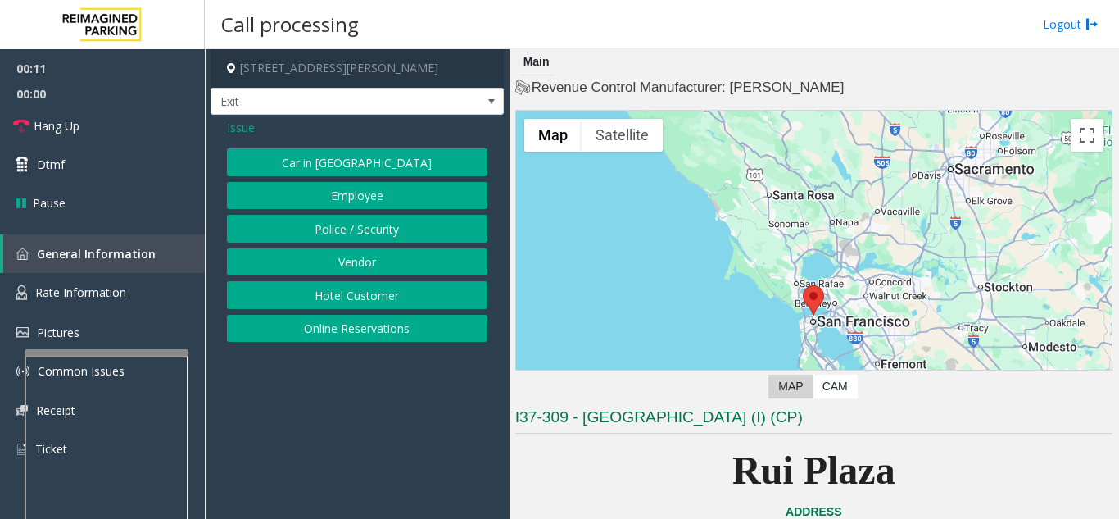
click at [399, 342] on div "Issue Car in Tow Employee Police / Security Vendor Hotel Customer Online Reserv…" at bounding box center [357, 232] width 293 height 235
click at [397, 334] on button "Online Reservations" at bounding box center [357, 329] width 261 height 28
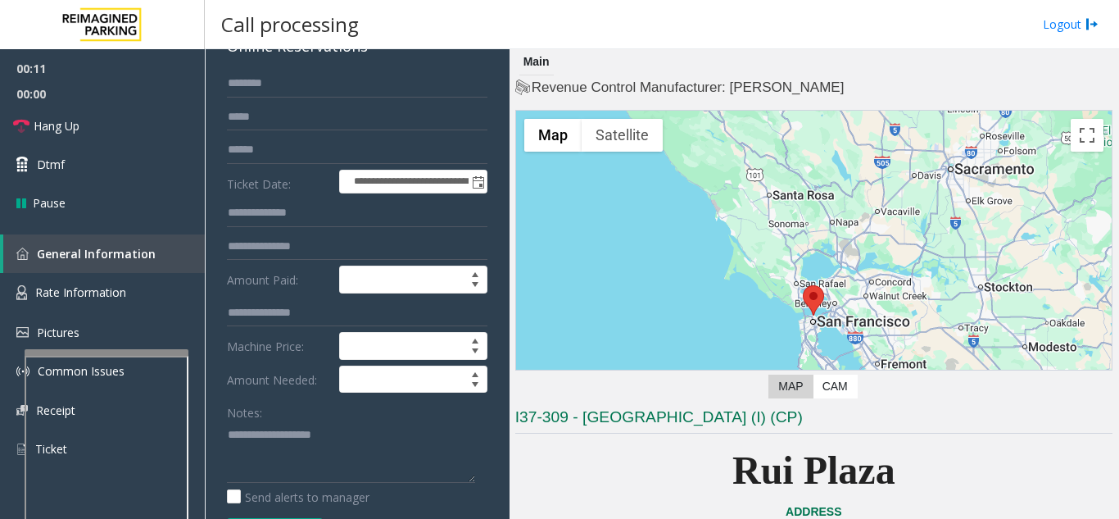
scroll to position [246, 0]
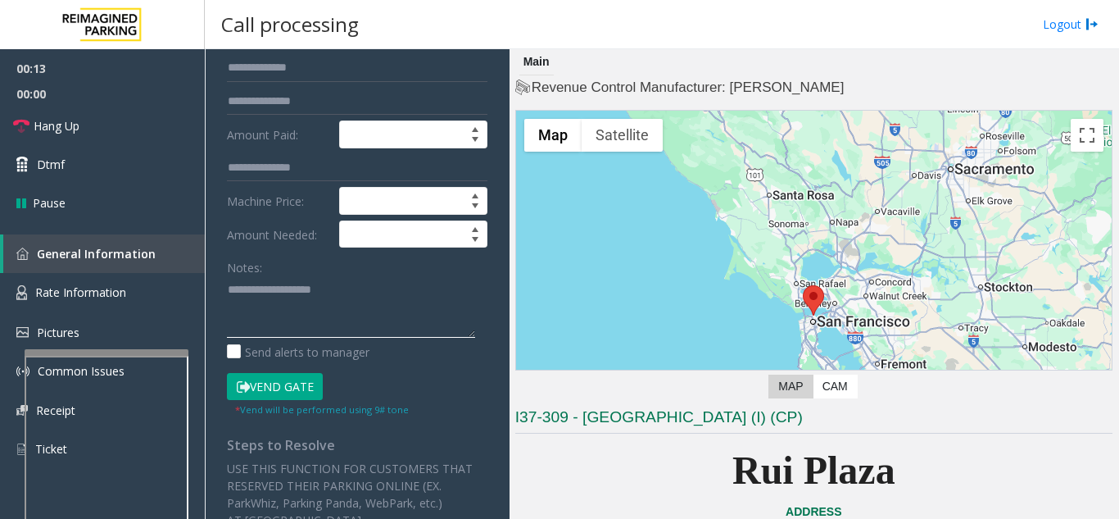
paste textarea "**********"
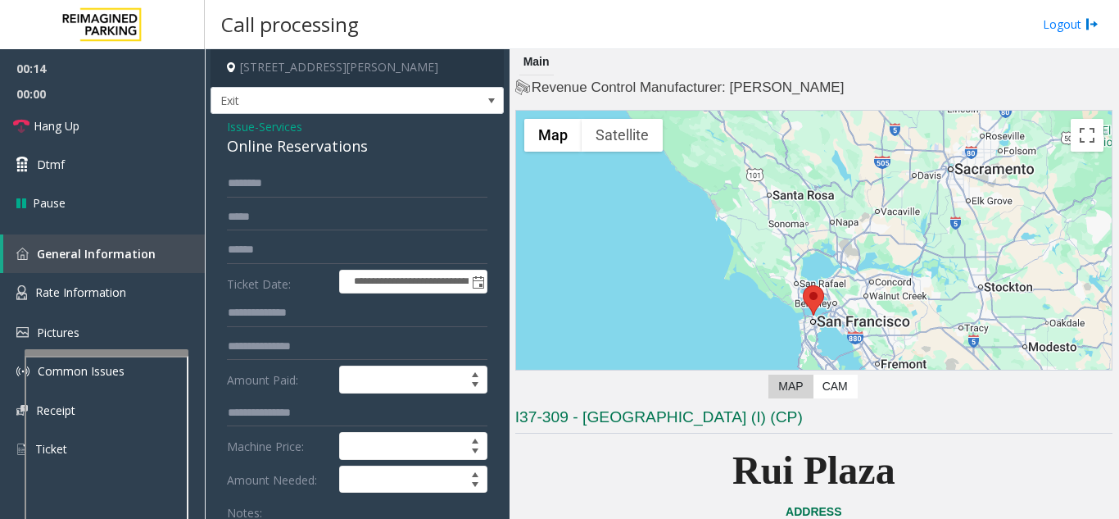
scroll to position [0, 0]
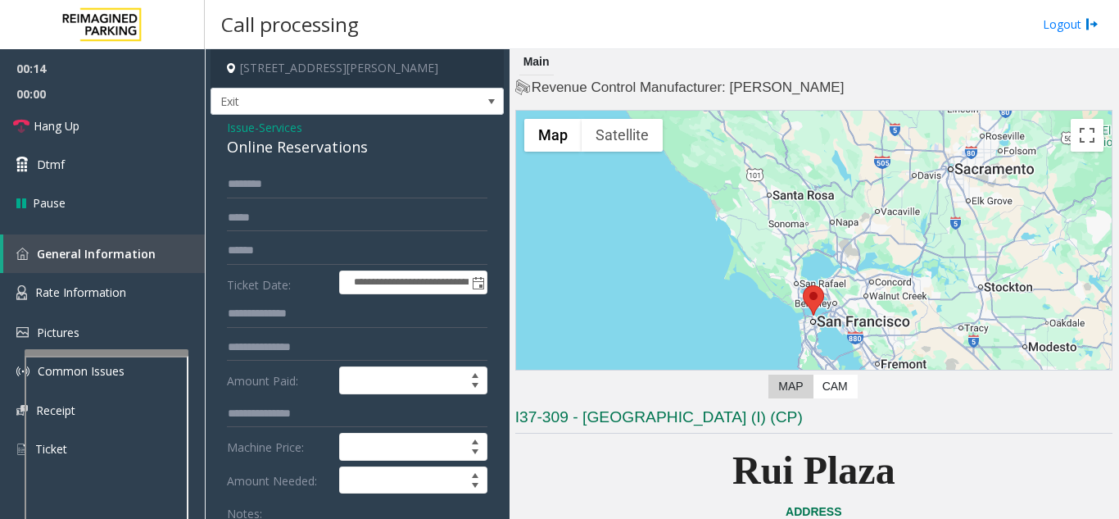
type textarea "**********"
click at [279, 147] on div "Online Reservations" at bounding box center [357, 147] width 261 height 22
click at [294, 155] on div "Online Reservations" at bounding box center [357, 147] width 261 height 22
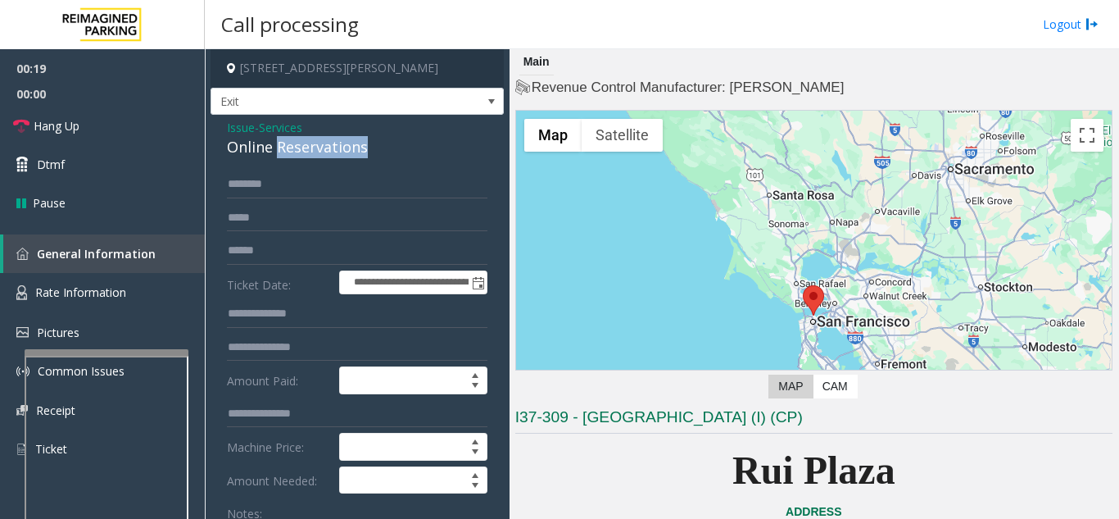
click at [294, 155] on div "Online Reservations" at bounding box center [357, 147] width 261 height 22
click at [245, 129] on span "Issue" at bounding box center [241, 127] width 28 height 17
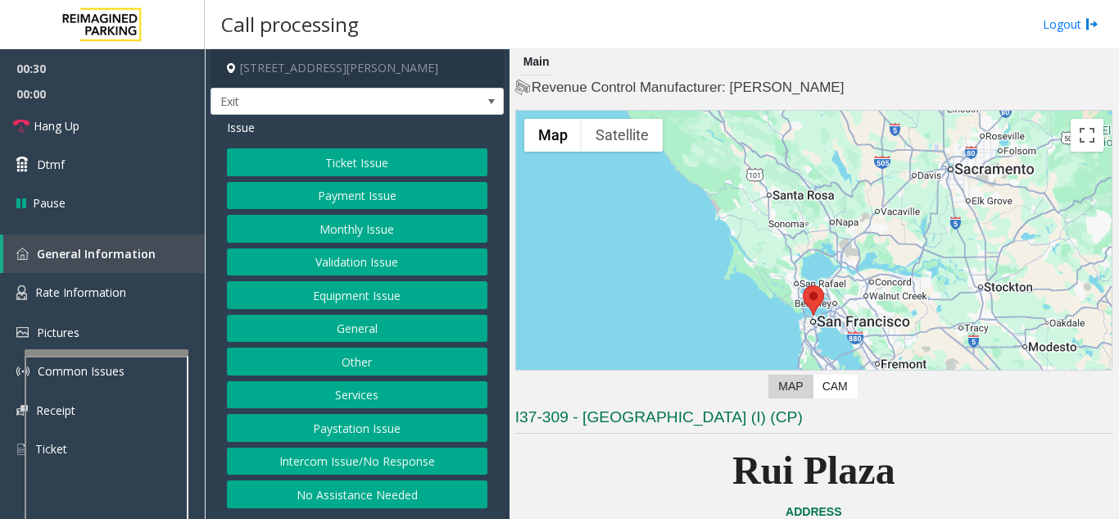
drag, startPoint x: 605, startPoint y: 453, endPoint x: 588, endPoint y: 481, distance: 32.7
click at [588, 481] on p "Rui Plaza" at bounding box center [813, 470] width 597 height 63
drag, startPoint x: 569, startPoint y: 480, endPoint x: 548, endPoint y: 500, distance: 29.0
click at [548, 500] on p "Rui Plaza" at bounding box center [813, 470] width 597 height 63
click at [304, 288] on button "Equipment Issue" at bounding box center [357, 295] width 261 height 28
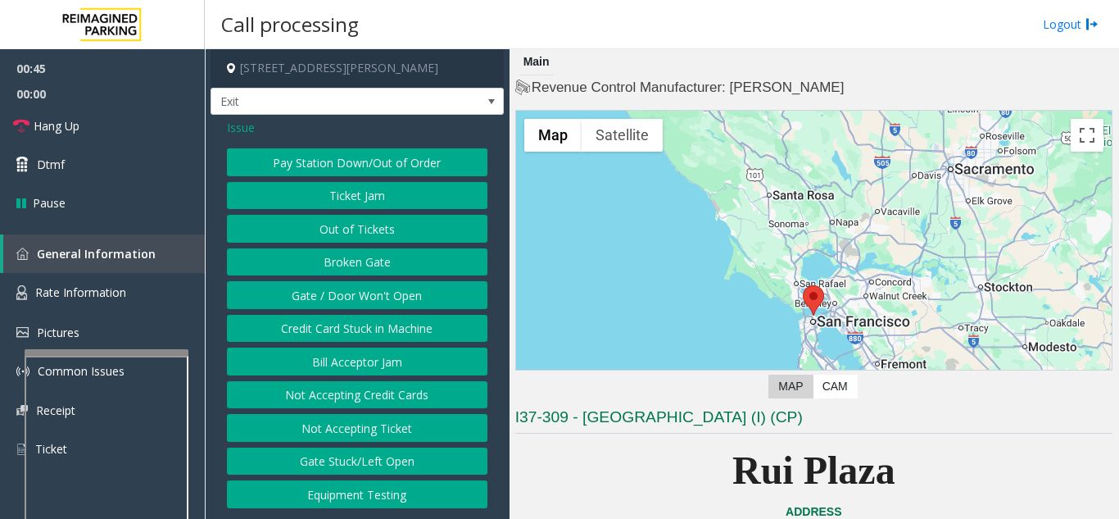
click at [349, 283] on button "Gate / Door Won't Open" at bounding box center [357, 295] width 261 height 28
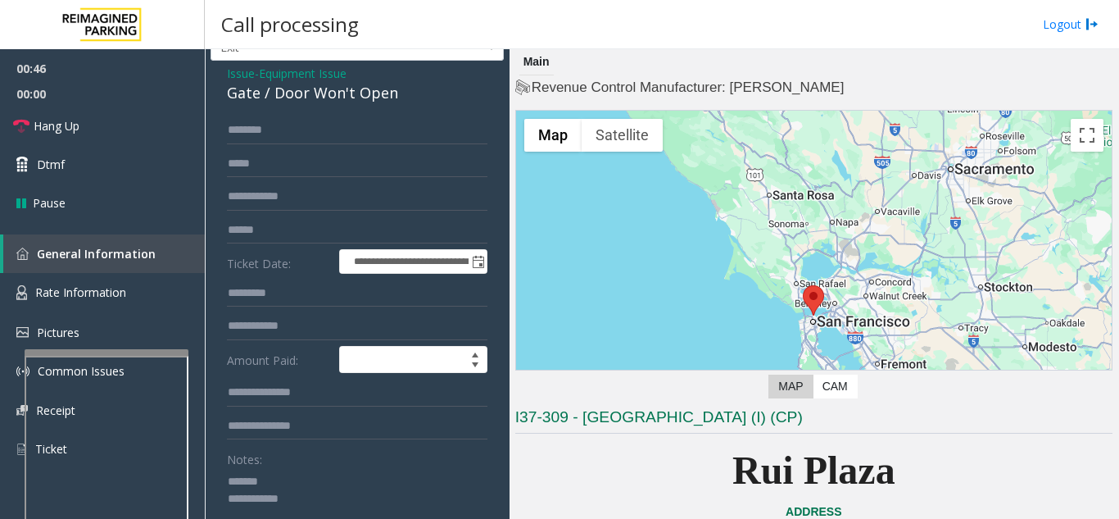
scroll to position [164, 0]
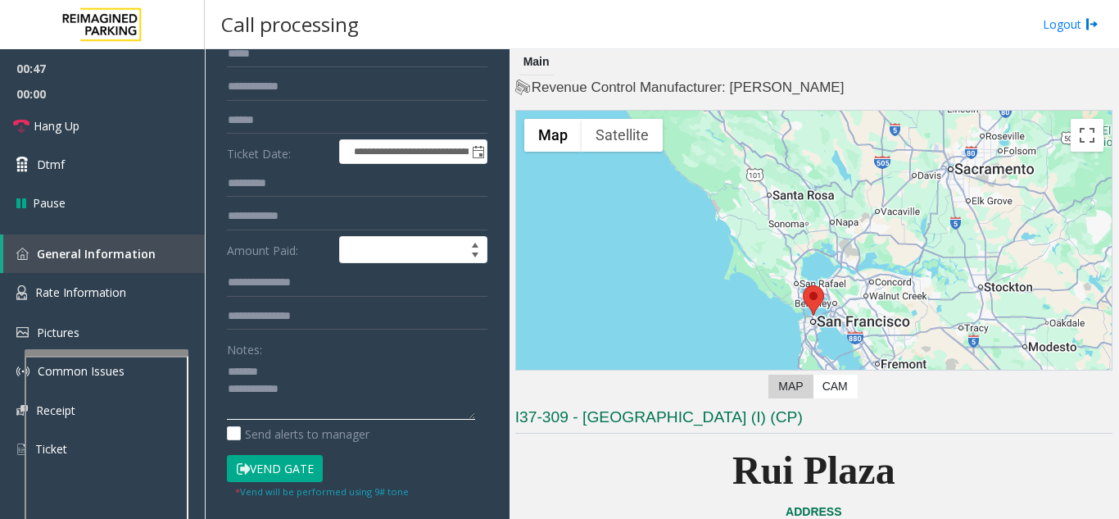
click at [347, 395] on textarea at bounding box center [351, 388] width 248 height 61
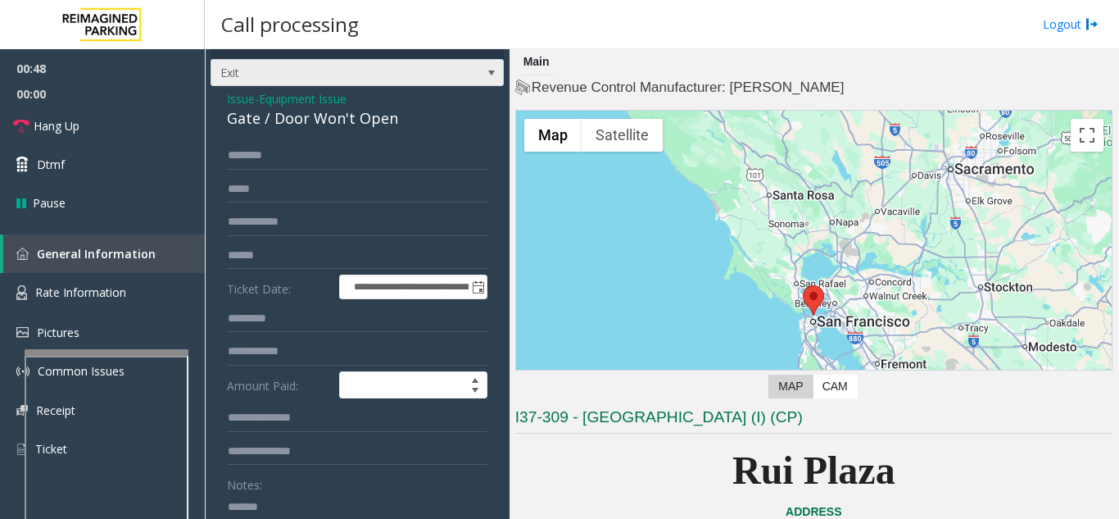
scroll to position [0, 0]
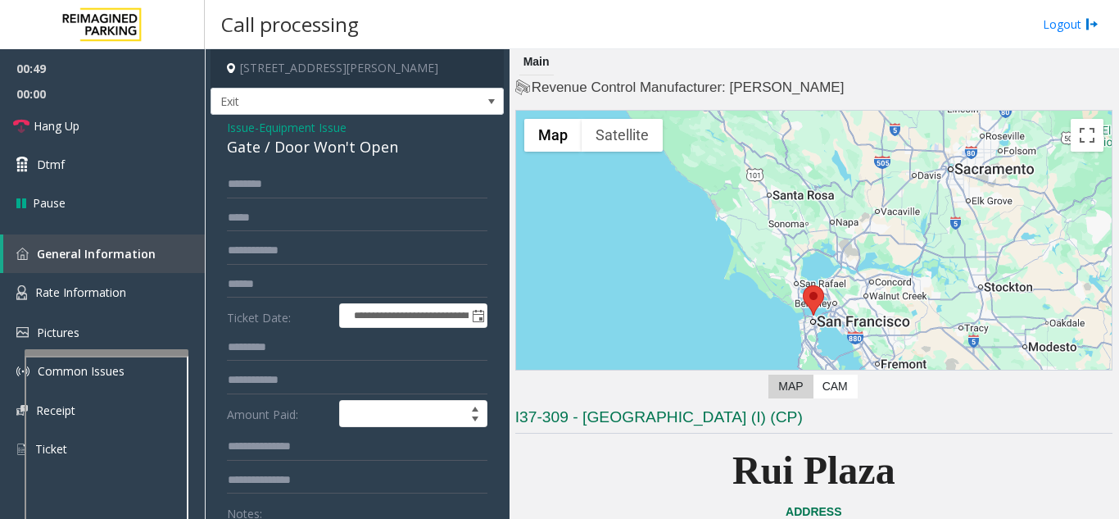
click at [241, 133] on span "Issue" at bounding box center [241, 127] width 28 height 17
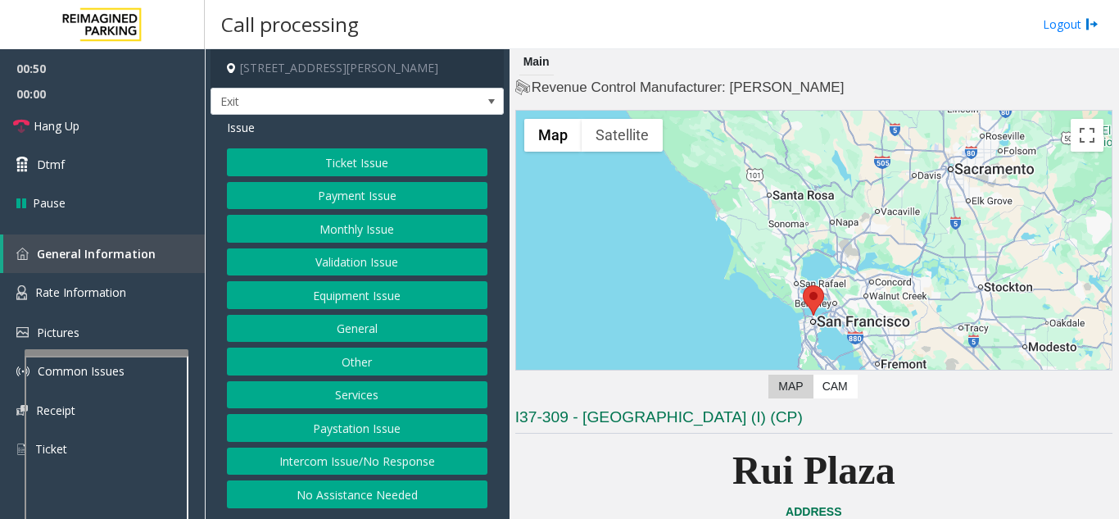
click at [360, 393] on button "Services" at bounding box center [357, 395] width 261 height 28
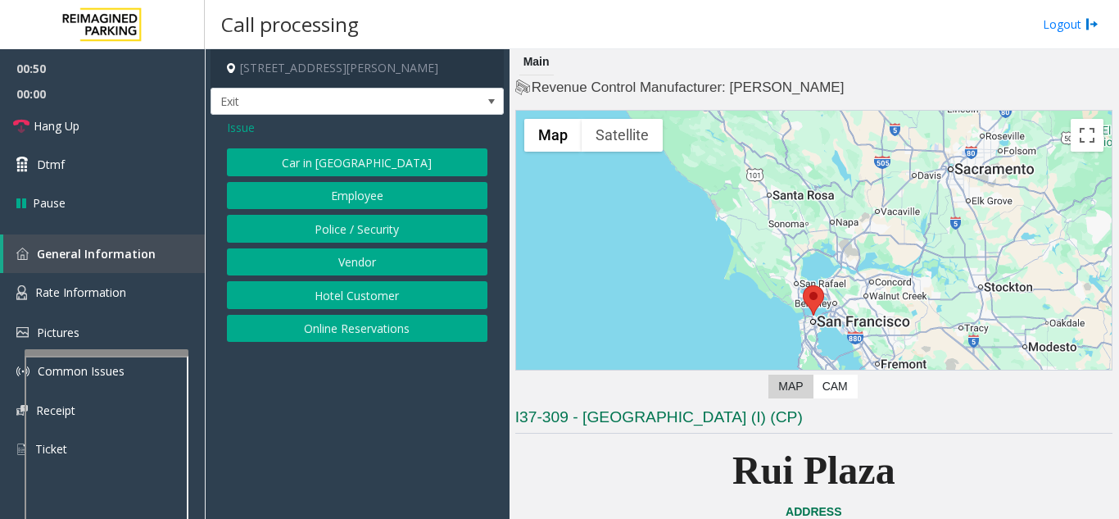
click at [337, 337] on button "Online Reservations" at bounding box center [357, 329] width 261 height 28
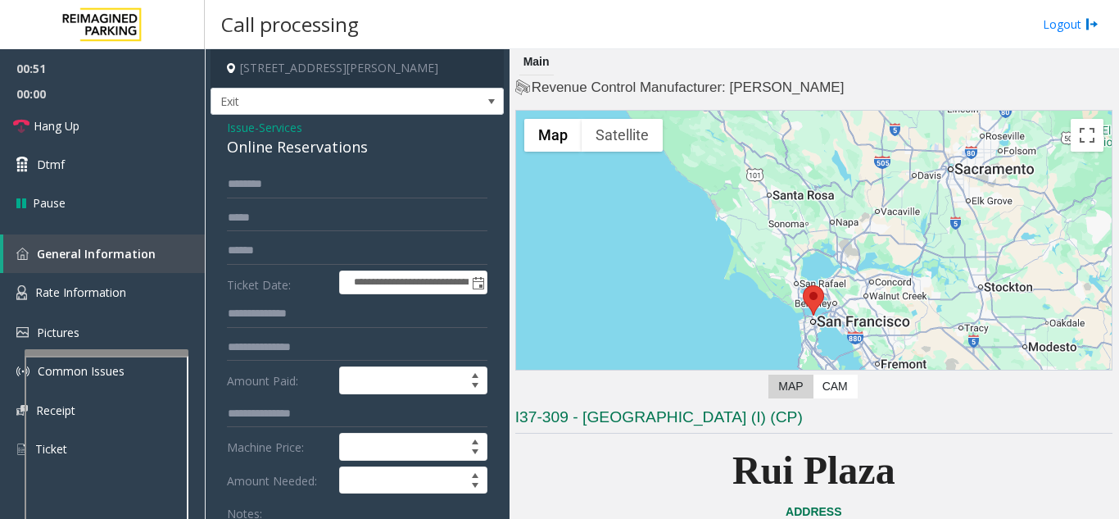
click at [288, 119] on span "Services" at bounding box center [280, 127] width 43 height 17
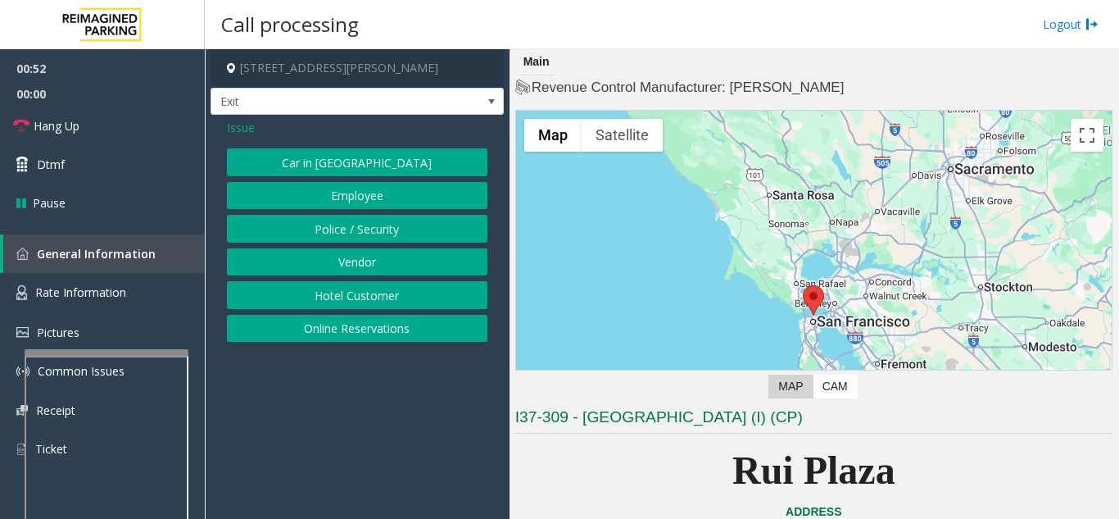
click at [327, 288] on button "Hotel Customer" at bounding box center [357, 295] width 261 height 28
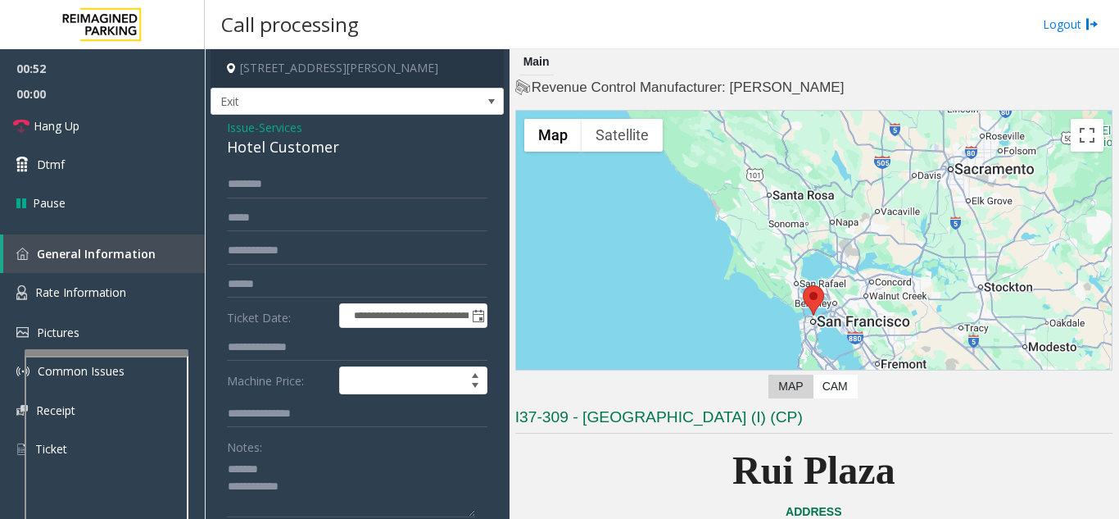
click at [297, 147] on div "Hotel Customer" at bounding box center [357, 147] width 261 height 22
click at [320, 485] on textarea at bounding box center [351, 486] width 248 height 61
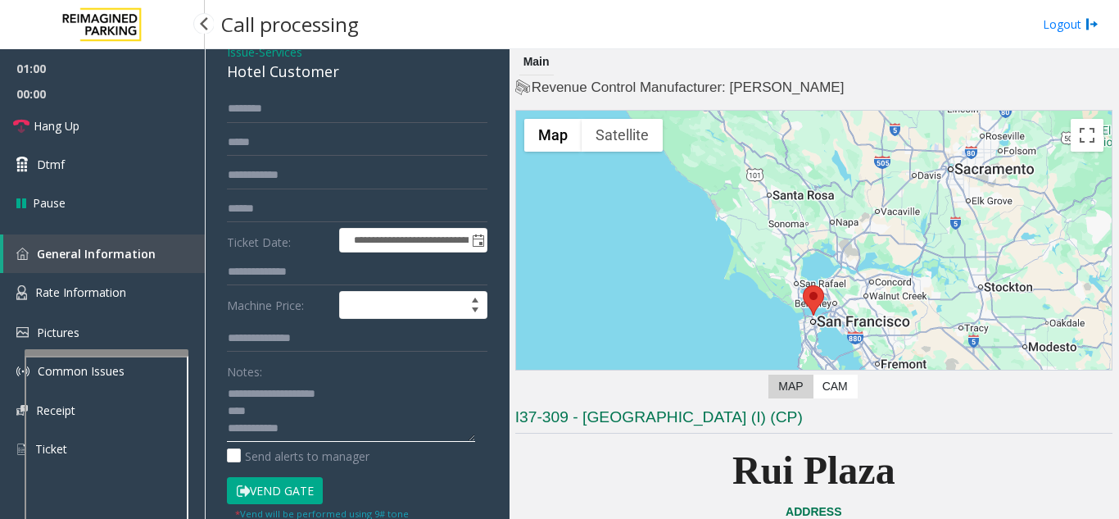
scroll to position [206, 0]
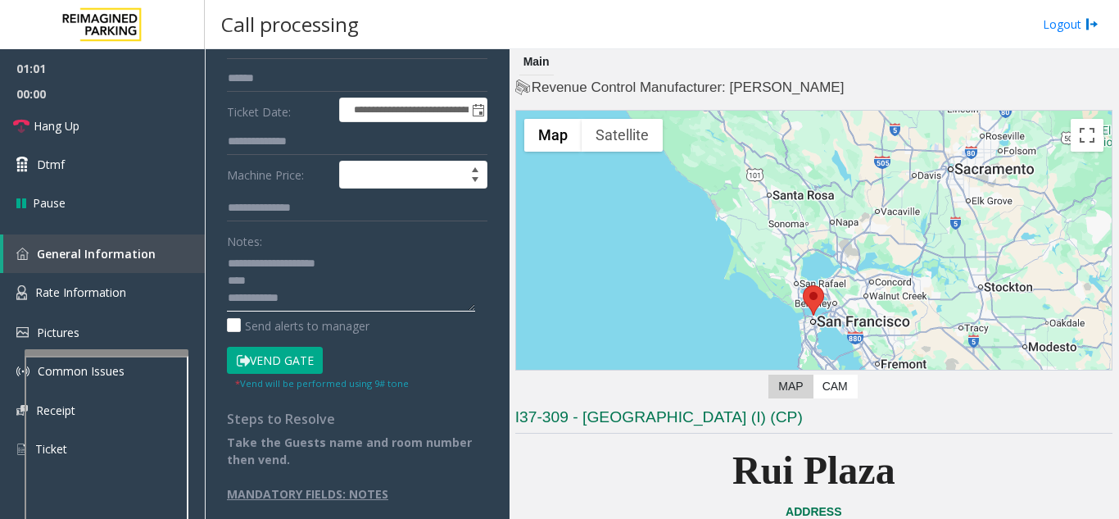
type textarea "**********"
click at [269, 353] on button "Vend Gate" at bounding box center [275, 361] width 96 height 28
click at [376, 292] on textarea at bounding box center [351, 280] width 248 height 61
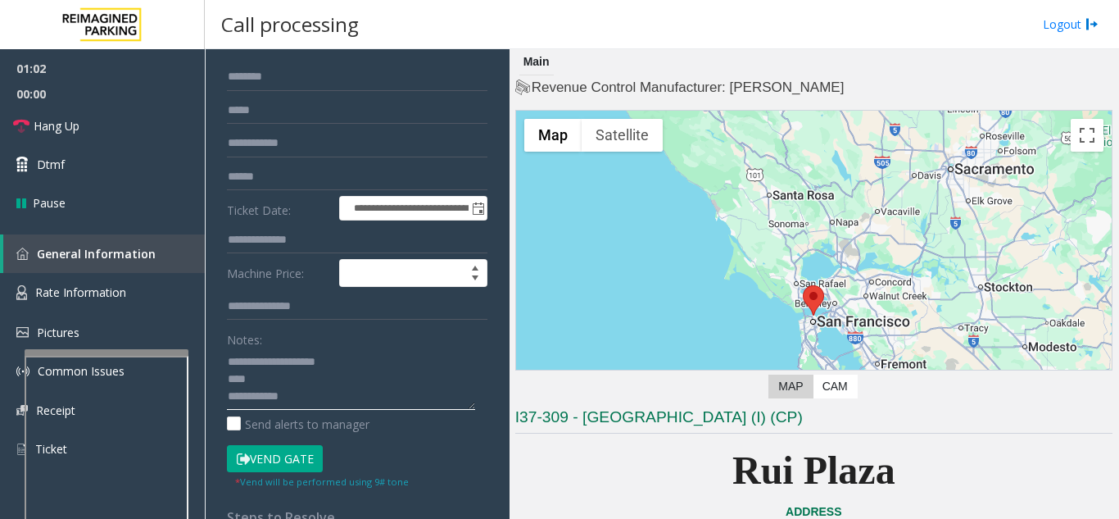
scroll to position [0, 0]
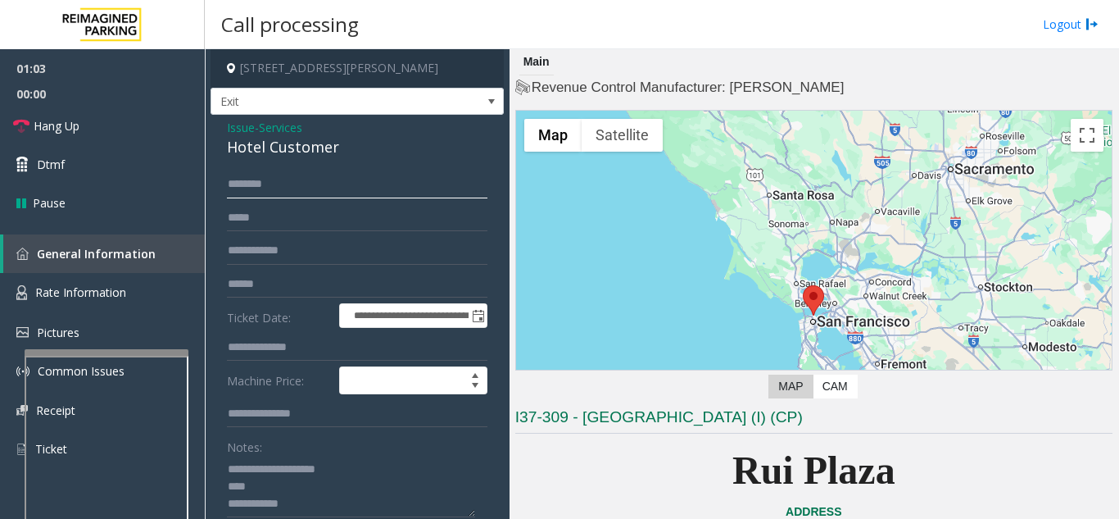
click at [298, 186] on input "text" at bounding box center [357, 184] width 261 height 28
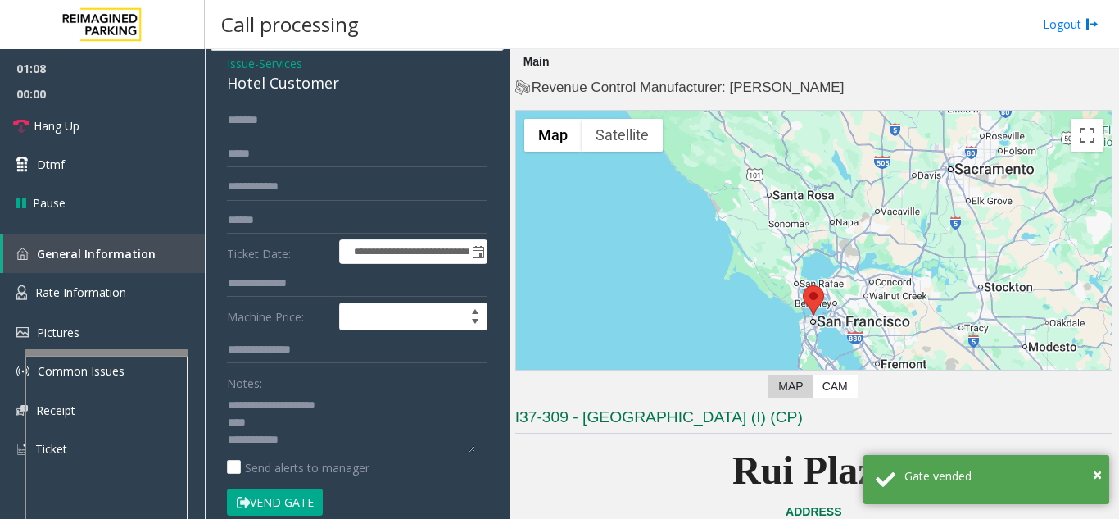
scroll to position [164, 0]
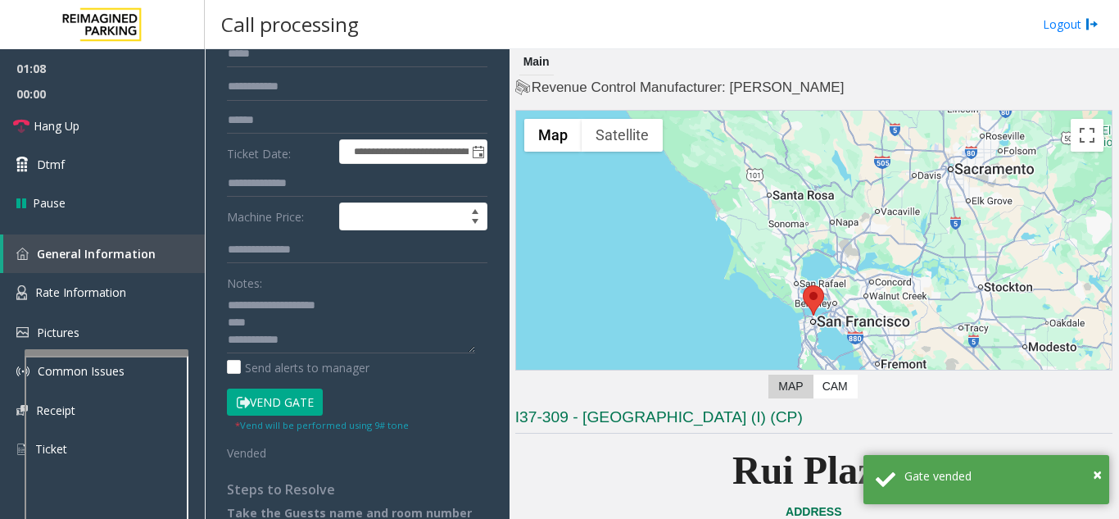
type input "*******"
click at [324, 347] on textarea at bounding box center [351, 322] width 248 height 61
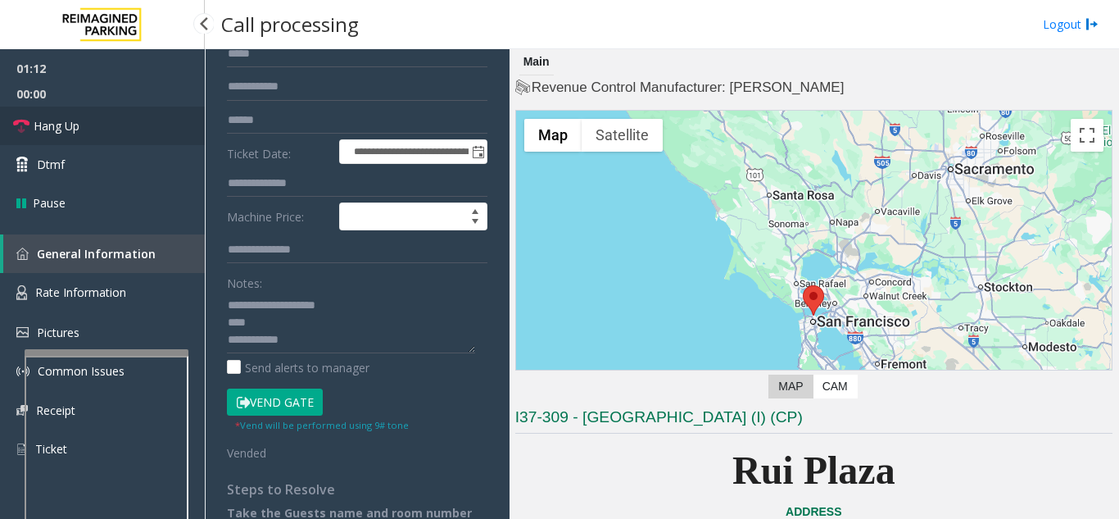
click at [109, 121] on link "Hang Up" at bounding box center [102, 126] width 205 height 39
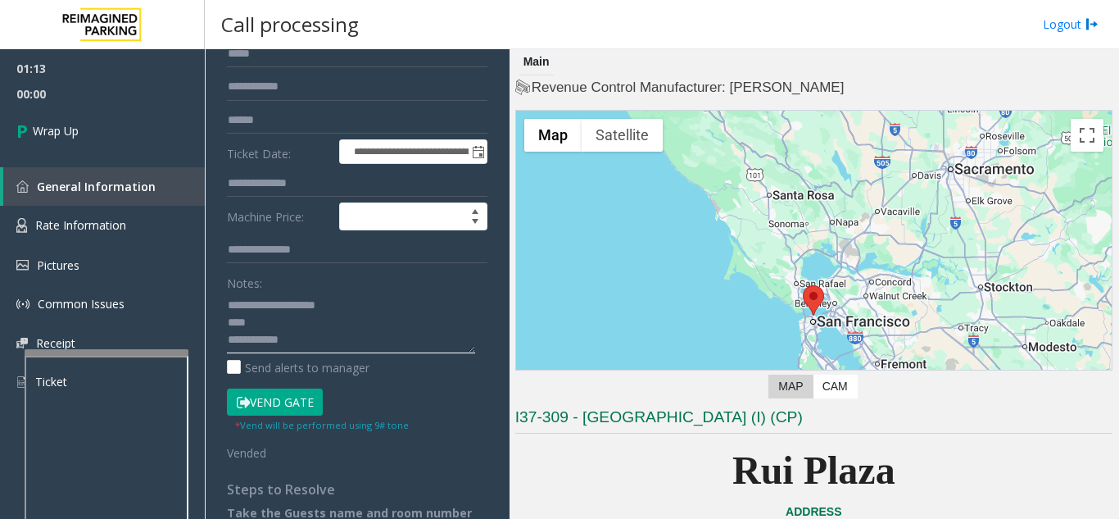
drag, startPoint x: 365, startPoint y: 334, endPoint x: 328, endPoint y: 340, distance: 38.1
paste textarea "**********"
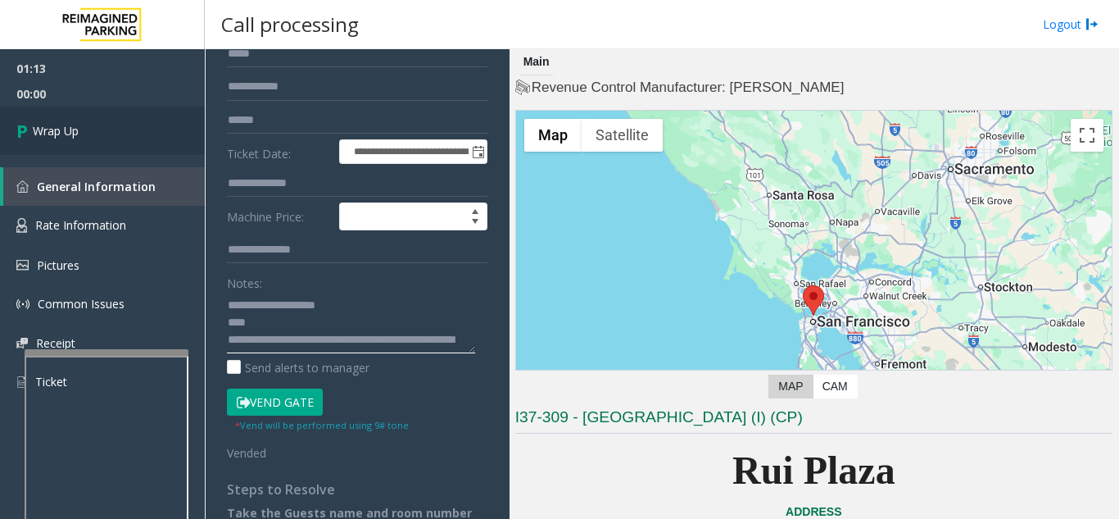
scroll to position [47, 0]
type textarea "**********"
click at [101, 130] on link "Wrap Up" at bounding box center [102, 131] width 205 height 48
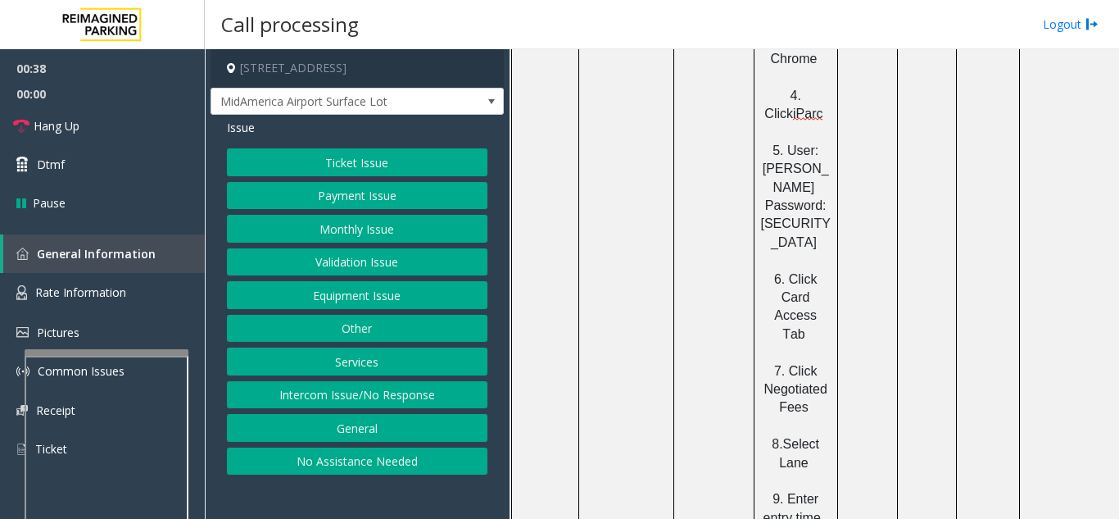
scroll to position [2048, 0]
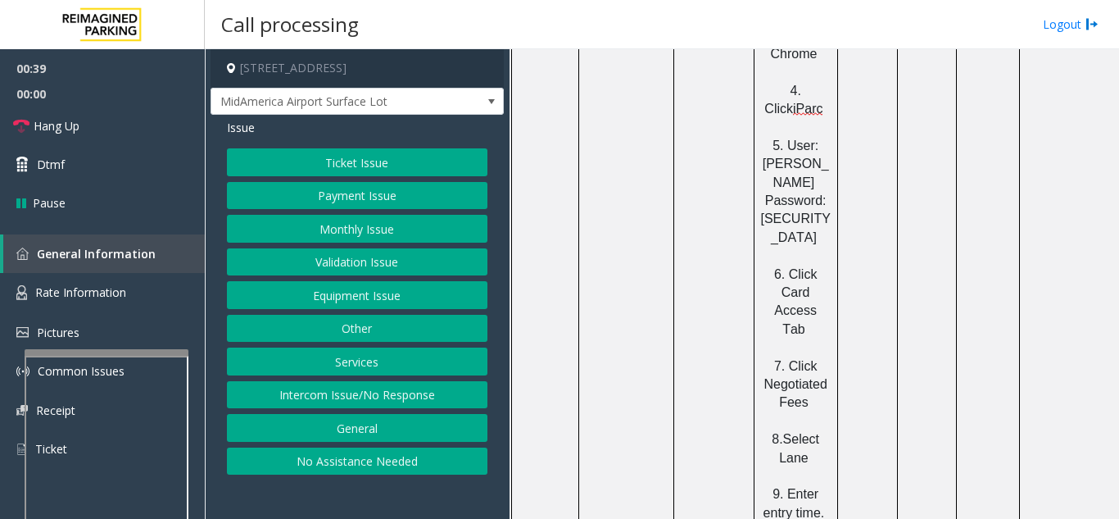
drag, startPoint x: 780, startPoint y: 440, endPoint x: 723, endPoint y: 439, distance: 57.4
click at [167, 279] on link "Rate Information" at bounding box center [102, 293] width 205 height 40
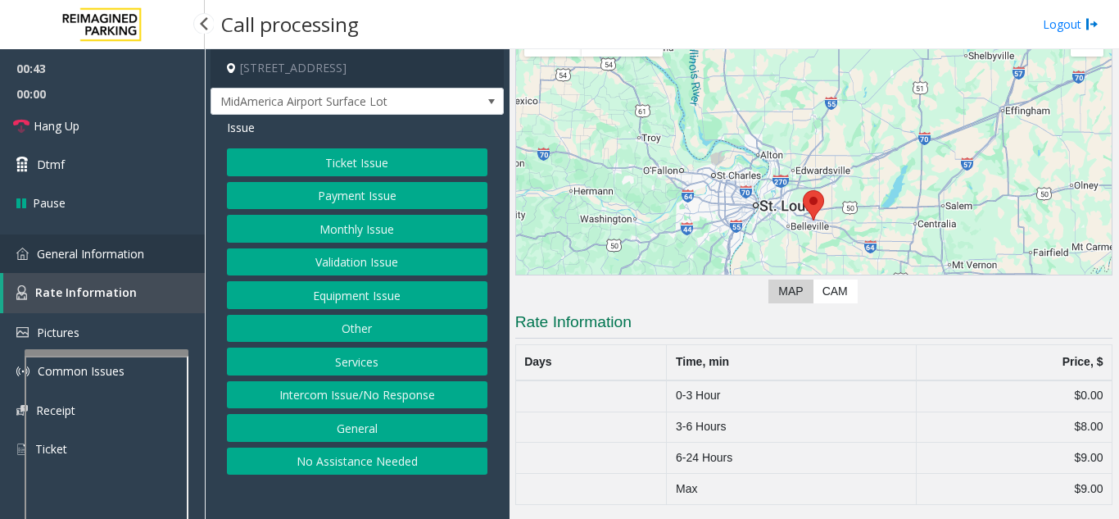
click at [144, 246] on span "General Information" at bounding box center [90, 254] width 107 height 16
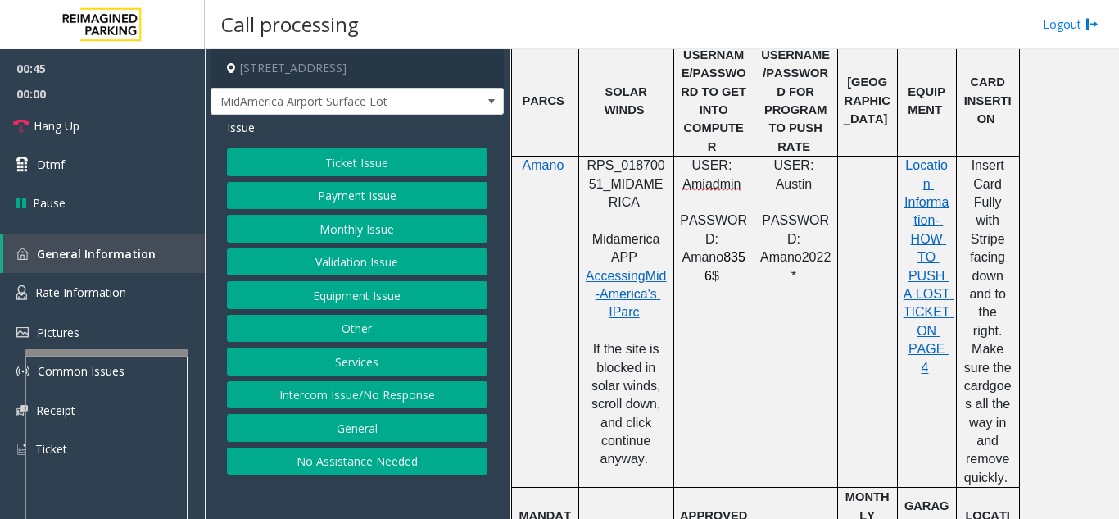
scroll to position [716, 0]
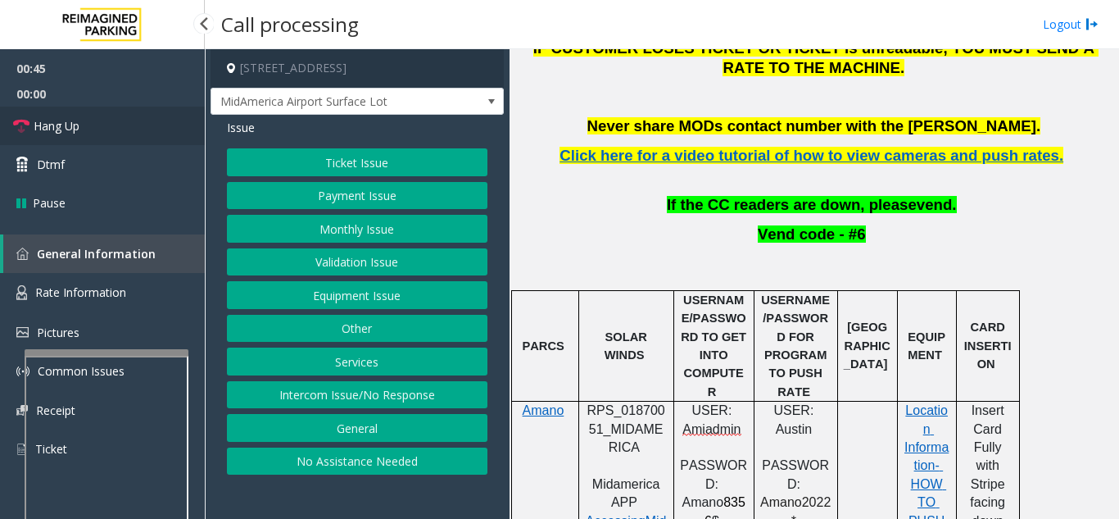
click at [157, 134] on link "Hang Up" at bounding box center [102, 126] width 205 height 39
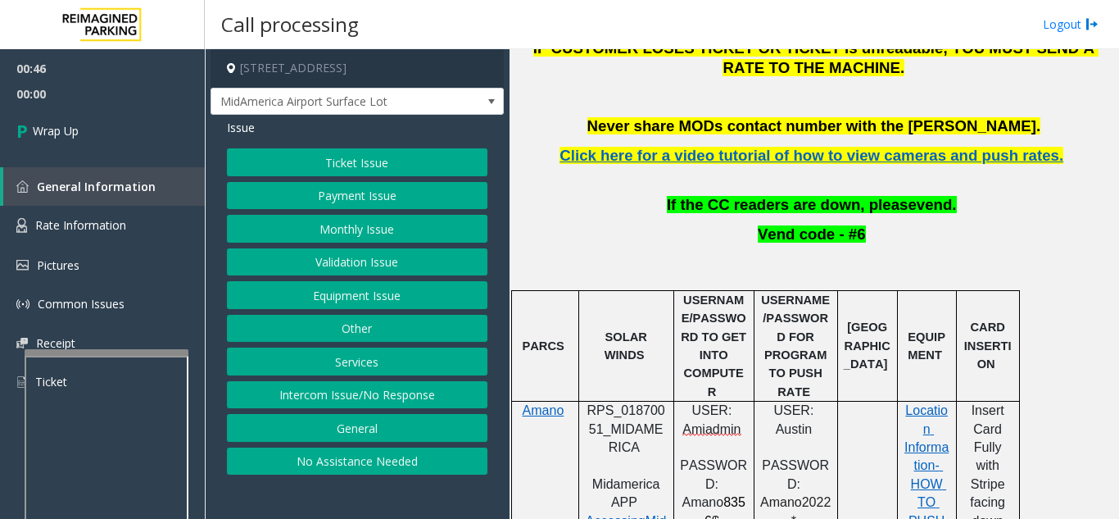
click at [356, 168] on button "Ticket Issue" at bounding box center [357, 162] width 261 height 28
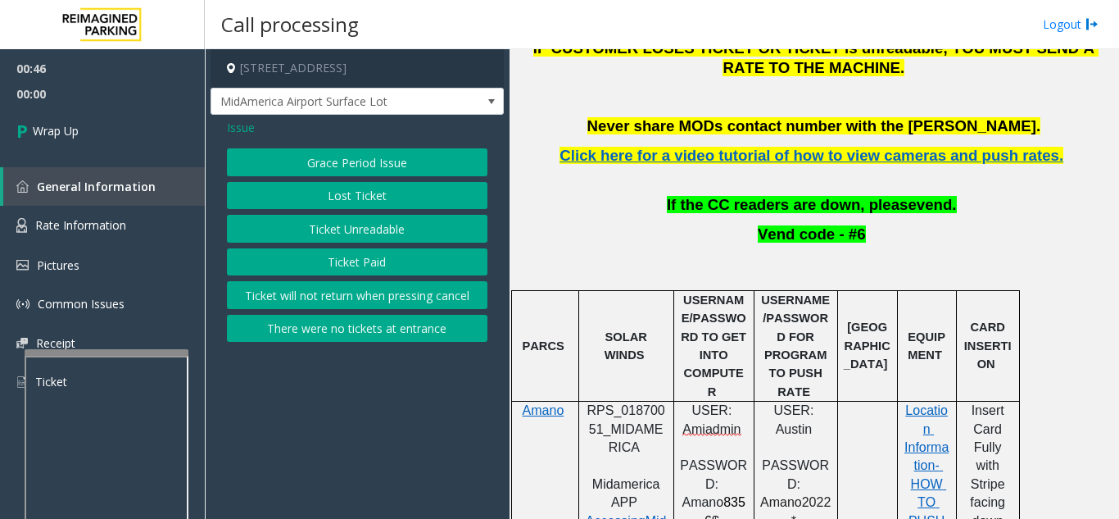
click at [366, 180] on div "Grace Period Issue Lost Ticket Ticket Unreadable Ticket Paid Ticket will not re…" at bounding box center [357, 244] width 261 height 193
click at [315, 204] on button "Lost Ticket" at bounding box center [357, 196] width 261 height 28
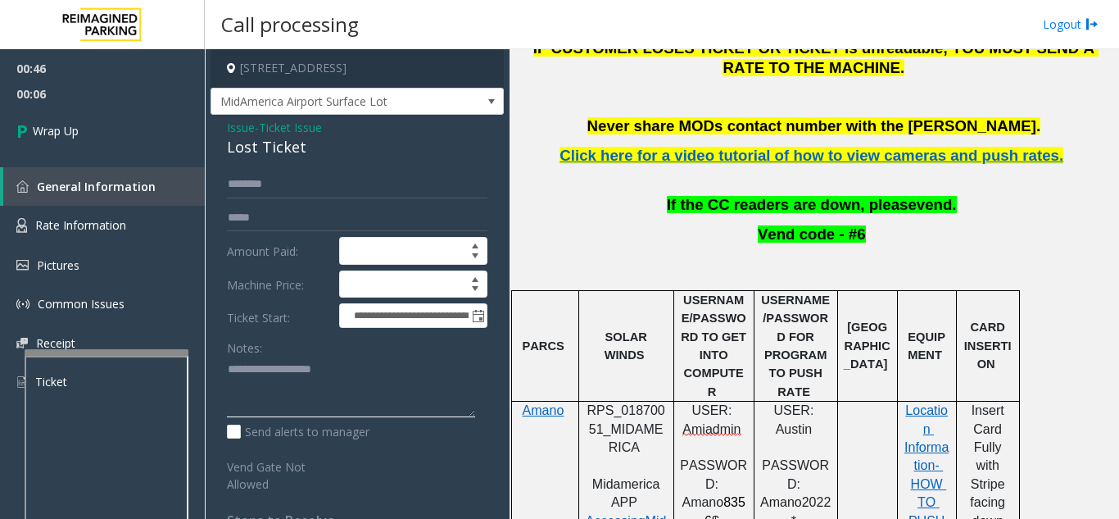
paste textarea "**********"
click at [299, 387] on textarea at bounding box center [351, 386] width 248 height 61
click at [270, 141] on div "Lost Ticket" at bounding box center [357, 147] width 261 height 22
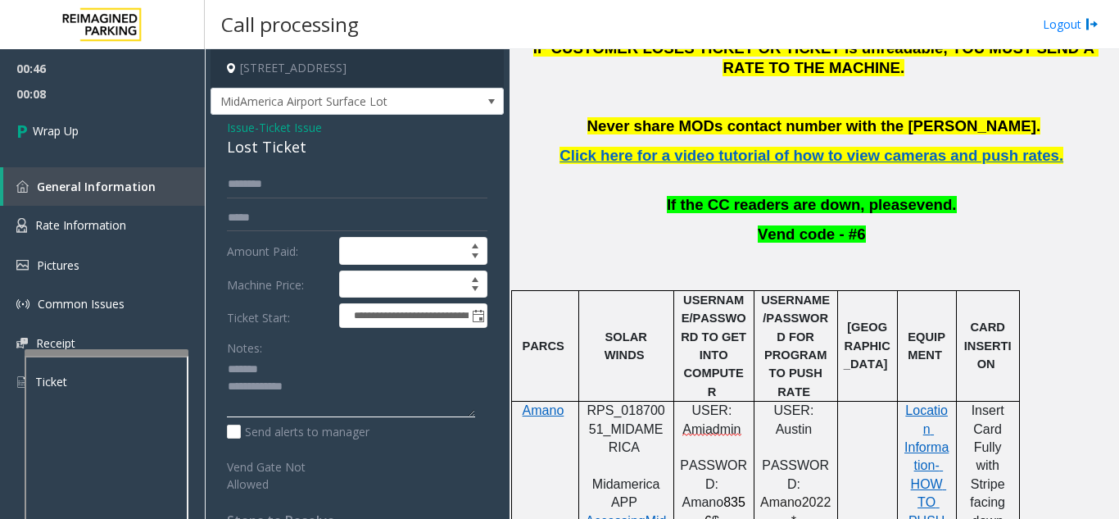
paste textarea "**********"
click at [308, 373] on textarea at bounding box center [351, 386] width 248 height 61
click at [341, 400] on textarea at bounding box center [351, 386] width 248 height 61
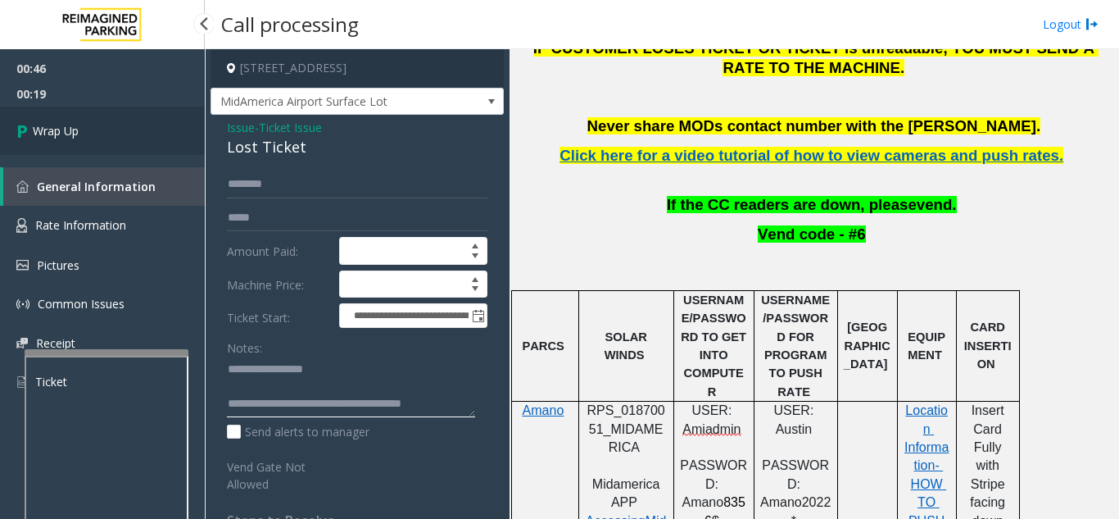
type textarea "**********"
click at [147, 149] on link "Wrap Up" at bounding box center [102, 131] width 205 height 48
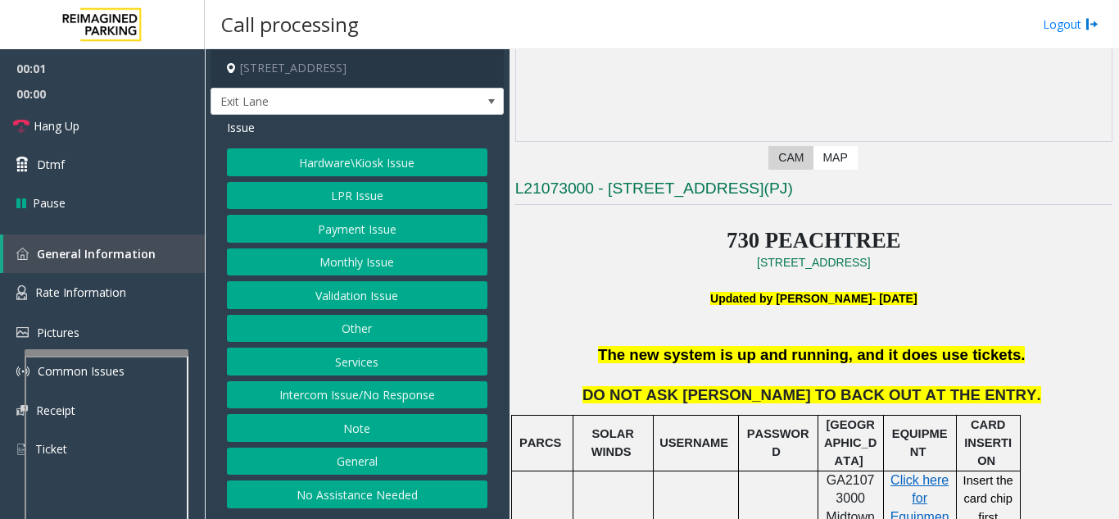
scroll to position [574, 0]
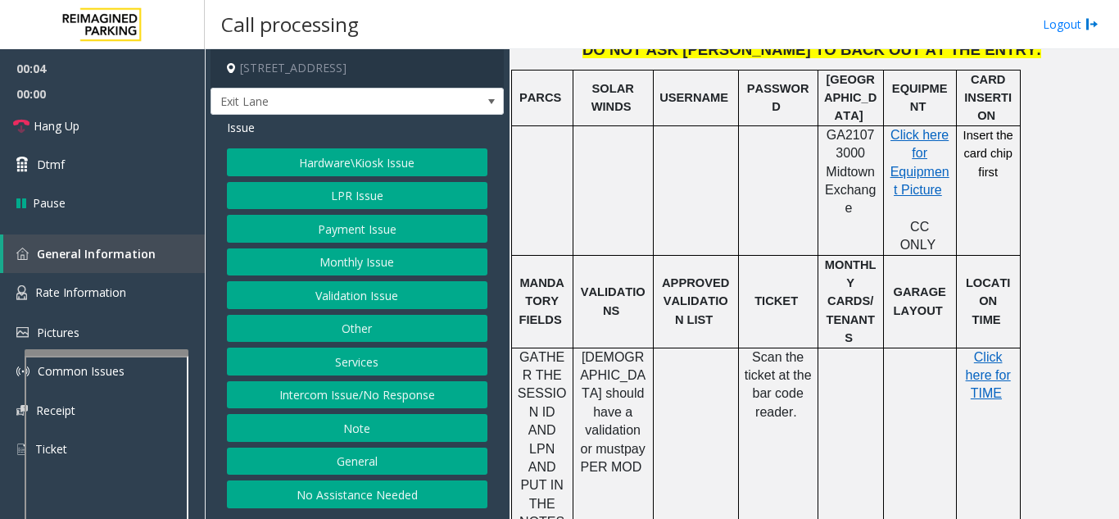
drag, startPoint x: 414, startPoint y: 401, endPoint x: 410, endPoint y: 365, distance: 36.3
click at [415, 395] on button "Intercom Issue/No Response" at bounding box center [357, 395] width 261 height 28
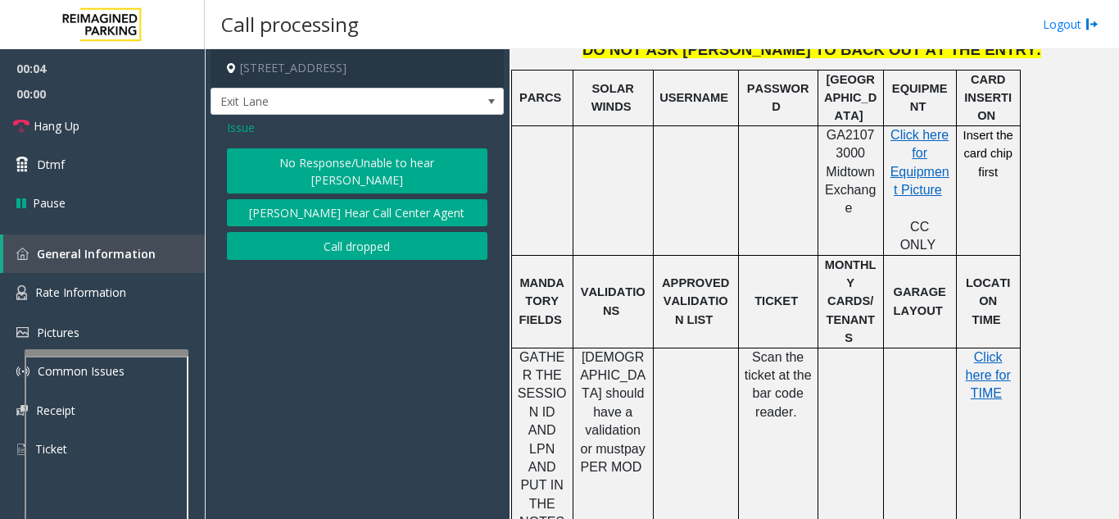
click at [332, 164] on button "No Response/Unable to hear [PERSON_NAME]" at bounding box center [357, 170] width 261 height 45
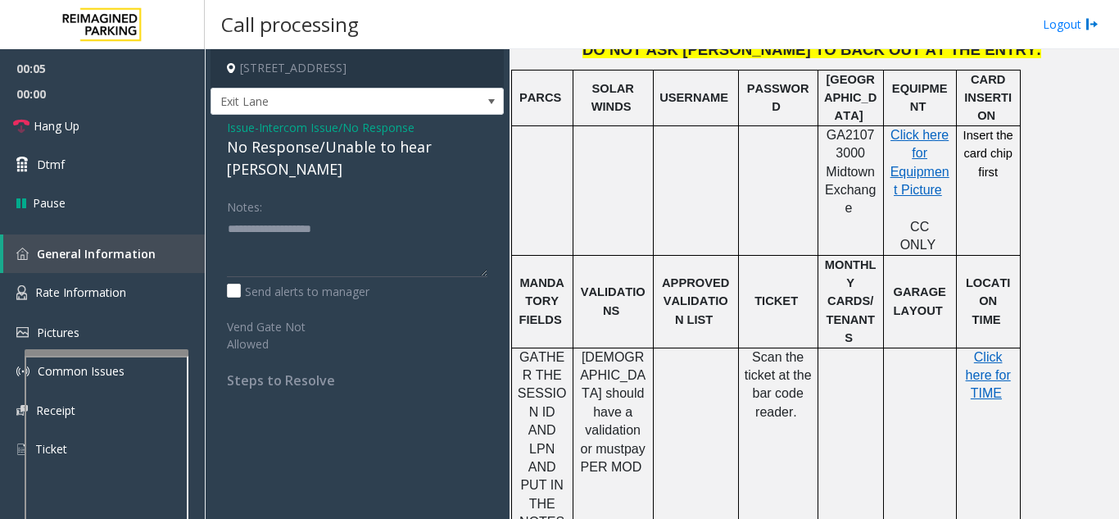
click at [333, 155] on div "No Response/Unable to hear [PERSON_NAME]" at bounding box center [357, 158] width 261 height 44
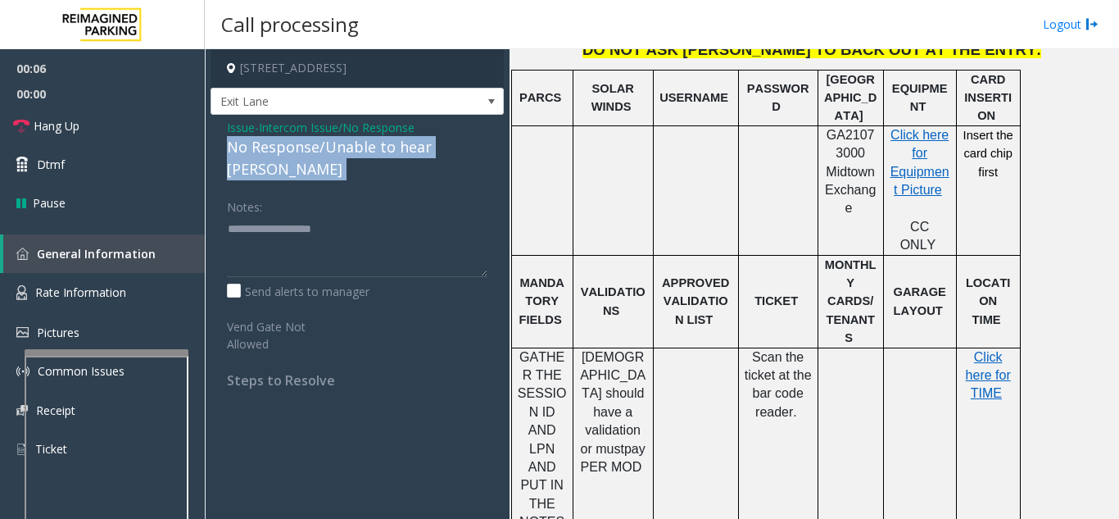
click at [333, 155] on div "No Response/Unable to hear [PERSON_NAME]" at bounding box center [357, 158] width 261 height 44
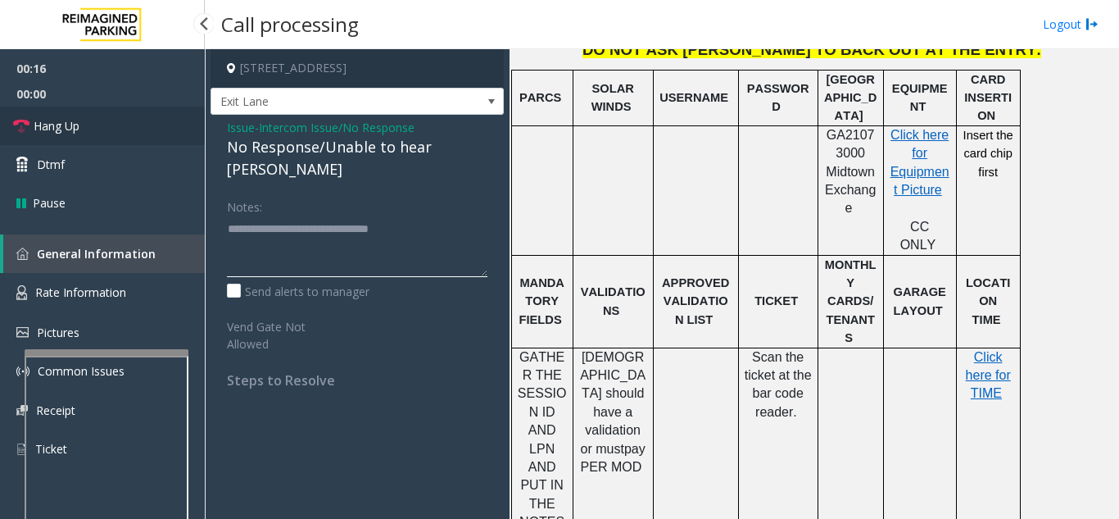
type textarea "**********"
click at [131, 118] on link "Hang Up" at bounding box center [102, 126] width 205 height 39
click at [129, 127] on link "Hang Up" at bounding box center [102, 126] width 205 height 39
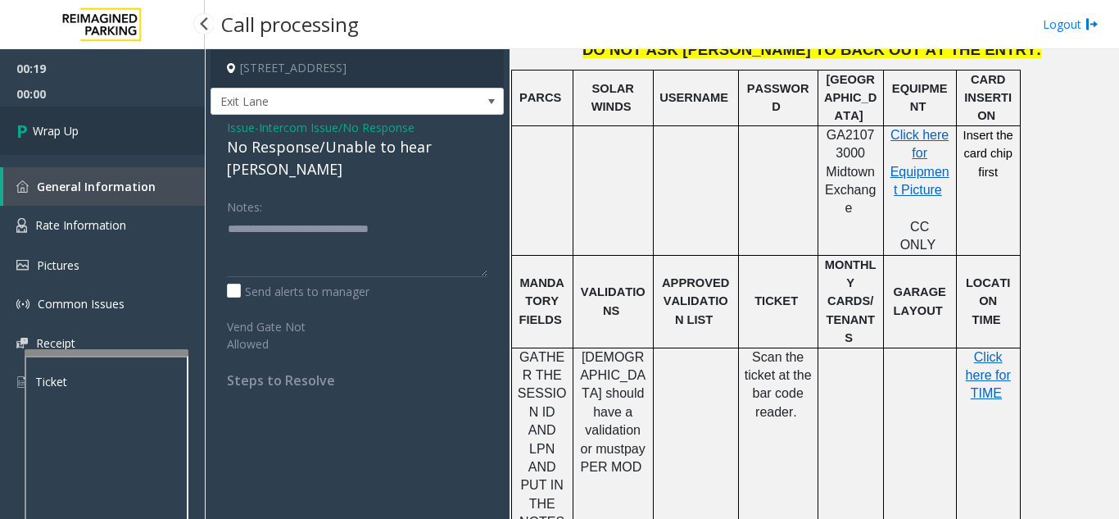
click at [134, 129] on link "Wrap Up" at bounding box center [102, 131] width 205 height 48
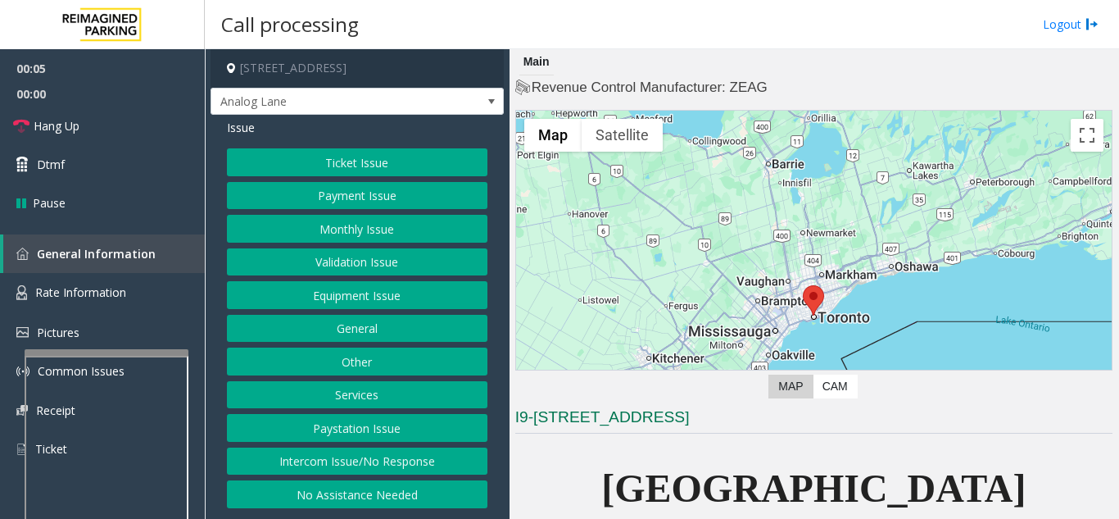
click at [388, 156] on button "Ticket Issue" at bounding box center [357, 162] width 261 height 28
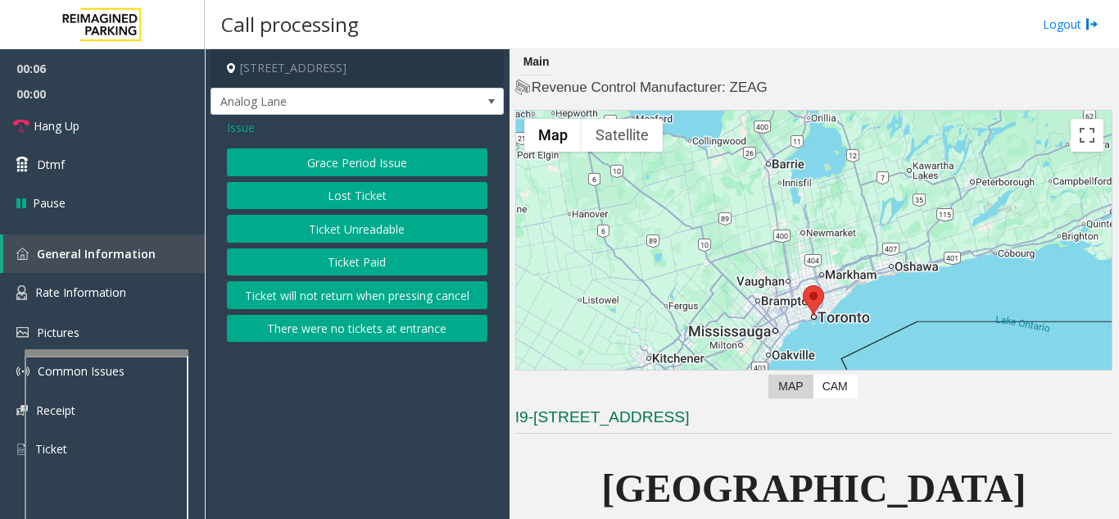
drag, startPoint x: 385, startPoint y: 234, endPoint x: 1032, endPoint y: 236, distance: 646.5
click at [389, 234] on button "Ticket Unreadable" at bounding box center [357, 229] width 261 height 28
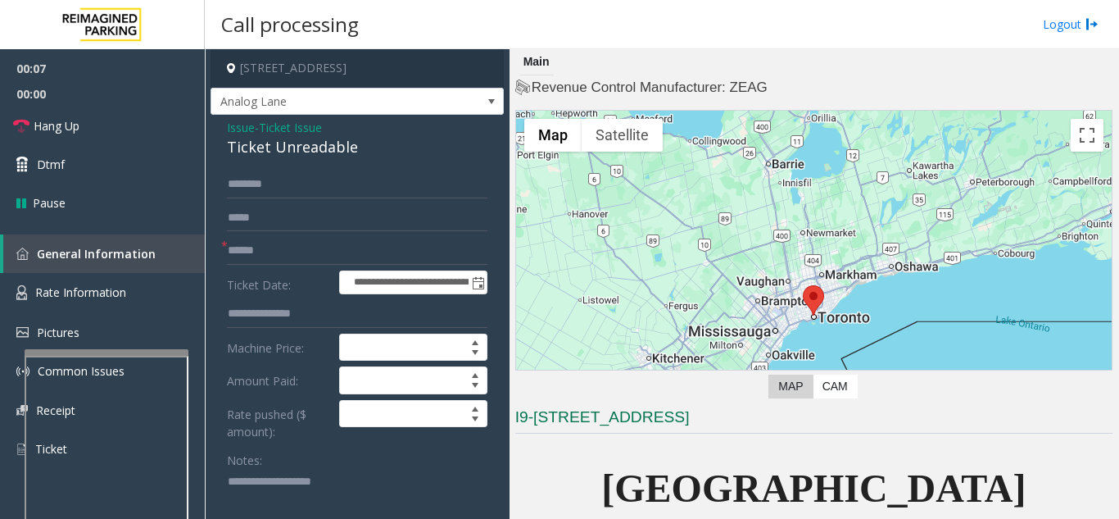
paste textarea "**********"
click at [307, 495] on textarea at bounding box center [351, 499] width 248 height 61
click at [319, 150] on div "Ticket Unreadable" at bounding box center [357, 147] width 261 height 22
drag, startPoint x: 319, startPoint y: 150, endPoint x: 297, endPoint y: 482, distance: 332.5
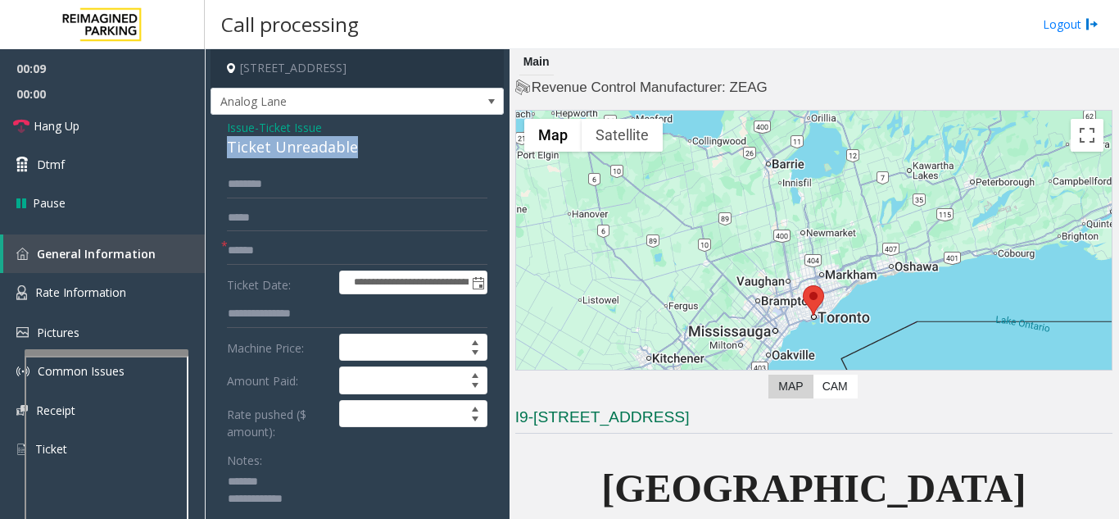
click at [319, 156] on div "Ticket Unreadable" at bounding box center [357, 147] width 261 height 22
click at [288, 483] on textarea at bounding box center [351, 499] width 248 height 61
paste textarea "**********"
click at [327, 511] on textarea at bounding box center [351, 499] width 248 height 61
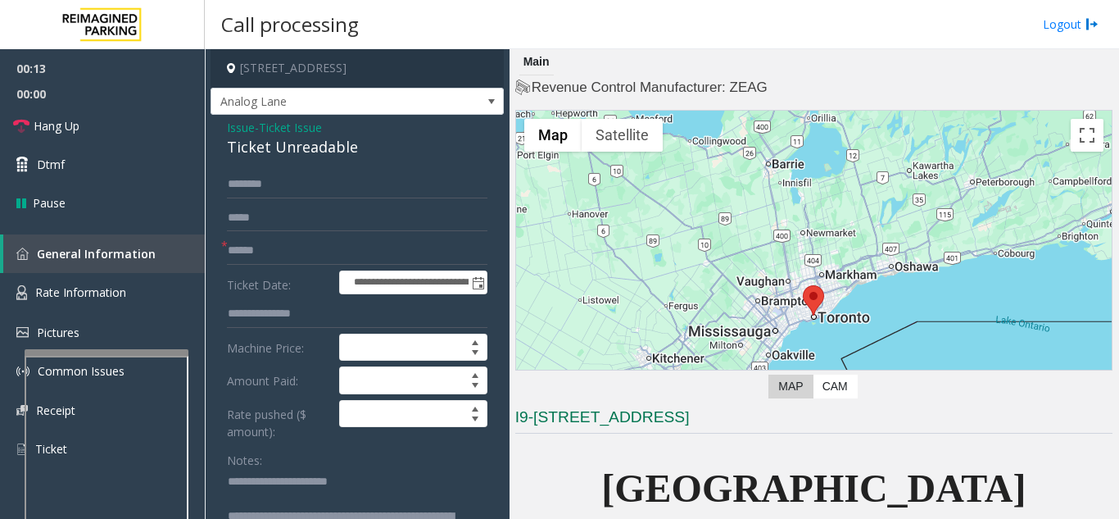
scroll to position [10, 0]
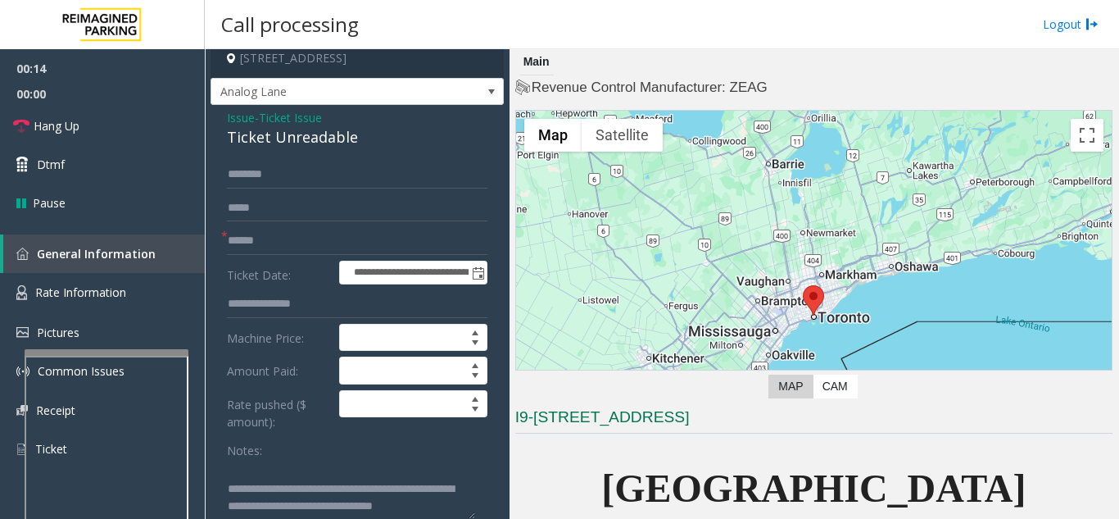
type textarea "**********"
click at [297, 239] on input "text" at bounding box center [357, 241] width 261 height 28
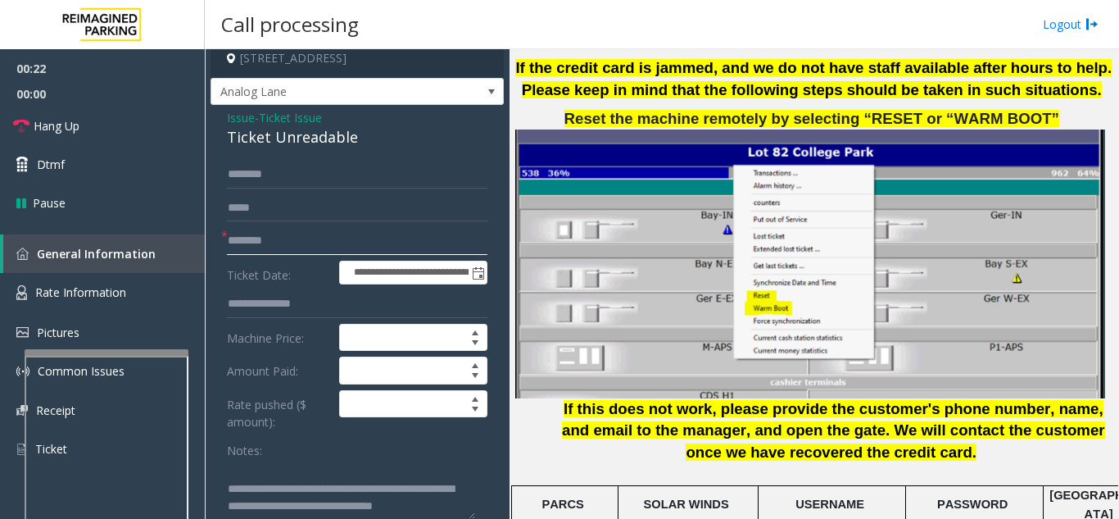
scroll to position [2130, 0]
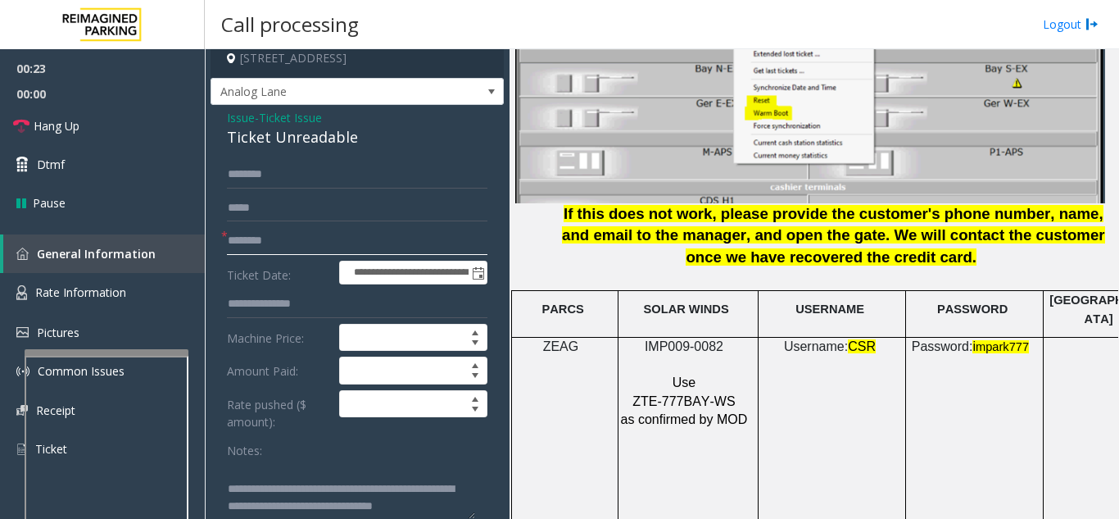
type input "********"
click at [671, 356] on p at bounding box center [686, 365] width 132 height 18
click at [676, 339] on span "IMP009-0082" at bounding box center [684, 346] width 79 height 14
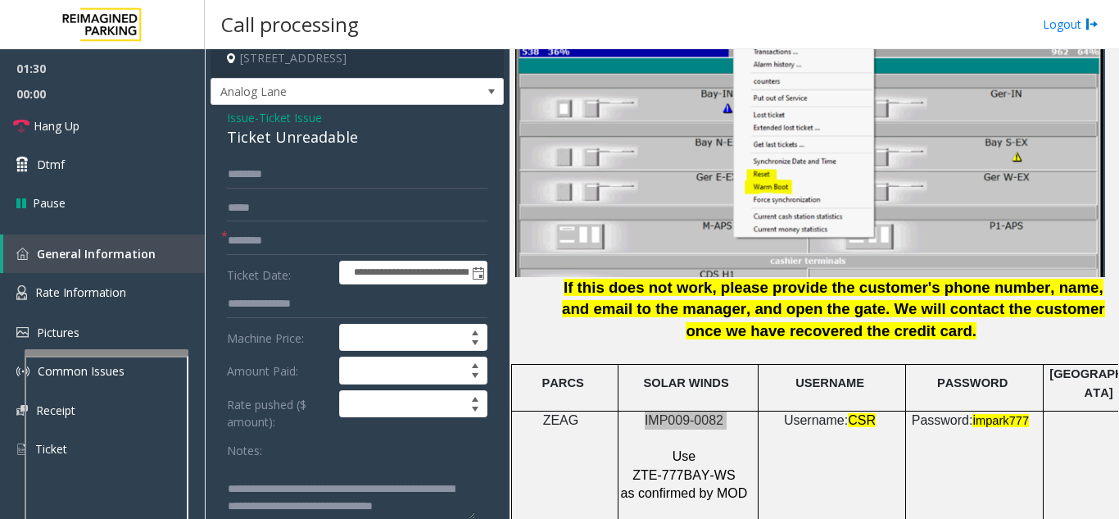
scroll to position [2048, 0]
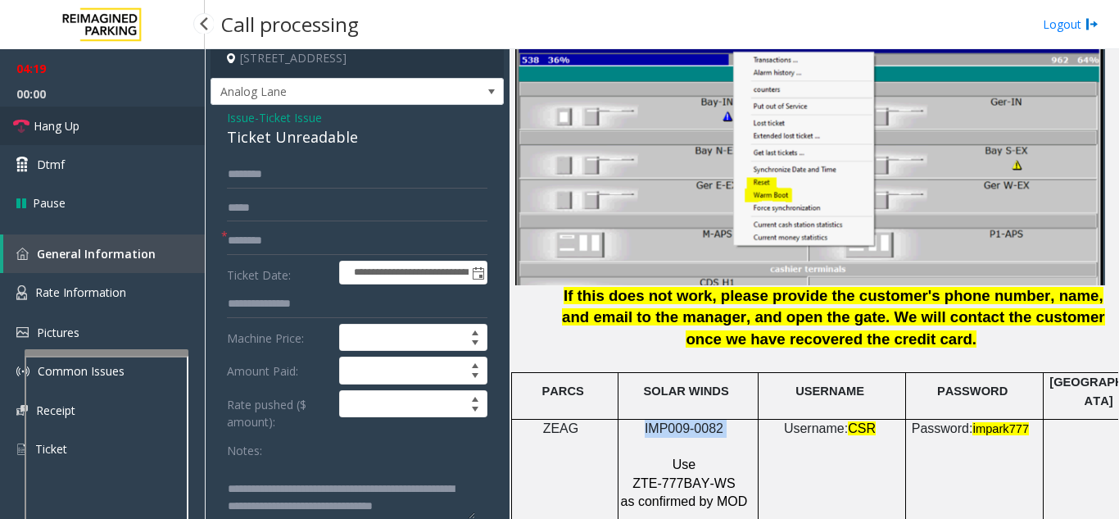
click at [101, 119] on link "Hang Up" at bounding box center [102, 126] width 205 height 39
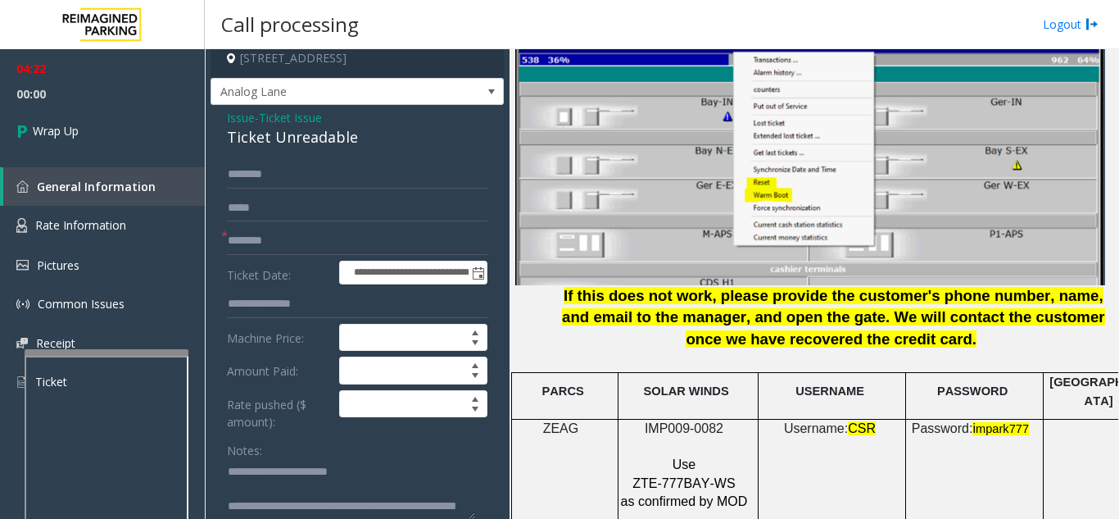
scroll to position [52, 0]
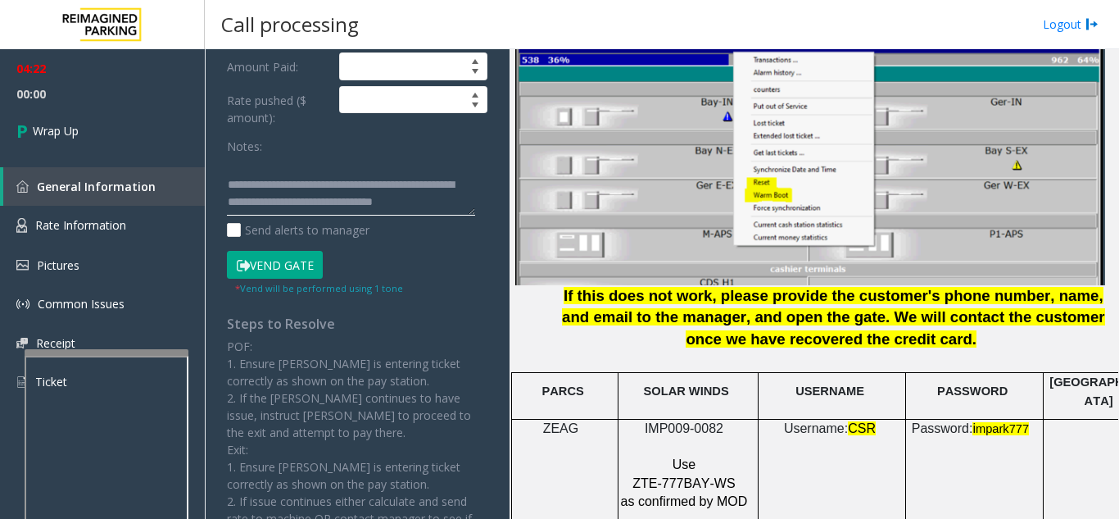
drag, startPoint x: 451, startPoint y: 527, endPoint x: 460, endPoint y: 527, distance: 9.8
click at [460, 518] on html "**********" at bounding box center [559, 259] width 1119 height 519
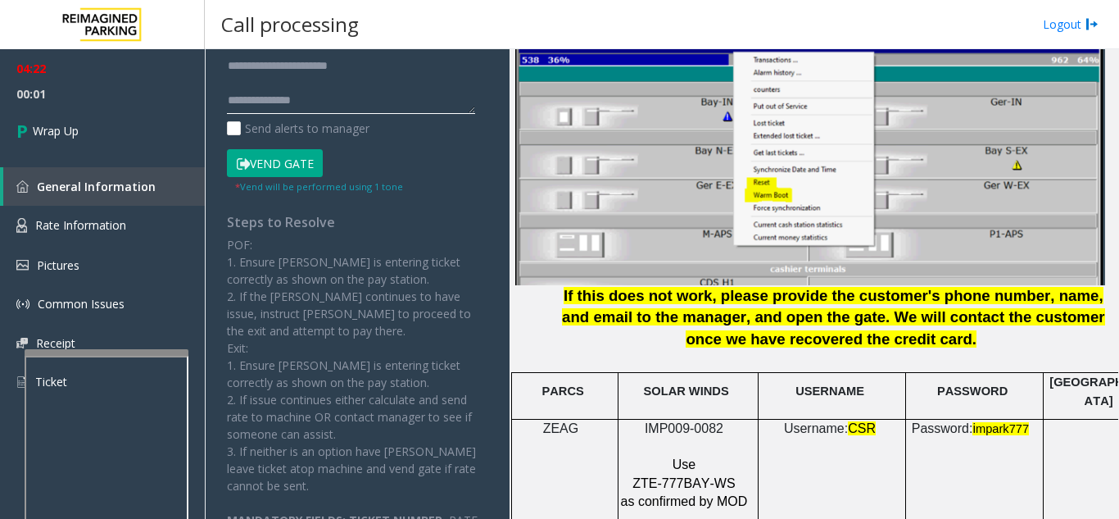
scroll to position [0, 0]
type textarea "**********"
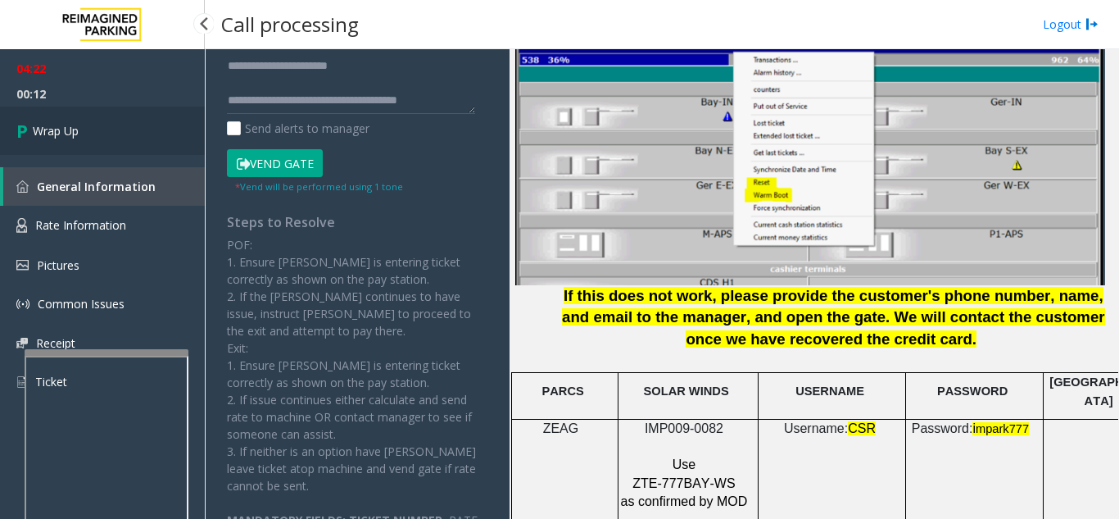
click at [151, 135] on link "Wrap Up" at bounding box center [102, 131] width 205 height 48
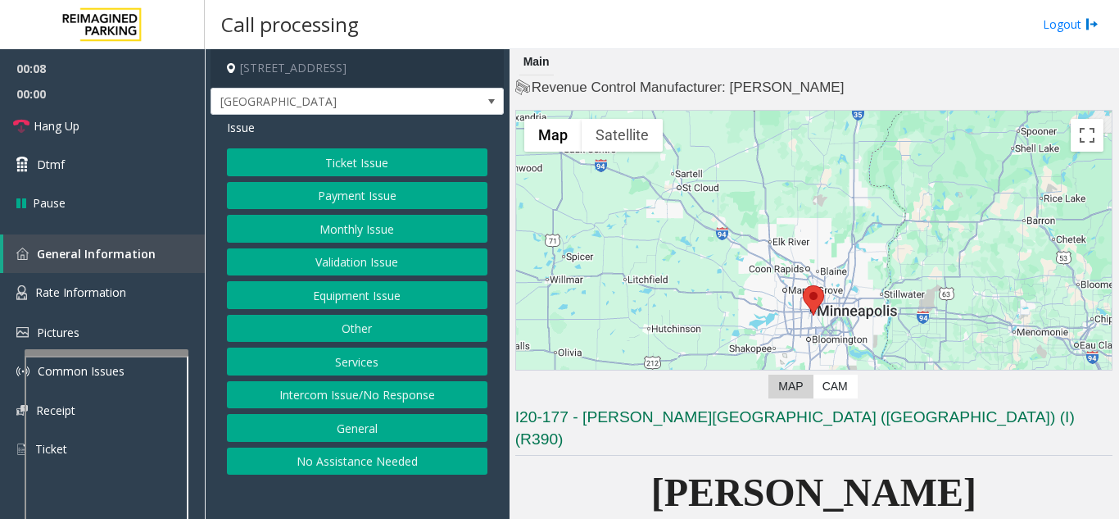
click at [337, 193] on button "Payment Issue" at bounding box center [357, 196] width 261 height 28
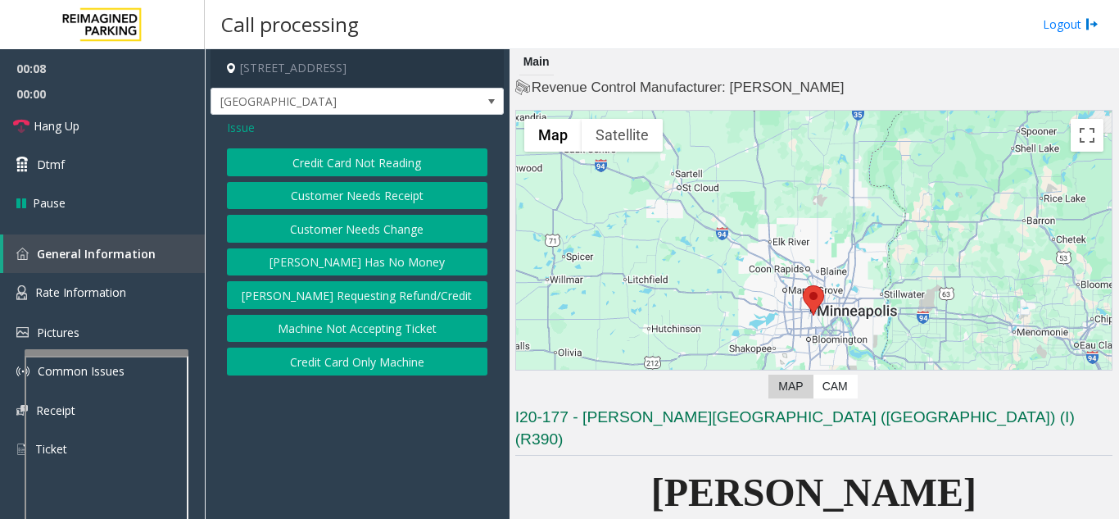
click at [354, 166] on button "Credit Card Not Reading" at bounding box center [357, 162] width 261 height 28
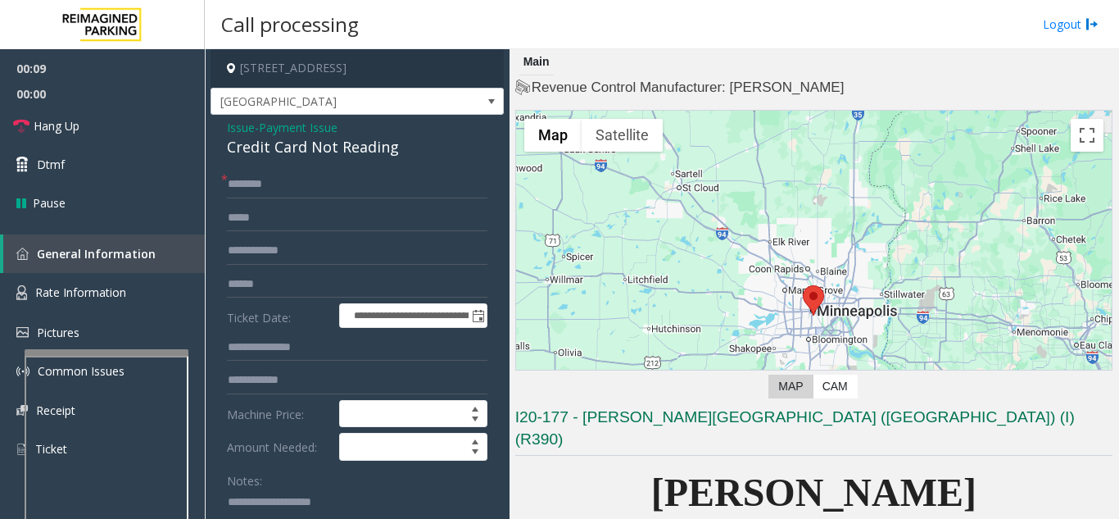
paste textarea "**********"
click at [378, 510] on textarea at bounding box center [351, 519] width 248 height 61
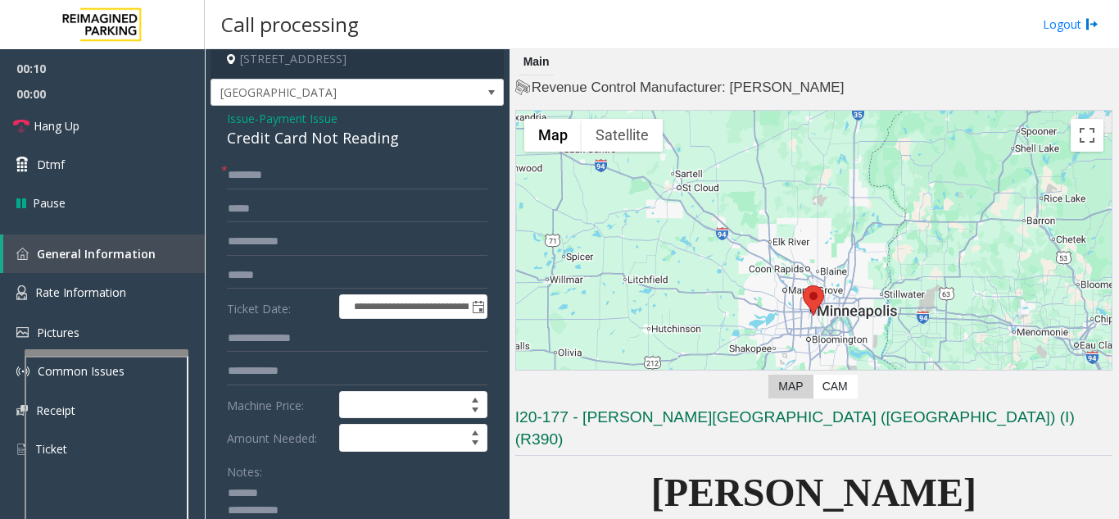
click at [309, 143] on div "Credit Card Not Reading" at bounding box center [357, 138] width 261 height 22
drag, startPoint x: 309, startPoint y: 143, endPoint x: 310, endPoint y: 171, distance: 28.7
copy div "Credit Card Not Reading"
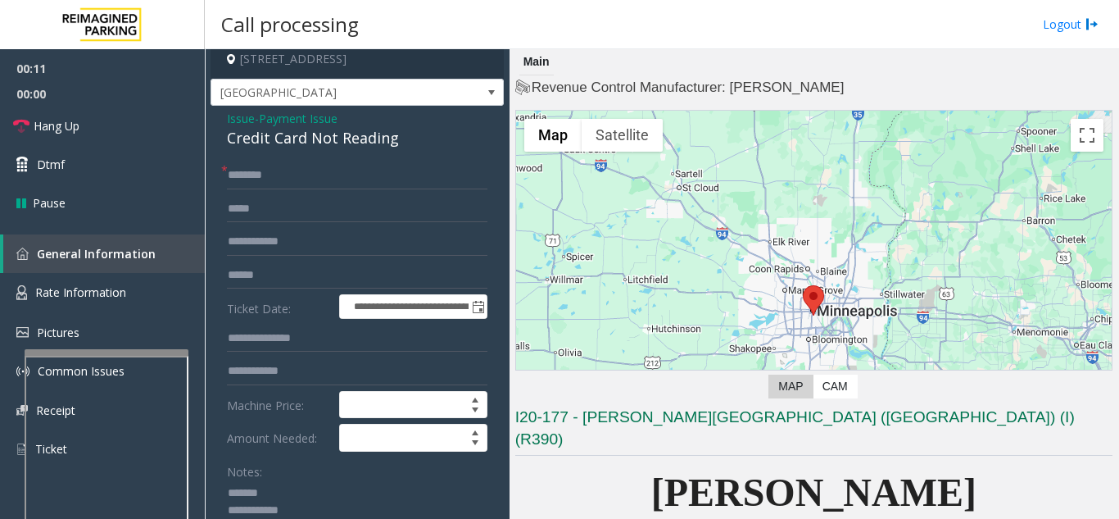
paste textarea "**********"
click at [316, 492] on textarea at bounding box center [351, 510] width 248 height 61
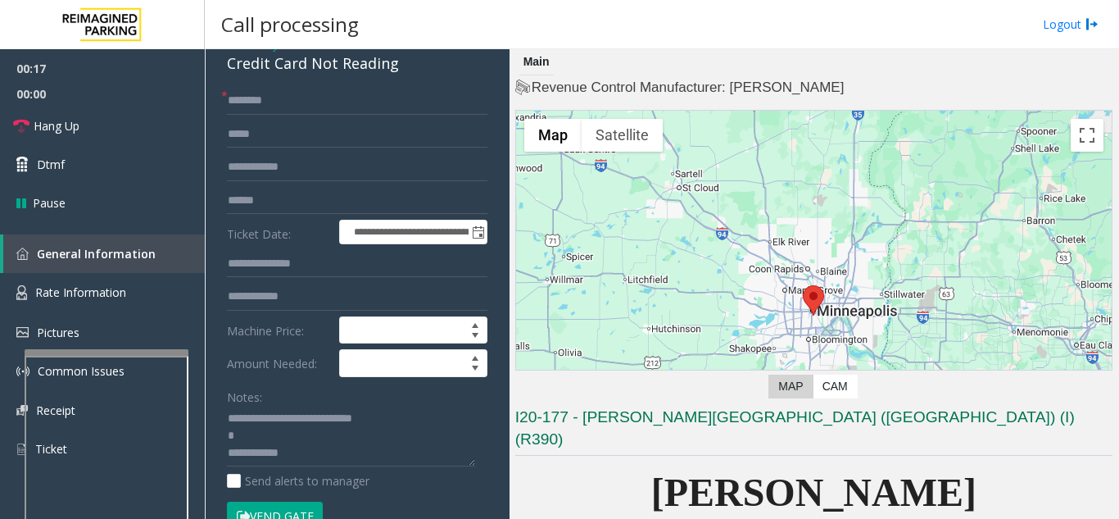
scroll to position [173, 0]
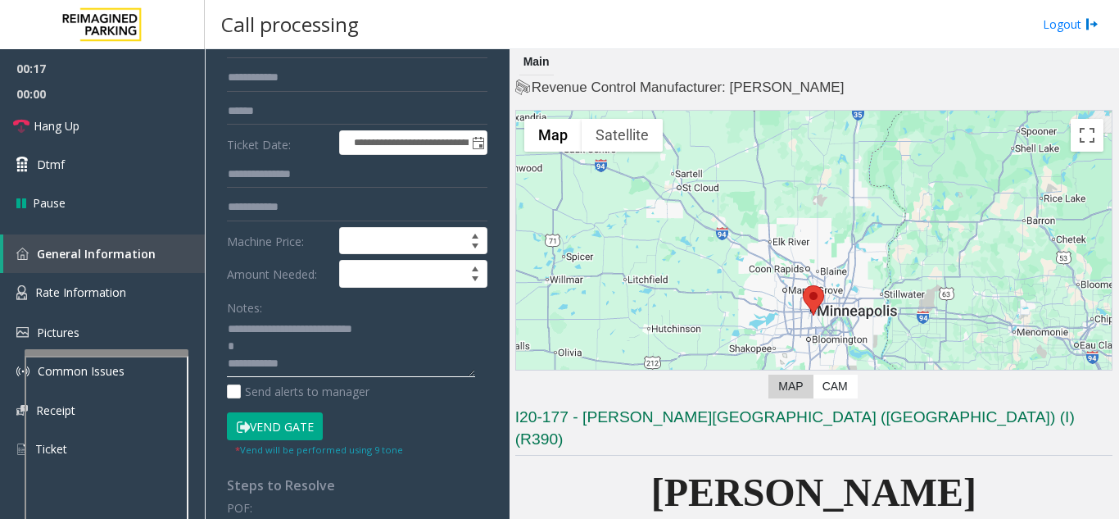
paste textarea "**********"
click at [320, 365] on textarea at bounding box center [351, 346] width 248 height 61
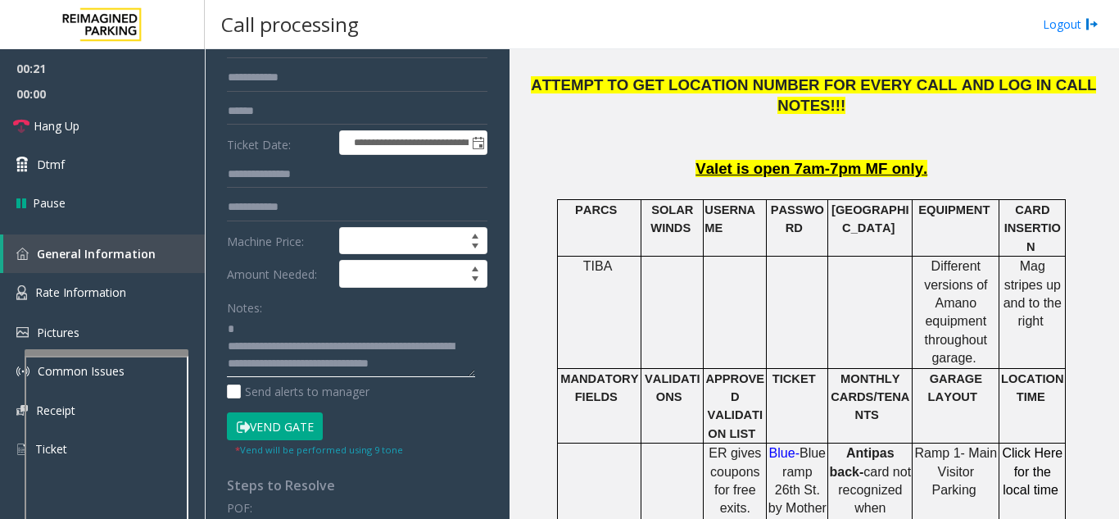
scroll to position [0, 0]
click at [260, 347] on textarea at bounding box center [351, 346] width 248 height 61
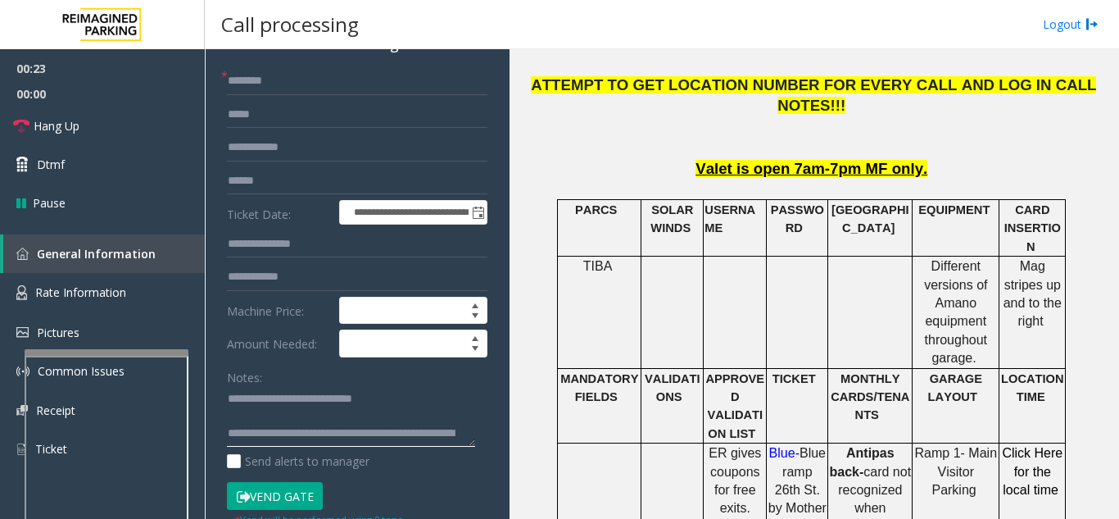
scroll to position [9, 0]
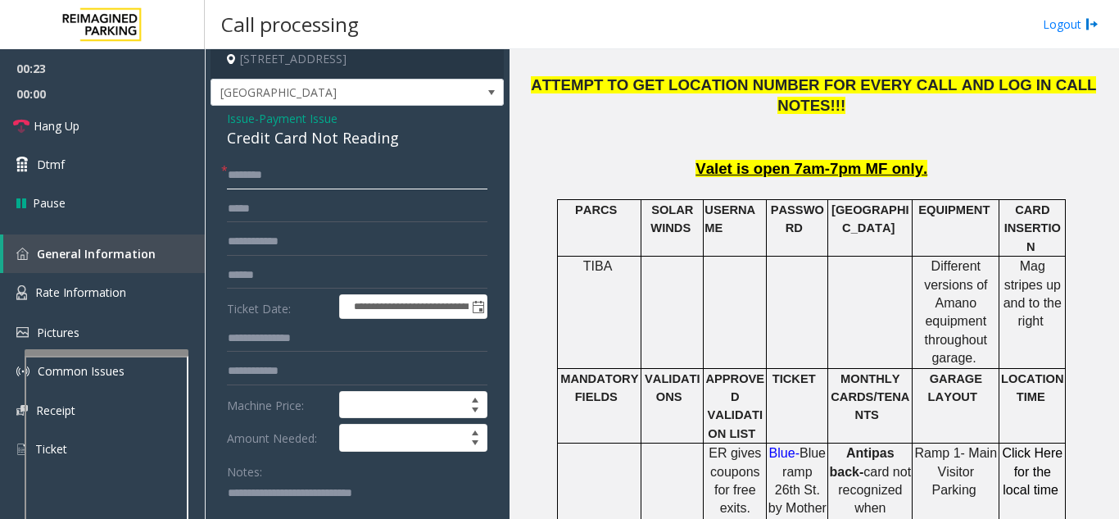
click at [264, 169] on input "text" at bounding box center [357, 175] width 261 height 28
click at [302, 274] on input "text" at bounding box center [357, 275] width 261 height 28
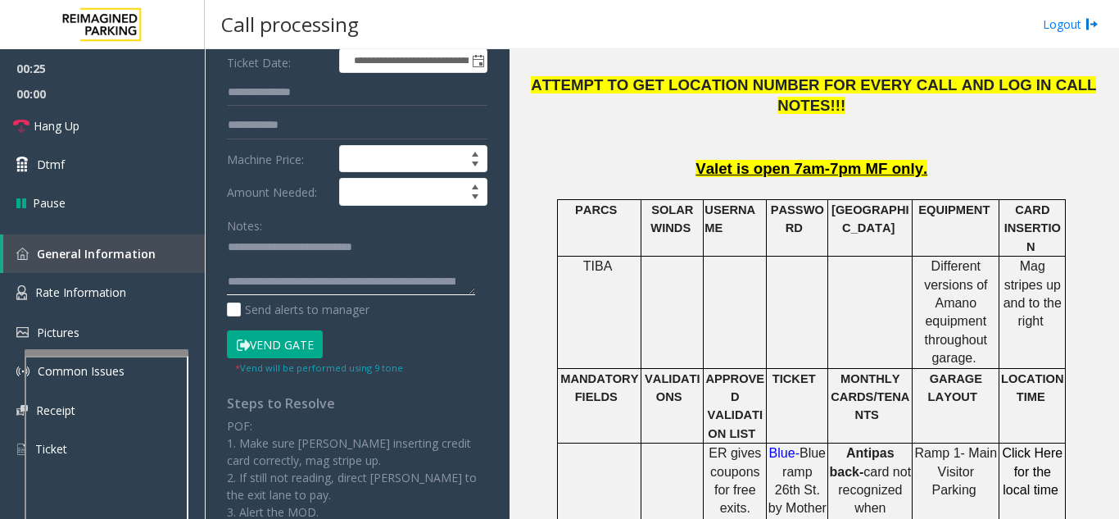
scroll to position [52, 0]
drag, startPoint x: 419, startPoint y: 302, endPoint x: 426, endPoint y: 288, distance: 14.7
click at [426, 292] on textarea at bounding box center [351, 264] width 248 height 61
type textarea "**********"
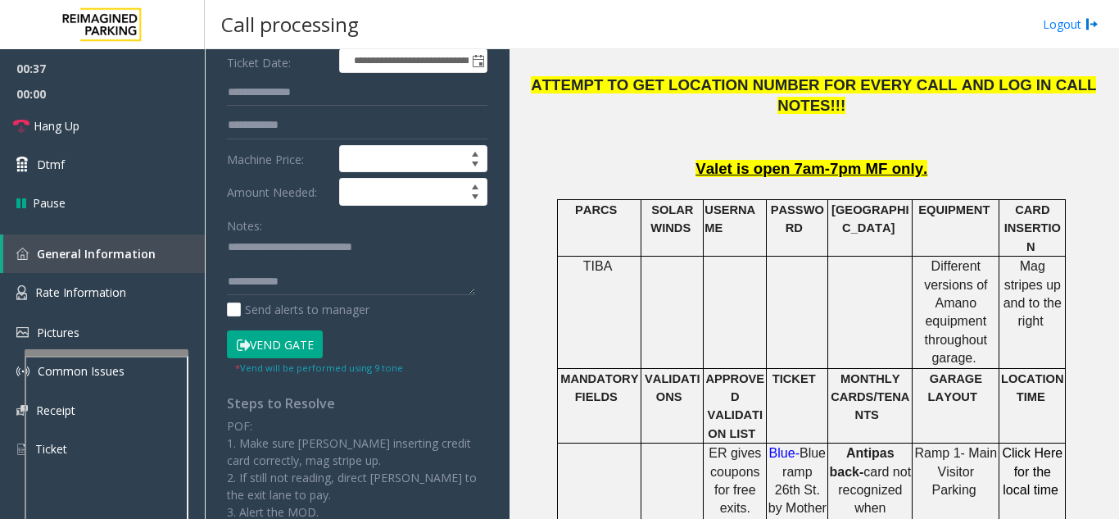
click at [283, 338] on button "Vend Gate" at bounding box center [275, 344] width 96 height 28
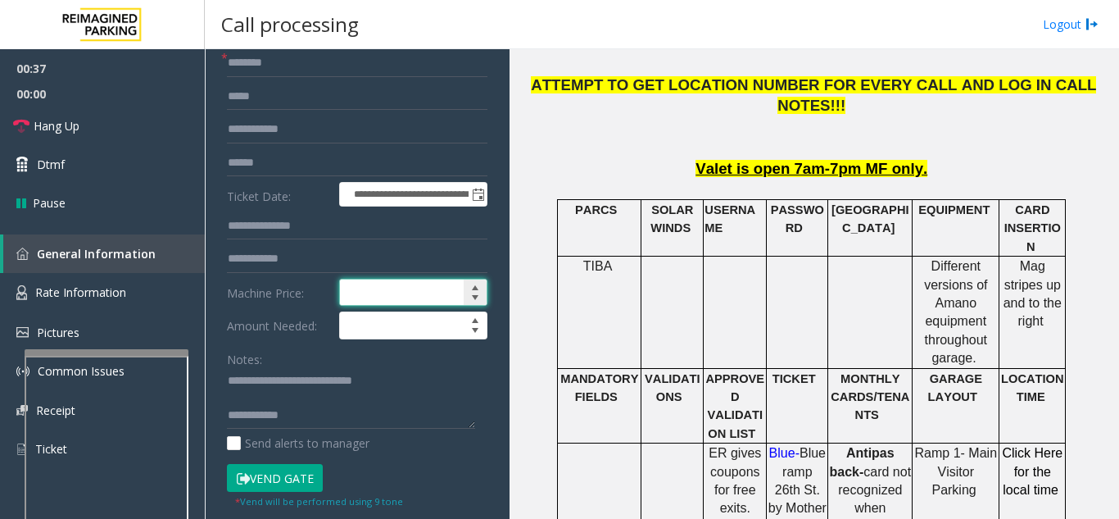
click at [342, 295] on input at bounding box center [413, 292] width 147 height 26
click at [266, 70] on input "text" at bounding box center [357, 63] width 261 height 28
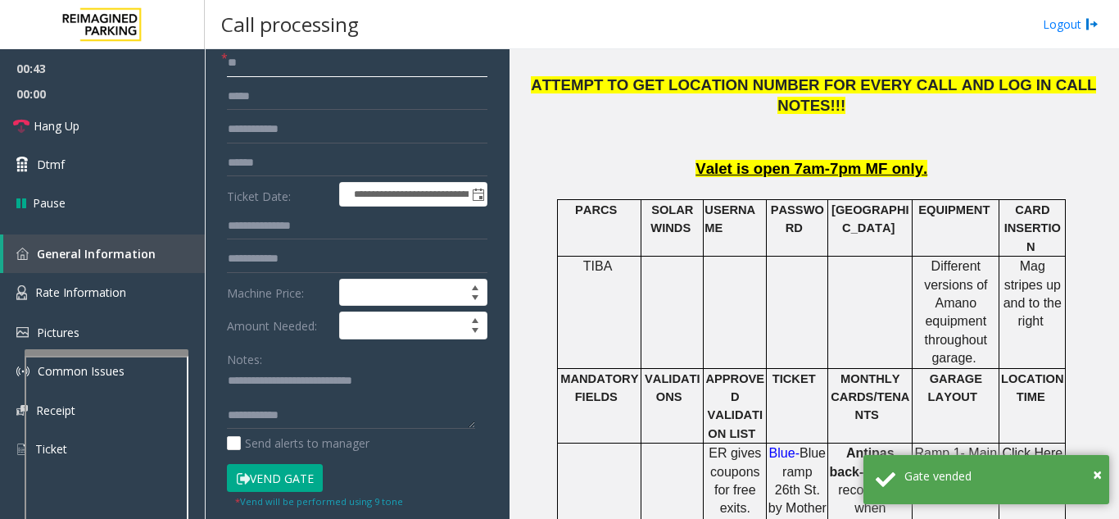
type input "*"
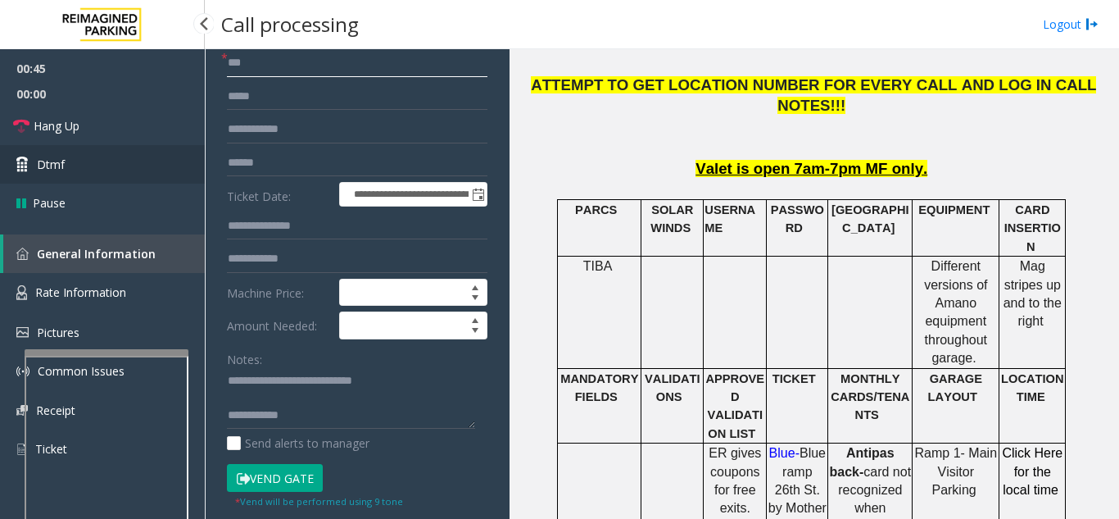
type input "**"
click at [115, 121] on link "Hang Up" at bounding box center [102, 126] width 205 height 39
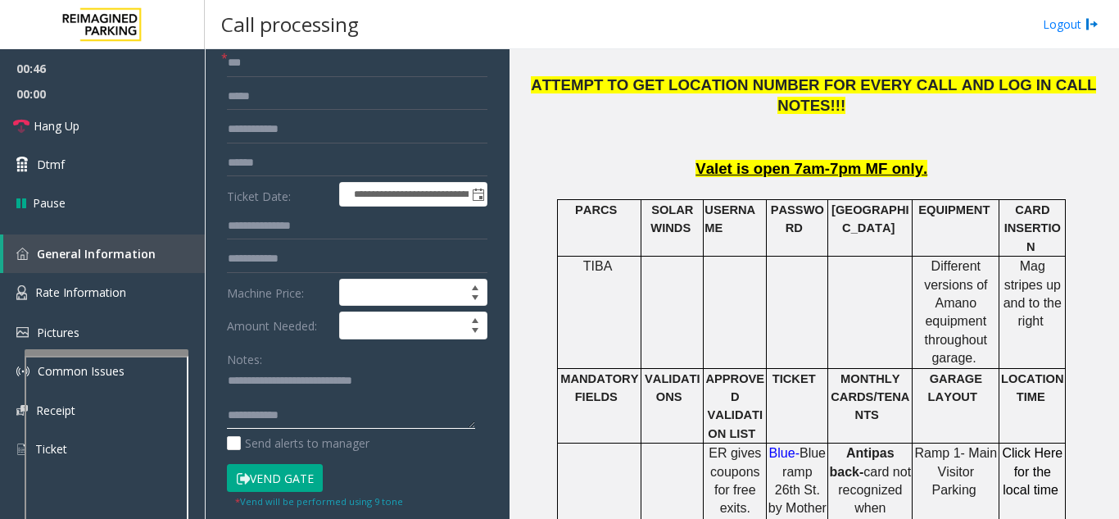
click at [326, 423] on textarea at bounding box center [351, 398] width 248 height 61
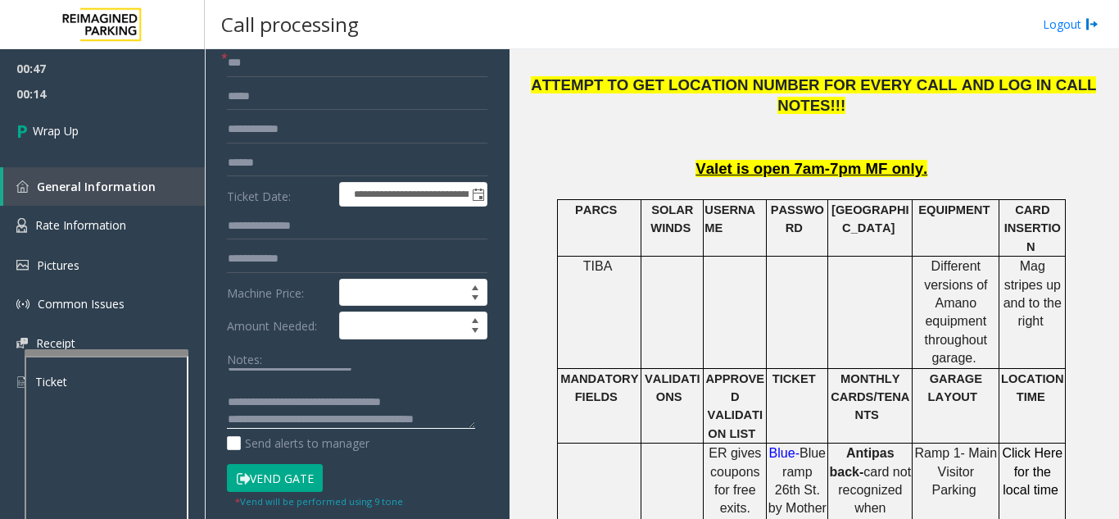
scroll to position [30, 0]
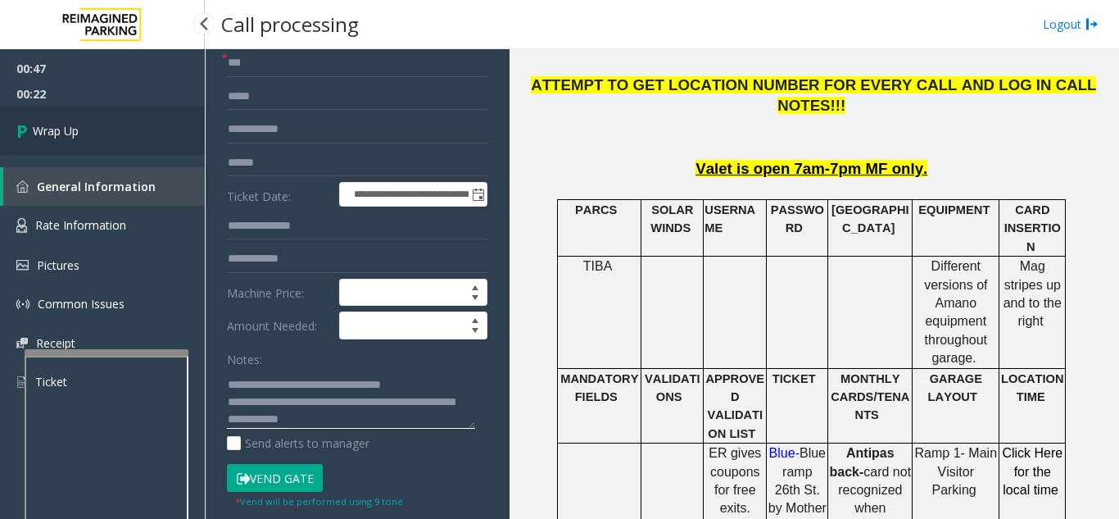
type textarea "**********"
click at [104, 124] on link "Wrap Up" at bounding box center [102, 131] width 205 height 48
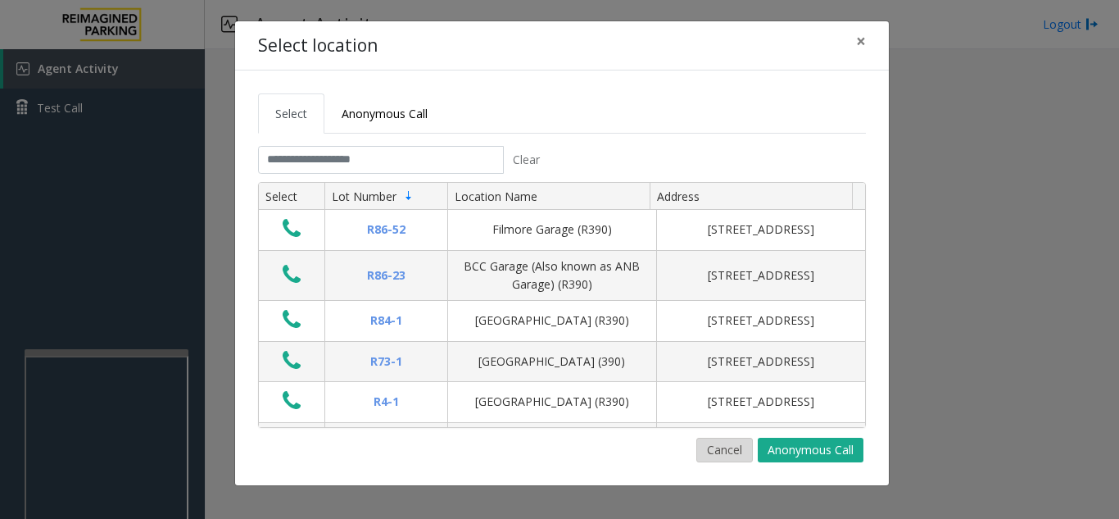
click at [723, 451] on button "Cancel" at bounding box center [724, 450] width 57 height 25
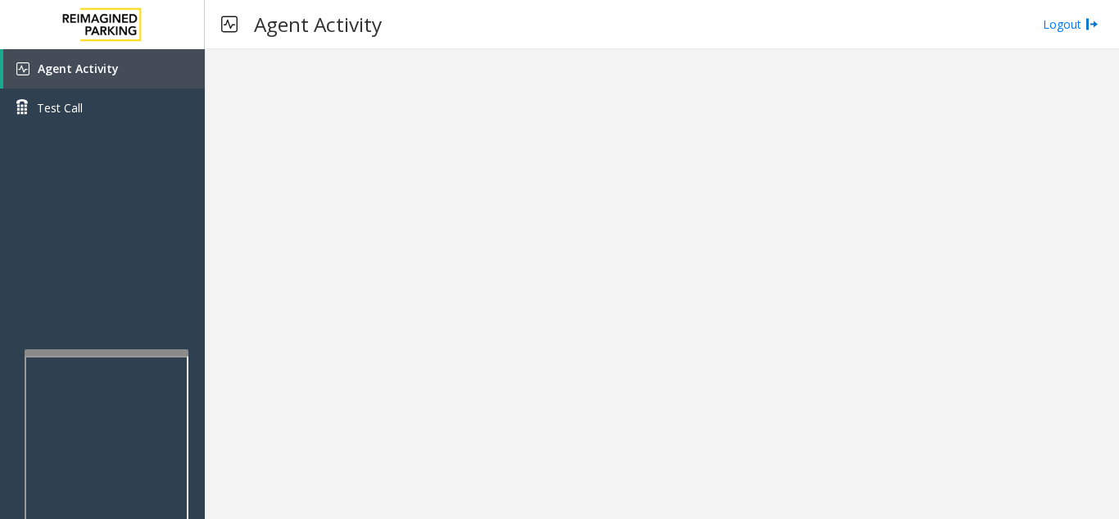
drag, startPoint x: 584, startPoint y: 388, endPoint x: 509, endPoint y: 415, distance: 80.1
click at [509, 415] on div at bounding box center [662, 283] width 914 height 469
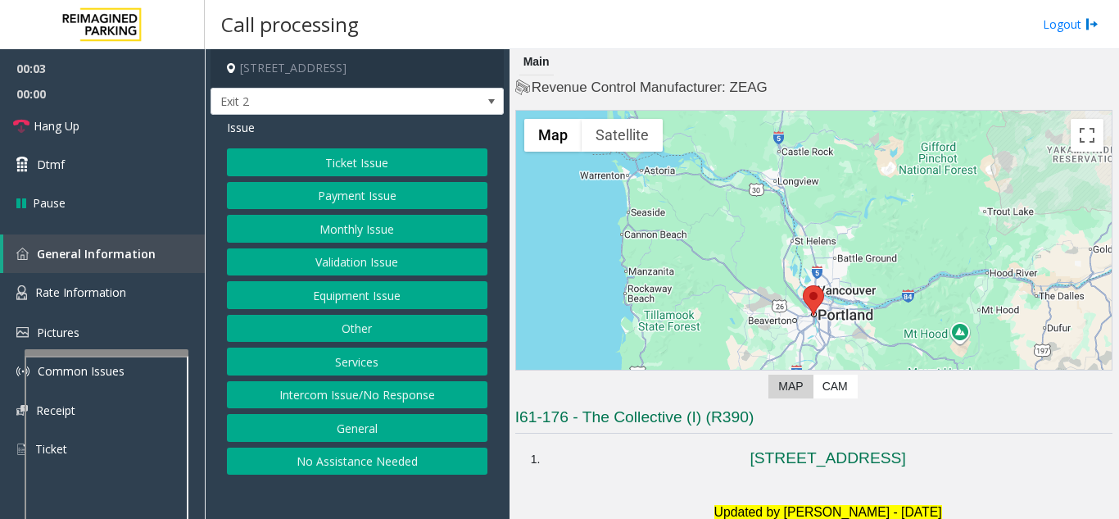
drag, startPoint x: 338, startPoint y: 501, endPoint x: 327, endPoint y: 505, distance: 11.1
drag, startPoint x: 327, startPoint y: 505, endPoint x: 296, endPoint y: 508, distance: 31.3
click at [296, 508] on app-call-processing-form "1818 Southwest 4th Avenue, Portland, OR Exit 2 Issue Ticket Issue Payment Issue…" at bounding box center [357, 283] width 305 height 469
click at [377, 193] on button "Payment Issue" at bounding box center [357, 196] width 261 height 28
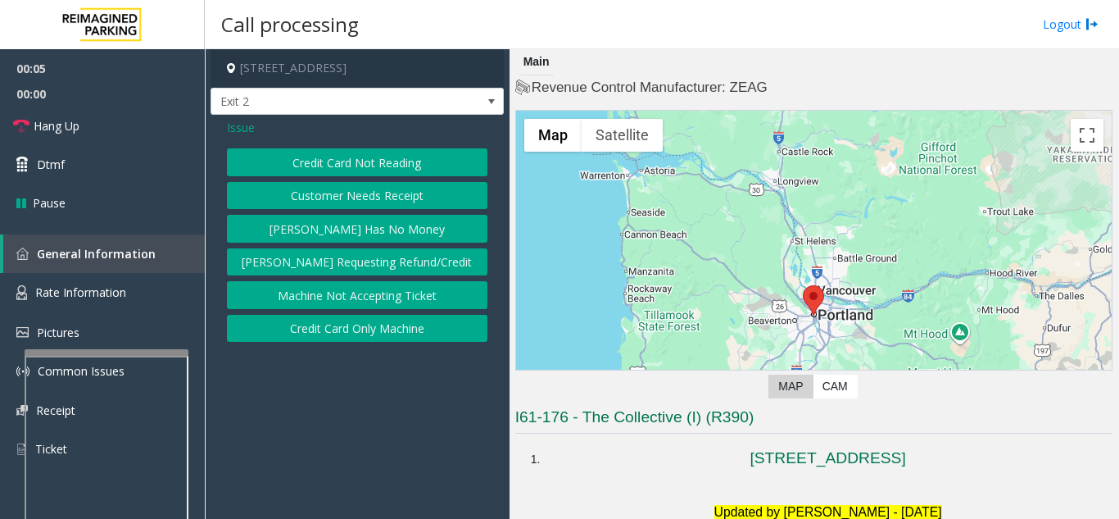
click at [387, 167] on button "Credit Card Not Reading" at bounding box center [357, 162] width 261 height 28
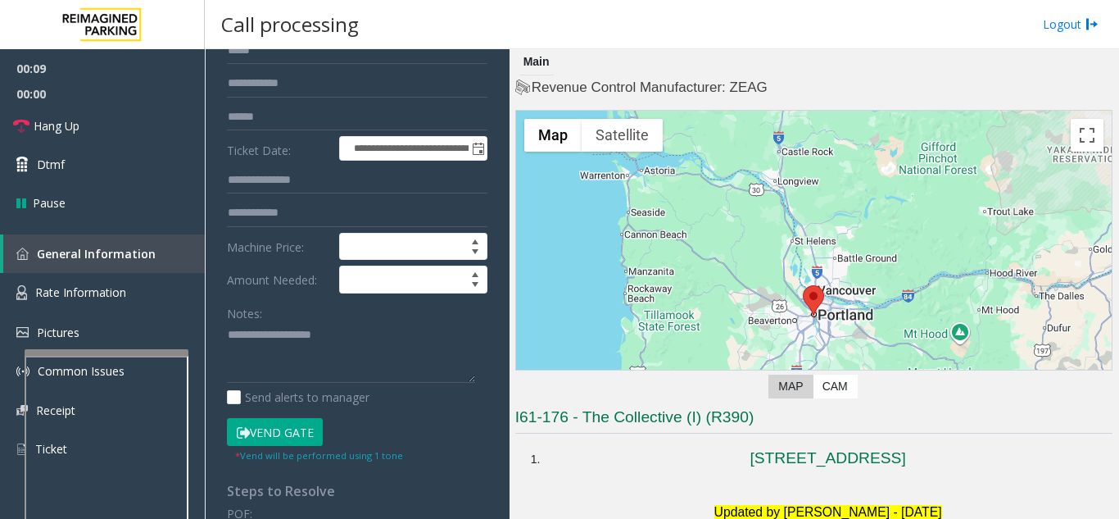
scroll to position [328, 0]
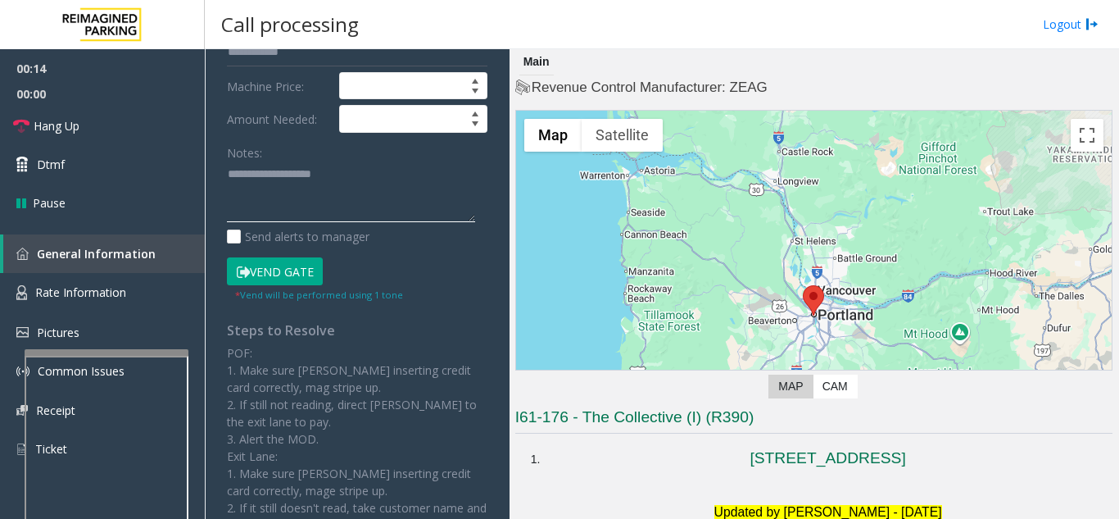
paste textarea "**********"
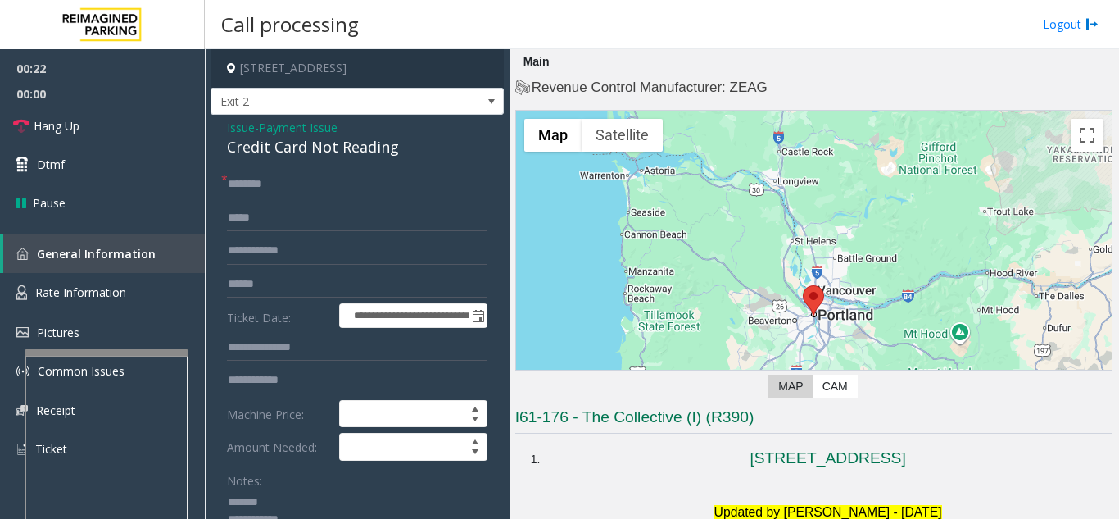
type textarea "**********"
click at [239, 120] on span "Issue" at bounding box center [241, 127] width 28 height 17
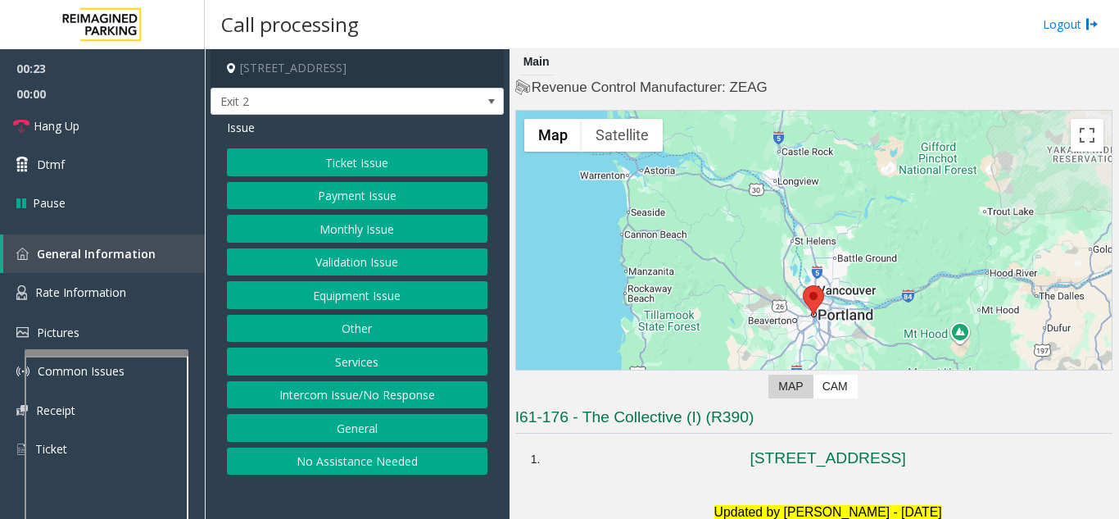
click at [327, 166] on button "Ticket Issue" at bounding box center [357, 162] width 261 height 28
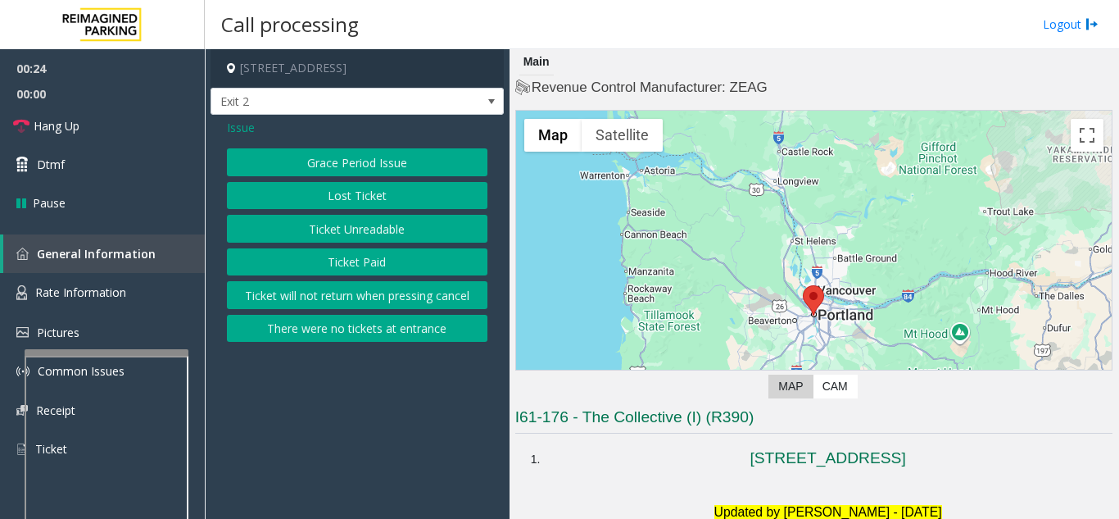
click at [356, 232] on button "Ticket Unreadable" at bounding box center [357, 229] width 261 height 28
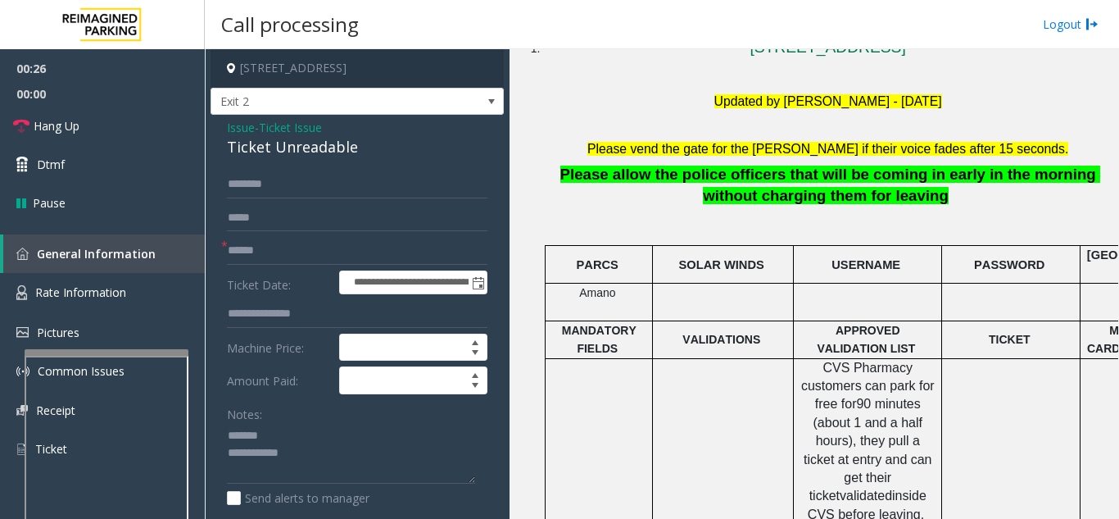
scroll to position [410, 0]
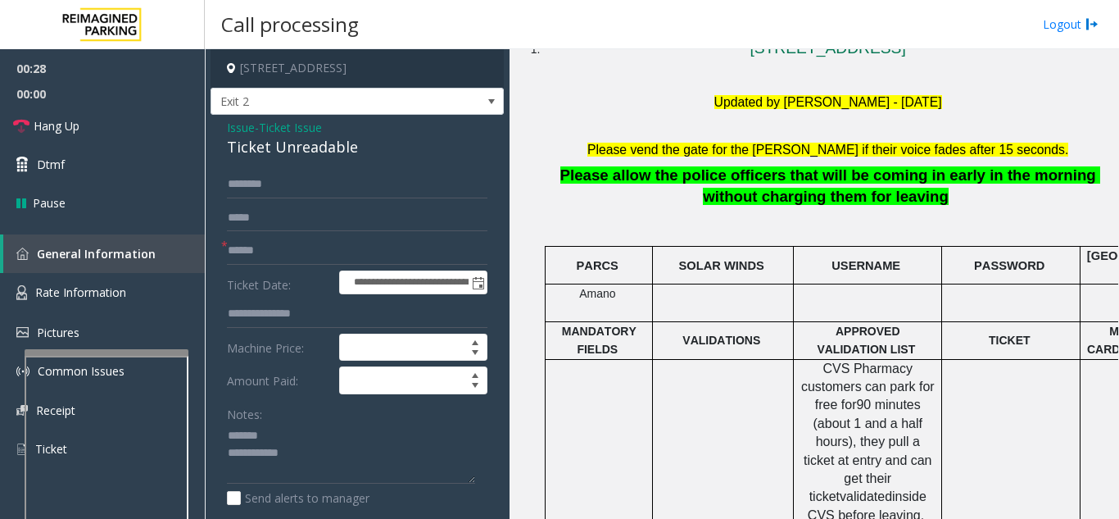
click at [311, 154] on div "Ticket Unreadable" at bounding box center [357, 147] width 261 height 22
click at [311, 153] on div "Ticket Unreadable" at bounding box center [357, 147] width 261 height 22
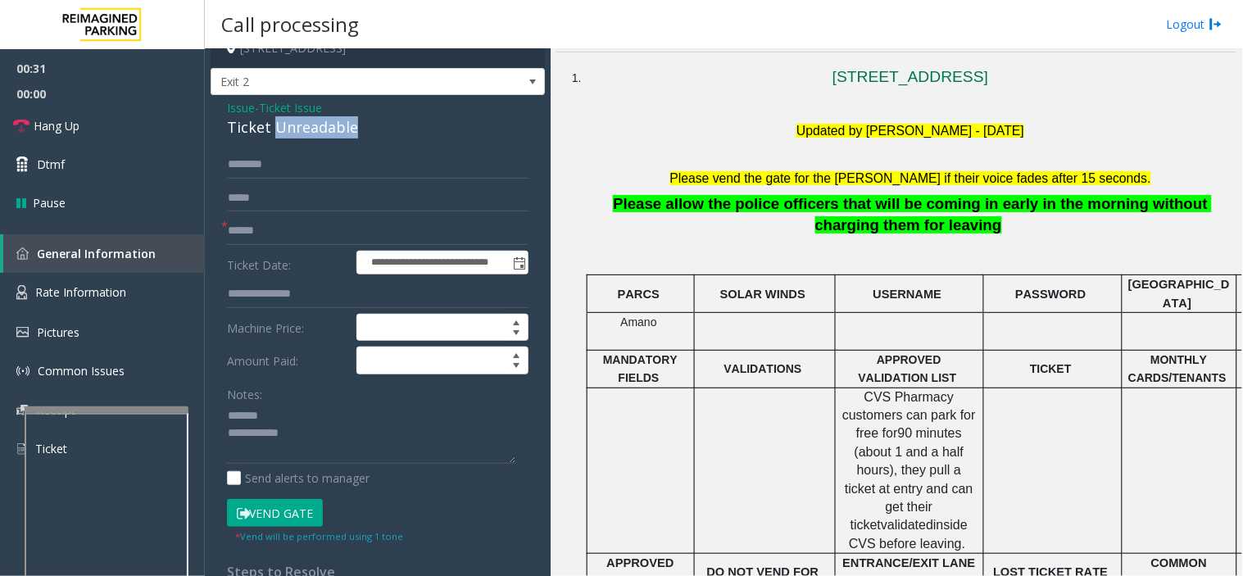
scroll to position [0, 0]
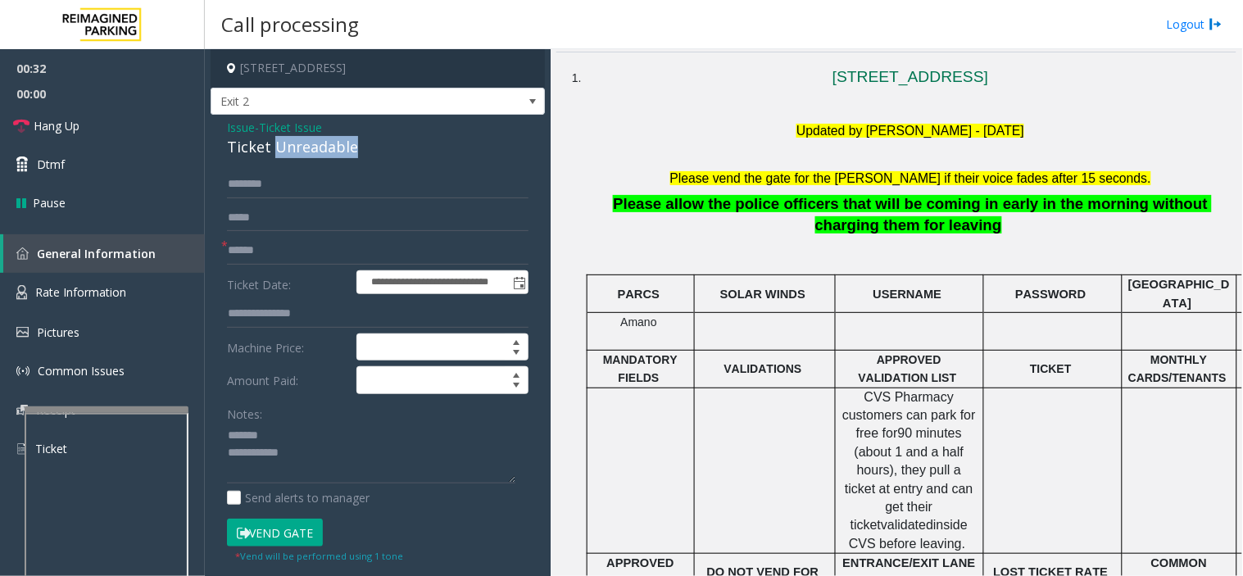
click at [289, 149] on div "Ticket Unreadable" at bounding box center [378, 147] width 302 height 22
paste textarea "**********"
drag, startPoint x: 328, startPoint y: 439, endPoint x: 410, endPoint y: 438, distance: 82.8
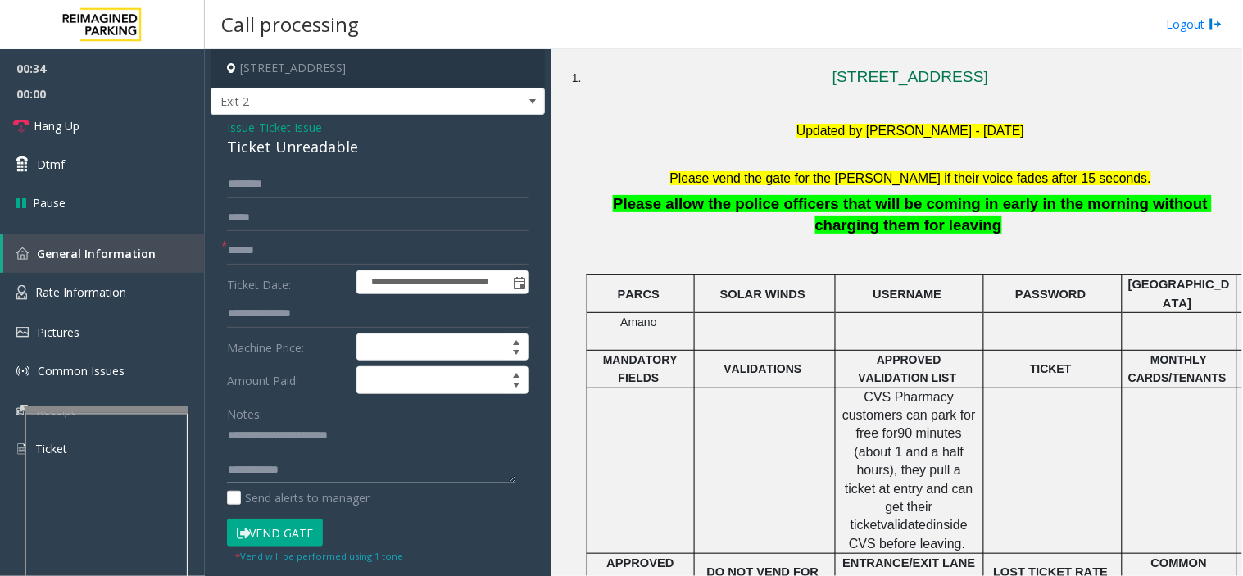
click at [331, 439] on textarea at bounding box center [371, 453] width 288 height 61
paste textarea "**********"
click at [369, 470] on textarea at bounding box center [371, 453] width 288 height 61
type textarea "**********"
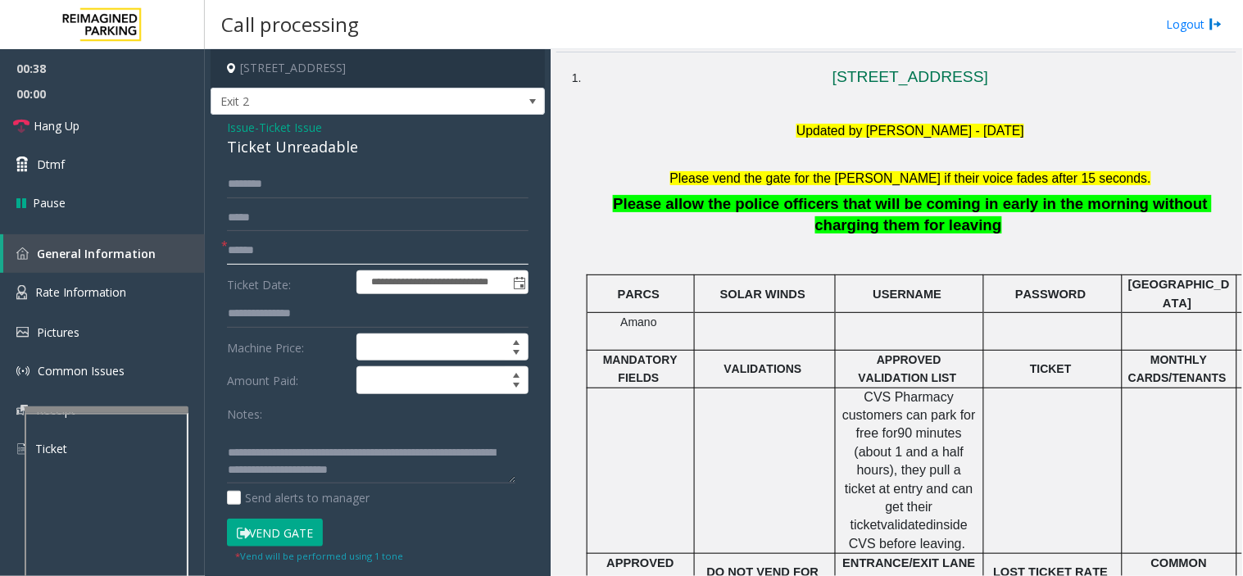
click at [316, 246] on input "text" at bounding box center [378, 251] width 302 height 28
type input "******"
click at [274, 518] on button "Vend Gate" at bounding box center [275, 533] width 96 height 28
click at [140, 129] on link "Hang Up" at bounding box center [102, 126] width 205 height 39
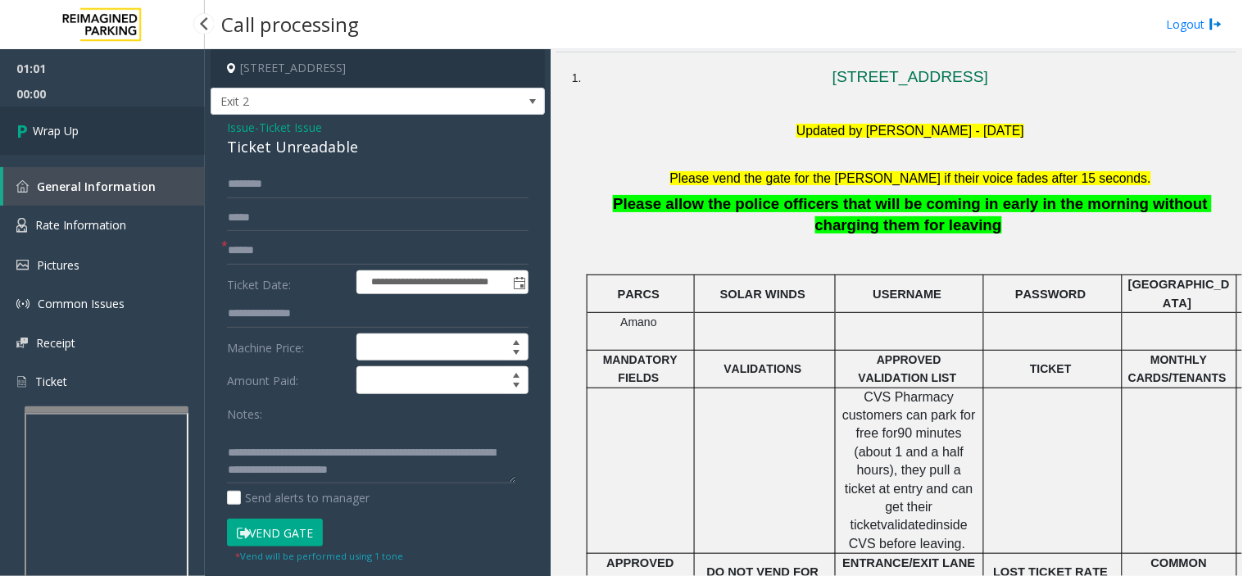
click at [140, 129] on link "Wrap Up" at bounding box center [102, 131] width 205 height 48
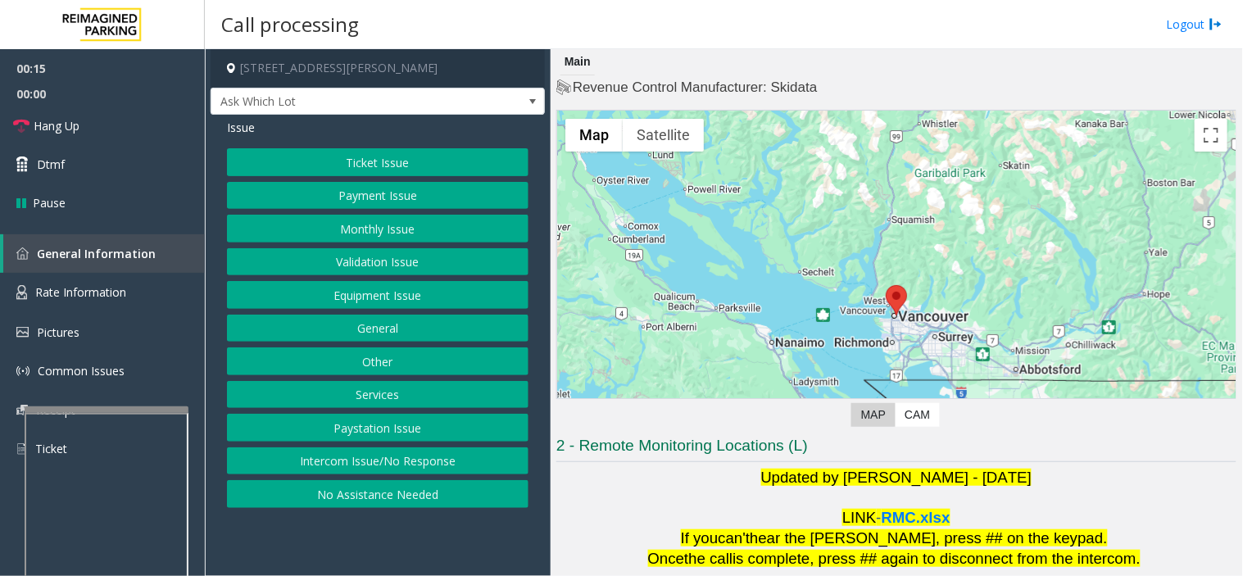
click at [347, 154] on button "Ticket Issue" at bounding box center [378, 162] width 302 height 28
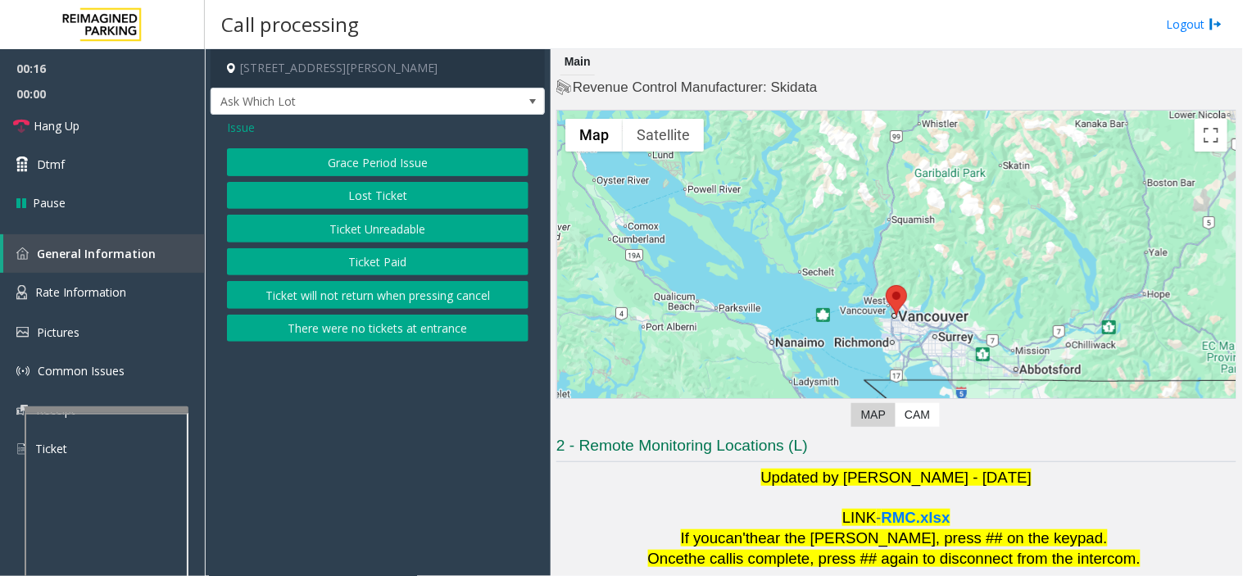
click at [365, 230] on button "Ticket Unreadable" at bounding box center [378, 229] width 302 height 28
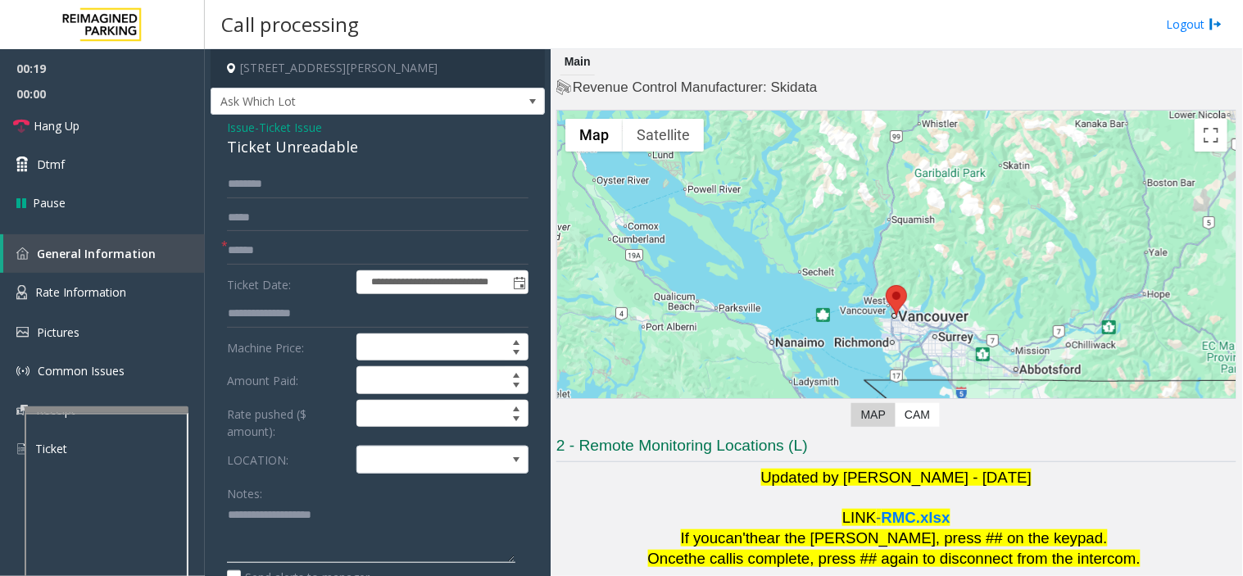
paste textarea "**********"
click at [295, 518] on textarea at bounding box center [371, 532] width 288 height 61
click at [305, 140] on div "Ticket Unreadable" at bounding box center [378, 147] width 302 height 22
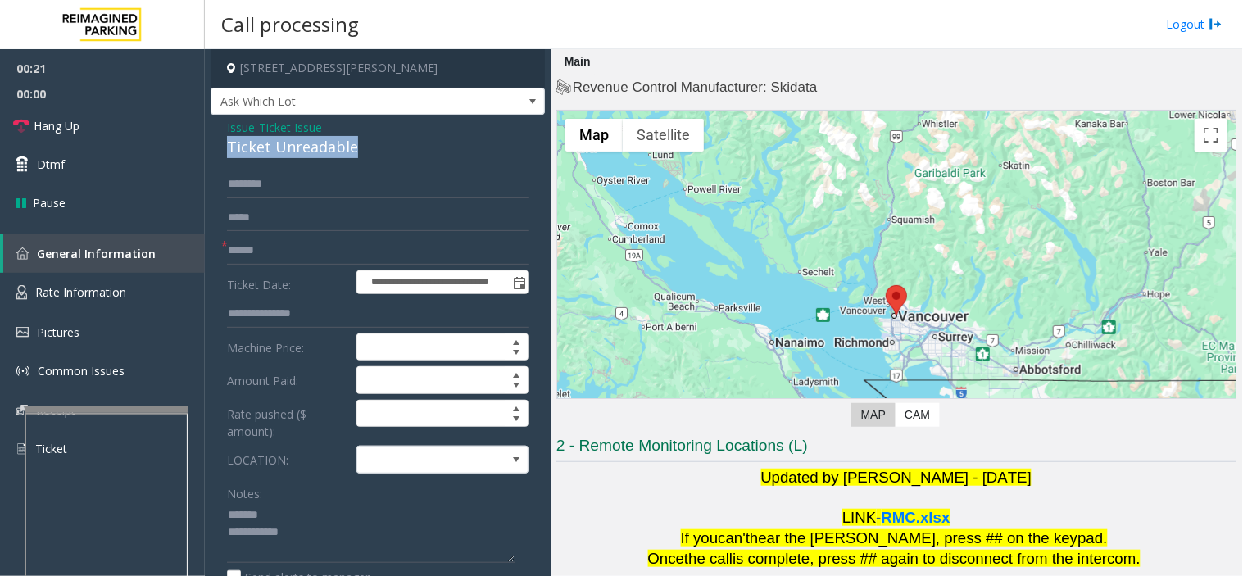
copy div "Ticket Unreadable"
click at [292, 512] on textarea at bounding box center [371, 532] width 288 height 61
paste textarea "**********"
click at [333, 518] on textarea at bounding box center [371, 532] width 288 height 61
paste textarea "**********"
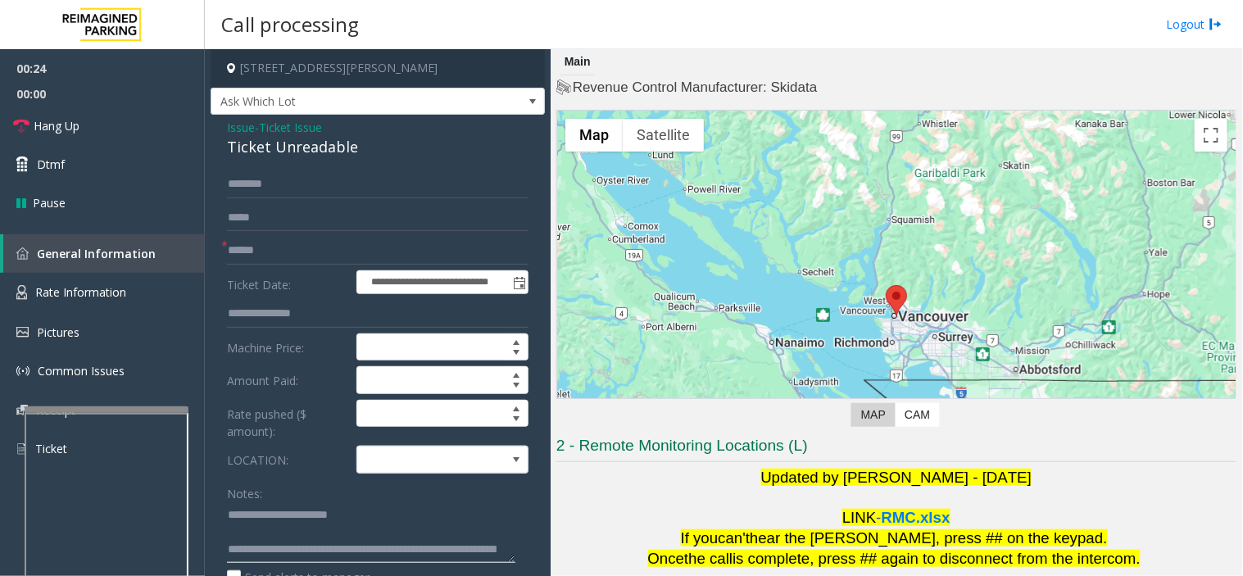
scroll to position [29, 0]
type textarea "**********"
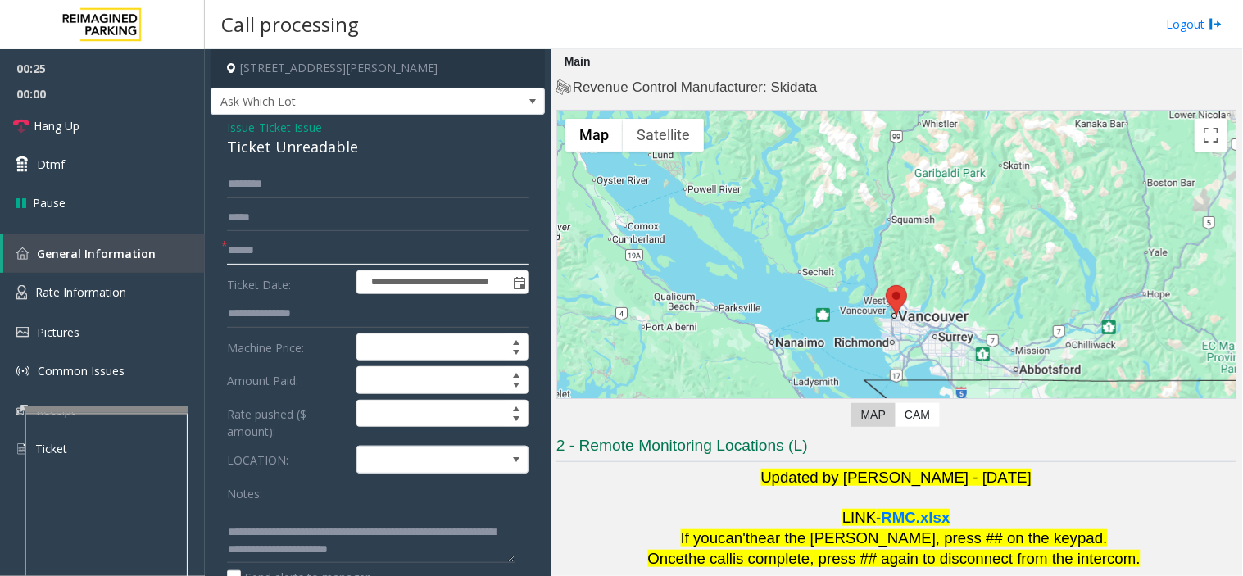
click at [295, 260] on input "text" at bounding box center [378, 251] width 302 height 28
click at [430, 464] on span at bounding box center [425, 460] width 137 height 26
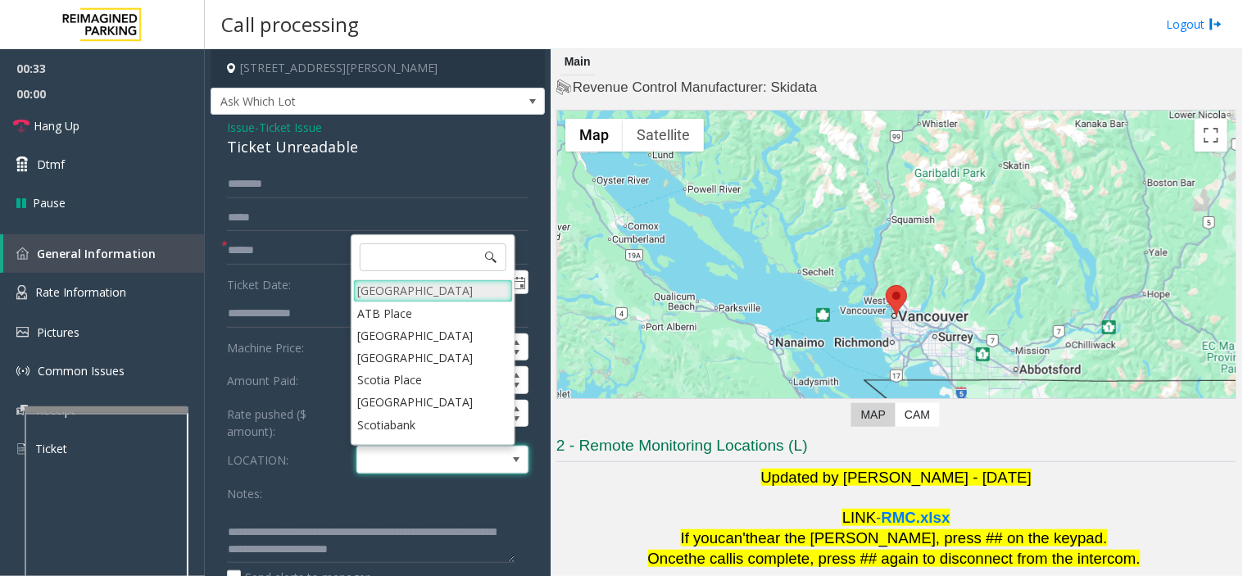
click at [405, 287] on Village "Mount Royal Village" at bounding box center [433, 290] width 160 height 22
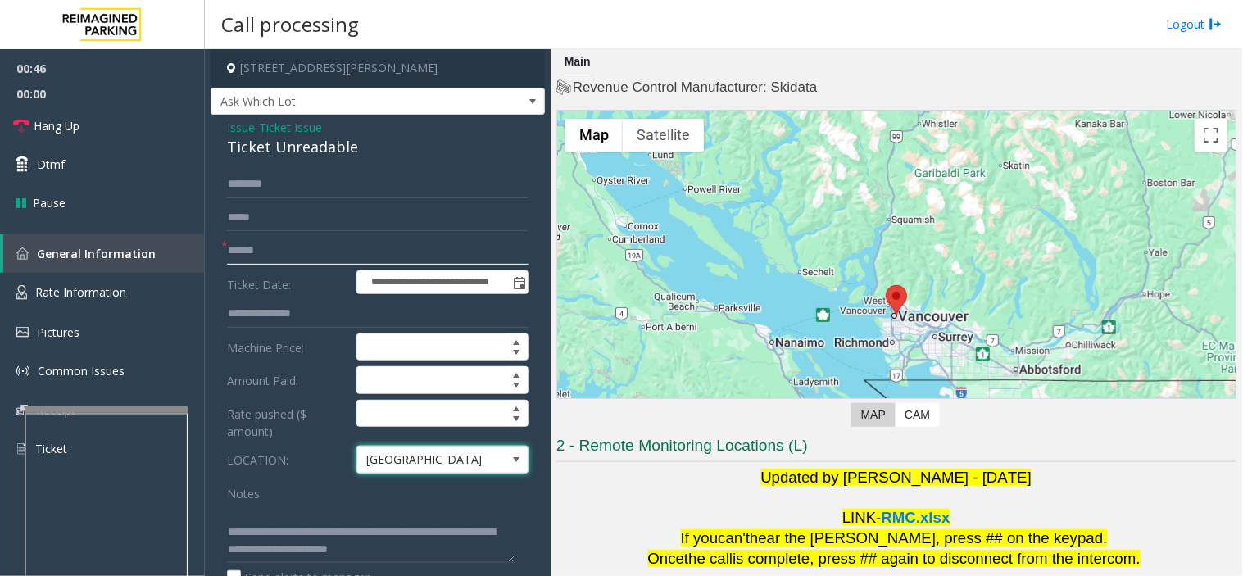
click at [346, 243] on input "text" at bounding box center [378, 251] width 302 height 28
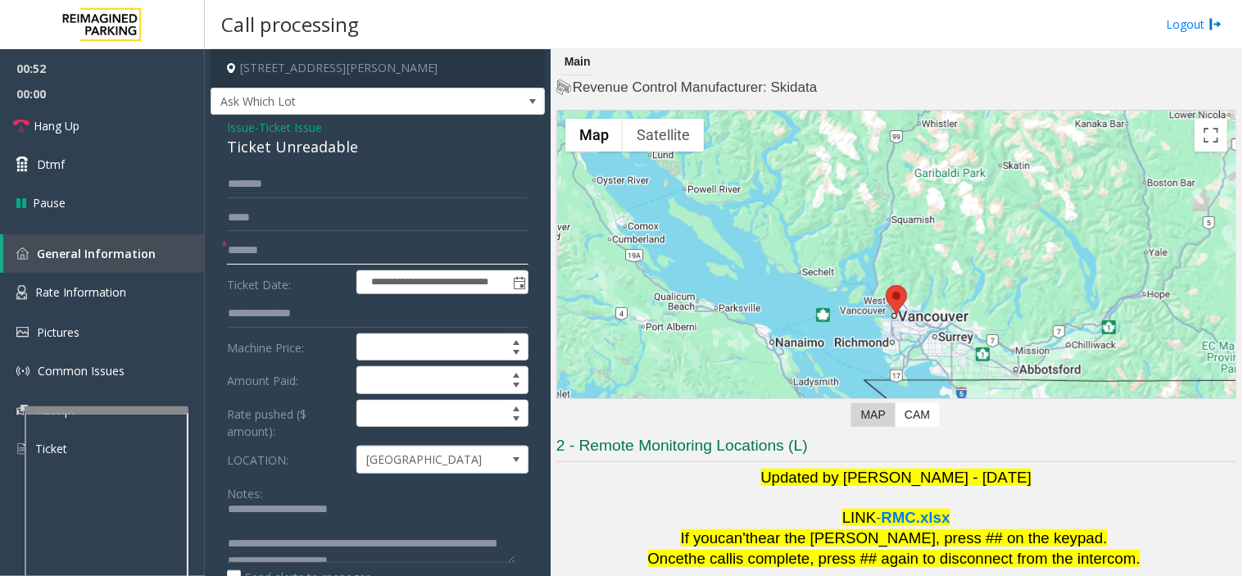
scroll to position [0, 0]
type input "*******"
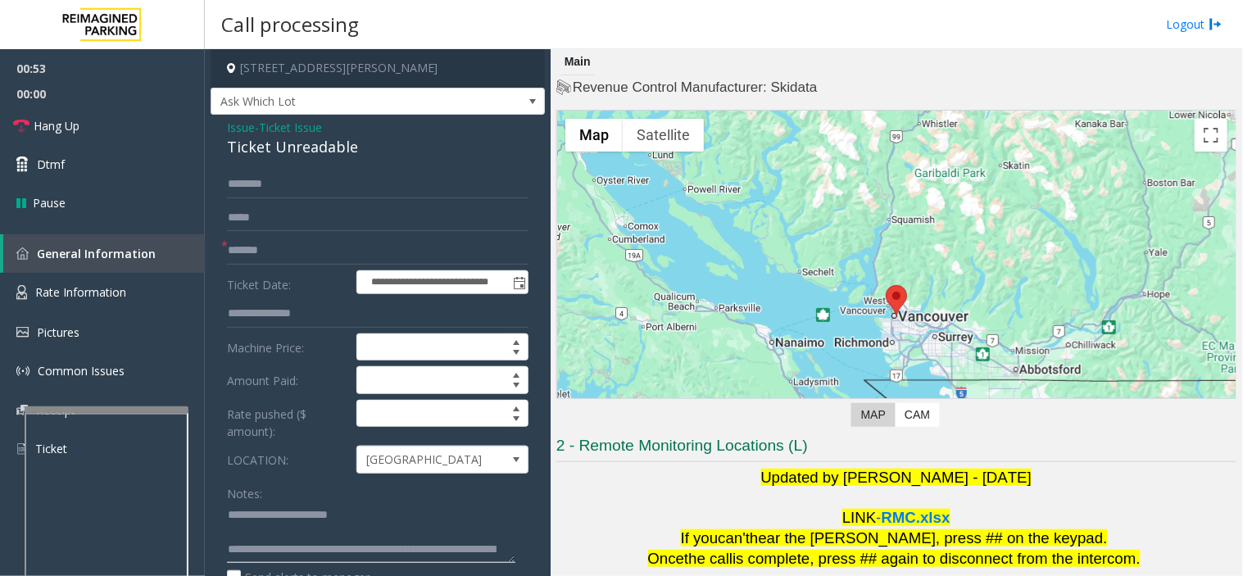
click at [306, 518] on textarea at bounding box center [371, 532] width 288 height 61
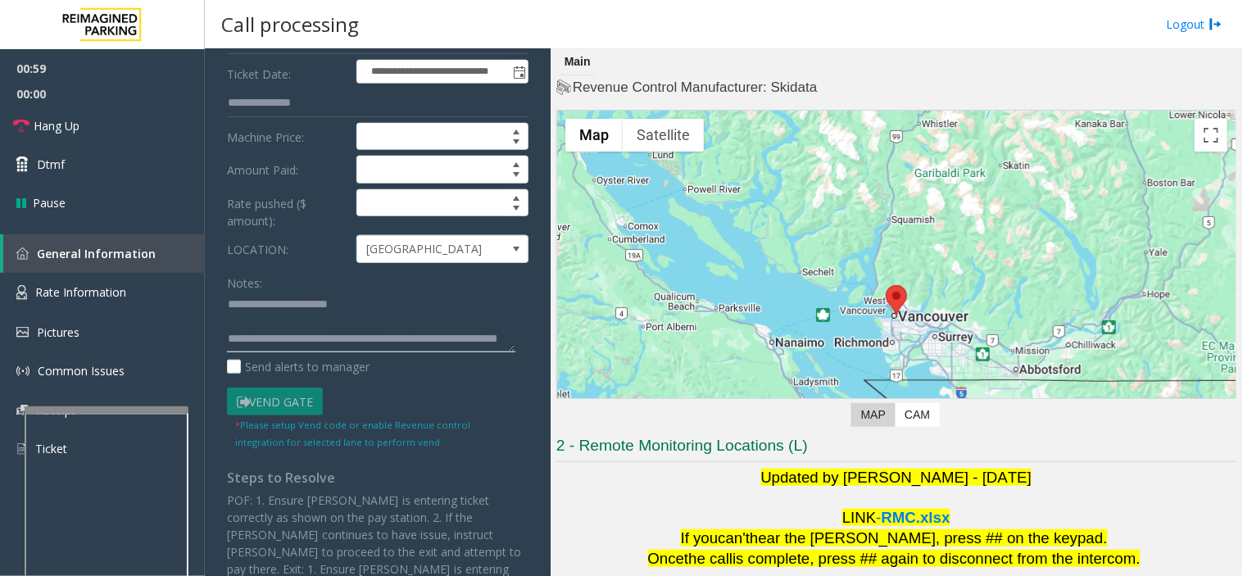
scroll to position [349, 0]
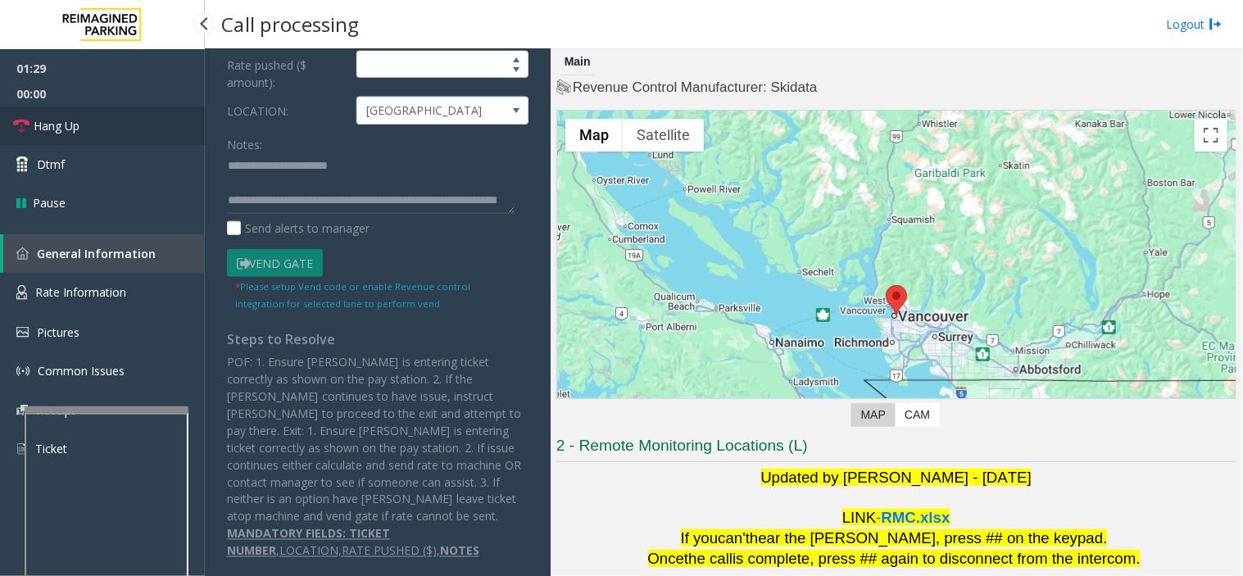
click at [116, 125] on link "Hang Up" at bounding box center [102, 126] width 205 height 39
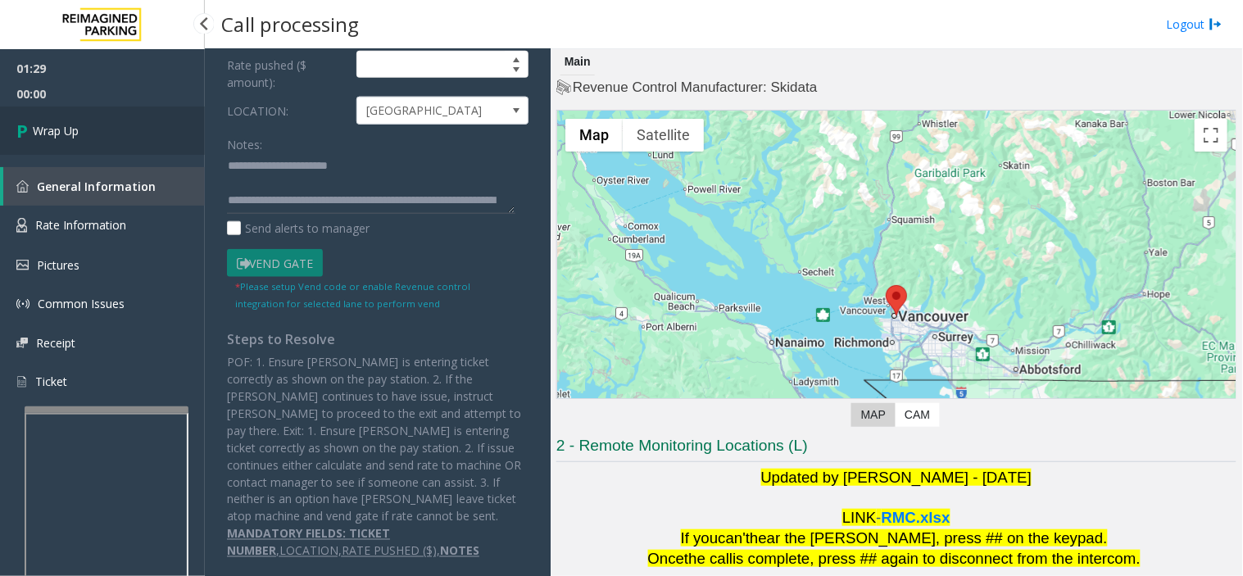
click at [156, 134] on link "Wrap Up" at bounding box center [102, 131] width 205 height 48
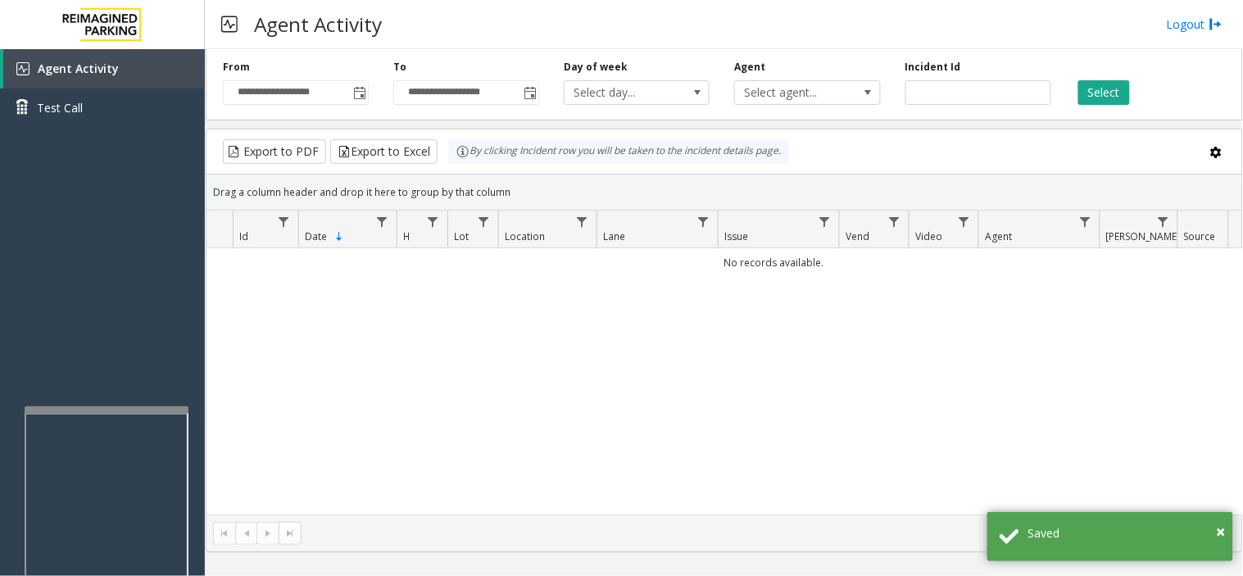
drag, startPoint x: 538, startPoint y: 19, endPoint x: 492, endPoint y: 20, distance: 46.7
click at [492, 20] on div "Agent Activity Logout" at bounding box center [724, 24] width 1038 height 49
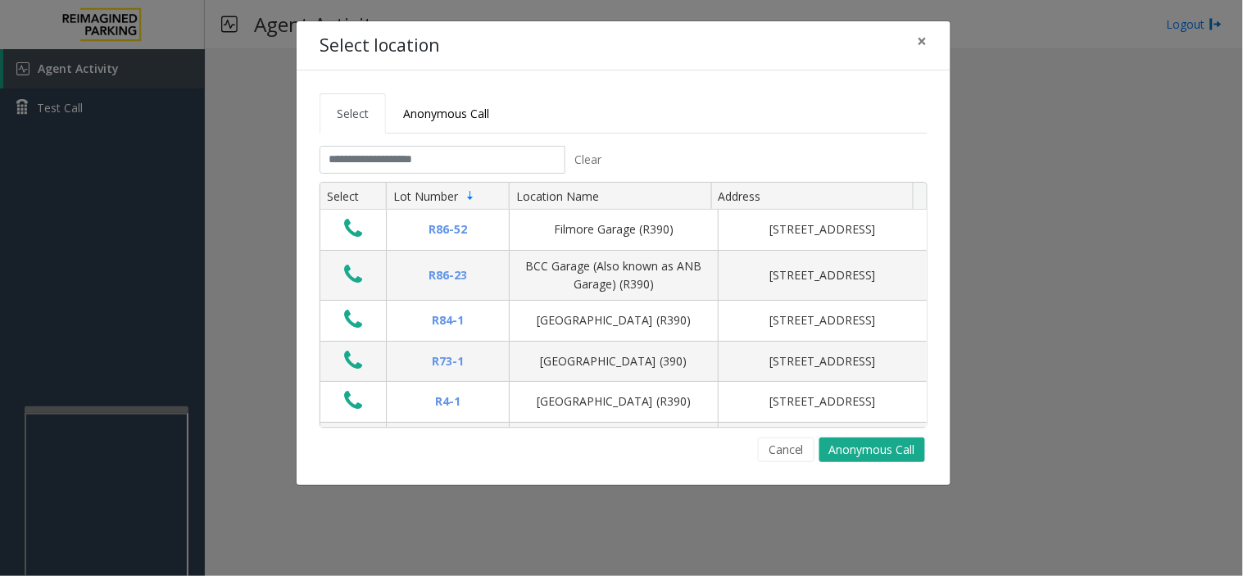
drag, startPoint x: 707, startPoint y: 84, endPoint x: 698, endPoint y: 84, distance: 9.0
drag, startPoint x: 698, startPoint y: 84, endPoint x: 619, endPoint y: 92, distance: 79.8
click at [619, 92] on div "Select Anonymous Call Clear Select Lot Number Location Name Address R86-52 Film…" at bounding box center [624, 277] width 654 height 415
click at [487, 170] on input "text" at bounding box center [443, 160] width 246 height 28
click at [485, 111] on span "Anonymous Call" at bounding box center [446, 114] width 86 height 16
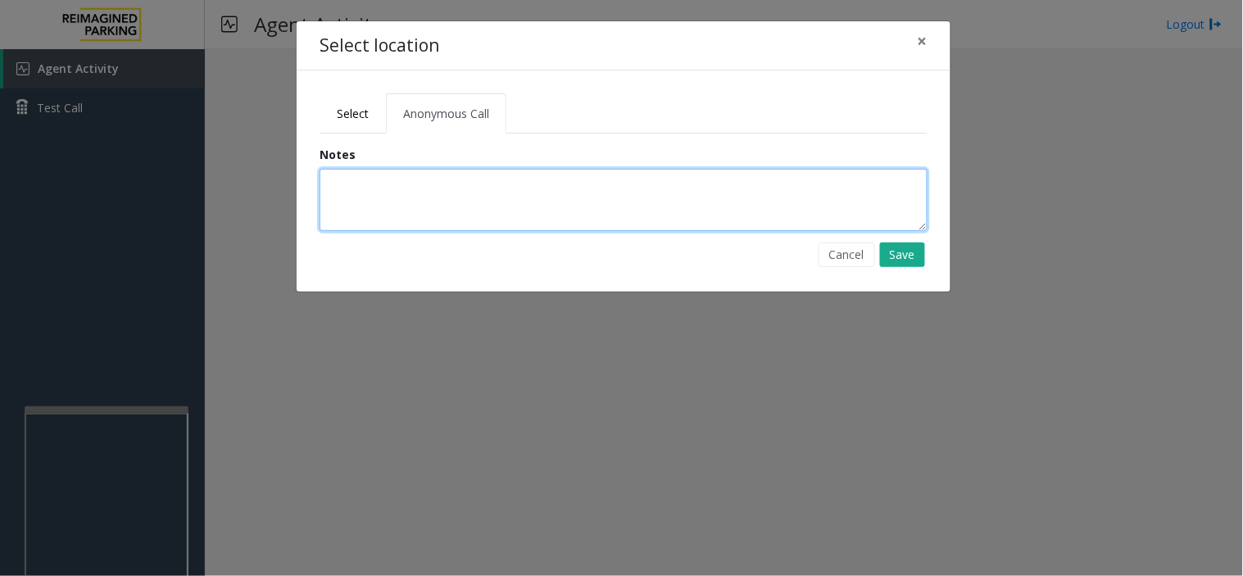
paste textarea "**********"
type textarea "**********"
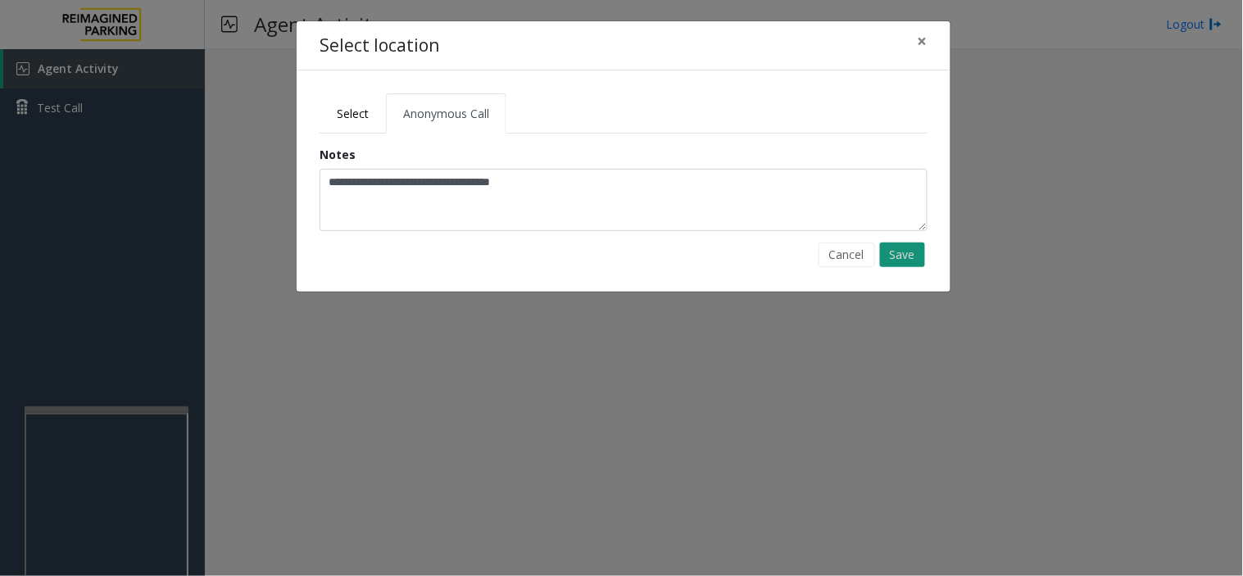
click at [909, 252] on button "Save" at bounding box center [902, 255] width 45 height 25
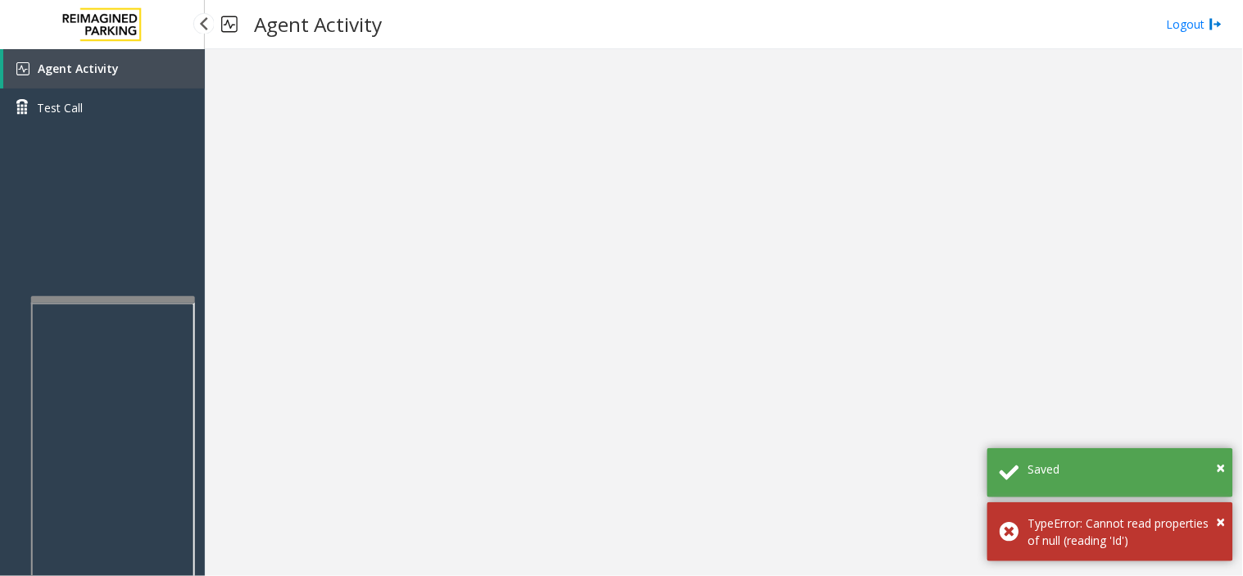
click at [116, 297] on div at bounding box center [113, 300] width 164 height 7
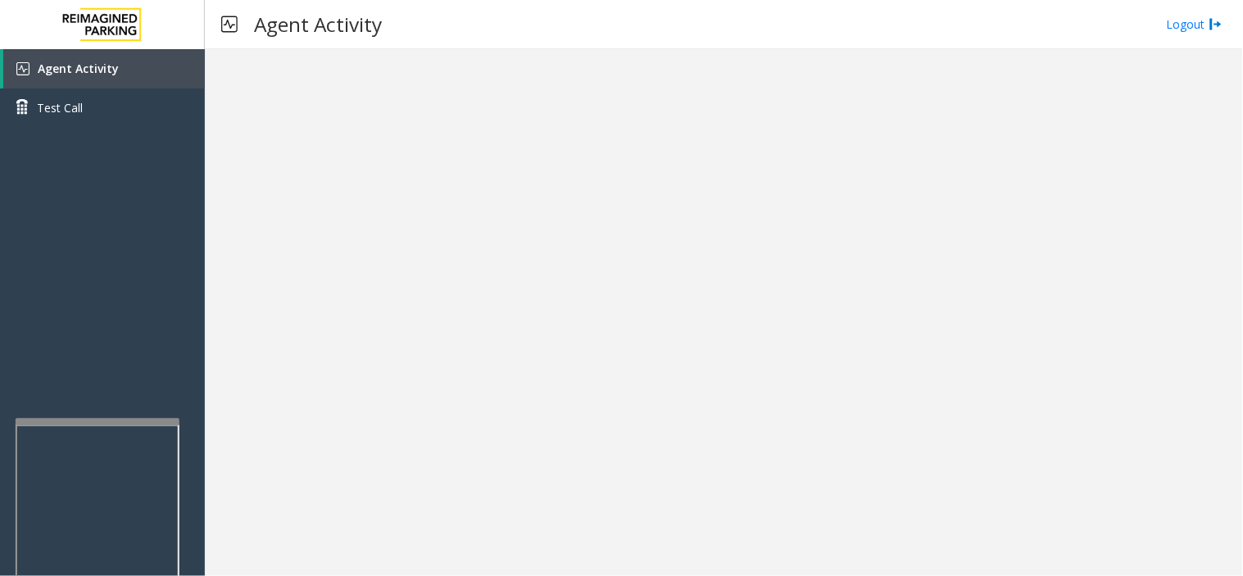
click at [99, 419] on div at bounding box center [98, 421] width 164 height 7
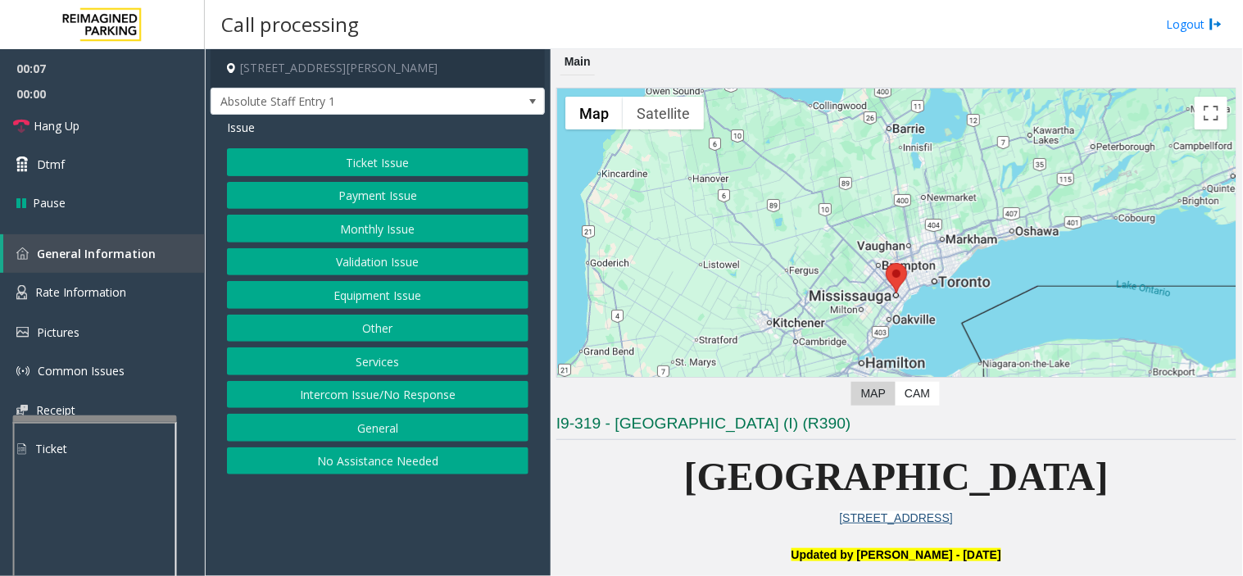
drag, startPoint x: 77, startPoint y: 375, endPoint x: 514, endPoint y: 13, distance: 567.3
click at [514, 13] on div "Call processing Logout" at bounding box center [724, 24] width 1038 height 49
click at [347, 288] on button "Equipment Issue" at bounding box center [378, 295] width 302 height 28
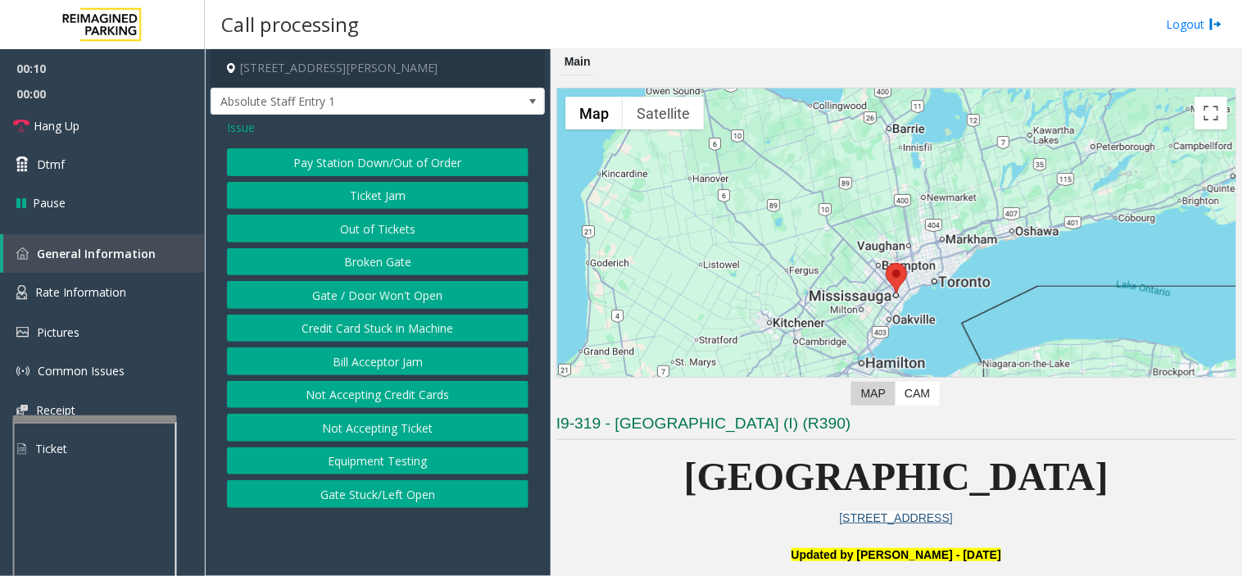
click at [342, 288] on button "Gate / Door Won't Open" at bounding box center [378, 295] width 302 height 28
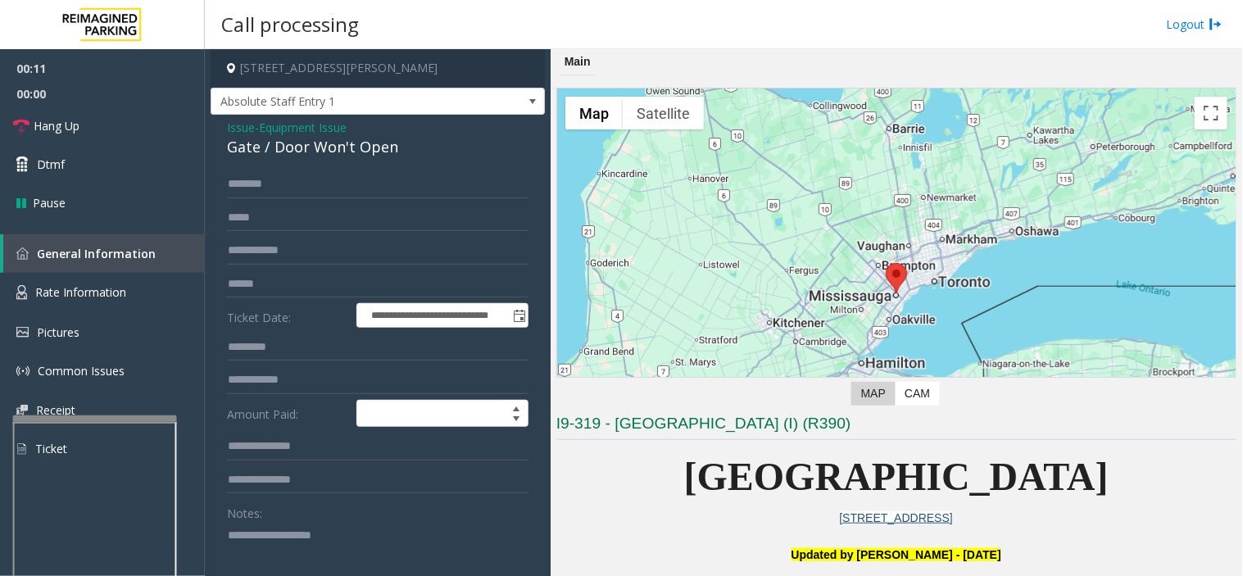
drag, startPoint x: 351, startPoint y: 527, endPoint x: 307, endPoint y: 546, distance: 47.7
click at [307, 518] on textarea at bounding box center [371, 552] width 288 height 61
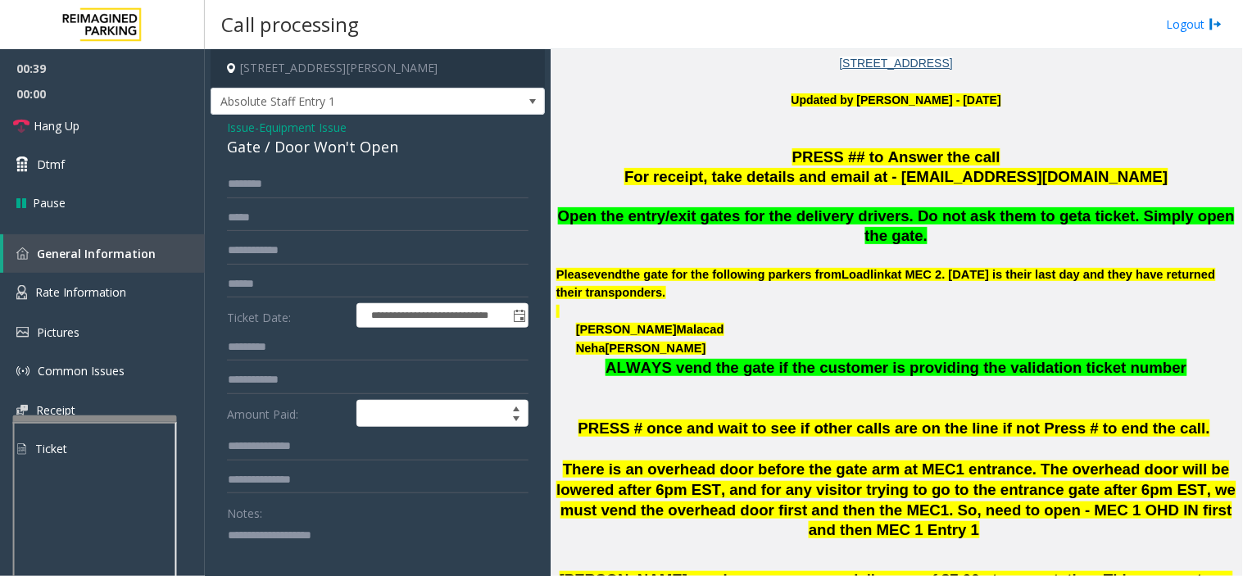
paste textarea "**********"
click at [366, 518] on textarea at bounding box center [371, 552] width 288 height 61
click at [321, 518] on textarea at bounding box center [371, 552] width 288 height 61
click at [315, 518] on textarea at bounding box center [371, 552] width 288 height 61
click at [115, 118] on link "Hang Up" at bounding box center [102, 126] width 205 height 39
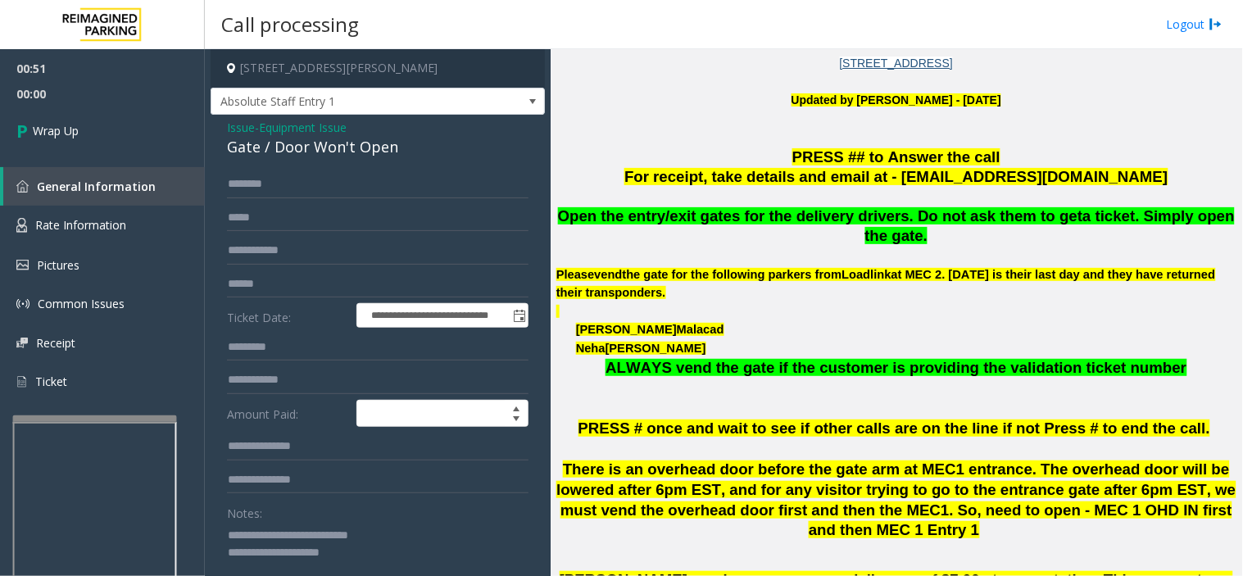
click at [404, 518] on textarea at bounding box center [371, 552] width 288 height 61
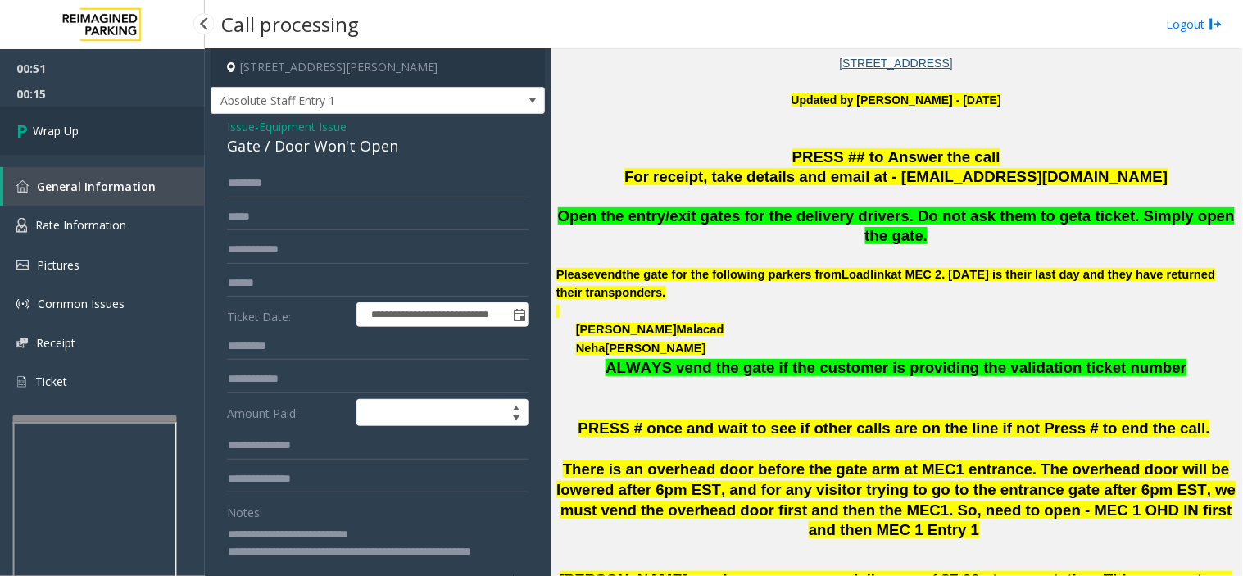
type textarea "**********"
click at [88, 129] on link "Wrap Up" at bounding box center [102, 131] width 205 height 48
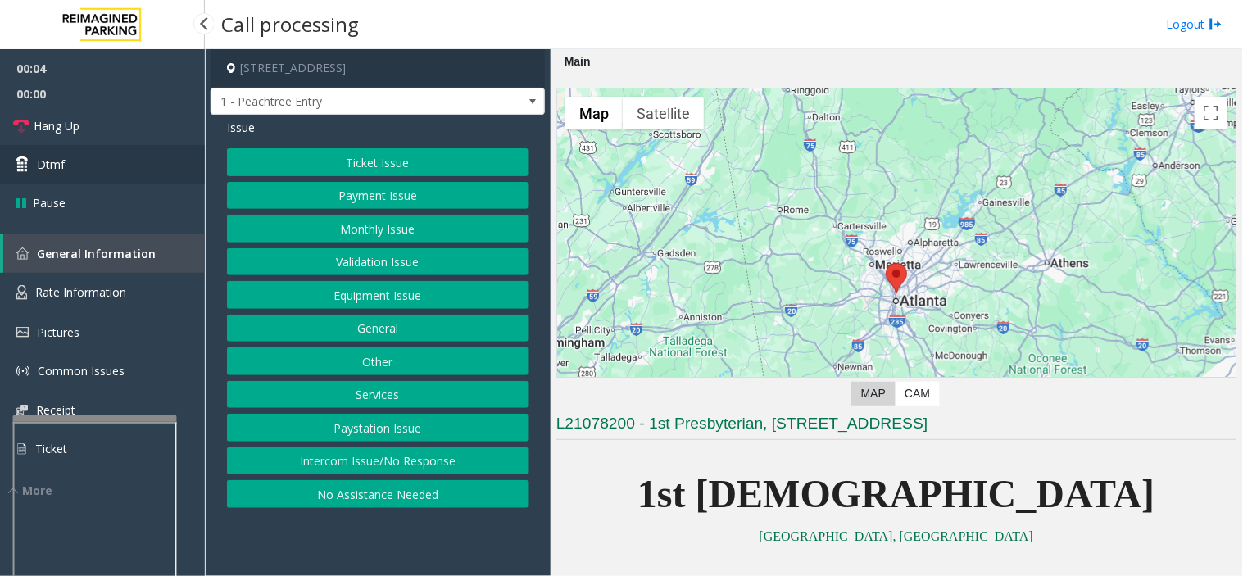
click at [109, 148] on link "Dtmf" at bounding box center [102, 164] width 205 height 39
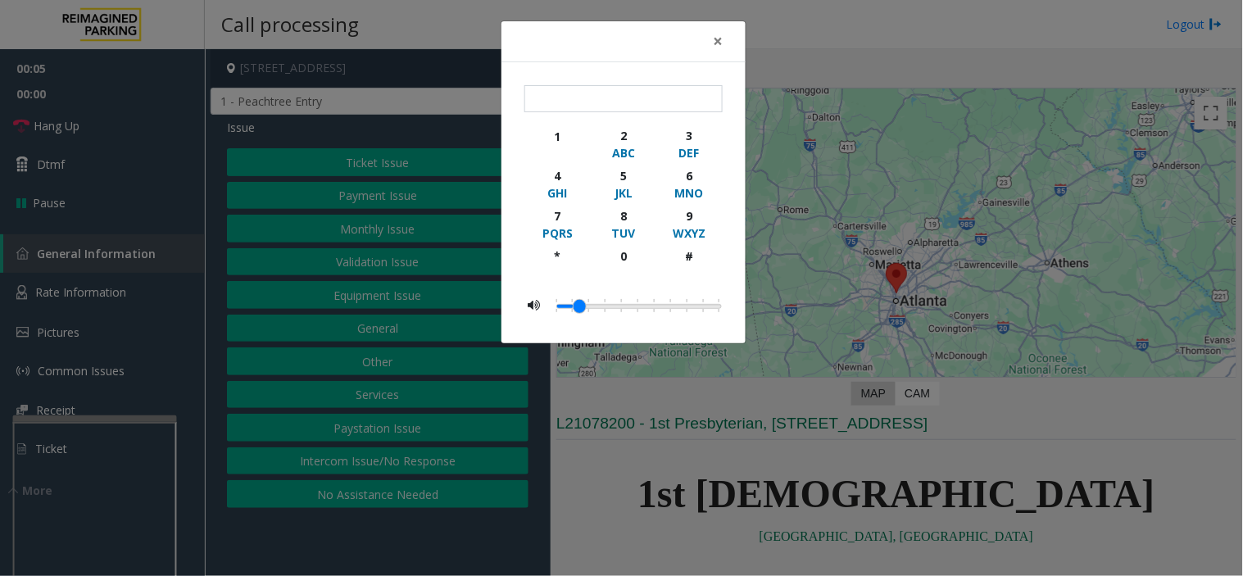
click at [109, 135] on div "× 1 2 ABC 3 DEF 4 GHI 5 JKL 6 MNO 7 PQRS 8 TUV 9 WXYZ * 0 #" at bounding box center [621, 288] width 1243 height 576
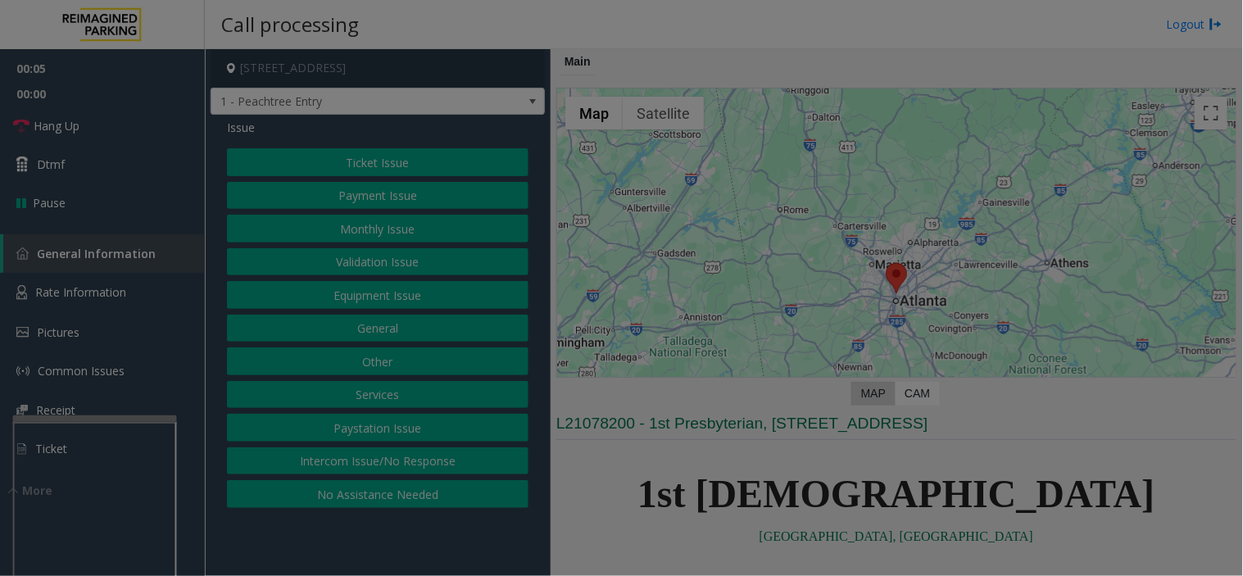
click at [109, 132] on div "× 1 2 ABC 3 DEF 4 GHI 5 JKL 6 MNO 7 PQRS 8 TUV 9 WXYZ * 0 #" at bounding box center [621, 288] width 1243 height 576
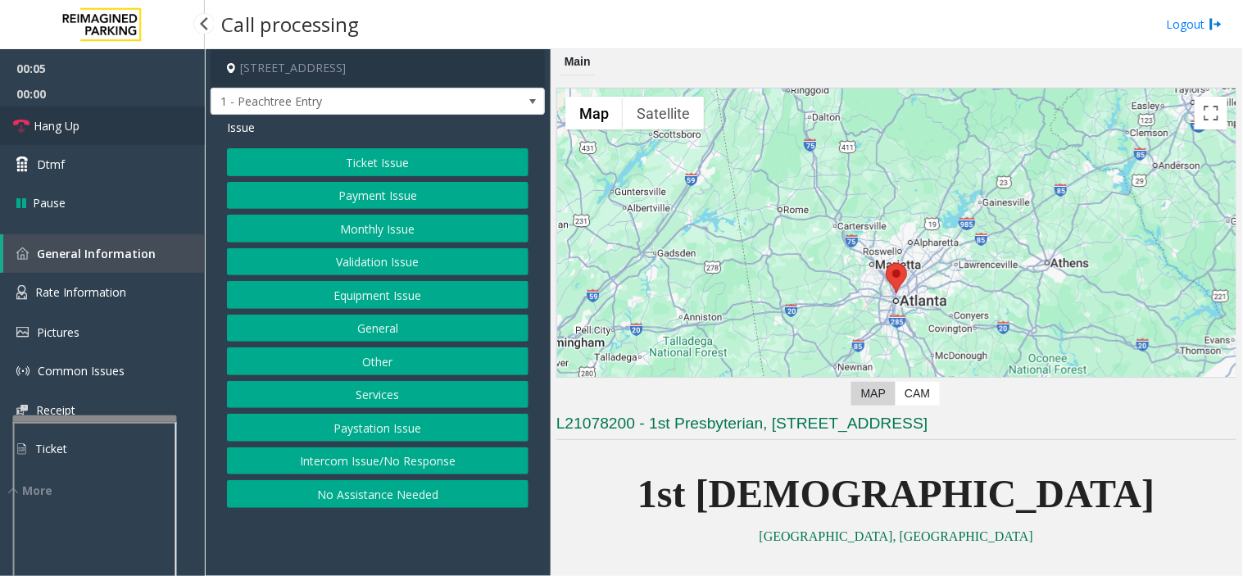
click at [110, 133] on link "Hang Up" at bounding box center [102, 126] width 205 height 39
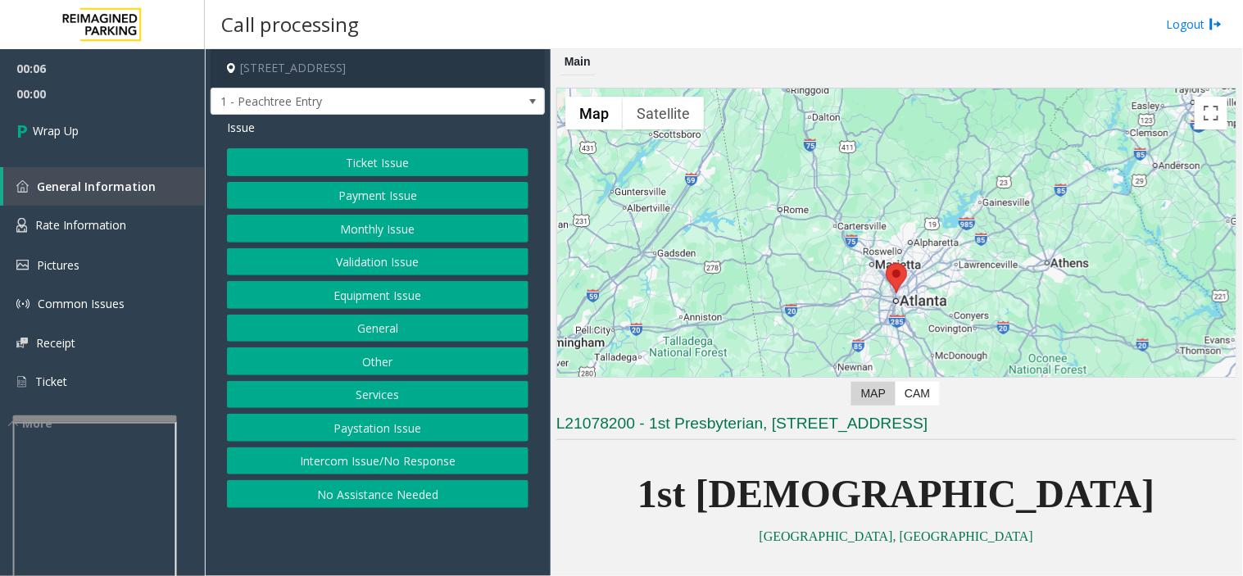
click at [389, 489] on button "No Assistance Needed" at bounding box center [378, 494] width 302 height 28
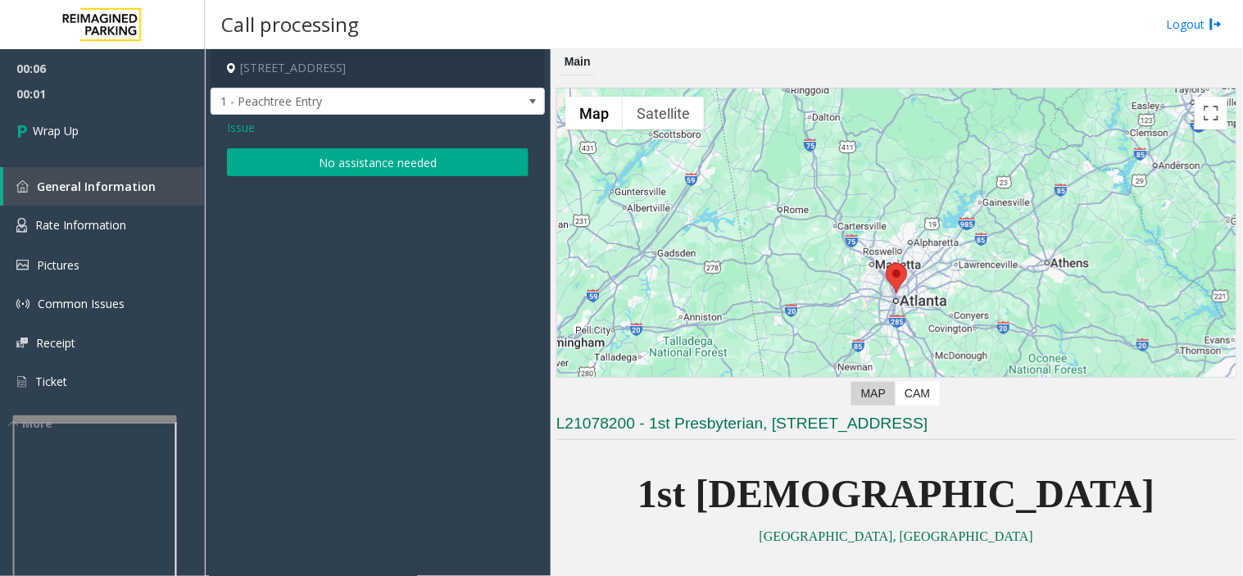
click at [317, 158] on button "No assistance needed" at bounding box center [378, 162] width 302 height 28
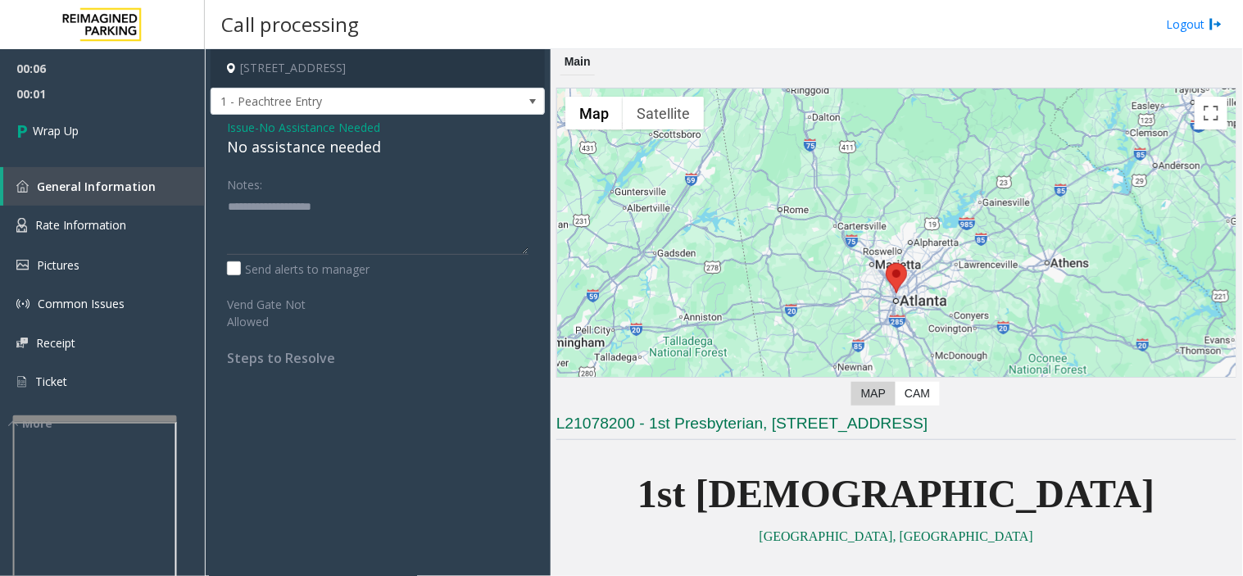
click at [304, 151] on div "No assistance needed" at bounding box center [378, 147] width 302 height 22
drag, startPoint x: 317, startPoint y: 158, endPoint x: 326, endPoint y: 151, distance: 11.6
click at [306, 151] on div "No assistance needed" at bounding box center [378, 147] width 302 height 22
type textarea "**********"
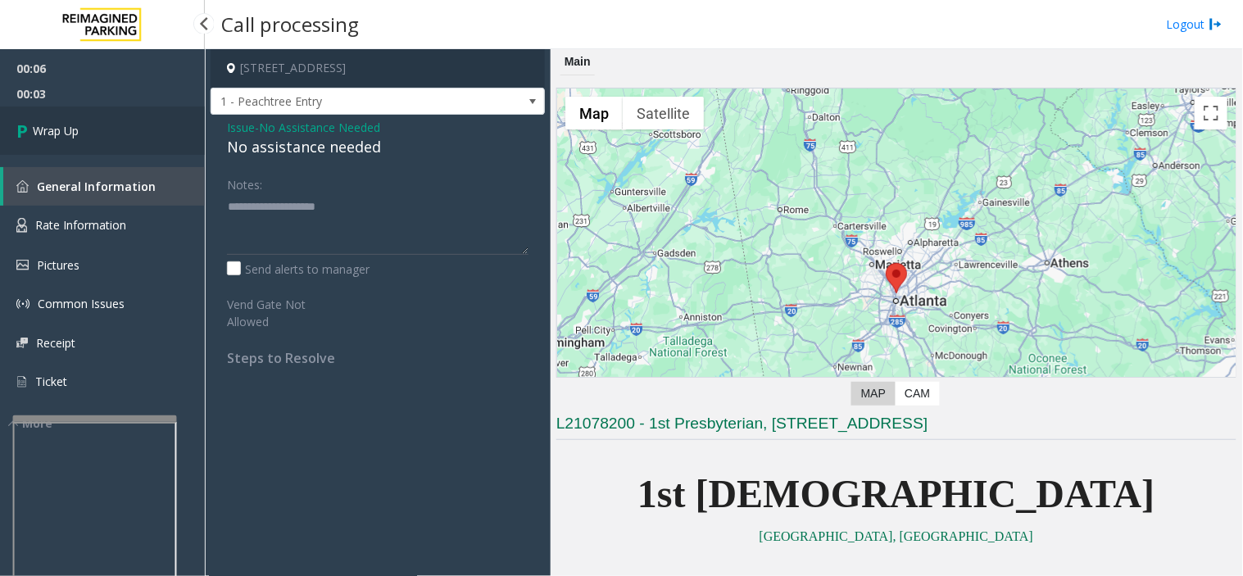
click at [79, 120] on link "Wrap Up" at bounding box center [102, 131] width 205 height 48
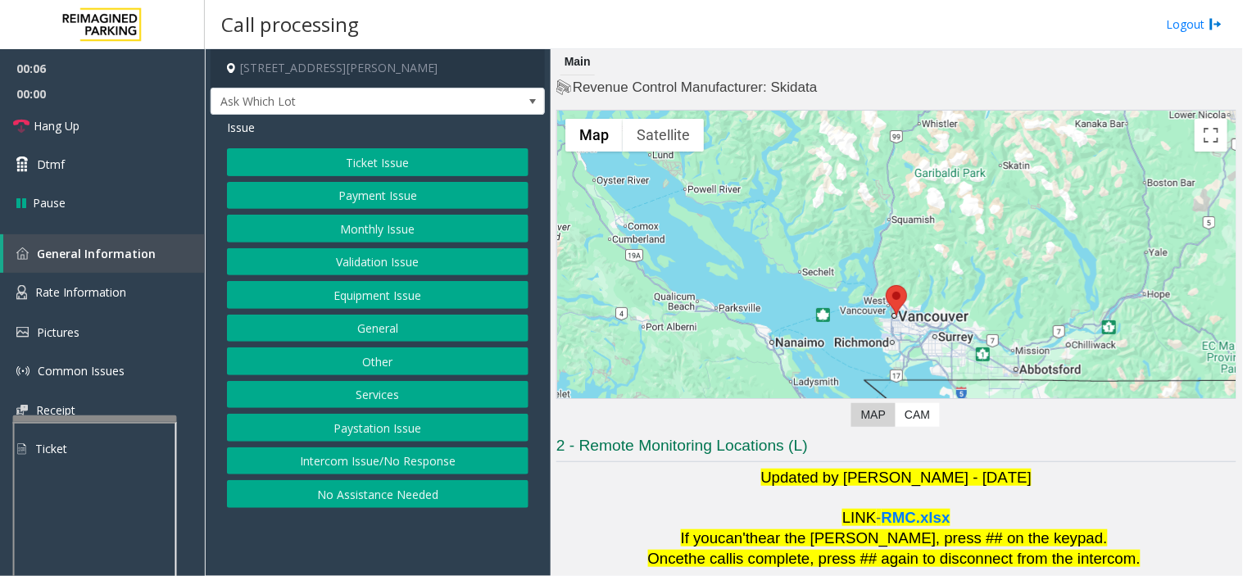
click at [357, 166] on button "Ticket Issue" at bounding box center [378, 162] width 302 height 28
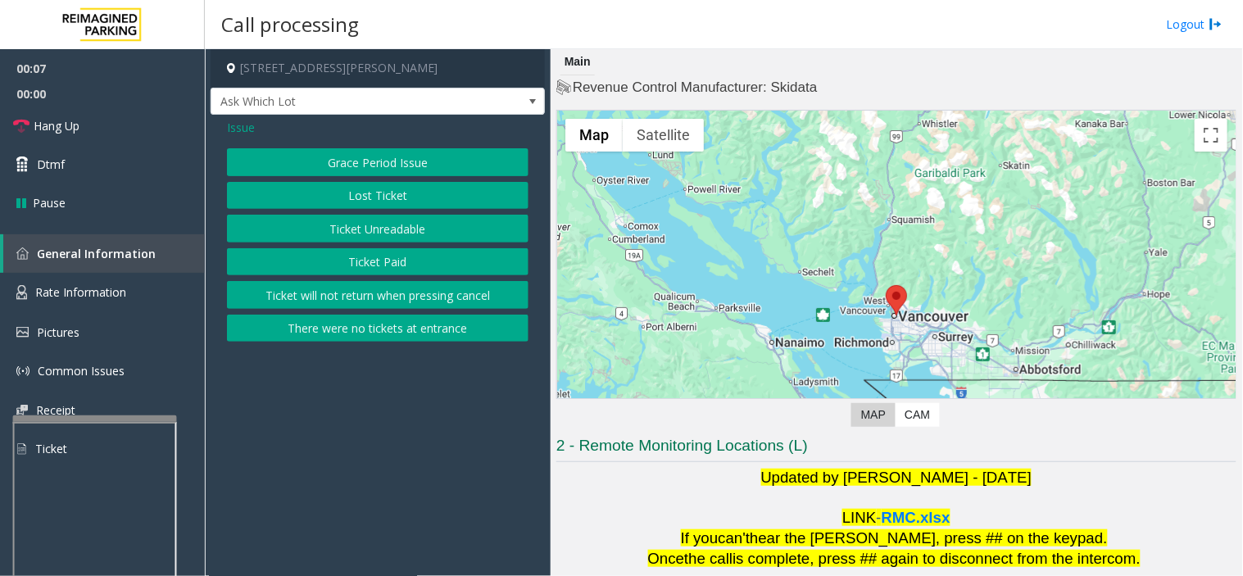
click at [347, 234] on button "Ticket Unreadable" at bounding box center [378, 229] width 302 height 28
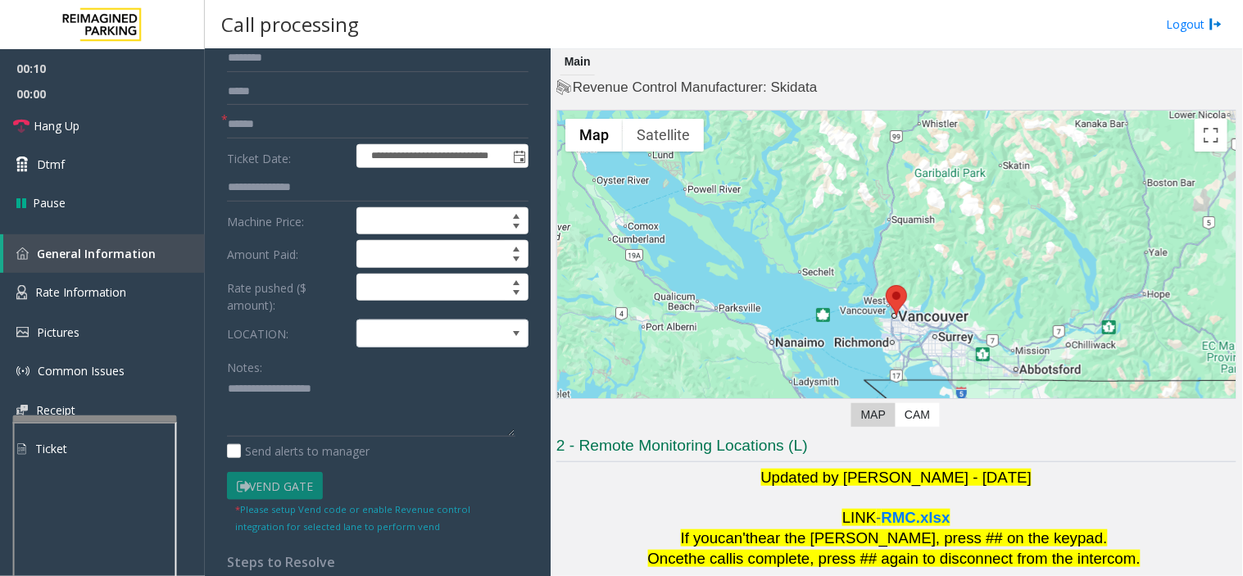
scroll to position [273, 0]
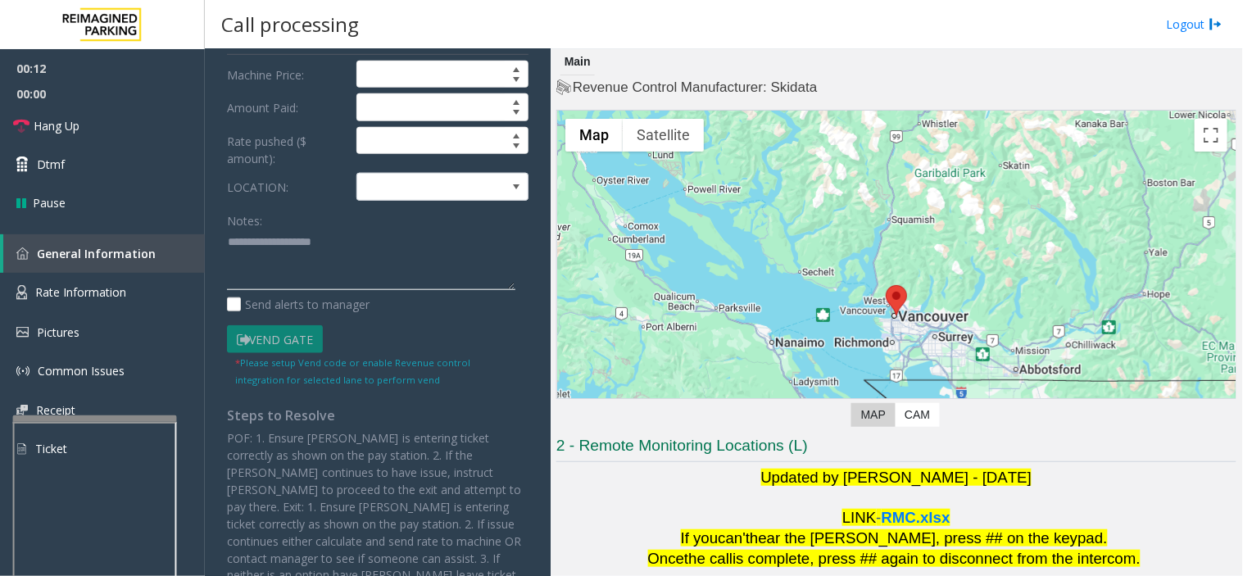
paste textarea "**********"
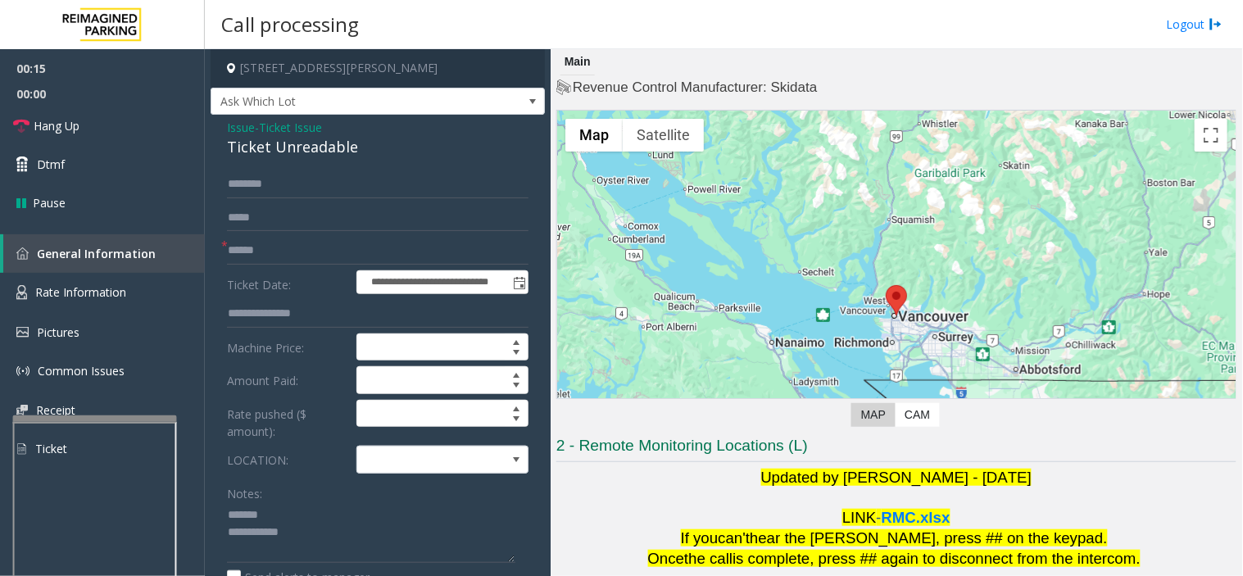
click at [301, 145] on div "Ticket Unreadable" at bounding box center [378, 147] width 302 height 22
type textarea "**********"
click at [299, 263] on form "**********" at bounding box center [378, 415] width 302 height 490
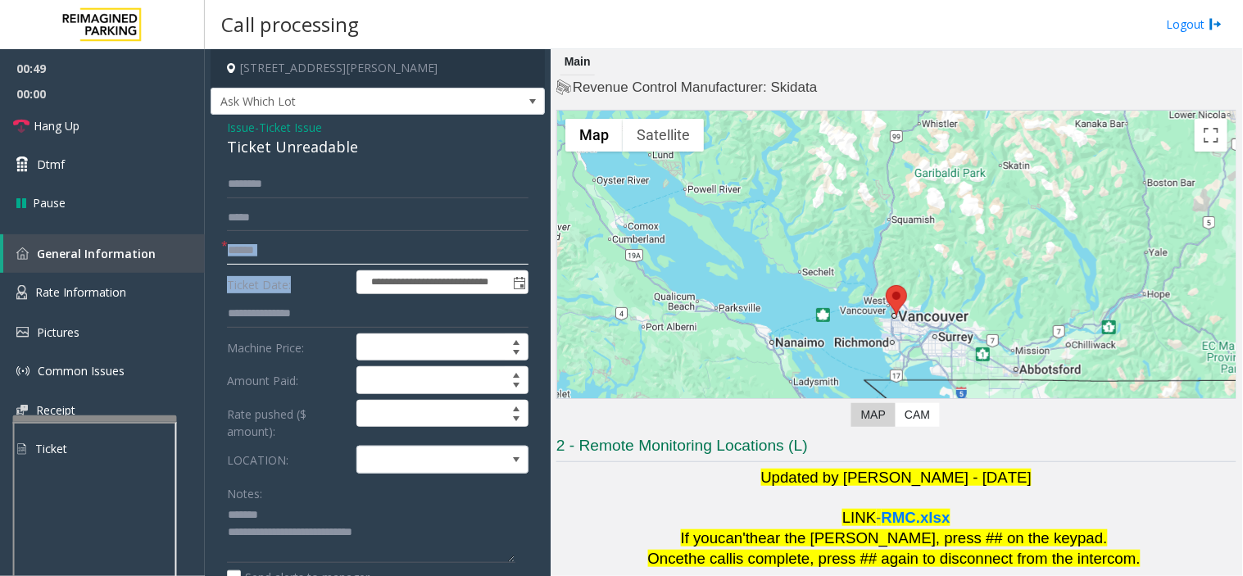
click at [317, 260] on input "text" at bounding box center [378, 251] width 302 height 28
type input "*******"
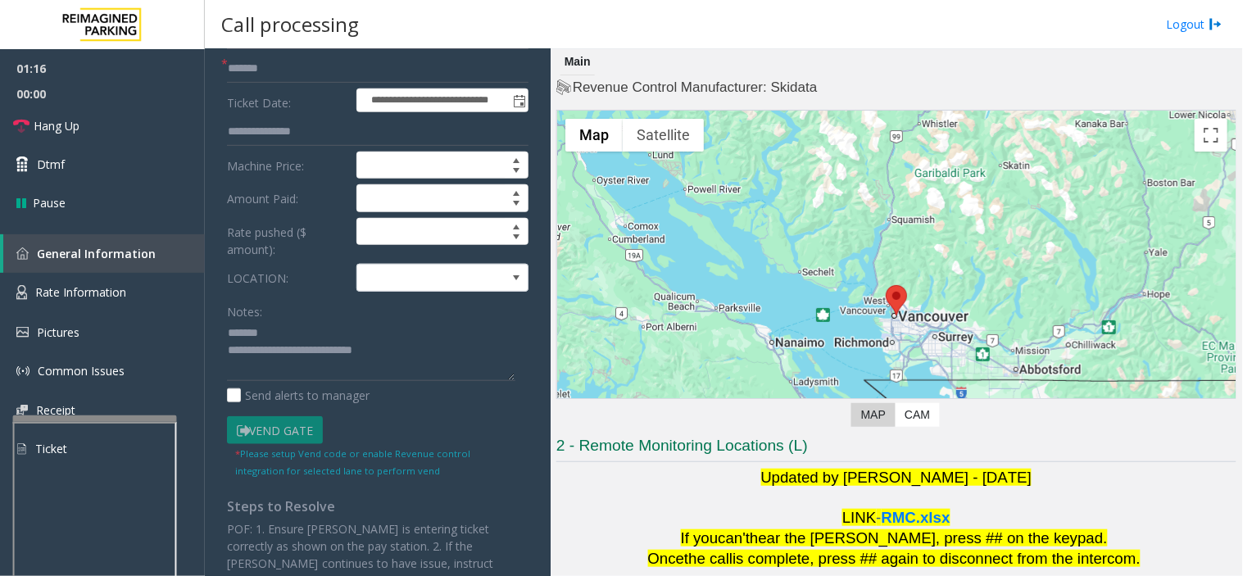
scroll to position [273, 0]
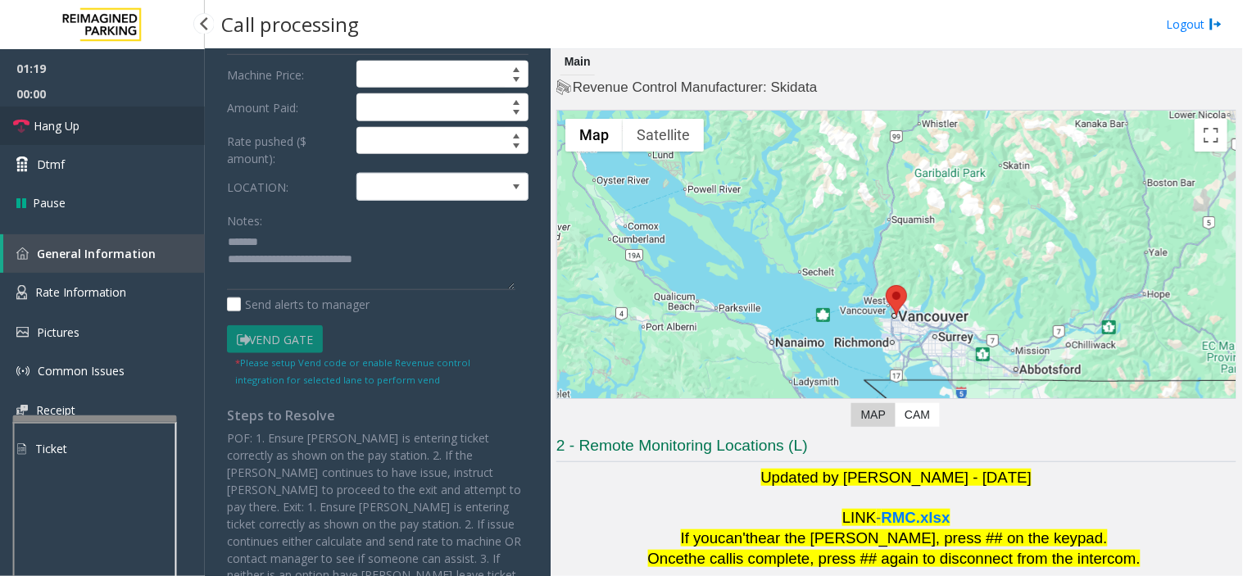
drag, startPoint x: 350, startPoint y: 292, endPoint x: 128, endPoint y: 134, distance: 273.1
click at [128, 134] on link "Hang Up" at bounding box center [102, 126] width 205 height 39
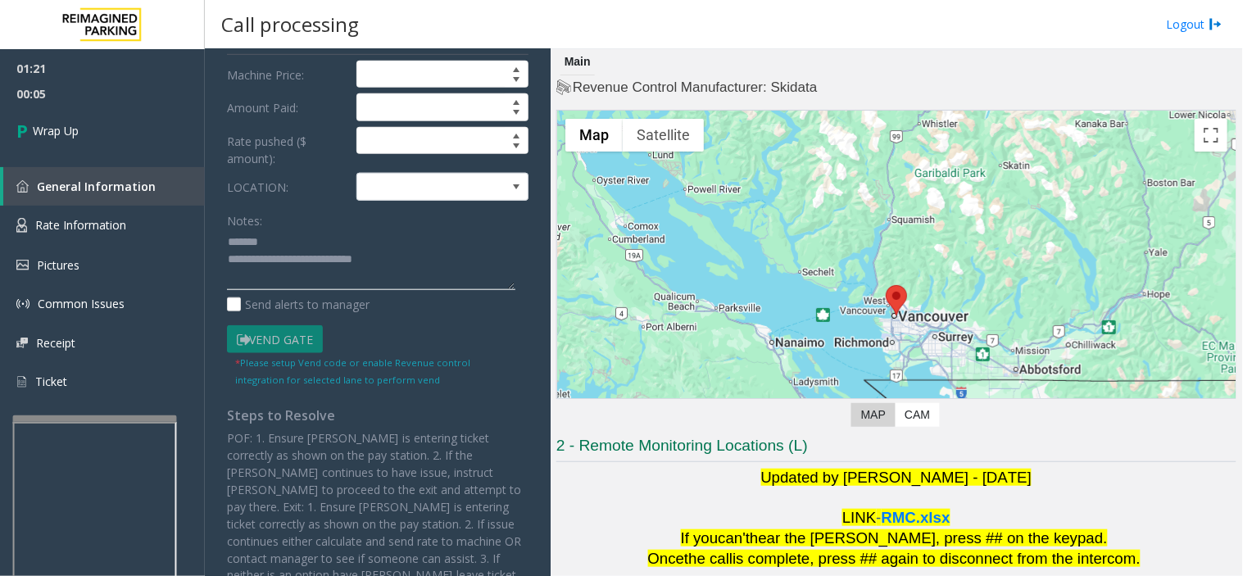
drag, startPoint x: 357, startPoint y: 288, endPoint x: 270, endPoint y: 272, distance: 88.4
click at [265, 263] on textarea at bounding box center [371, 259] width 288 height 61
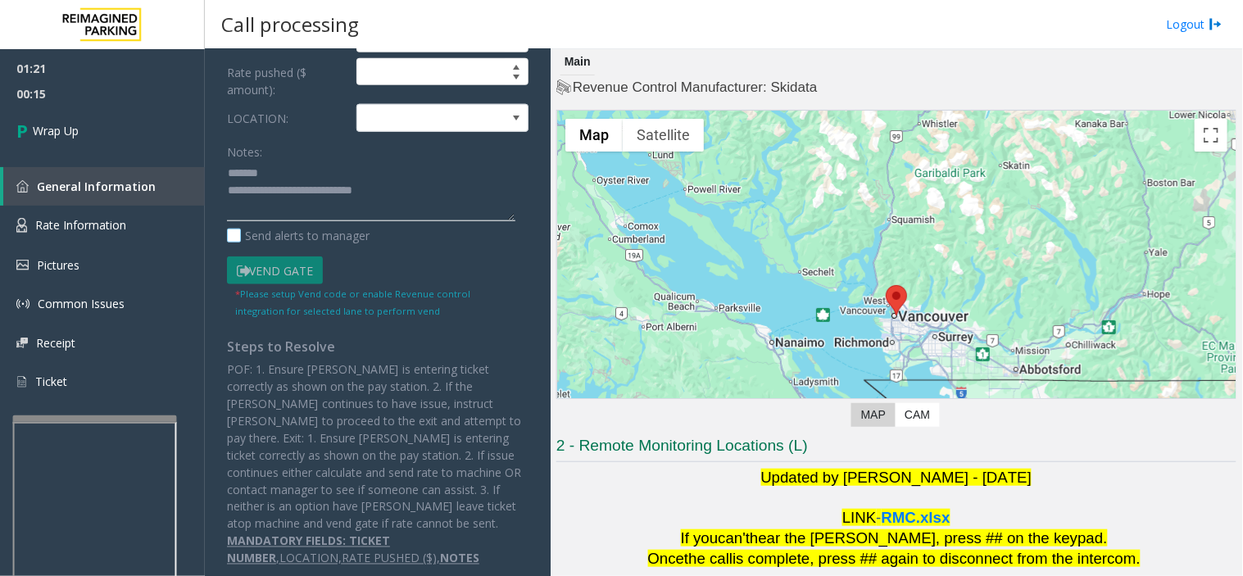
scroll to position [349, 0]
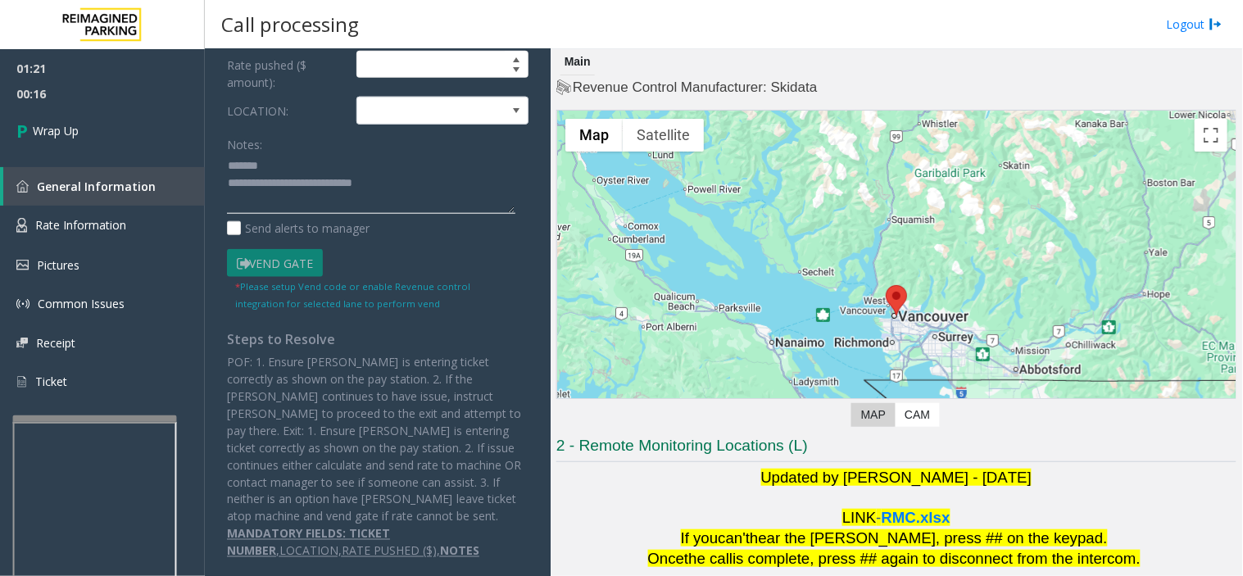
drag, startPoint x: 314, startPoint y: 178, endPoint x: 405, endPoint y: 178, distance: 90.9
click at [405, 178] on textarea at bounding box center [371, 183] width 288 height 61
click at [388, 176] on textarea at bounding box center [371, 183] width 288 height 61
drag, startPoint x: 339, startPoint y: 185, endPoint x: 434, endPoint y: 185, distance: 95.0
click at [434, 185] on textarea at bounding box center [371, 183] width 288 height 61
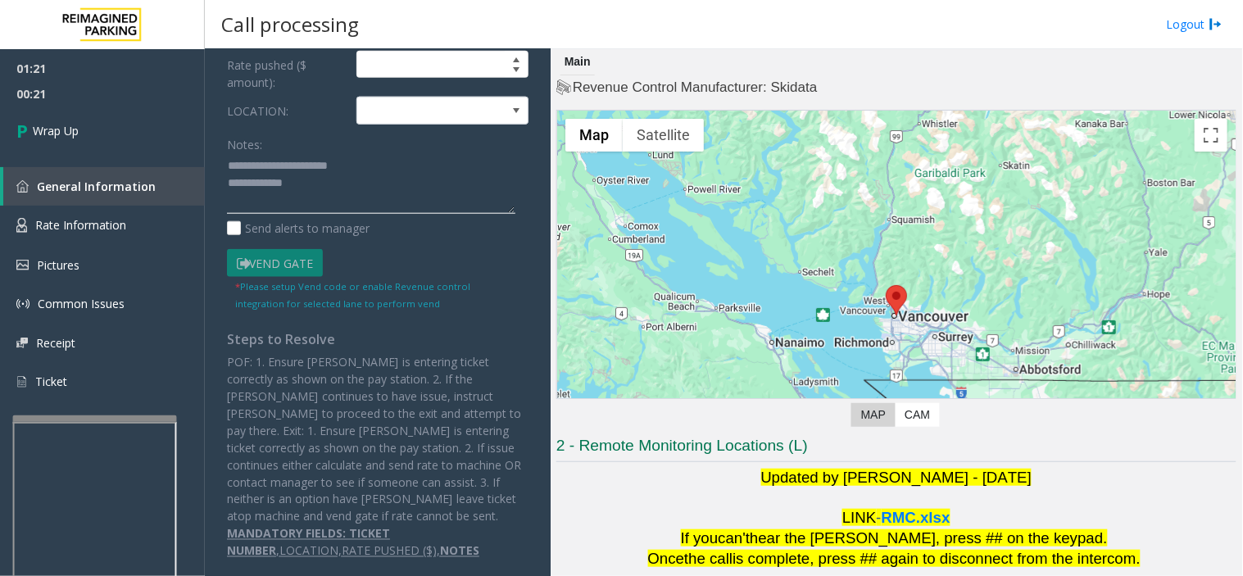
click at [422, 192] on textarea at bounding box center [371, 183] width 288 height 61
paste textarea "**********"
click at [340, 195] on textarea at bounding box center [371, 183] width 288 height 61
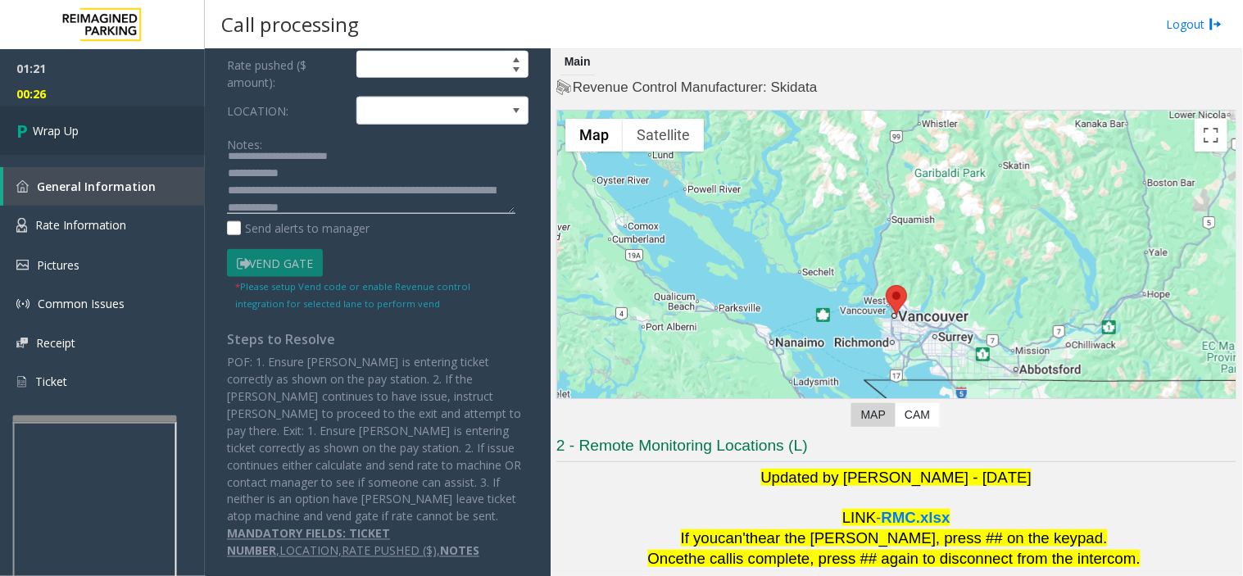
scroll to position [0, 0]
type textarea "**********"
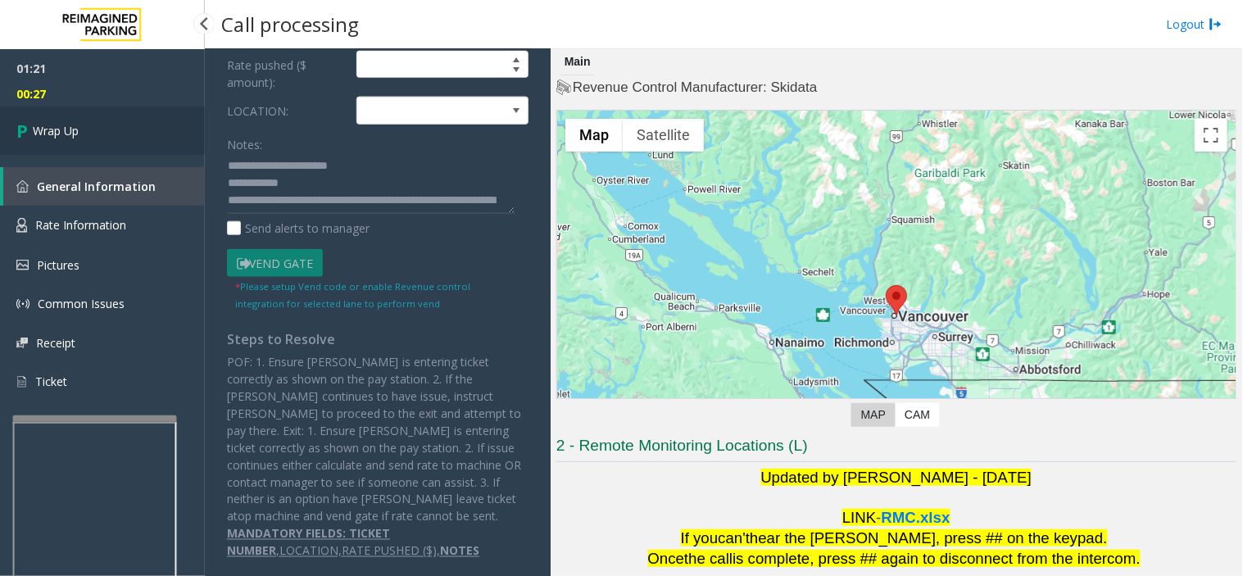
click at [116, 133] on link "Wrap Up" at bounding box center [102, 131] width 205 height 48
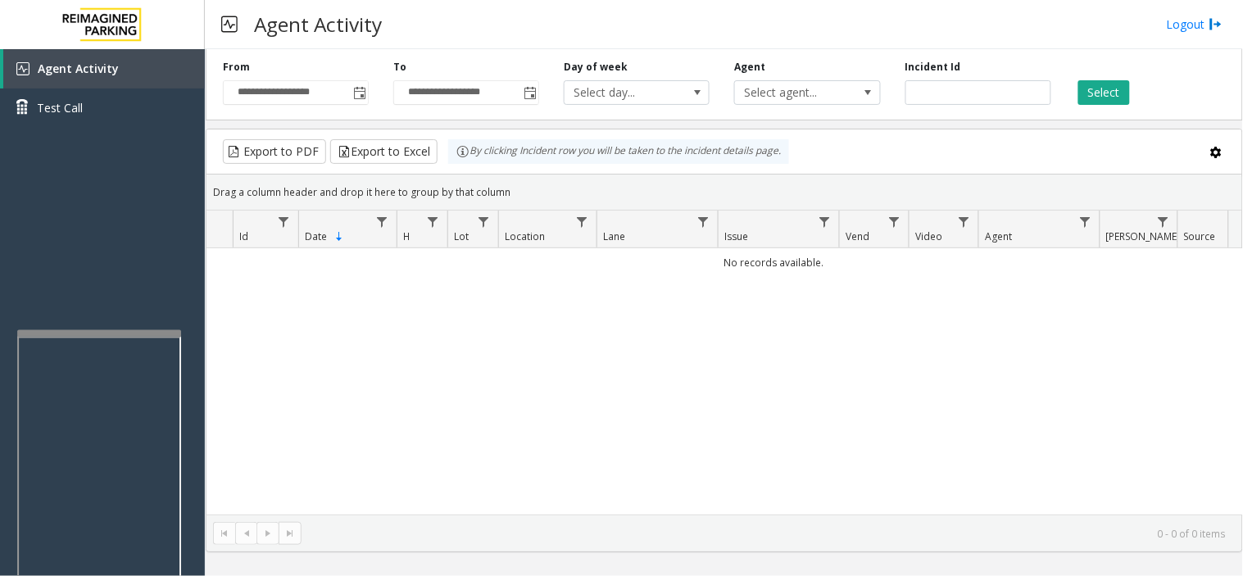
click at [93, 330] on div at bounding box center [99, 333] width 164 height 7
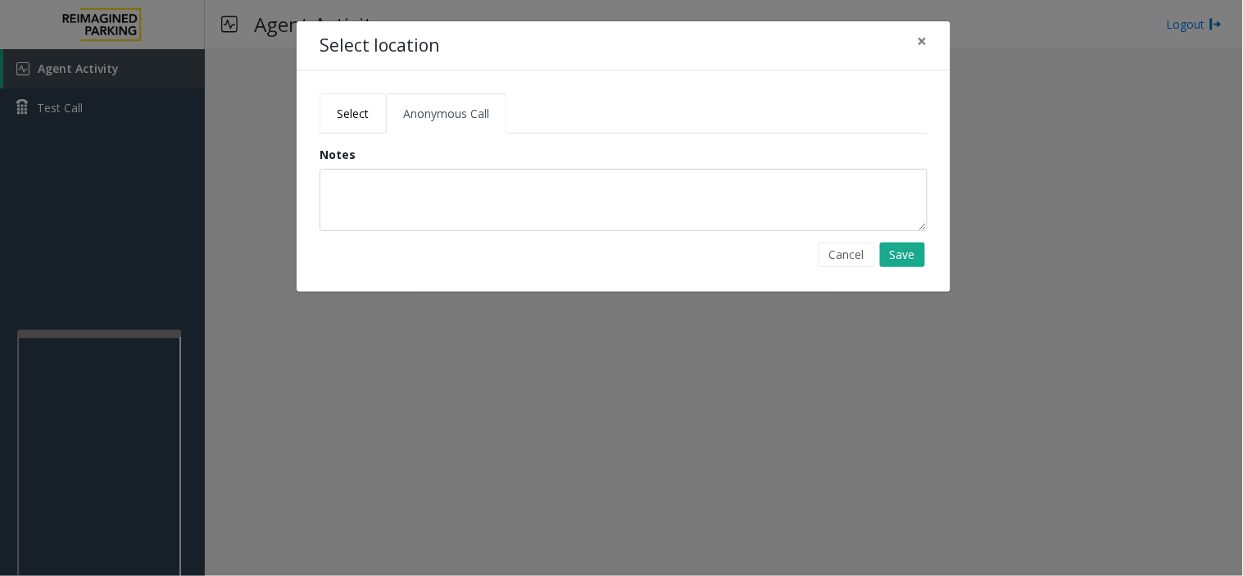
click at [344, 95] on link "Select" at bounding box center [353, 113] width 66 height 40
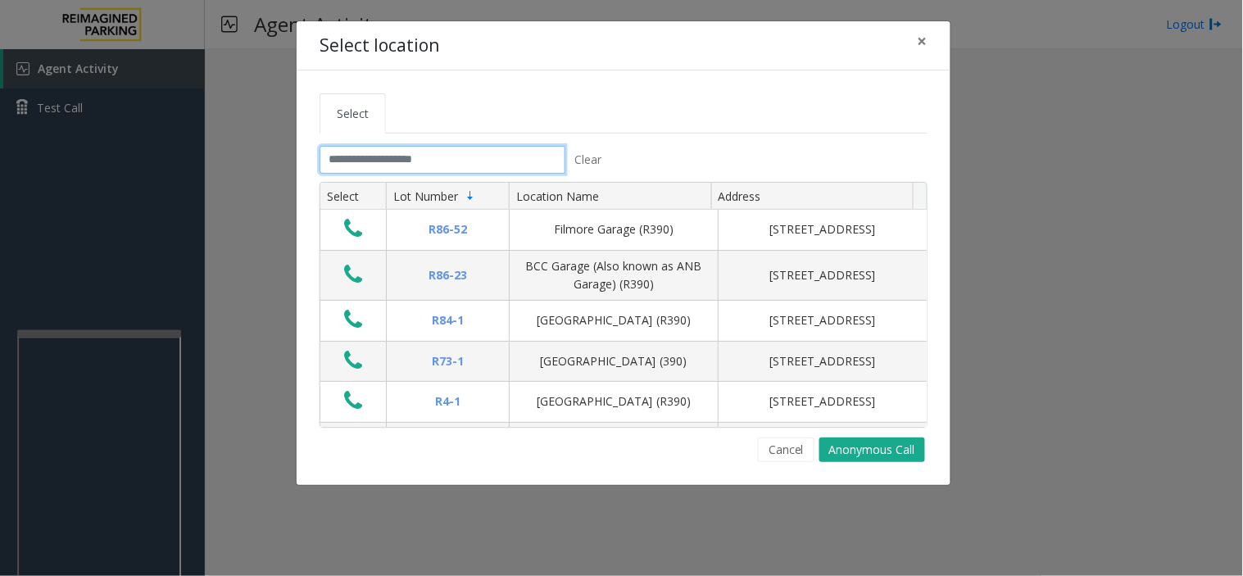
click at [478, 165] on input "text" at bounding box center [443, 160] width 246 height 28
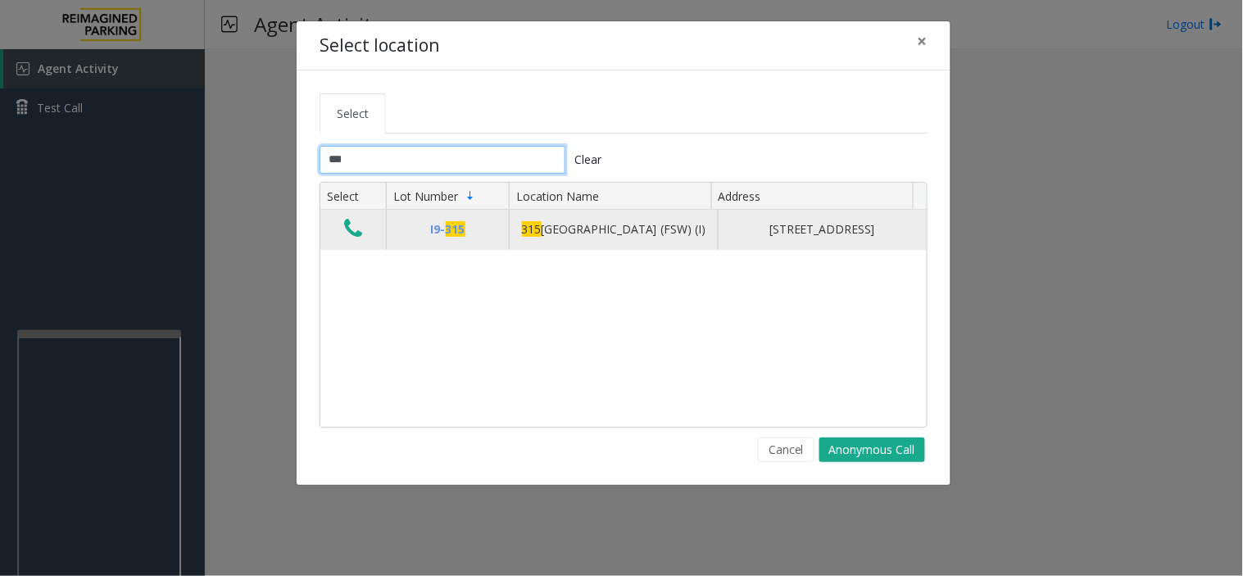
type input "***"
click at [361, 216] on td "Data table" at bounding box center [353, 229] width 66 height 39
click at [356, 238] on icon "Data table" at bounding box center [353, 228] width 18 height 23
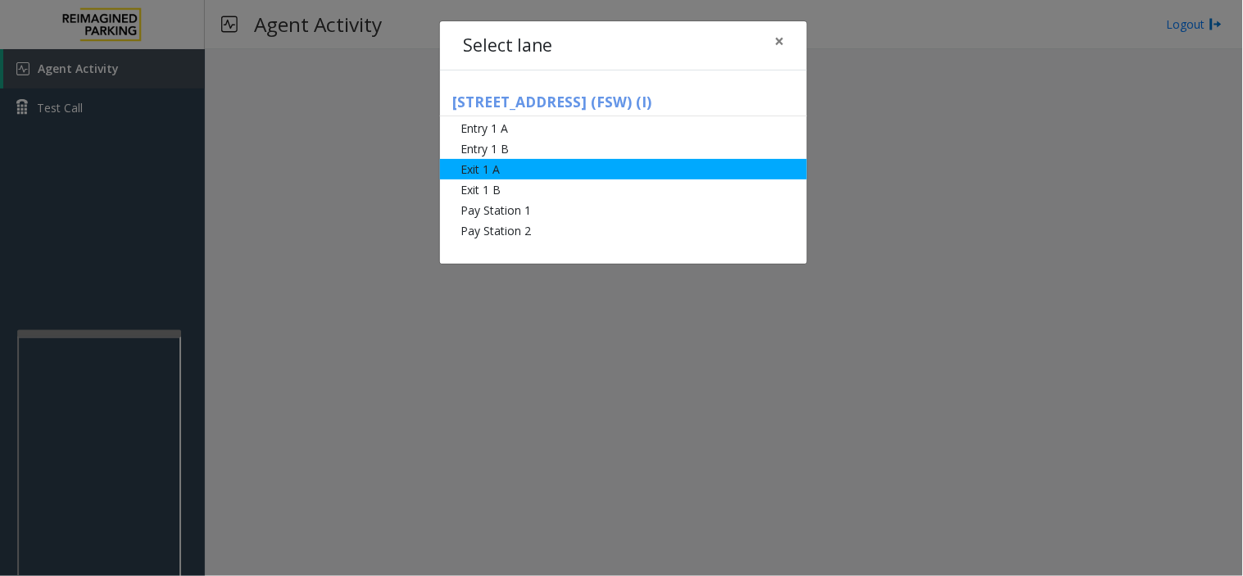
click at [542, 176] on li "Exit 1 A" at bounding box center [623, 169] width 367 height 20
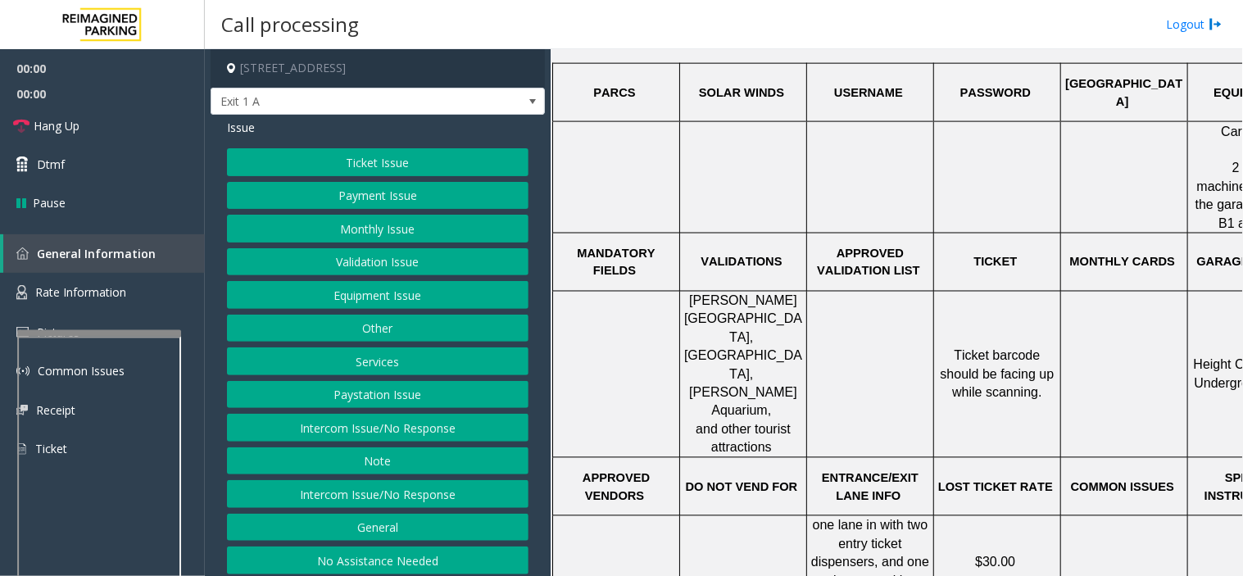
scroll to position [637, 0]
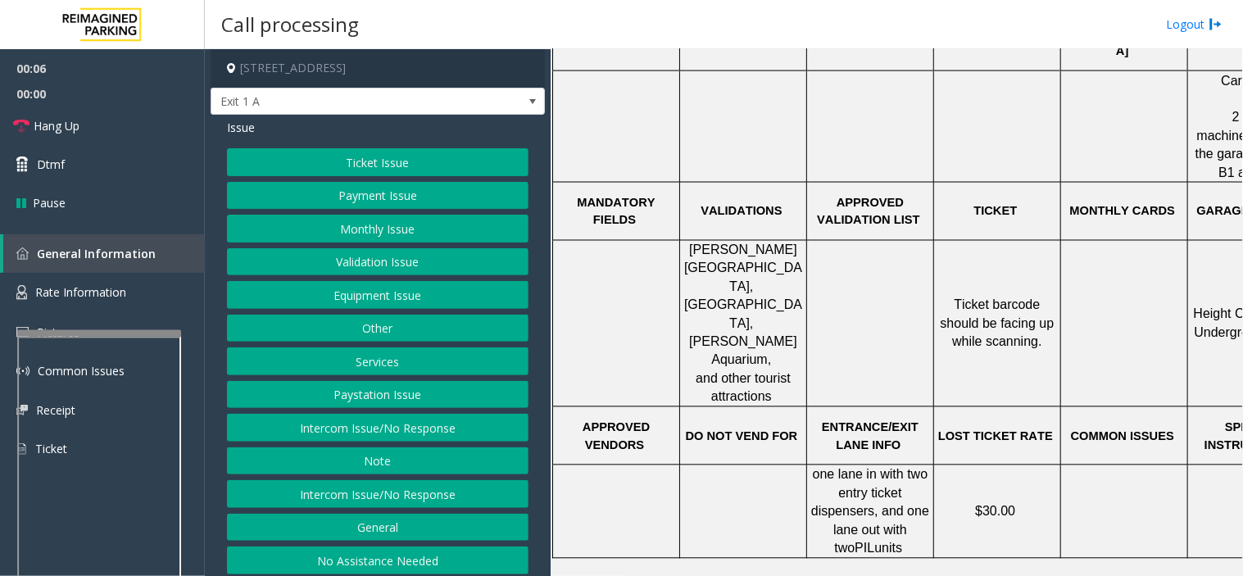
click at [357, 175] on button "Ticket Issue" at bounding box center [378, 162] width 302 height 28
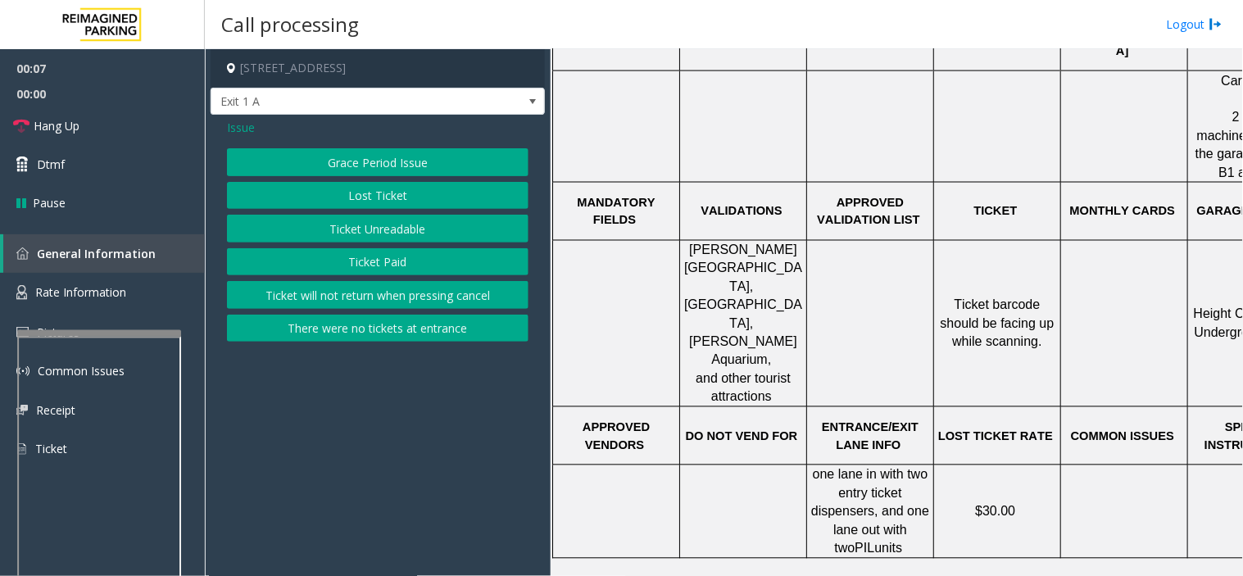
click at [353, 231] on button "Ticket Unreadable" at bounding box center [378, 229] width 302 height 28
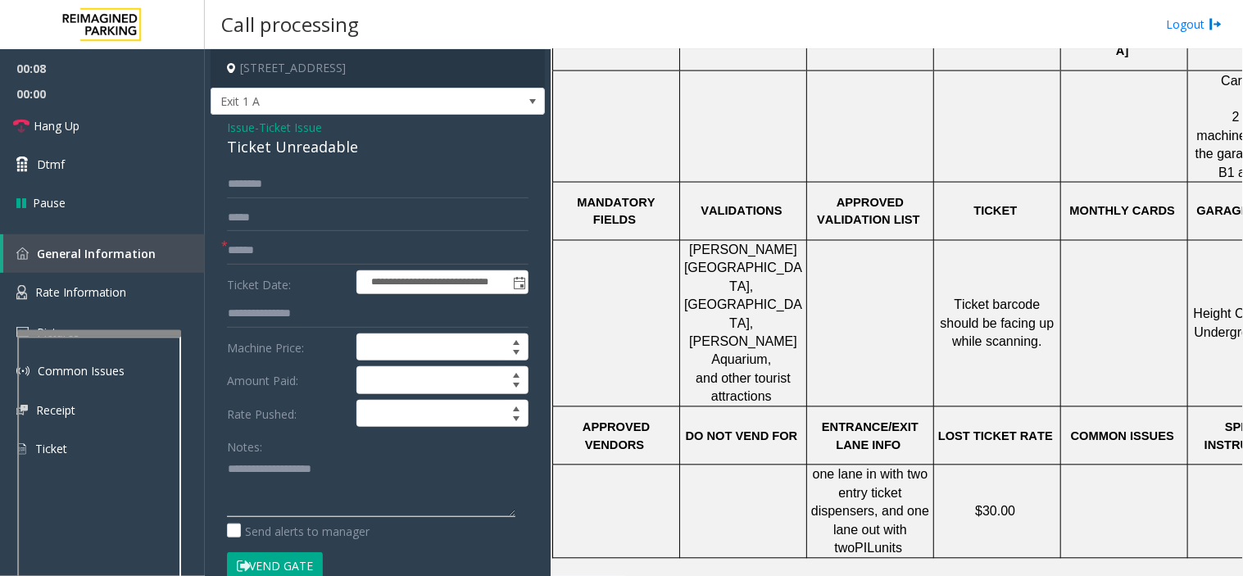
click at [338, 479] on textarea at bounding box center [371, 486] width 288 height 61
paste textarea "**********"
click at [292, 148] on div "Ticket Unreadable" at bounding box center [378, 147] width 302 height 22
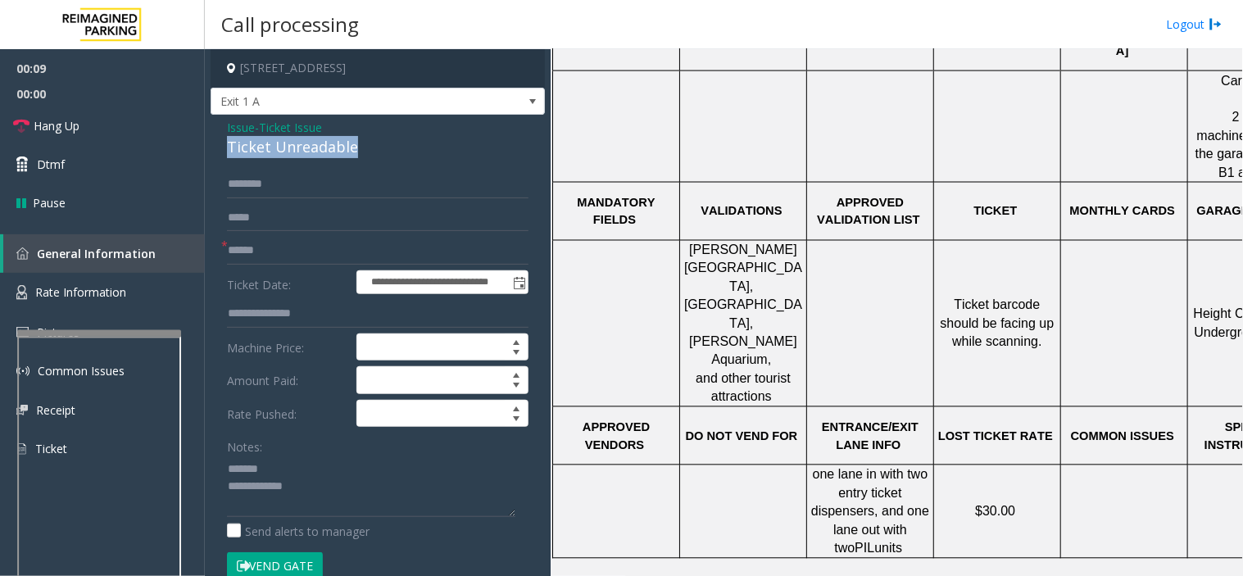
click at [292, 148] on div "Ticket Unreadable" at bounding box center [378, 147] width 302 height 22
copy div "Ticket Unreadable"
click at [279, 461] on textarea at bounding box center [371, 486] width 288 height 61
paste textarea "**********"
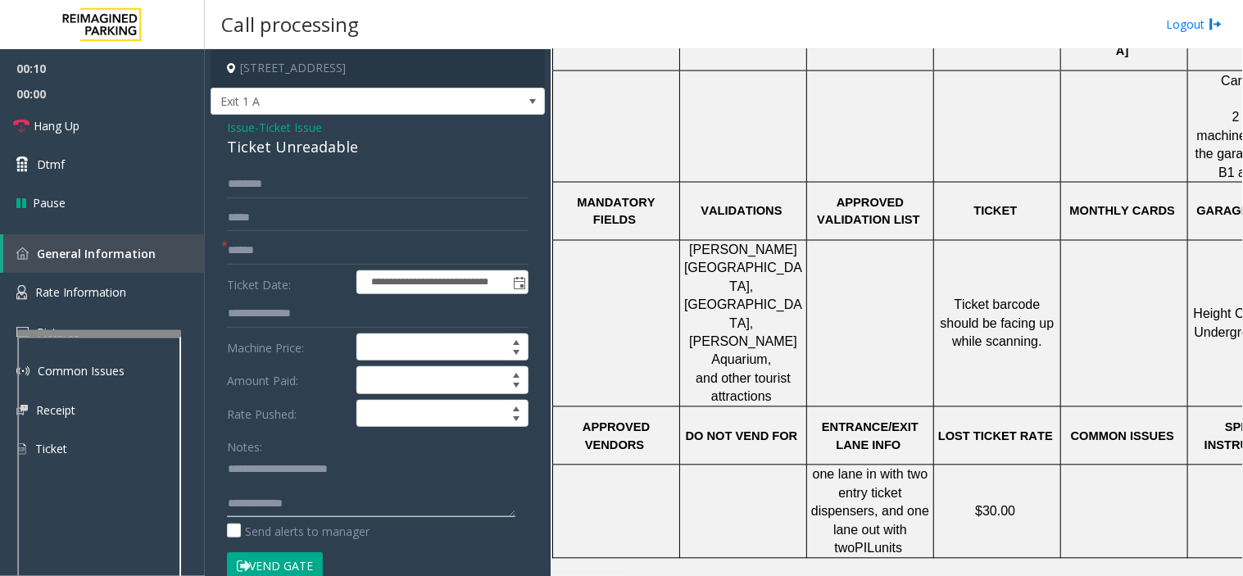
click at [339, 501] on textarea at bounding box center [371, 486] width 288 height 61
paste textarea "**********"
click at [331, 497] on textarea at bounding box center [371, 486] width 288 height 61
type textarea "**********"
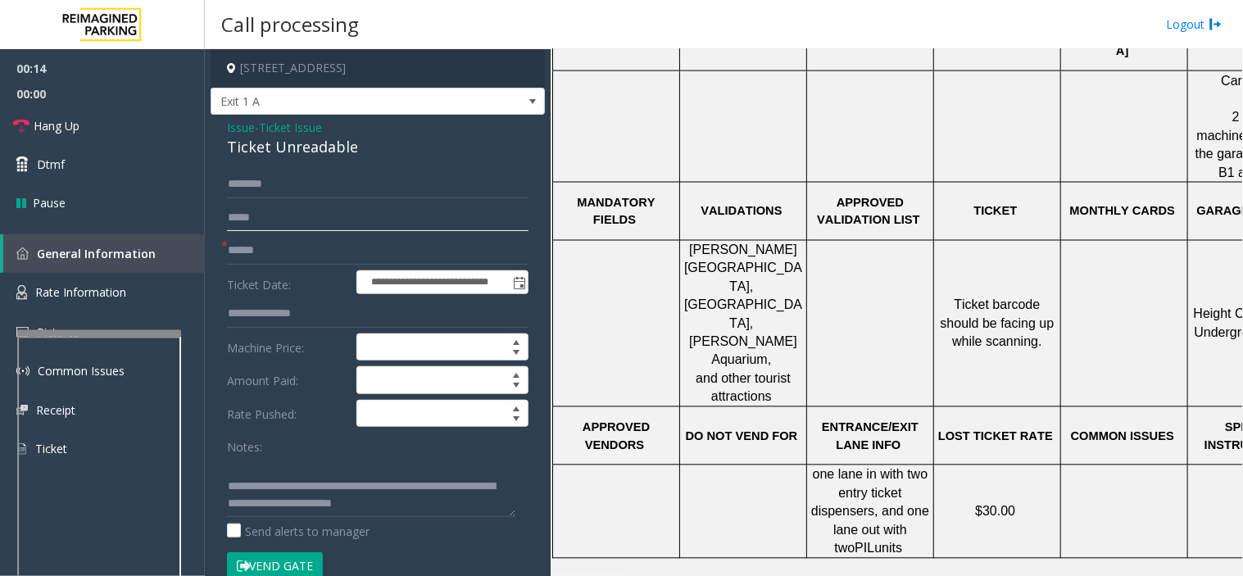
drag, startPoint x: 300, startPoint y: 230, endPoint x: 324, endPoint y: 265, distance: 41.8
click at [303, 234] on form "**********" at bounding box center [378, 383] width 302 height 426
click at [312, 242] on input "text" at bounding box center [378, 251] width 302 height 28
type input "*******"
click at [283, 518] on button "Vend Gate" at bounding box center [275, 566] width 96 height 28
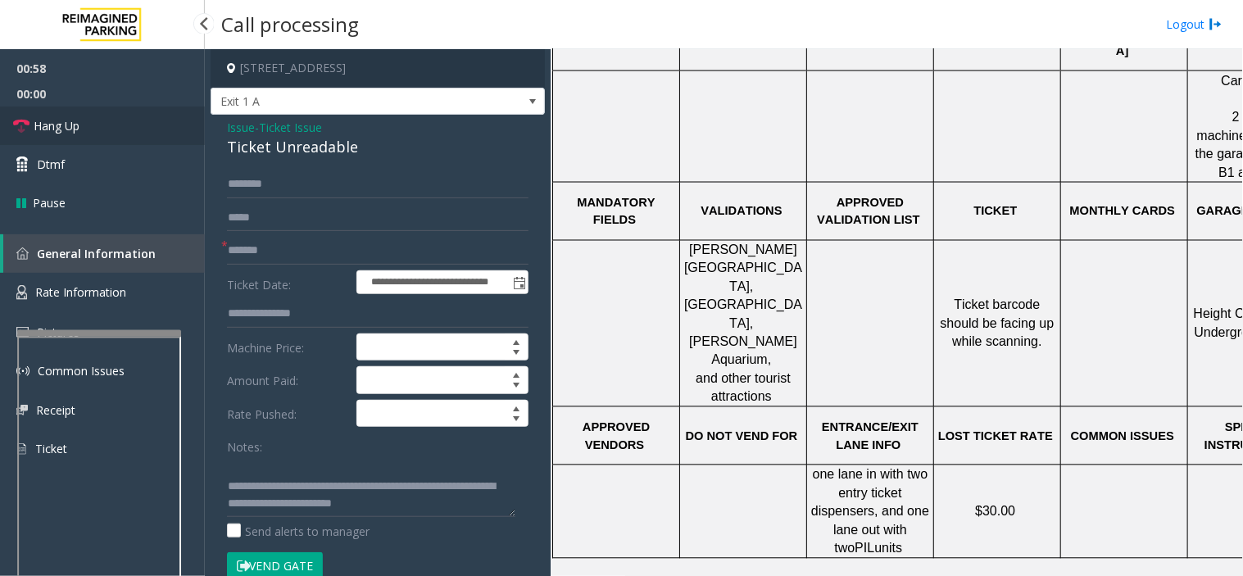
click at [80, 125] on link "Hang Up" at bounding box center [102, 126] width 205 height 39
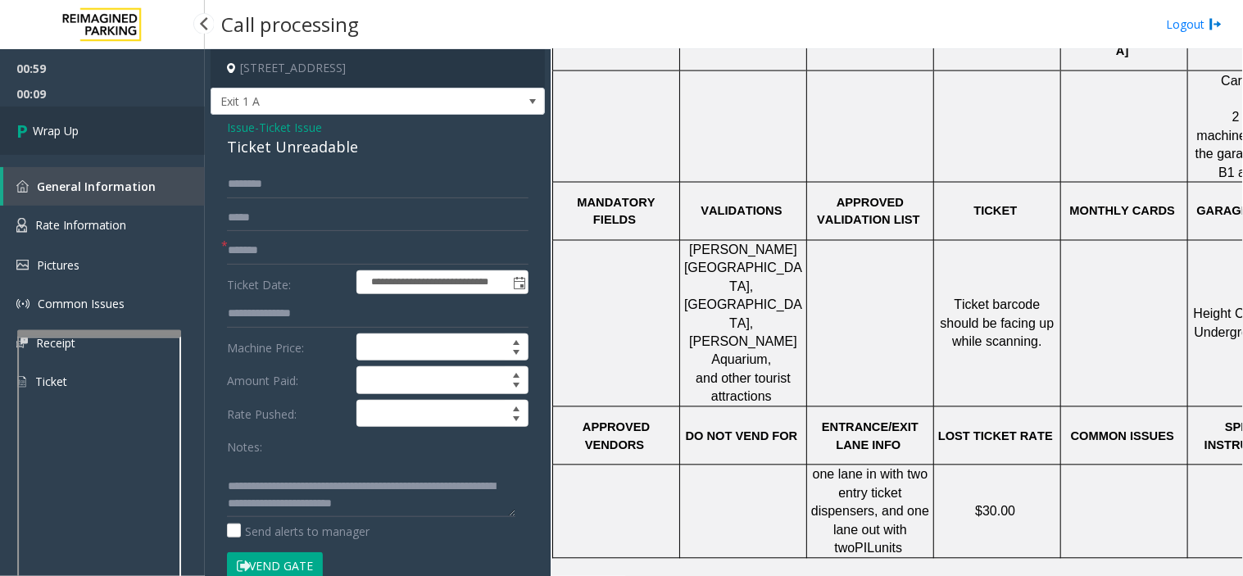
click at [158, 132] on link "Wrap Up" at bounding box center [102, 131] width 205 height 48
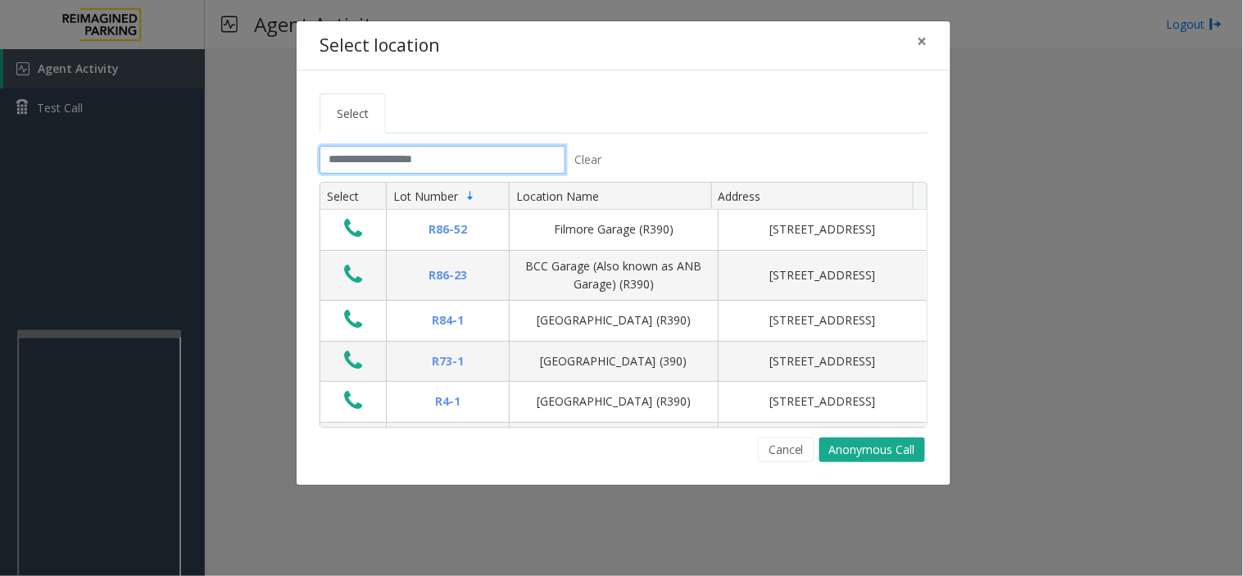
click at [506, 149] on input "text" at bounding box center [443, 160] width 246 height 28
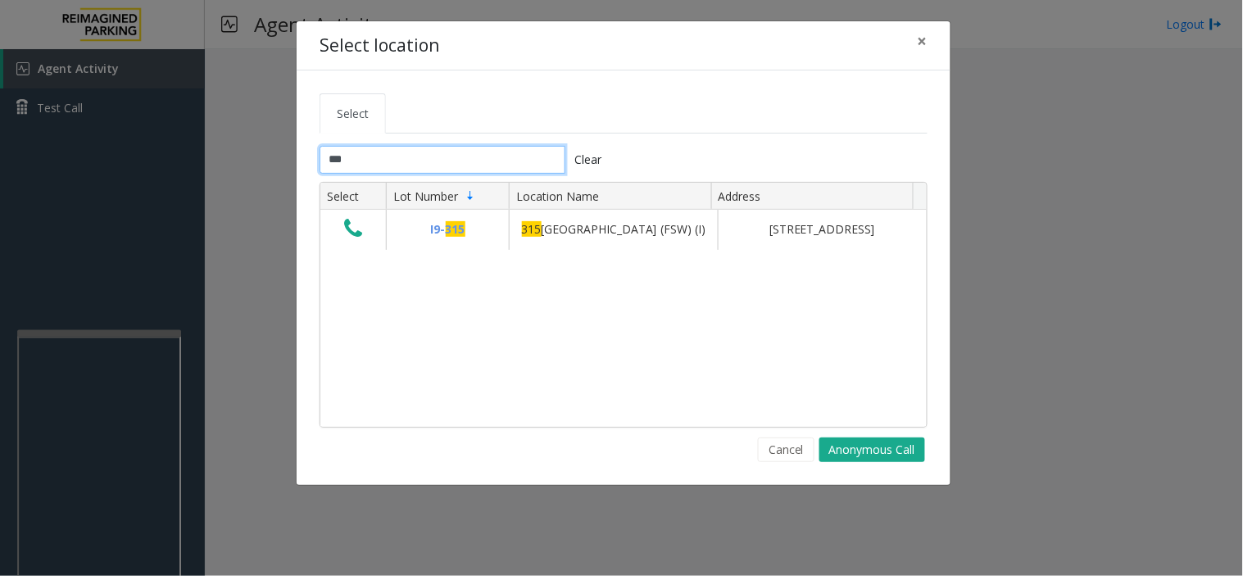
type input "***"
drag, startPoint x: 476, startPoint y: 313, endPoint x: 492, endPoint y: 313, distance: 15.6
drag, startPoint x: 492, startPoint y: 313, endPoint x: 406, endPoint y: 365, distance: 100.1
click at [406, 365] on div "I9- 315 315 Front Street West (FSW) (I) 151 City Centre Drive, Mississauga, ON" at bounding box center [623, 318] width 606 height 216
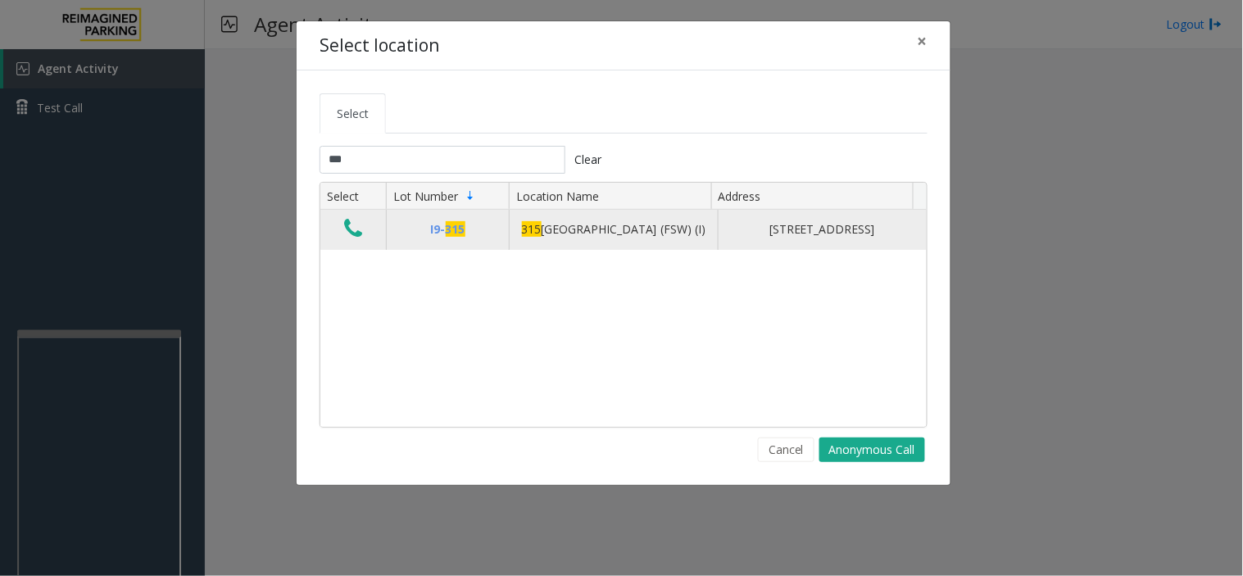
click at [355, 227] on icon "Data table" at bounding box center [353, 228] width 18 height 23
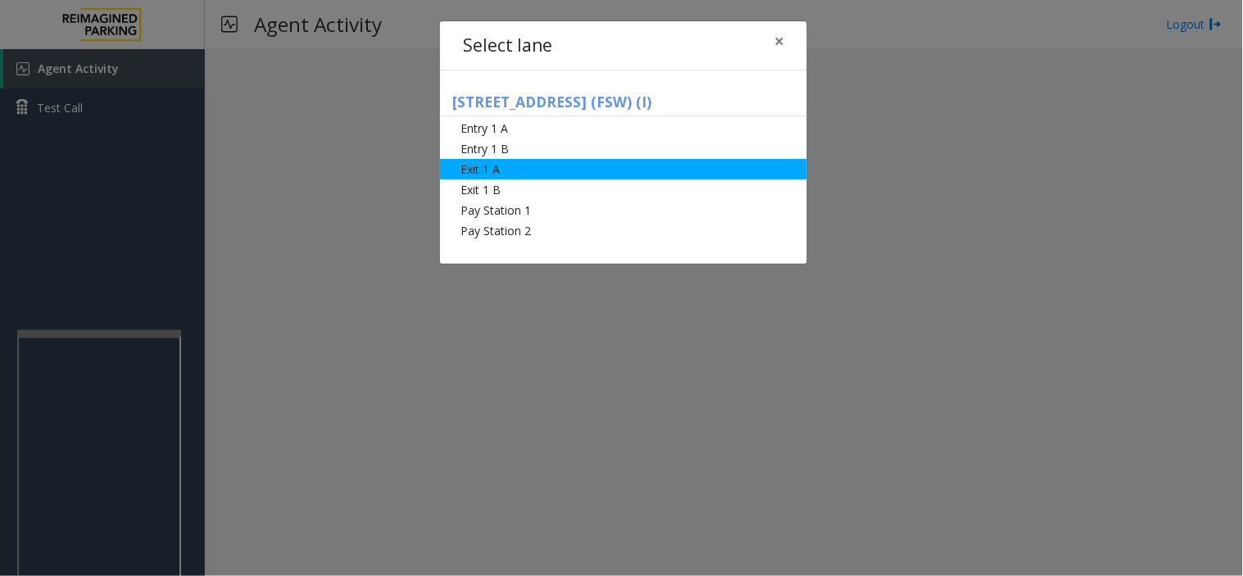
click at [488, 162] on li "Exit 1 A" at bounding box center [623, 169] width 367 height 20
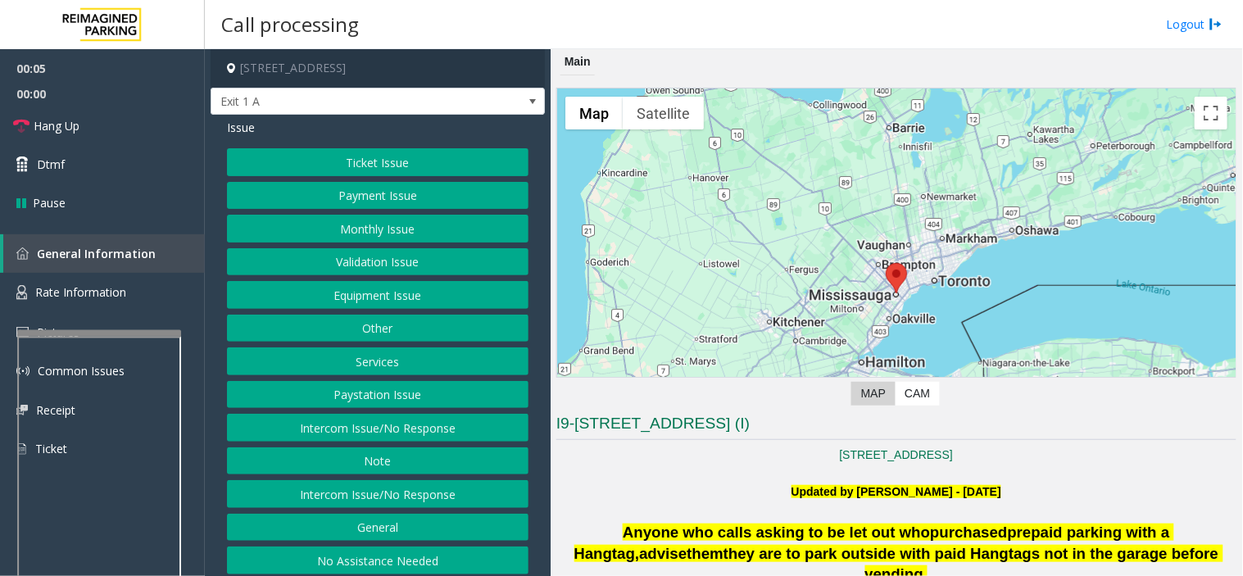
click at [370, 156] on button "Ticket Issue" at bounding box center [378, 162] width 302 height 28
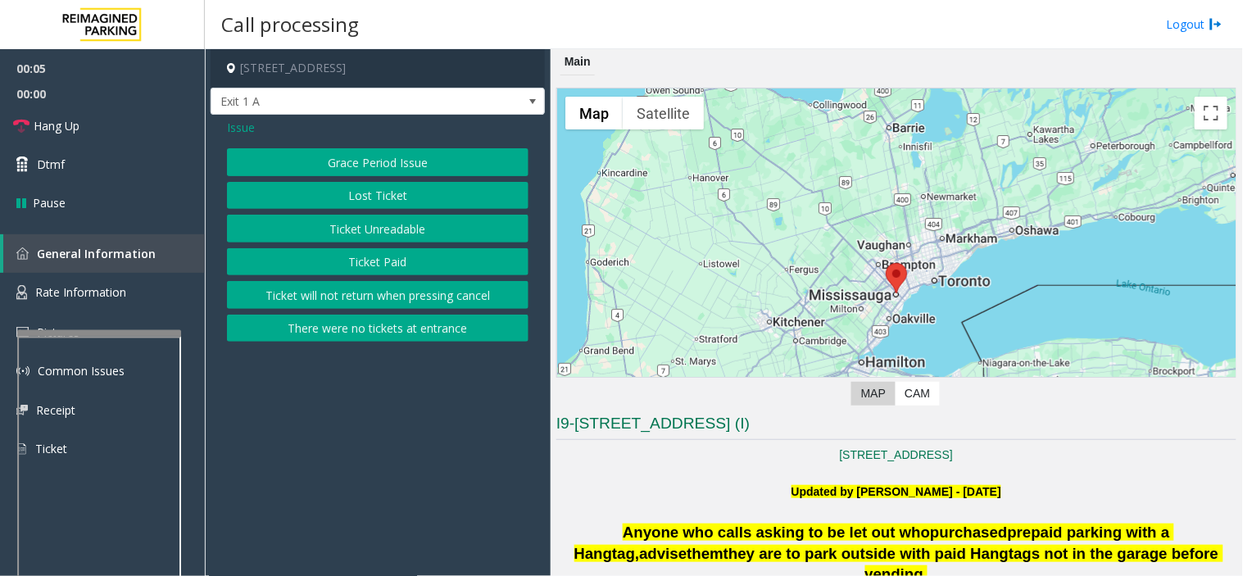
click at [370, 224] on button "Ticket Unreadable" at bounding box center [378, 229] width 302 height 28
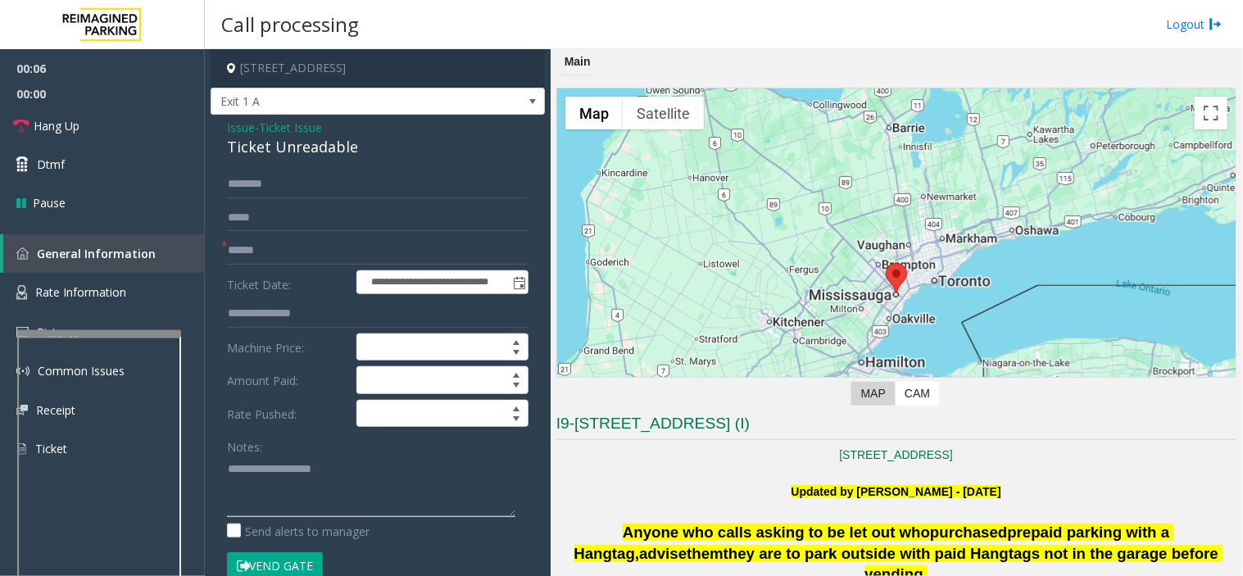
paste textarea "**********"
click at [325, 506] on textarea at bounding box center [371, 486] width 288 height 61
click at [333, 146] on div "Ticket Unreadable" at bounding box center [378, 147] width 302 height 22
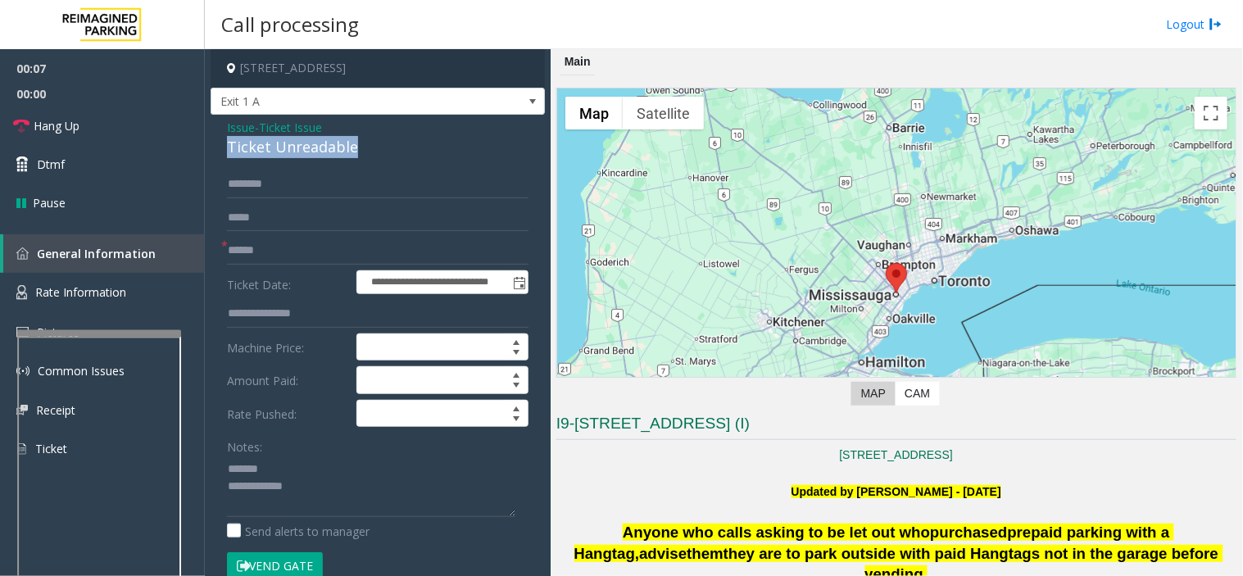
click at [333, 152] on div "Ticket Unreadable" at bounding box center [378, 147] width 302 height 22
copy div "Ticket Unreadable"
click at [325, 469] on textarea at bounding box center [371, 486] width 288 height 61
paste textarea "**********"
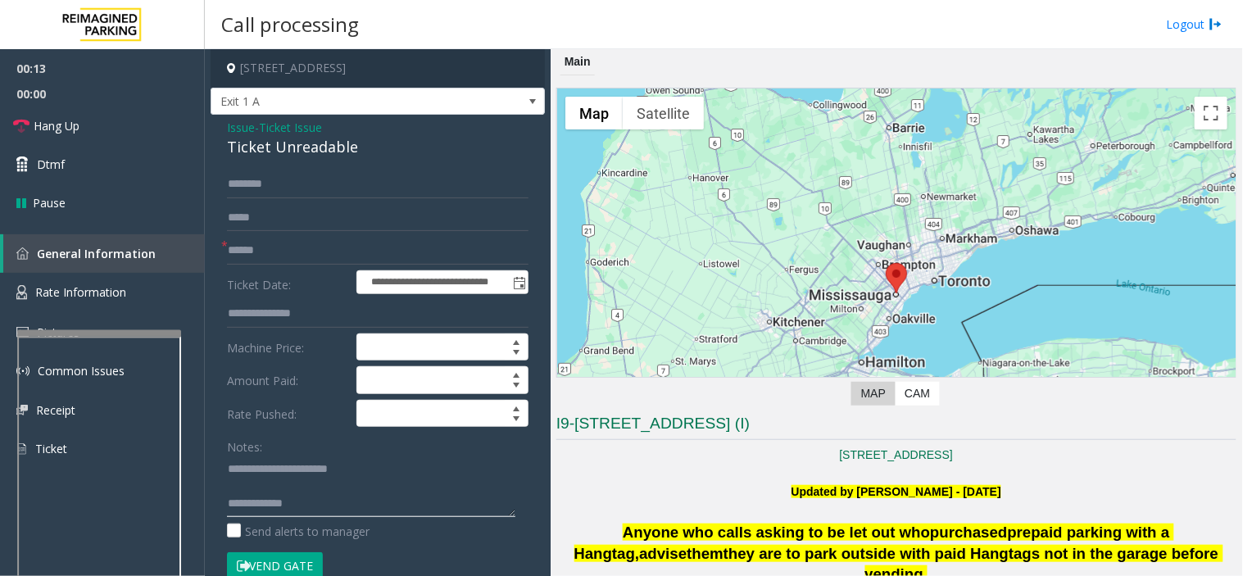
paste textarea "**********"
click at [347, 497] on textarea at bounding box center [371, 486] width 288 height 61
type textarea "**********"
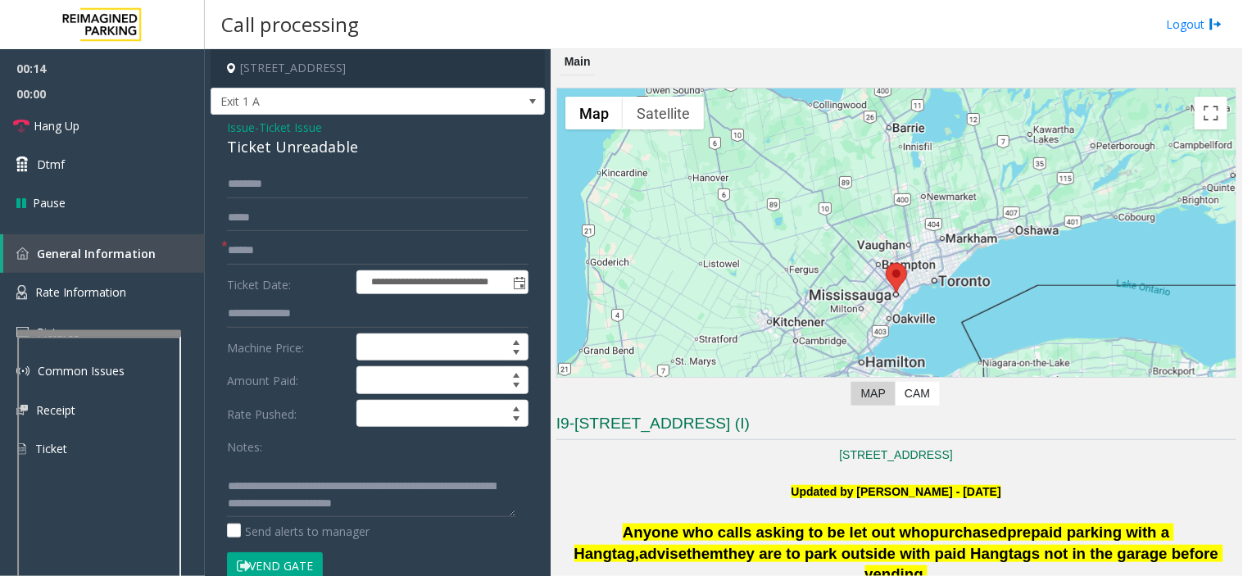
drag, startPoint x: 241, startPoint y: 126, endPoint x: 279, endPoint y: 145, distance: 42.1
click at [247, 123] on span "Issue" at bounding box center [241, 127] width 28 height 17
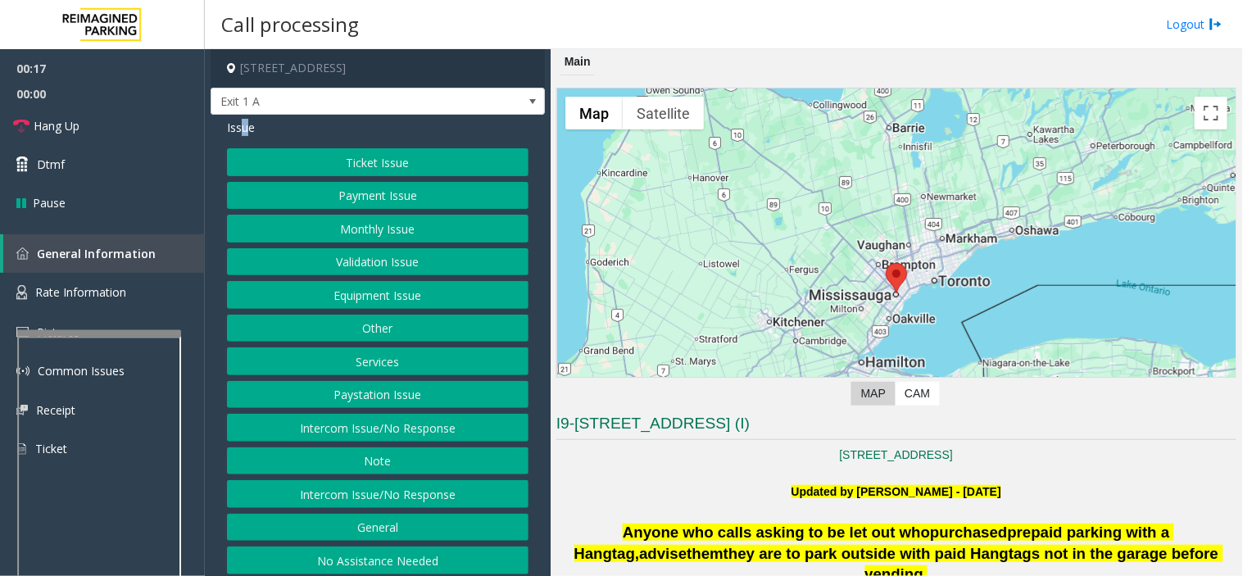
click at [361, 371] on button "Services" at bounding box center [378, 361] width 302 height 28
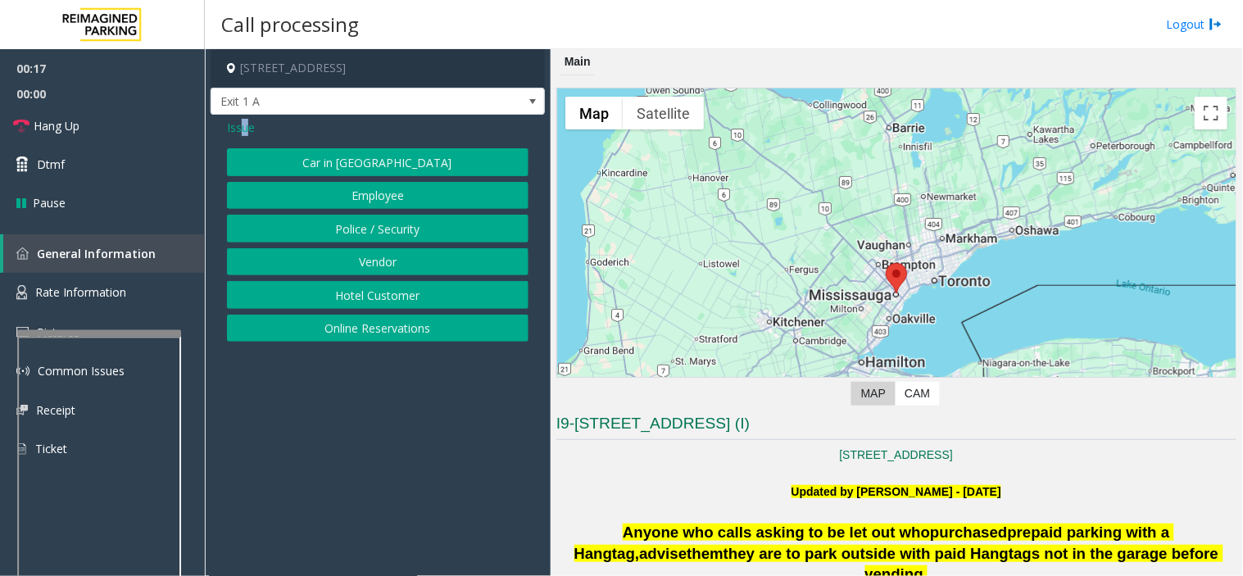
click at [356, 324] on button "Online Reservations" at bounding box center [378, 329] width 302 height 28
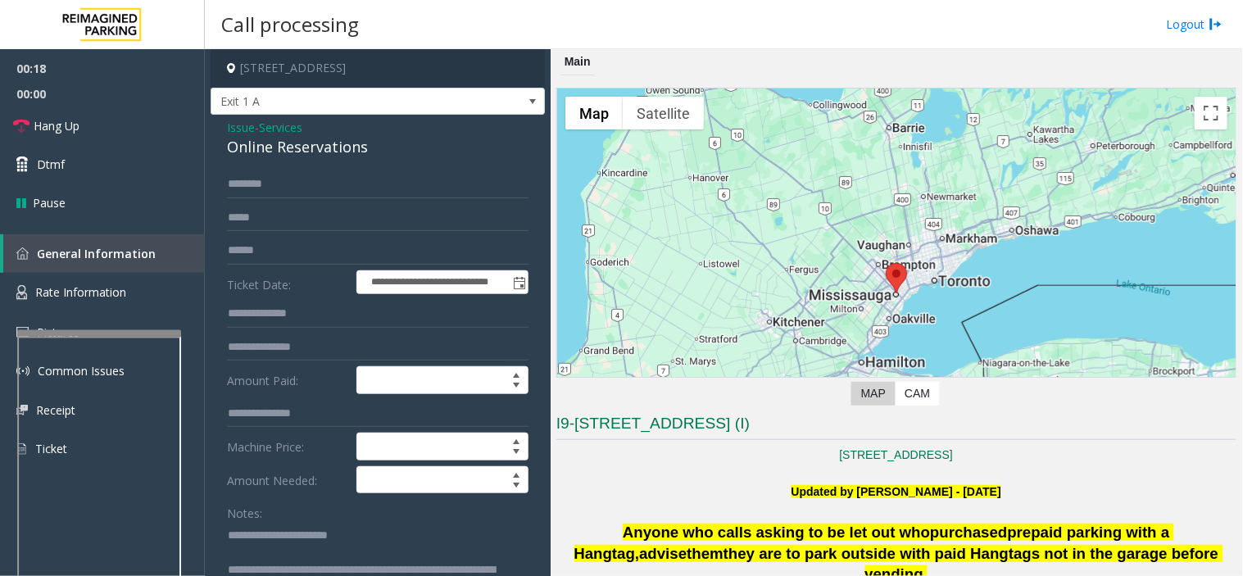
click at [317, 152] on div "Online Reservations" at bounding box center [378, 147] width 302 height 22
click at [317, 153] on div "Online Reservations" at bounding box center [378, 147] width 302 height 22
copy div "Online Reservations"
drag, startPoint x: 271, startPoint y: 542, endPoint x: 478, endPoint y: 528, distance: 206.9
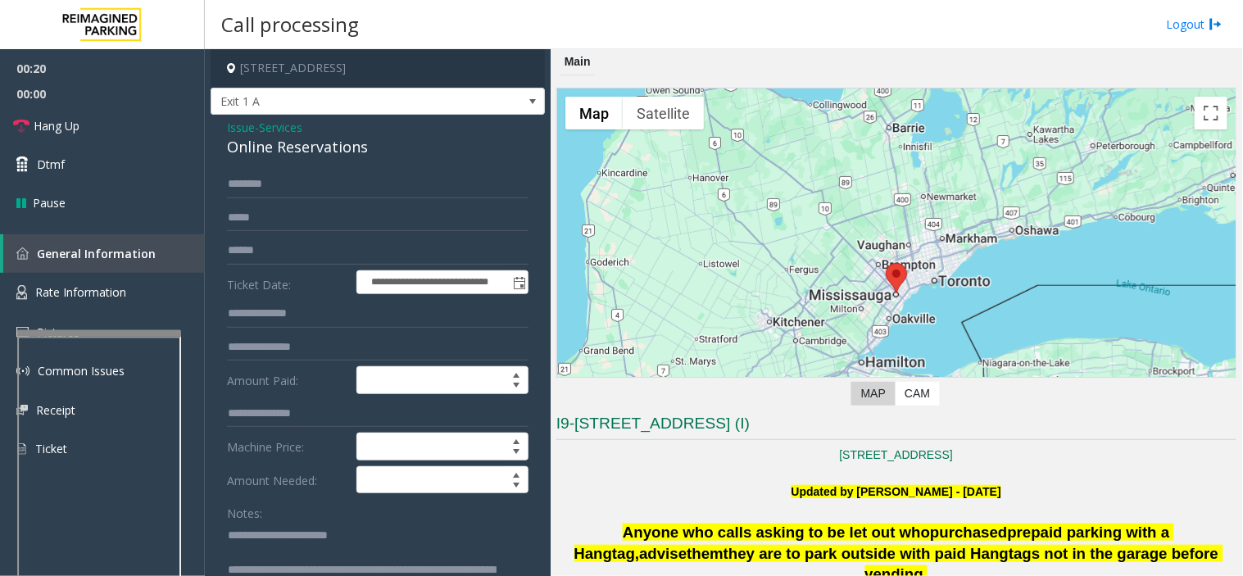
click at [478, 518] on textarea at bounding box center [371, 552] width 288 height 61
paste textarea "**********"
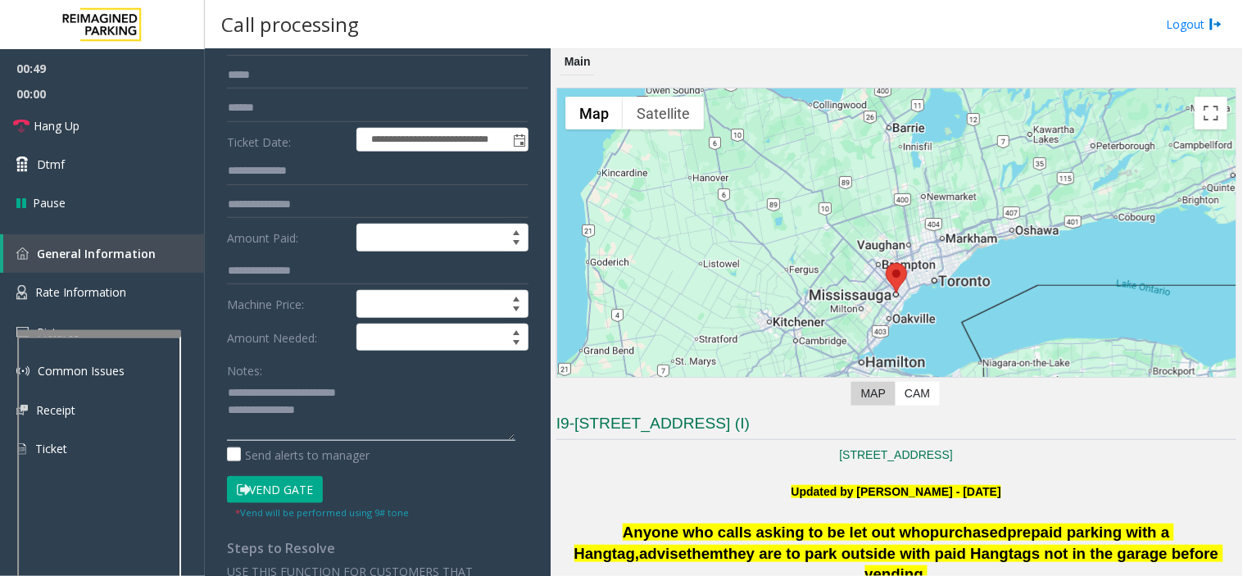
scroll to position [364, 0]
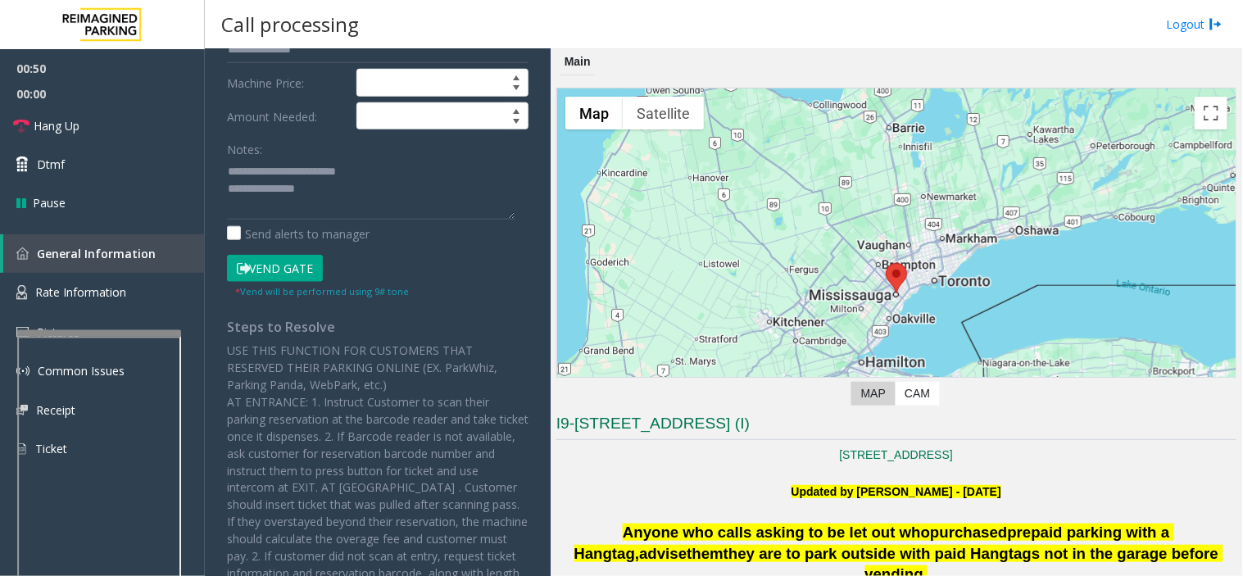
click at [284, 265] on button "Vend Gate" at bounding box center [275, 269] width 96 height 28
click at [313, 202] on textarea at bounding box center [371, 188] width 288 height 61
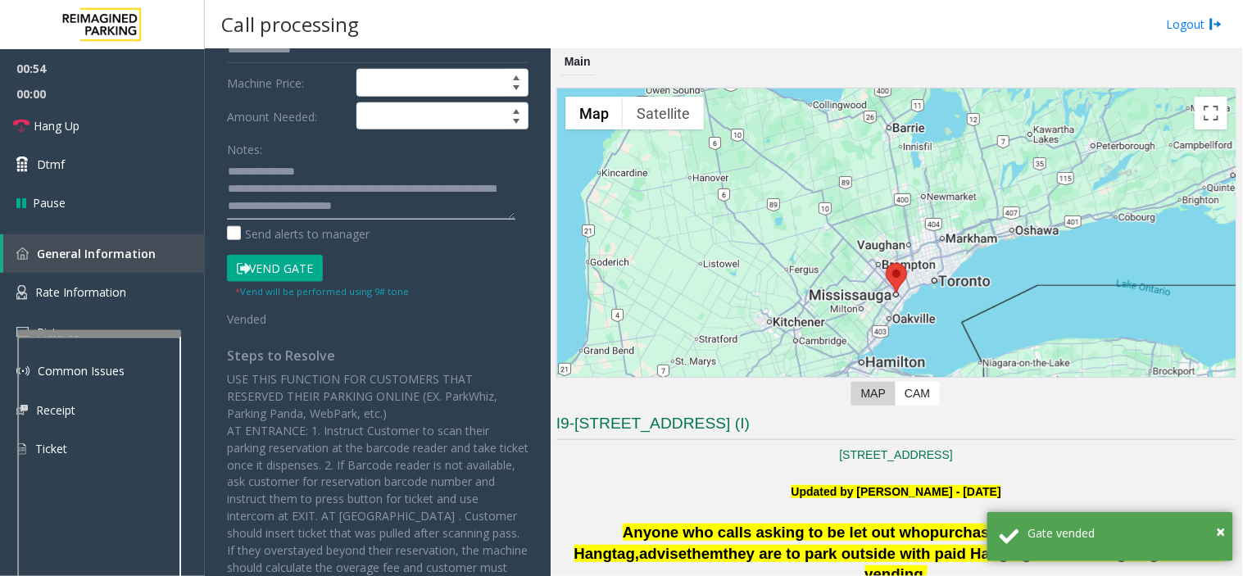
scroll to position [34, 0]
click at [394, 202] on textarea at bounding box center [371, 188] width 288 height 61
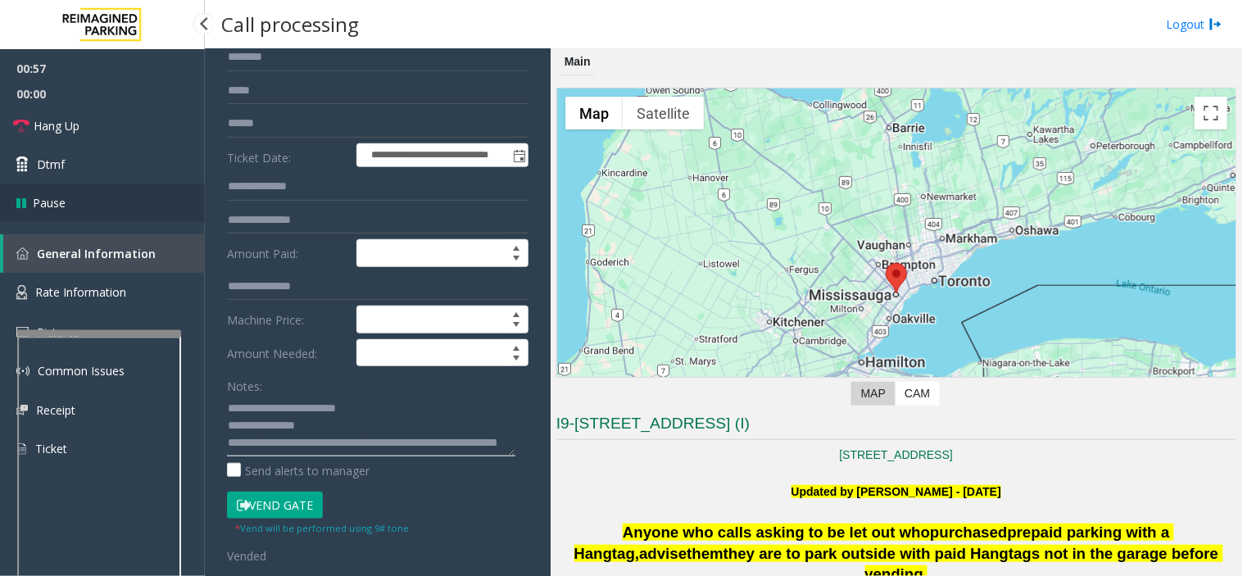
scroll to position [0, 0]
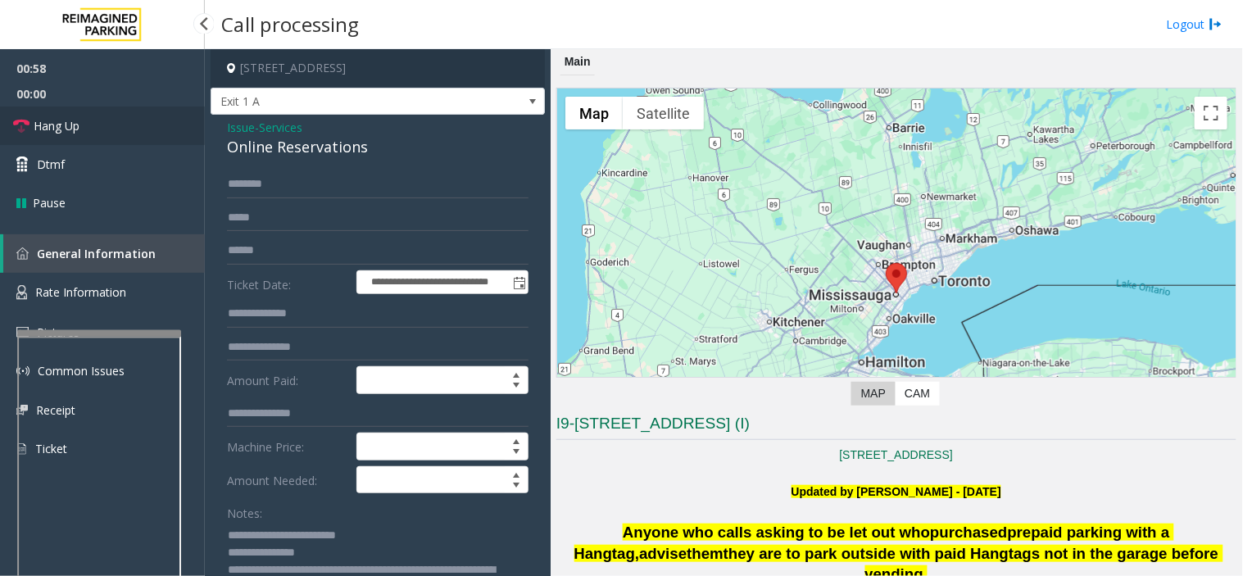
type textarea "**********"
click at [129, 134] on link "Hang Up" at bounding box center [102, 126] width 205 height 39
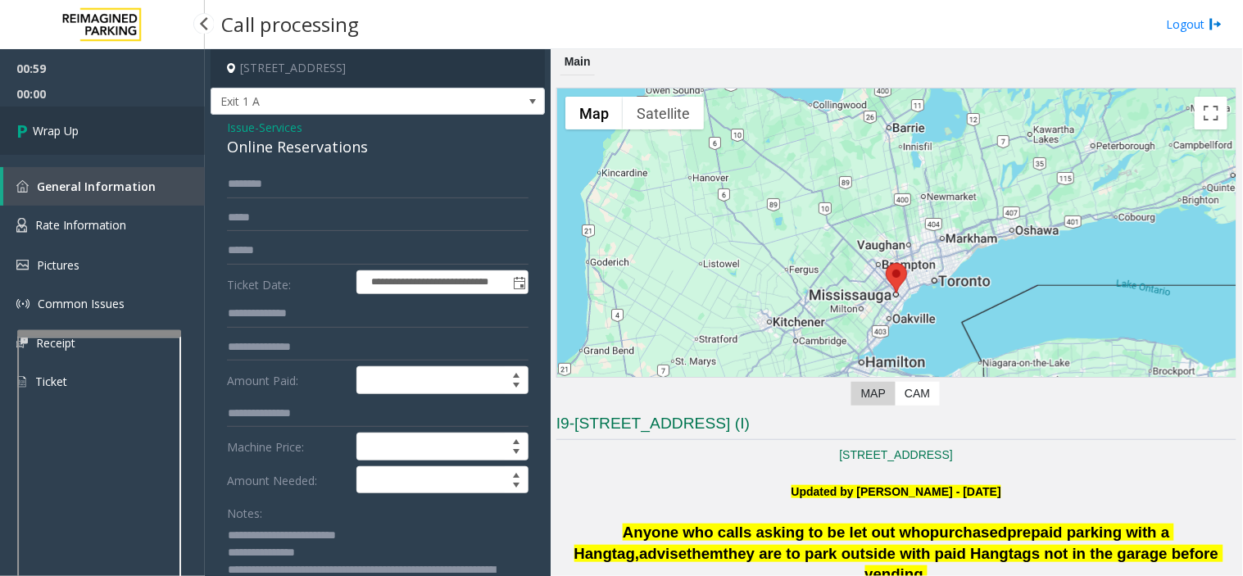
click at [129, 134] on link "Wrap Up" at bounding box center [102, 131] width 205 height 48
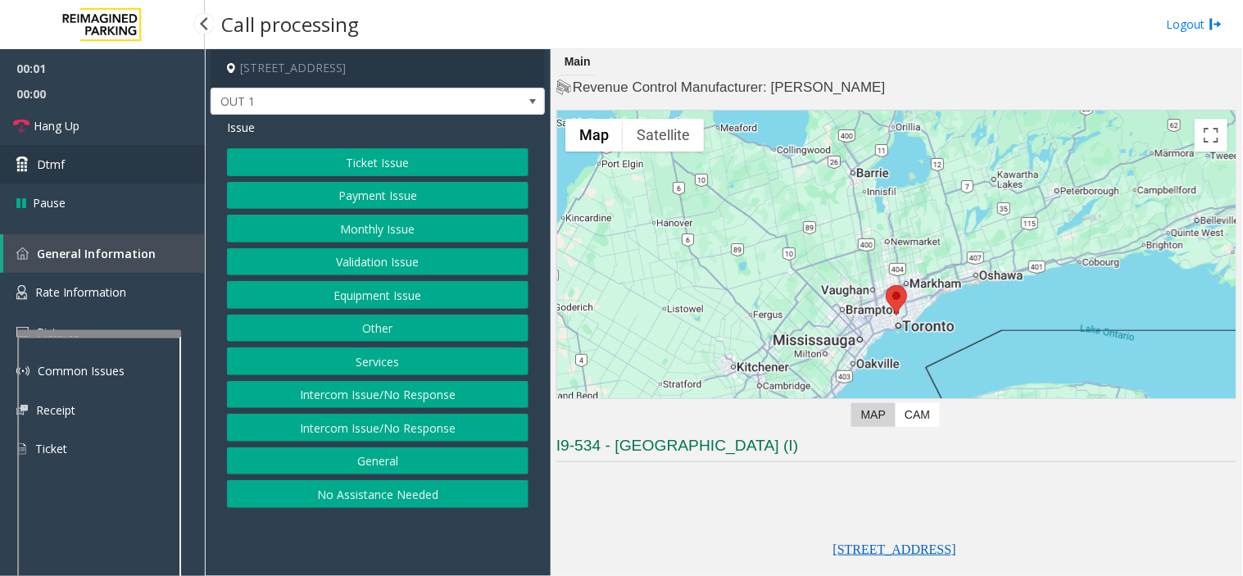
click at [116, 170] on link "Dtmf" at bounding box center [102, 164] width 205 height 39
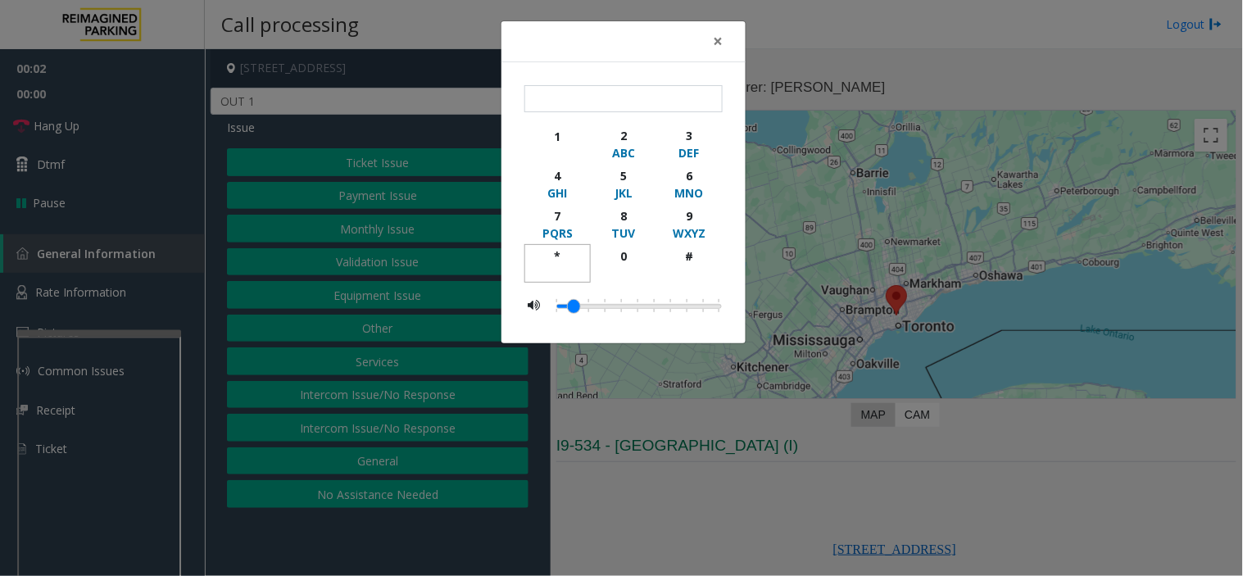
drag, startPoint x: 560, startPoint y: 256, endPoint x: 669, endPoint y: 243, distance: 109.8
click at [560, 256] on div "*" at bounding box center [557, 255] width 45 height 17
click at [696, 223] on div "9" at bounding box center [689, 215] width 45 height 17
click at [694, 274] on div "button" at bounding box center [689, 272] width 45 height 15
type input "***"
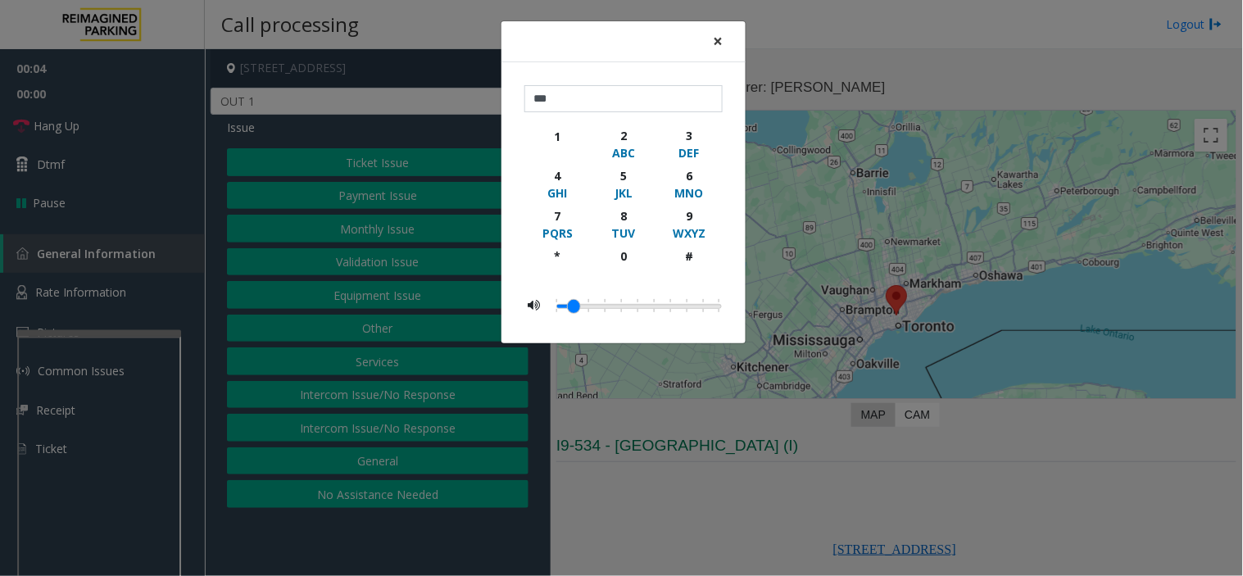
click at [725, 39] on button "×" at bounding box center [717, 41] width 33 height 40
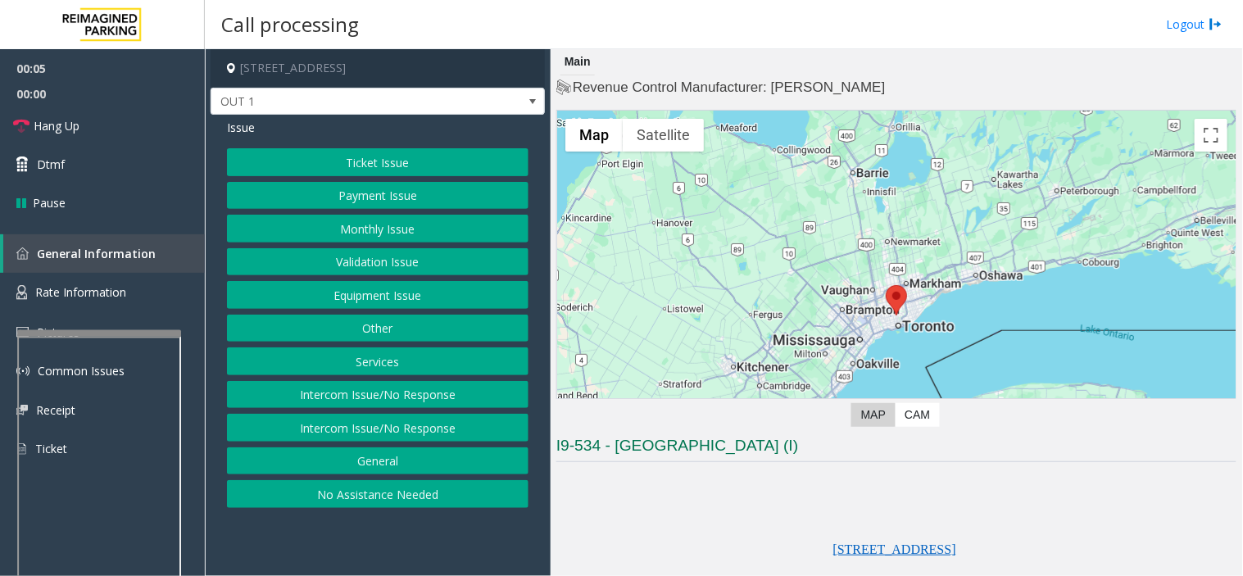
click at [472, 260] on button "Validation Issue" at bounding box center [378, 262] width 302 height 28
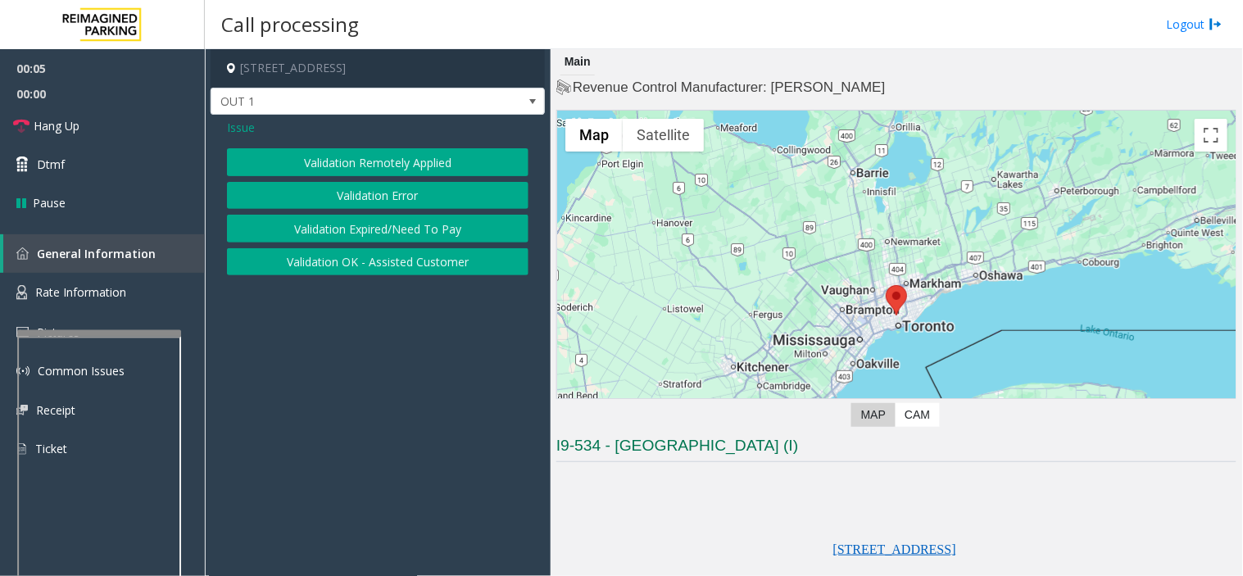
click at [443, 200] on button "Validation Error" at bounding box center [378, 196] width 302 height 28
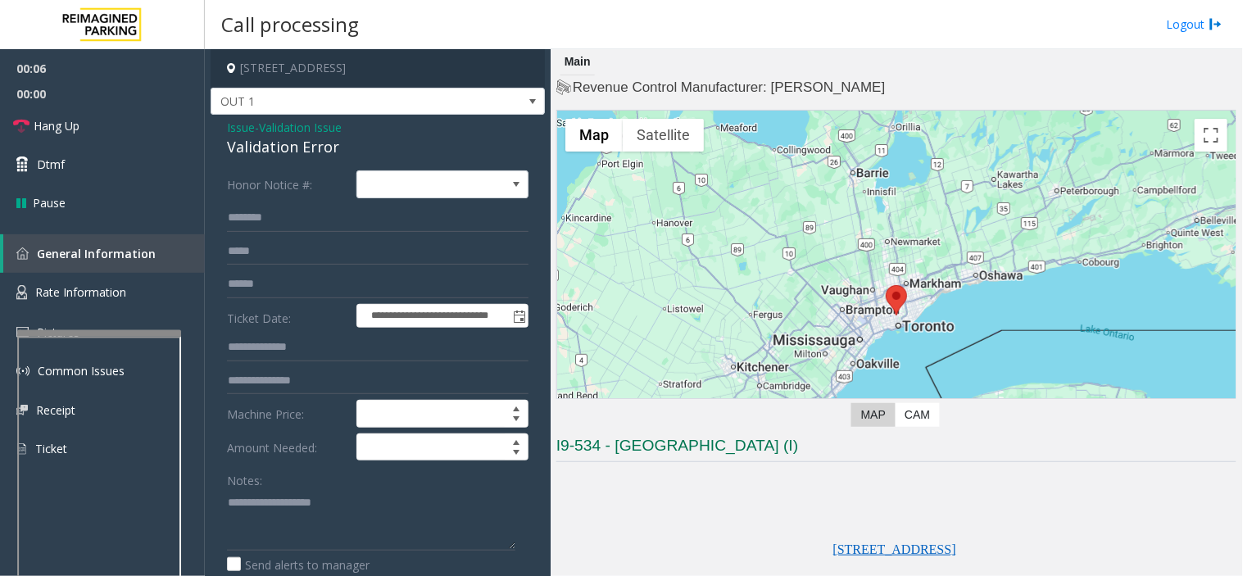
scroll to position [273, 0]
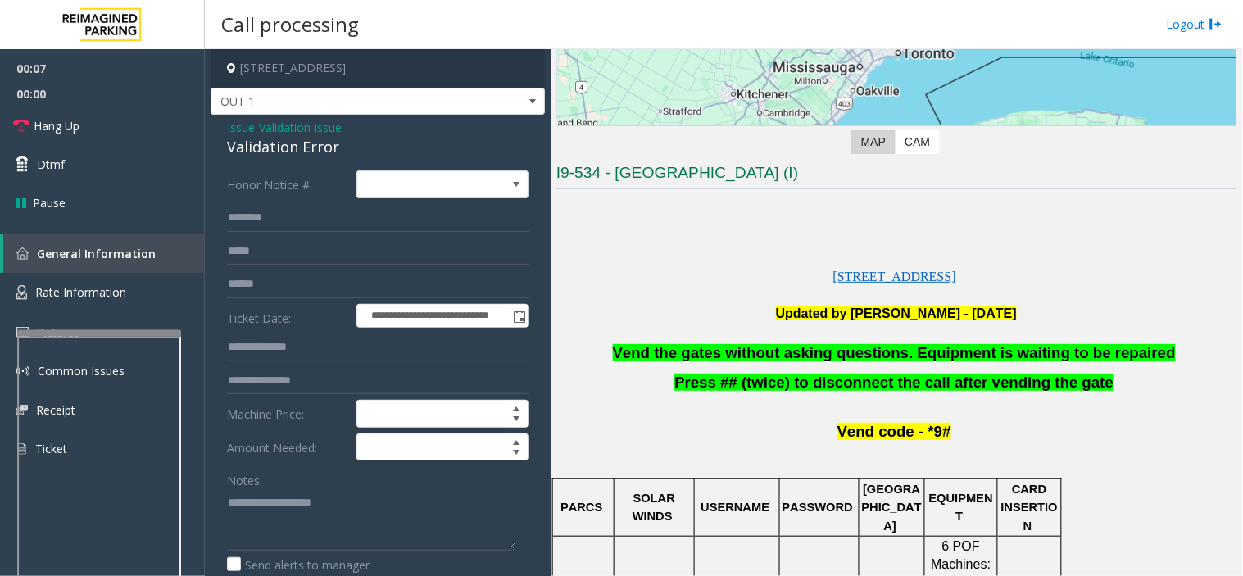
click at [738, 350] on span "Vend the gates without asking questions. Equipment is waiting to be repaired" at bounding box center [894, 352] width 563 height 17
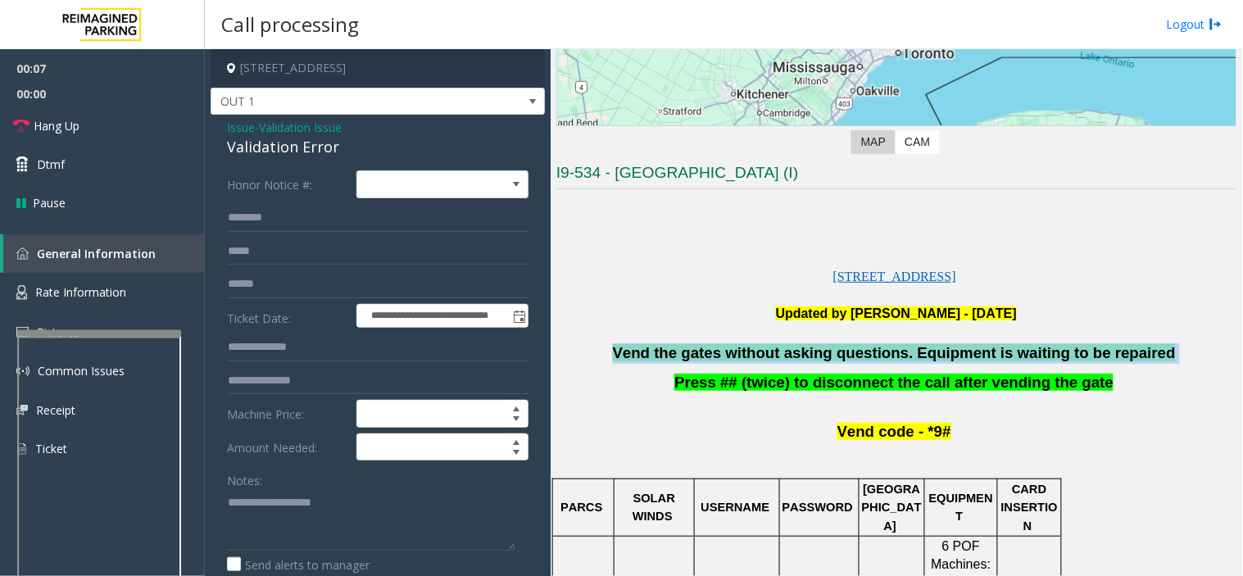
click at [738, 350] on span "Vend the gates without asking questions. Equipment is waiting to be repaired" at bounding box center [894, 352] width 563 height 17
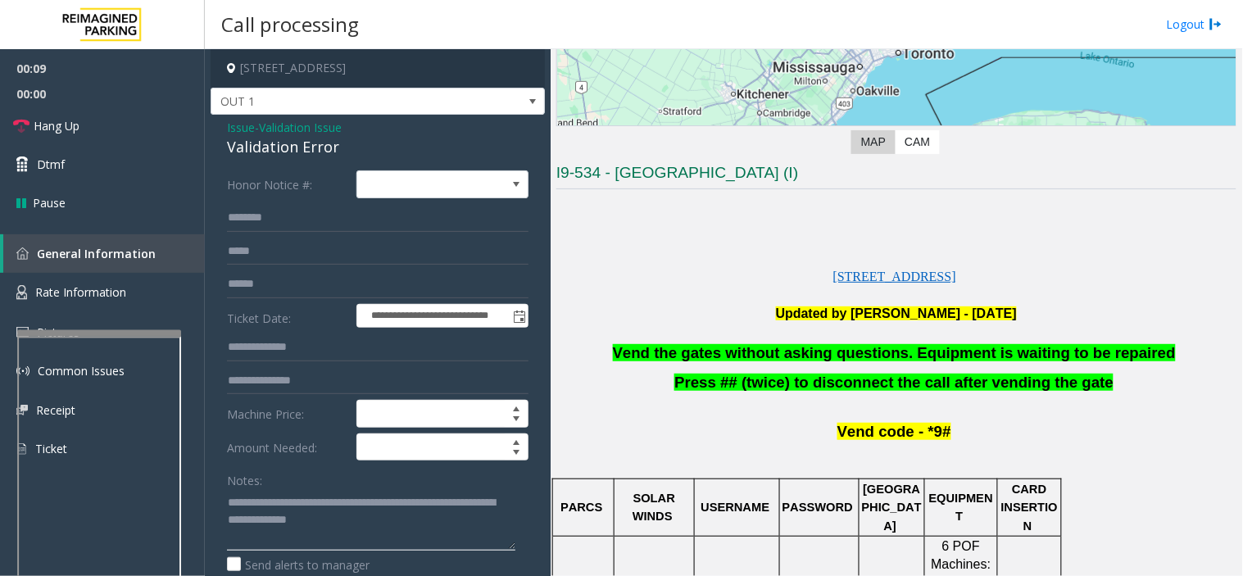
click at [352, 518] on textarea at bounding box center [371, 519] width 288 height 61
type textarea "**********"
click at [127, 129] on link "Hang Up" at bounding box center [102, 126] width 205 height 39
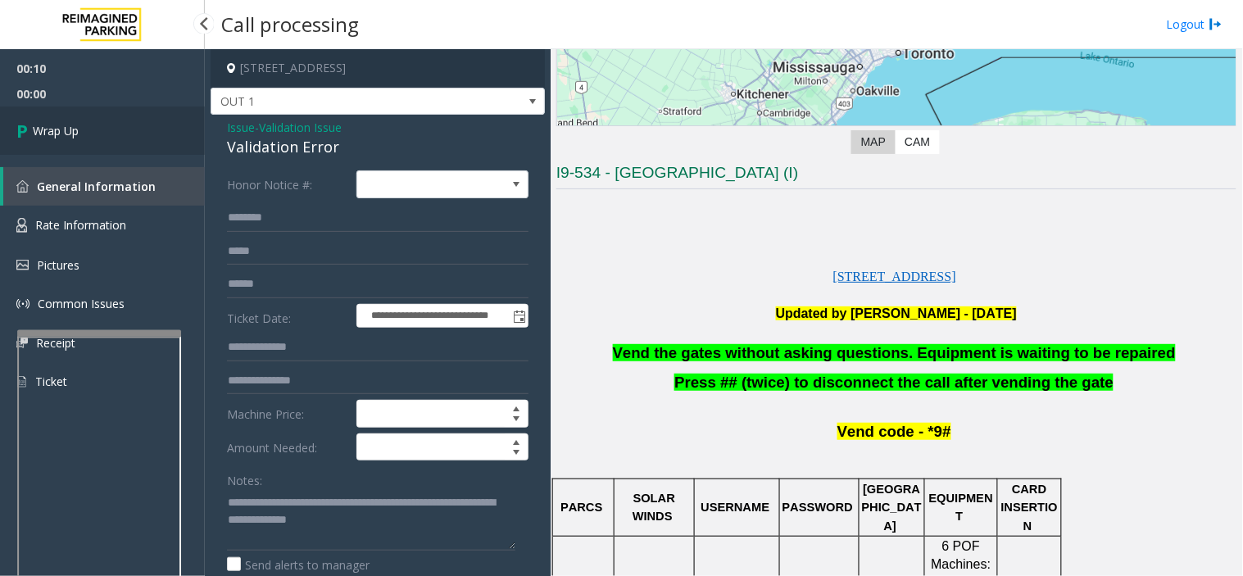
click at [162, 126] on link "Wrap Up" at bounding box center [102, 131] width 205 height 48
